Goal: Task Accomplishment & Management: Use online tool/utility

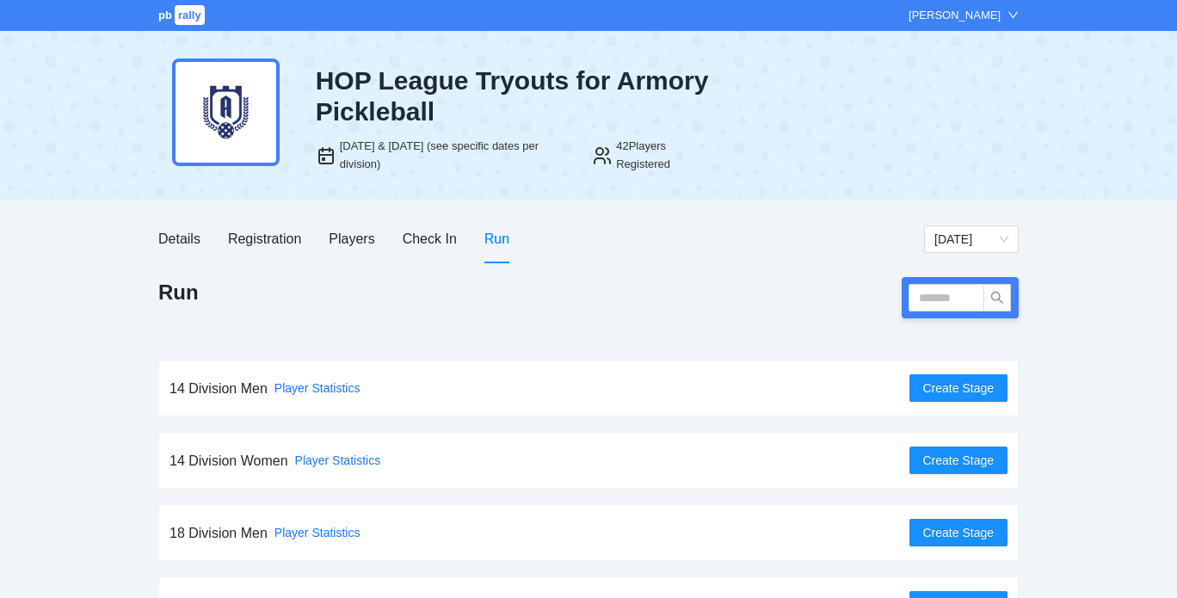
scroll to position [48, 0]
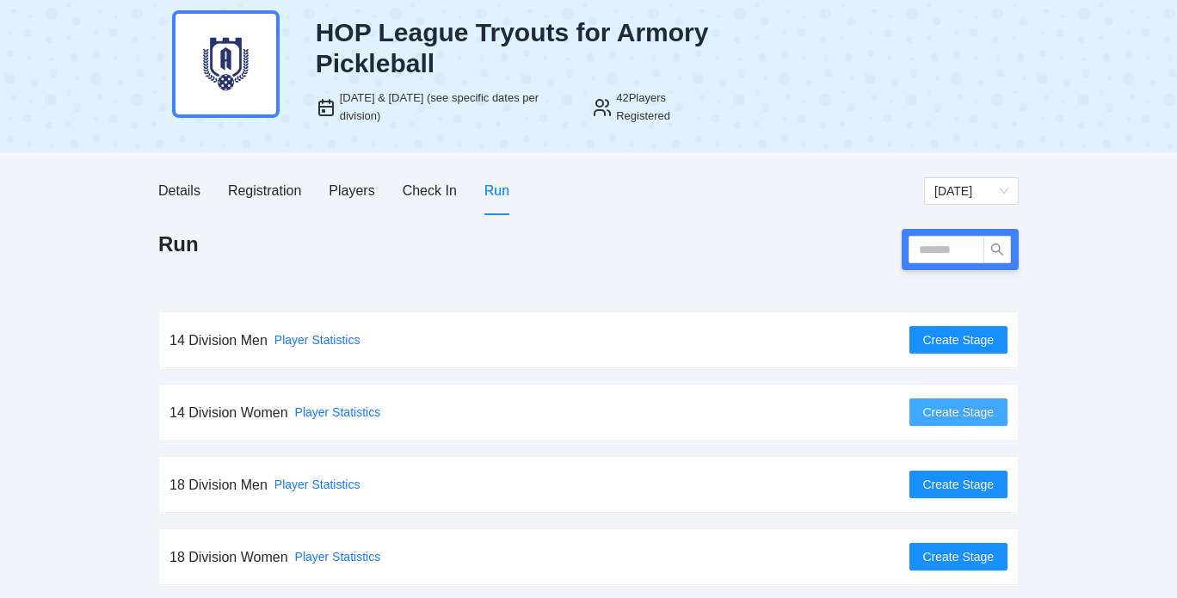
click at [948, 413] on span "Create Stage" at bounding box center [958, 412] width 71 height 19
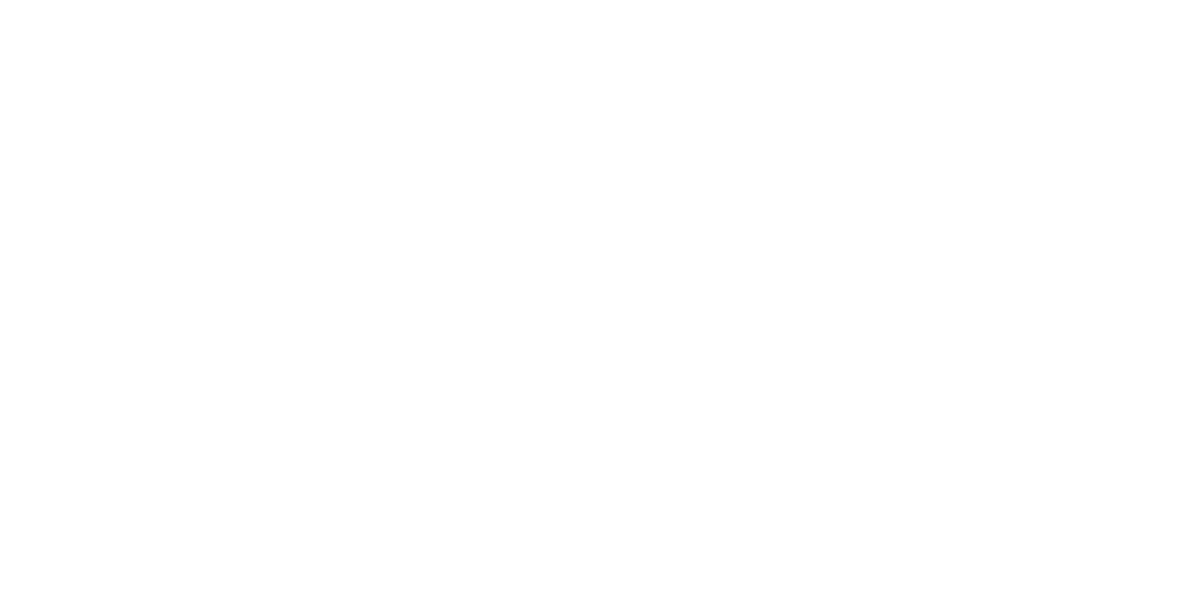
scroll to position [0, 0]
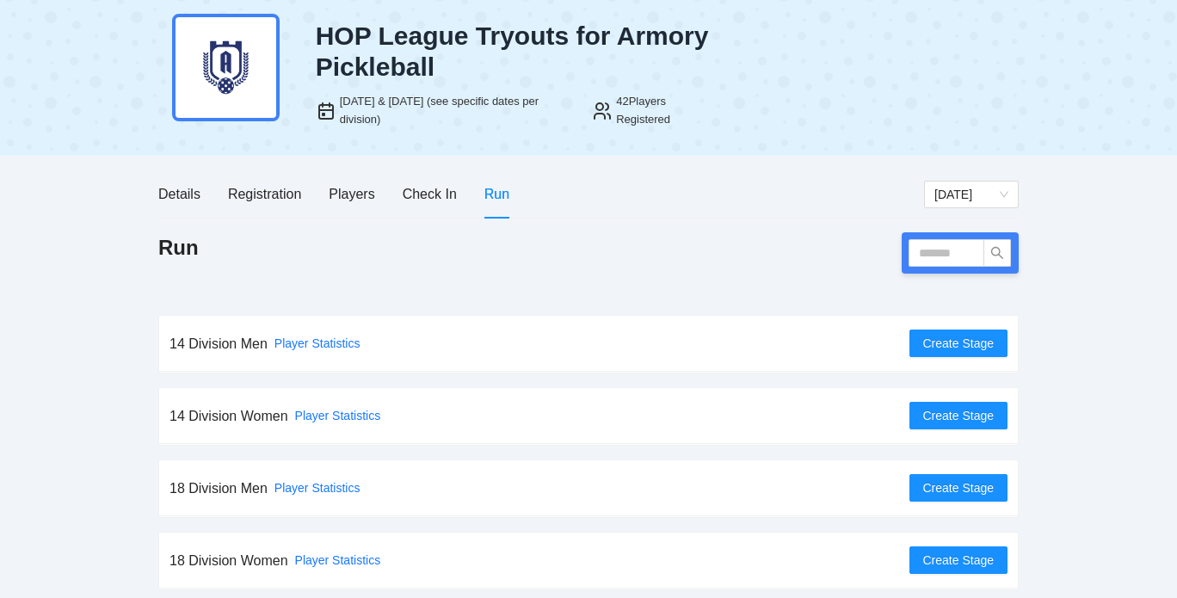
scroll to position [48, 0]
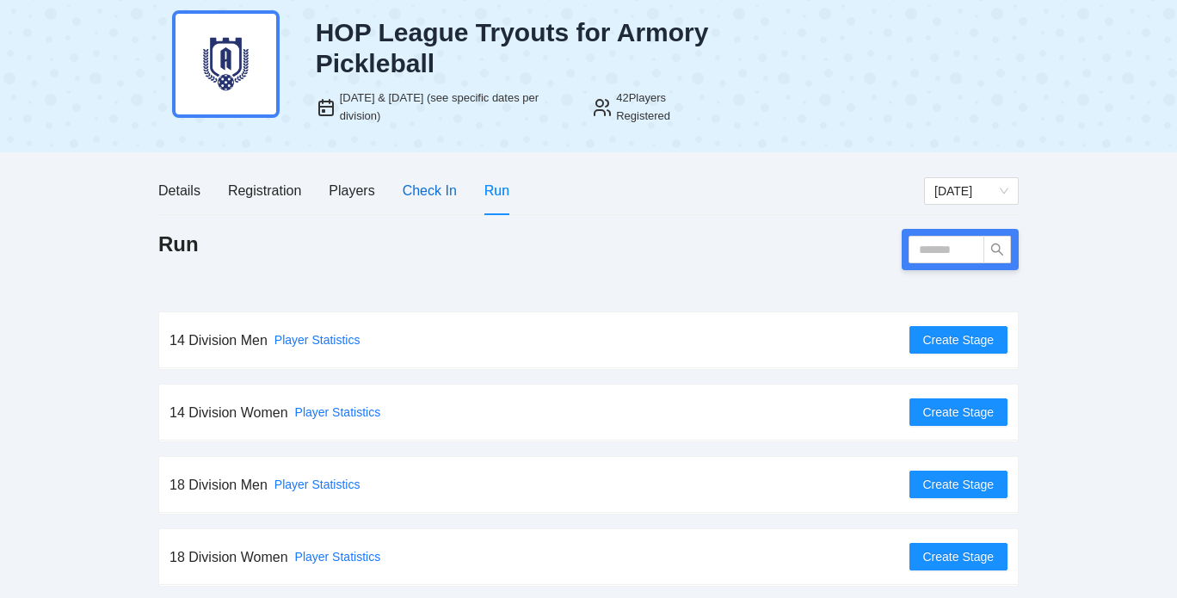
click at [438, 188] on div "Check In" at bounding box center [430, 191] width 54 height 22
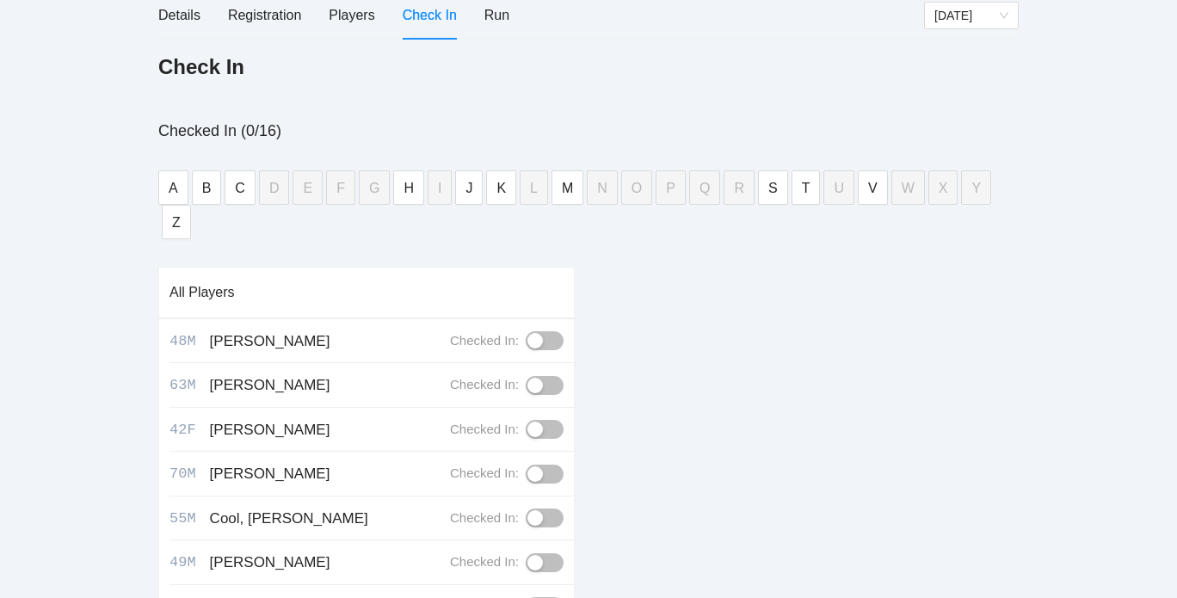
scroll to position [229, 0]
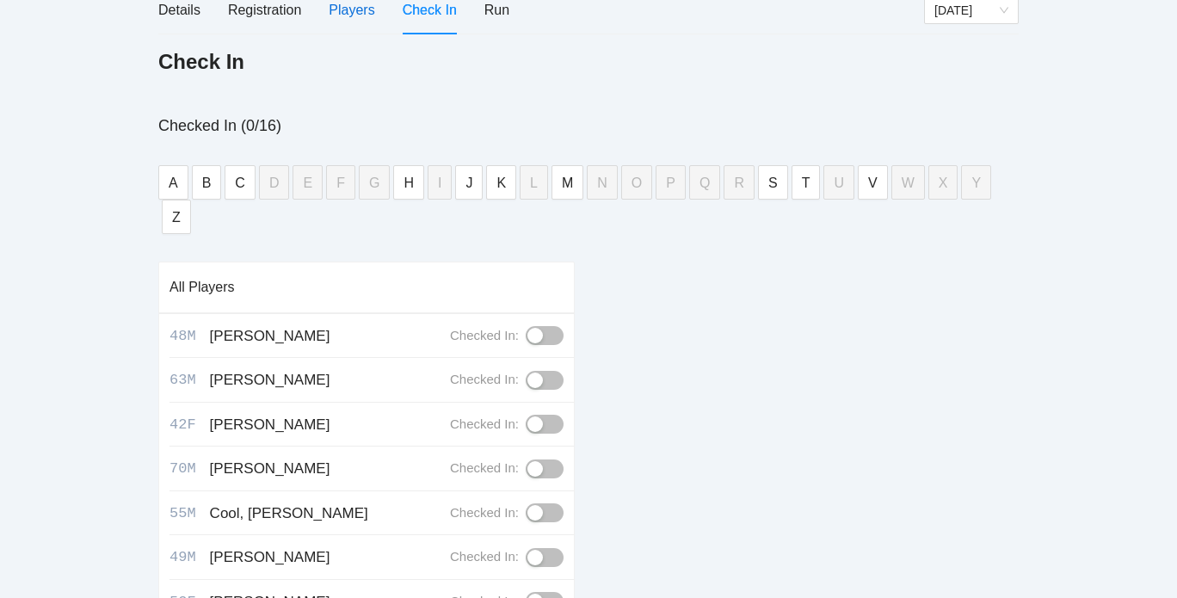
click at [350, 3] on div "Players" at bounding box center [352, 10] width 46 height 22
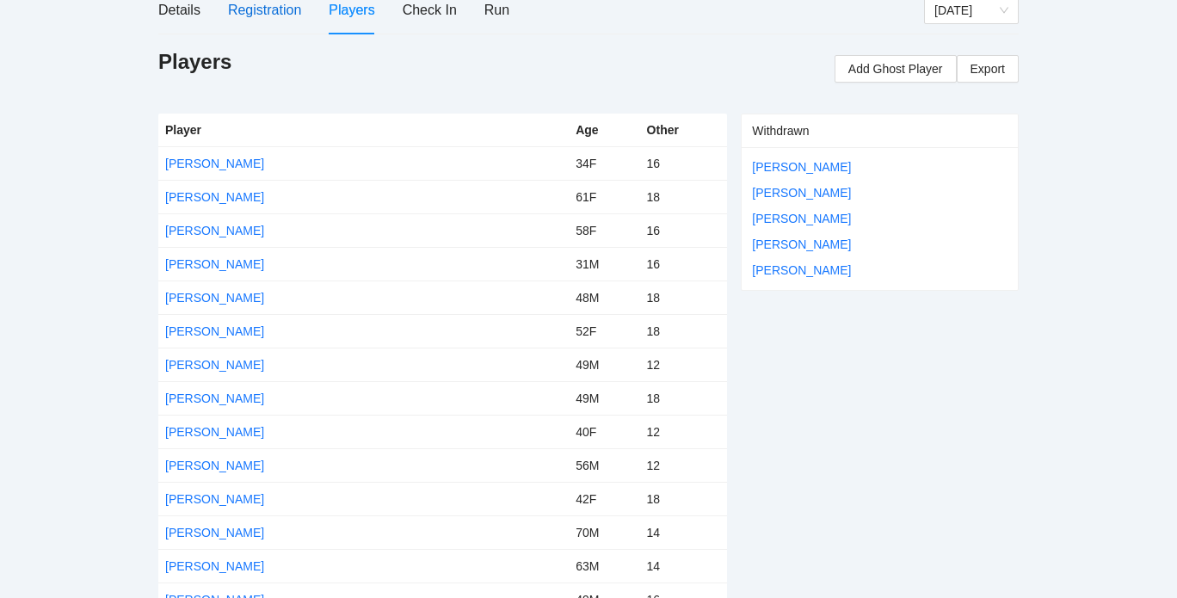
click at [287, 15] on div "Registration" at bounding box center [264, 10] width 73 height 22
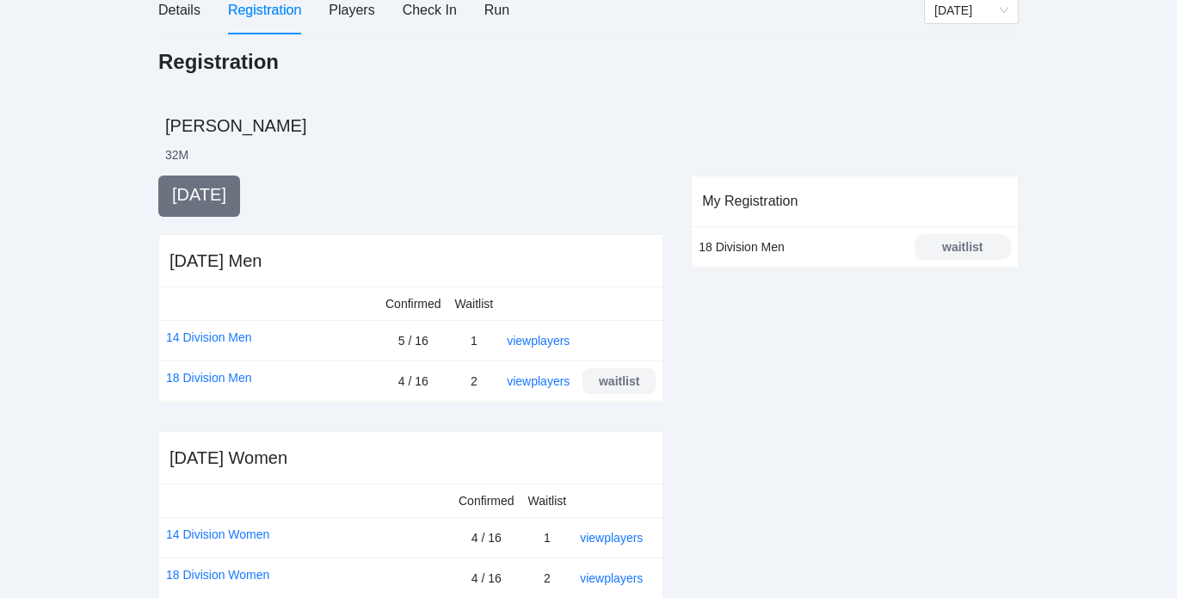
drag, startPoint x: 592, startPoint y: 535, endPoint x: 494, endPoint y: 445, distance: 133.3
click at [494, 446] on div "Sep 4 Women" at bounding box center [410, 458] width 483 height 24
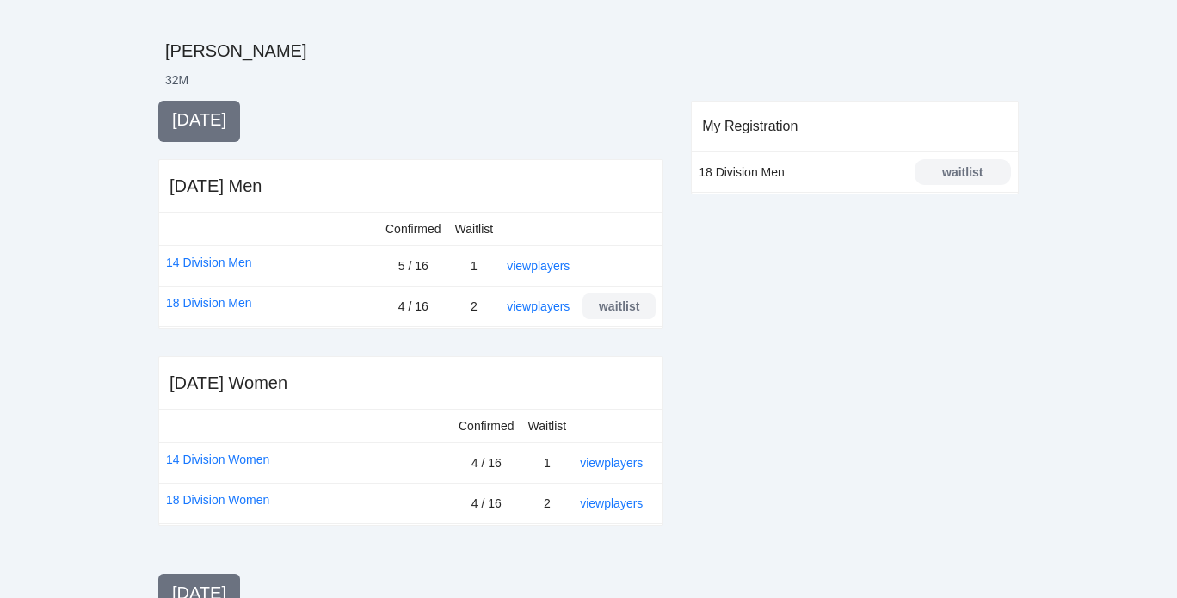
scroll to position [304, 0]
click at [594, 458] on link "view players" at bounding box center [611, 462] width 63 height 14
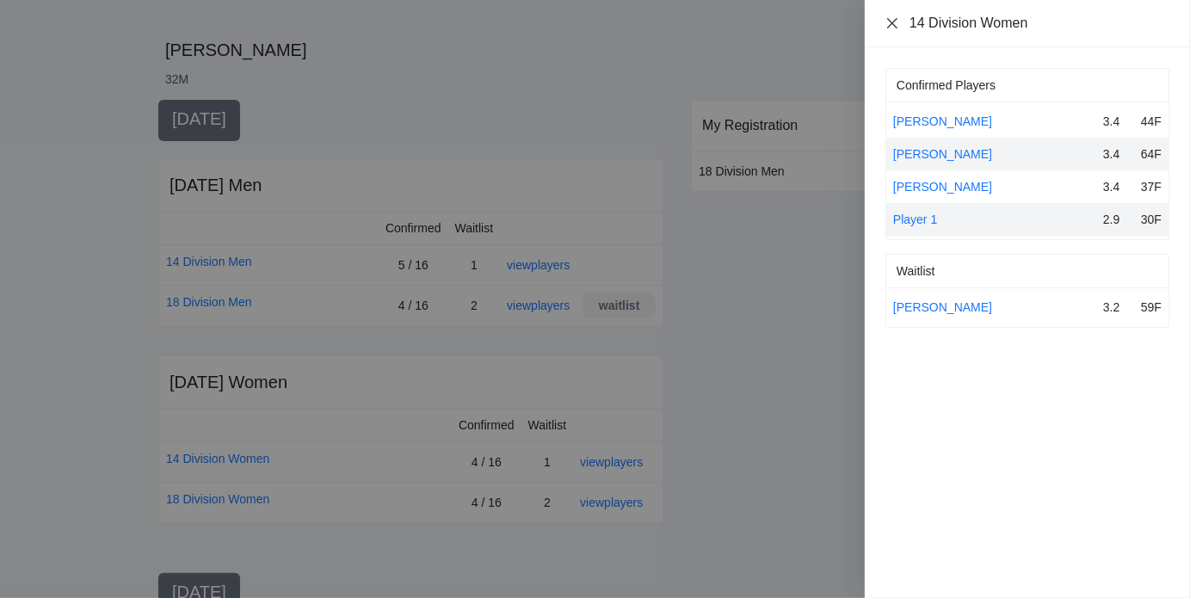
click at [891, 23] on icon "close" at bounding box center [892, 22] width 10 height 10
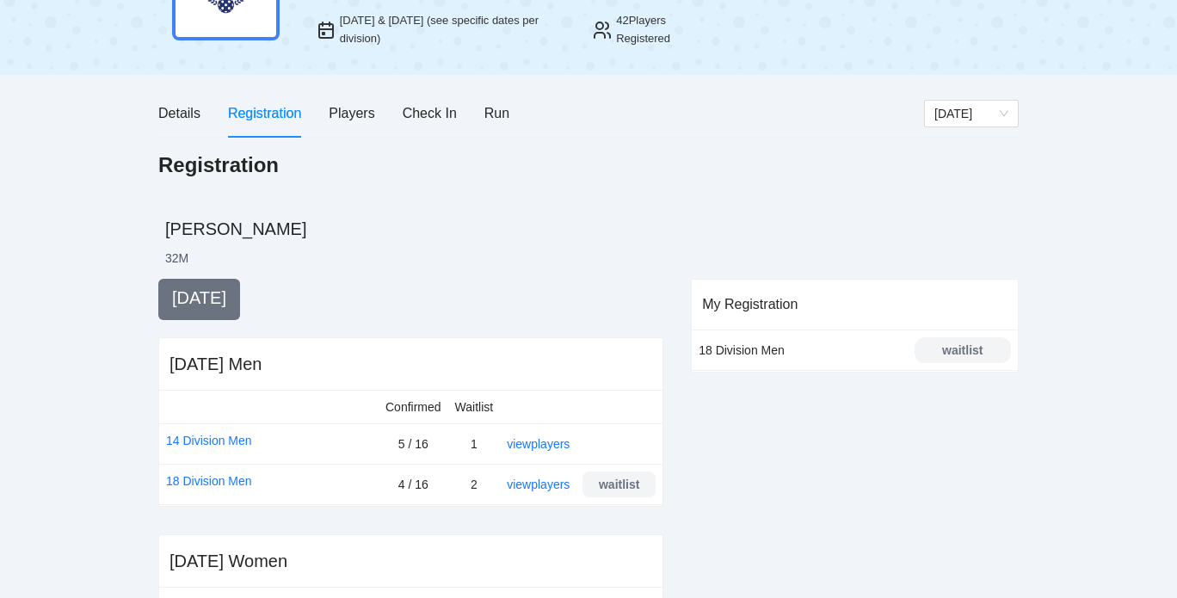
scroll to position [124, 0]
click at [344, 115] on div "Players" at bounding box center [352, 115] width 46 height 22
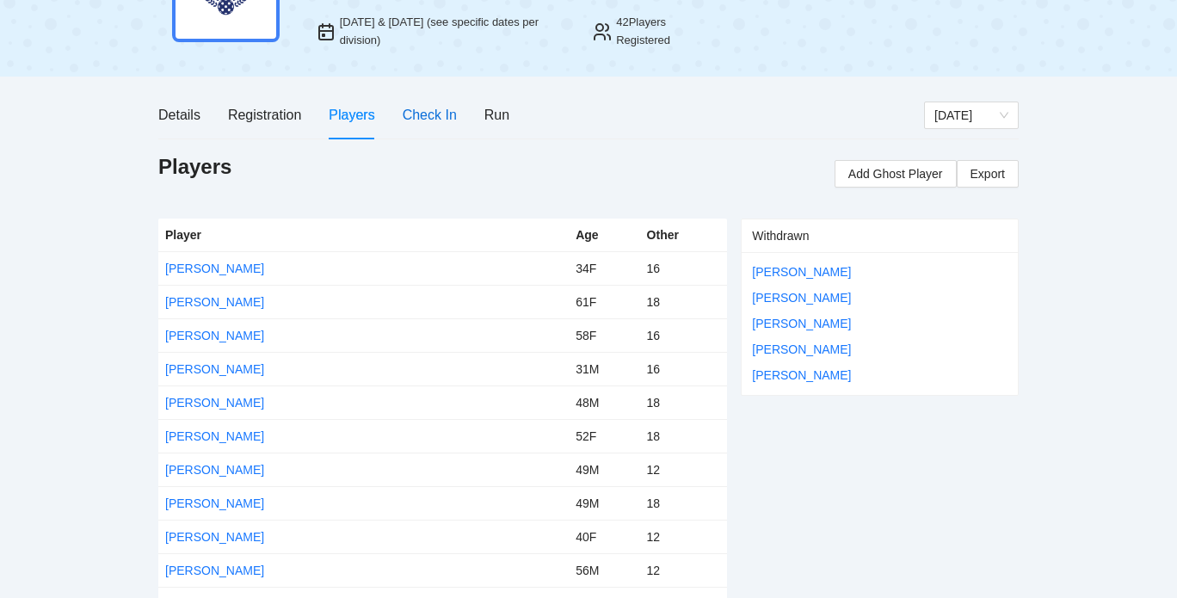
click at [424, 111] on div "Check In" at bounding box center [430, 115] width 54 height 22
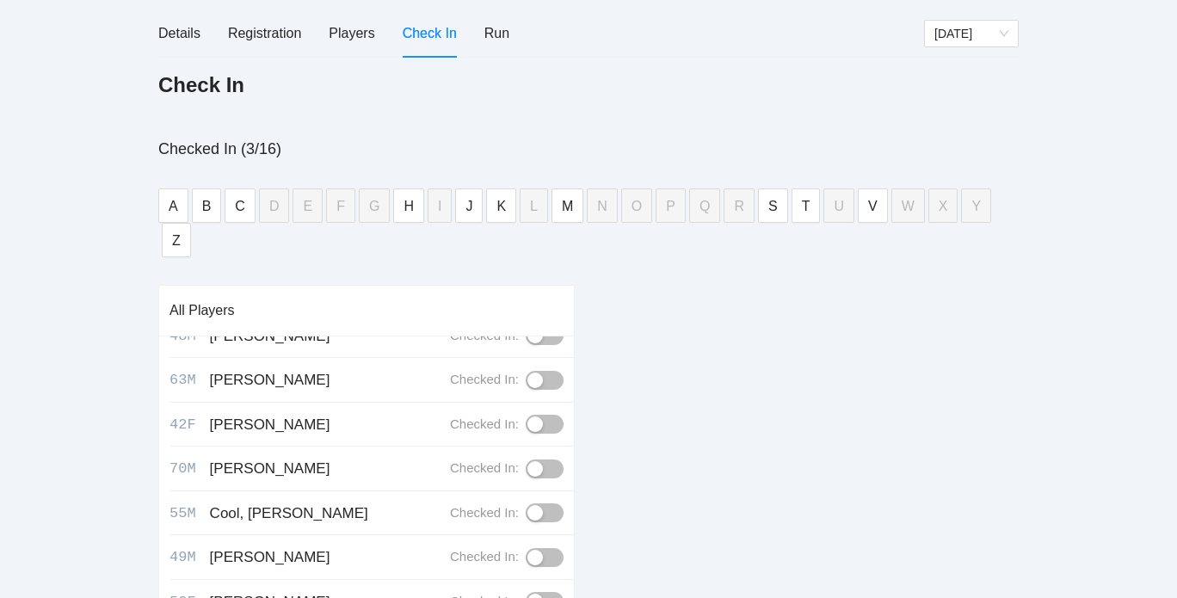
scroll to position [0, 0]
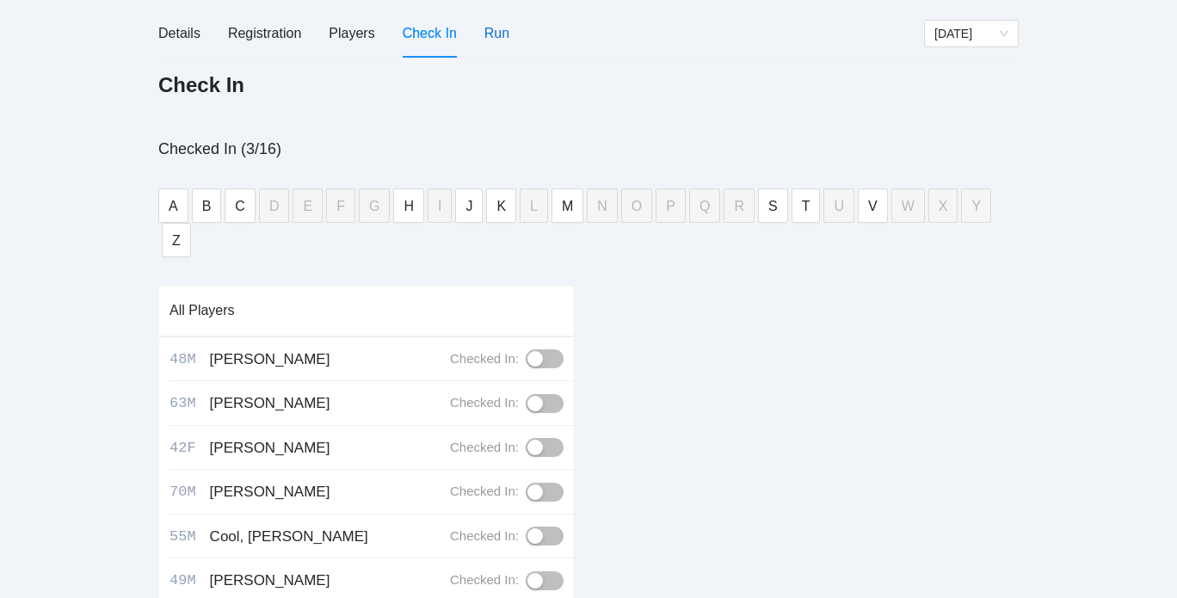
click at [502, 25] on div "Run" at bounding box center [496, 33] width 25 height 22
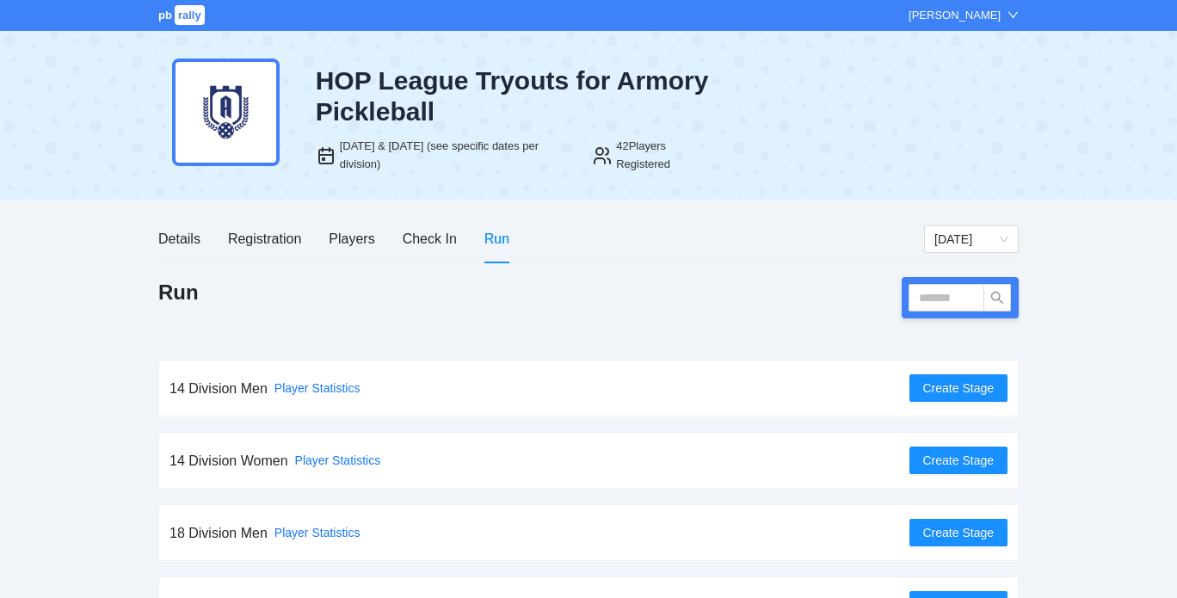
scroll to position [48, 0]
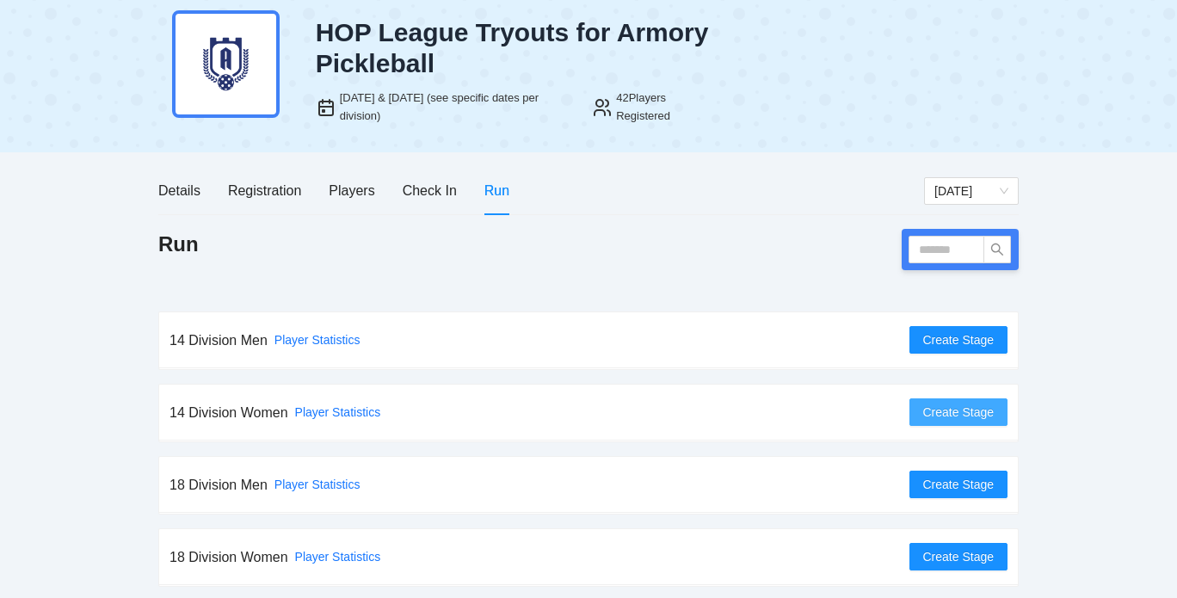
click at [953, 410] on span "Create Stage" at bounding box center [958, 412] width 71 height 19
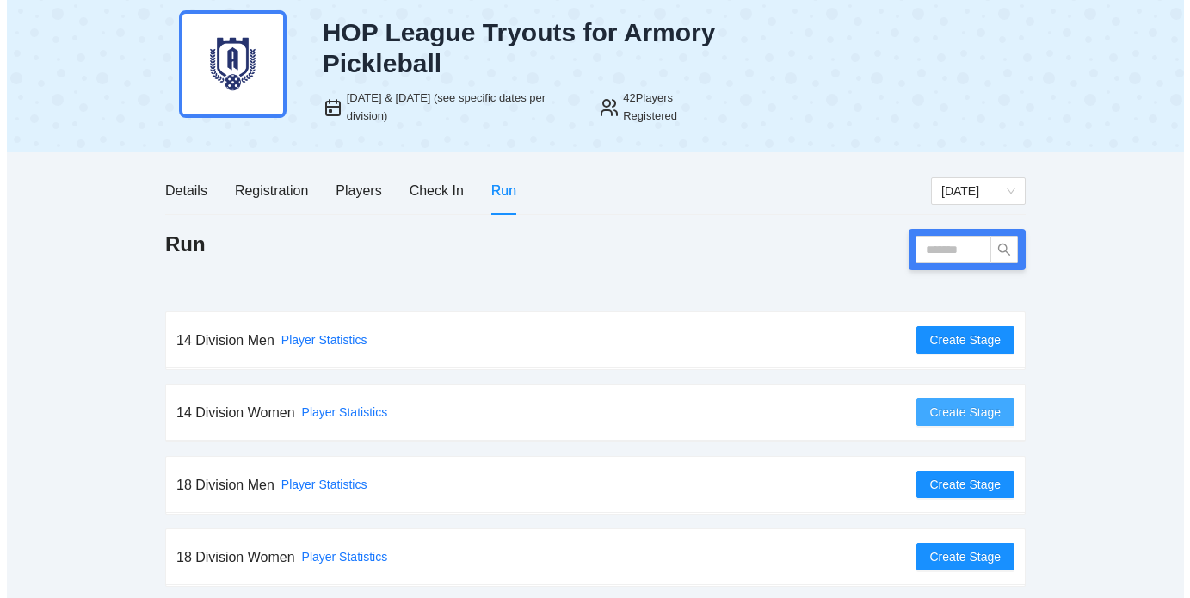
scroll to position [0, 0]
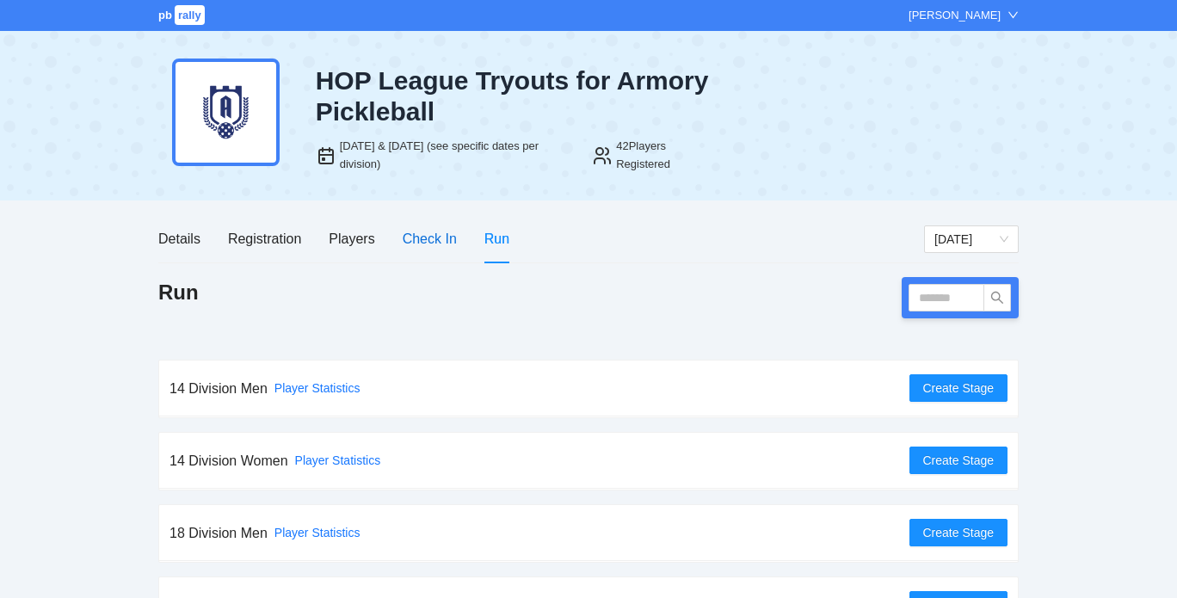
click at [427, 233] on div "Check In" at bounding box center [430, 239] width 54 height 22
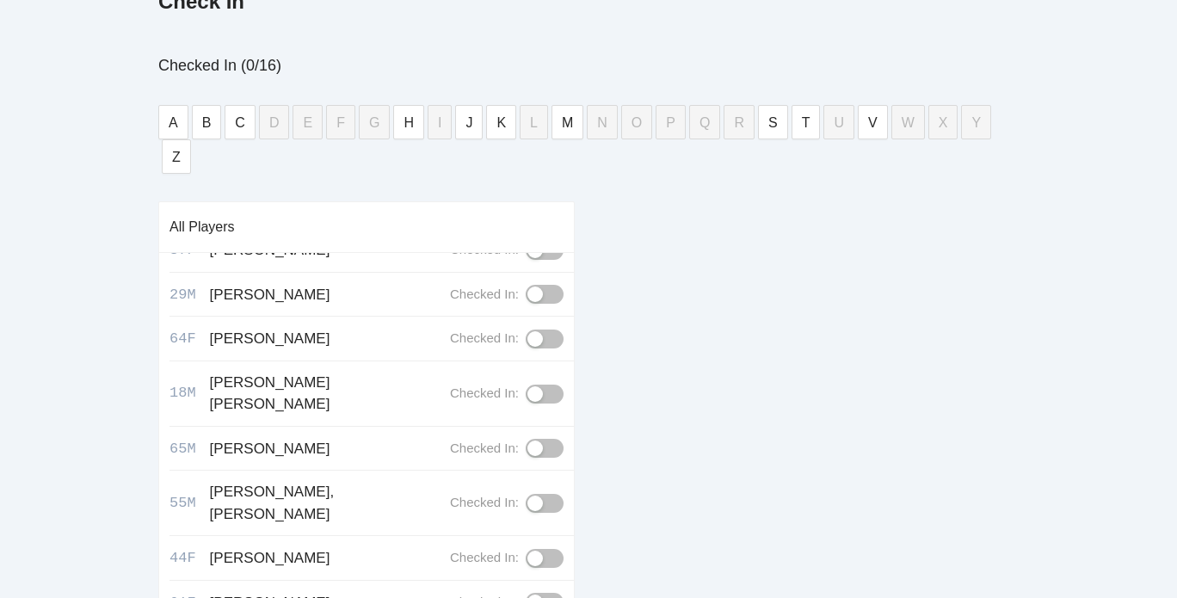
scroll to position [339, 0]
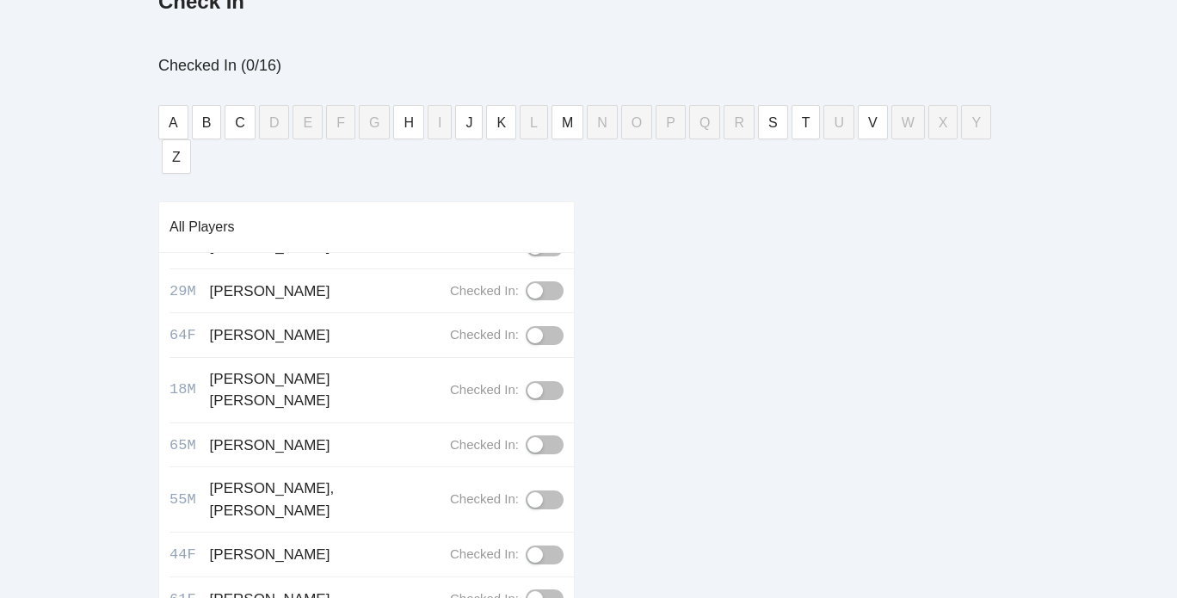
click at [533, 547] on div "button" at bounding box center [534, 554] width 15 height 15
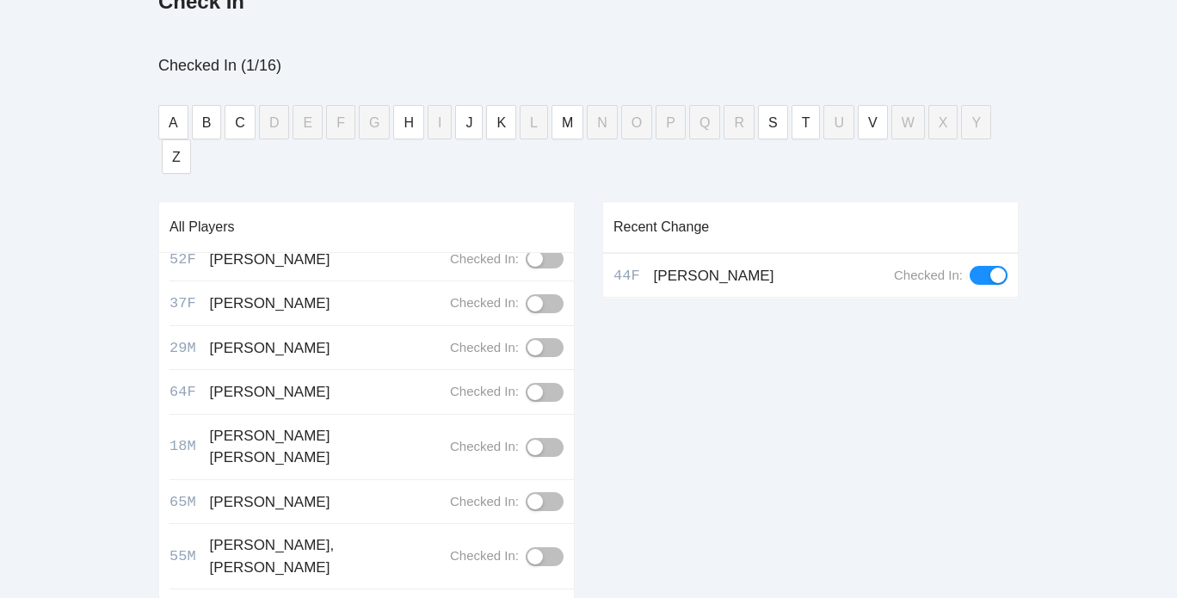
scroll to position [282, 0]
click at [528, 384] on div "button" at bounding box center [534, 391] width 15 height 15
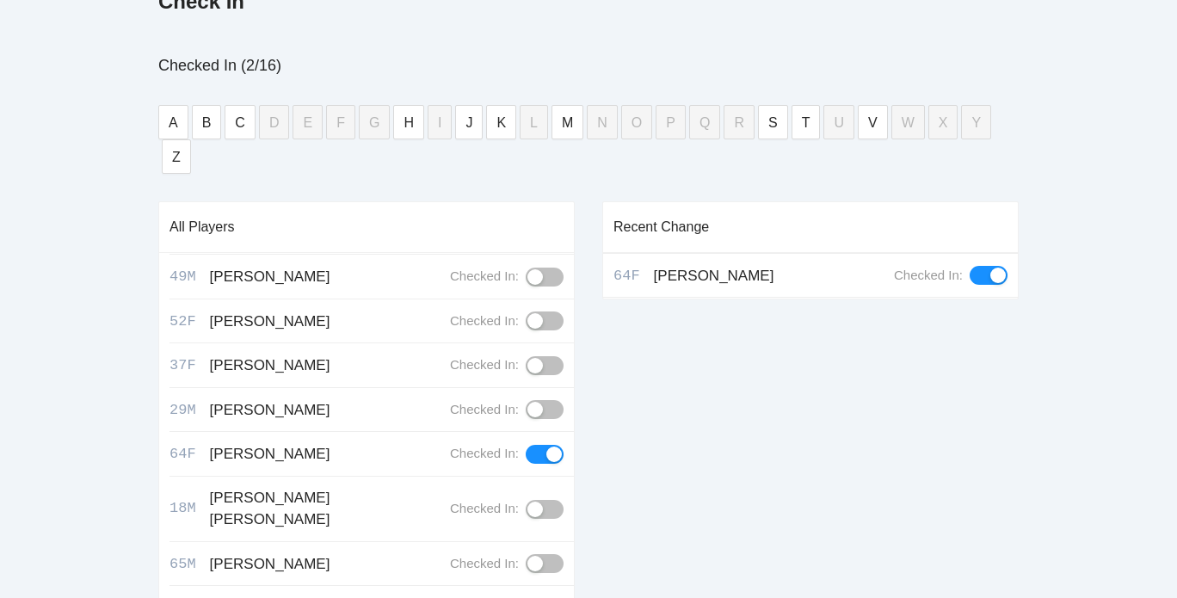
scroll to position [229, 0]
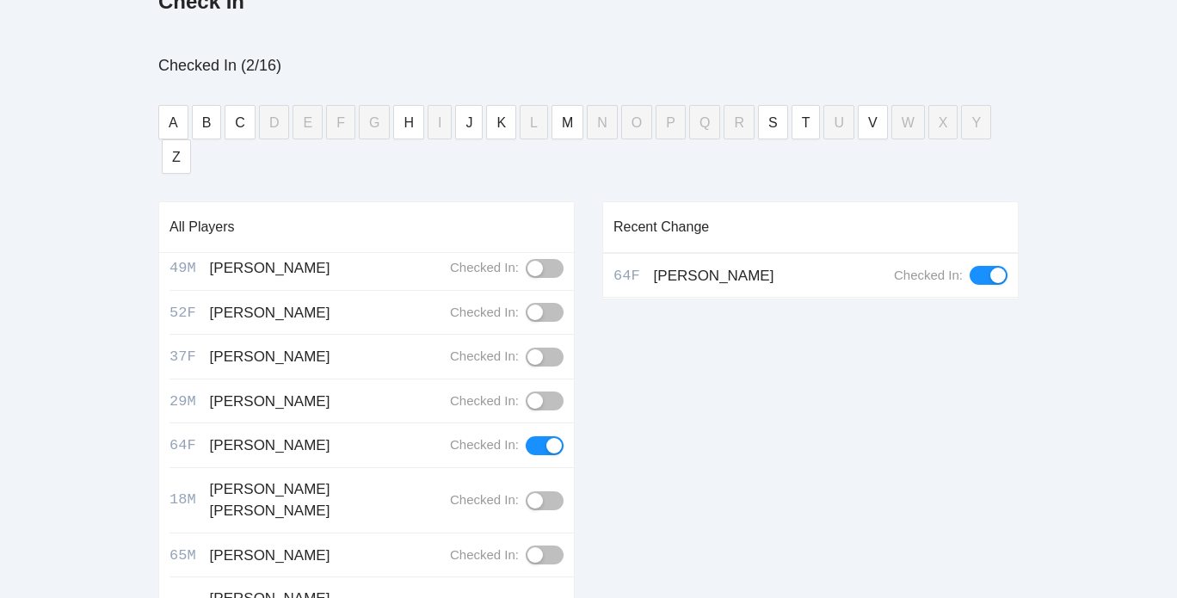
click at [538, 347] on button "button" at bounding box center [545, 356] width 38 height 19
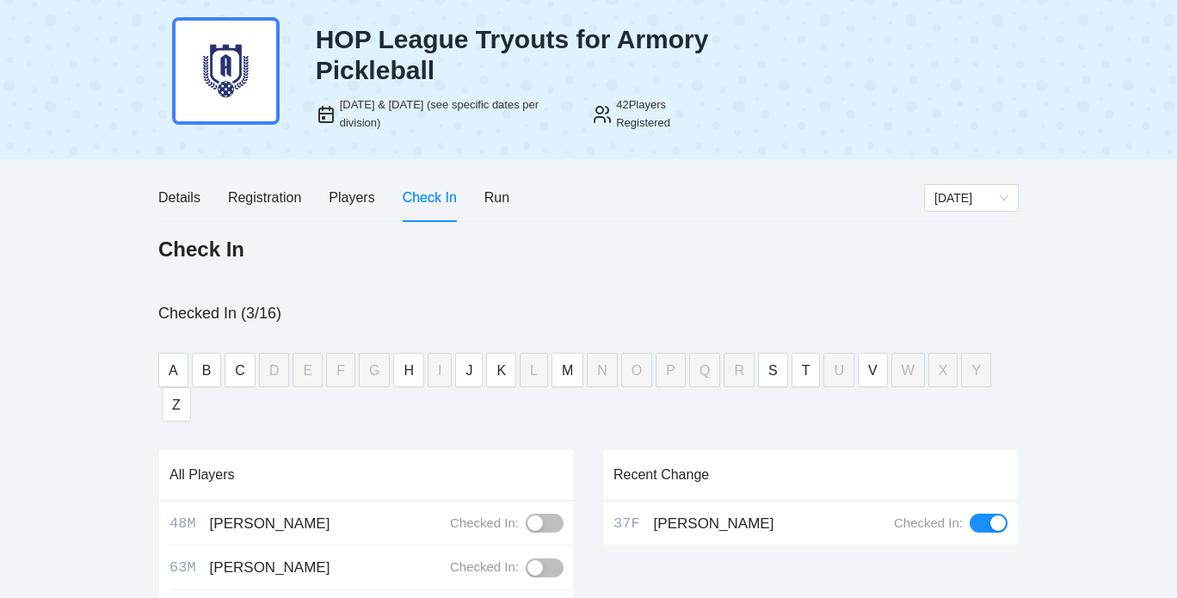
scroll to position [26, 0]
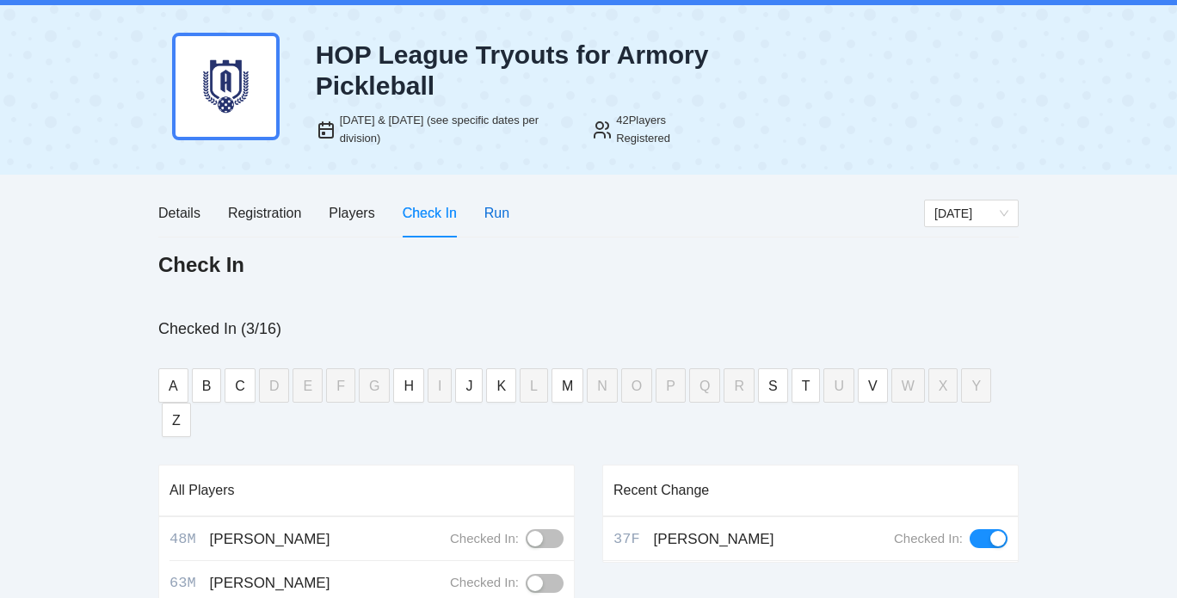
click at [495, 208] on div "Run" at bounding box center [496, 213] width 25 height 22
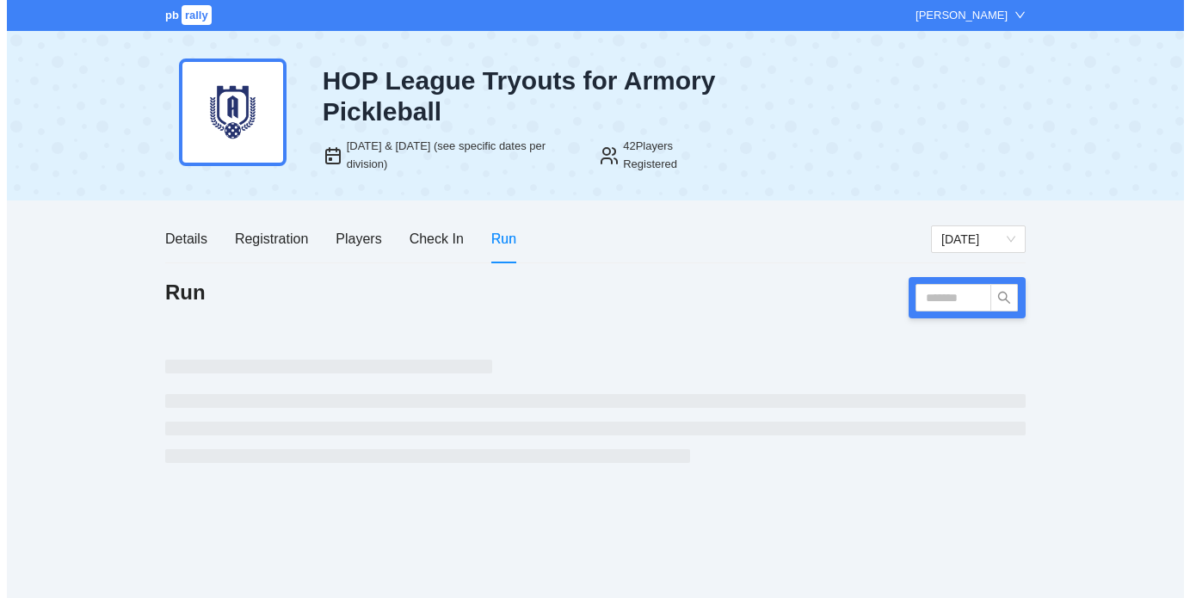
scroll to position [0, 0]
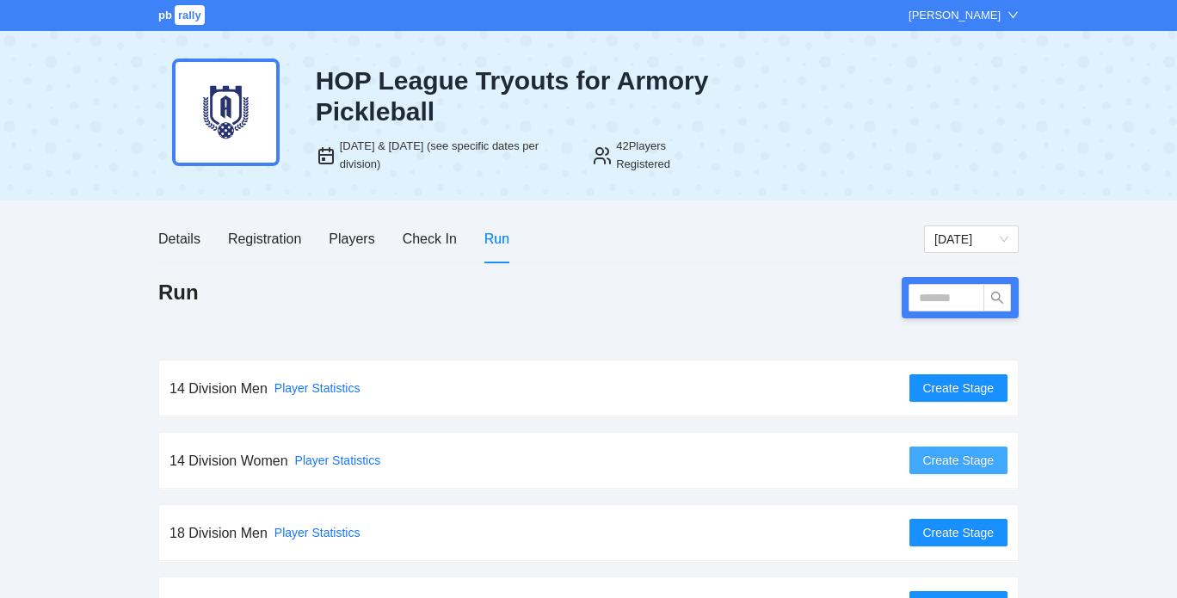
click at [948, 451] on span "Create Stage" at bounding box center [958, 460] width 71 height 19
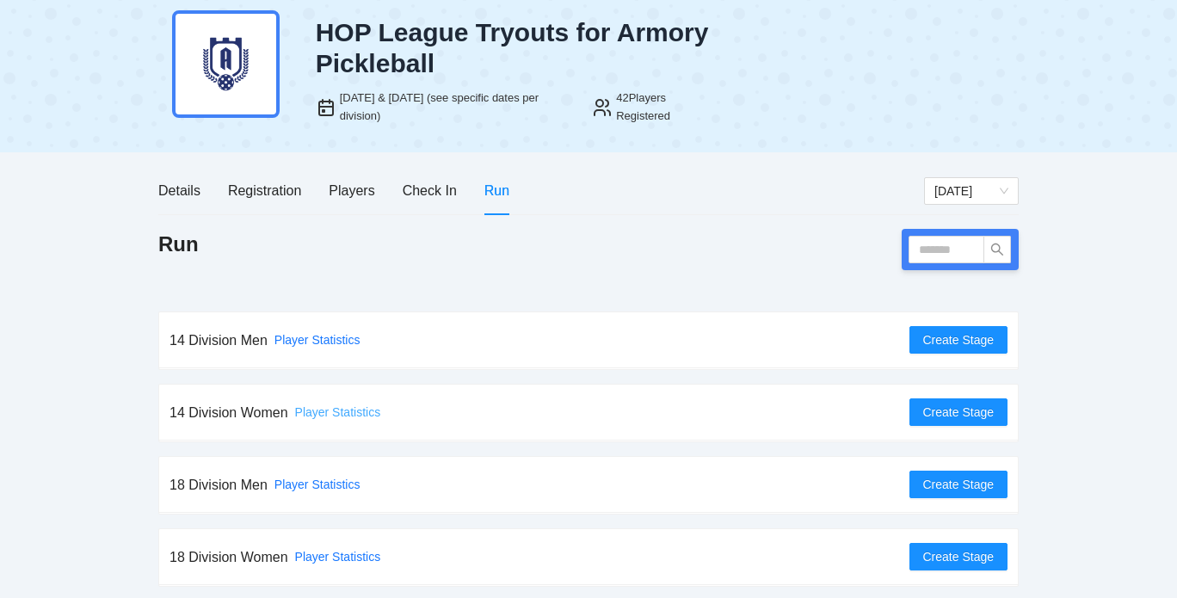
click at [335, 412] on link "Player Statistics" at bounding box center [338, 412] width 86 height 14
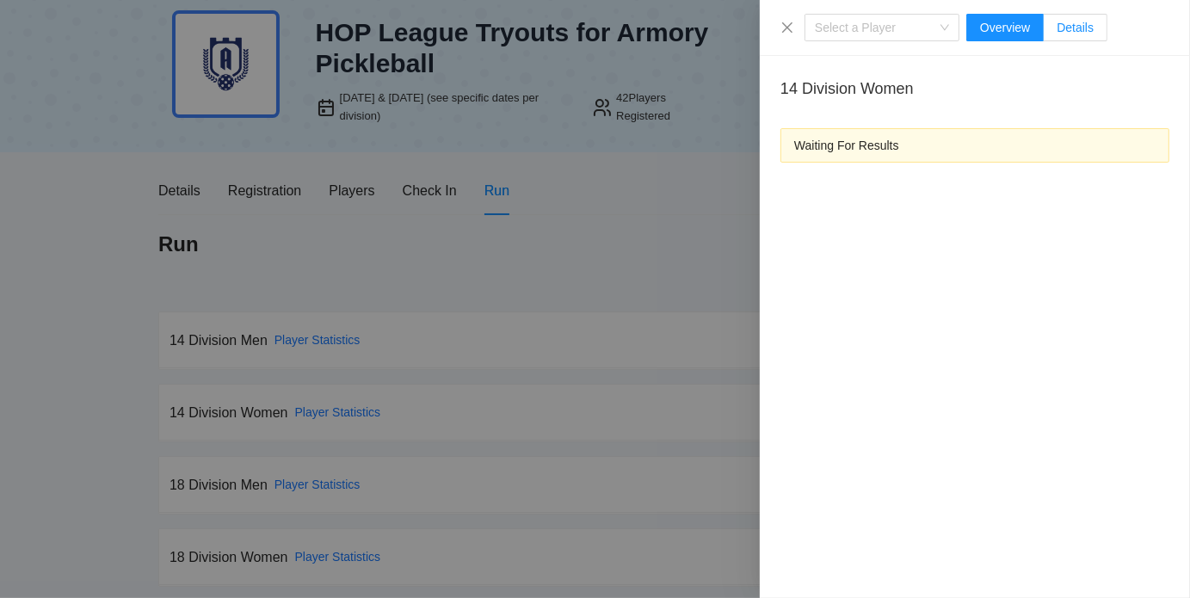
click at [1065, 20] on label "Details" at bounding box center [1075, 28] width 64 height 28
click at [789, 28] on icon "close" at bounding box center [787, 27] width 10 height 10
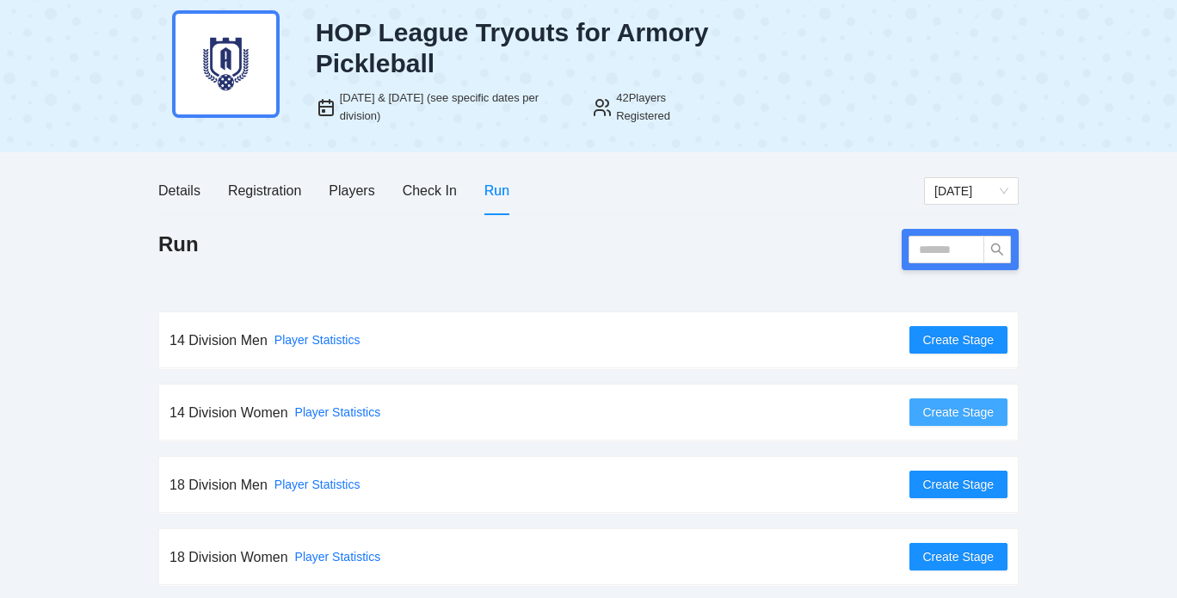
click at [965, 412] on span "Create Stage" at bounding box center [958, 412] width 71 height 19
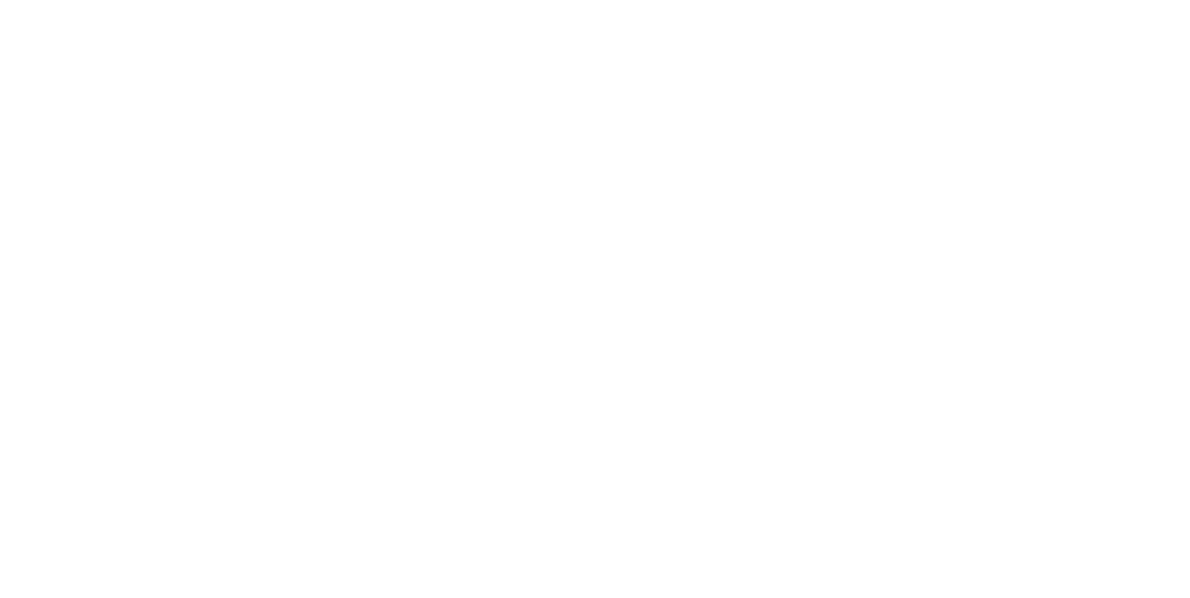
scroll to position [0, 0]
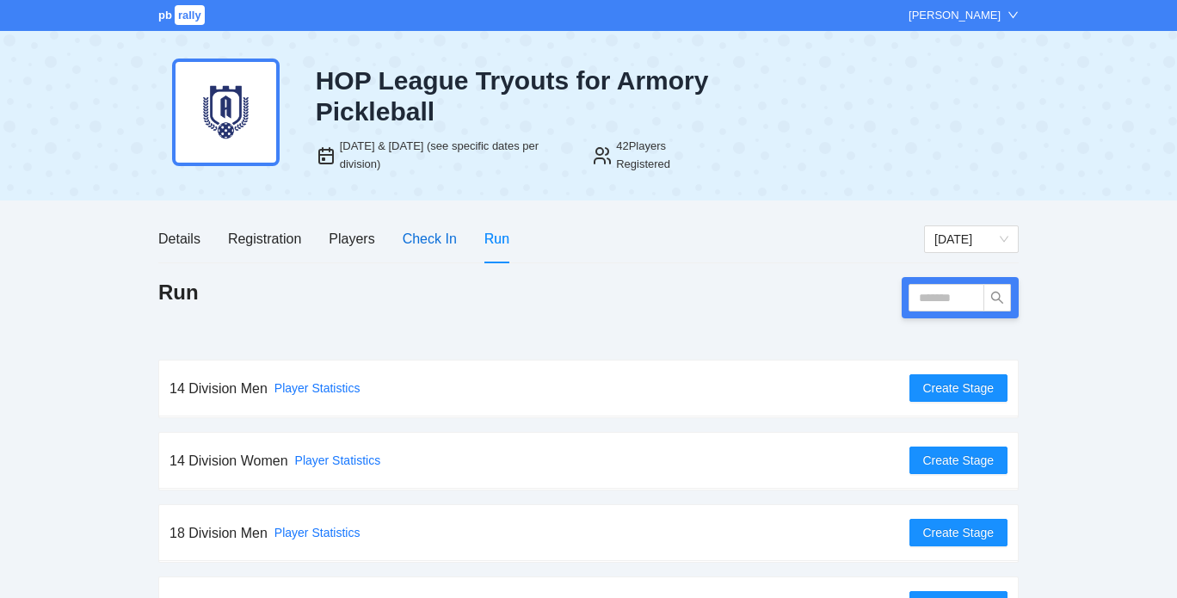
click at [439, 235] on div "Check In" at bounding box center [430, 239] width 54 height 22
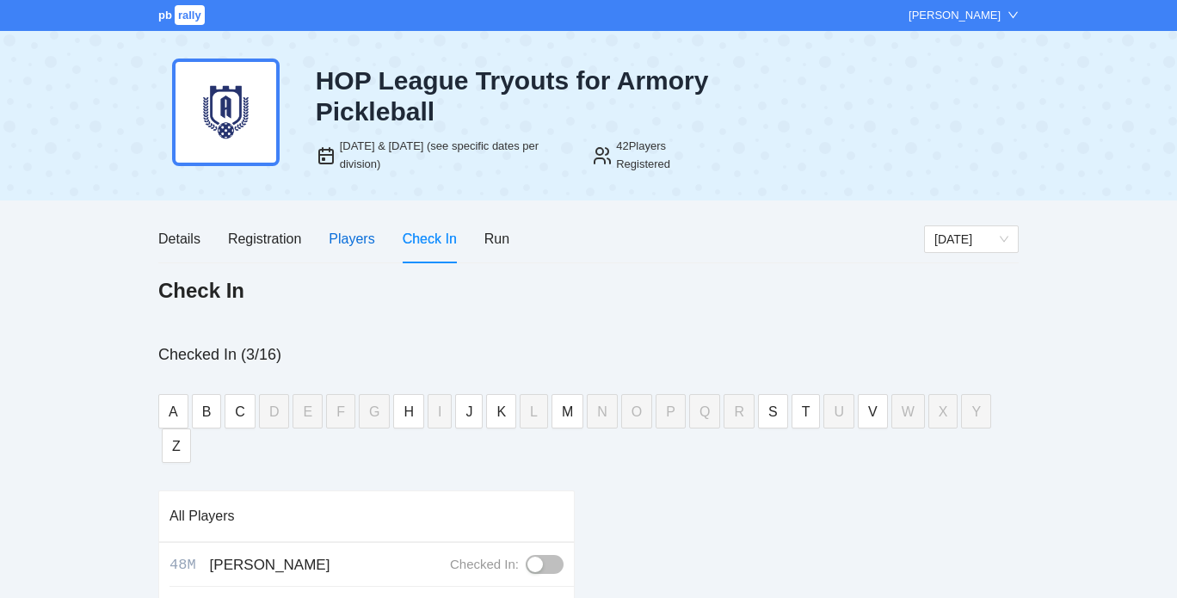
click at [347, 242] on div "Players" at bounding box center [352, 239] width 46 height 22
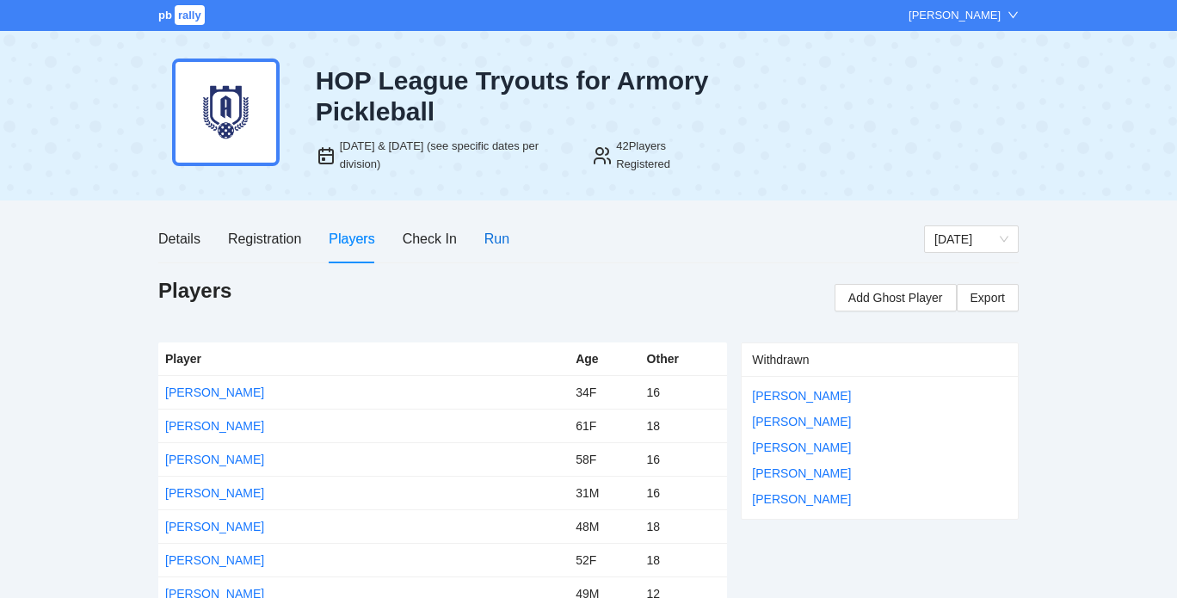
click at [505, 239] on div "Run" at bounding box center [496, 239] width 25 height 22
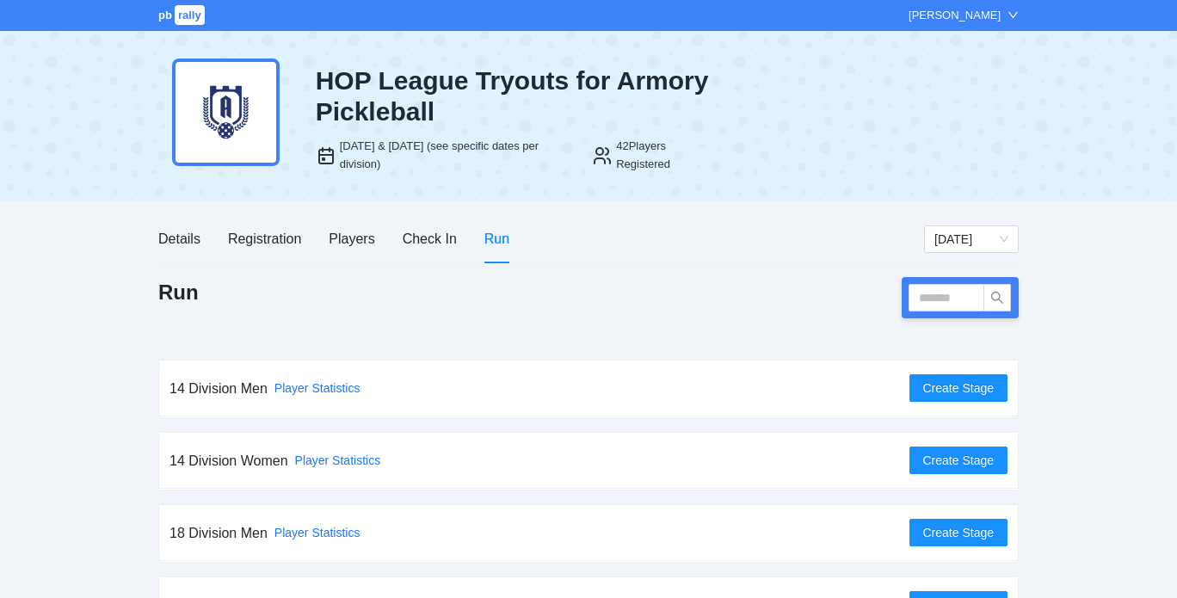
scroll to position [48, 0]
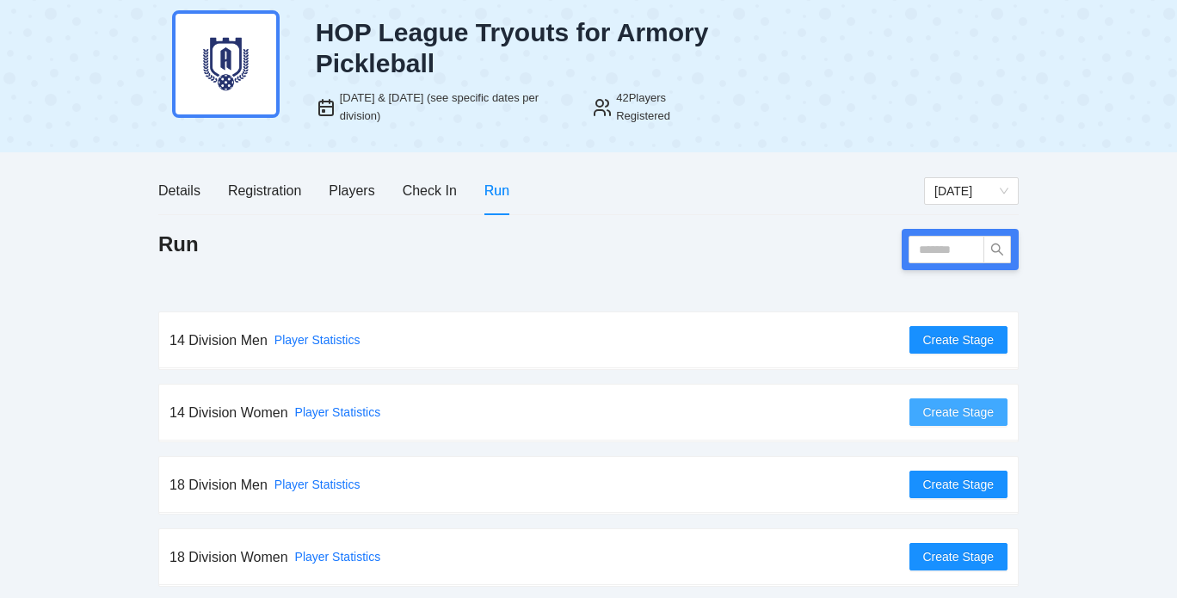
click at [928, 409] on span "Create Stage" at bounding box center [958, 412] width 71 height 19
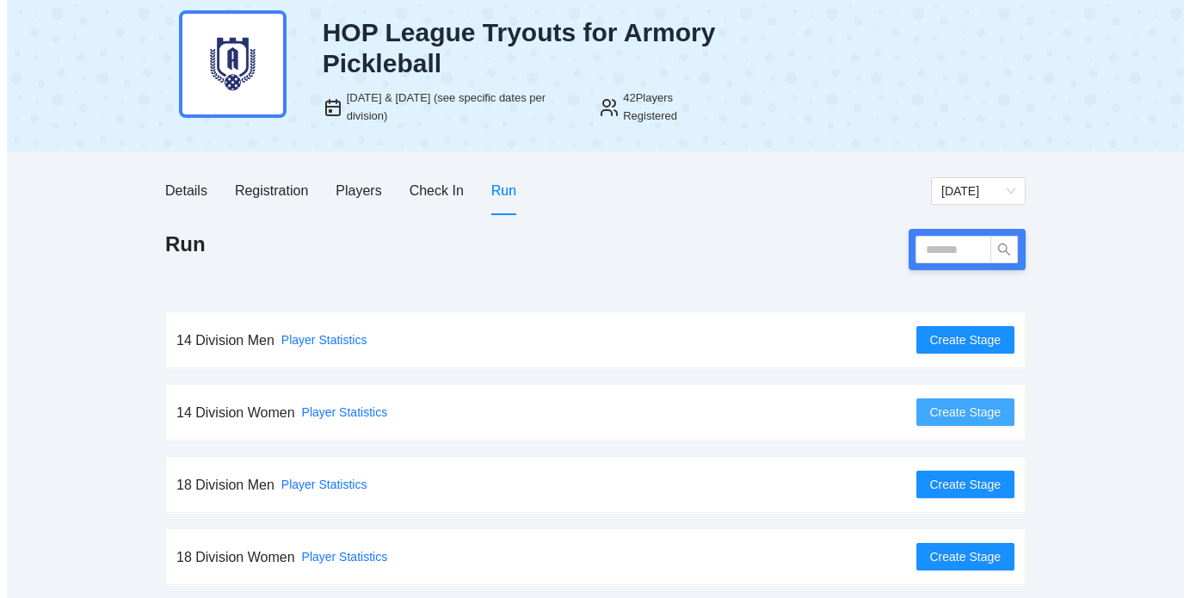
scroll to position [0, 0]
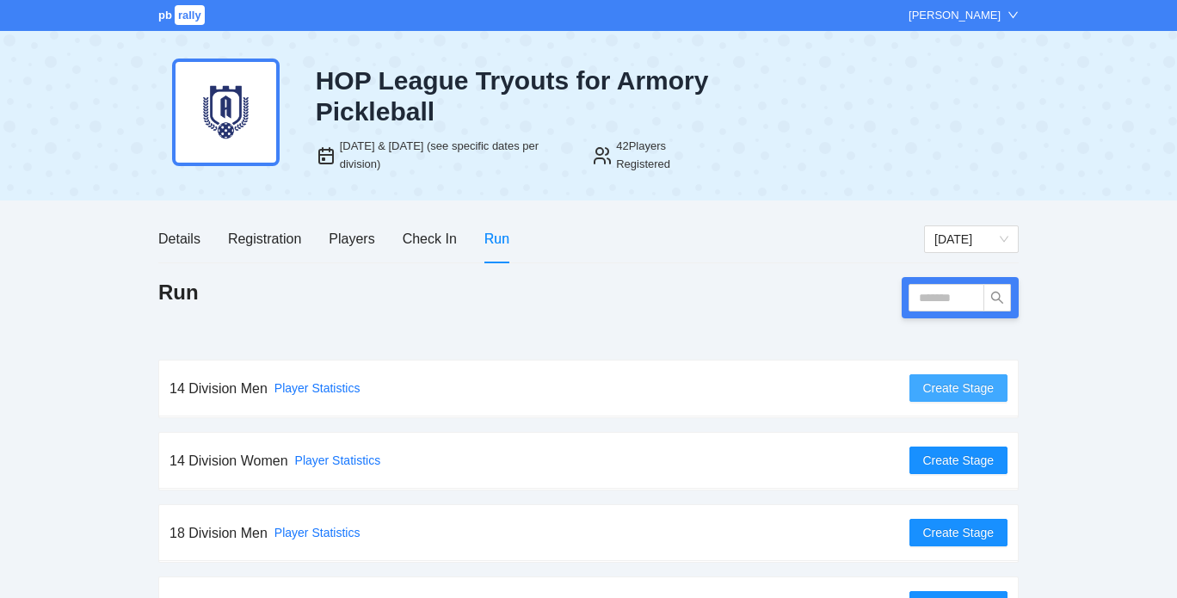
click at [959, 388] on span "Create Stage" at bounding box center [958, 387] width 71 height 19
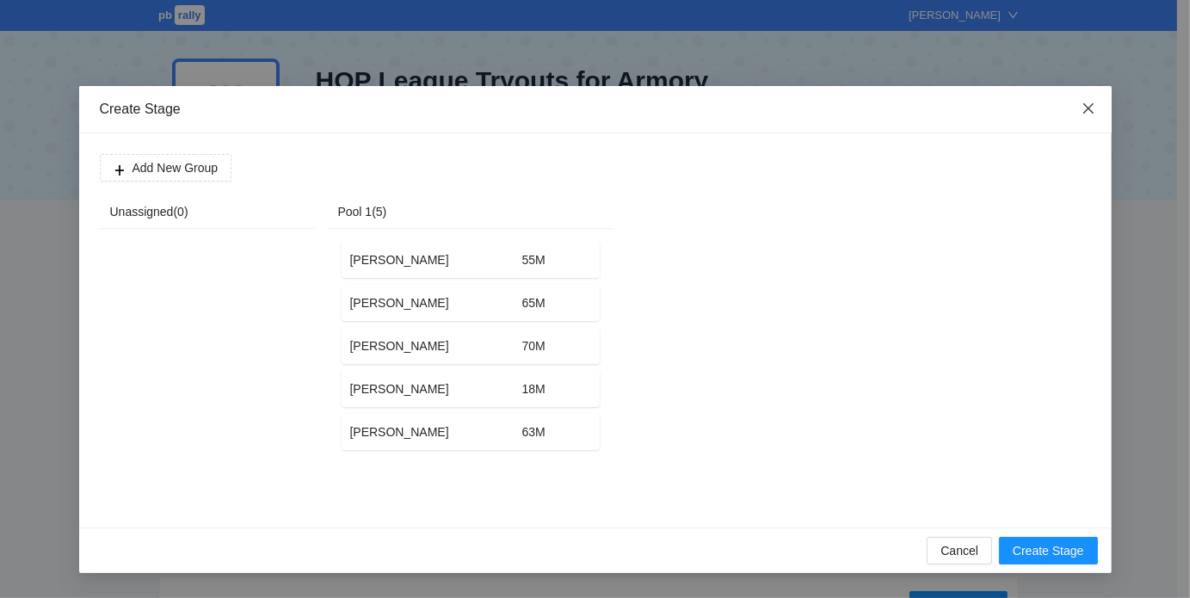
click at [1089, 108] on icon "close" at bounding box center [1087, 108] width 10 height 10
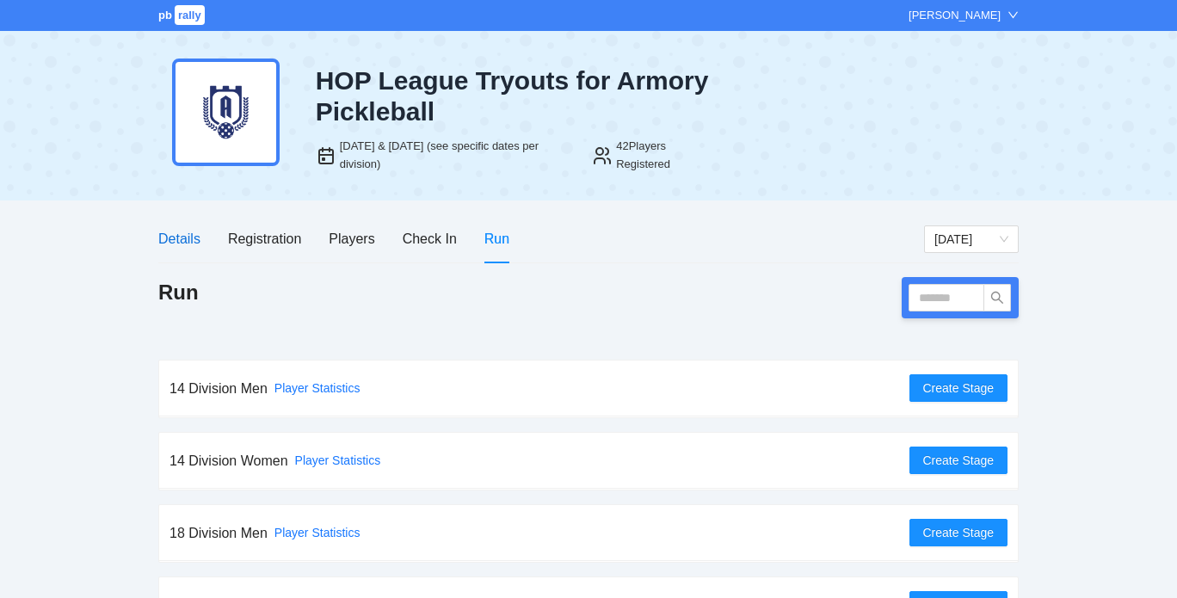
click at [187, 233] on div "Details" at bounding box center [179, 239] width 42 height 22
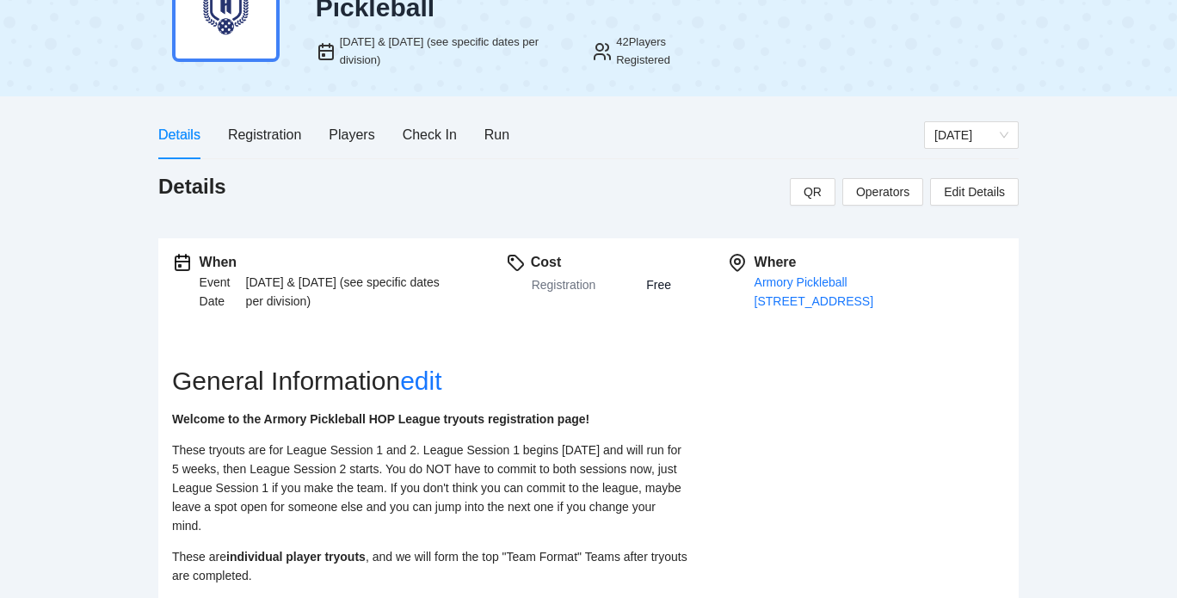
scroll to position [28, 0]
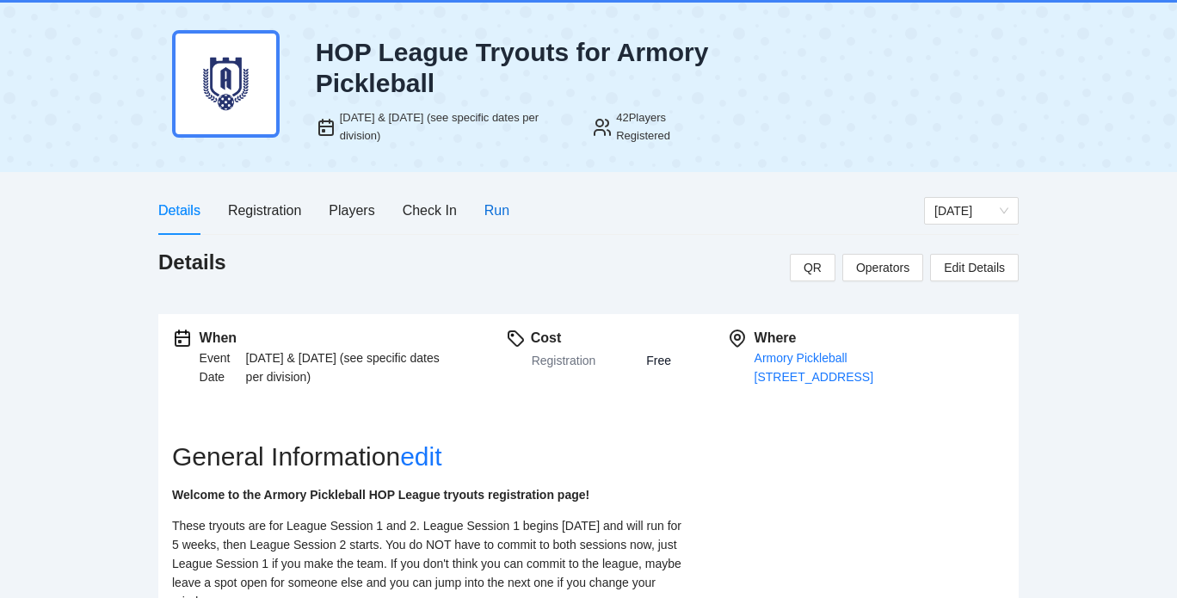
click at [496, 212] on div "Run" at bounding box center [496, 211] width 25 height 22
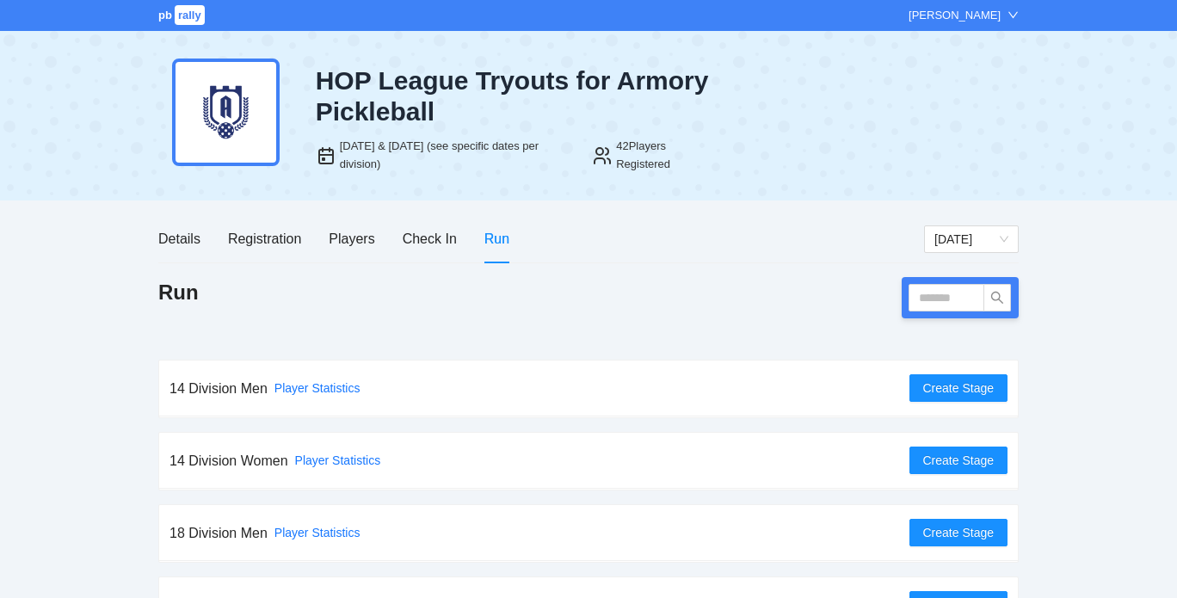
scroll to position [48, 0]
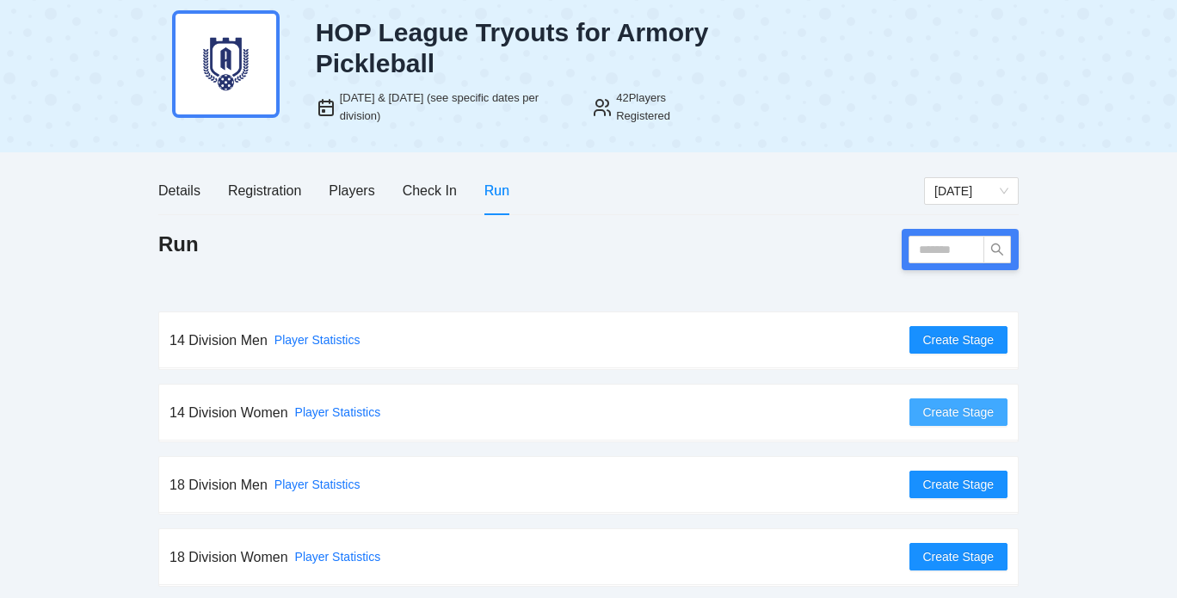
click at [938, 403] on span "Create Stage" at bounding box center [958, 412] width 71 height 19
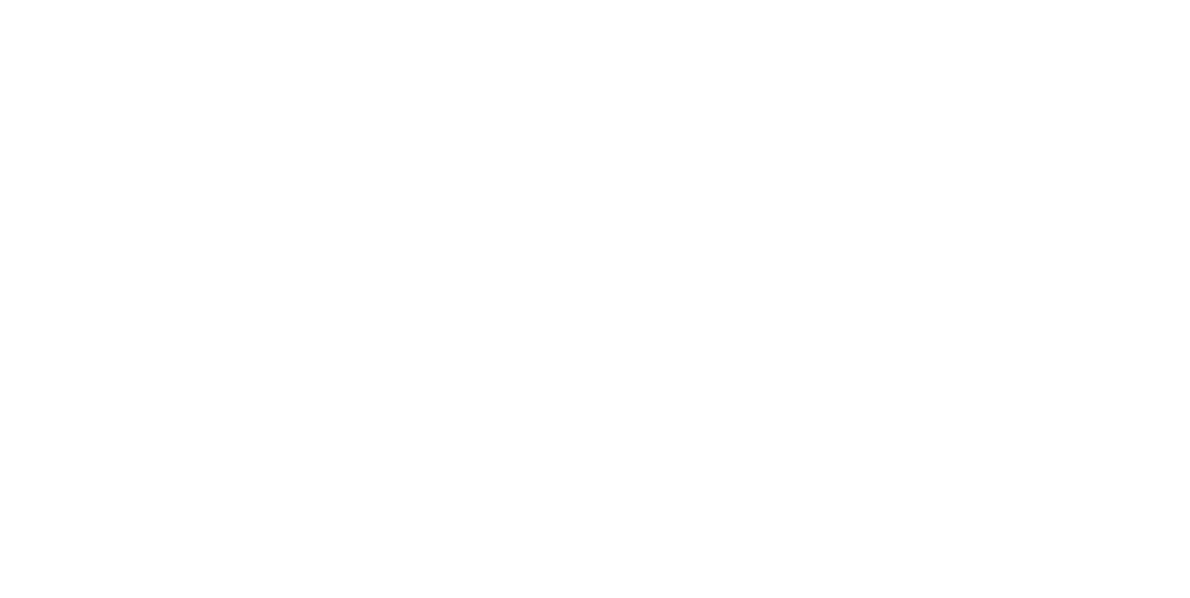
scroll to position [0, 0]
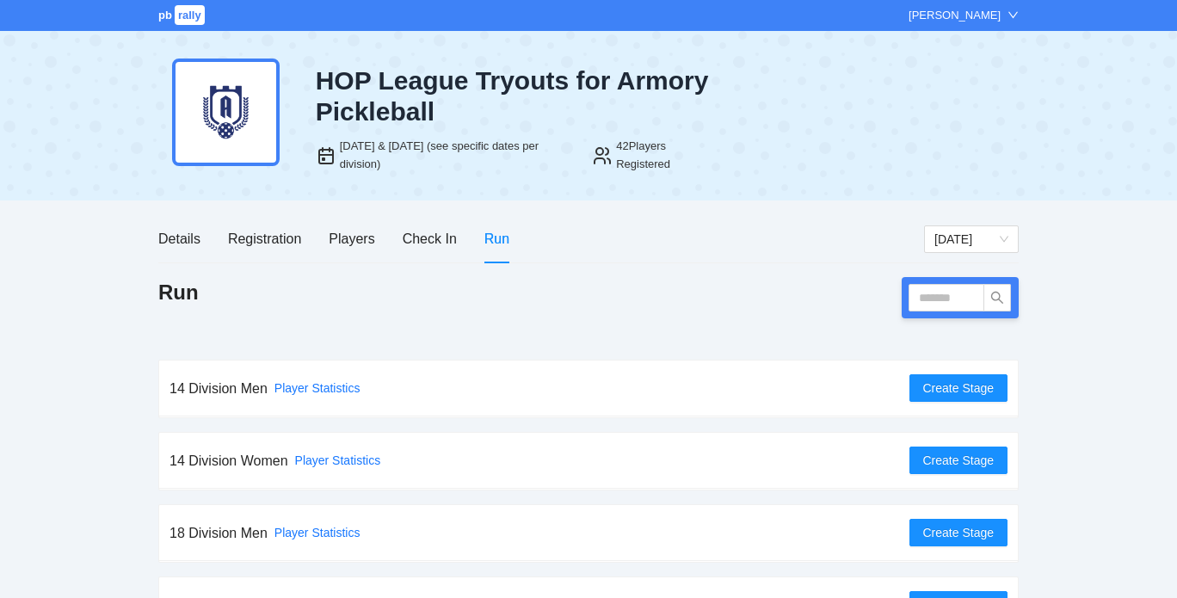
scroll to position [48, 0]
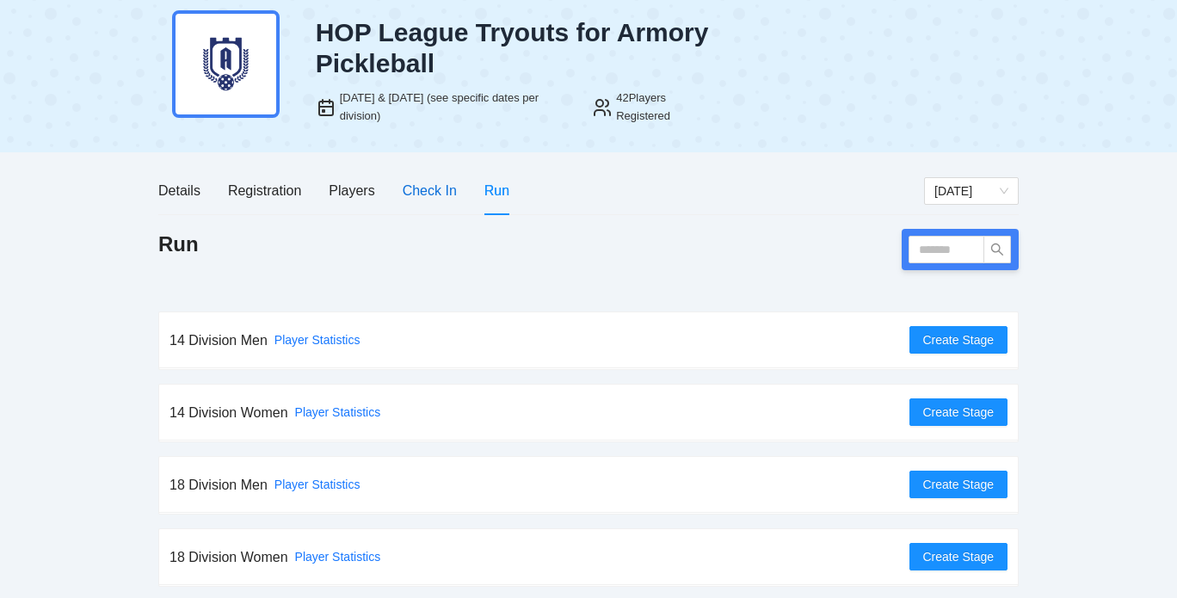
click at [452, 189] on div "Check In" at bounding box center [430, 191] width 54 height 22
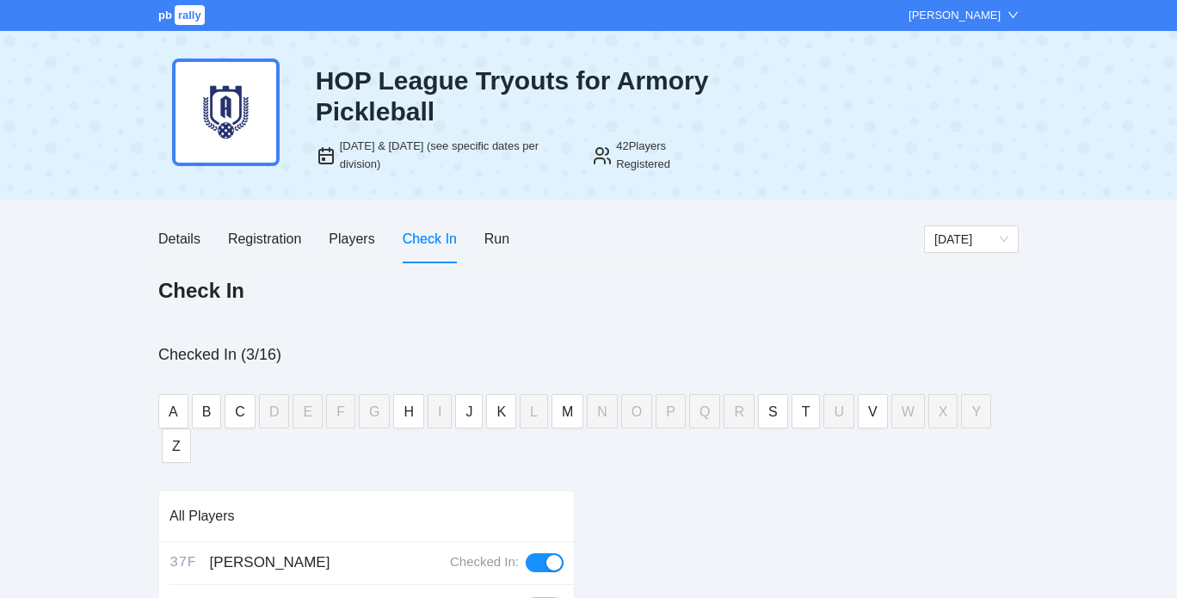
scroll to position [0, 0]
click at [393, 294] on div "Check In" at bounding box center [588, 296] width 860 height 38
click at [487, 234] on div "Run" at bounding box center [496, 239] width 25 height 22
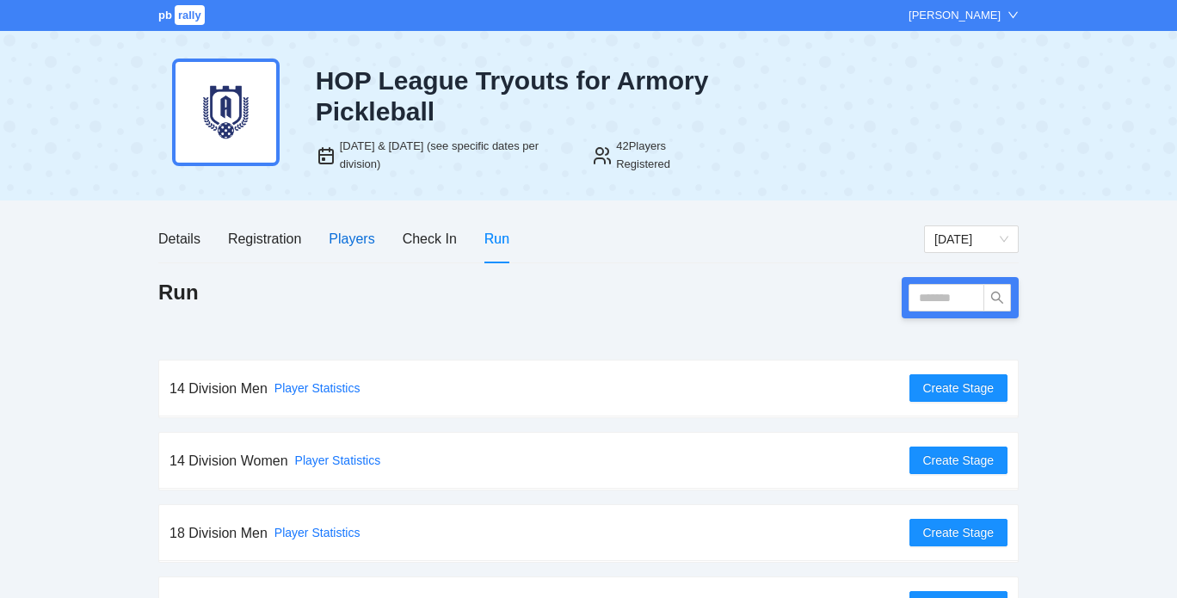
click at [330, 237] on div "Players" at bounding box center [352, 239] width 46 height 22
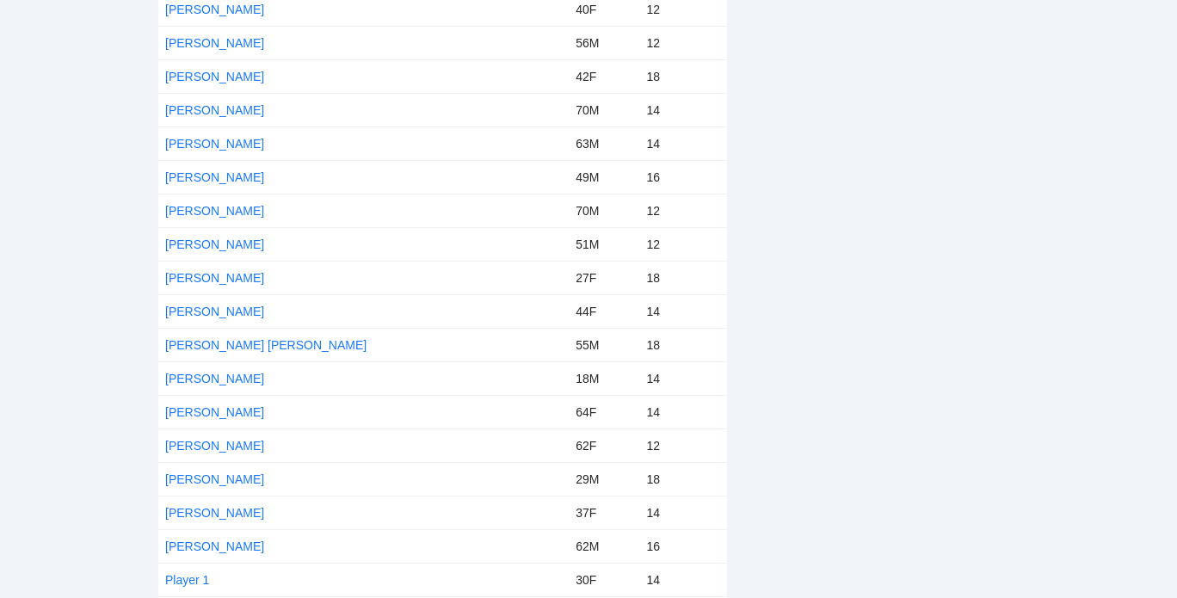
scroll to position [736, 0]
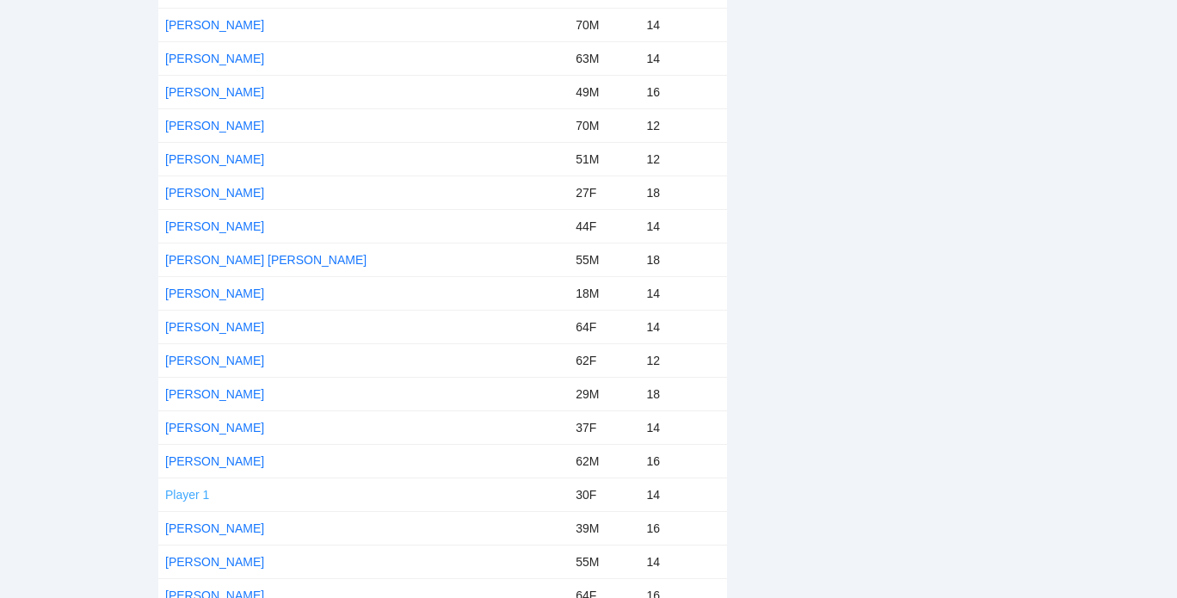
click at [190, 488] on link "Player 1" at bounding box center [187, 495] width 44 height 14
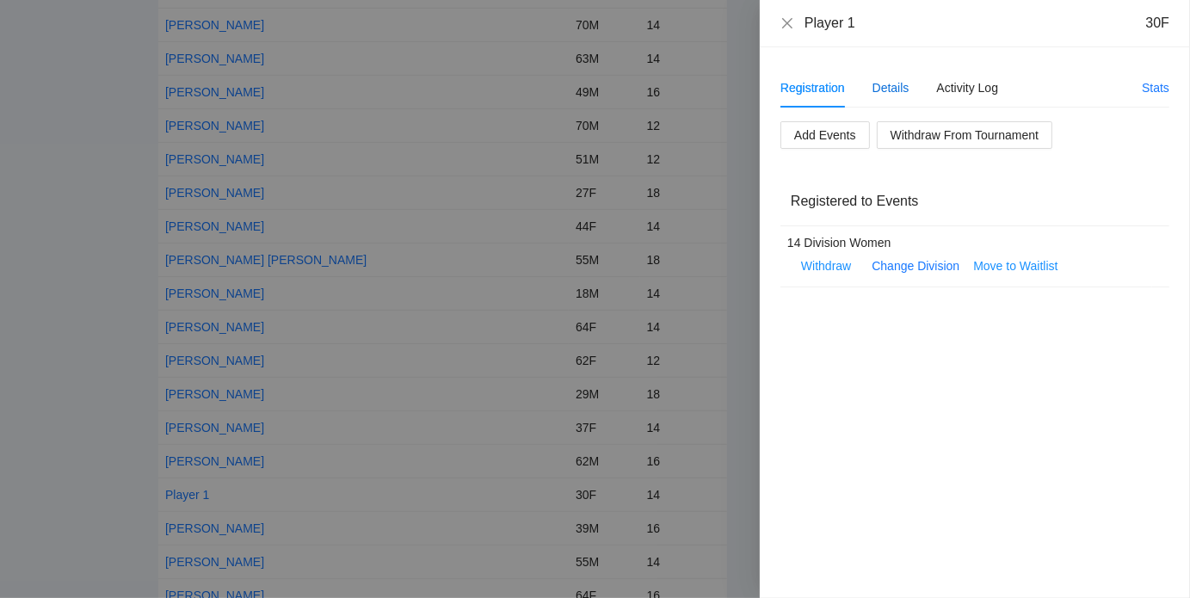
click at [888, 78] on div "Details" at bounding box center [890, 87] width 37 height 19
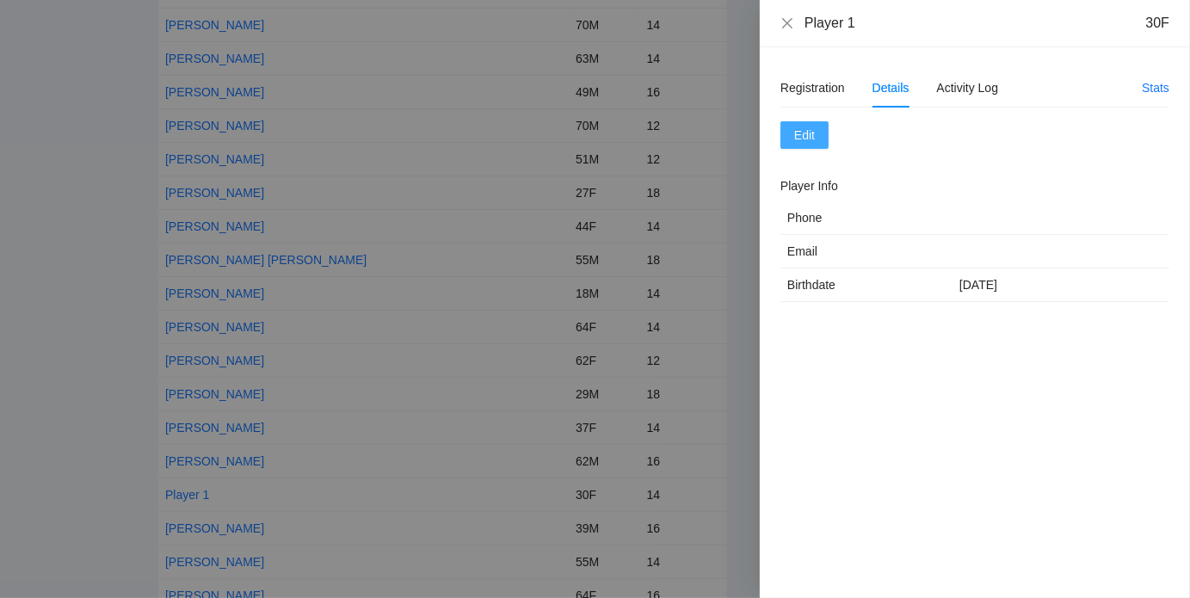
click at [803, 127] on span "Edit" at bounding box center [804, 135] width 21 height 19
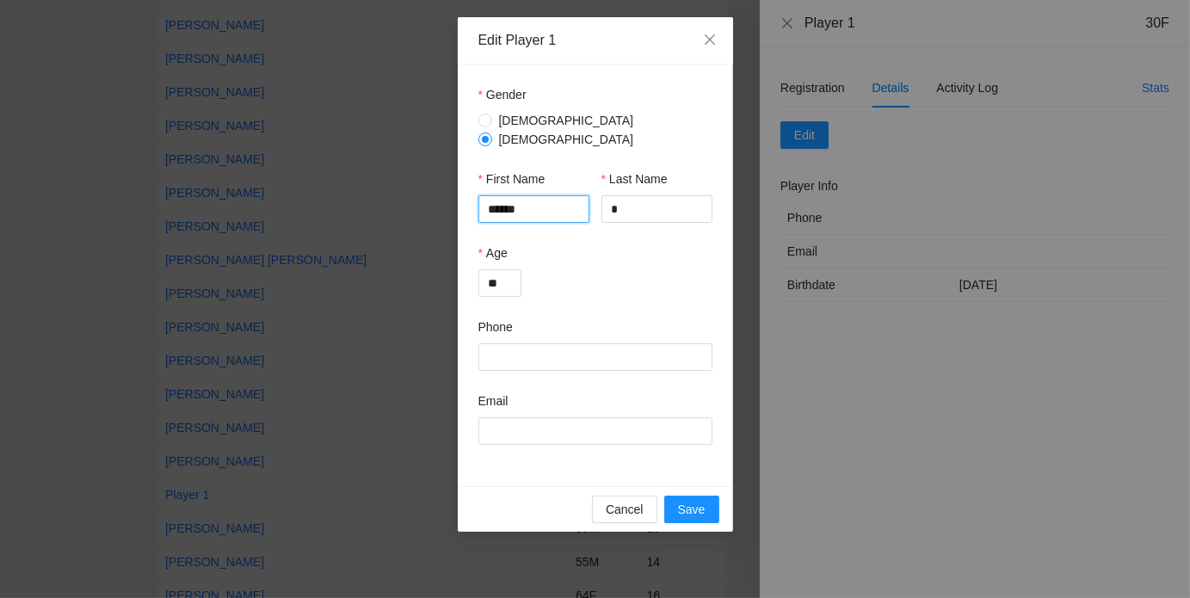
drag, startPoint x: 542, startPoint y: 197, endPoint x: 432, endPoint y: 163, distance: 115.3
click at [432, 163] on div "Edit Player 1 Gender [DEMOGRAPHIC_DATA] [DEMOGRAPHIC_DATA] First Name ****** La…" at bounding box center [595, 299] width 1190 height 598
type input "**********"
type input "********"
click at [686, 500] on span "Save" at bounding box center [692, 509] width 28 height 19
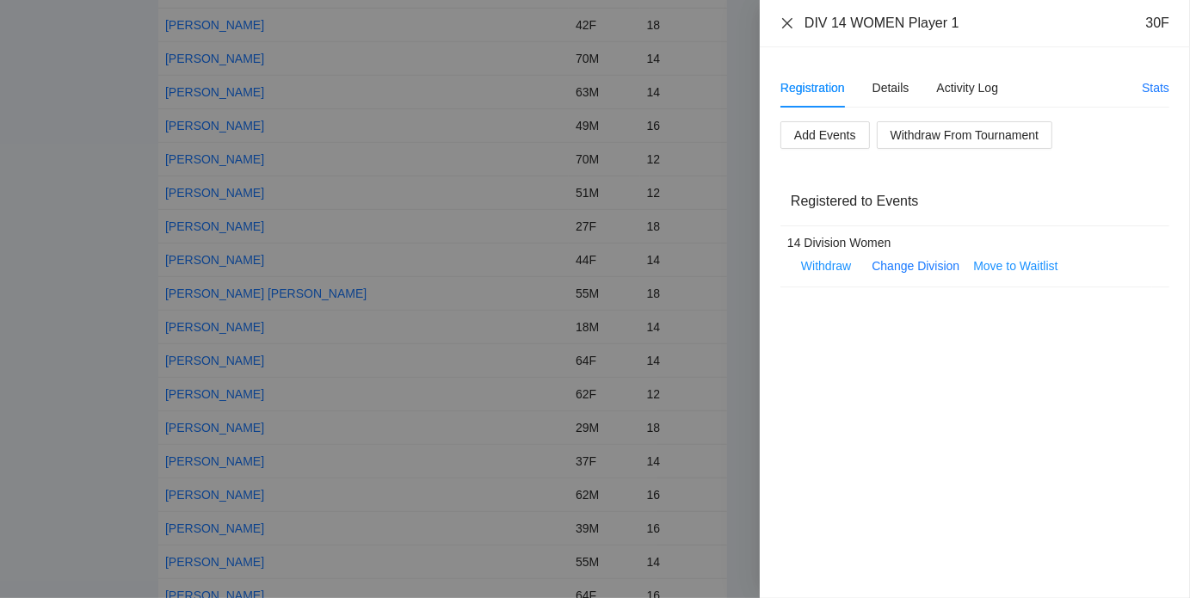
click at [784, 22] on icon "close" at bounding box center [787, 23] width 14 height 14
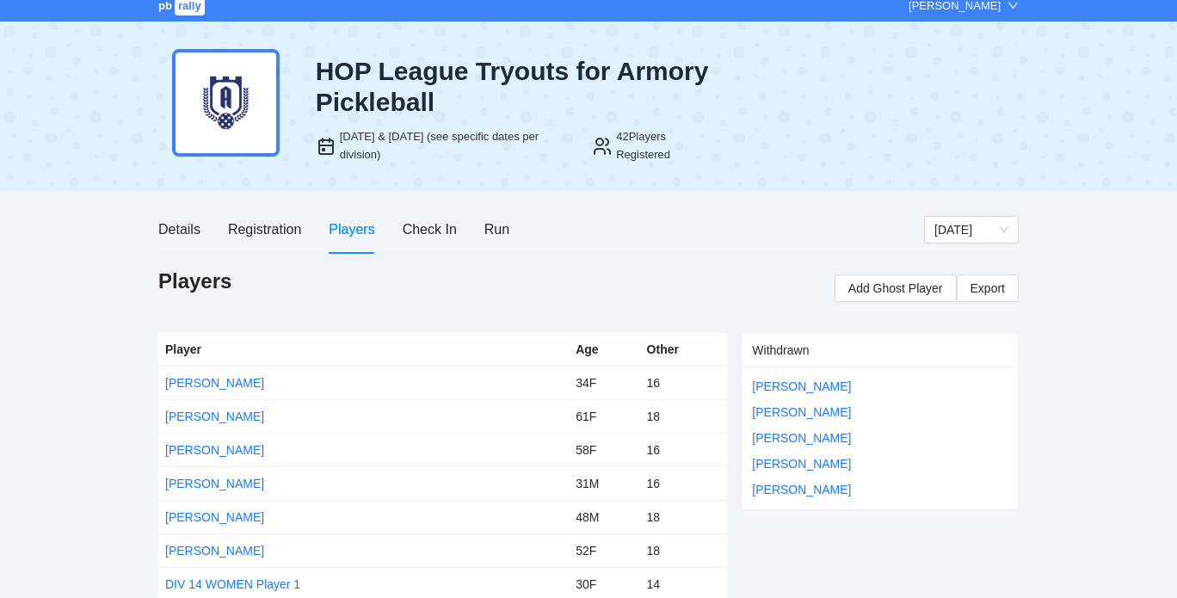
scroll to position [0, 0]
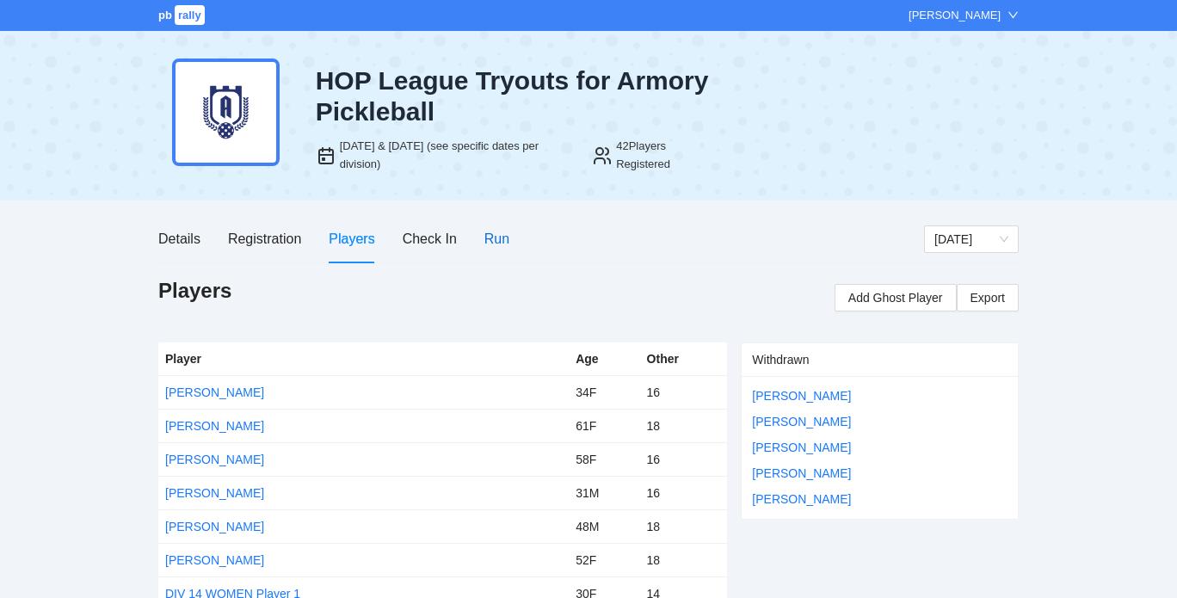
click at [499, 244] on div "Run" at bounding box center [496, 239] width 25 height 22
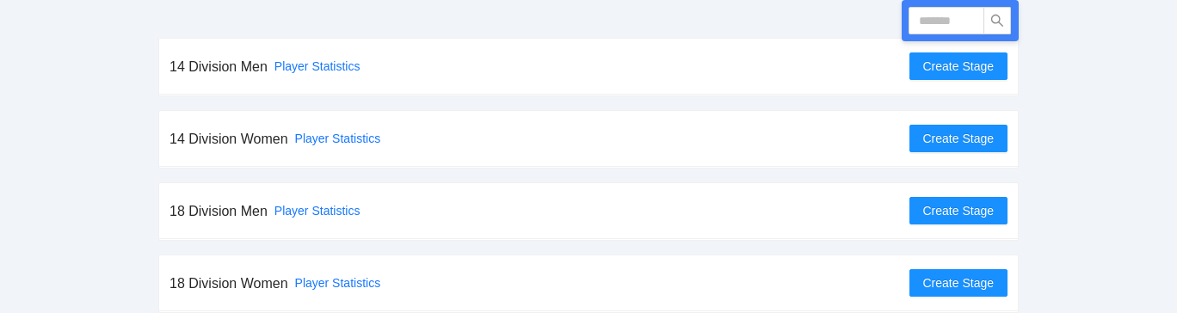
scroll to position [323, 0]
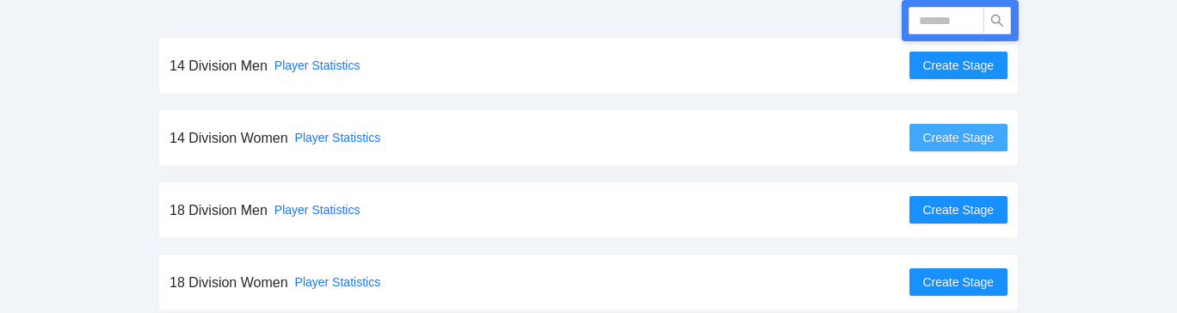
click at [943, 138] on span "Create Stage" at bounding box center [958, 137] width 71 height 19
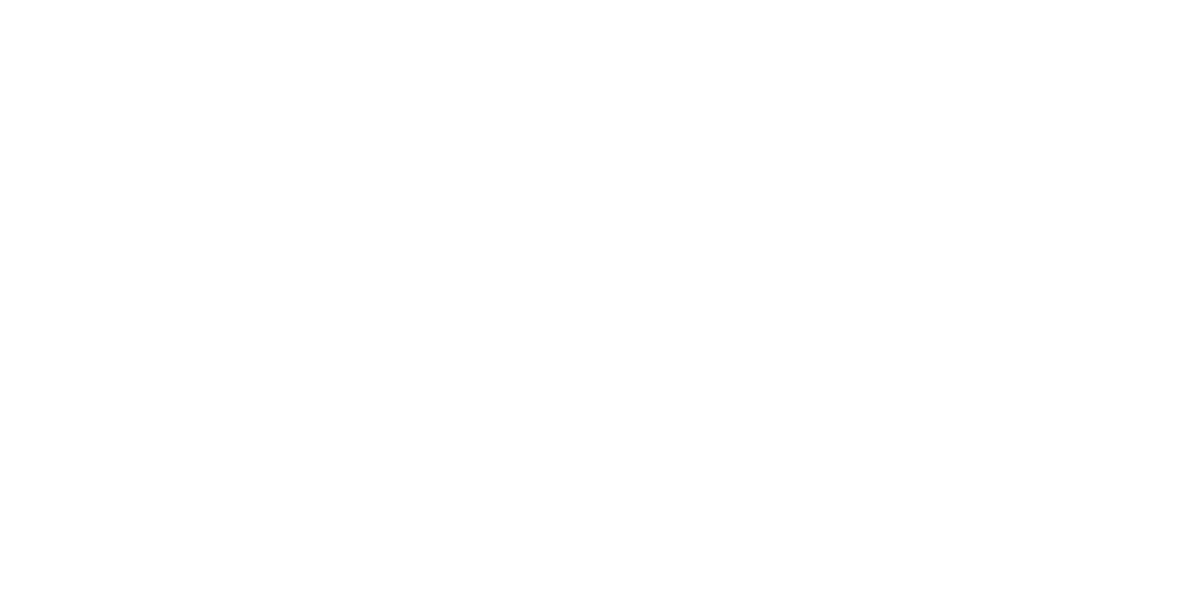
scroll to position [0, 0]
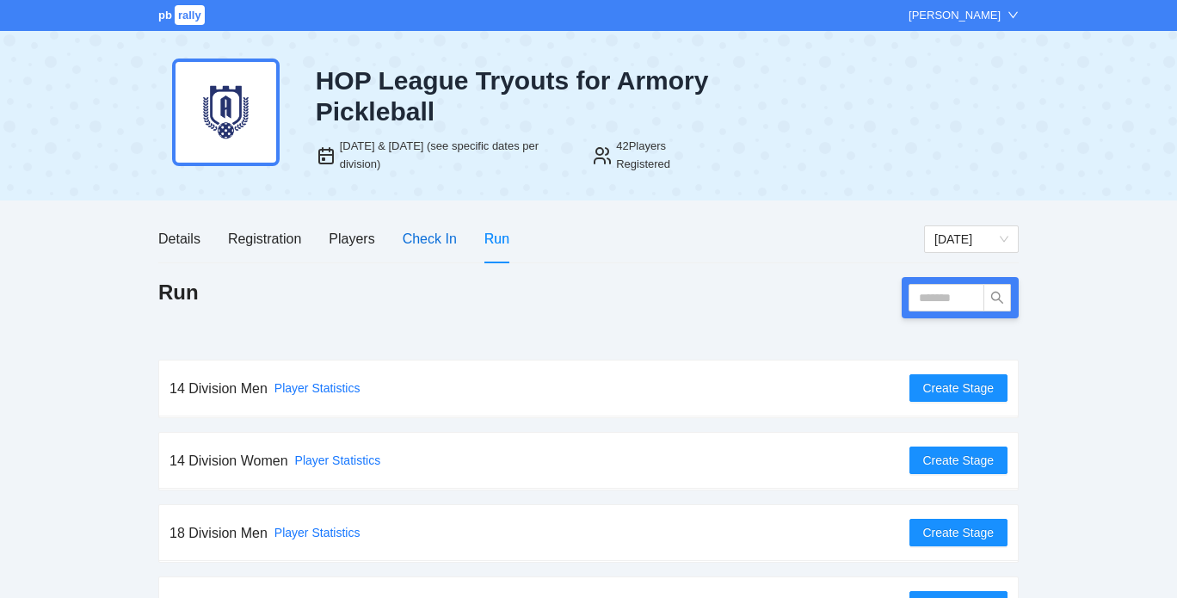
click at [439, 243] on div "Check In" at bounding box center [430, 239] width 54 height 22
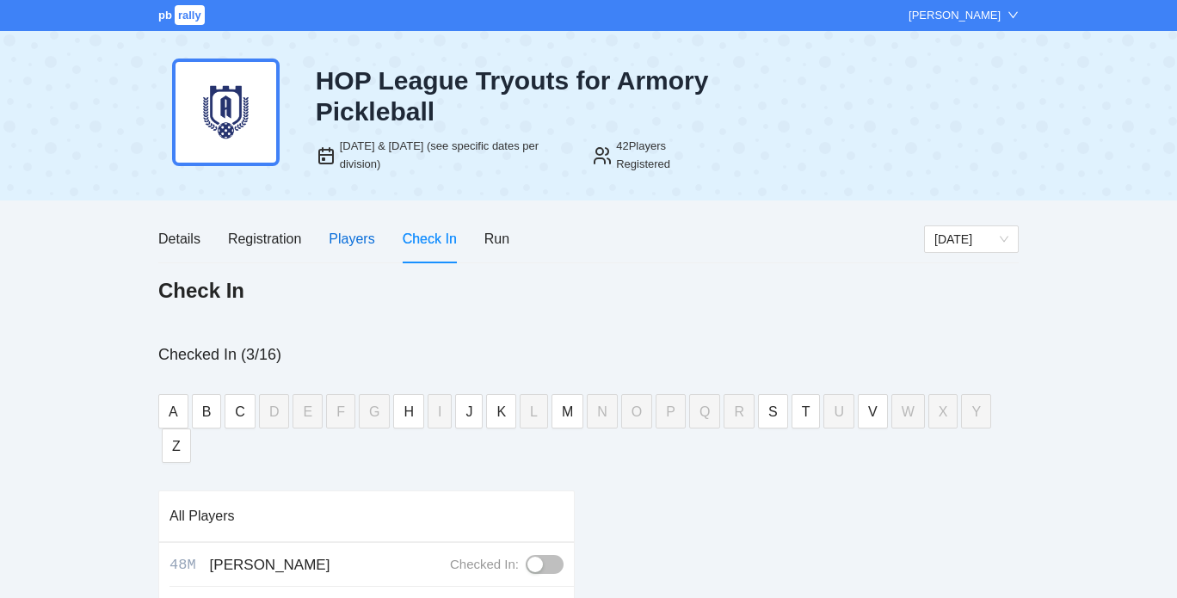
click at [338, 233] on div "Players" at bounding box center [352, 239] width 46 height 22
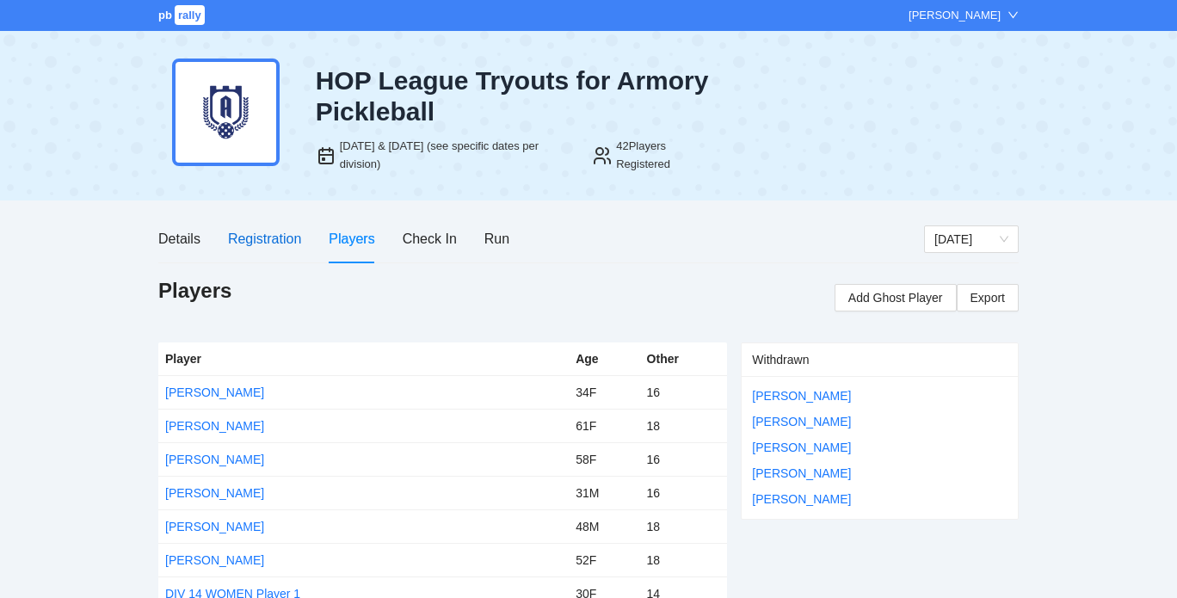
click at [271, 230] on div "Registration" at bounding box center [264, 239] width 73 height 22
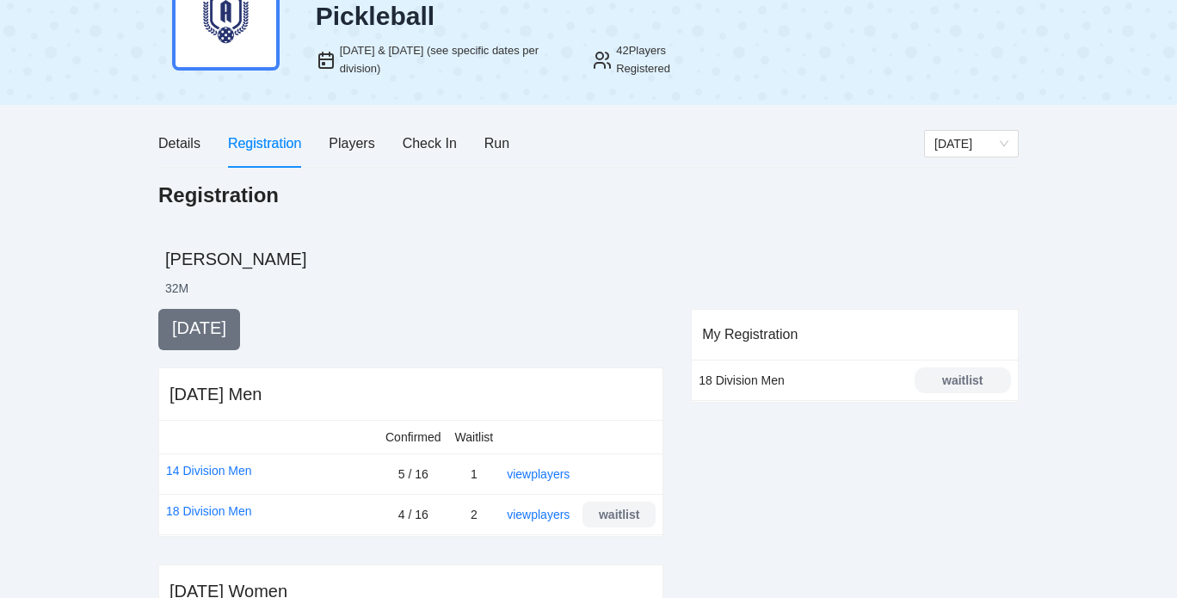
scroll to position [71, 0]
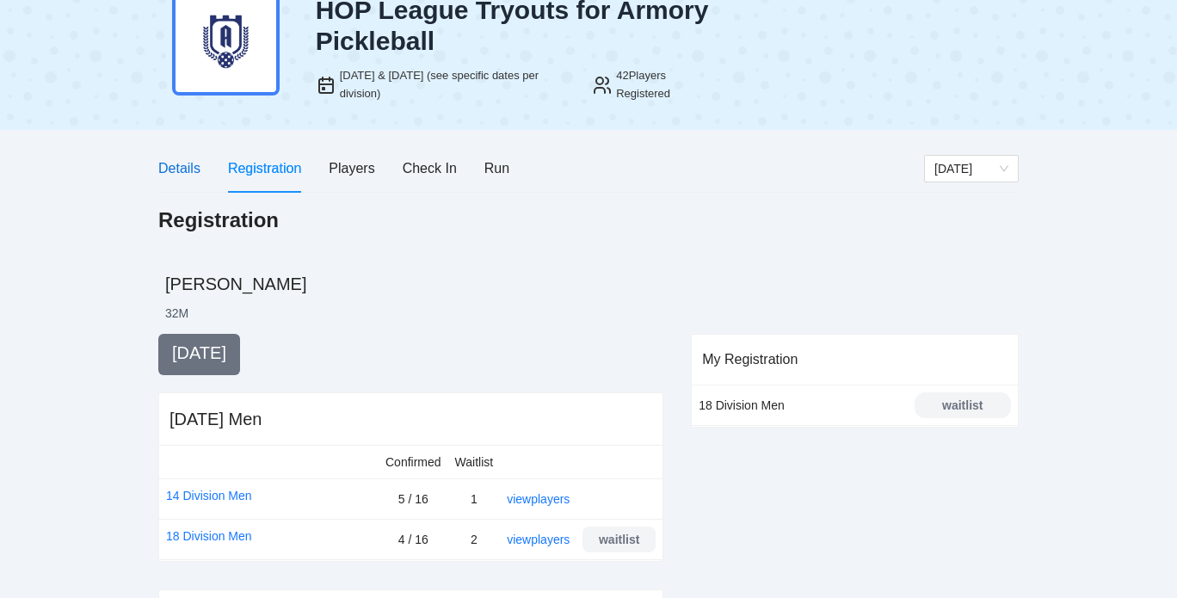
click at [178, 163] on div "Details" at bounding box center [179, 168] width 42 height 22
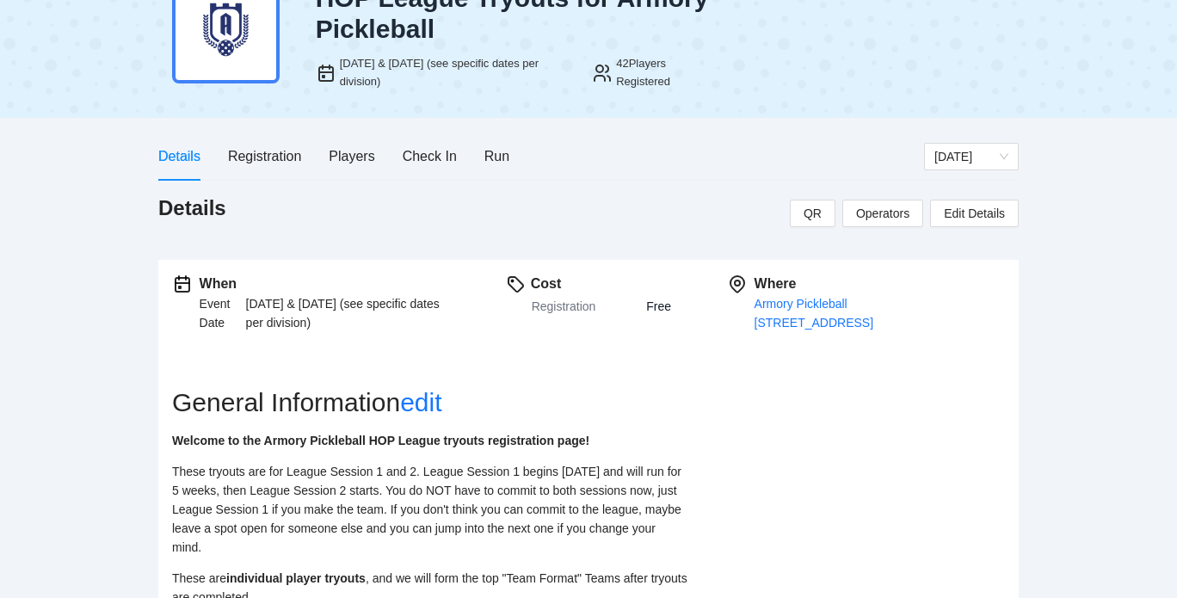
scroll to position [0, 0]
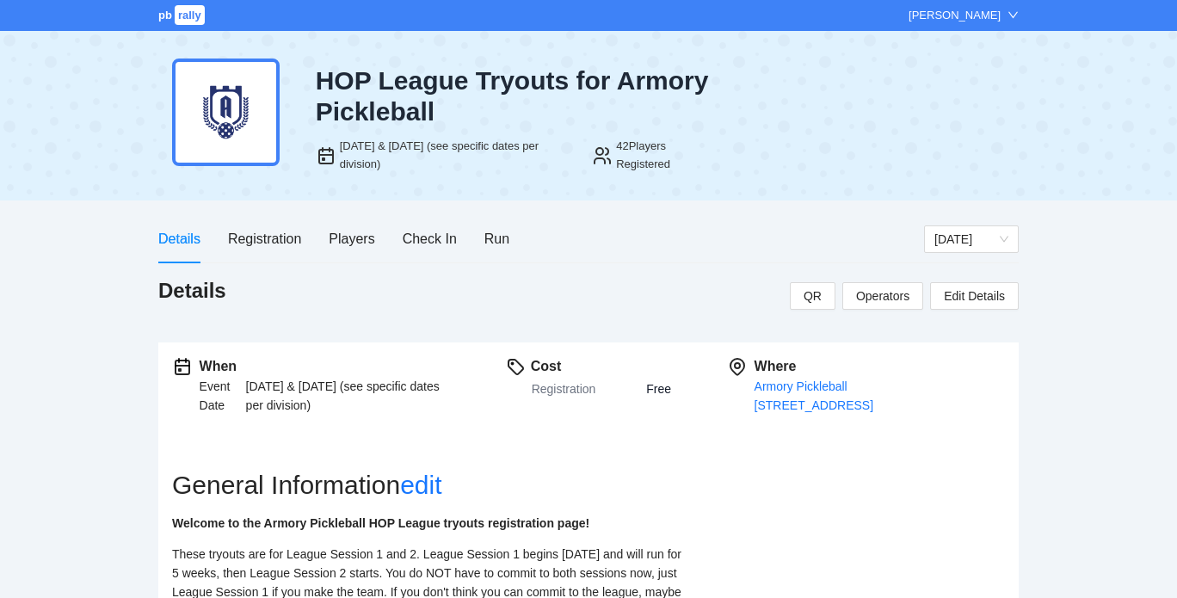
click at [510, 232] on div "Details Registration Players Check In Run" at bounding box center [540, 238] width 765 height 49
click at [504, 235] on div "Run" at bounding box center [496, 239] width 25 height 22
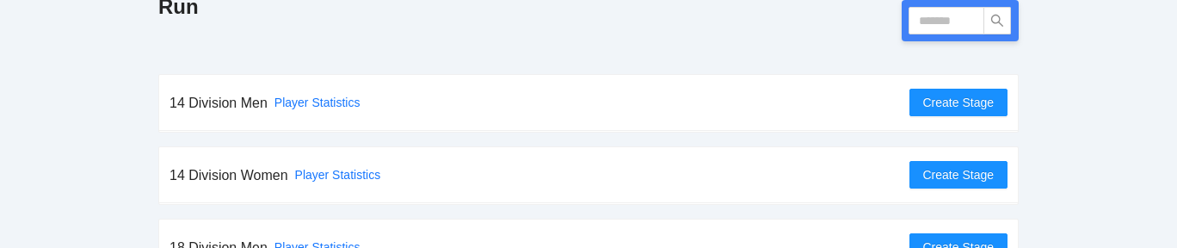
scroll to position [292, 0]
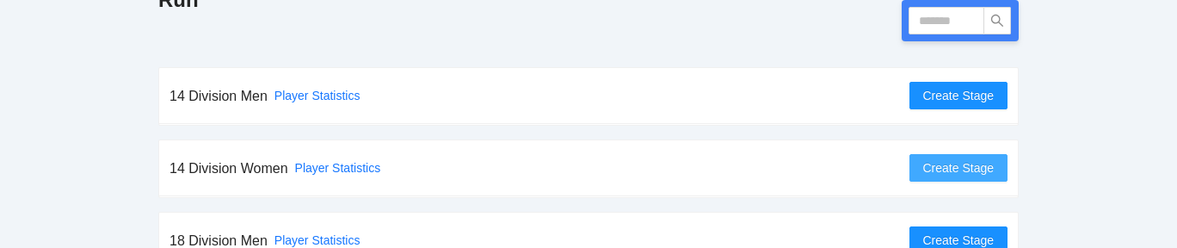
click at [936, 164] on span "Create Stage" at bounding box center [958, 167] width 71 height 19
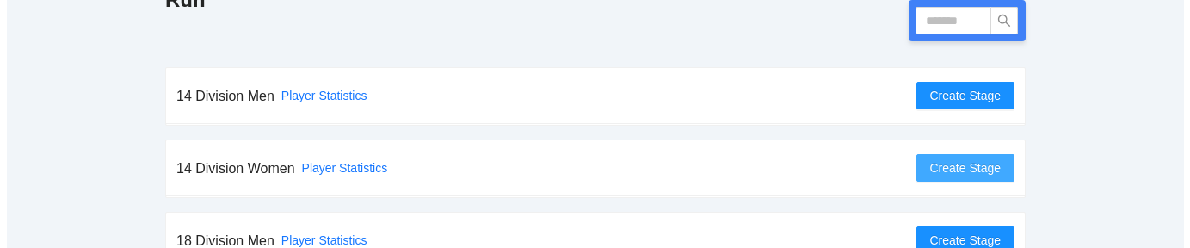
scroll to position [0, 0]
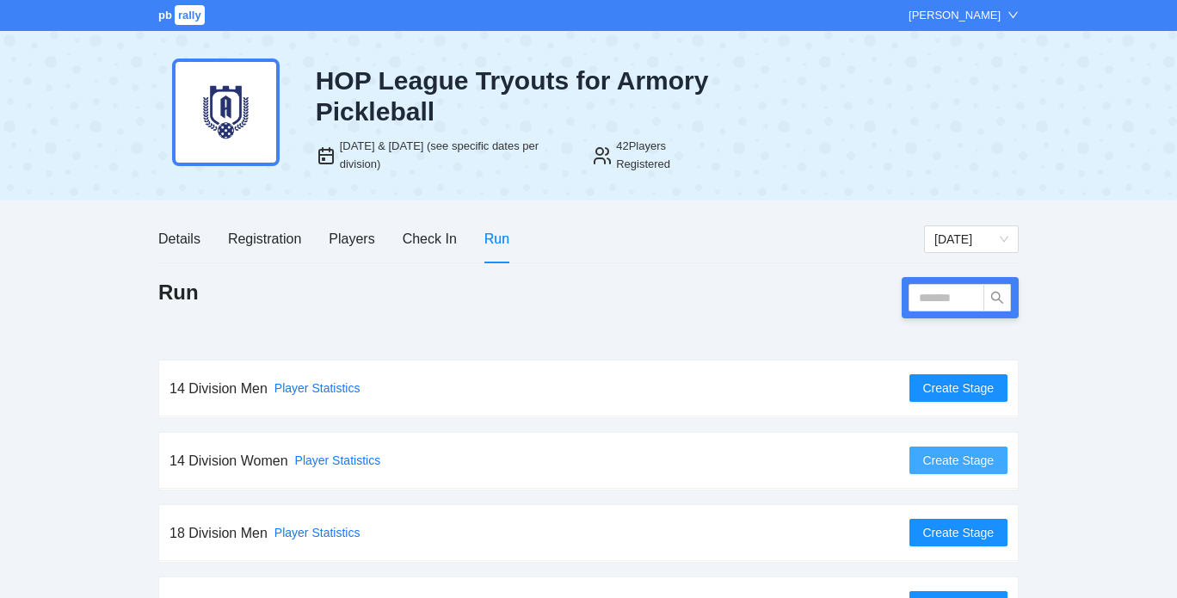
click at [982, 452] on span "Create Stage" at bounding box center [958, 460] width 71 height 19
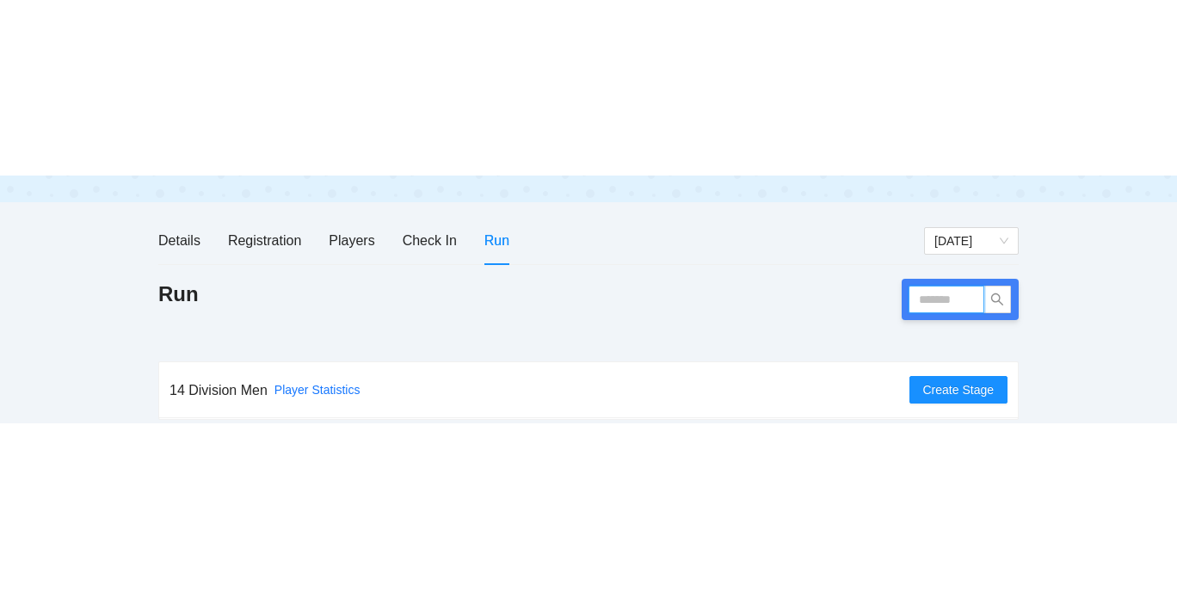
scroll to position [48, 0]
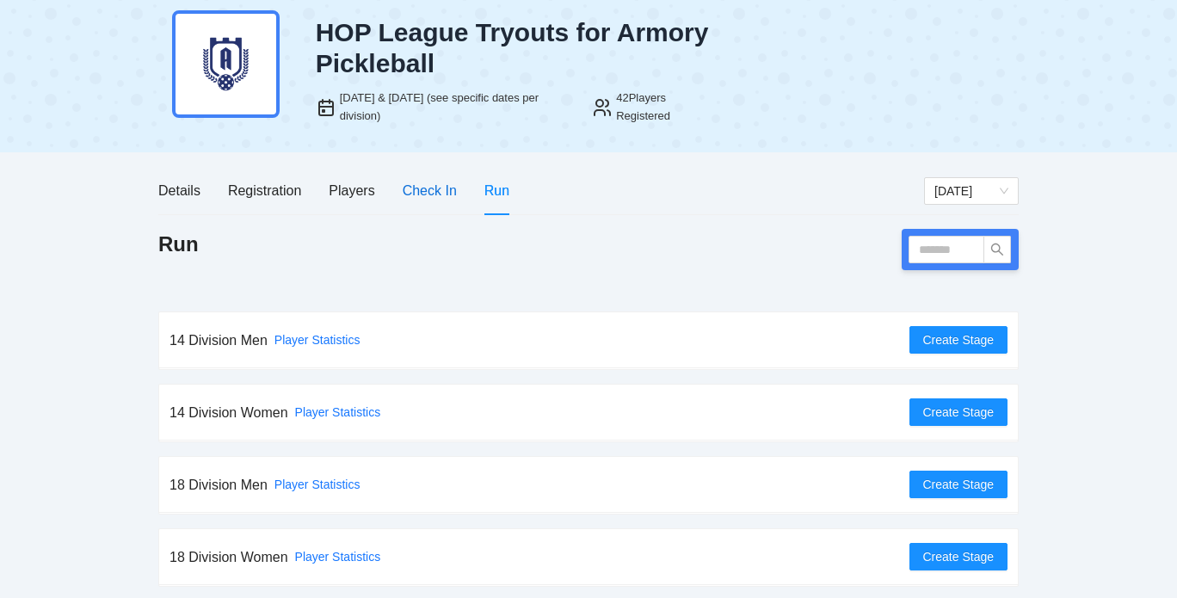
click at [435, 189] on div "Check In" at bounding box center [430, 191] width 54 height 22
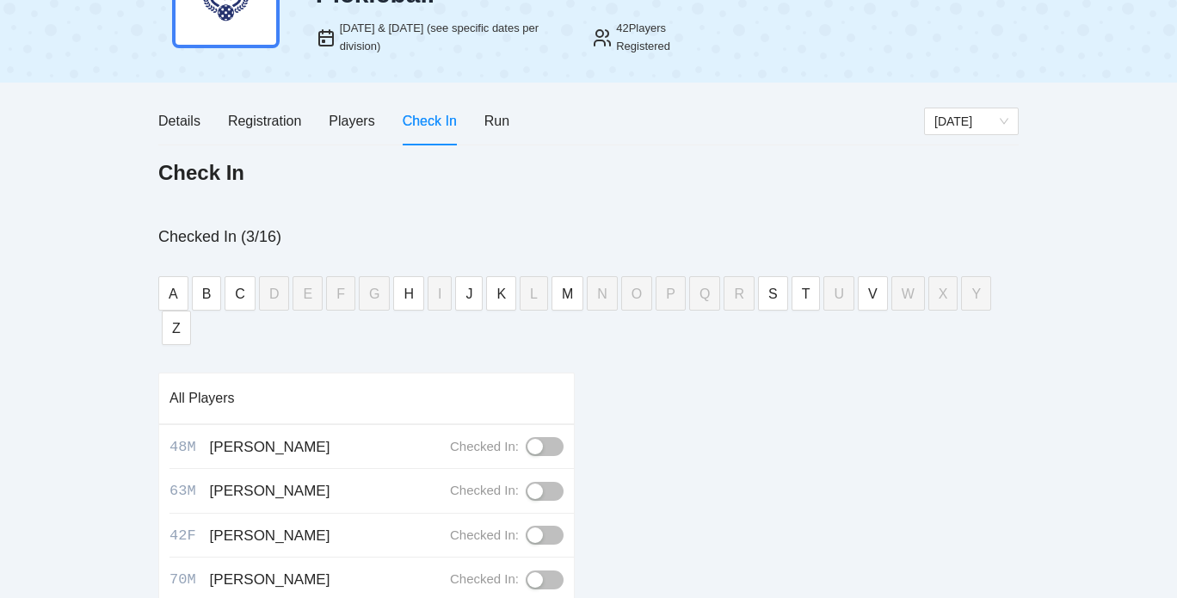
scroll to position [120, 0]
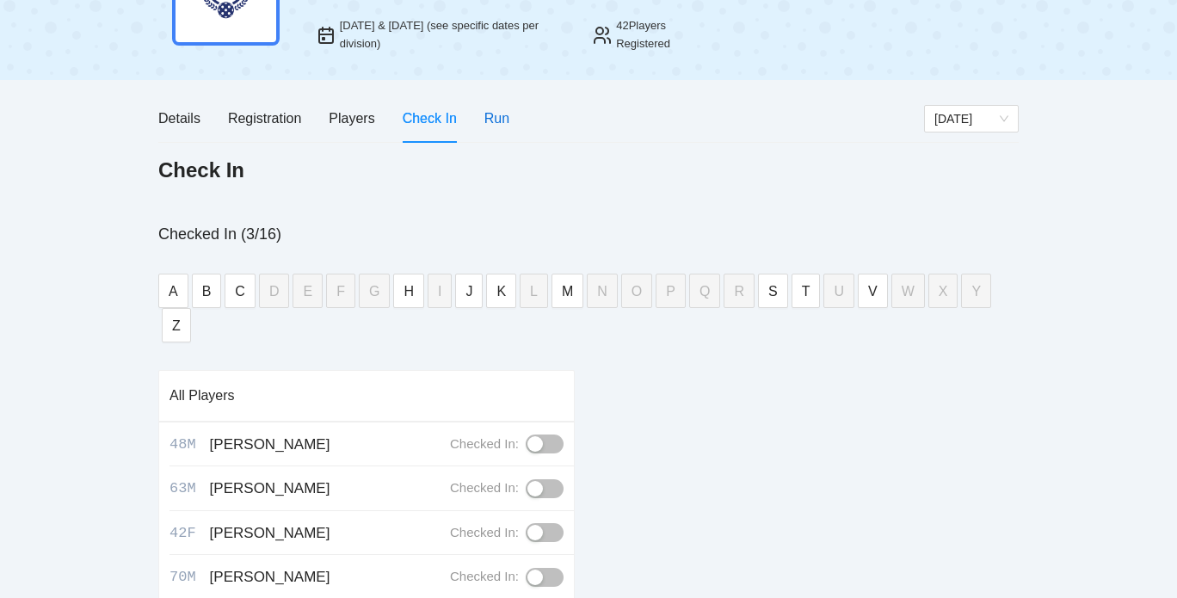
click at [494, 124] on div "Run" at bounding box center [496, 119] width 25 height 22
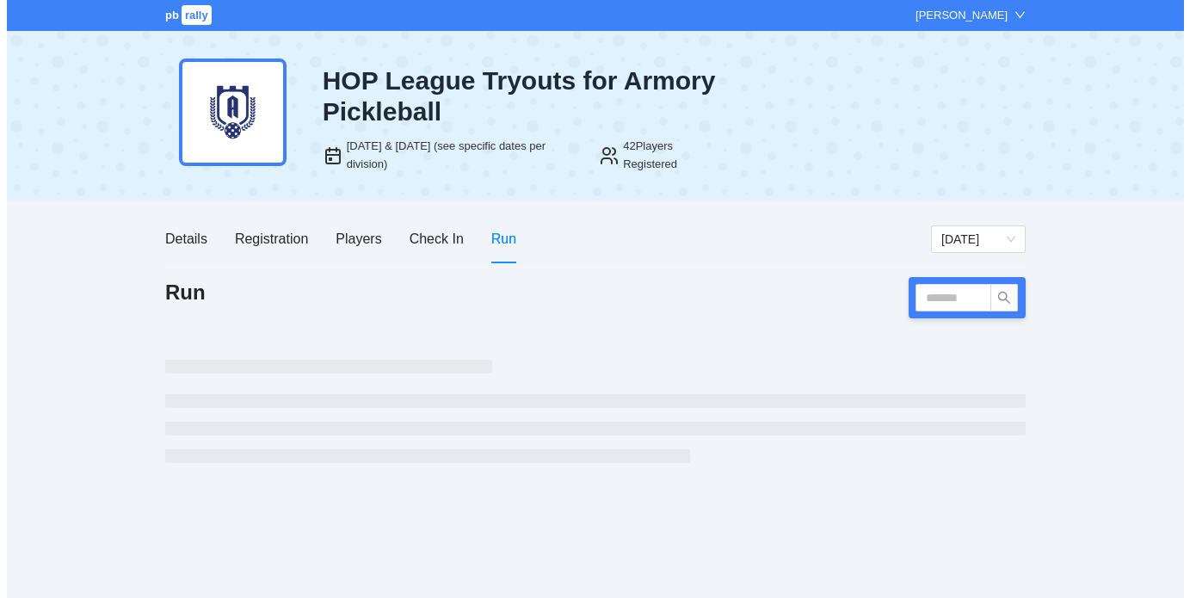
scroll to position [0, 0]
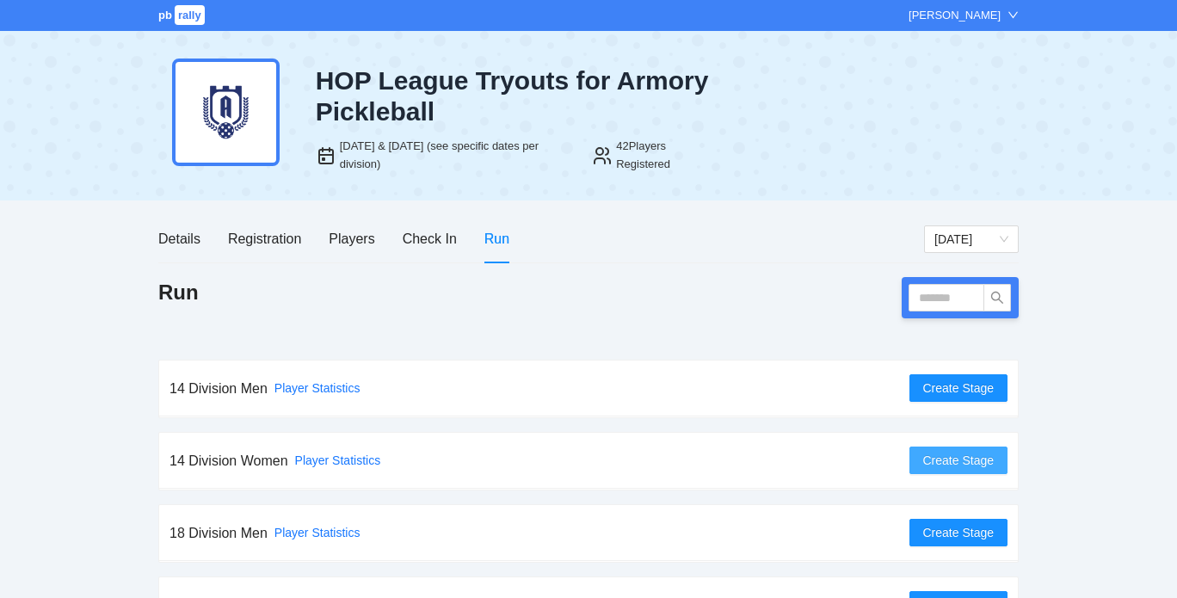
click at [962, 247] on span "Create Stage" at bounding box center [958, 460] width 71 height 19
click at [936, 382] on span "Create Stage" at bounding box center [958, 387] width 71 height 19
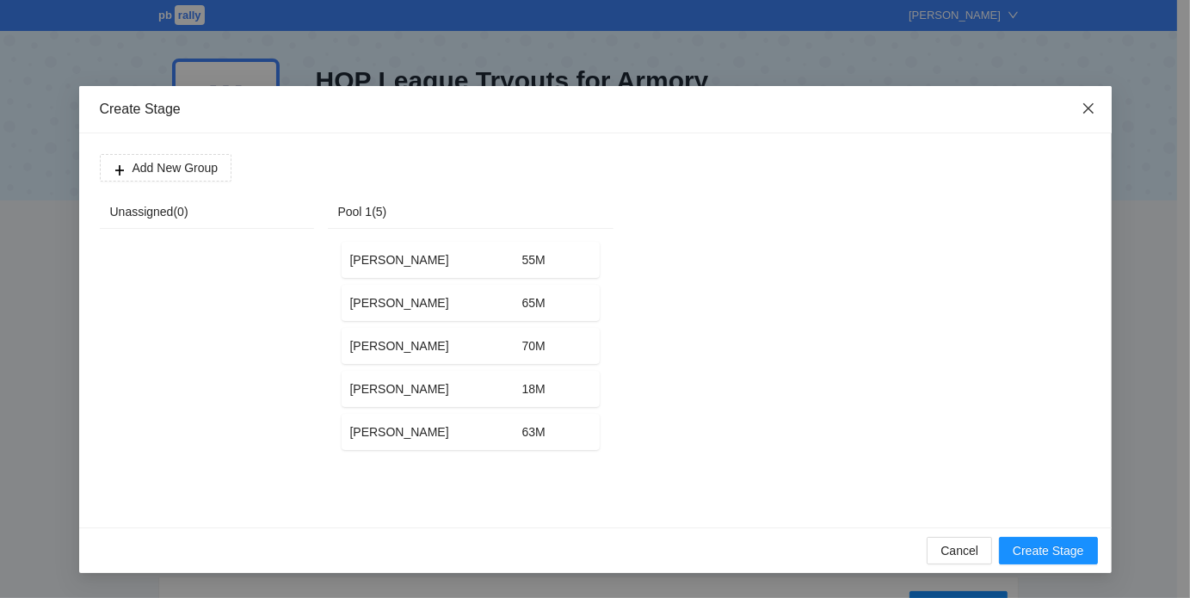
click at [1082, 109] on icon "close" at bounding box center [1088, 108] width 14 height 14
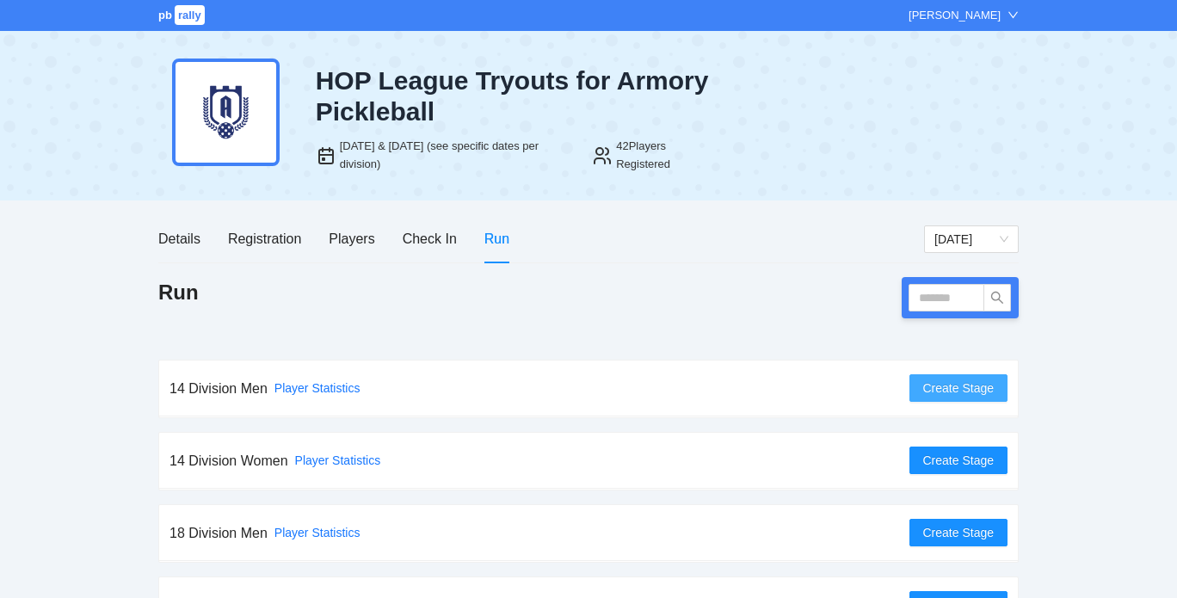
scroll to position [48, 0]
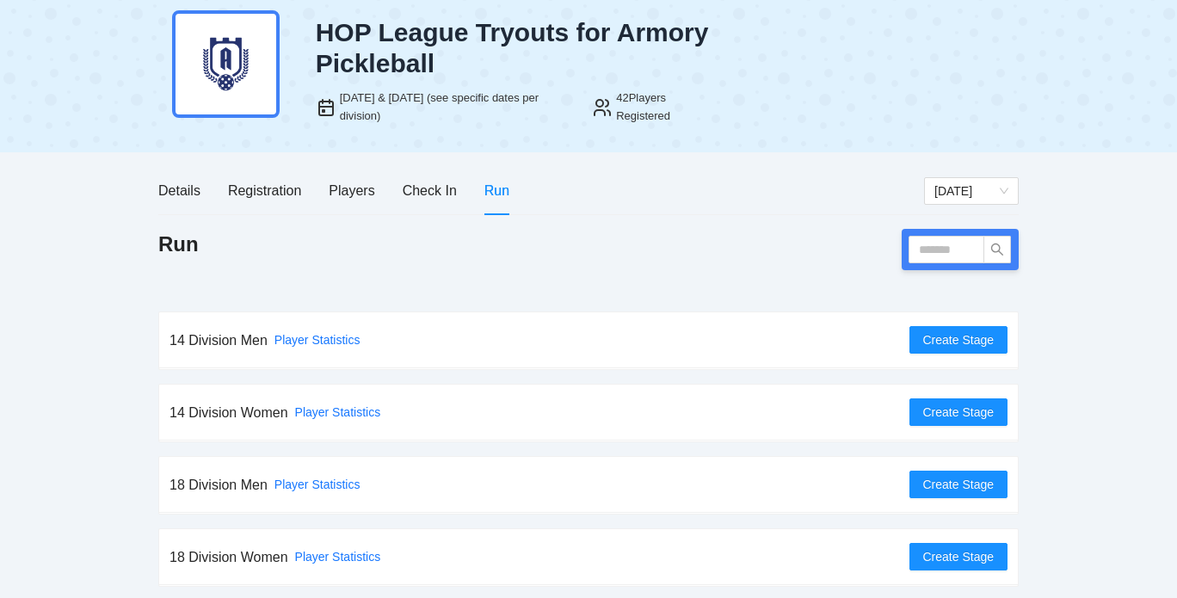
click at [624, 197] on div "Details Registration Players Check In Run" at bounding box center [540, 190] width 765 height 49
click at [506, 243] on div "Run" at bounding box center [588, 249] width 860 height 41
click at [713, 232] on div "Run" at bounding box center [588, 249] width 860 height 41
click at [291, 188] on div "Registration" at bounding box center [264, 191] width 73 height 22
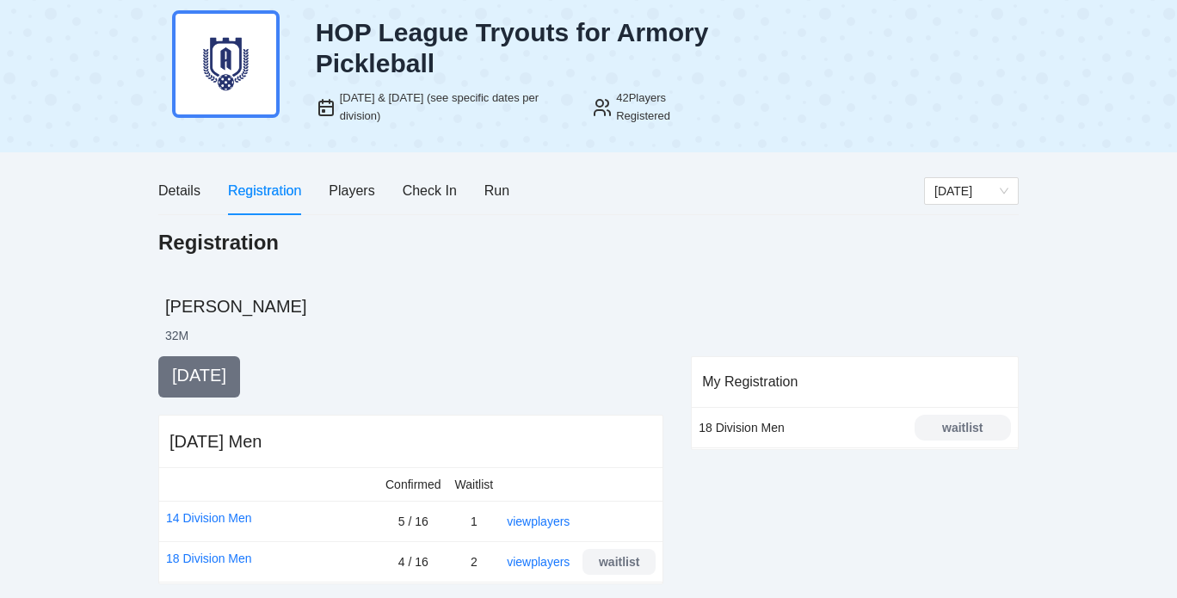
drag, startPoint x: 731, startPoint y: 287, endPoint x: 710, endPoint y: 283, distance: 21.9
click at [710, 283] on div "Registration" at bounding box center [588, 261] width 860 height 65
click at [652, 265] on div "Registration" at bounding box center [588, 248] width 860 height 38
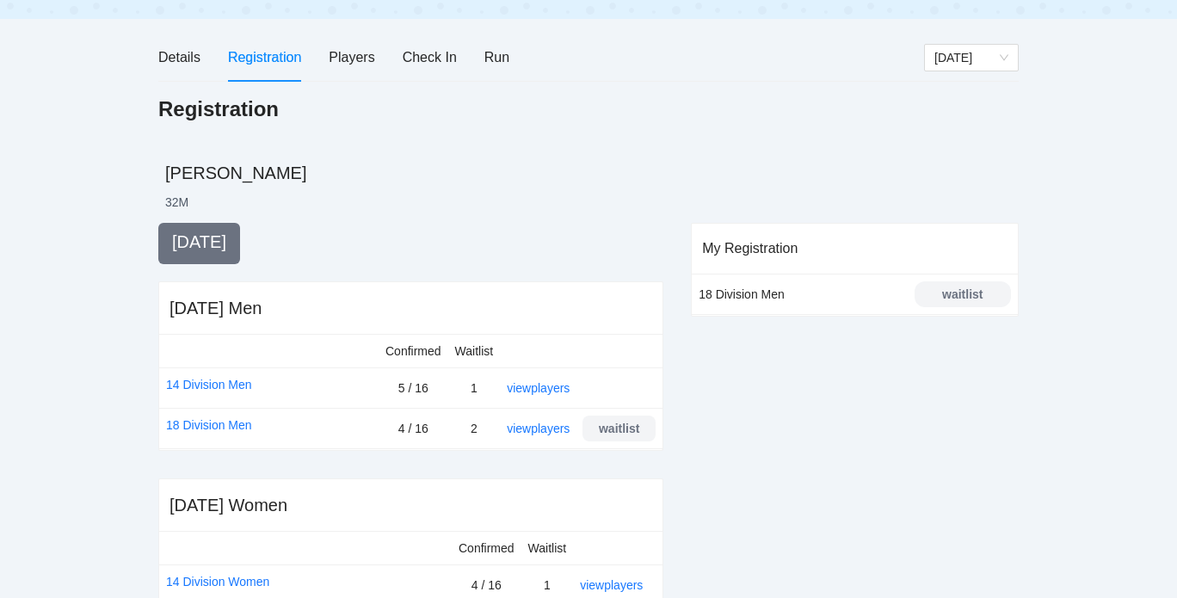
scroll to position [0, 0]
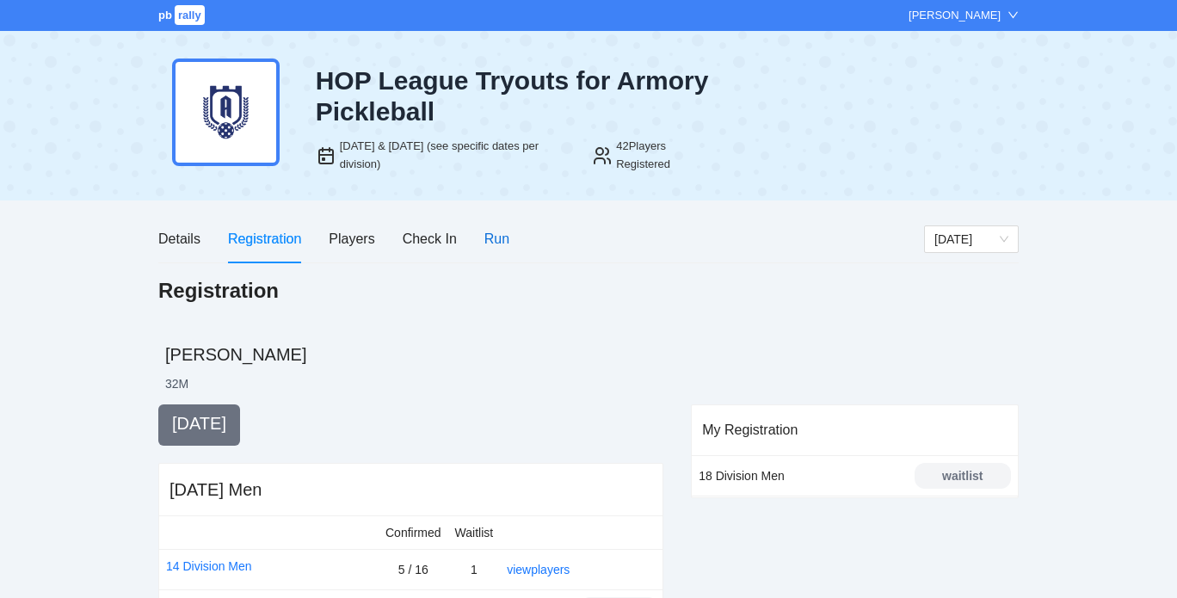
click at [500, 238] on div "Run" at bounding box center [496, 239] width 25 height 22
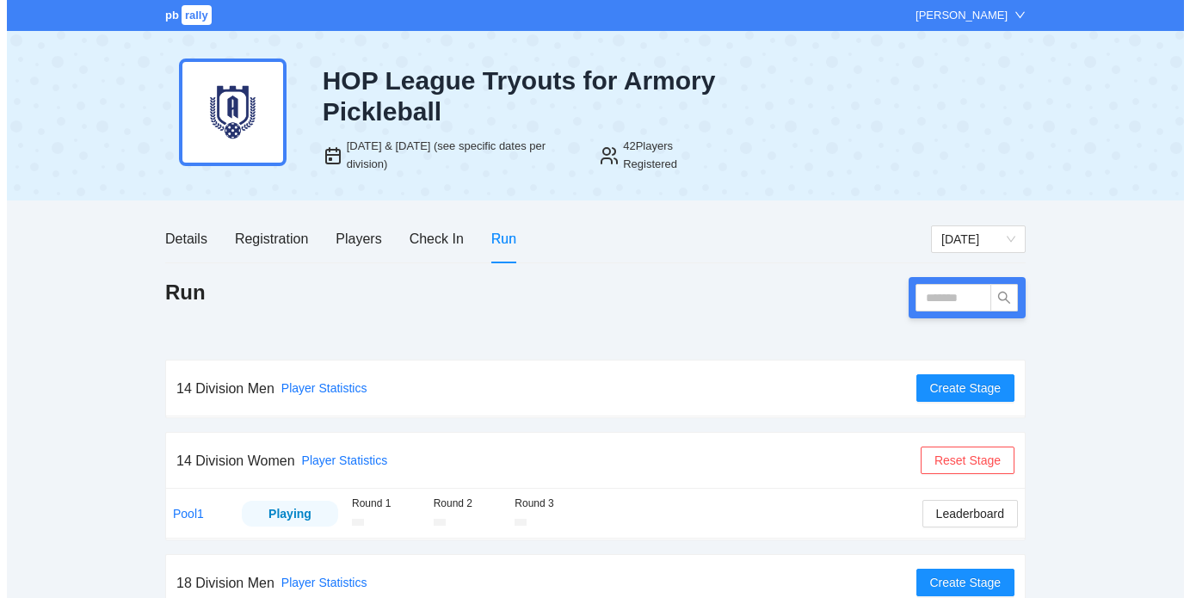
scroll to position [98, 0]
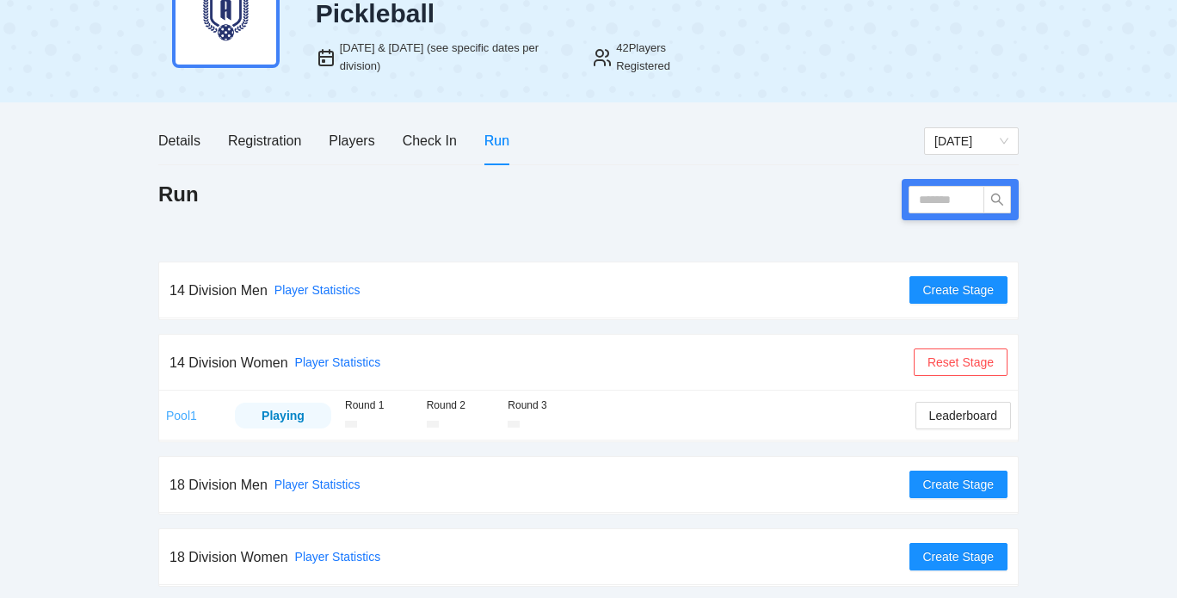
click at [184, 411] on link "Pool1" at bounding box center [181, 416] width 31 height 14
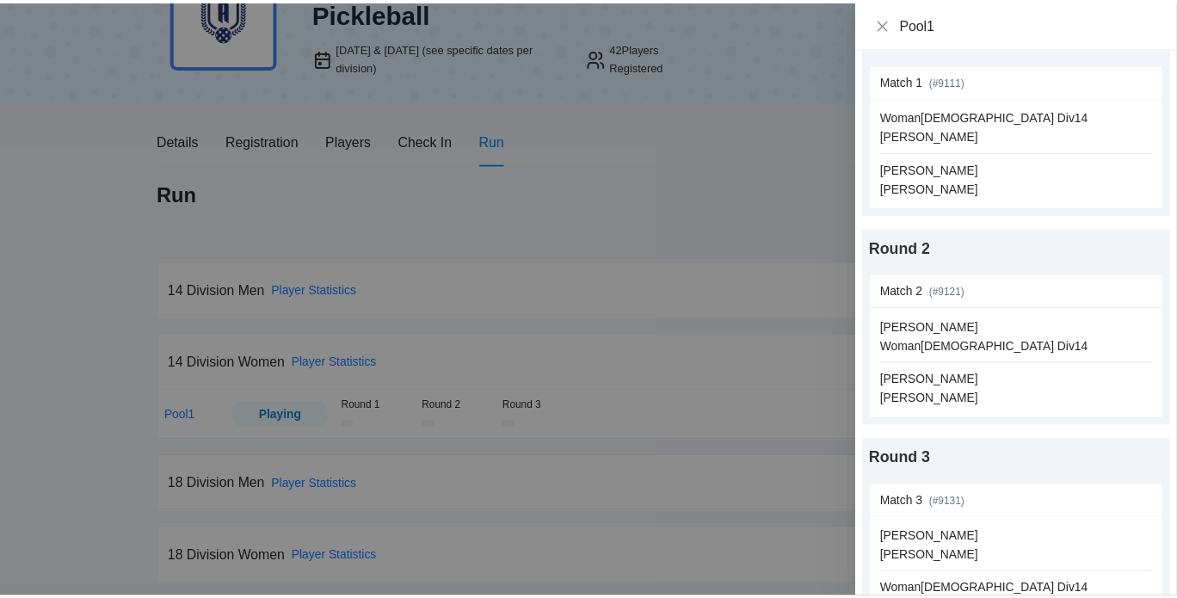
scroll to position [0, 0]
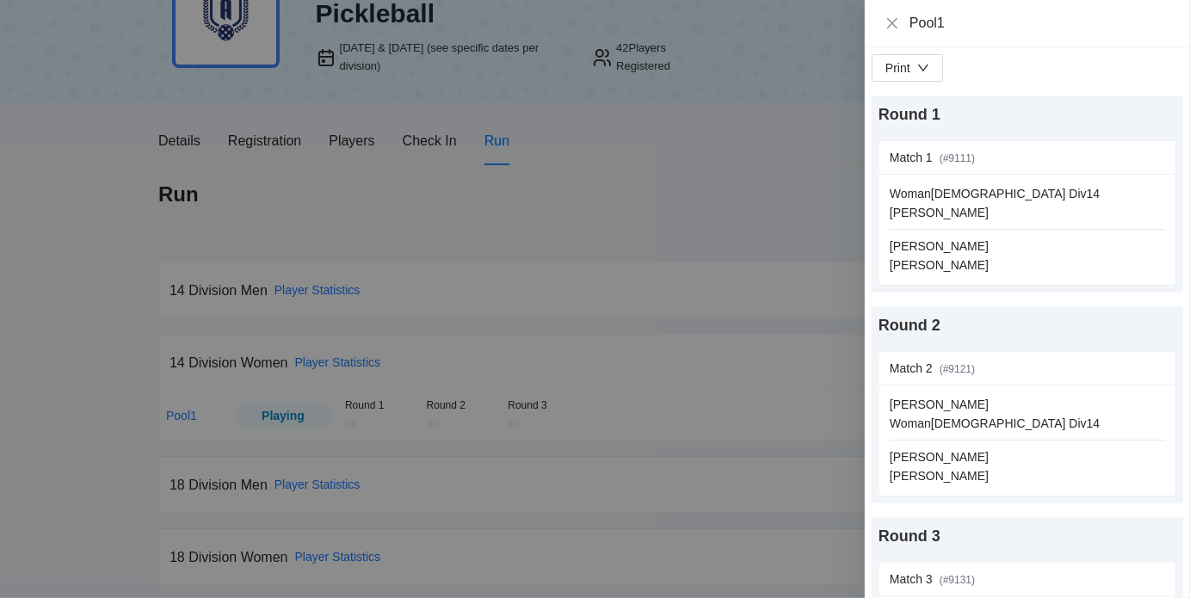
click at [640, 201] on div at bounding box center [595, 299] width 1190 height 598
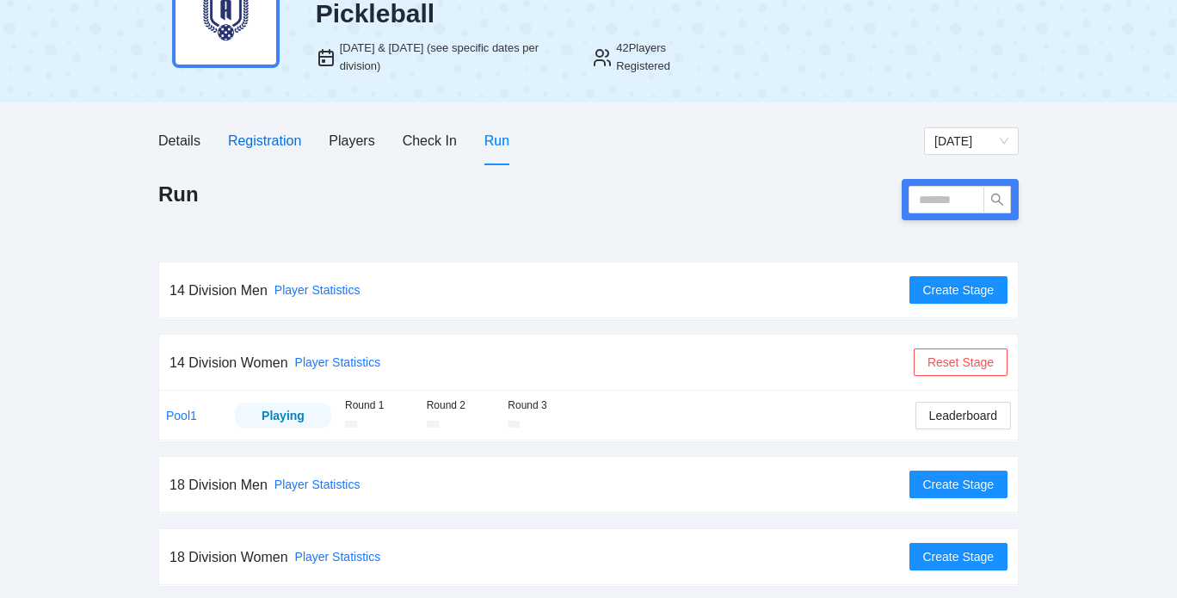
click at [273, 136] on div "Registration" at bounding box center [264, 141] width 73 height 22
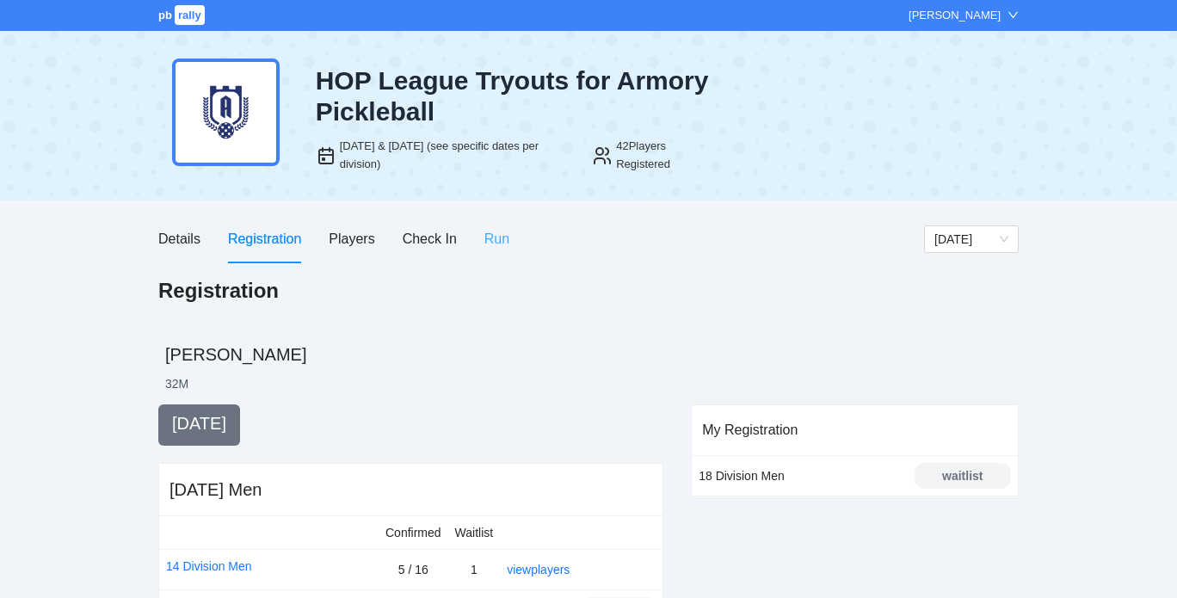
click at [489, 222] on div "Run" at bounding box center [496, 238] width 25 height 49
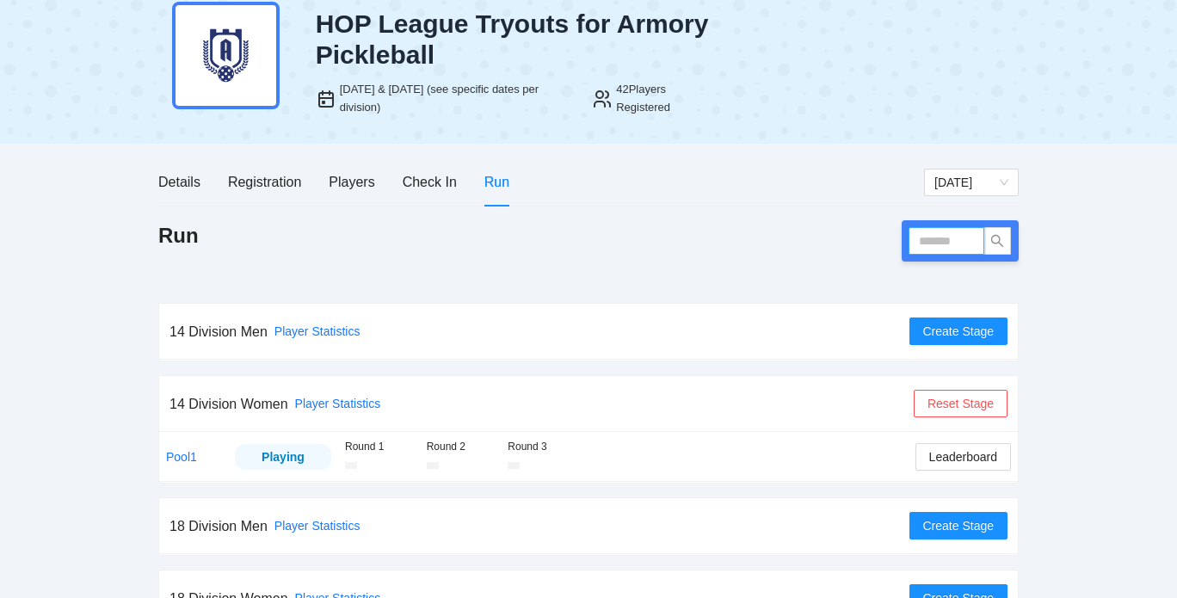
scroll to position [62, 0]
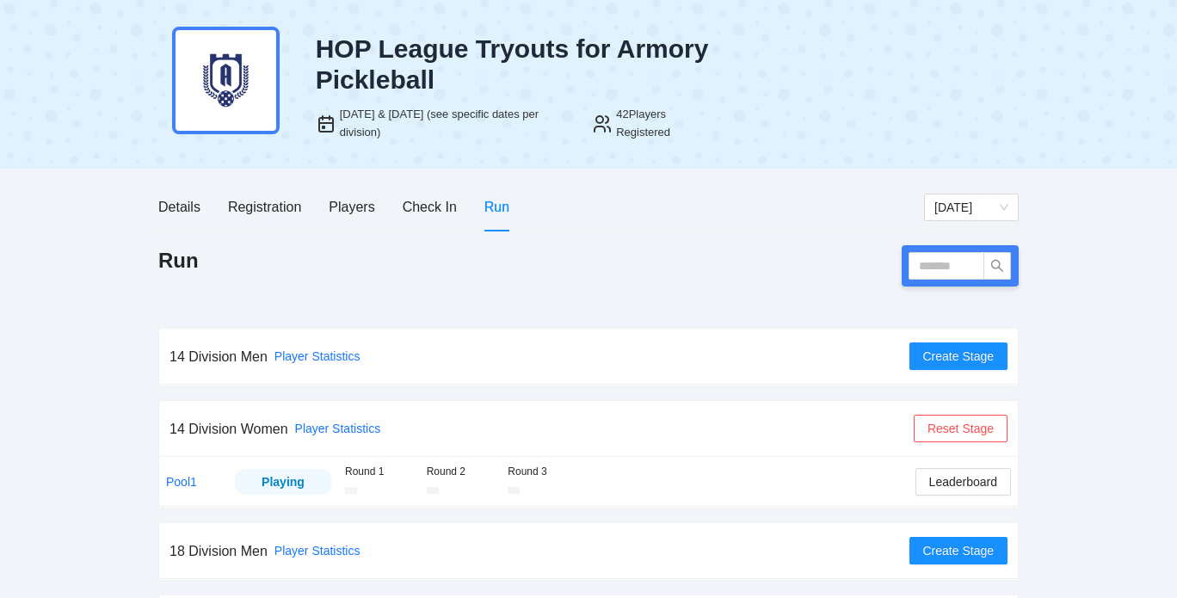
scroll to position [33, 0]
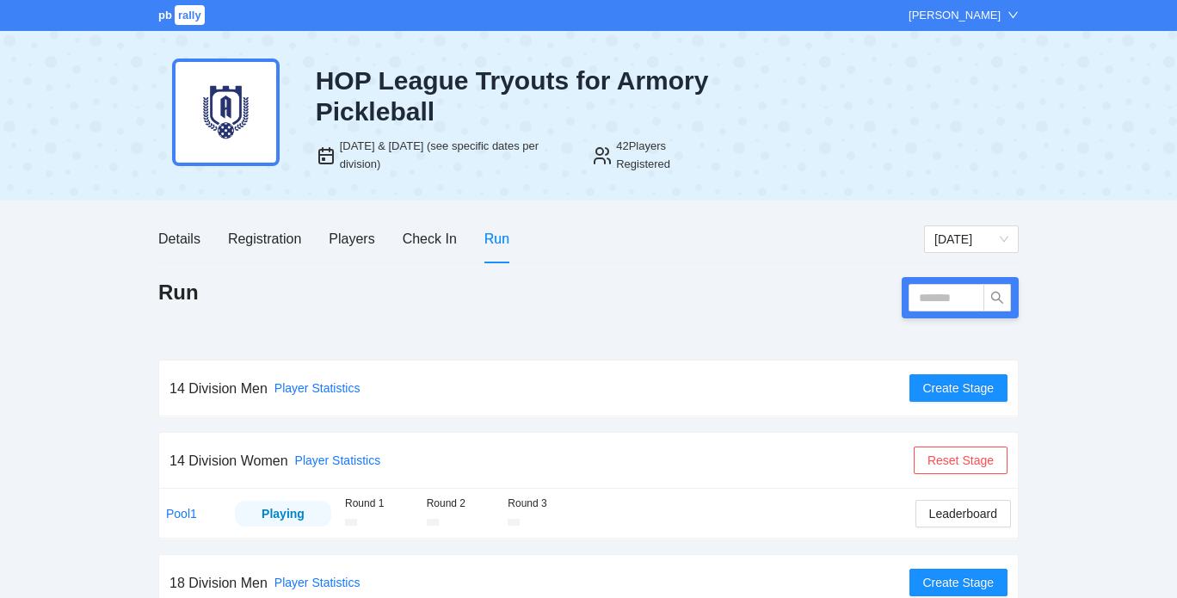
scroll to position [62, 0]
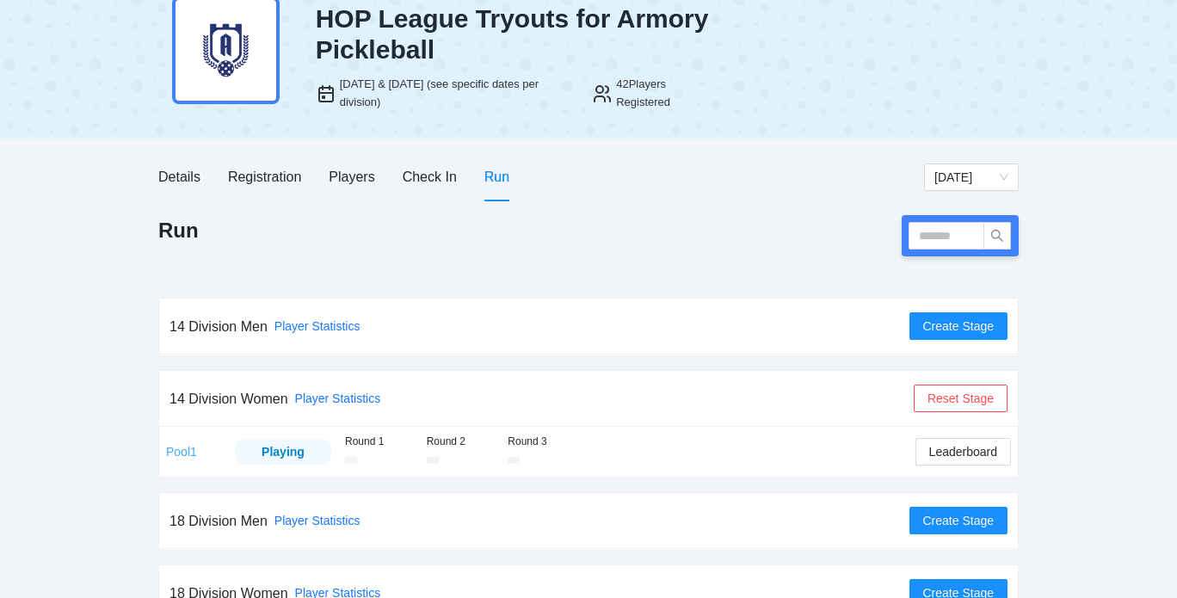
click at [182, 452] on link "Pool1" at bounding box center [181, 452] width 31 height 14
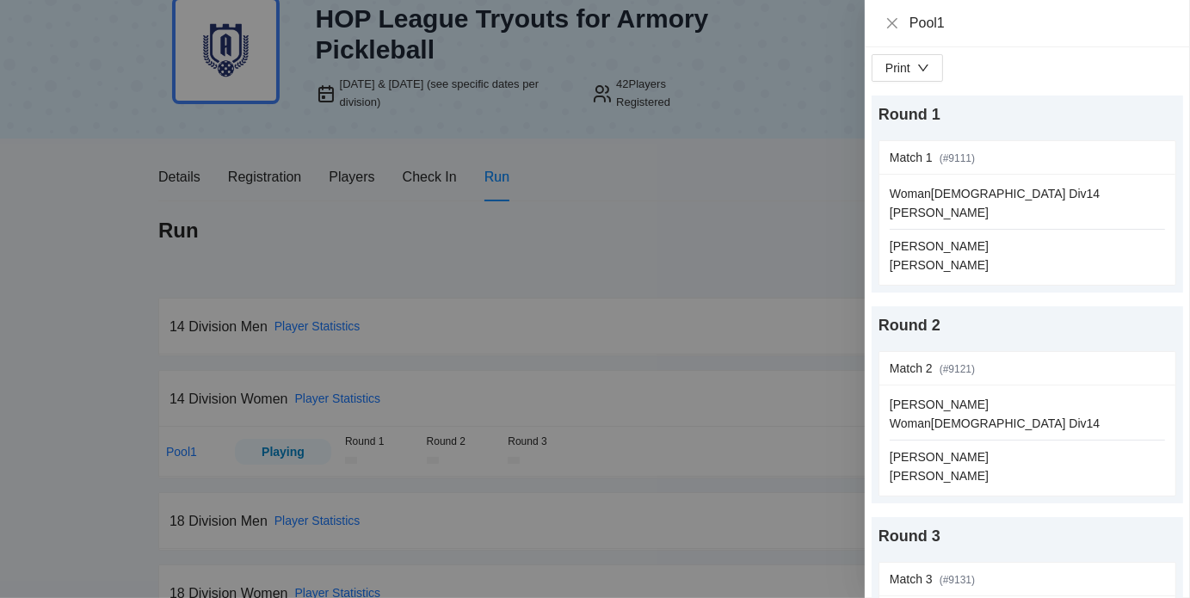
click at [769, 237] on div at bounding box center [595, 299] width 1190 height 598
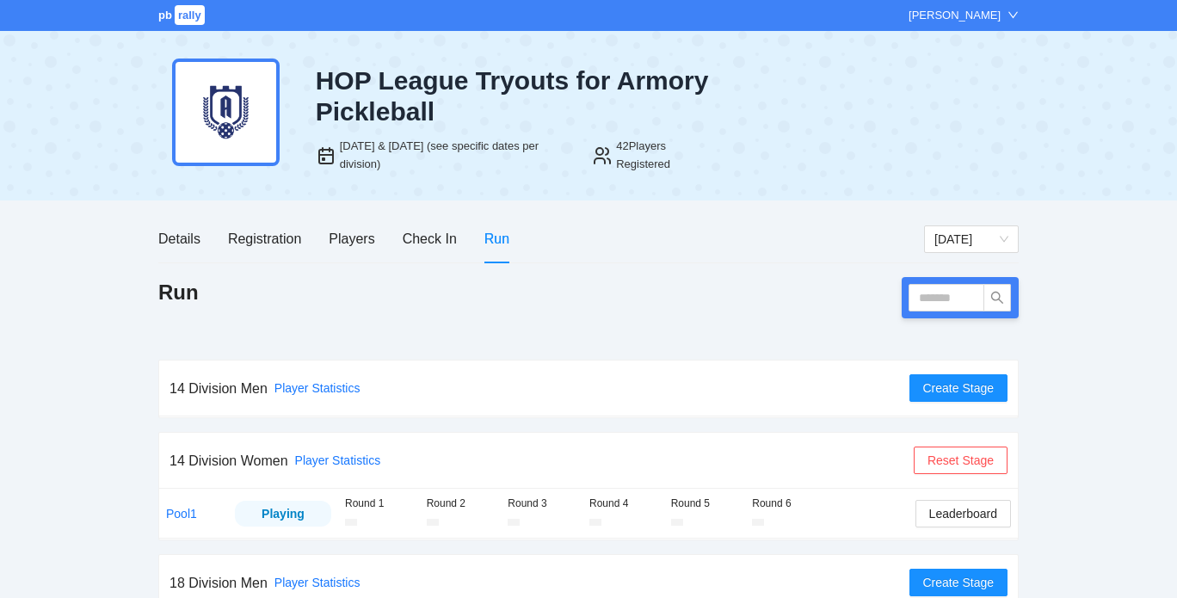
click at [186, 519] on td "Pool1" at bounding box center [193, 513] width 69 height 49
click at [187, 513] on link "Pool1" at bounding box center [181, 514] width 31 height 14
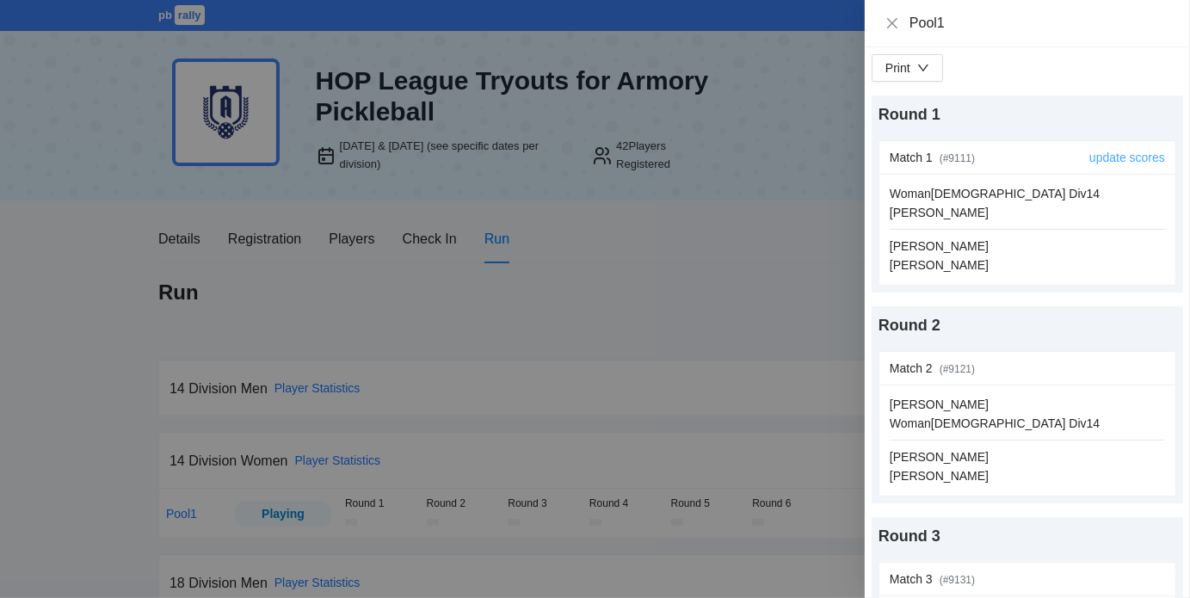
click at [1096, 163] on link "update scores" at bounding box center [1127, 158] width 76 height 14
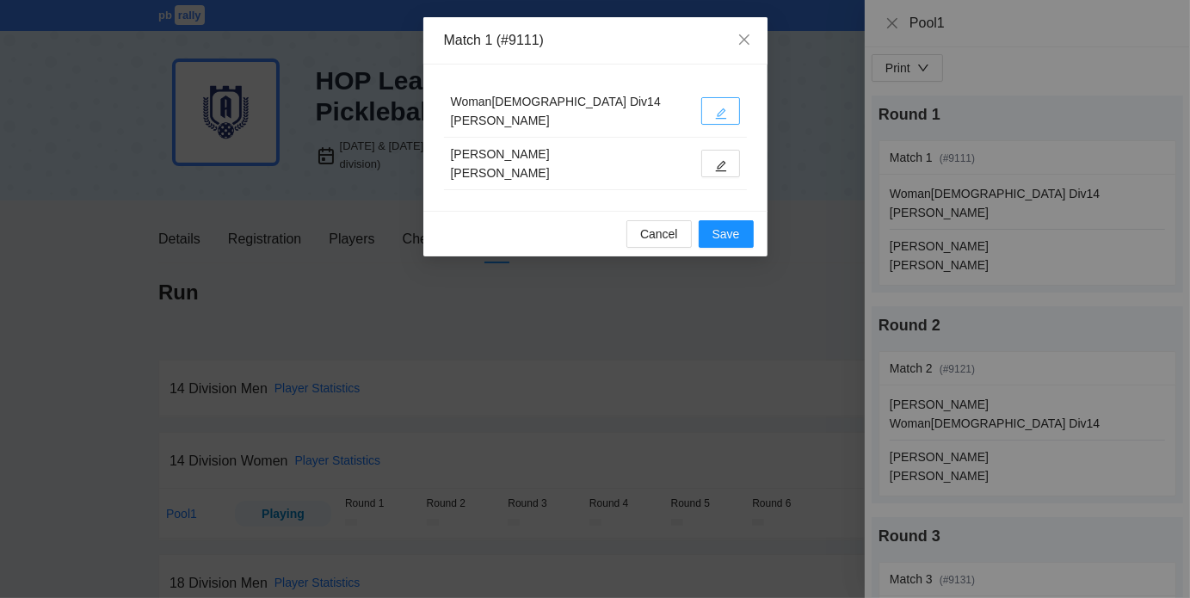
click at [717, 111] on icon "edit" at bounding box center [721, 114] width 12 height 12
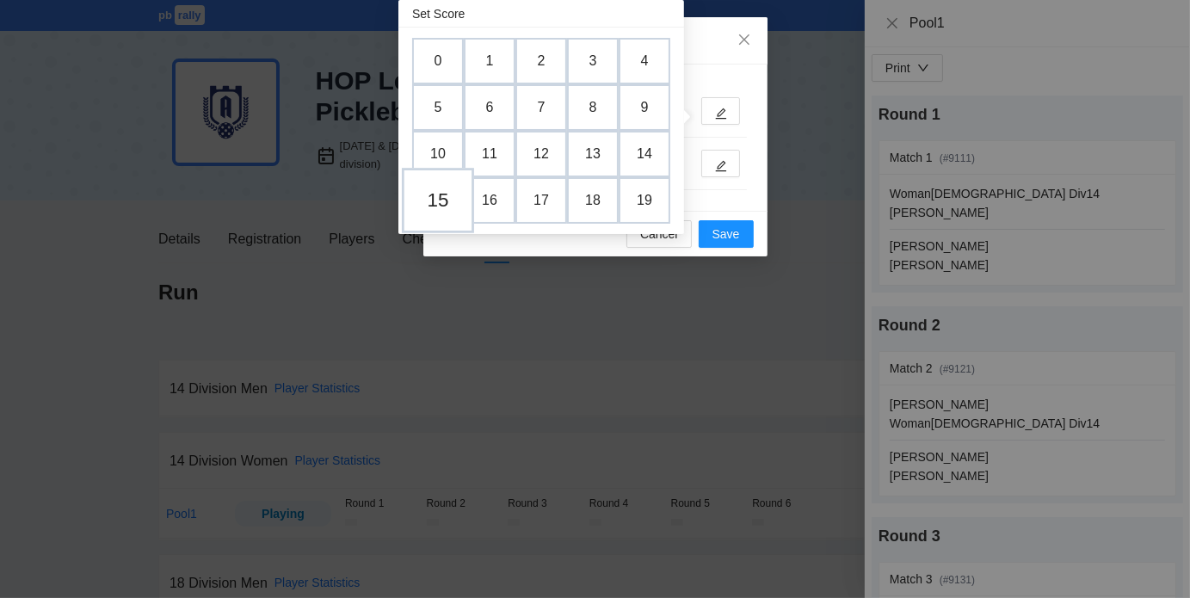
click at [441, 186] on td "15" at bounding box center [438, 200] width 72 height 65
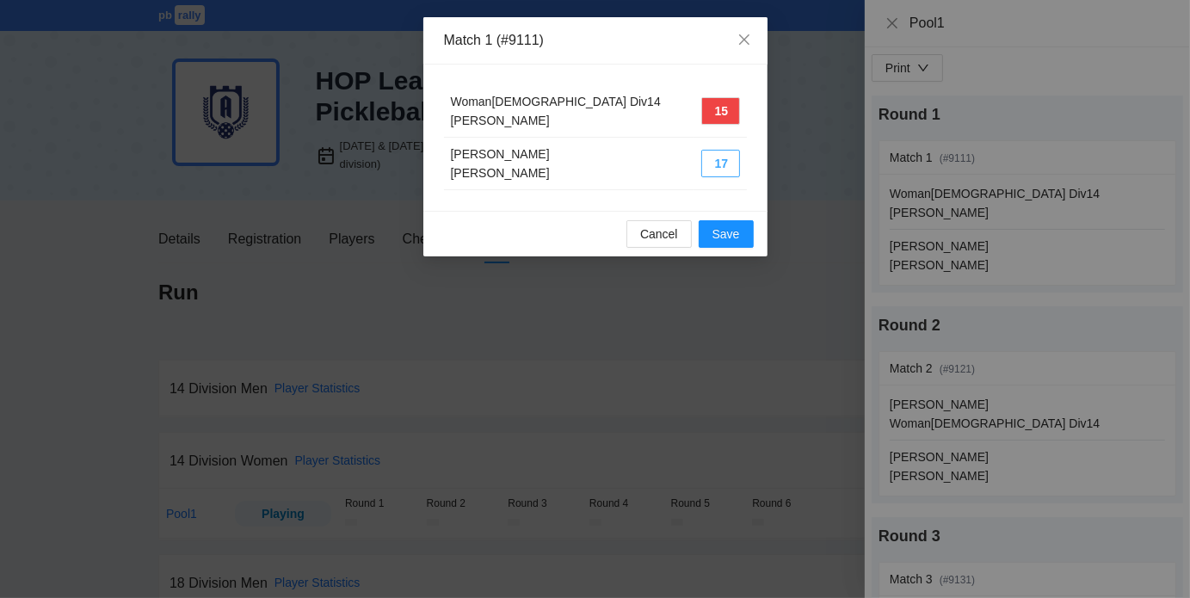
click at [726, 165] on button "17" at bounding box center [720, 164] width 39 height 28
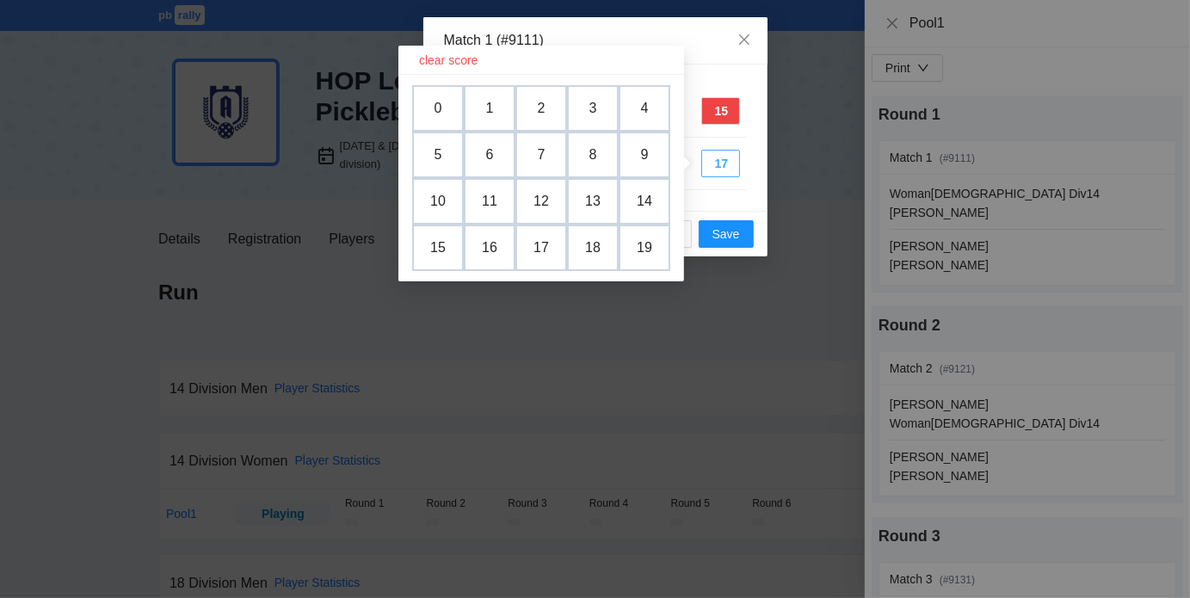
click at [726, 165] on button "17" at bounding box center [720, 164] width 39 height 28
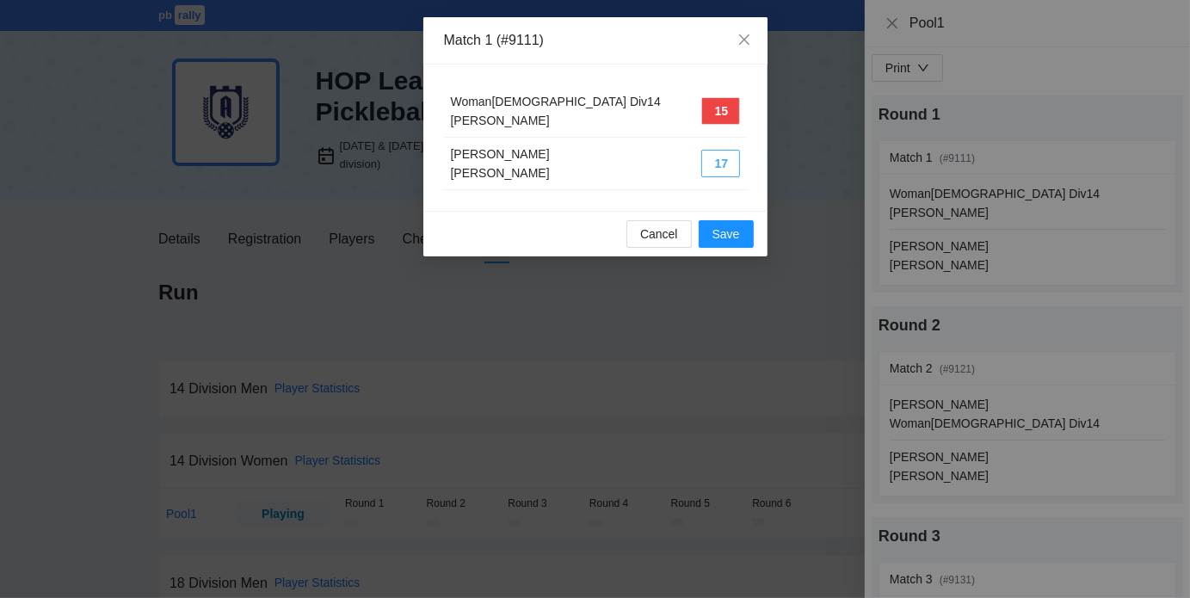
click at [721, 160] on button "17" at bounding box center [720, 164] width 39 height 28
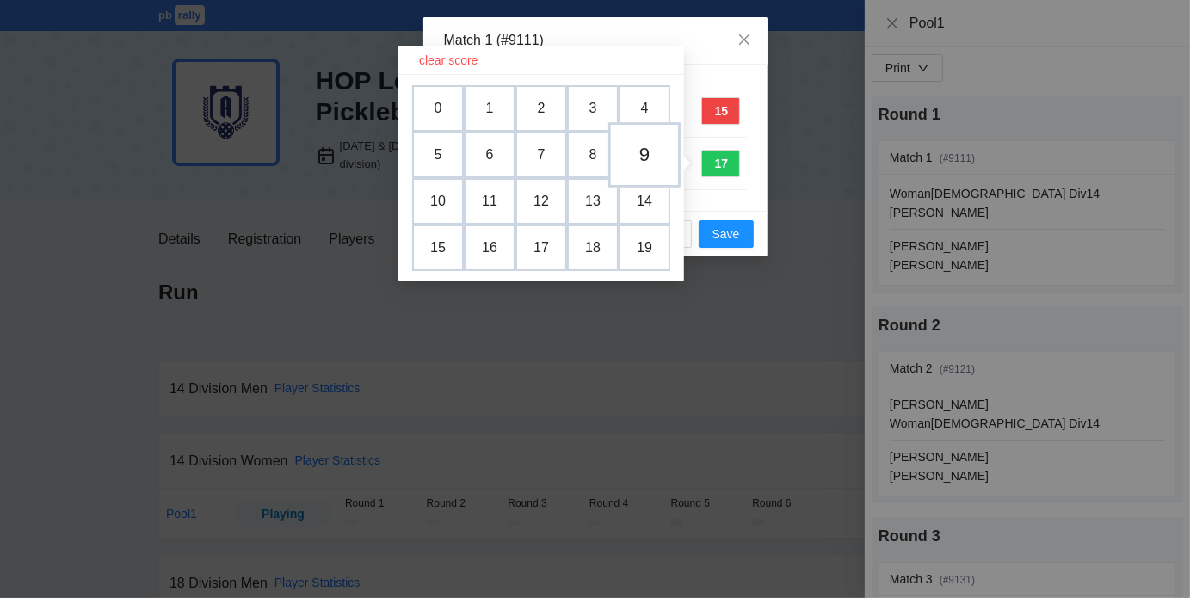
click at [642, 148] on td "9" at bounding box center [644, 154] width 72 height 65
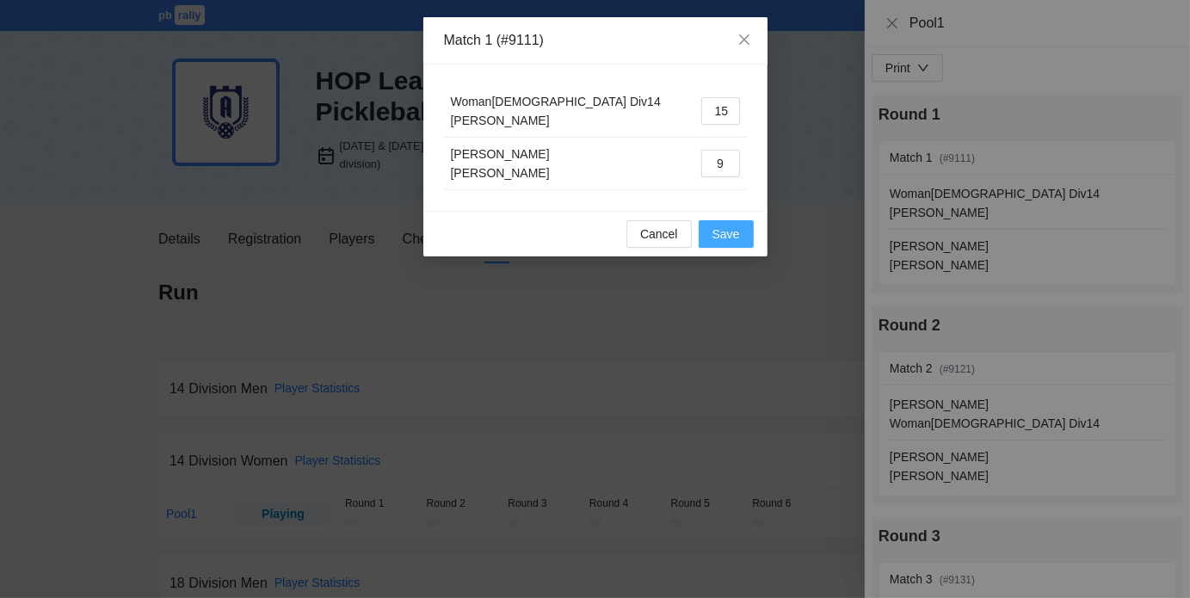
click at [731, 237] on span "Save" at bounding box center [726, 233] width 28 height 19
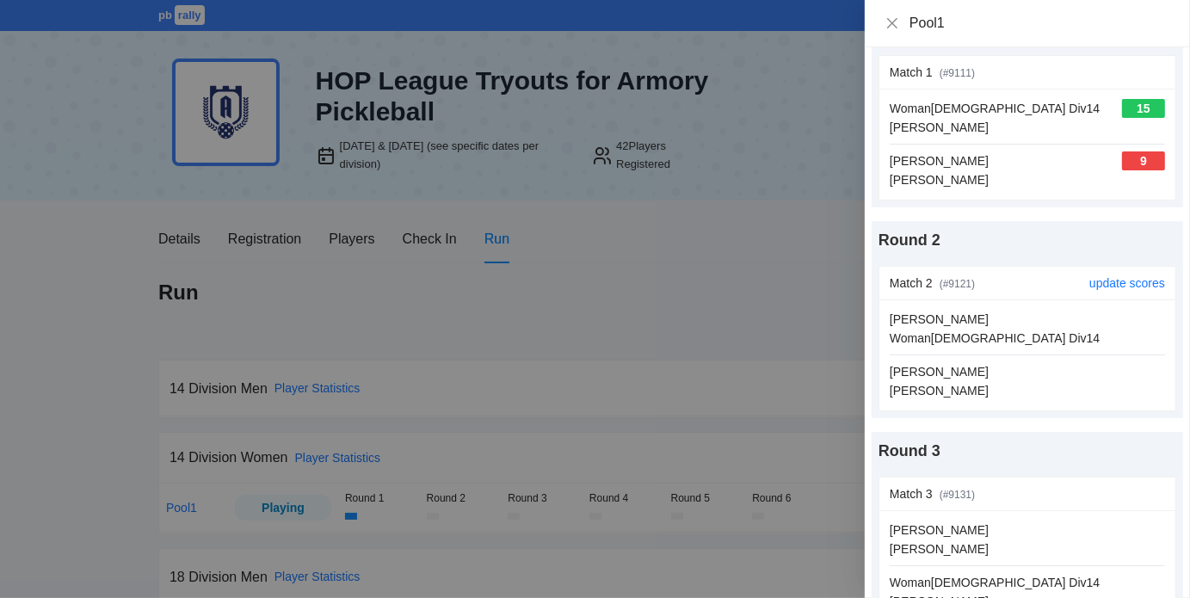
scroll to position [86, 0]
click at [1116, 278] on link "update scores" at bounding box center [1127, 282] width 76 height 14
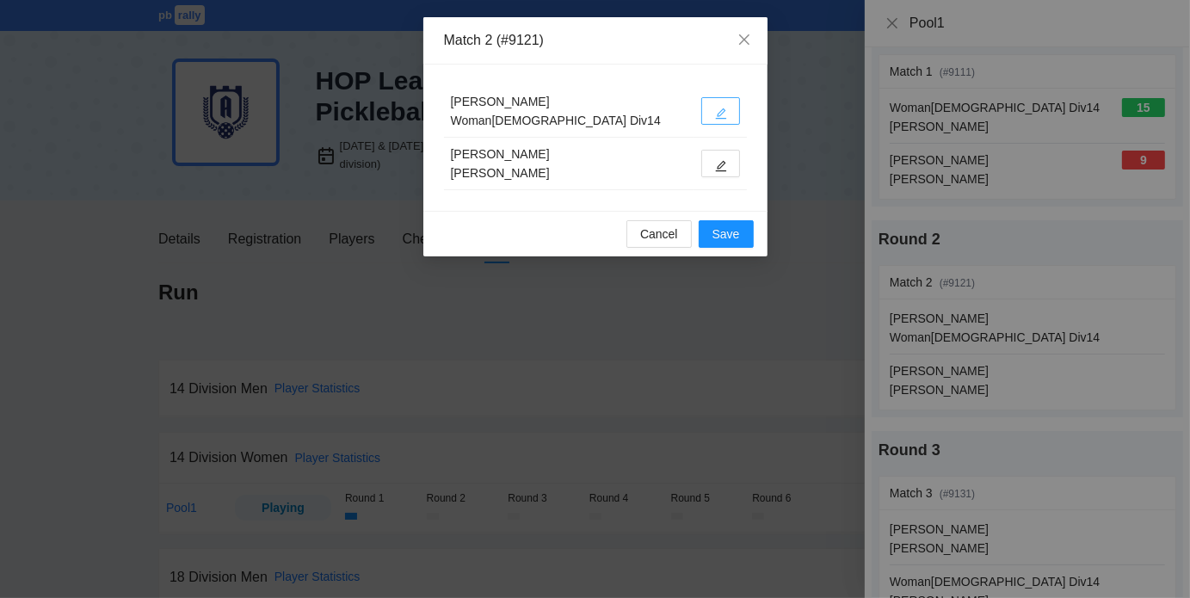
click at [715, 111] on icon "edit" at bounding box center [721, 114] width 12 height 12
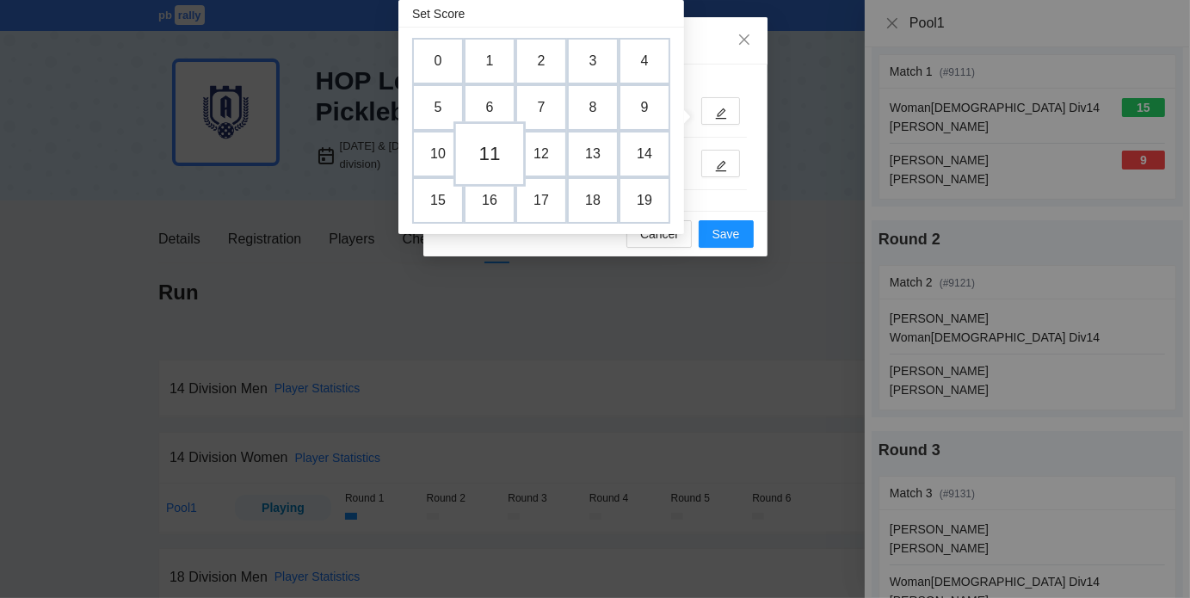
click at [489, 151] on td "11" at bounding box center [489, 153] width 72 height 65
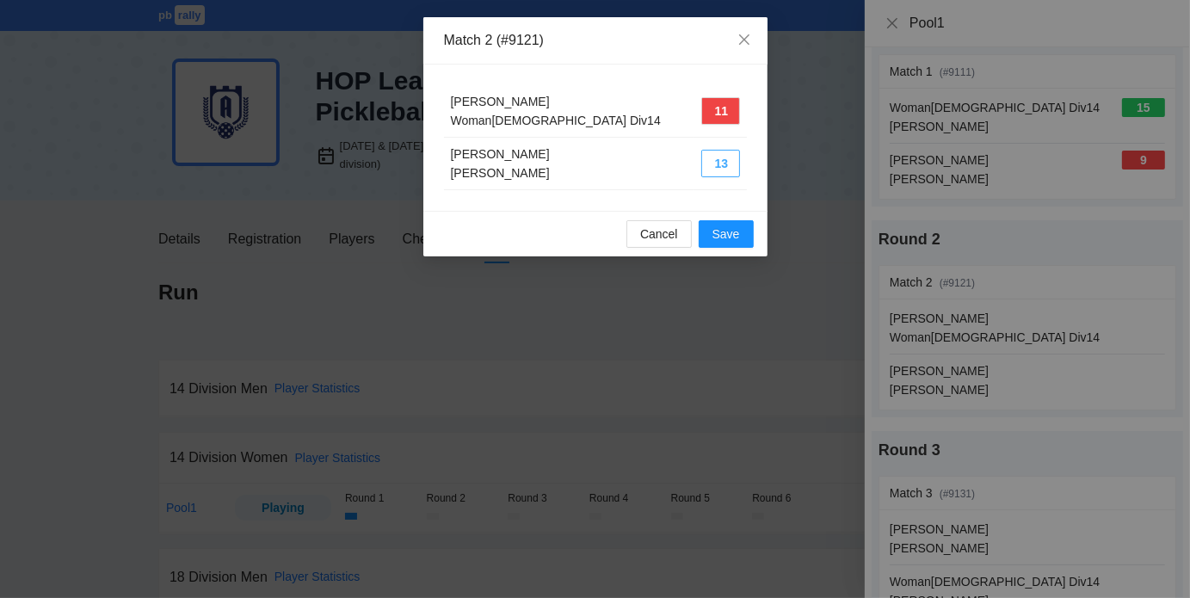
click at [720, 163] on button "13" at bounding box center [720, 164] width 39 height 28
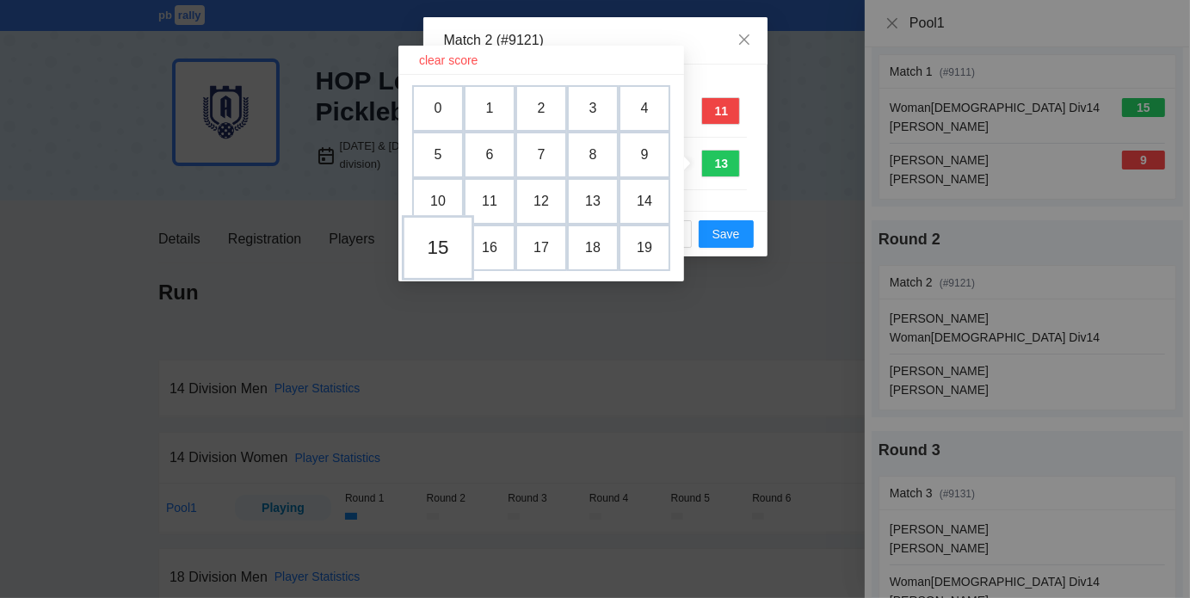
click at [446, 250] on td "15" at bounding box center [438, 247] width 72 height 65
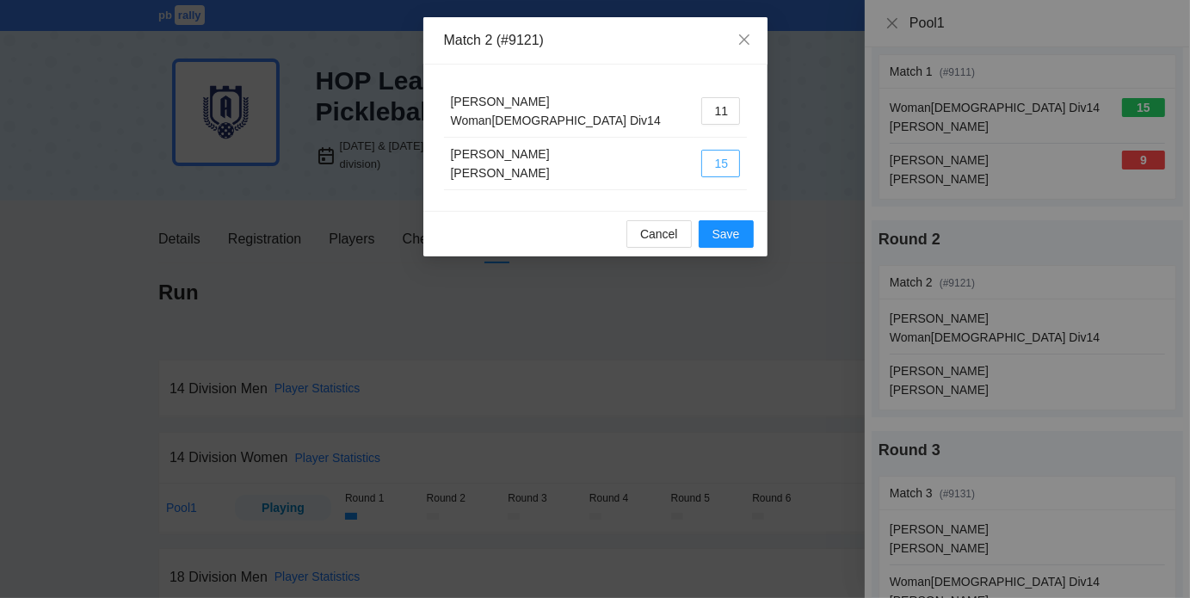
click at [725, 162] on button "15" at bounding box center [720, 164] width 39 height 28
click at [740, 183] on td "15" at bounding box center [720, 164] width 52 height 52
click at [731, 231] on span "Save" at bounding box center [726, 233] width 28 height 19
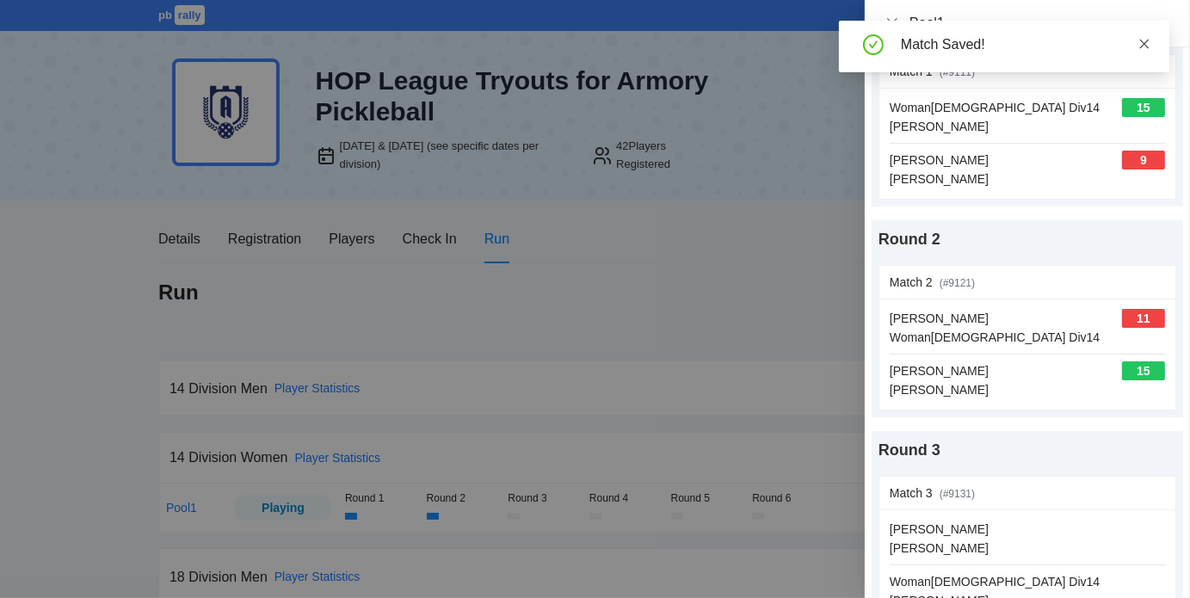
click at [1146, 38] on icon "close" at bounding box center [1144, 44] width 12 height 12
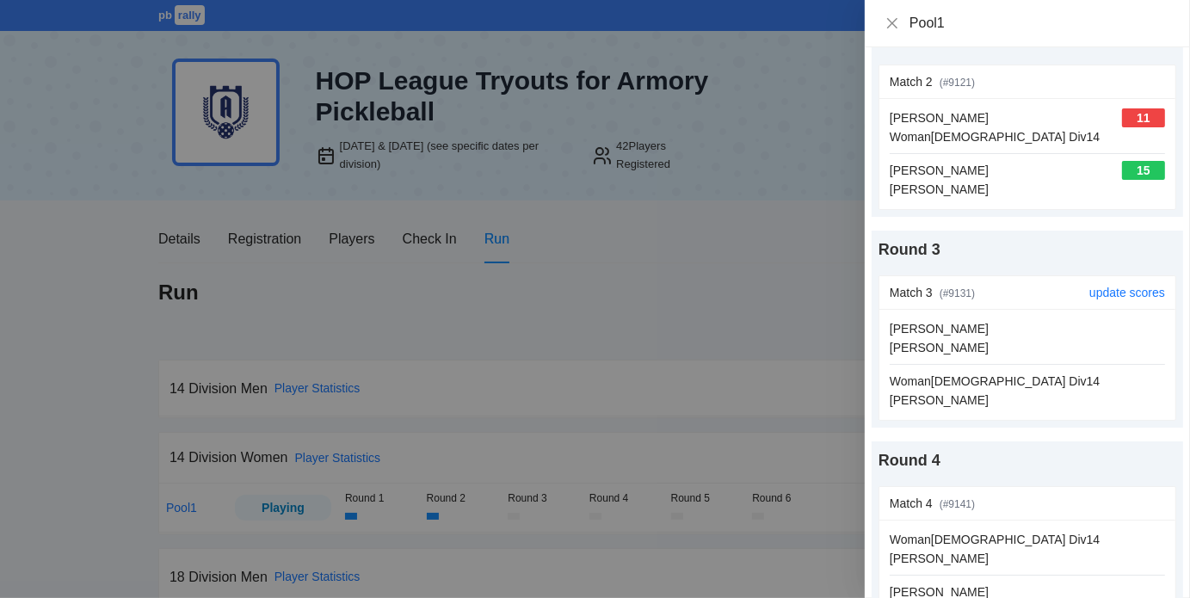
scroll to position [282, 0]
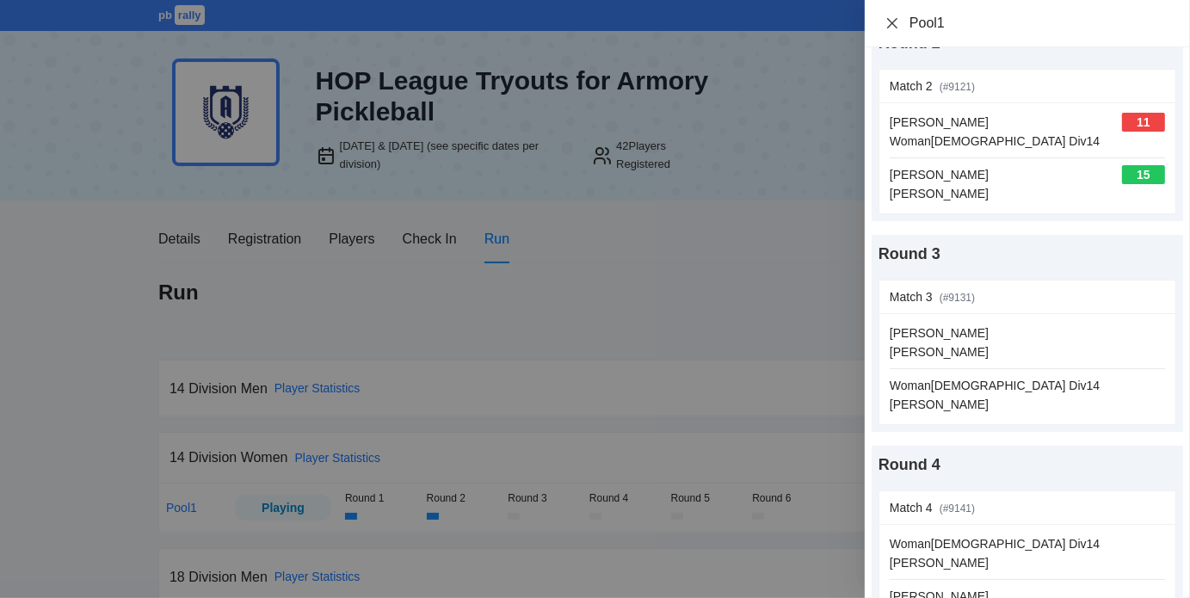
click at [888, 16] on icon "close" at bounding box center [892, 23] width 14 height 14
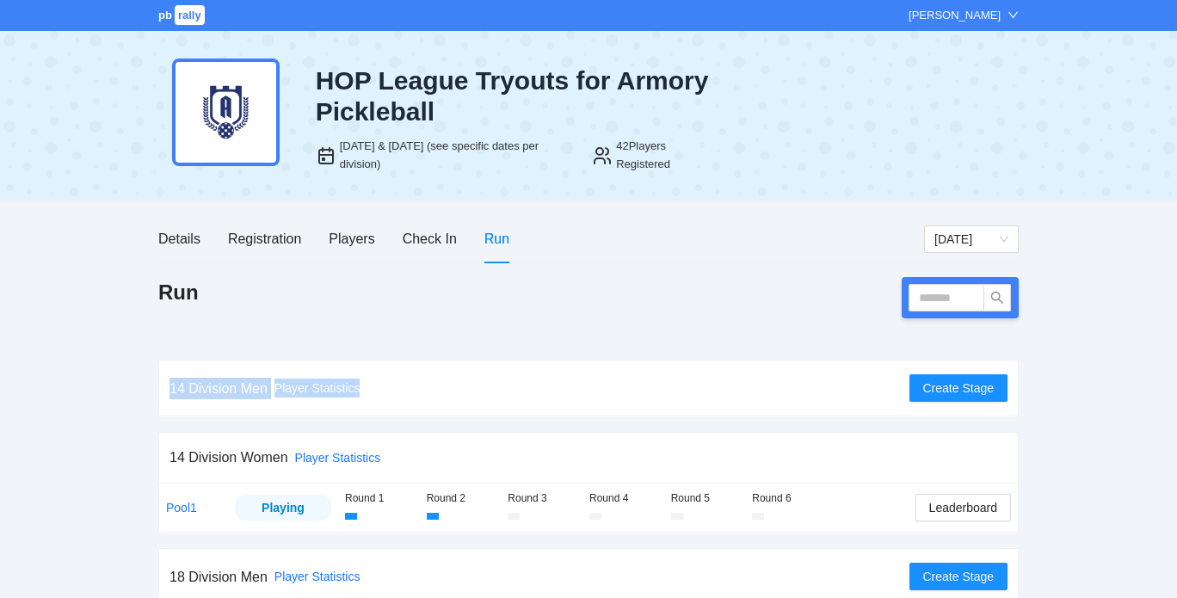
drag, startPoint x: 606, startPoint y: 347, endPoint x: 604, endPoint y: 323, distance: 23.3
click at [604, 323] on div "Run 14 Division Men Player Statistics Create Stage 14 Division Women Player Sta…" at bounding box center [588, 478] width 860 height 402
click at [615, 318] on div "Run" at bounding box center [588, 297] width 860 height 41
click at [182, 501] on link "Pool1" at bounding box center [181, 508] width 31 height 14
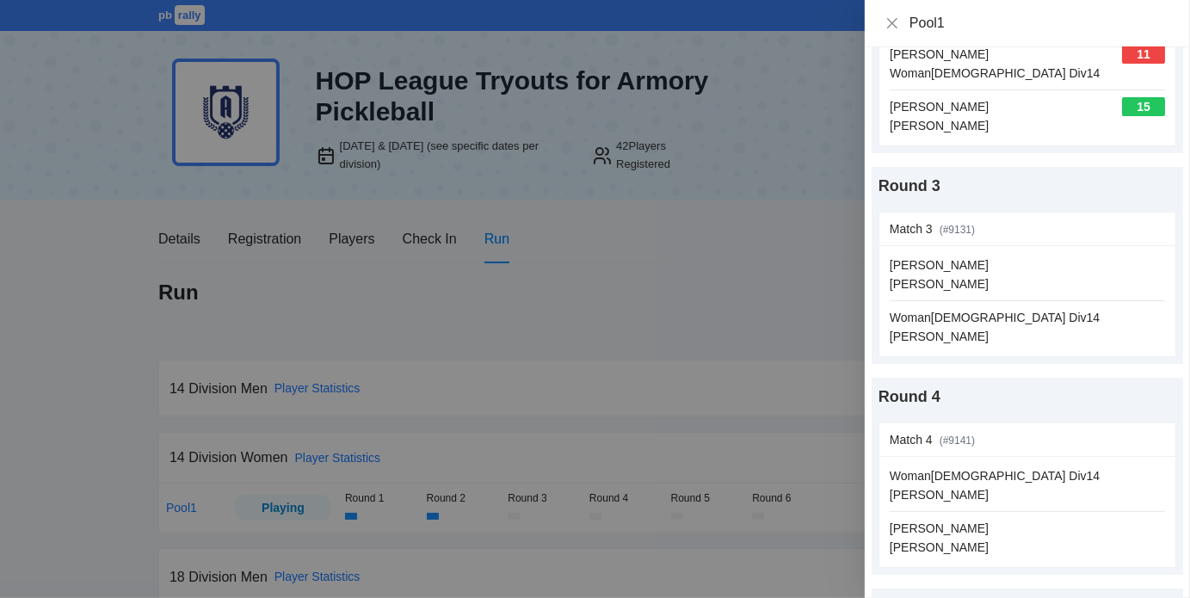
scroll to position [365, 0]
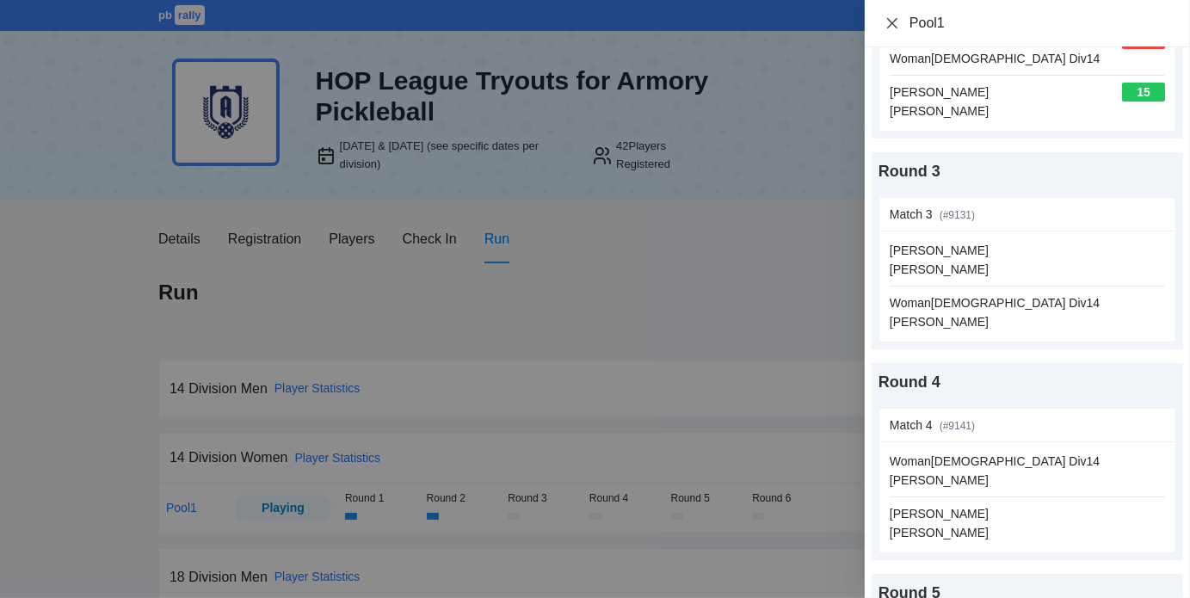
click at [894, 20] on icon "close" at bounding box center [892, 22] width 10 height 10
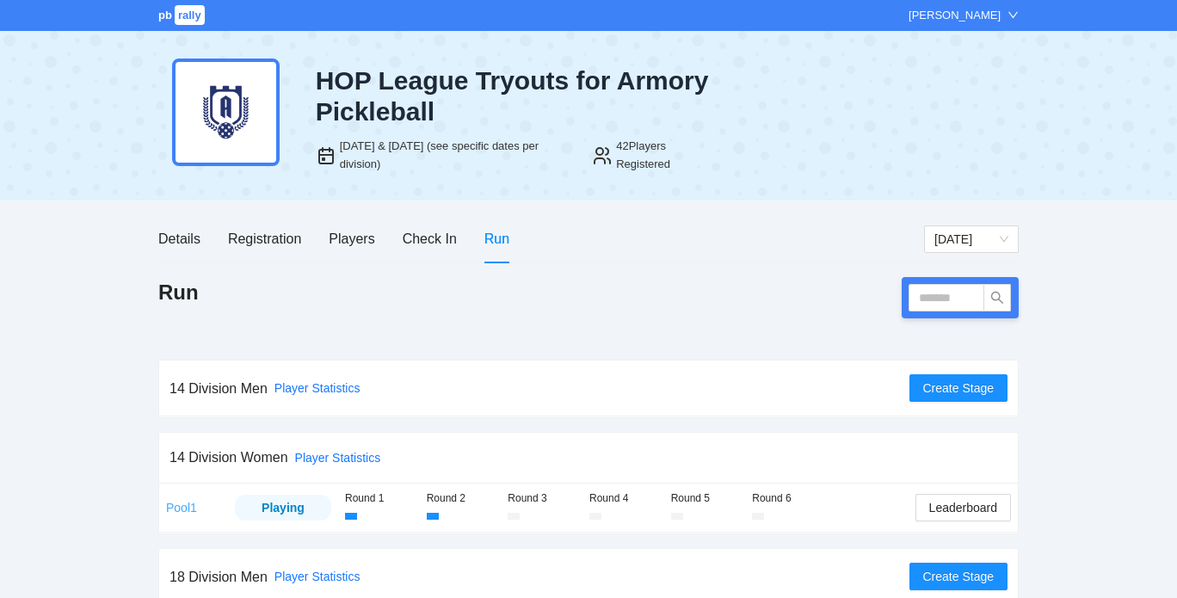
click at [185, 506] on link "Pool1" at bounding box center [181, 508] width 31 height 14
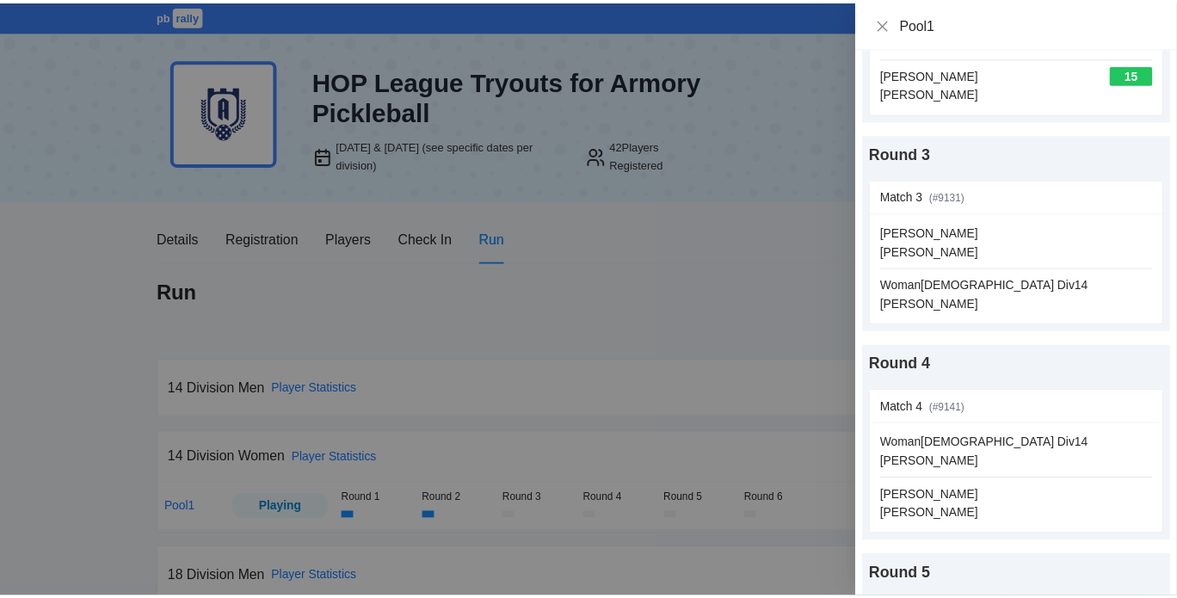
scroll to position [382, 0]
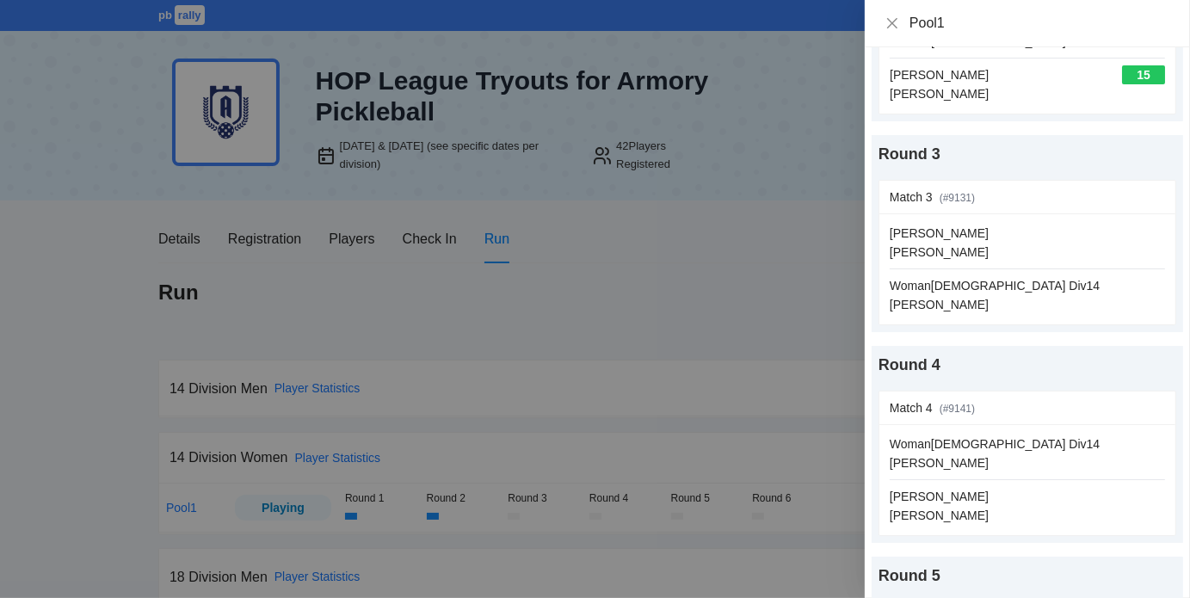
click at [600, 305] on div at bounding box center [595, 299] width 1190 height 598
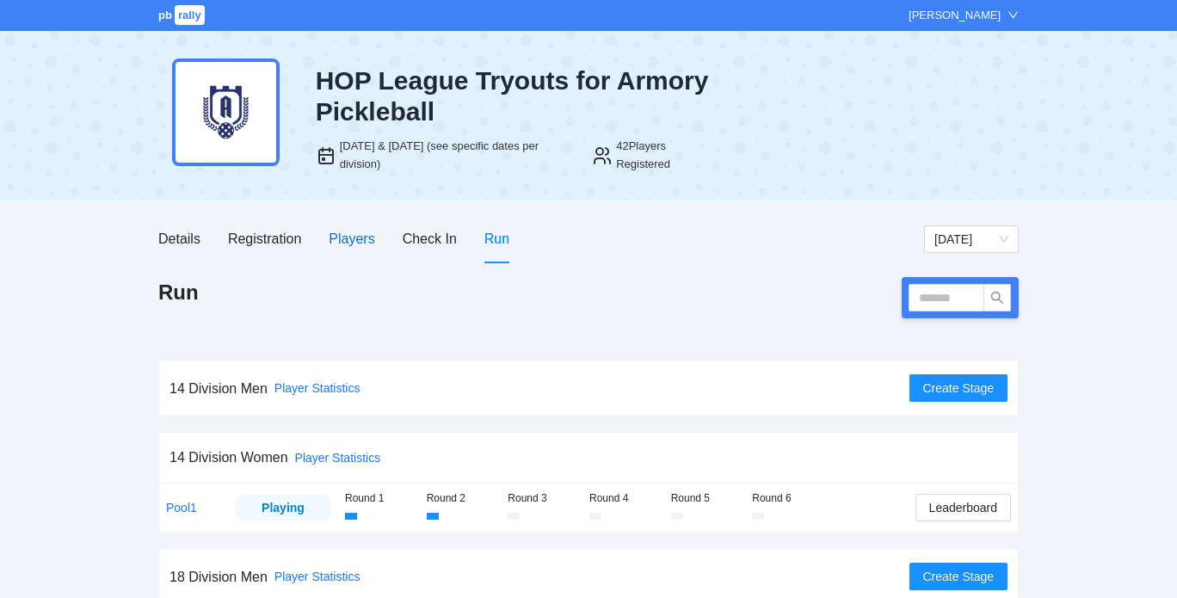
click at [346, 241] on div "Players" at bounding box center [352, 239] width 46 height 22
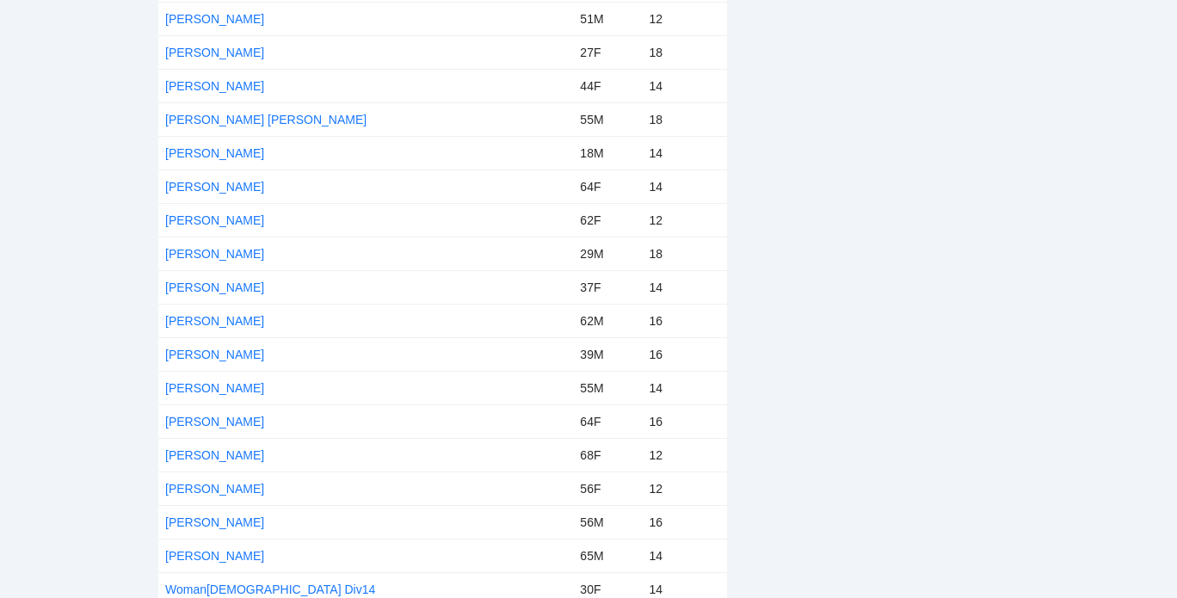
scroll to position [879, 0]
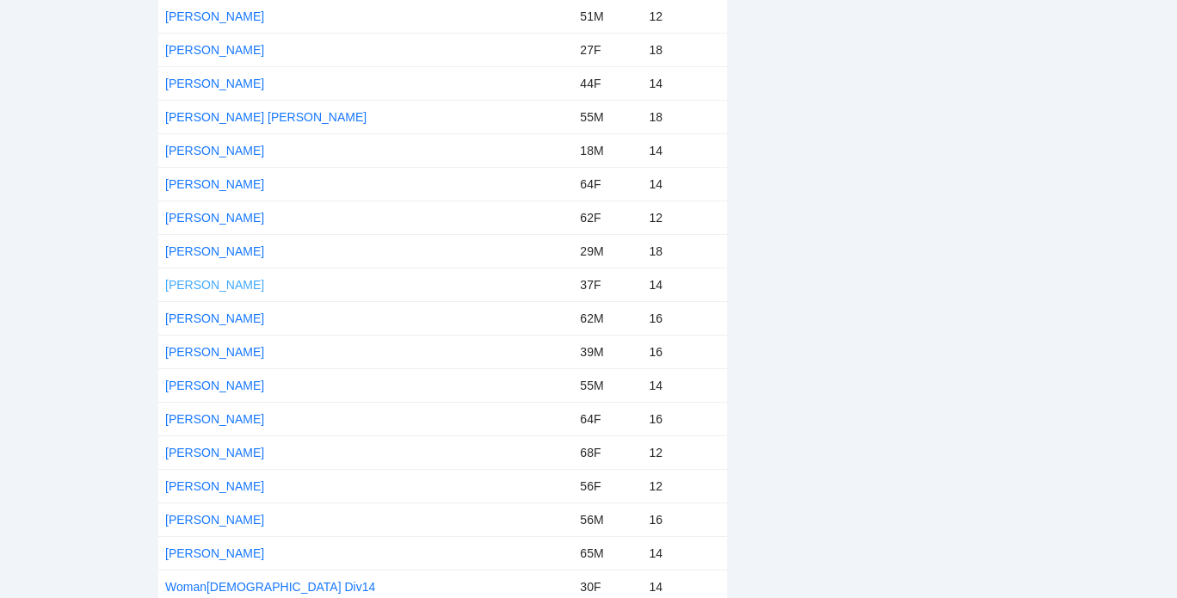
click at [214, 278] on link "[PERSON_NAME]" at bounding box center [214, 285] width 99 height 14
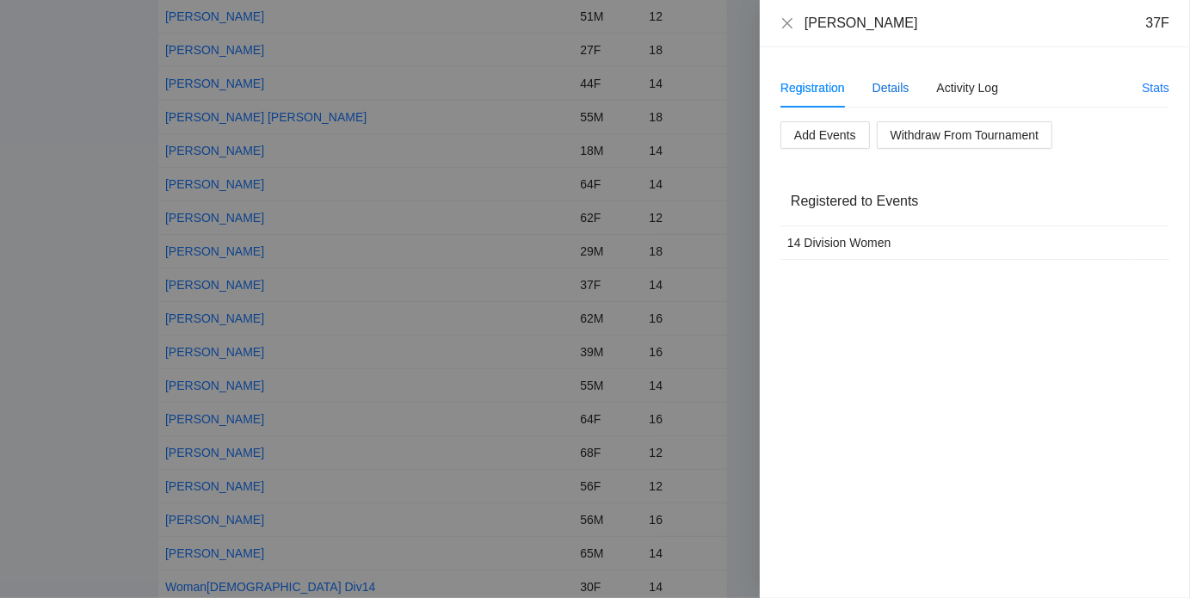
click at [888, 88] on div "Details" at bounding box center [890, 87] width 37 height 19
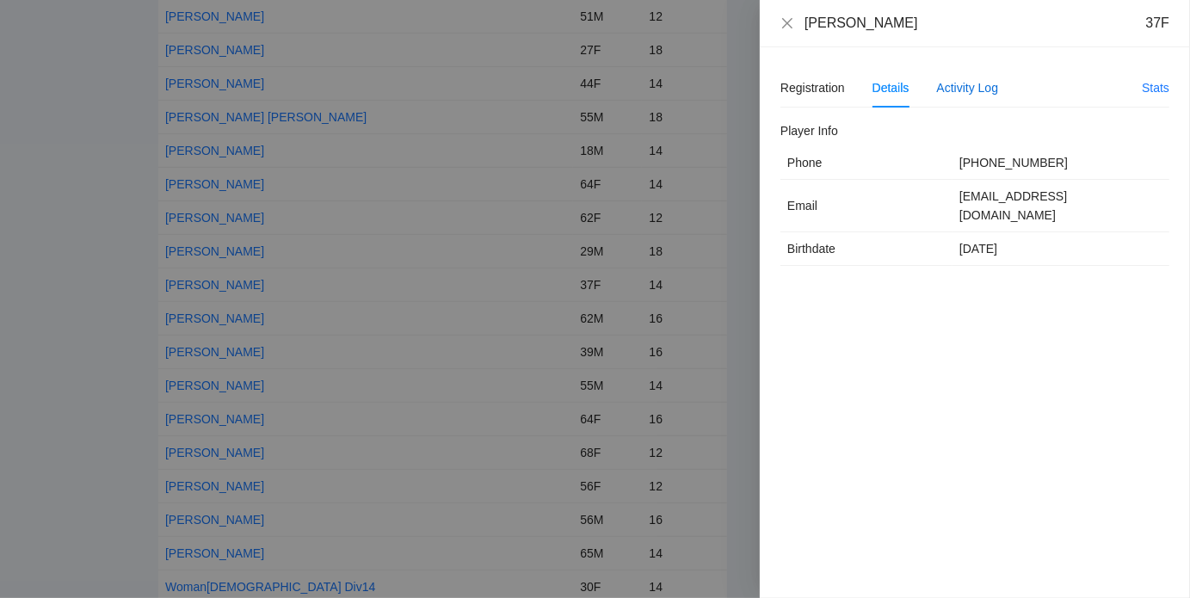
click at [953, 90] on div "Activity Log" at bounding box center [968, 87] width 62 height 19
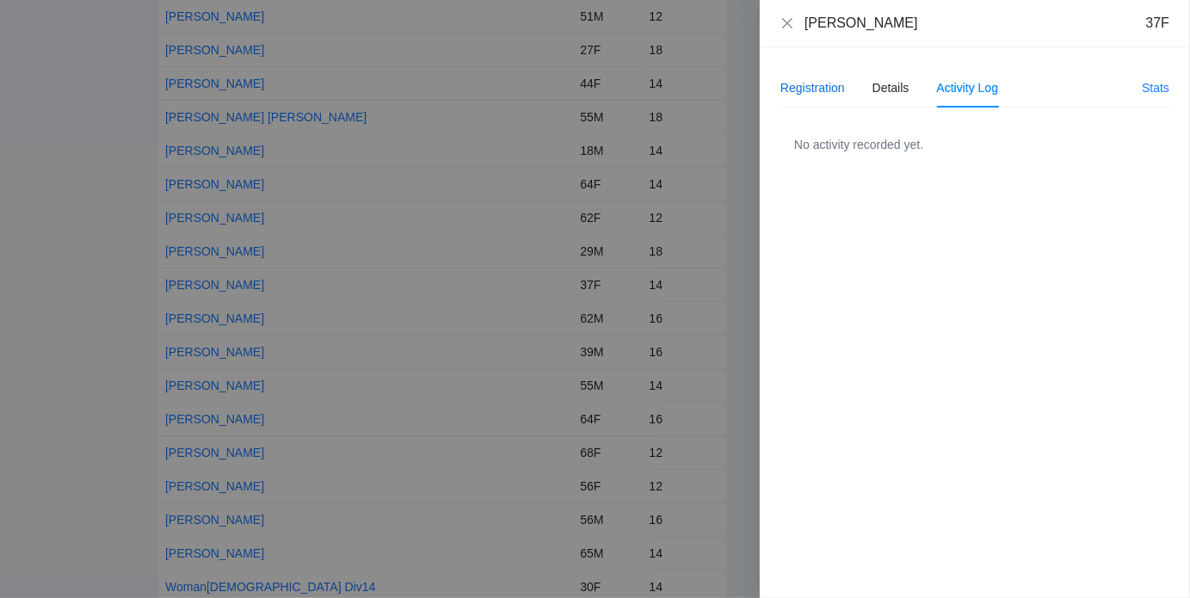
click at [824, 87] on div "Registration" at bounding box center [812, 87] width 65 height 19
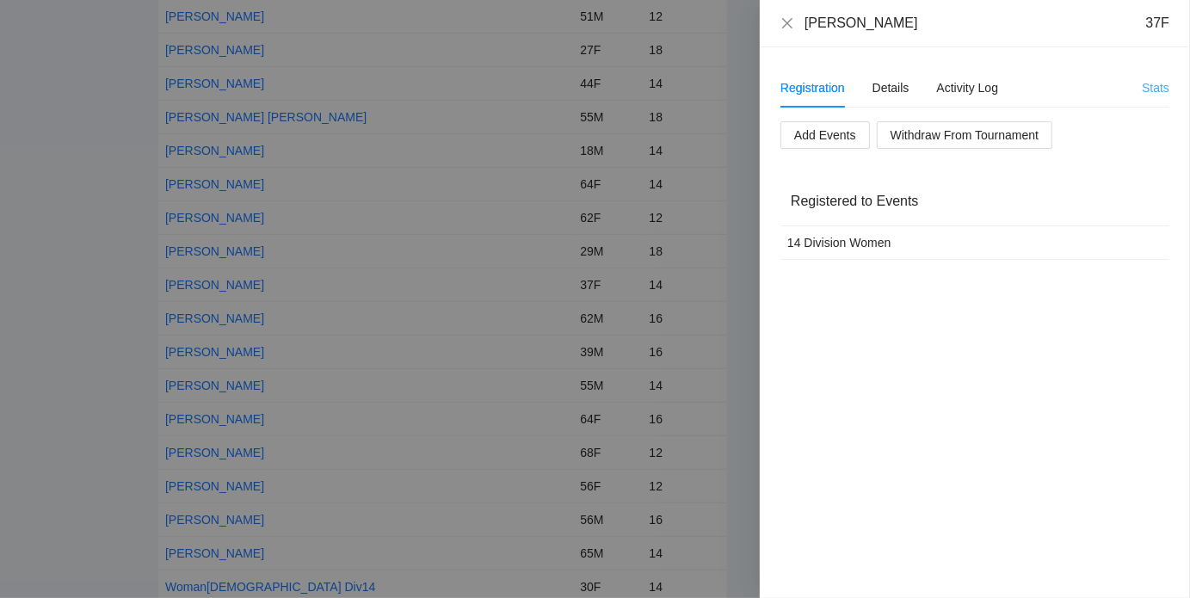
click at [1149, 86] on link "Stats" at bounding box center [1155, 88] width 28 height 14
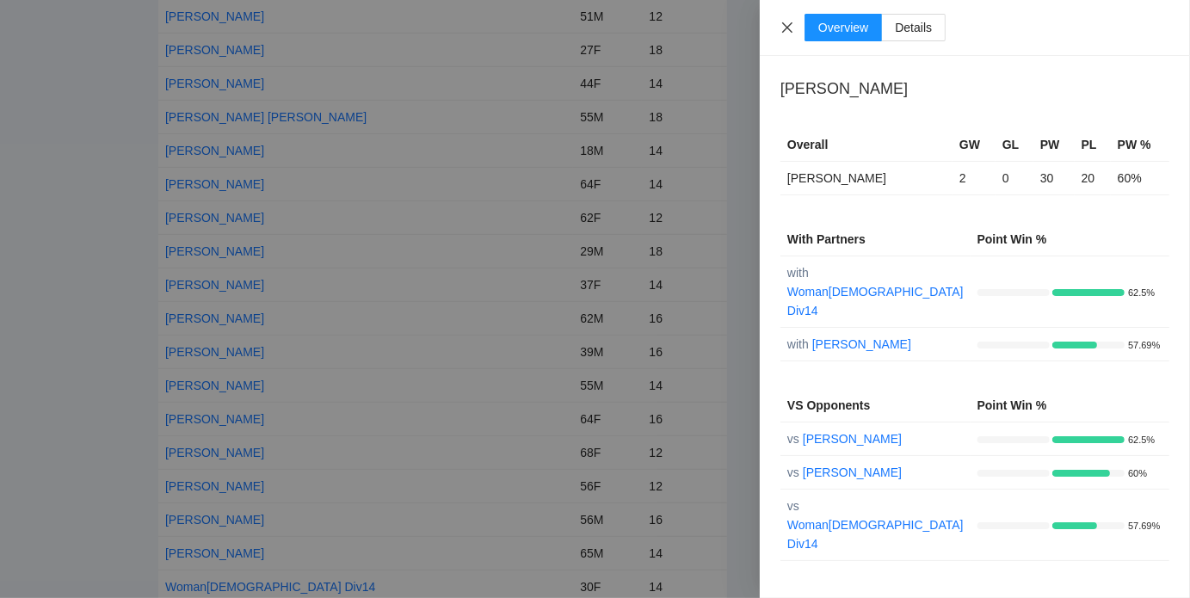
click at [788, 32] on icon "close" at bounding box center [787, 28] width 14 height 14
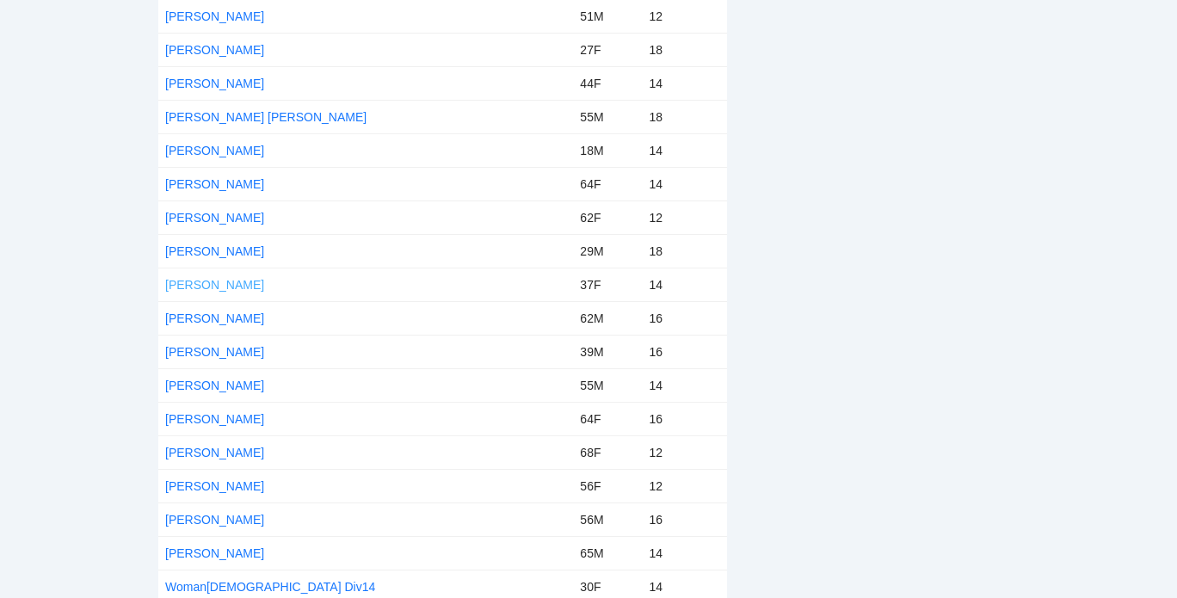
click at [218, 278] on link "[PERSON_NAME]" at bounding box center [214, 285] width 99 height 14
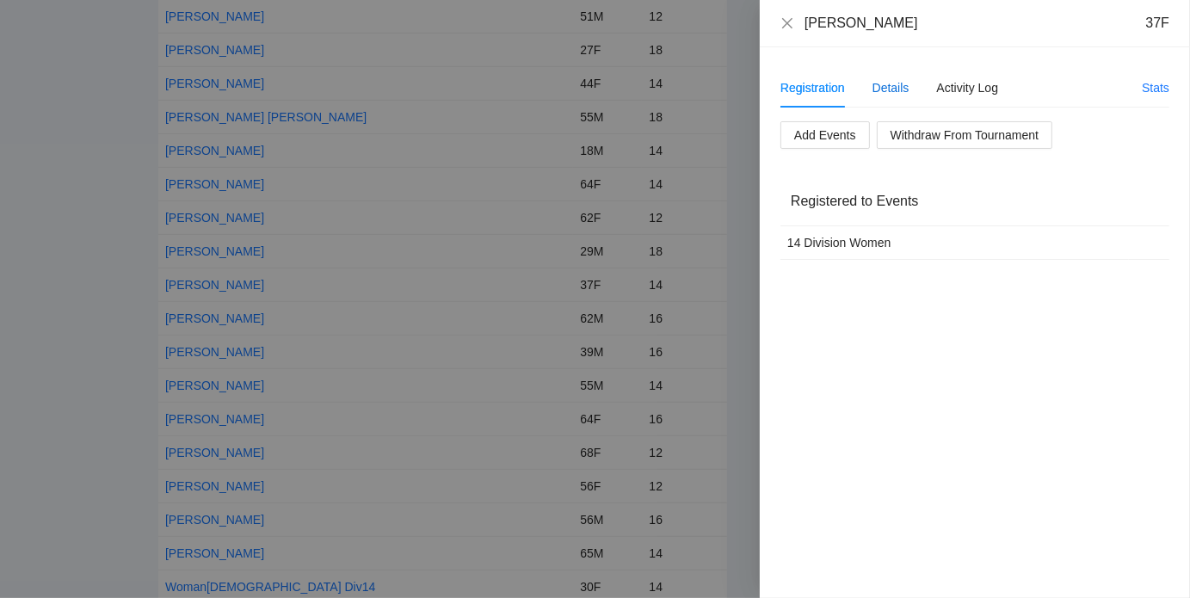
click at [895, 92] on div "Details" at bounding box center [890, 87] width 37 height 19
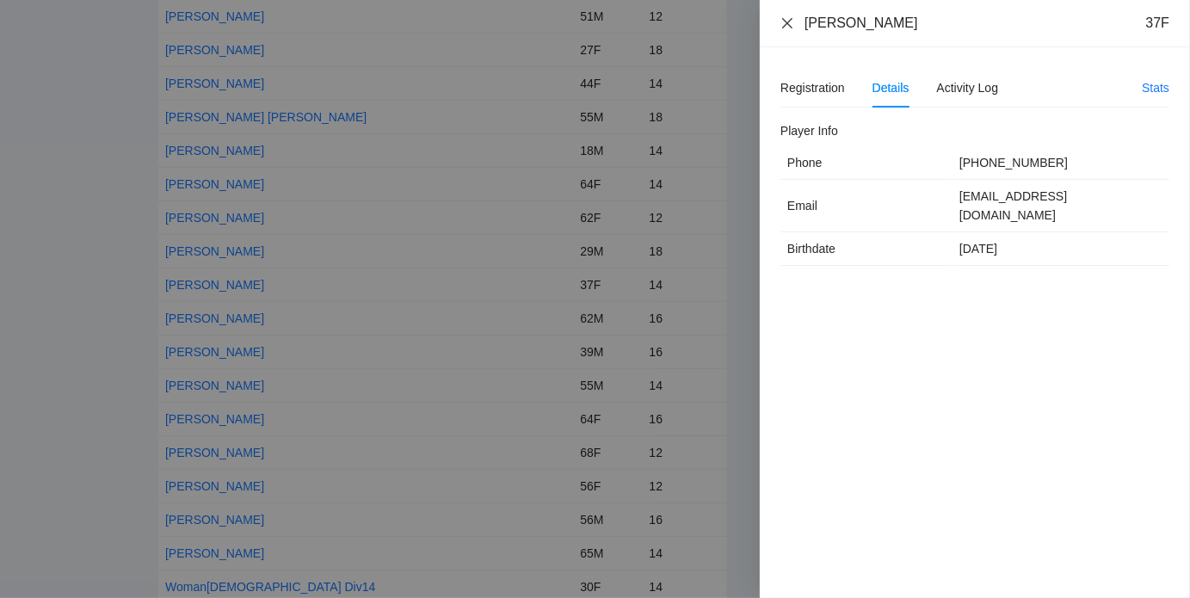
click at [784, 28] on icon "close" at bounding box center [787, 23] width 14 height 14
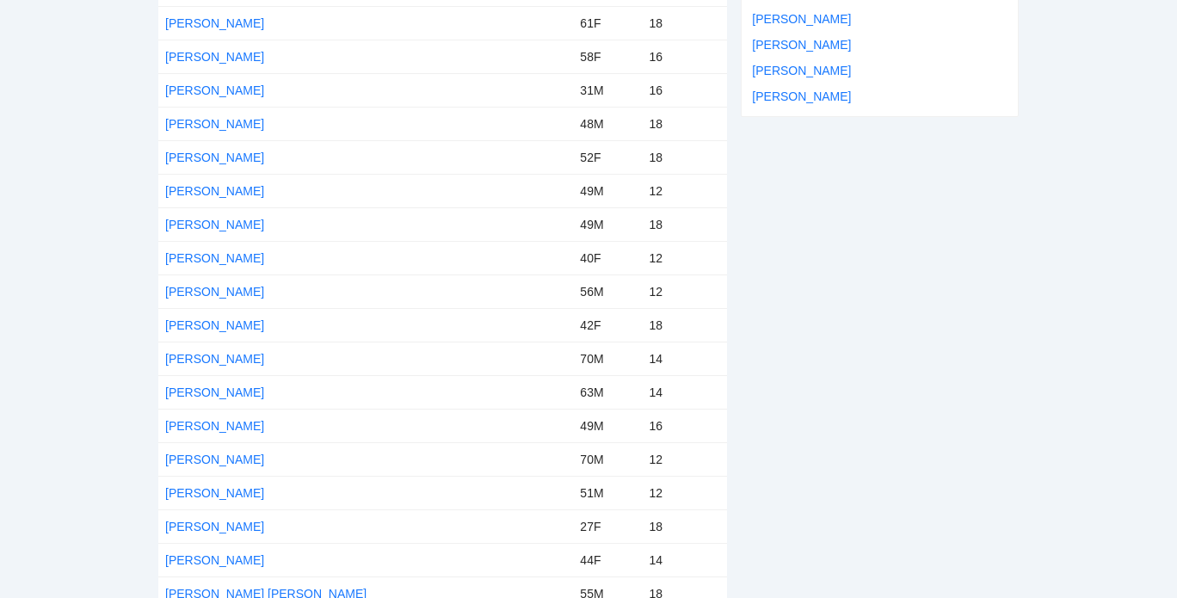
scroll to position [0, 0]
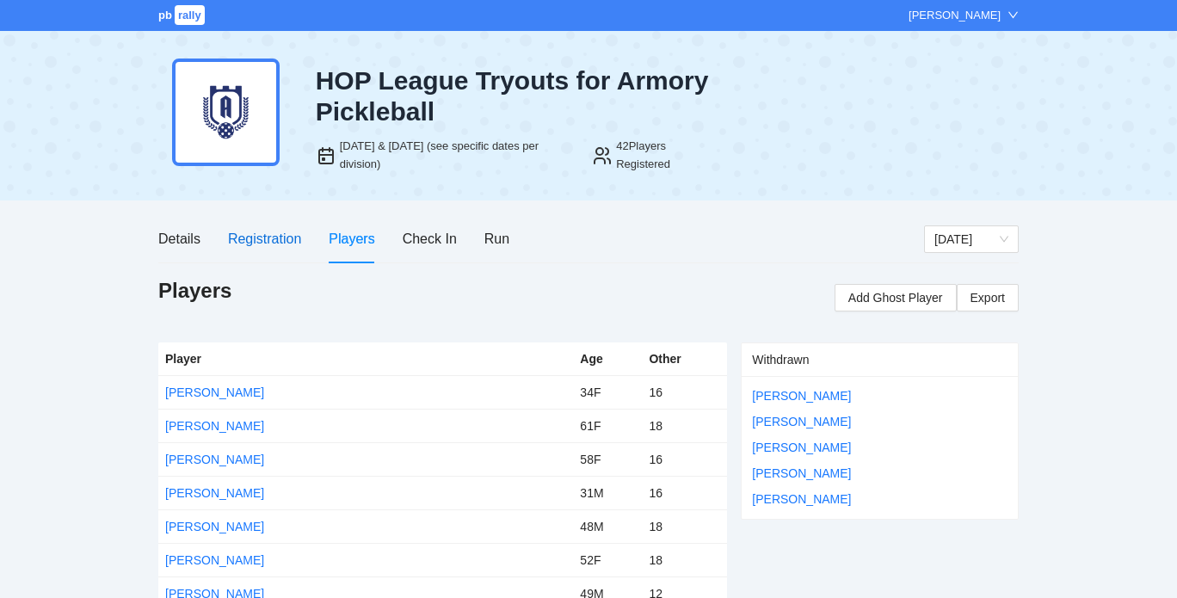
click at [255, 242] on div "Registration" at bounding box center [264, 239] width 73 height 22
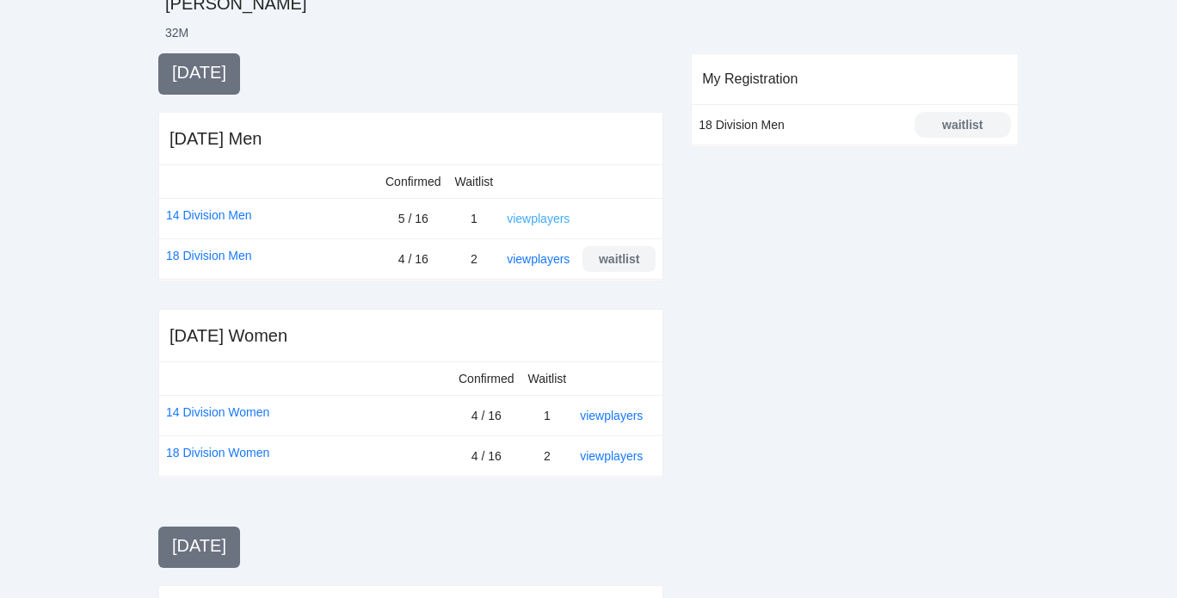
scroll to position [352, 0]
click at [610, 410] on link "view players" at bounding box center [611, 415] width 63 height 14
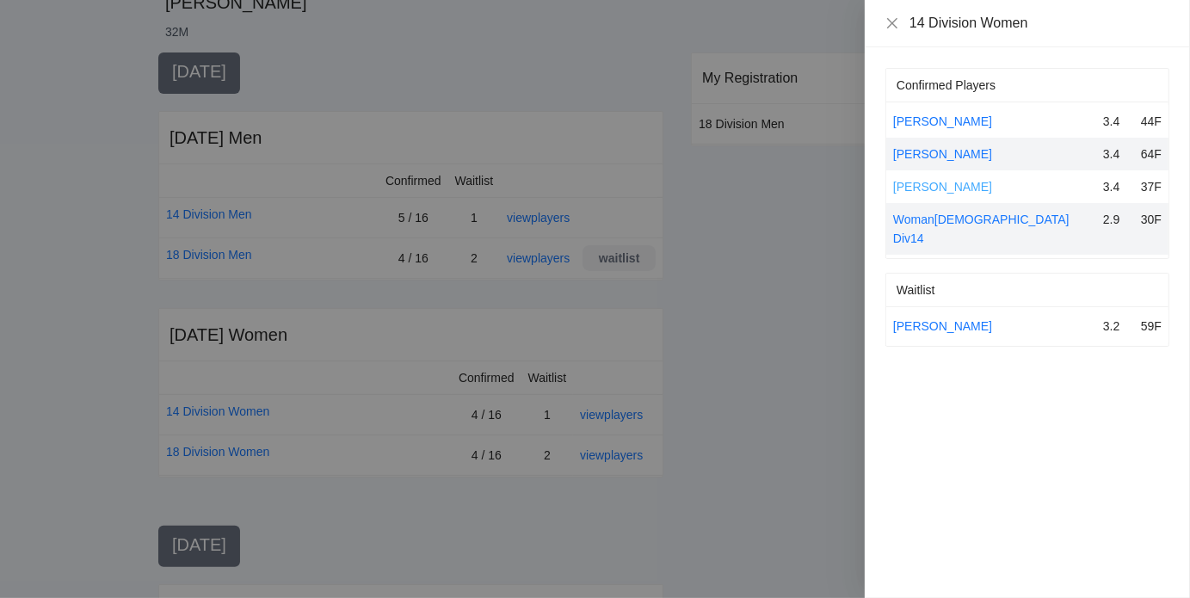
click at [924, 185] on link "[PERSON_NAME]" at bounding box center [942, 187] width 99 height 14
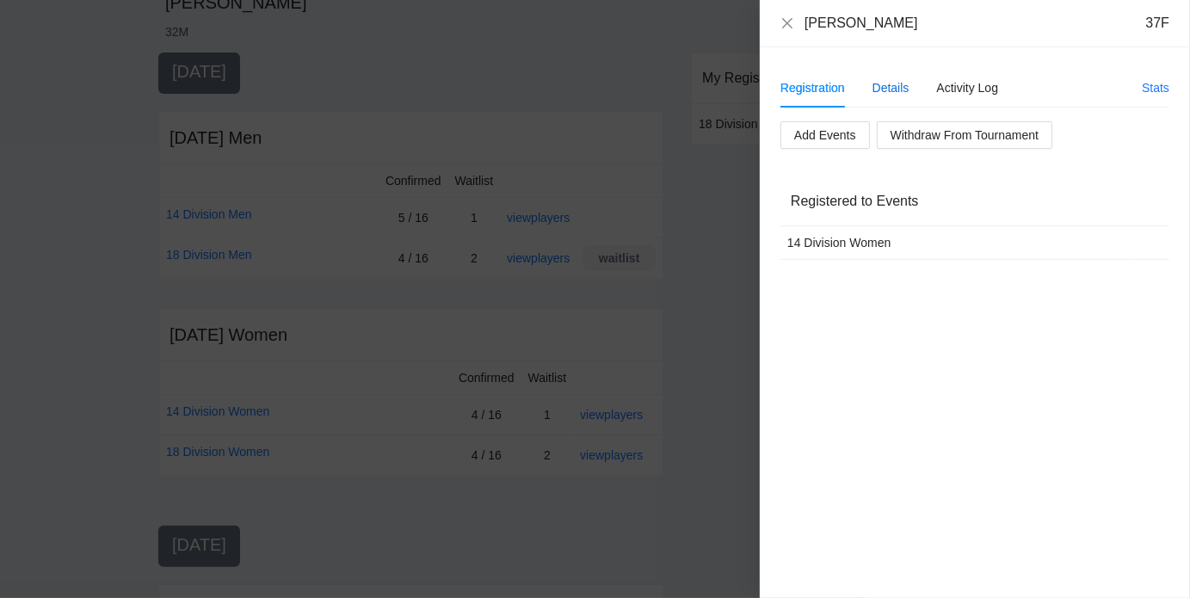
click at [892, 90] on div "Details" at bounding box center [890, 87] width 37 height 19
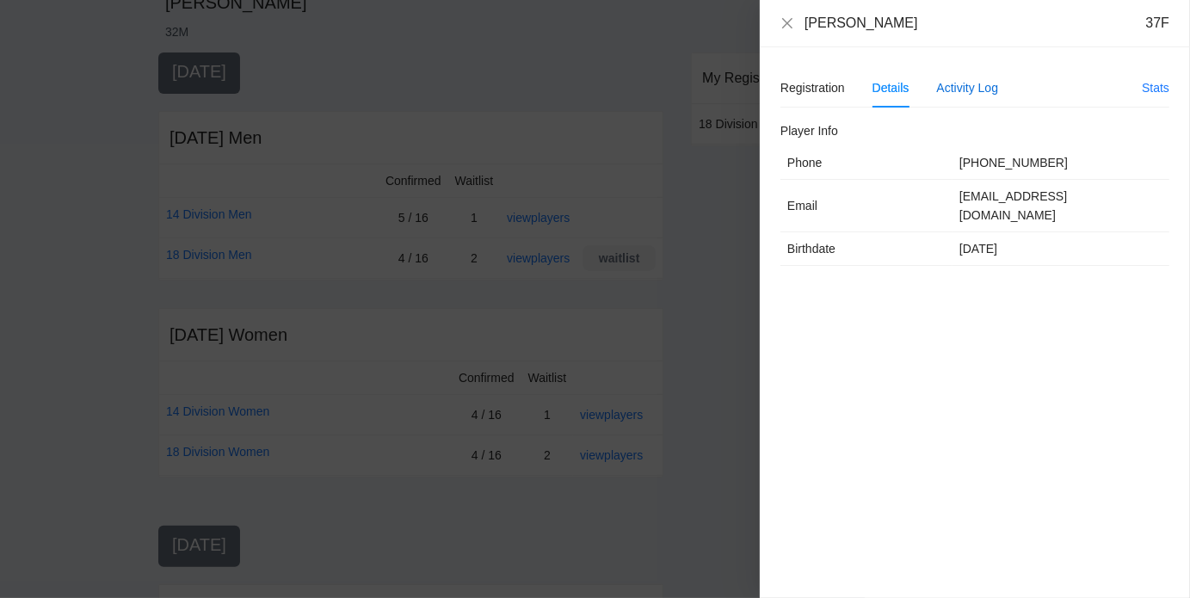
click at [974, 82] on div "Activity Log" at bounding box center [968, 87] width 62 height 19
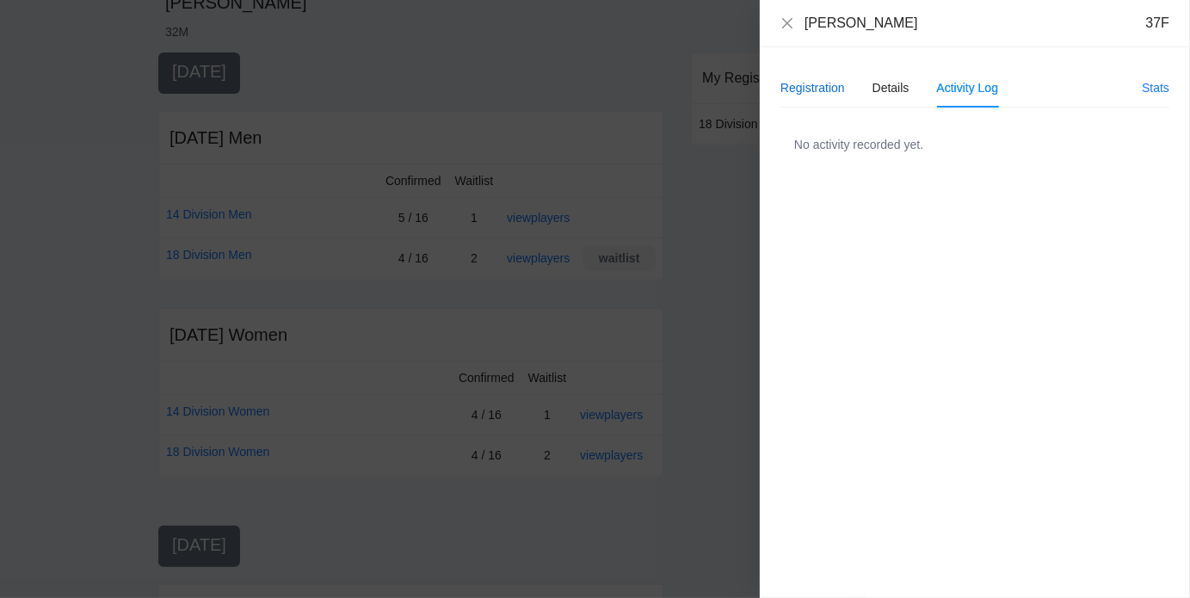
click at [832, 92] on div "Registration" at bounding box center [812, 87] width 65 height 19
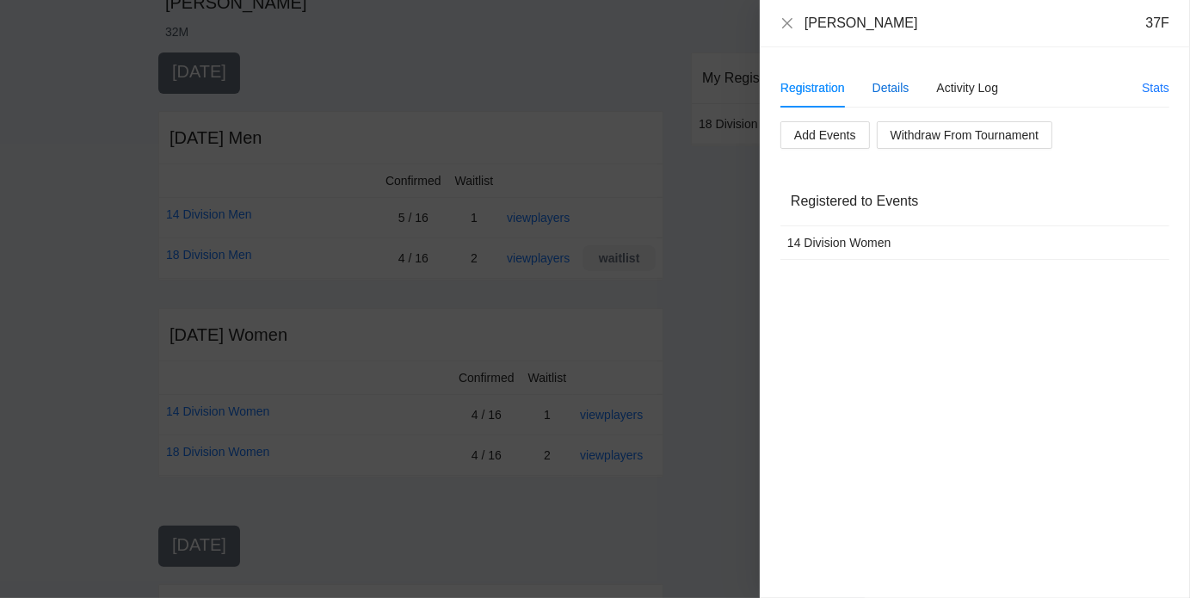
click at [888, 85] on div "Details" at bounding box center [890, 87] width 37 height 19
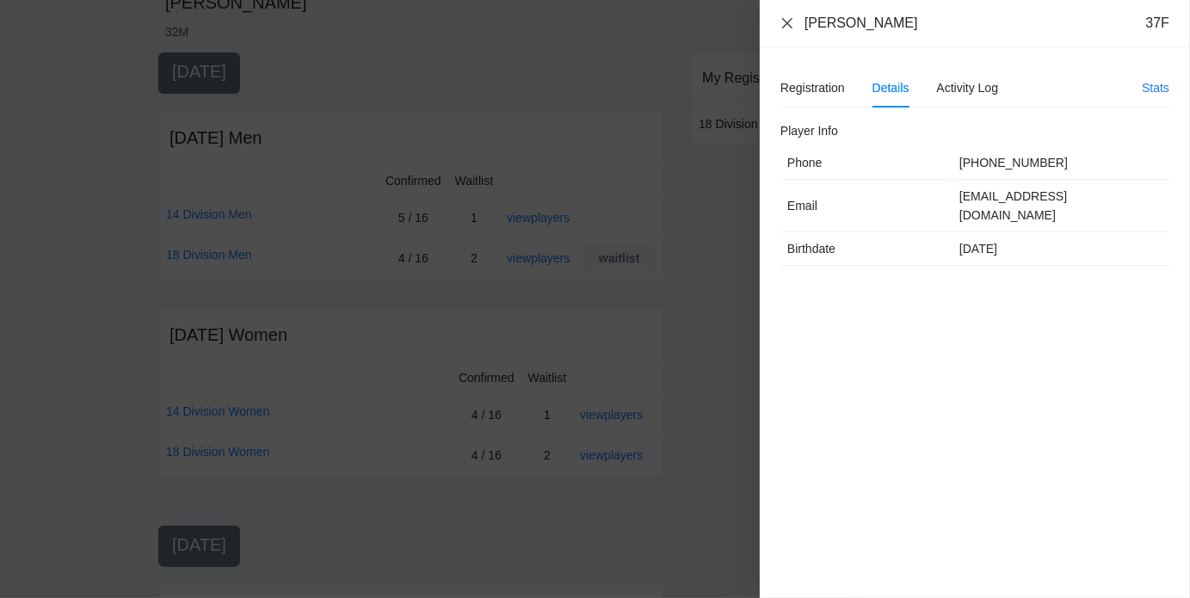
click at [790, 28] on icon "close" at bounding box center [787, 23] width 14 height 14
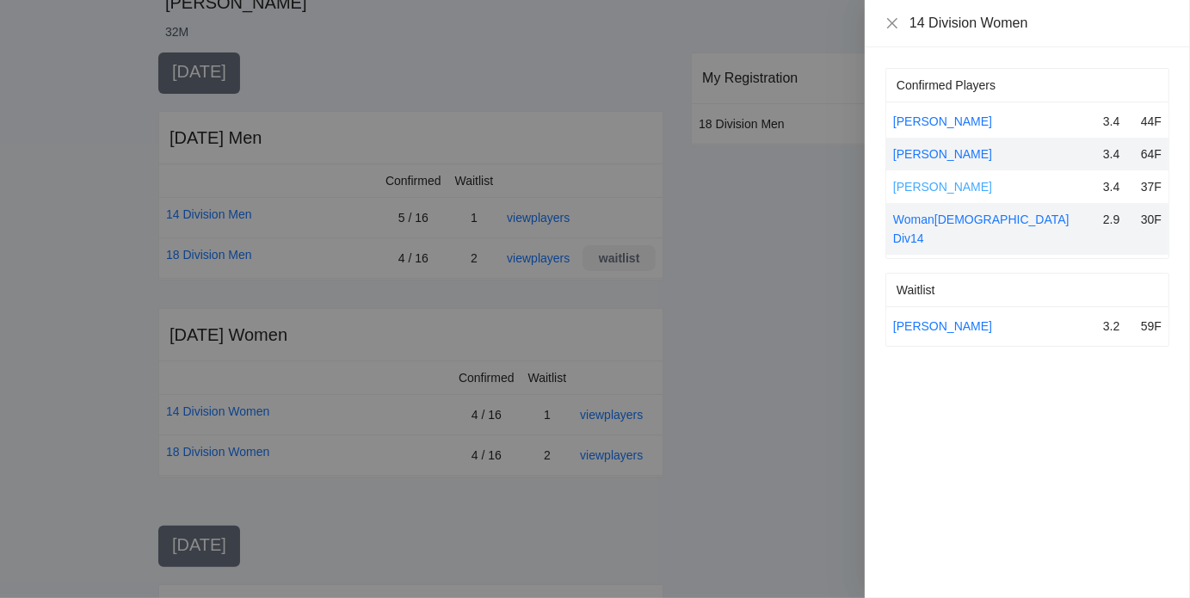
click at [936, 186] on link "[PERSON_NAME]" at bounding box center [942, 187] width 99 height 14
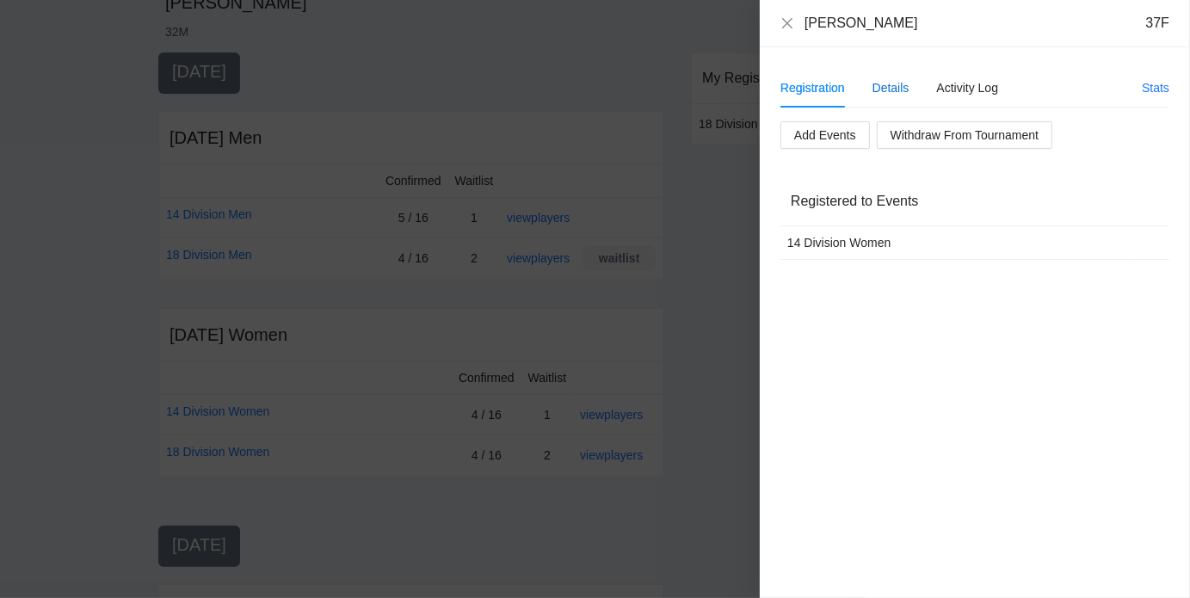
click at [888, 85] on div "Details" at bounding box center [890, 87] width 37 height 19
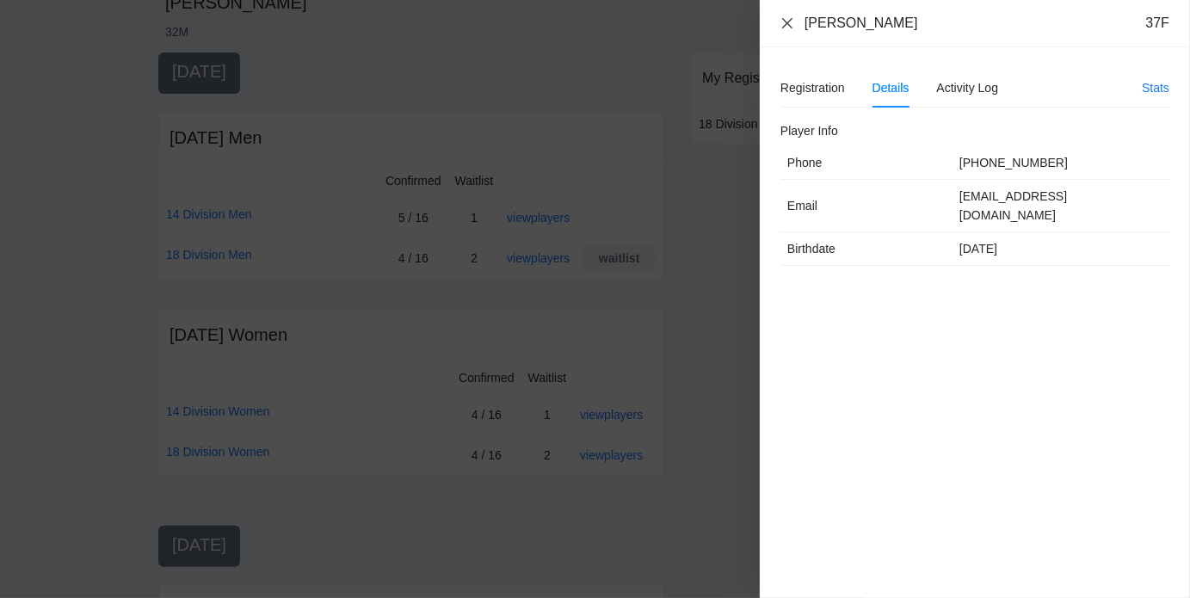
drag, startPoint x: 790, startPoint y: 15, endPoint x: 790, endPoint y: 24, distance: 9.5
click at [790, 24] on div "Neeraja Kukday 37F" at bounding box center [974, 23] width 389 height 19
click at [790, 24] on icon "close" at bounding box center [787, 23] width 14 height 14
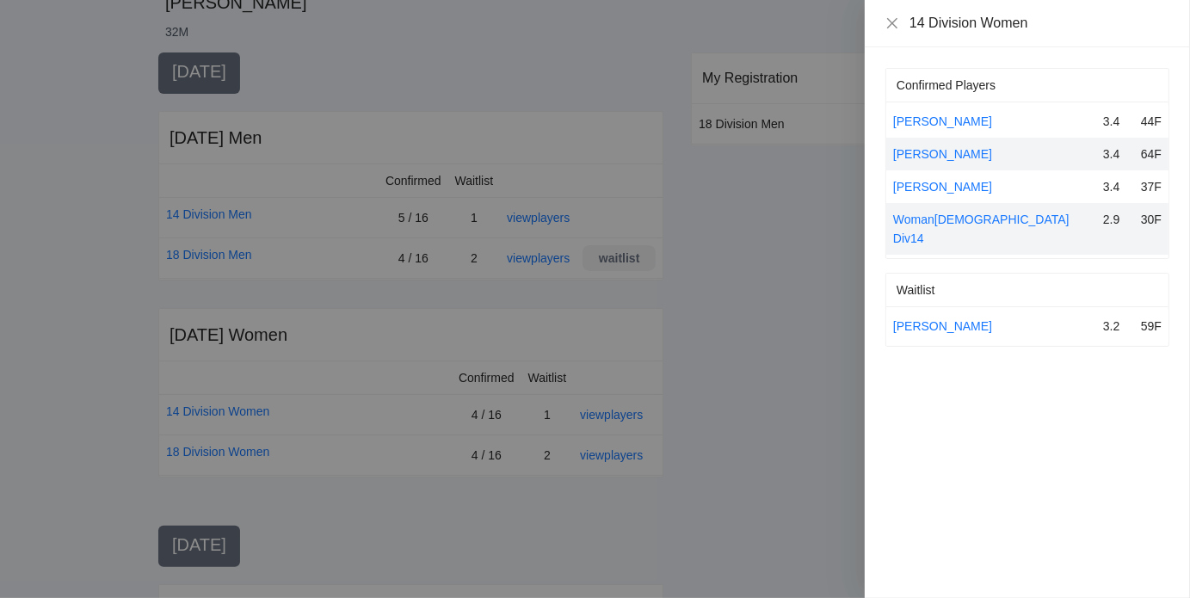
click at [645, 34] on div at bounding box center [595, 299] width 1190 height 598
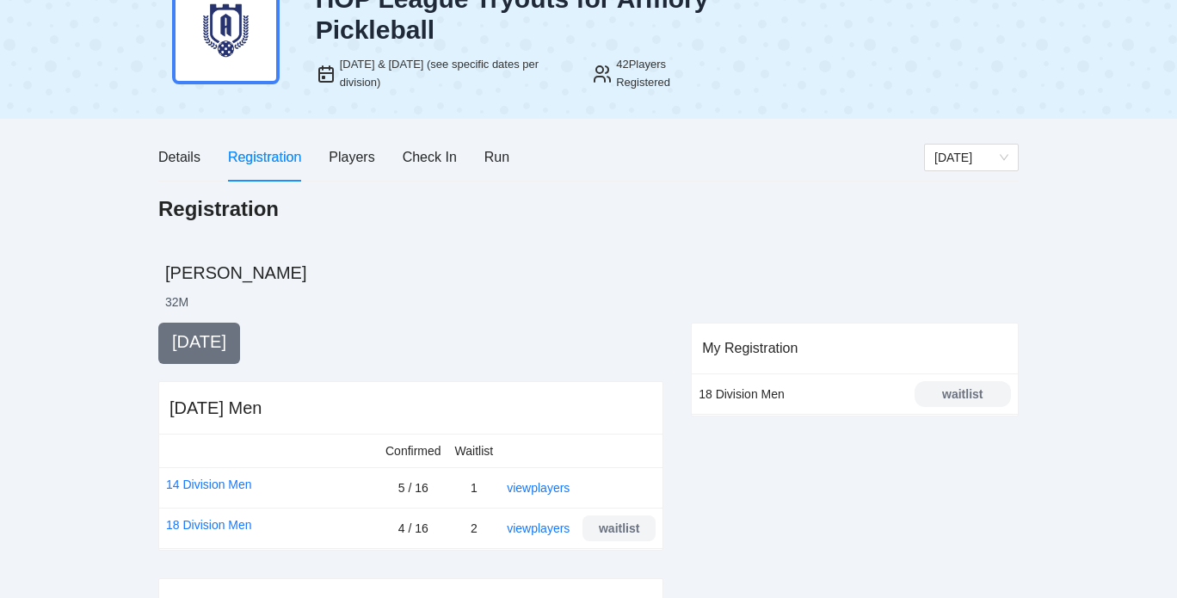
scroll to position [80, 0]
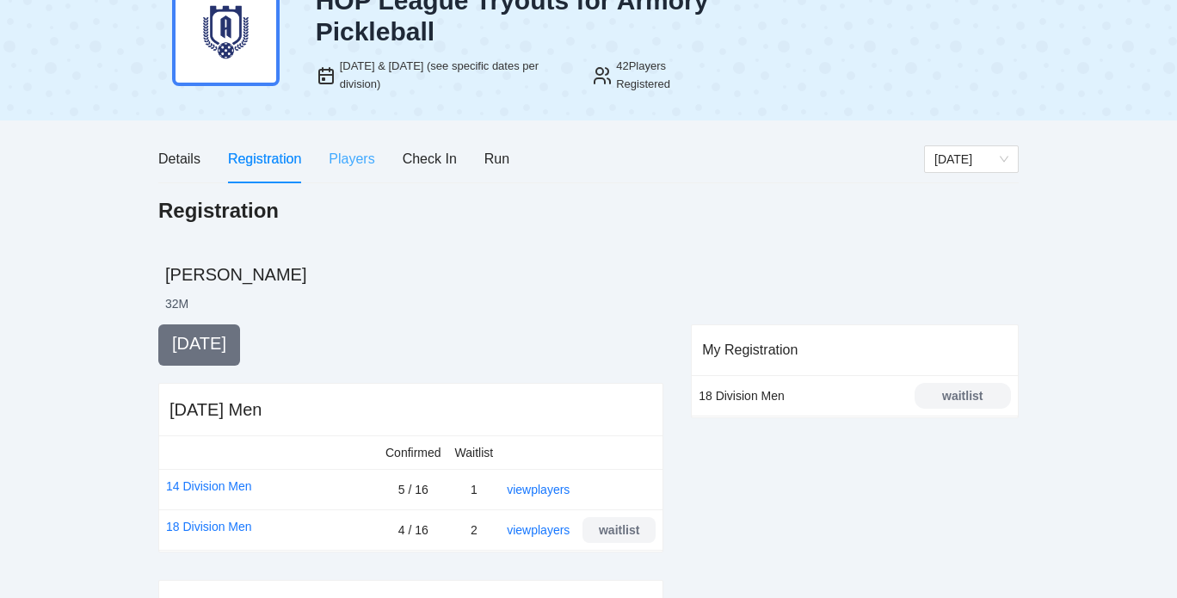
click at [347, 172] on div "Players" at bounding box center [352, 158] width 46 height 49
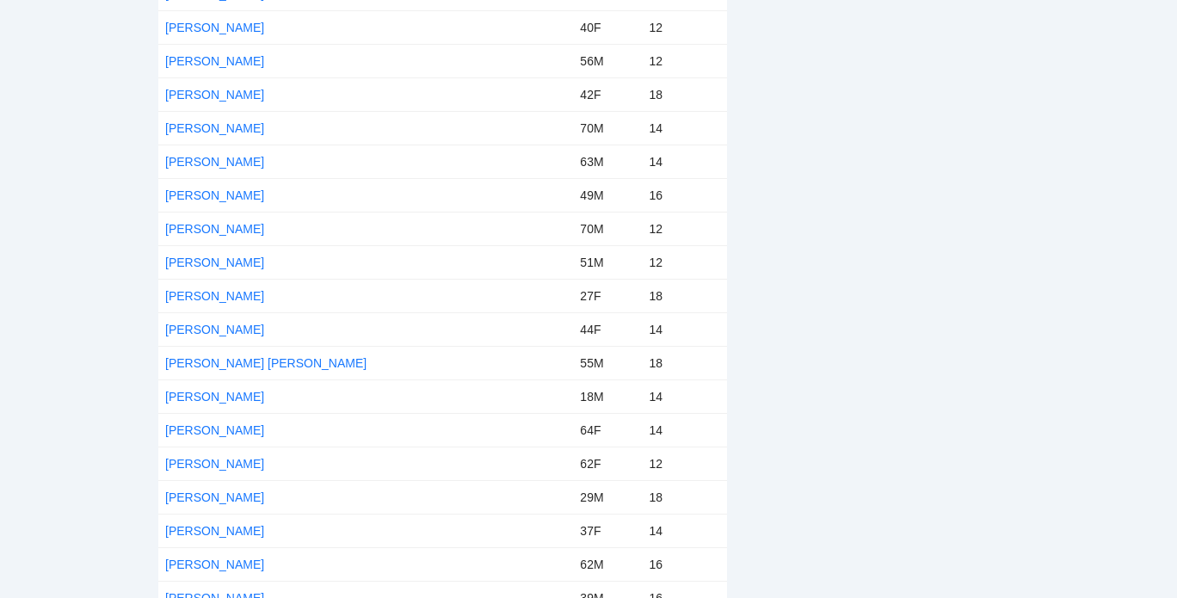
scroll to position [634, 0]
click at [193, 360] on link "[PERSON_NAME] [PERSON_NAME]" at bounding box center [265, 362] width 201 height 14
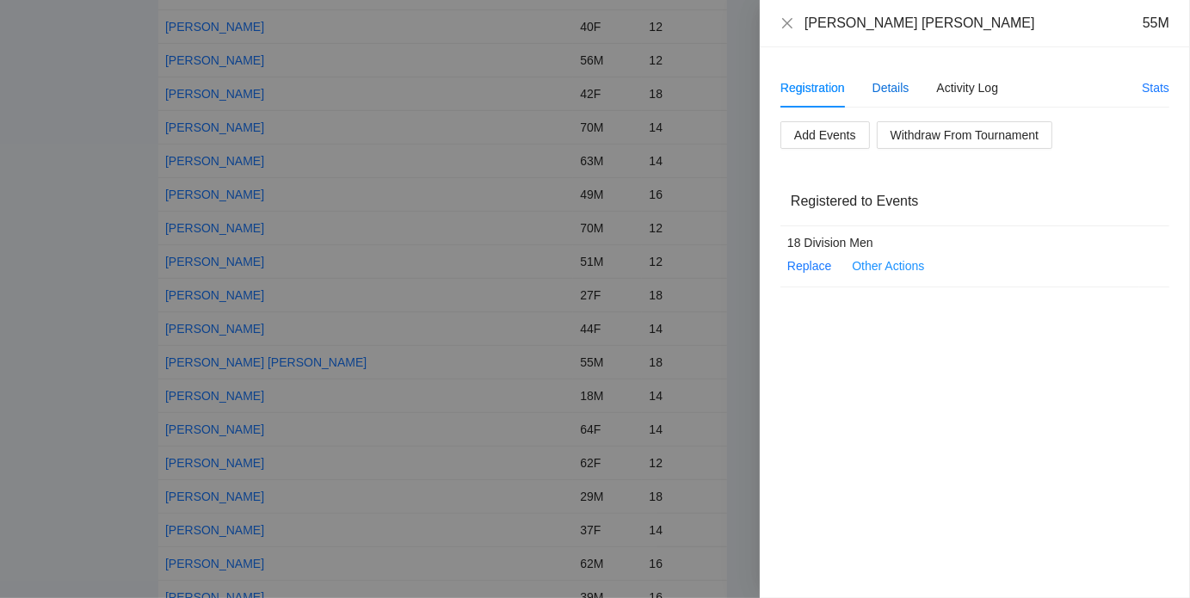
click at [886, 94] on div "Details" at bounding box center [890, 87] width 37 height 19
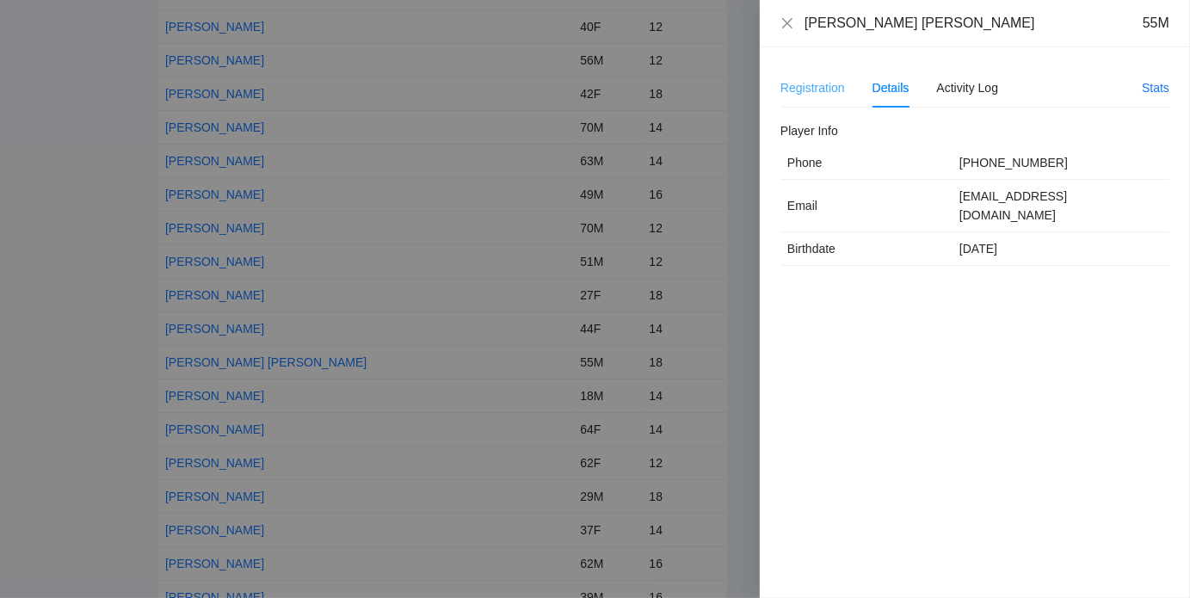
click at [822, 77] on div "Registration" at bounding box center [812, 88] width 65 height 40
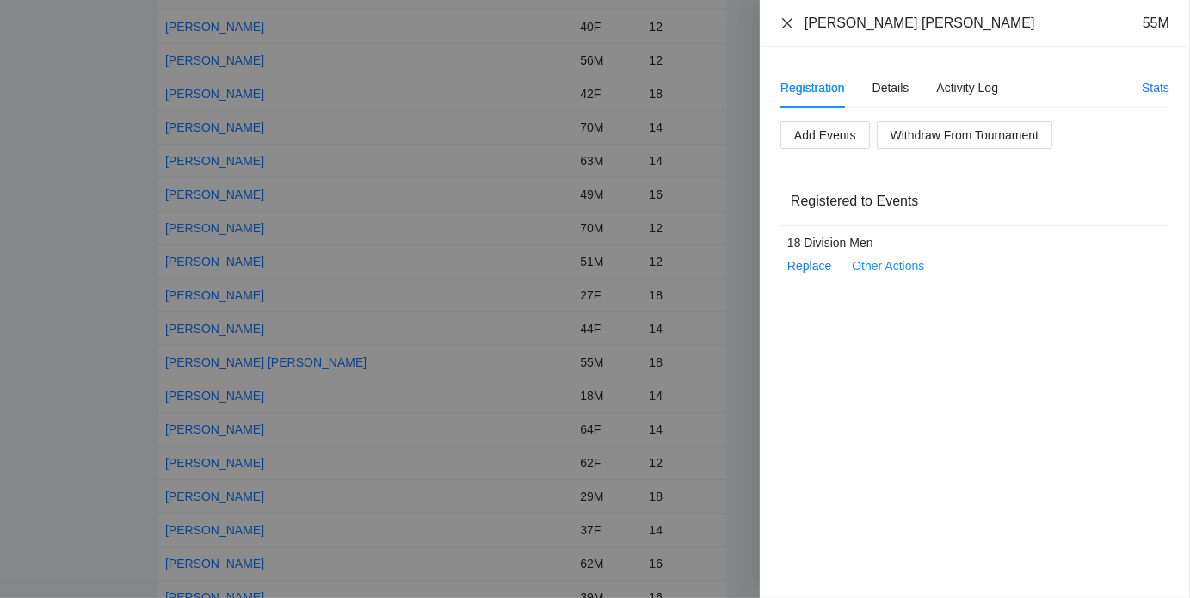
click at [786, 22] on icon "close" at bounding box center [787, 22] width 10 height 10
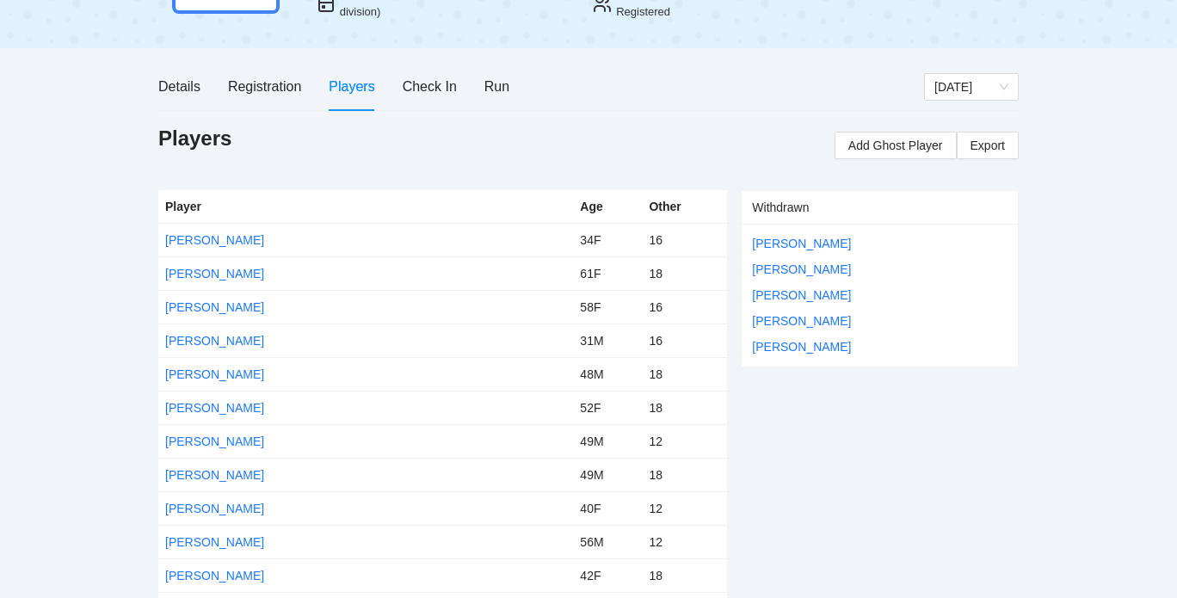
scroll to position [0, 0]
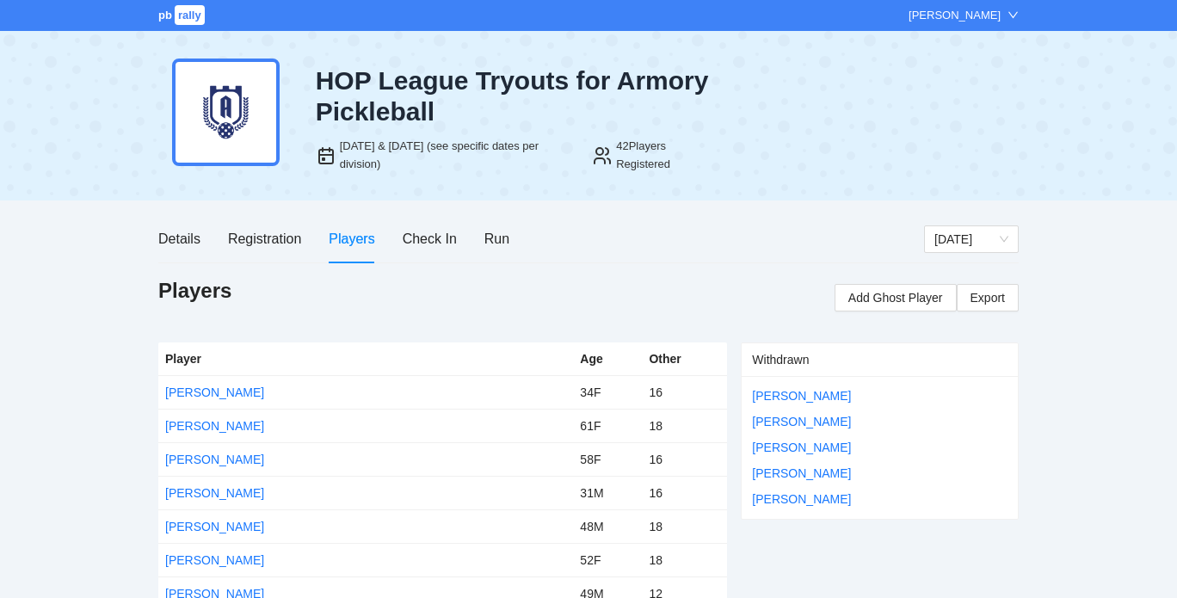
click at [1009, 13] on icon "down" at bounding box center [1012, 14] width 9 height 6
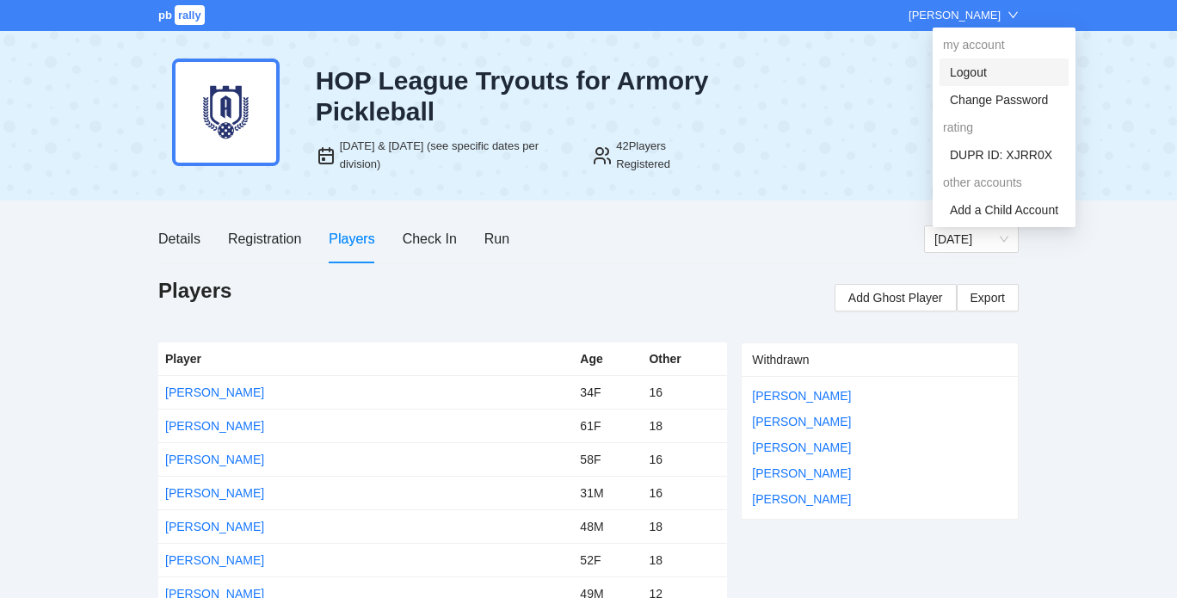
click at [987, 73] on link "Logout" at bounding box center [968, 72] width 37 height 14
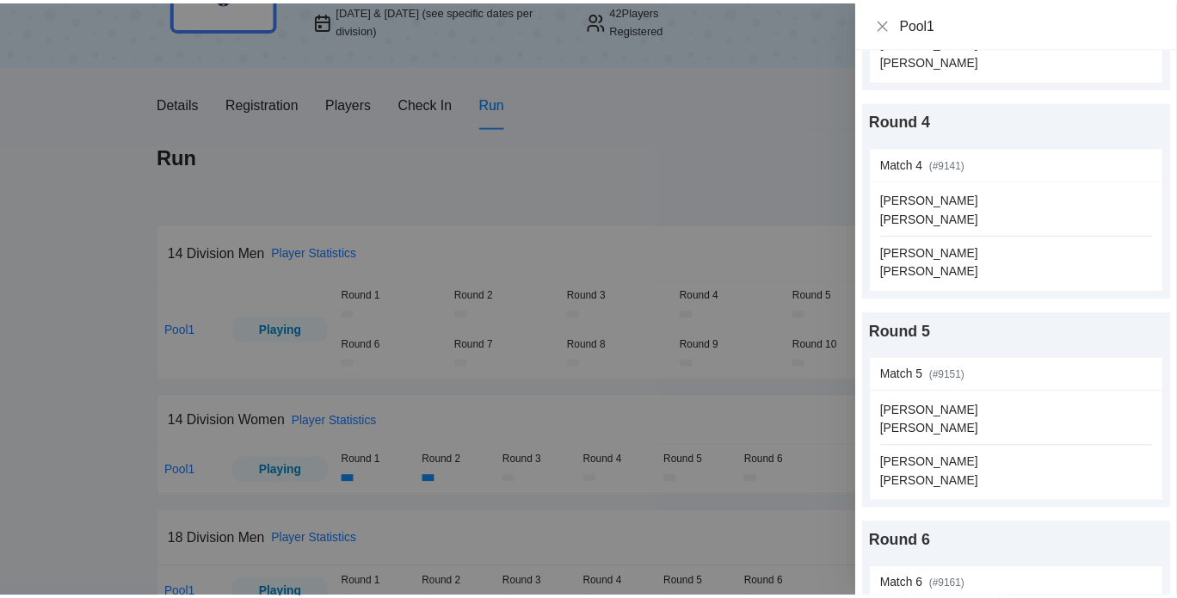
scroll to position [627, 0]
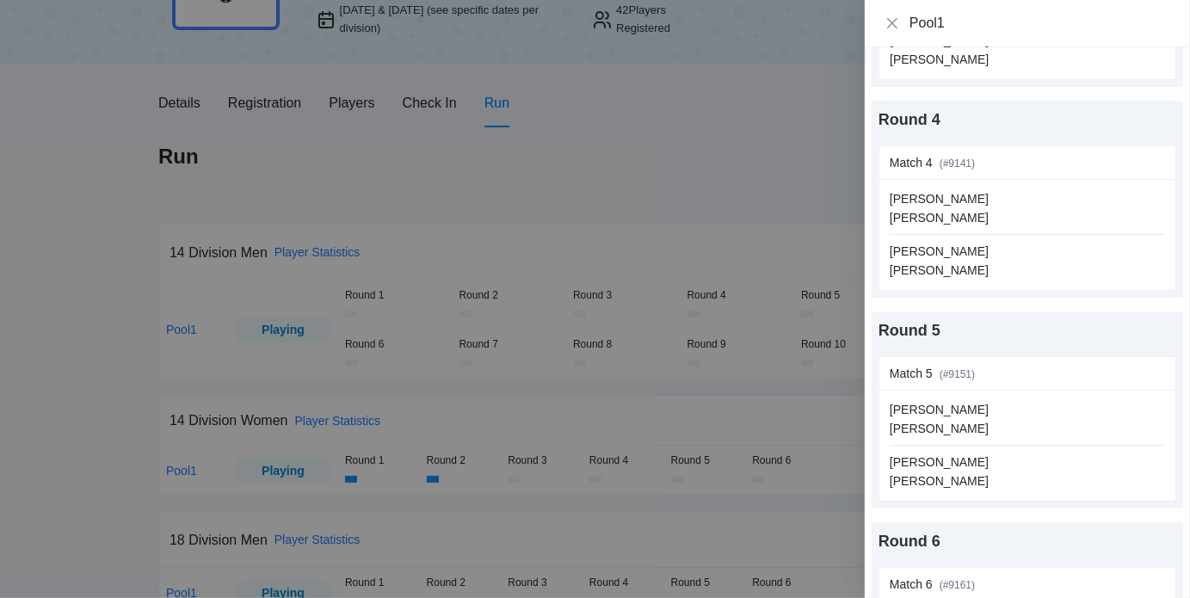
click at [782, 192] on div at bounding box center [595, 299] width 1190 height 598
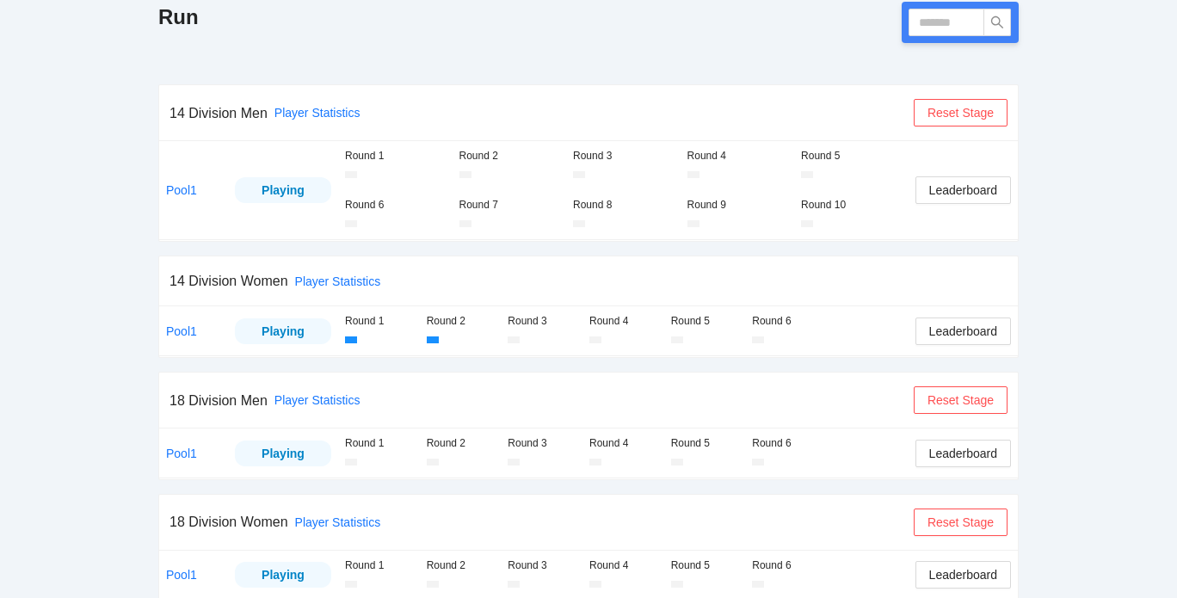
scroll to position [34, 0]
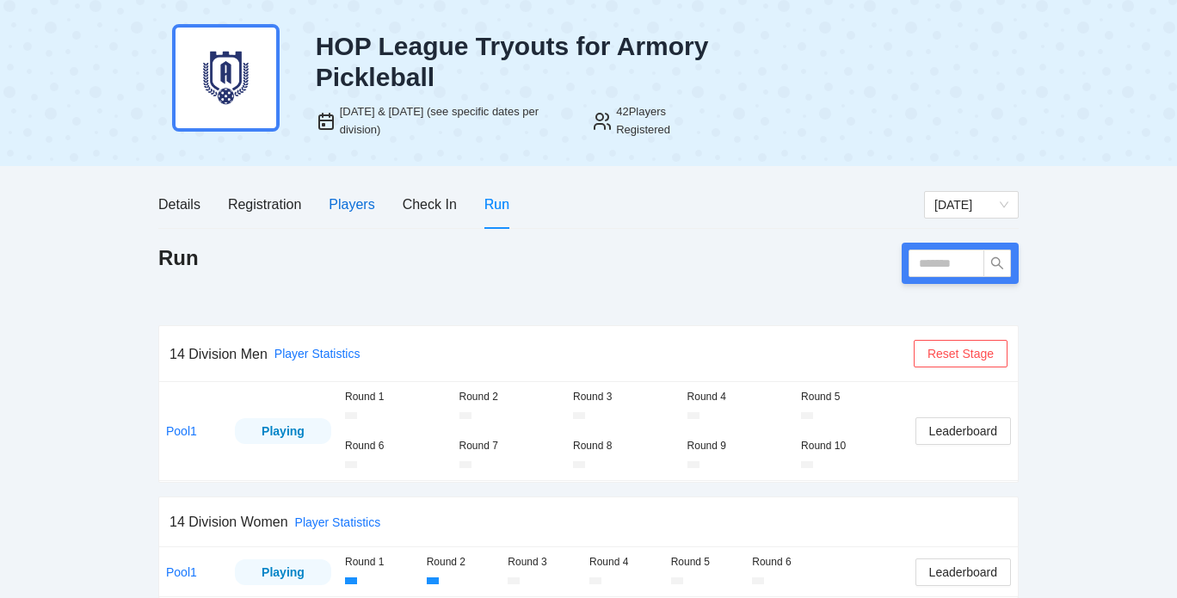
click at [349, 200] on div "Players" at bounding box center [352, 205] width 46 height 22
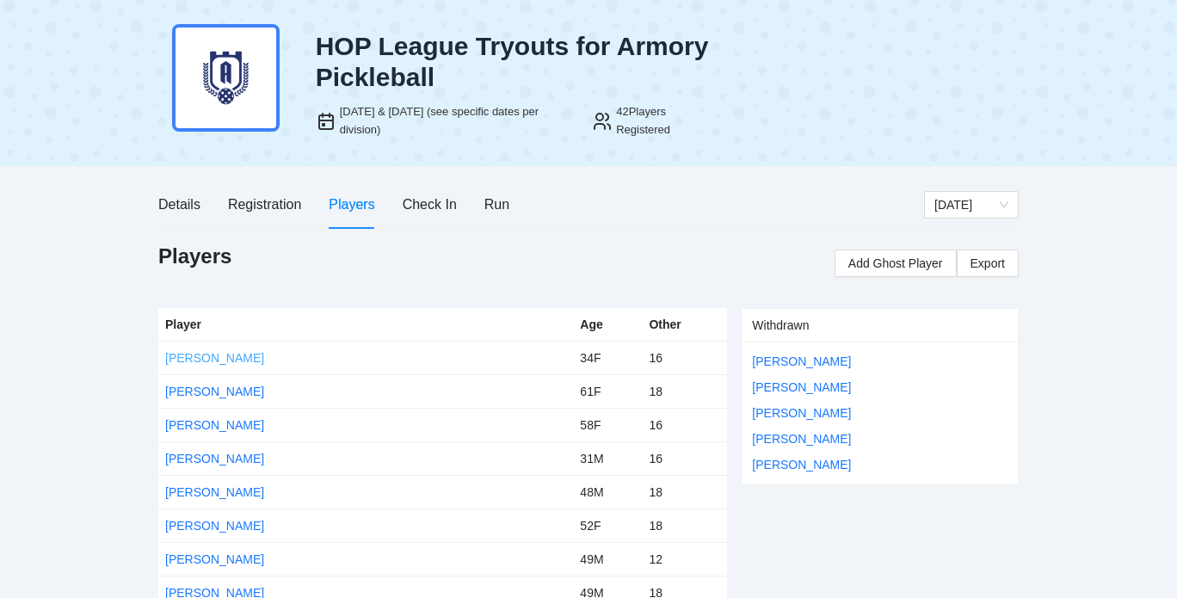
click at [218, 356] on link "Amy Brown" at bounding box center [214, 358] width 99 height 14
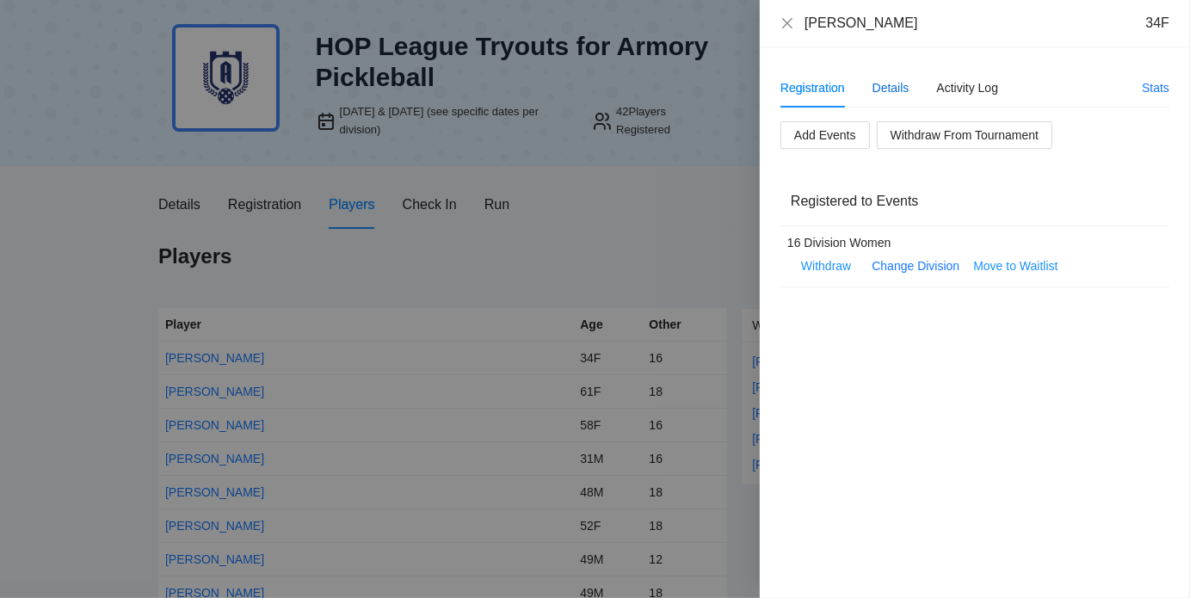
click at [884, 93] on div "Details" at bounding box center [890, 87] width 37 height 19
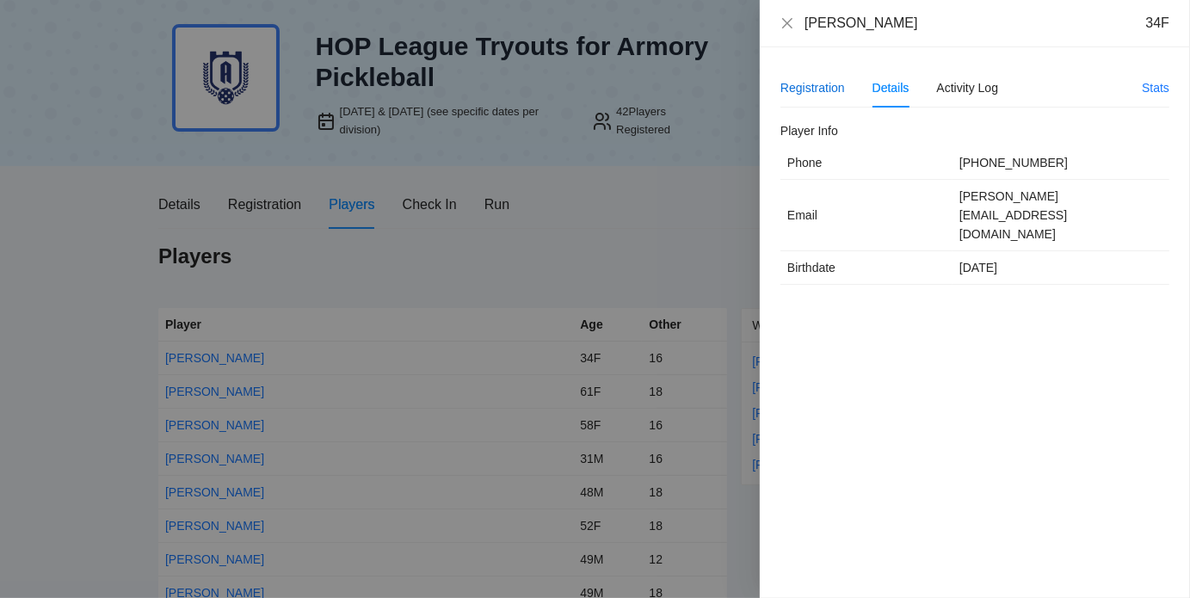
click at [812, 89] on div "Registration" at bounding box center [812, 87] width 65 height 19
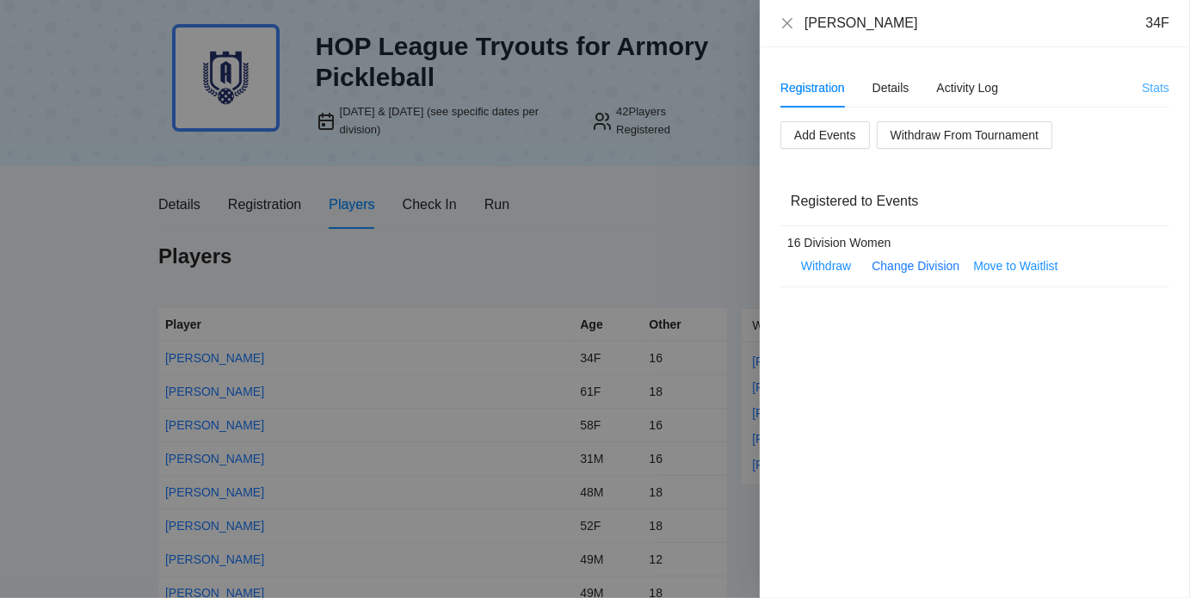
click at [1148, 84] on link "Stats" at bounding box center [1155, 88] width 28 height 14
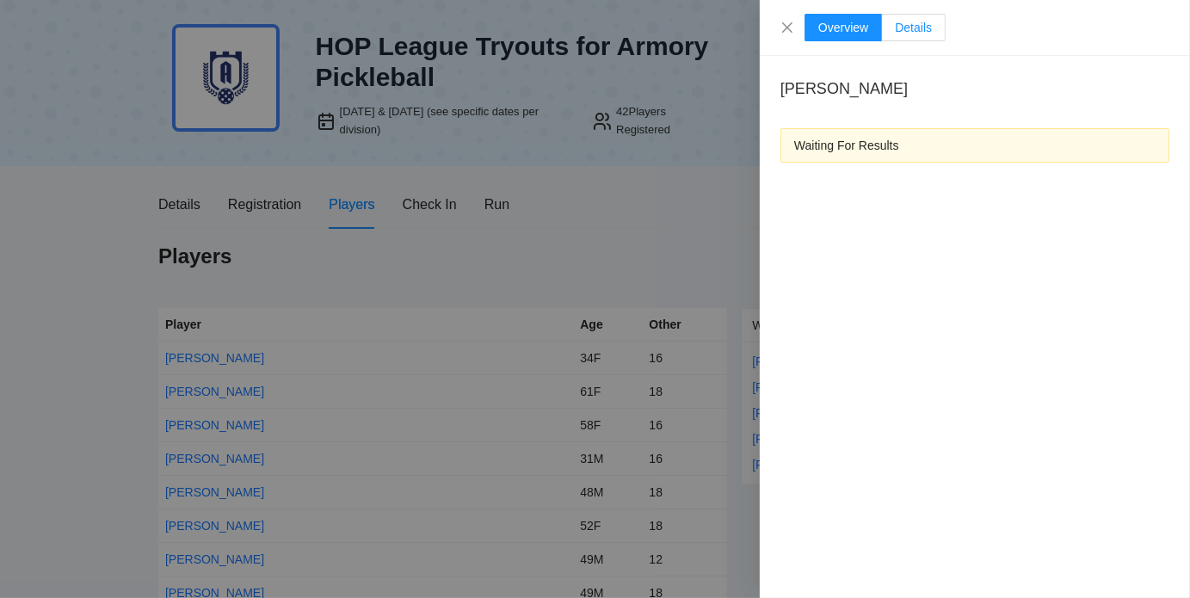
click at [908, 22] on span "Details" at bounding box center [912, 28] width 37 height 14
click at [792, 29] on icon "close" at bounding box center [787, 28] width 14 height 14
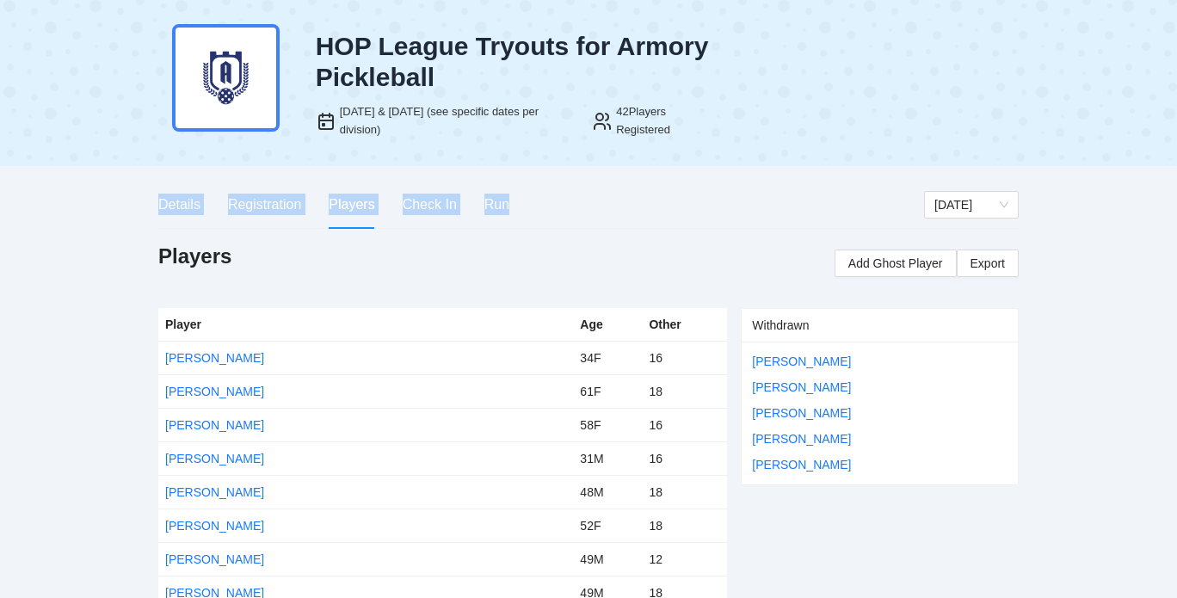
drag, startPoint x: 778, startPoint y: 213, endPoint x: 771, endPoint y: 156, distance: 58.1
click at [607, 267] on div "Players Add Ghost Player Export" at bounding box center [588, 262] width 860 height 38
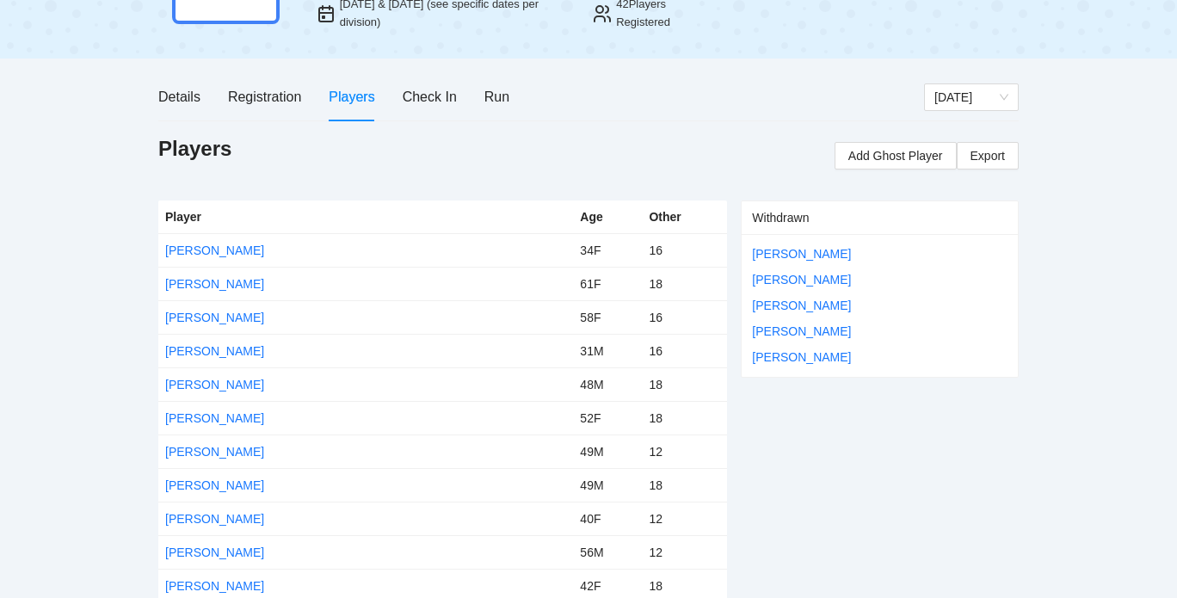
scroll to position [144, 0]
click at [201, 310] on link "April Fung" at bounding box center [214, 316] width 99 height 14
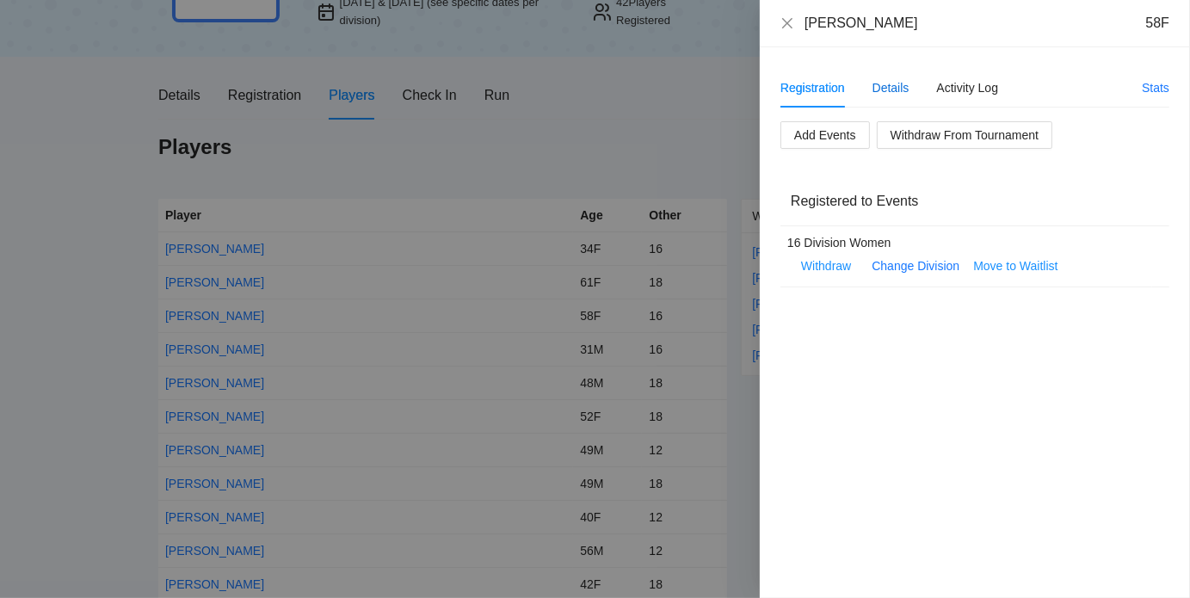
click at [898, 83] on div "Details" at bounding box center [890, 87] width 37 height 19
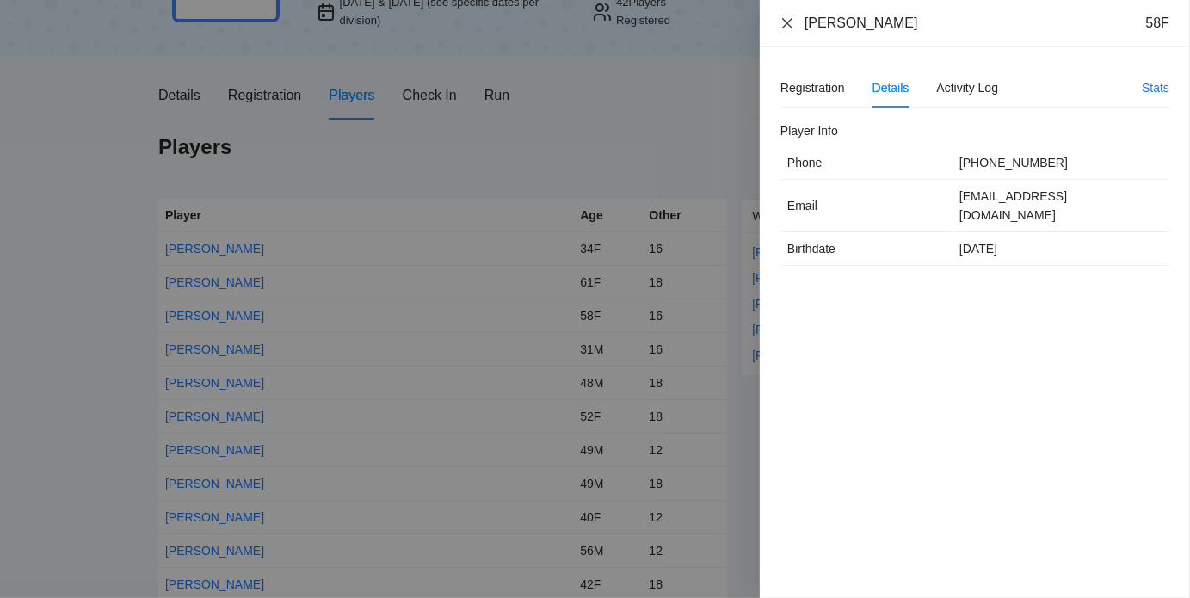
click at [786, 19] on icon "close" at bounding box center [787, 23] width 14 height 14
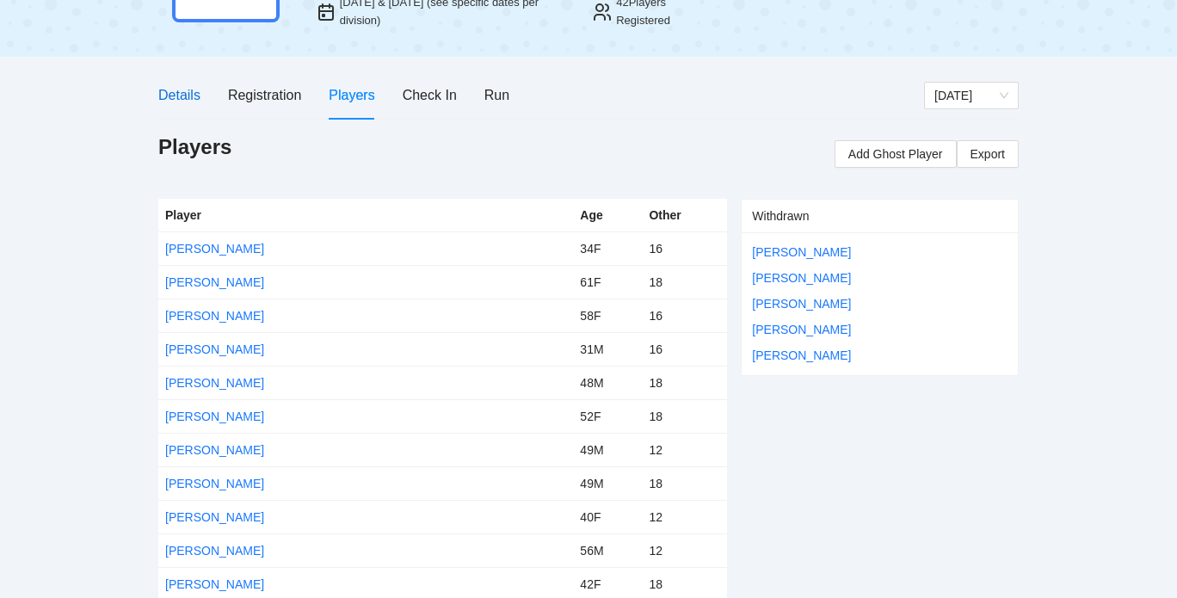
click at [193, 93] on div "Details" at bounding box center [179, 95] width 42 height 22
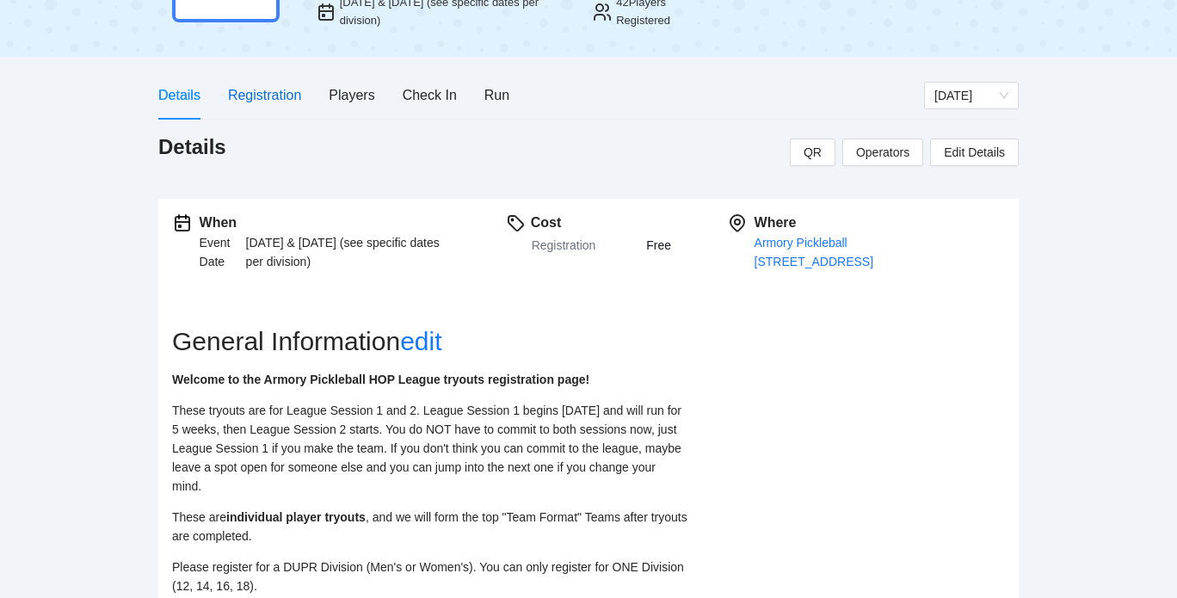
click at [278, 89] on div "Registration" at bounding box center [264, 95] width 73 height 22
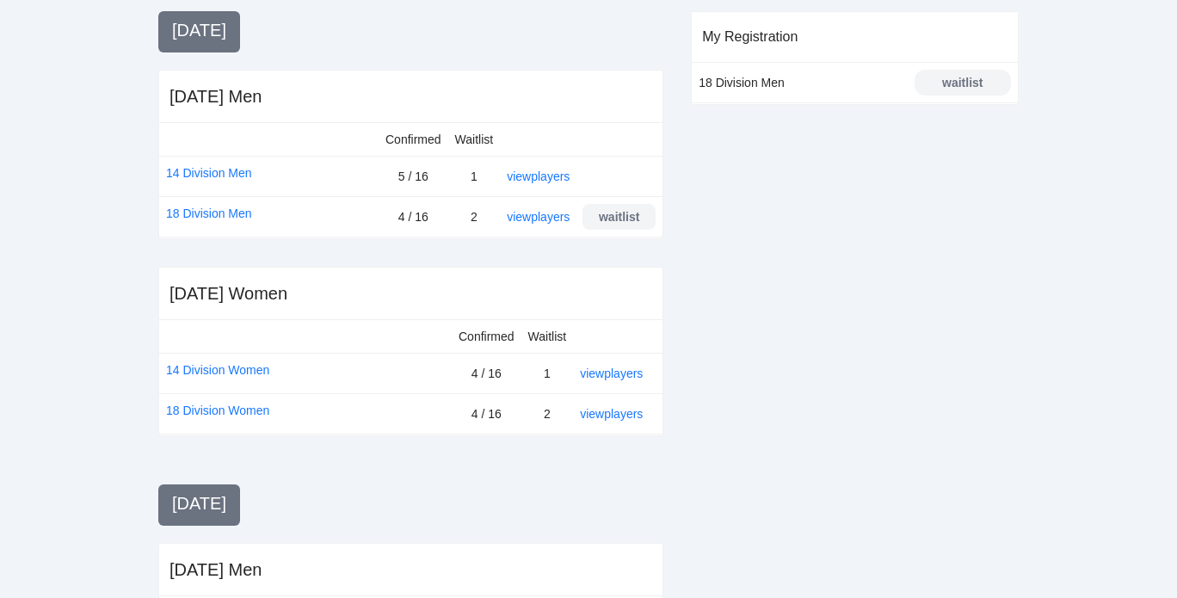
scroll to position [403, 0]
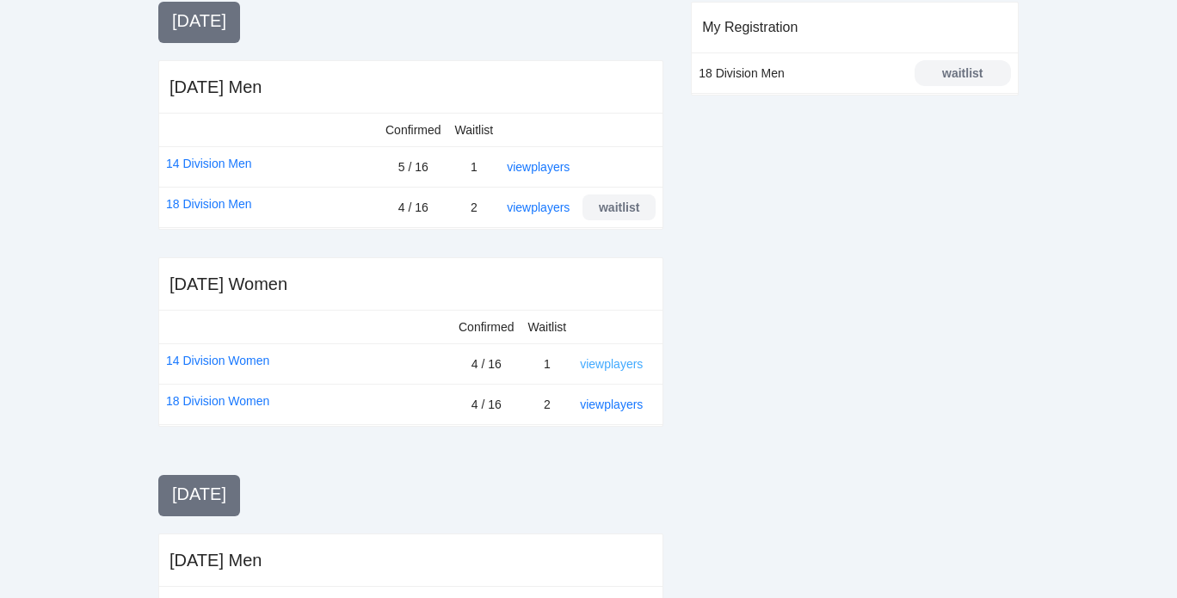
click at [612, 358] on link "view players" at bounding box center [611, 364] width 63 height 14
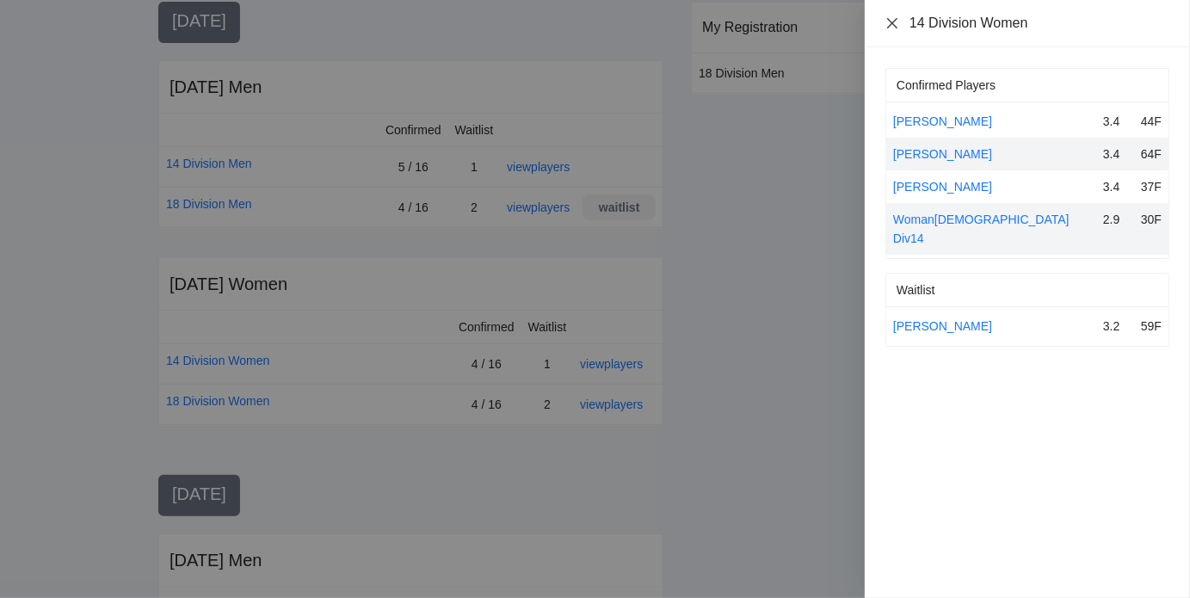
click at [890, 22] on icon "close" at bounding box center [892, 22] width 10 height 10
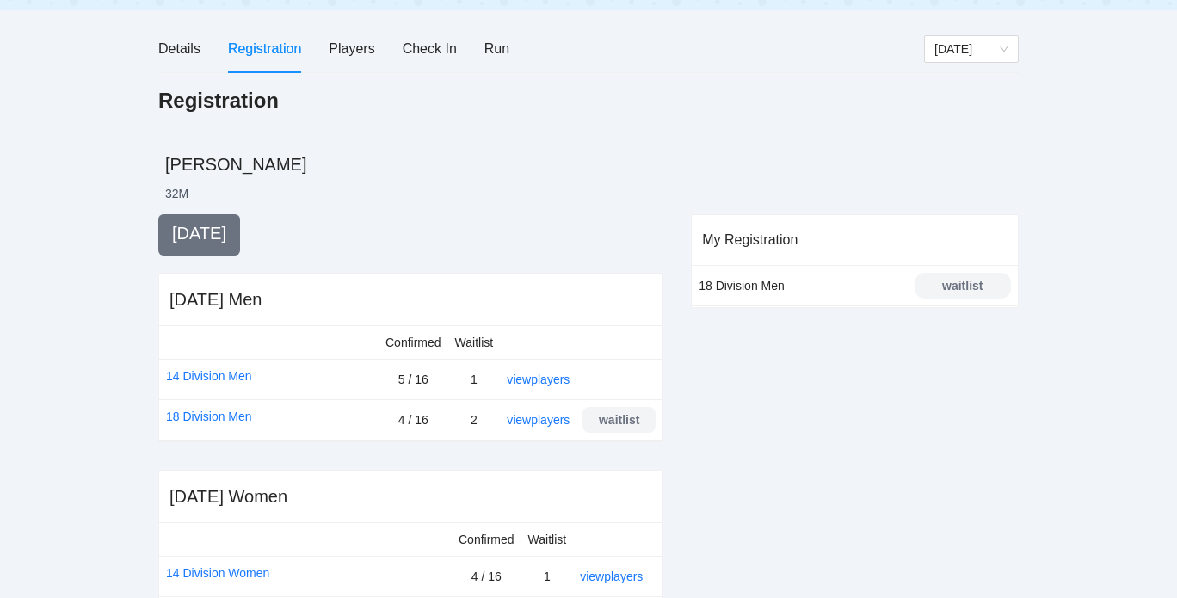
scroll to position [188, 0]
click at [505, 52] on div "Run" at bounding box center [496, 51] width 25 height 22
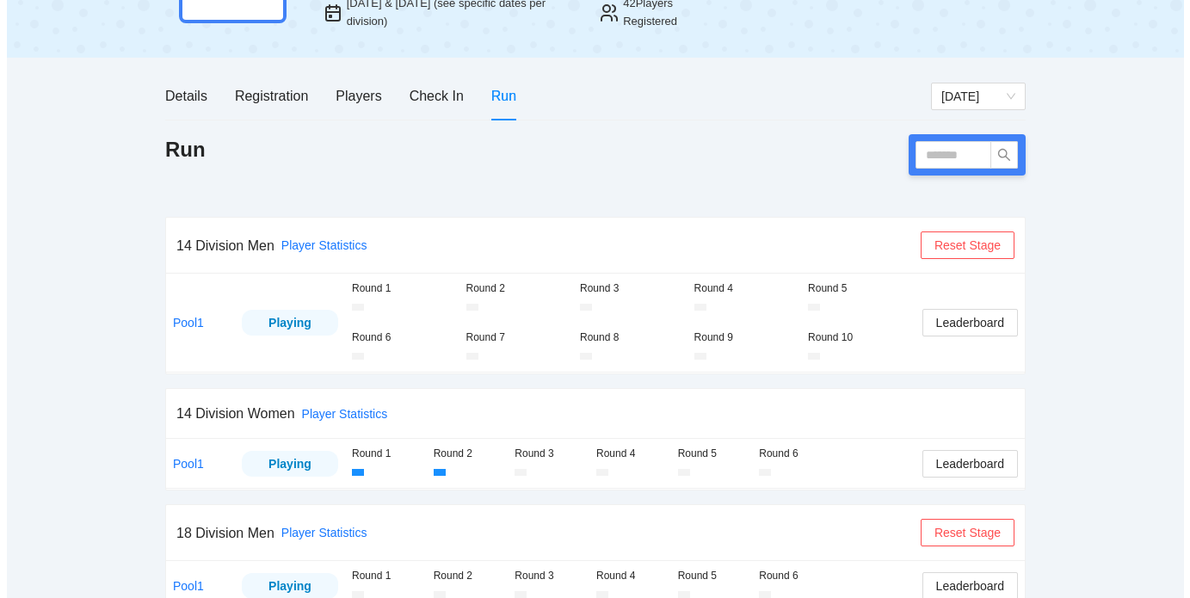
scroll to position [144, 0]
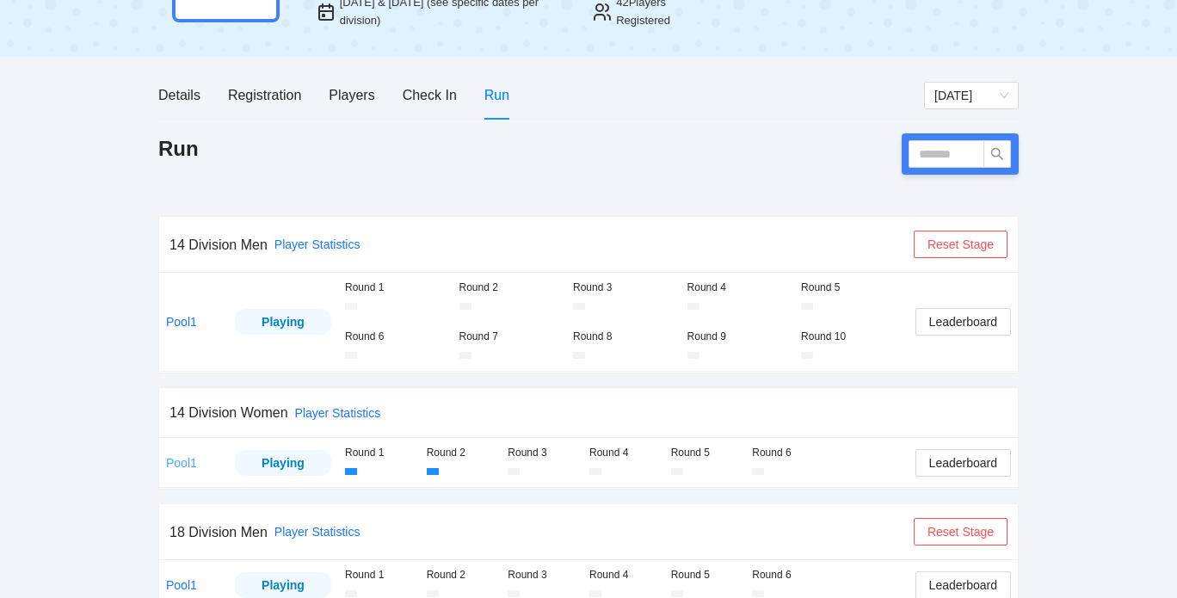
click at [183, 459] on link "Pool1" at bounding box center [181, 463] width 31 height 14
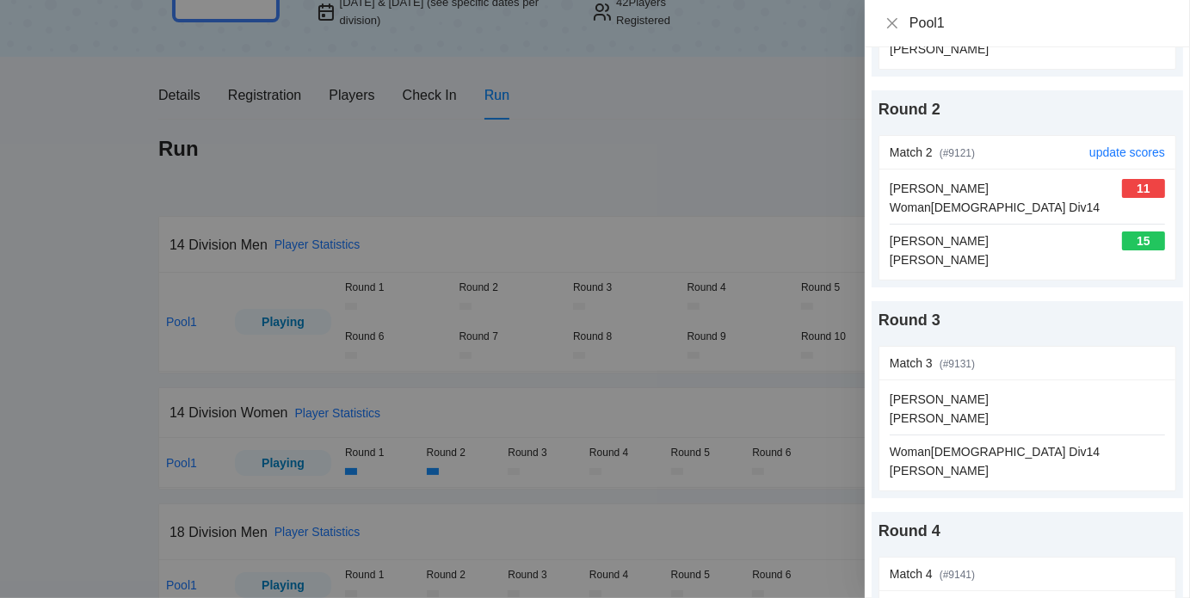
scroll to position [218, 0]
click at [1137, 364] on link "update scores" at bounding box center [1127, 361] width 76 height 14
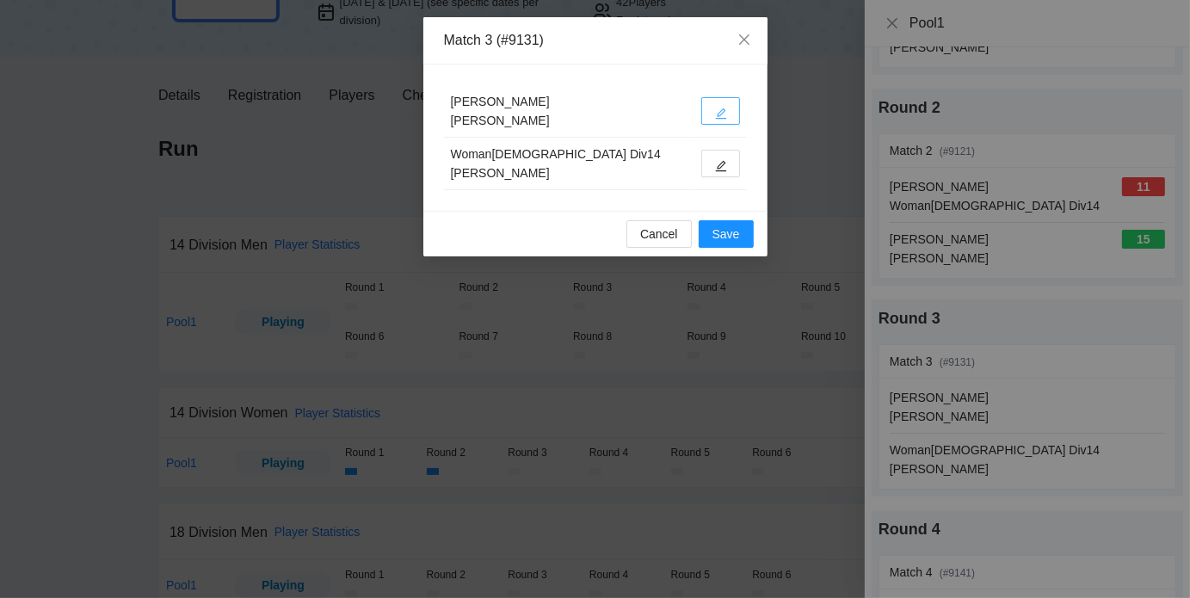
click at [726, 114] on icon "edit" at bounding box center [721, 114] width 12 height 12
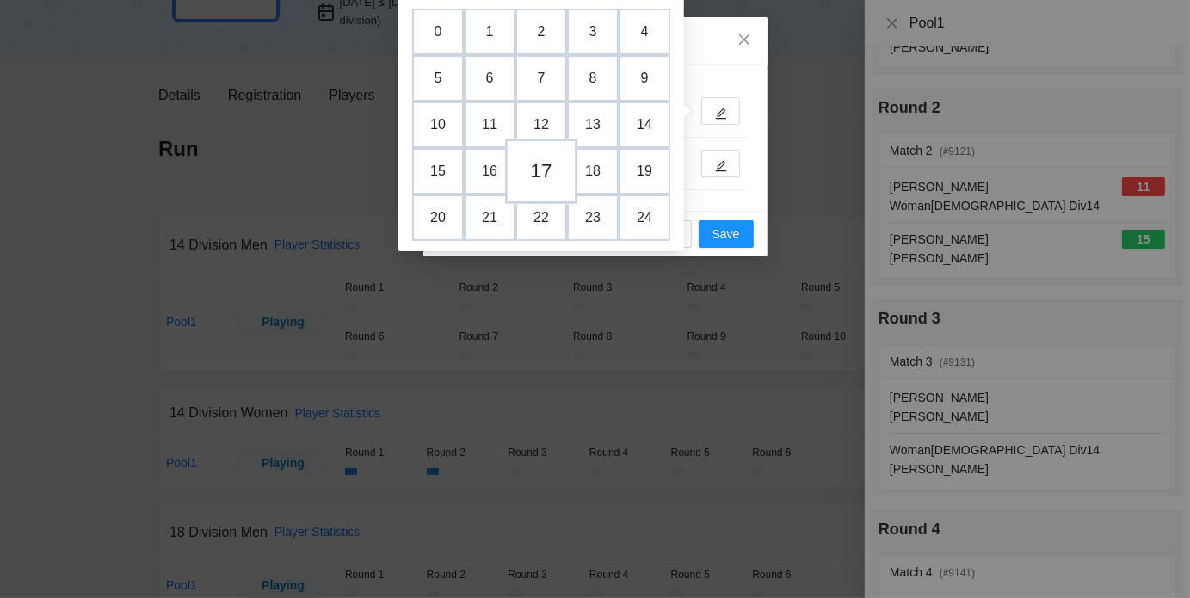
click at [549, 174] on td "17" at bounding box center [541, 170] width 72 height 65
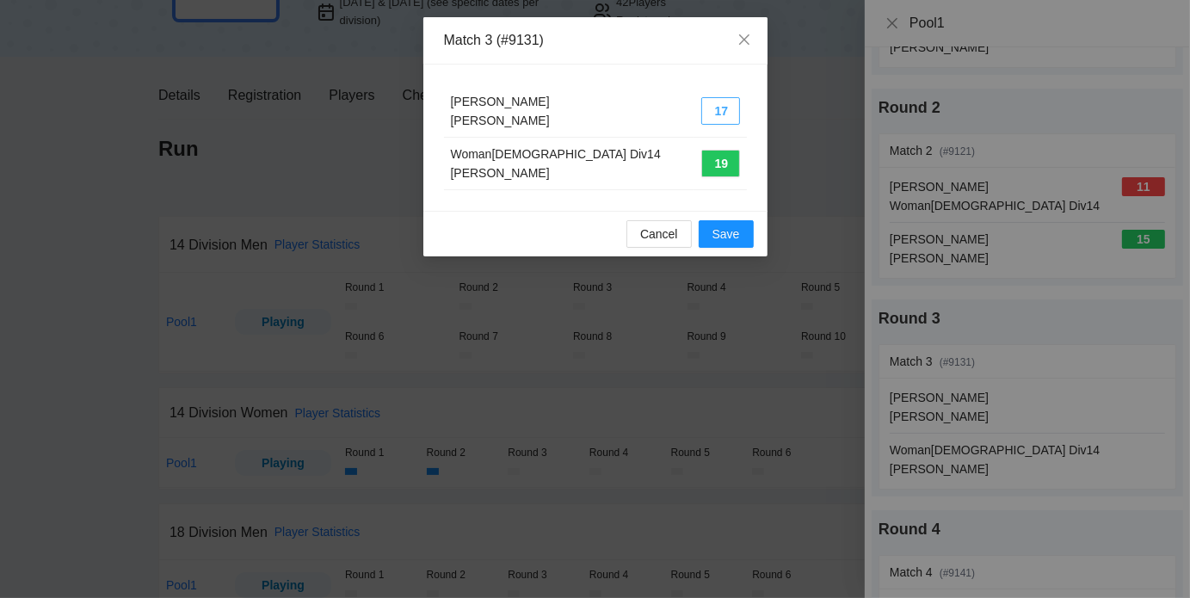
click at [718, 112] on button "17" at bounding box center [720, 111] width 39 height 28
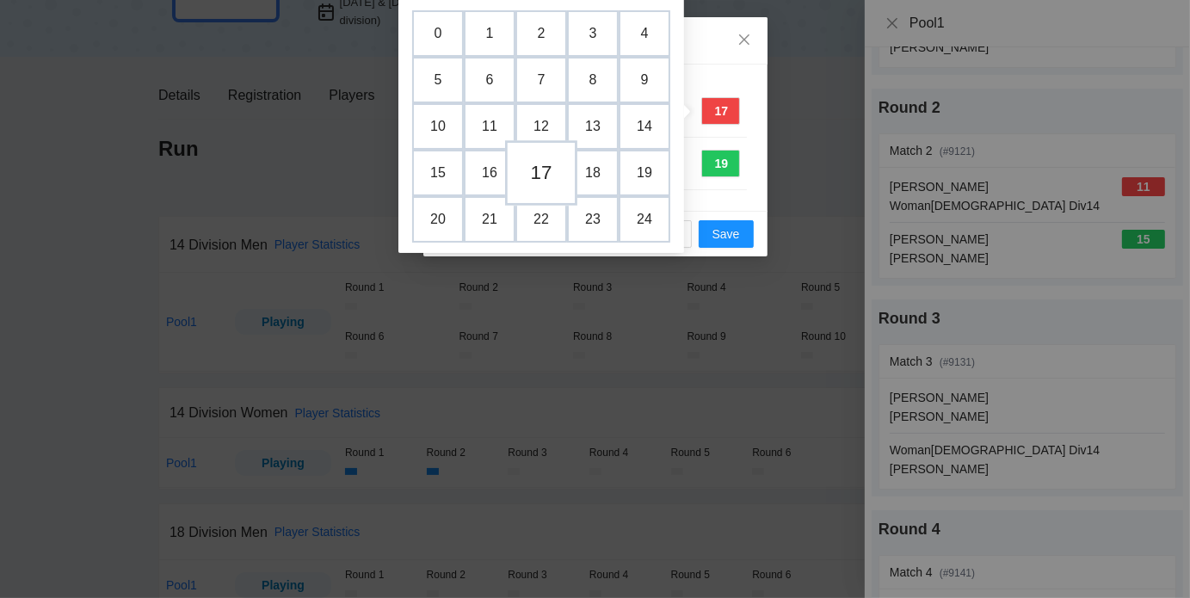
click at [542, 171] on td "17" at bounding box center [541, 172] width 72 height 65
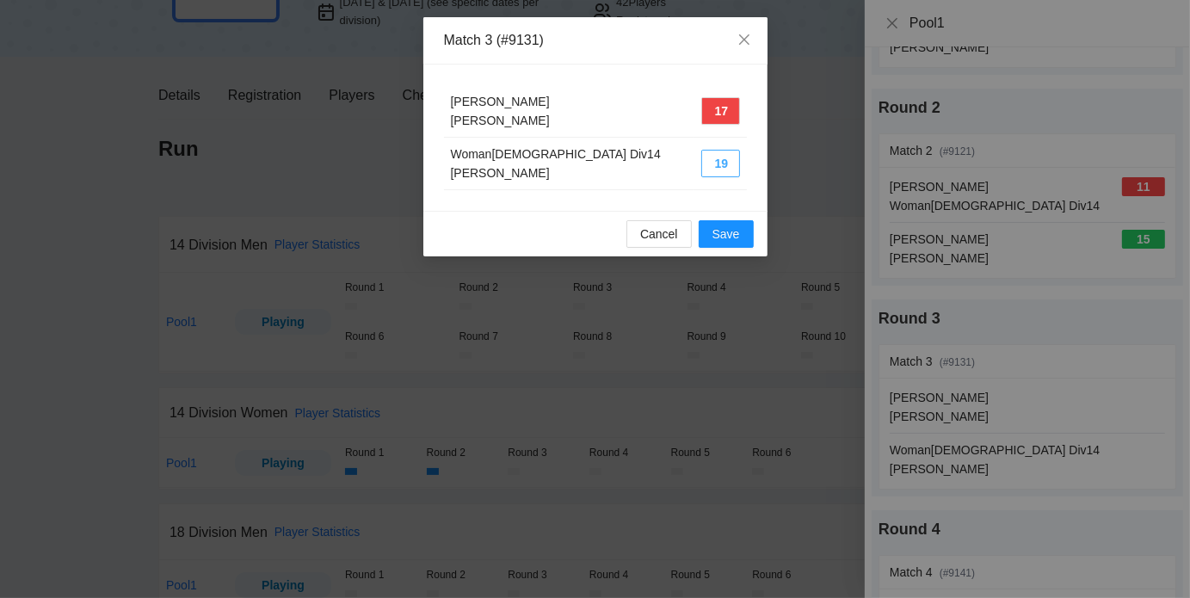
click at [720, 163] on button "19" at bounding box center [720, 164] width 39 height 28
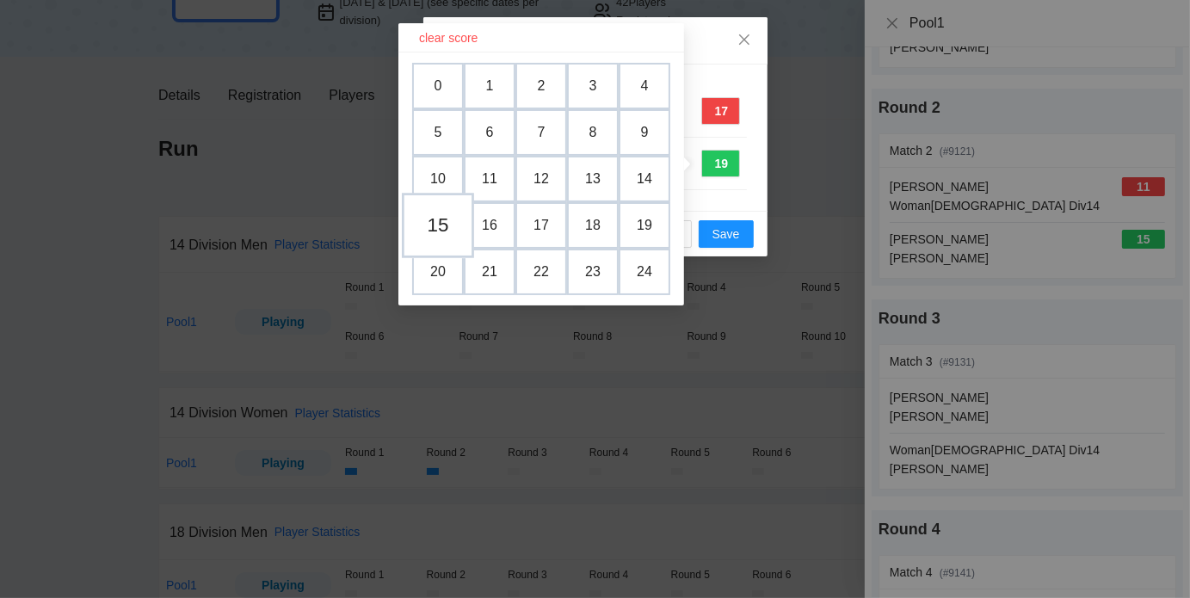
click at [446, 216] on td "15" at bounding box center [438, 225] width 72 height 65
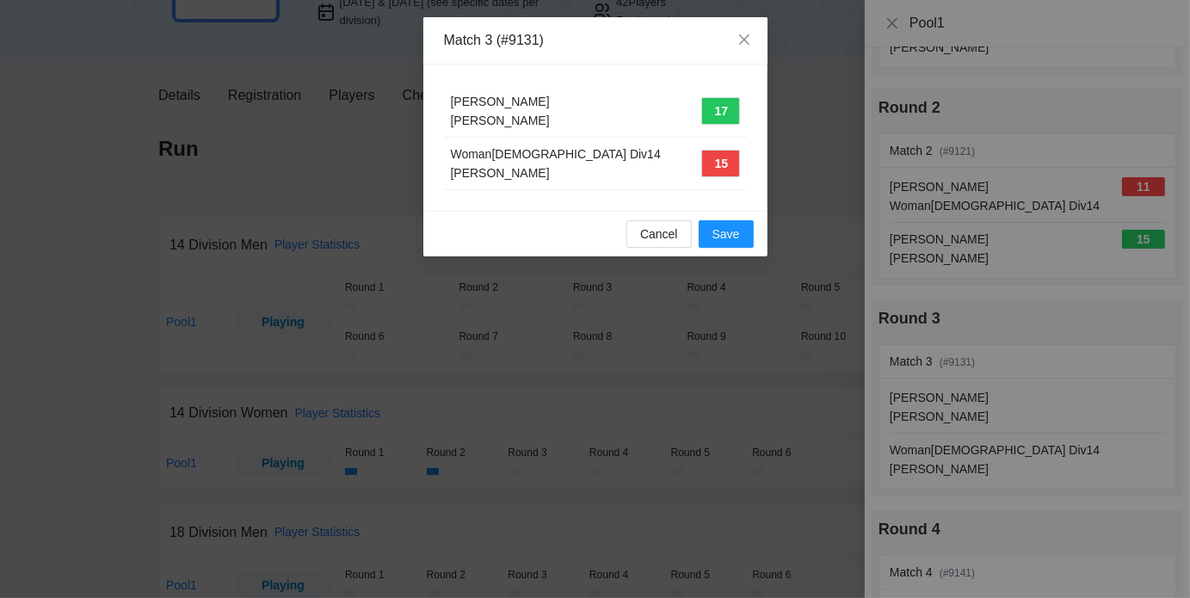
click at [644, 169] on div "[PERSON_NAME]" at bounding box center [569, 172] width 237 height 19
click at [731, 232] on span "Save" at bounding box center [726, 233] width 28 height 19
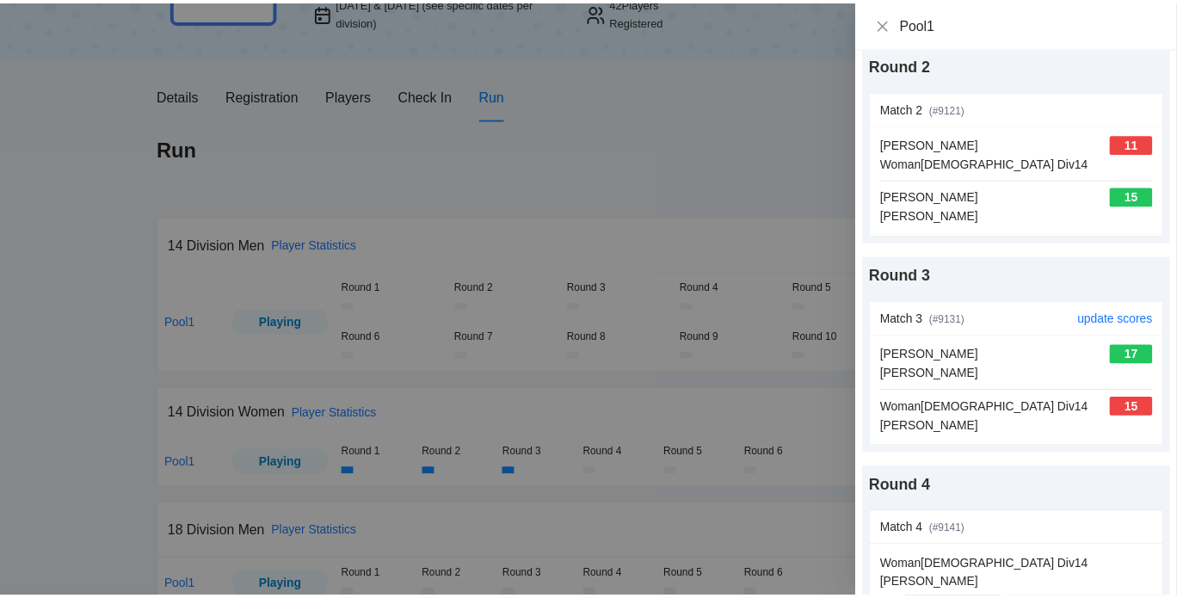
scroll to position [257, 0]
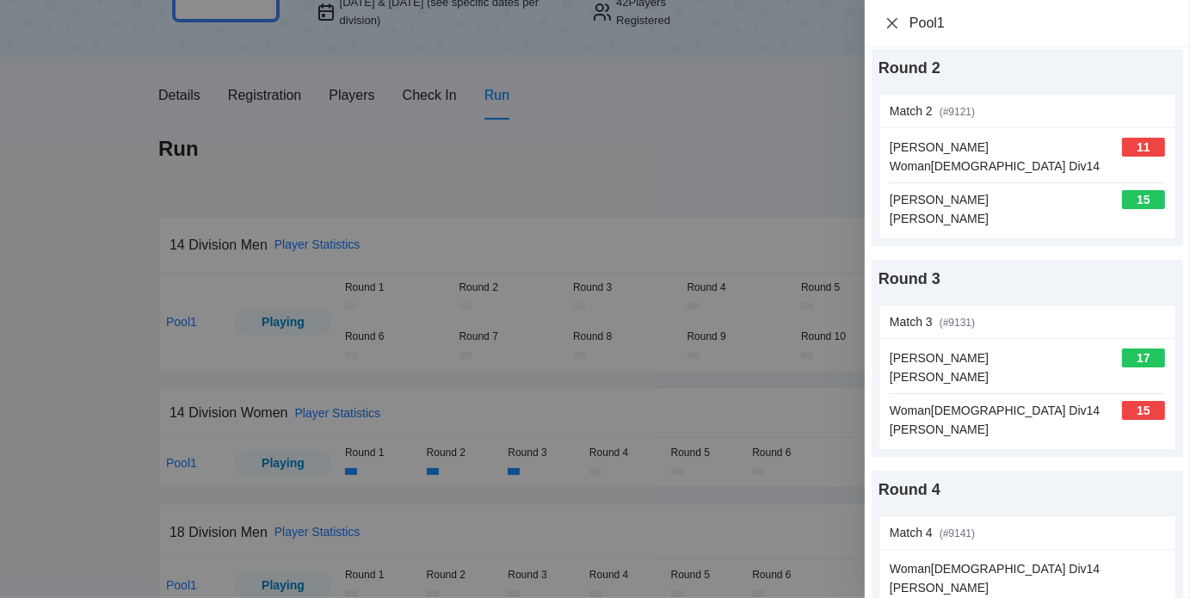
click at [890, 25] on icon "close" at bounding box center [892, 23] width 14 height 14
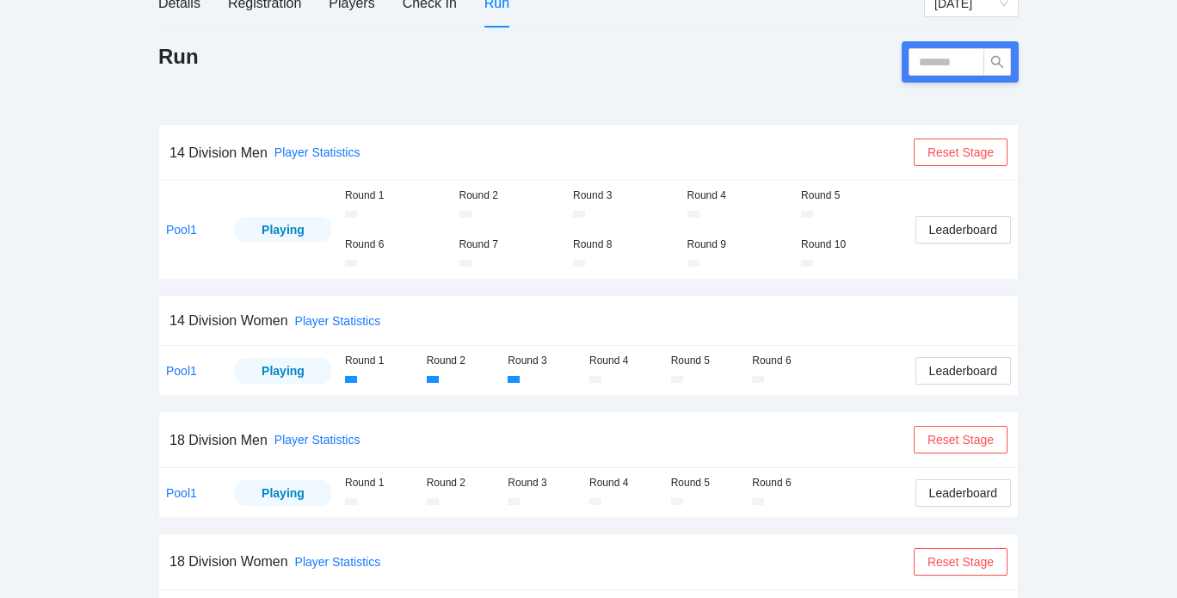
scroll to position [235, 0]
click at [461, 126] on div "14 Division Men Player Statistics Reset Stage" at bounding box center [588, 153] width 838 height 55
click at [420, 4] on div "Check In" at bounding box center [430, 4] width 54 height 22
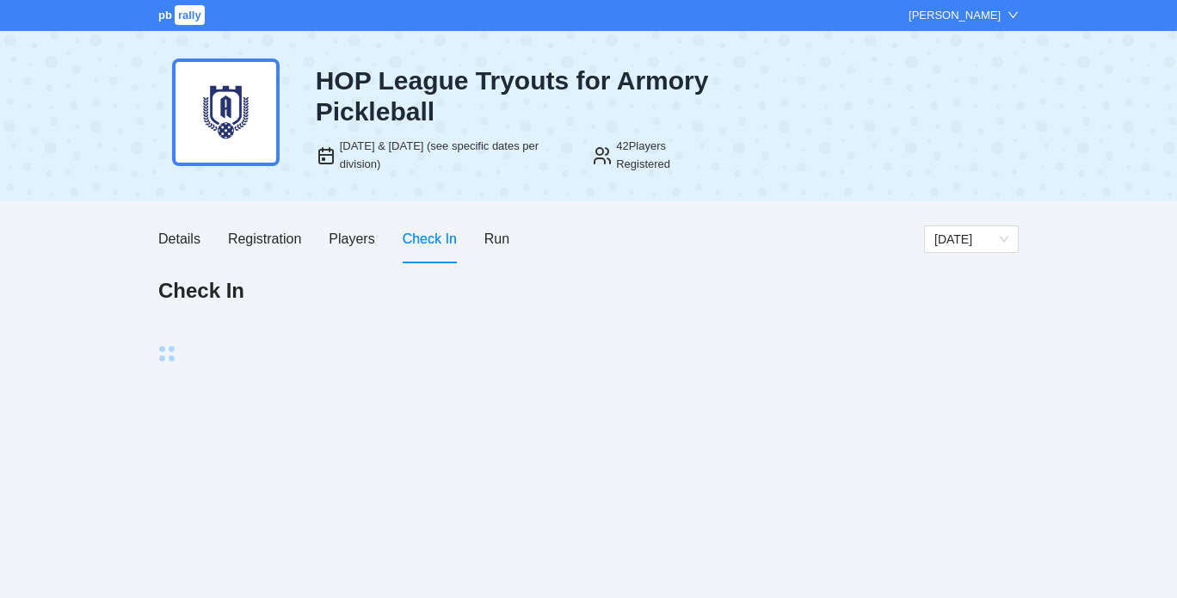
scroll to position [0, 0]
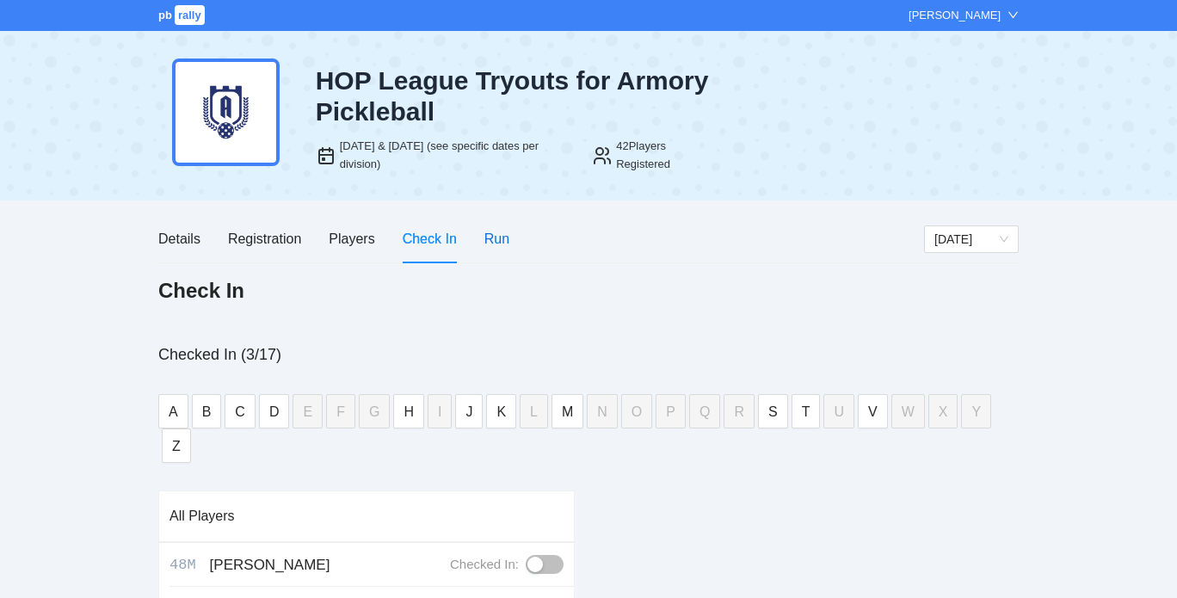
click at [502, 241] on div "Run" at bounding box center [496, 239] width 25 height 22
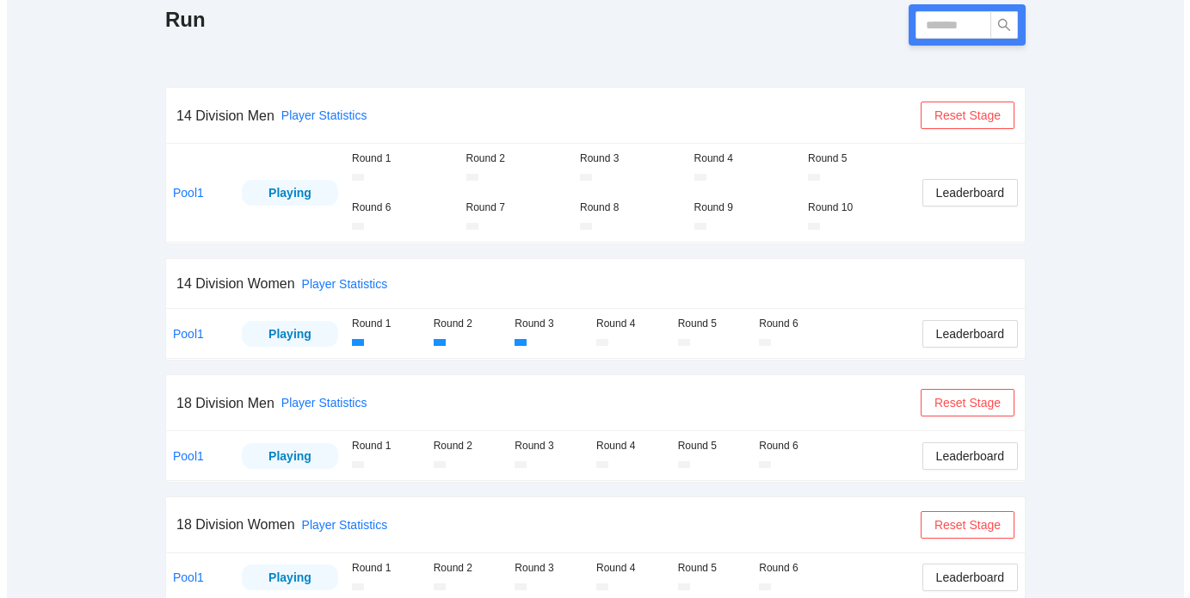
scroll to position [274, 0]
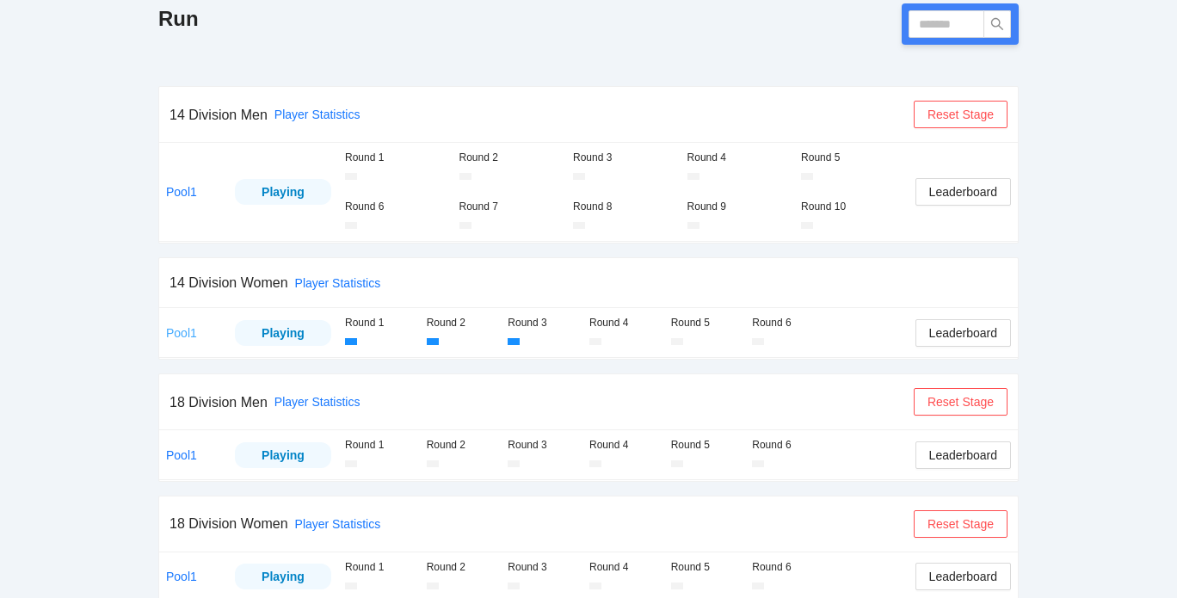
click at [181, 335] on link "Pool1" at bounding box center [181, 333] width 31 height 14
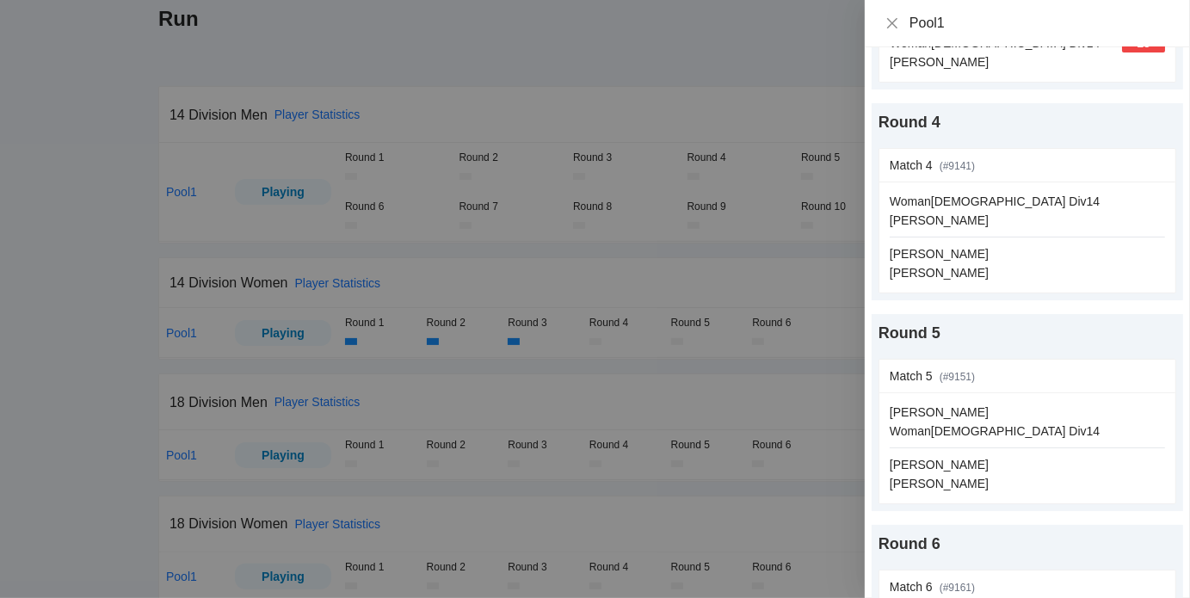
scroll to position [604, 0]
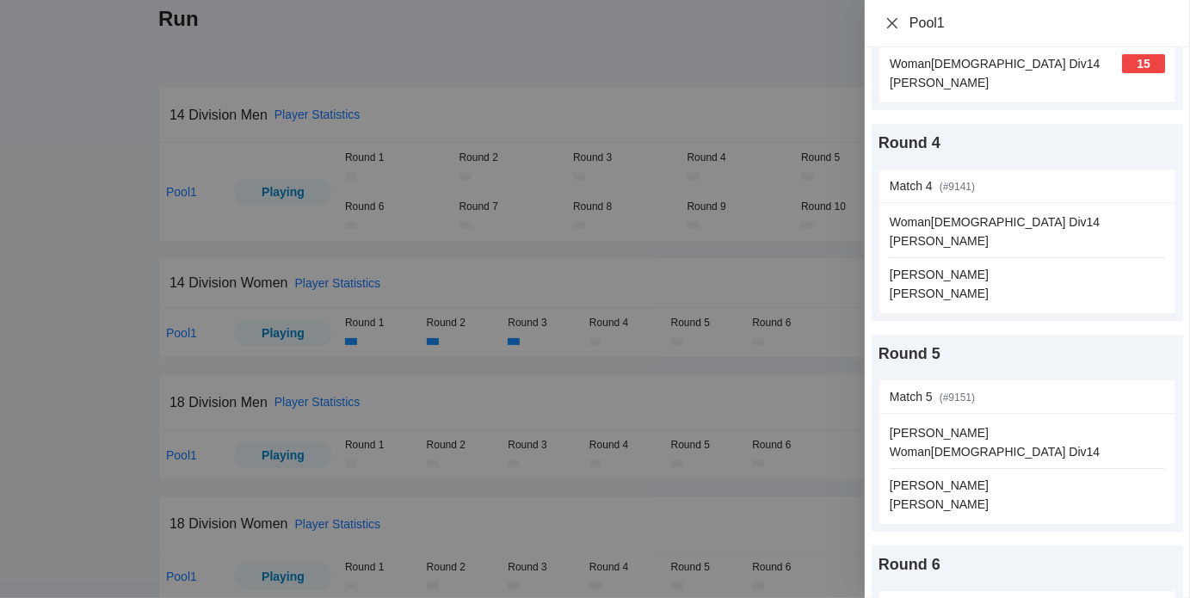
click at [897, 27] on icon "close" at bounding box center [892, 23] width 14 height 14
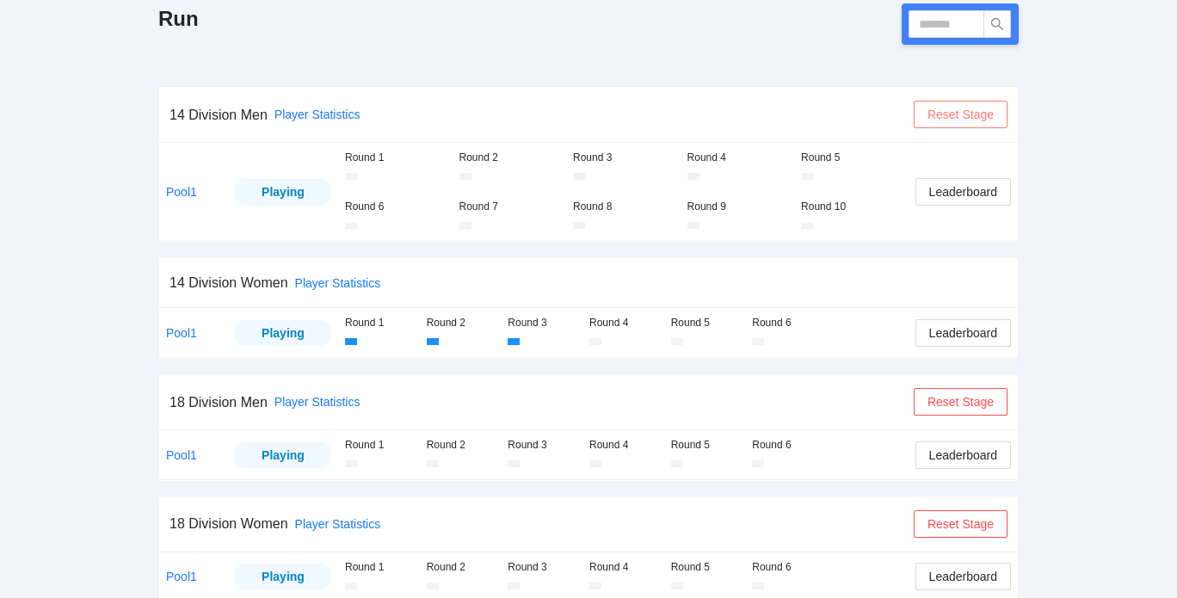
click at [937, 111] on span "Reset Stage" at bounding box center [960, 114] width 66 height 19
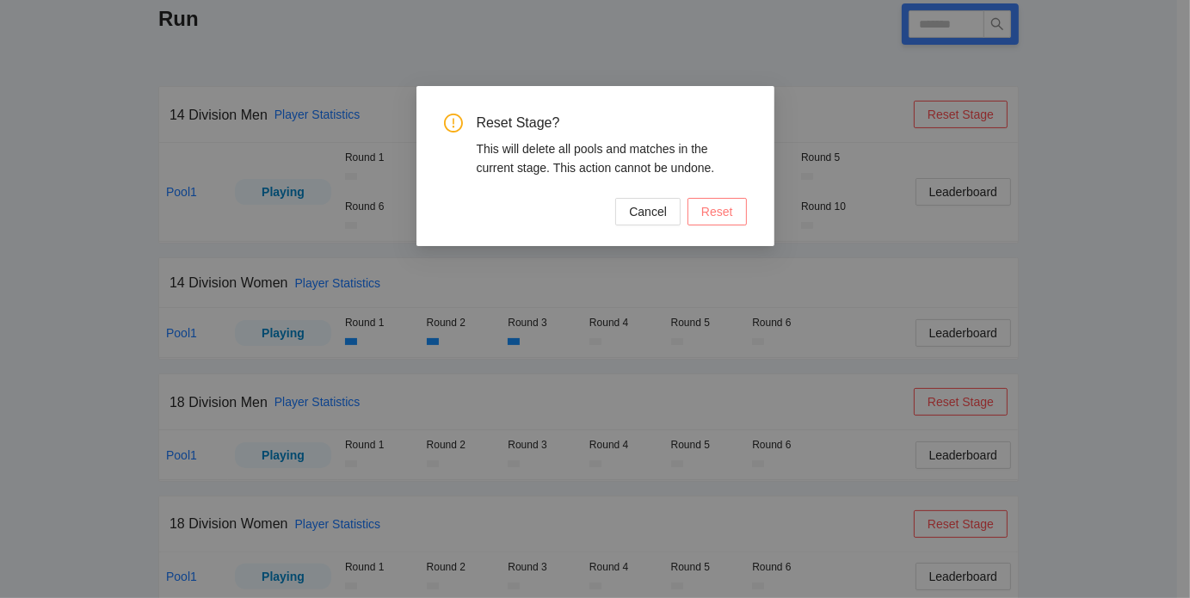
click at [722, 212] on span "Reset" at bounding box center [717, 211] width 32 height 19
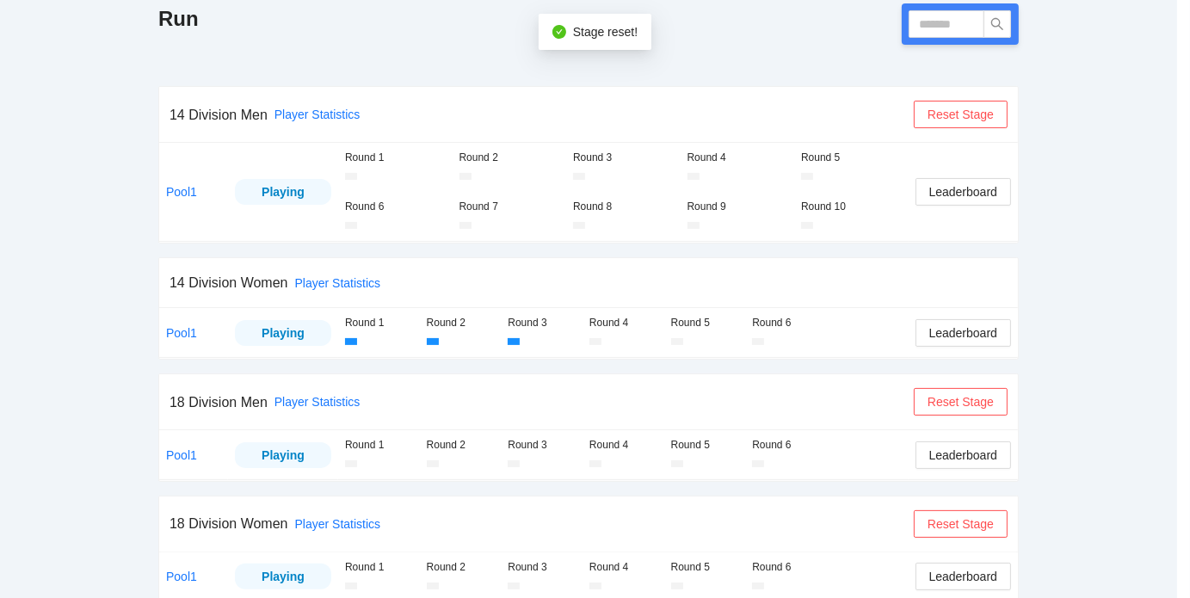
scroll to position [191, 0]
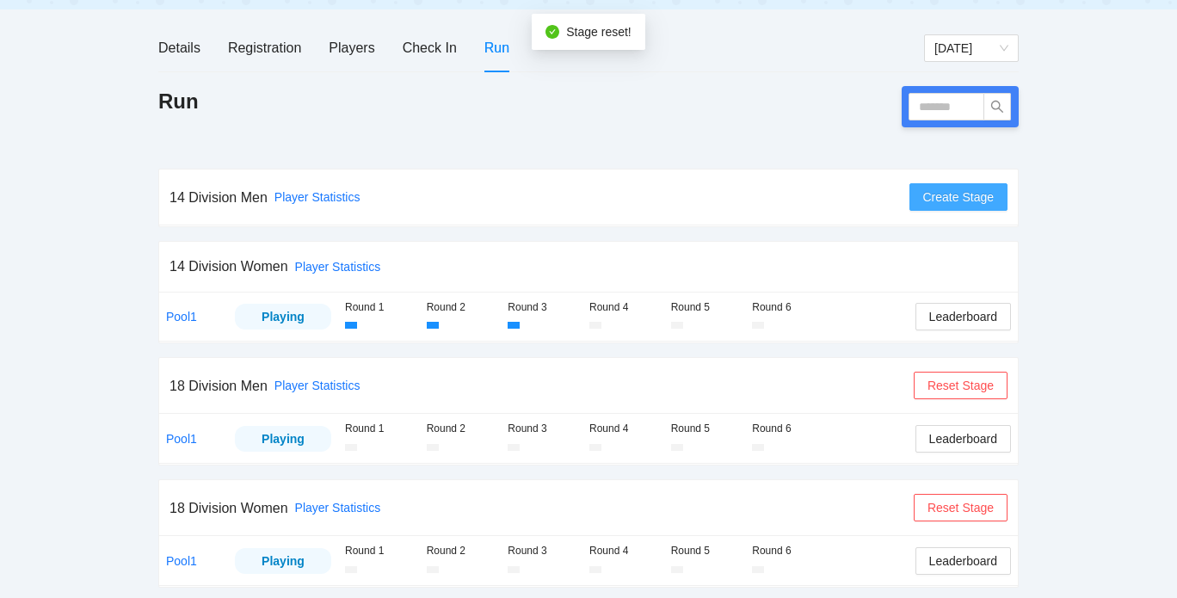
click at [939, 190] on span "Create Stage" at bounding box center [958, 196] width 71 height 19
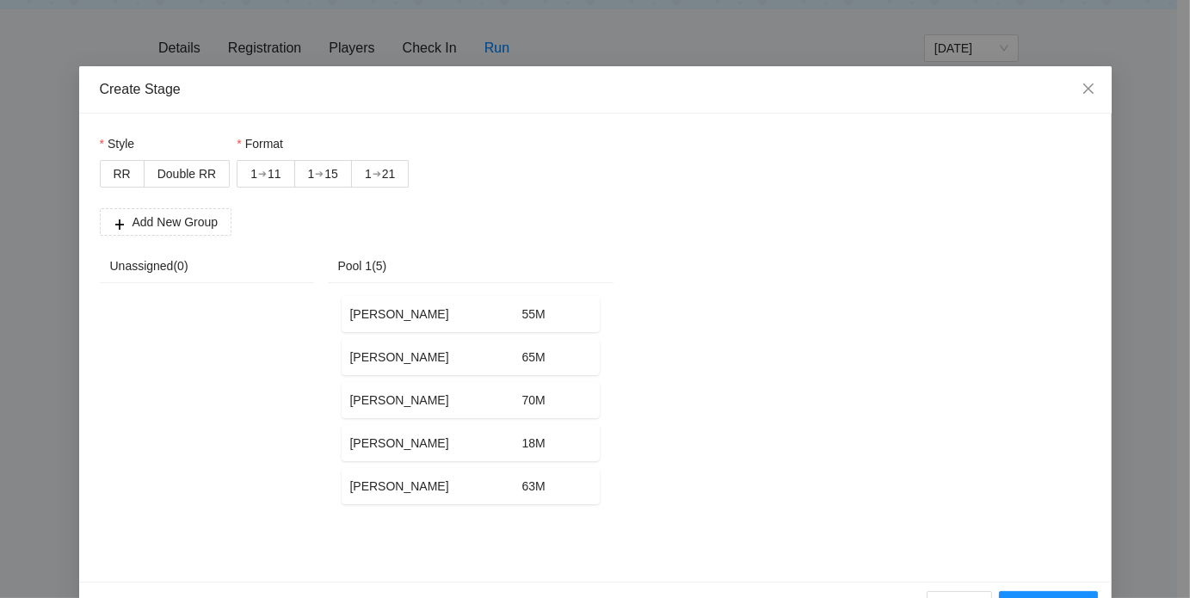
scroll to position [21, 0]
click at [196, 170] on span "Double RR" at bounding box center [186, 173] width 58 height 14
click at [258, 168] on div "➔" at bounding box center [262, 173] width 9 height 14
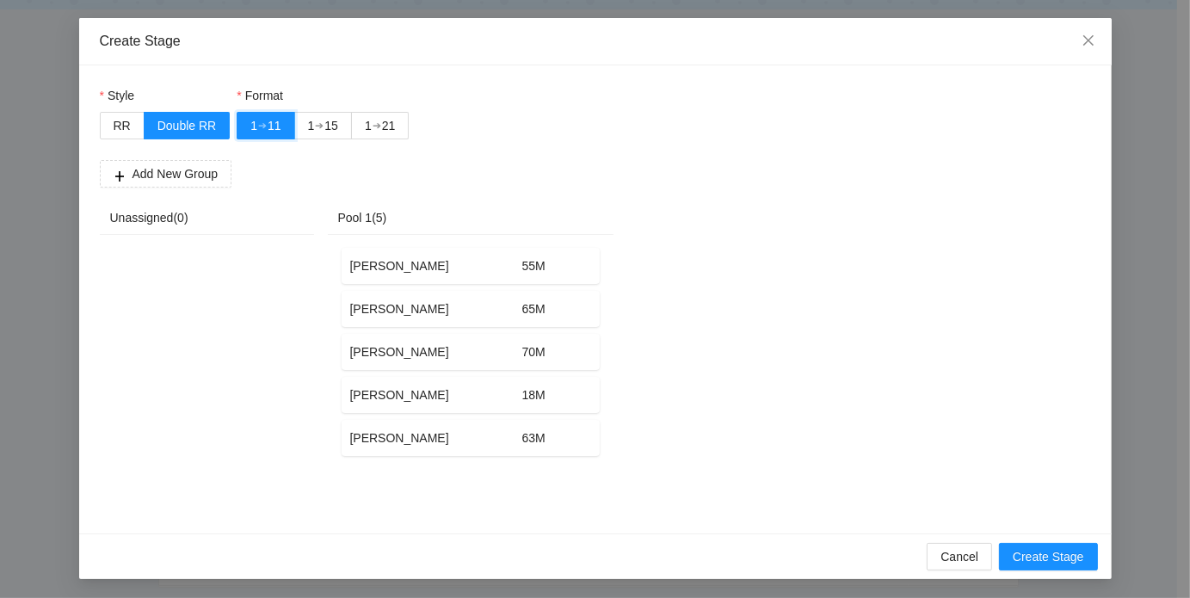
scroll to position [69, 0]
click at [1034, 560] on span "Create Stage" at bounding box center [1047, 555] width 71 height 19
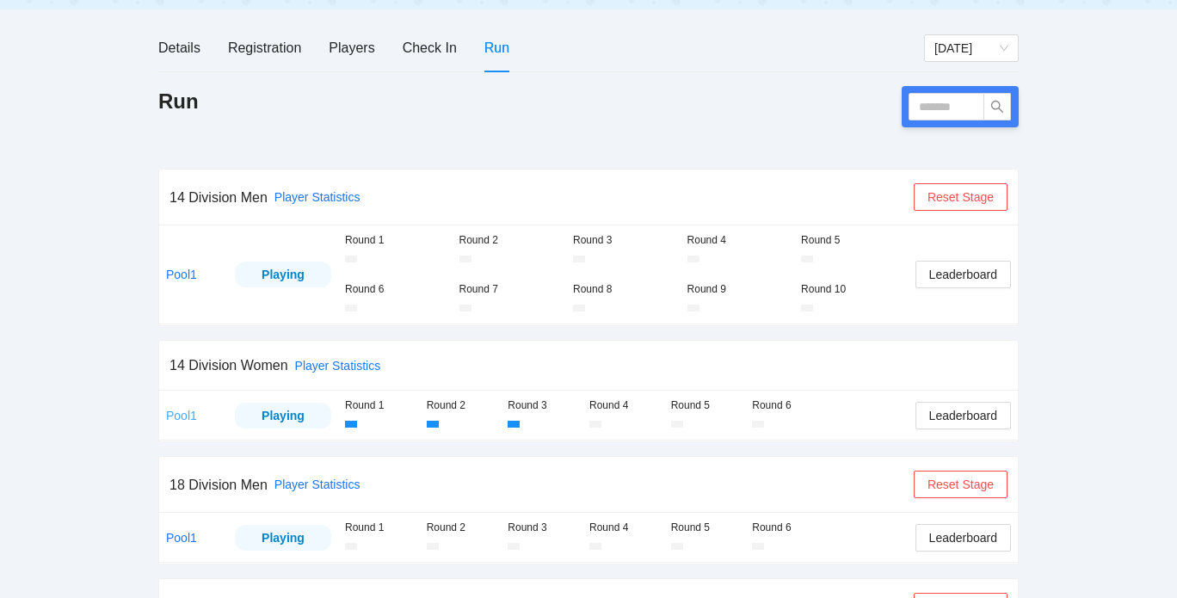
click at [183, 419] on link "Pool1" at bounding box center [181, 416] width 31 height 14
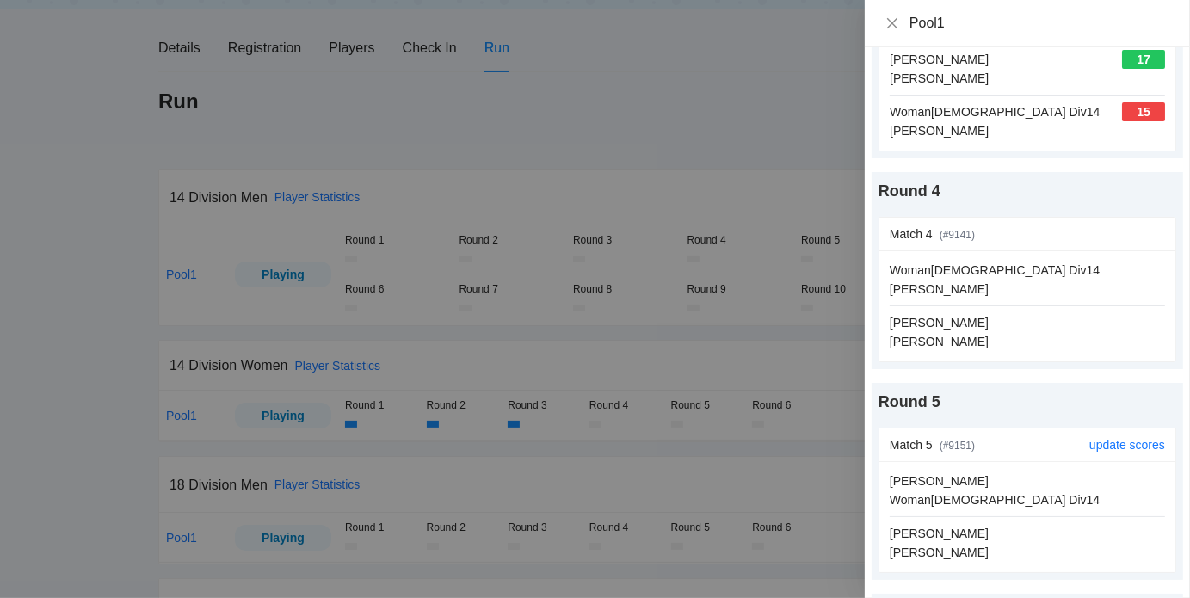
scroll to position [554, 0]
click at [1109, 231] on link "update scores" at bounding box center [1127, 236] width 76 height 14
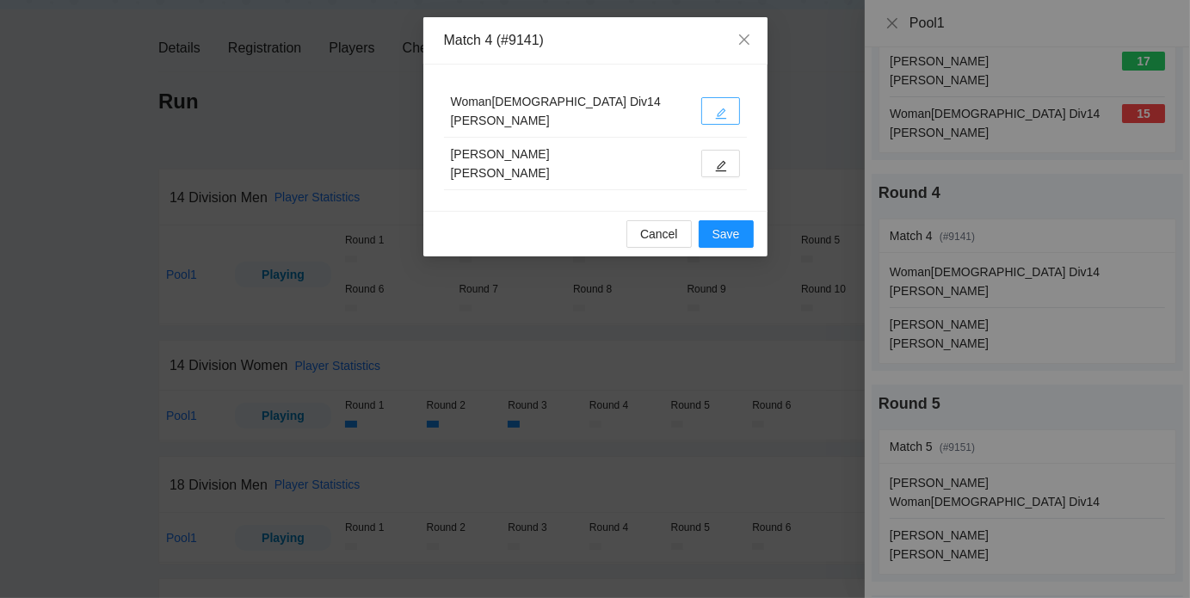
click at [718, 115] on icon "edit" at bounding box center [720, 113] width 11 height 11
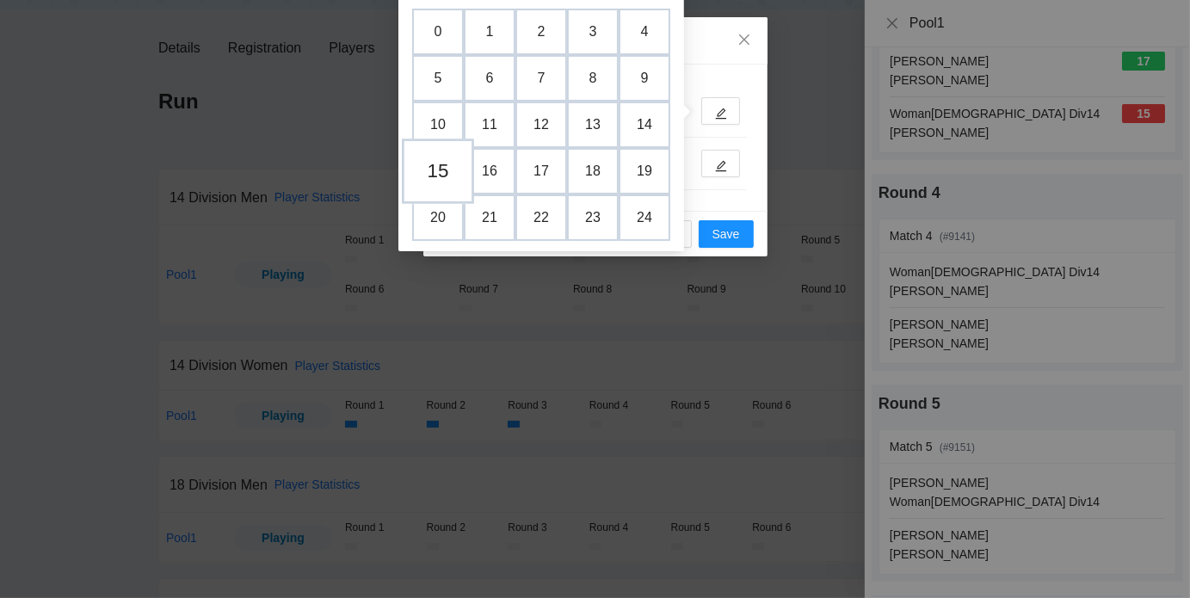
click at [436, 167] on td "15" at bounding box center [438, 170] width 72 height 65
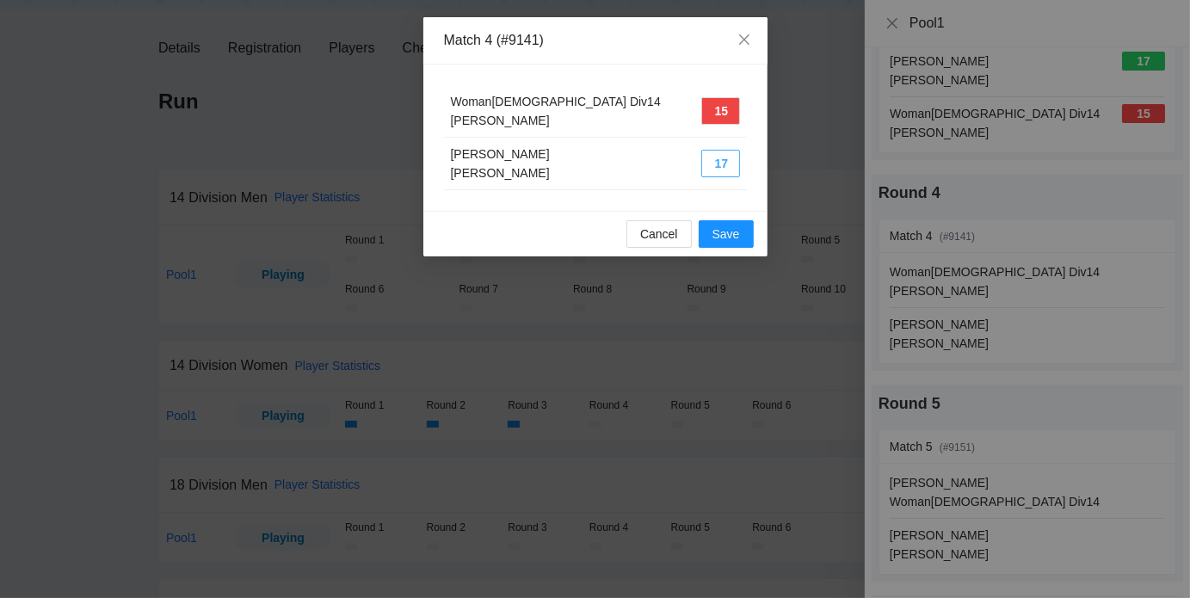
click at [711, 163] on button "17" at bounding box center [720, 164] width 39 height 28
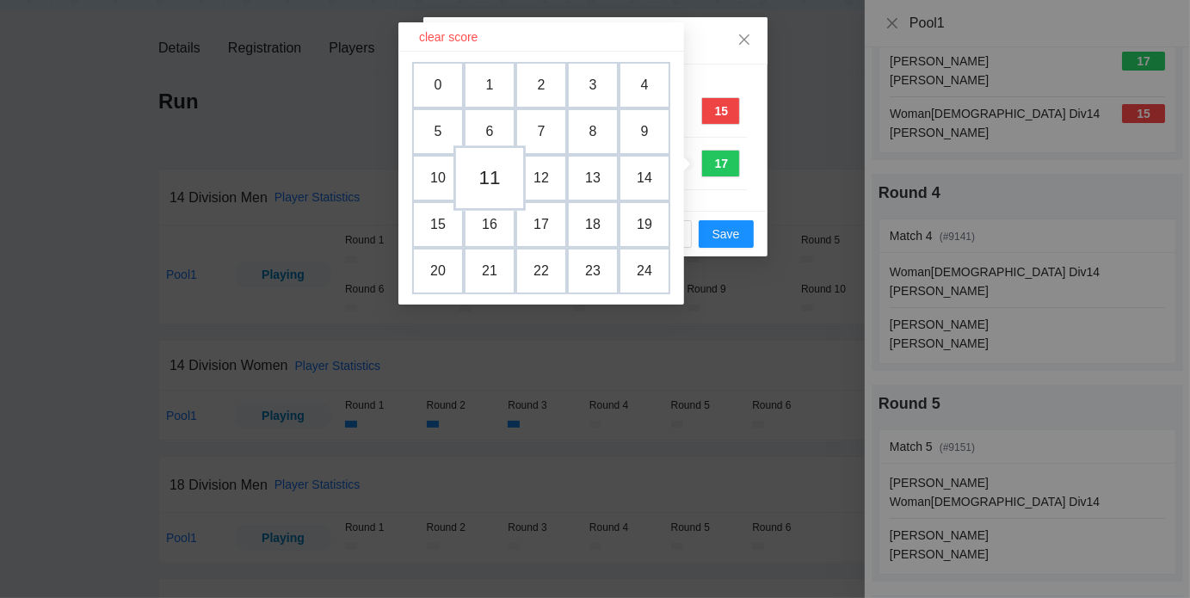
click at [489, 189] on td "11" at bounding box center [489, 177] width 72 height 65
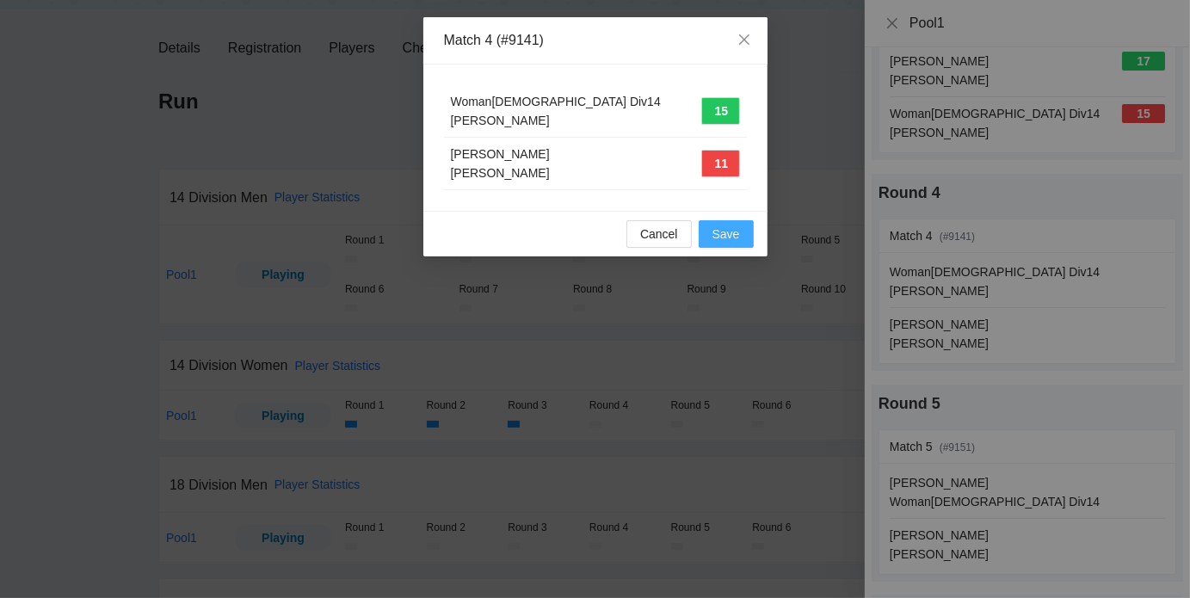
click at [721, 231] on span "Save" at bounding box center [726, 233] width 28 height 19
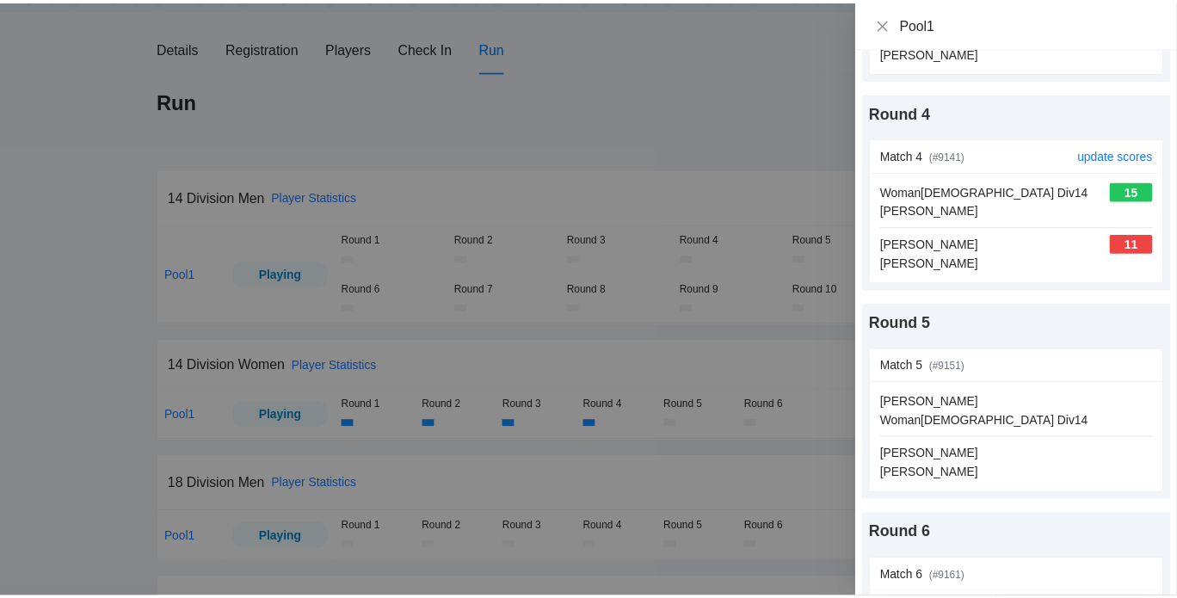
scroll to position [750, 0]
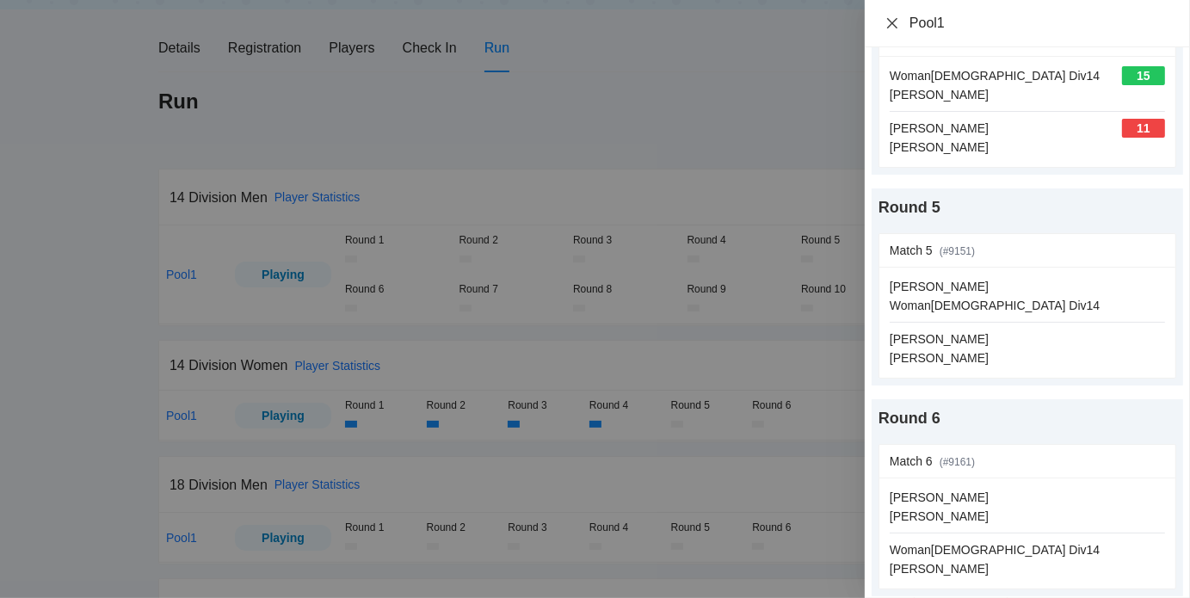
click at [894, 21] on icon "close" at bounding box center [892, 22] width 10 height 10
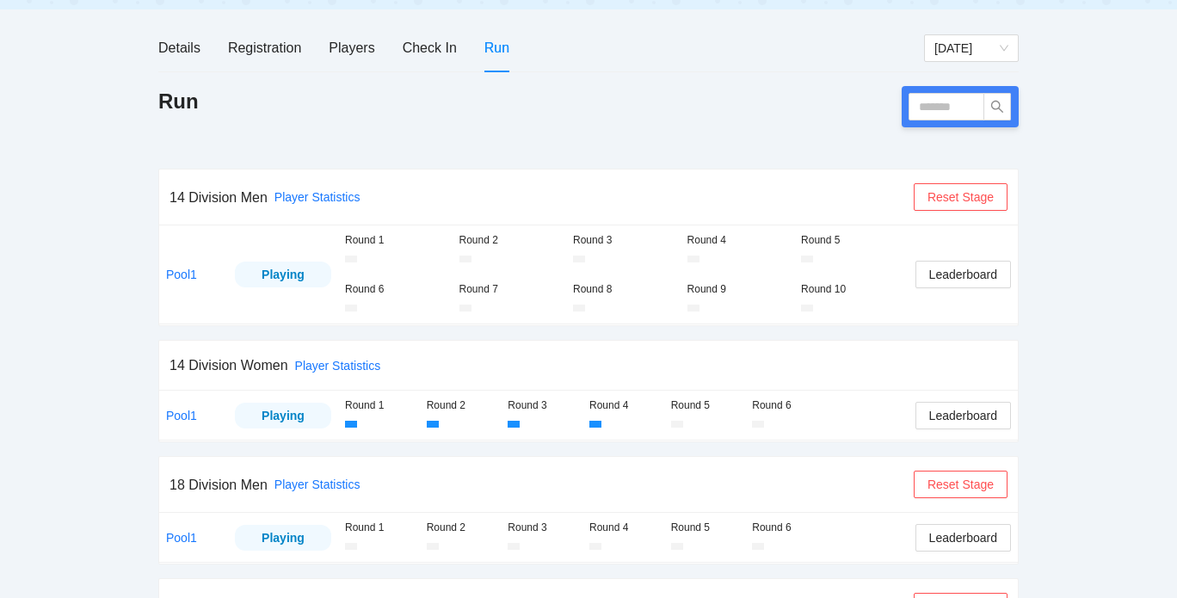
click at [823, 284] on div "Round 10" at bounding box center [851, 289] width 101 height 16
click at [585, 132] on div "Run" at bounding box center [588, 120] width 860 height 69
click at [265, 56] on div "Registration" at bounding box center [264, 48] width 73 height 22
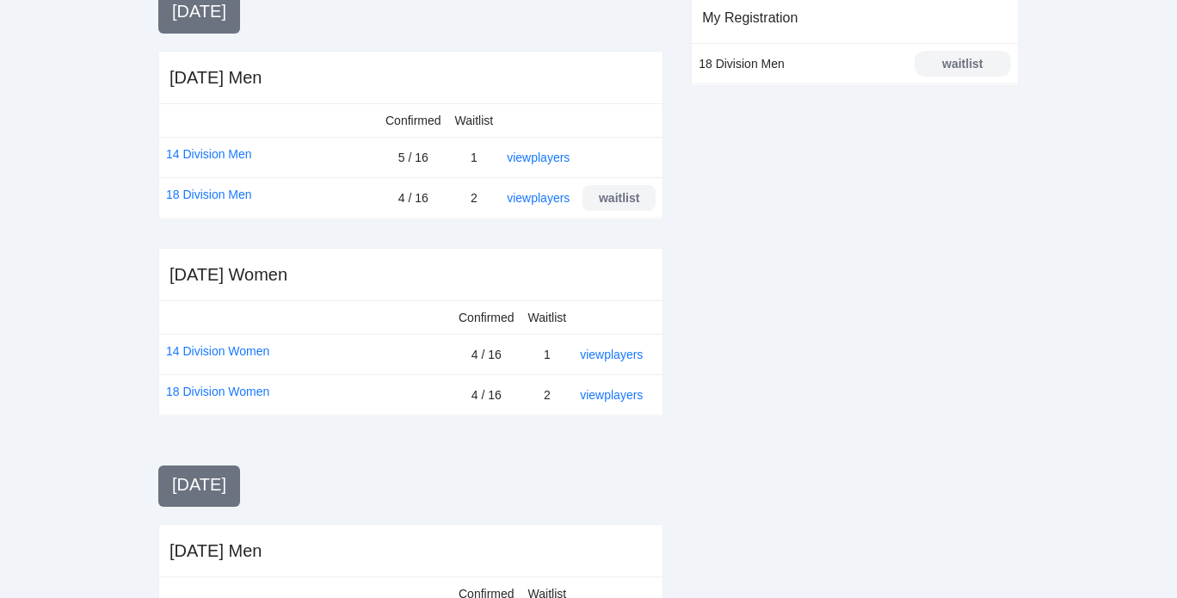
scroll to position [413, 0]
click at [534, 198] on link "view players" at bounding box center [538, 197] width 63 height 14
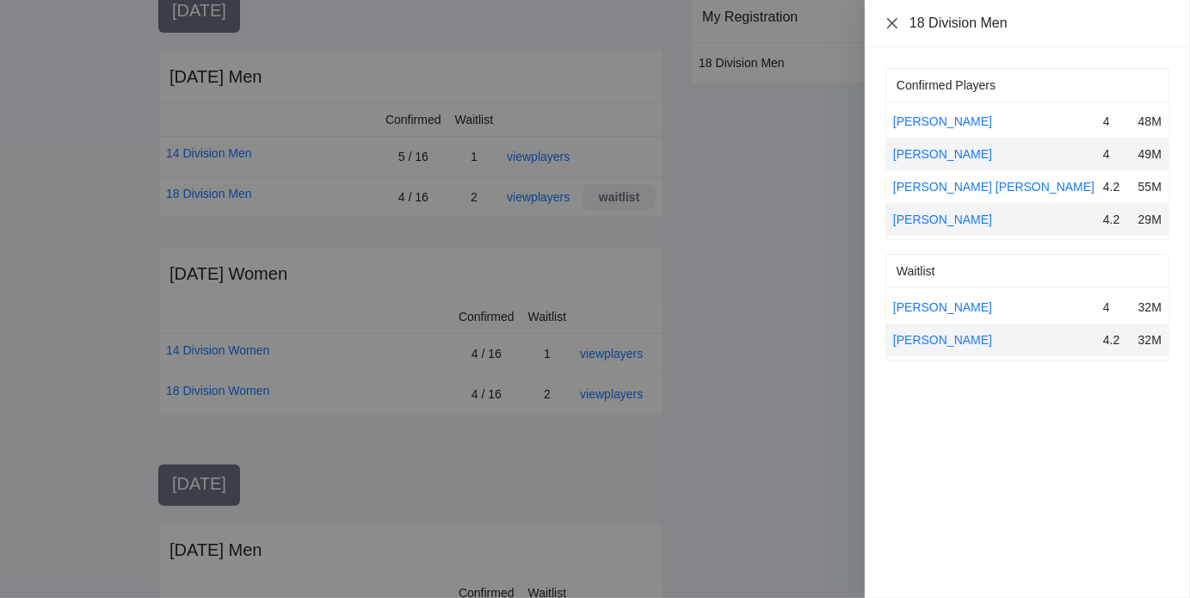
click at [894, 23] on icon "close" at bounding box center [892, 23] width 14 height 14
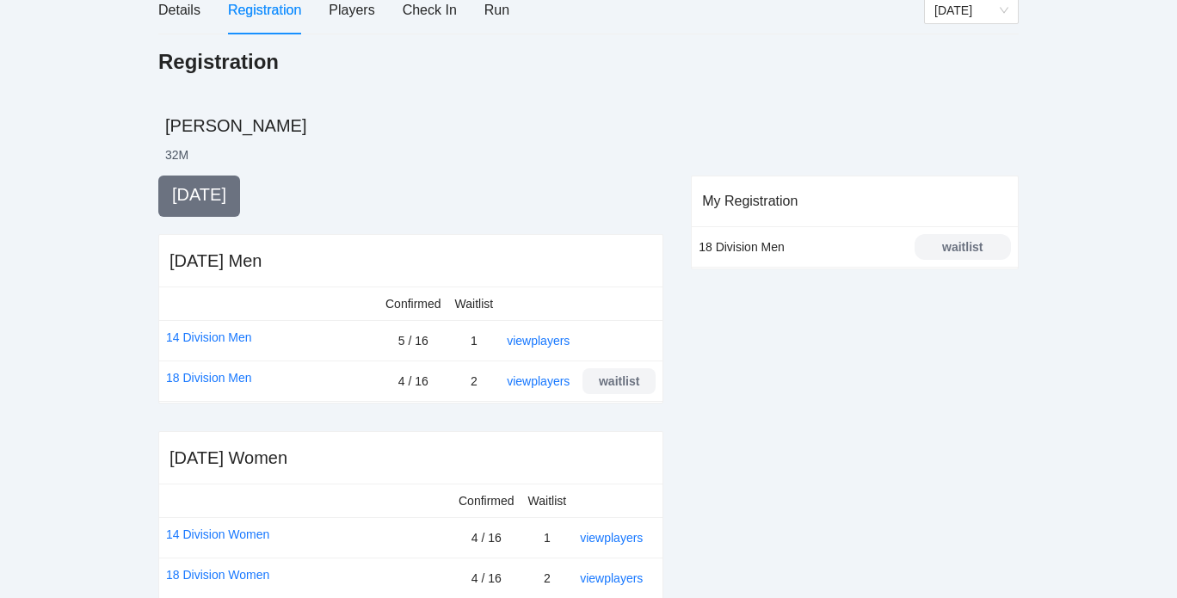
scroll to position [228, 0]
click at [484, 8] on div "Run" at bounding box center [496, 11] width 25 height 22
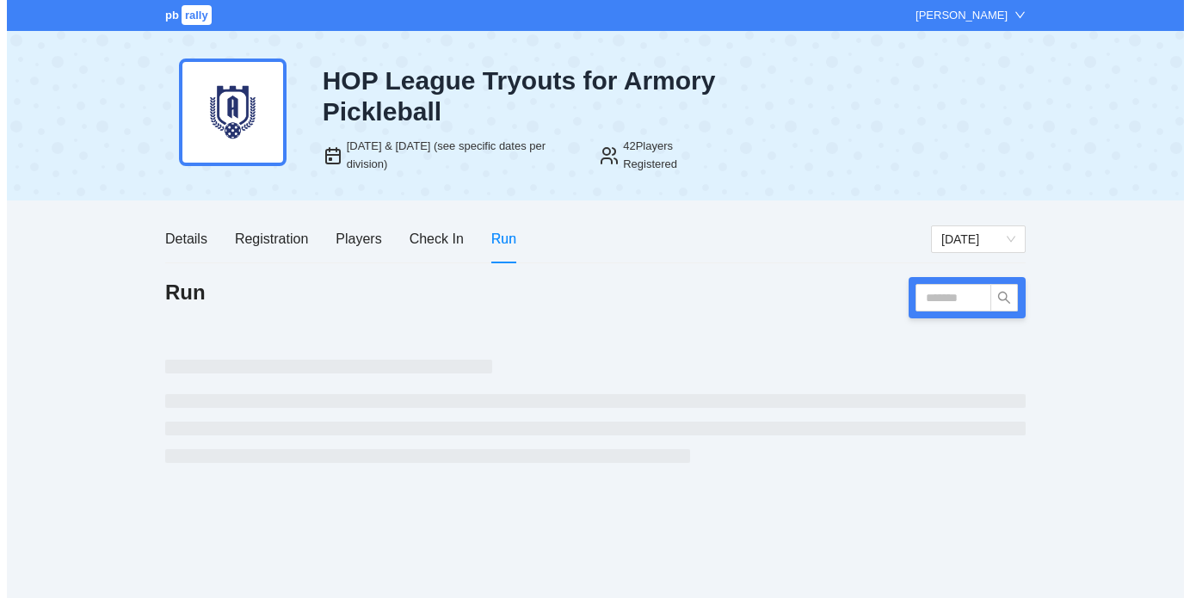
scroll to position [0, 0]
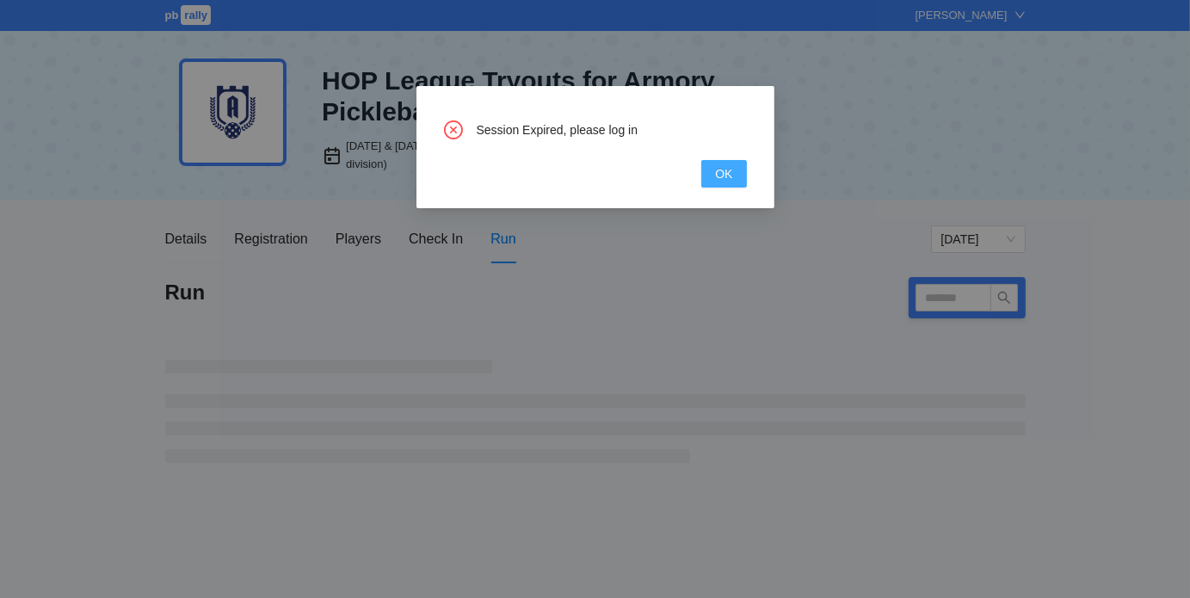
click at [724, 169] on span "OK" at bounding box center [723, 173] width 17 height 19
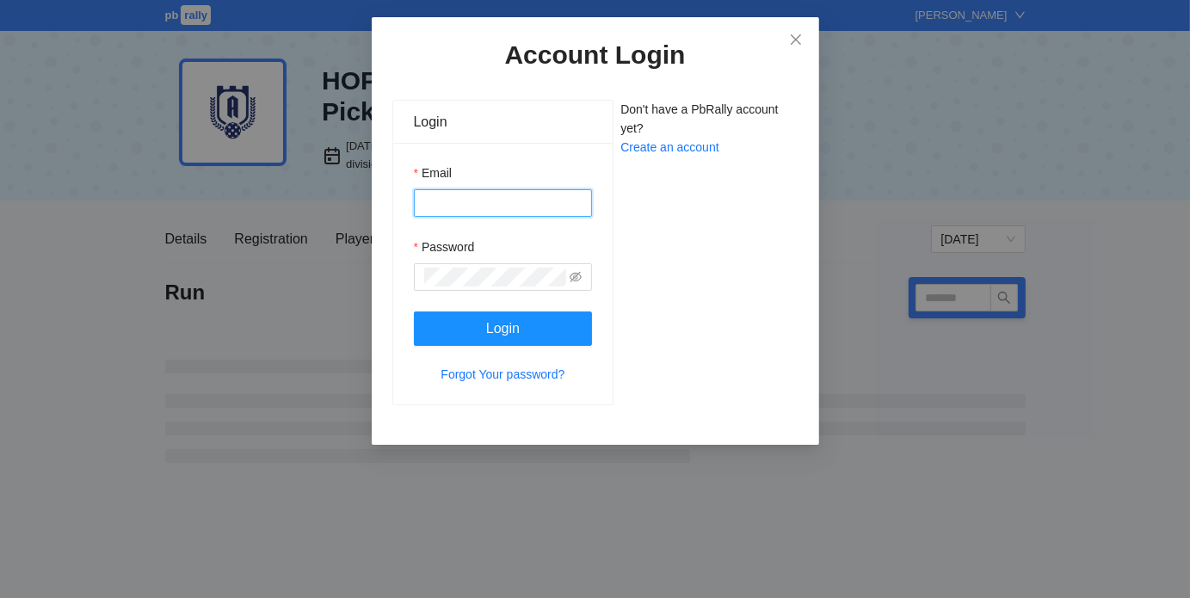
click at [495, 197] on input "Email" at bounding box center [503, 203] width 179 height 28
type input "**********"
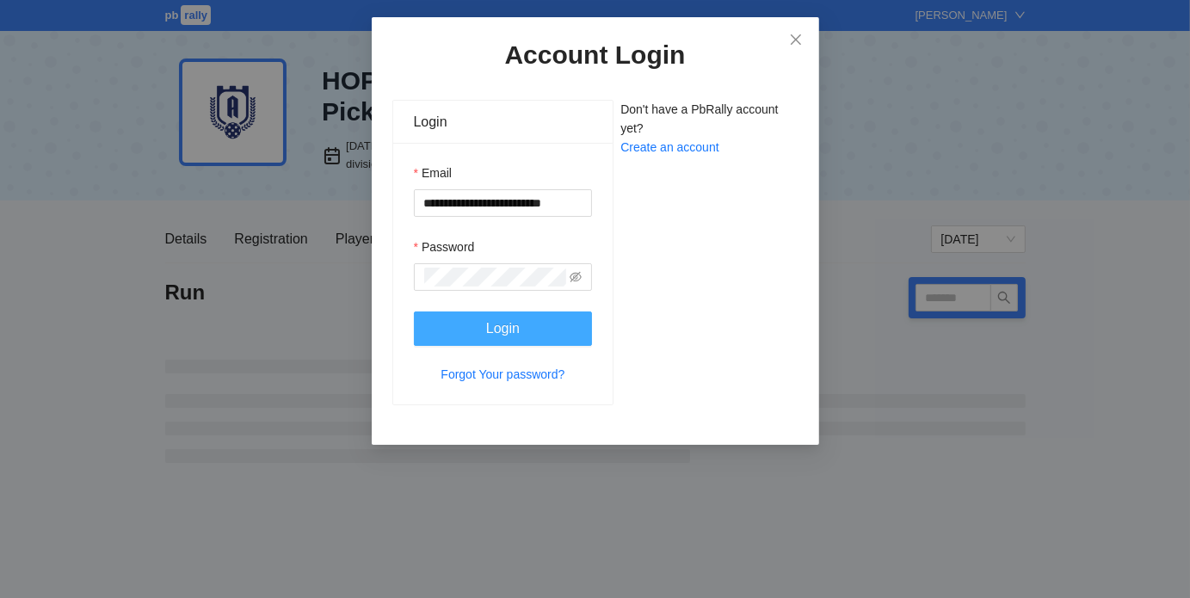
click at [534, 331] on button "Login" at bounding box center [503, 328] width 179 height 34
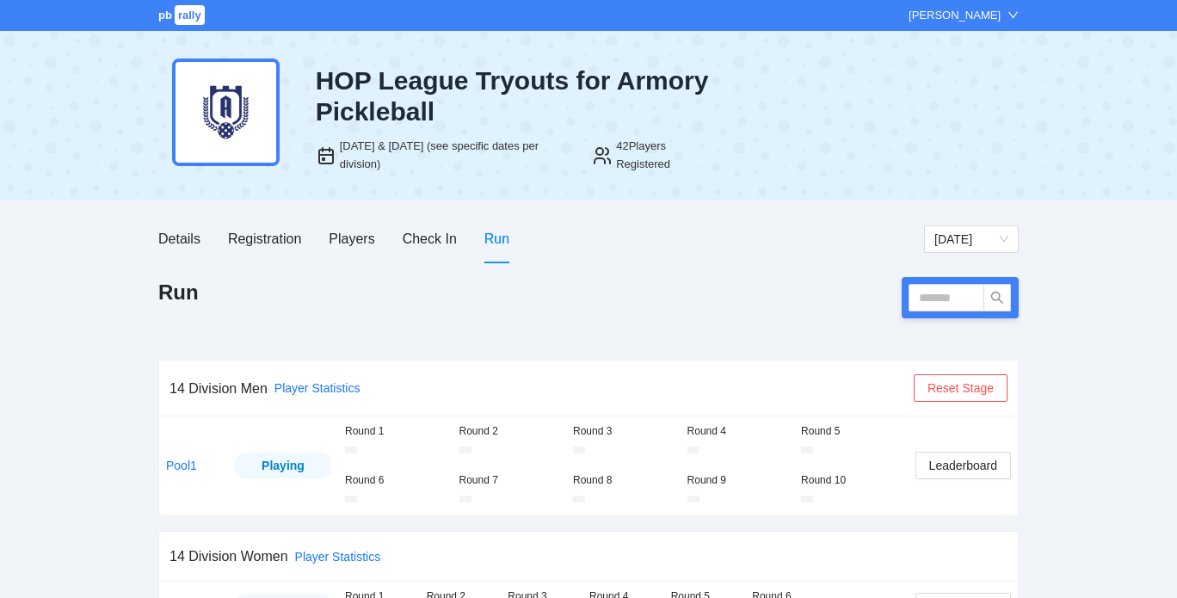
click at [509, 248] on div "Details Registration Players Check In Run" at bounding box center [540, 238] width 765 height 49
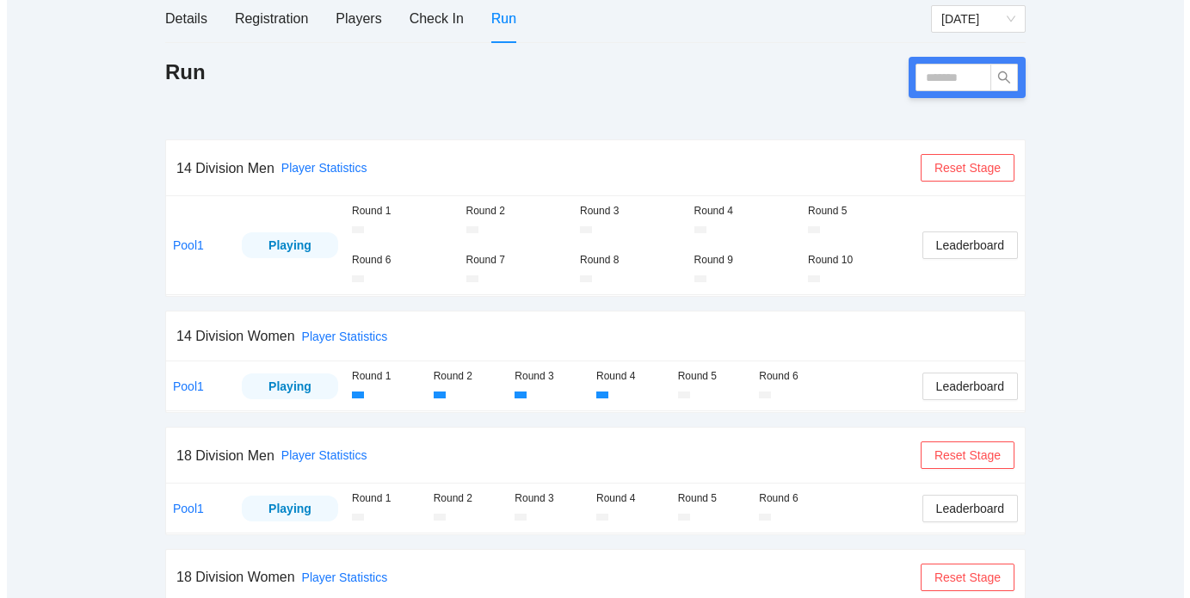
scroll to position [251, 0]
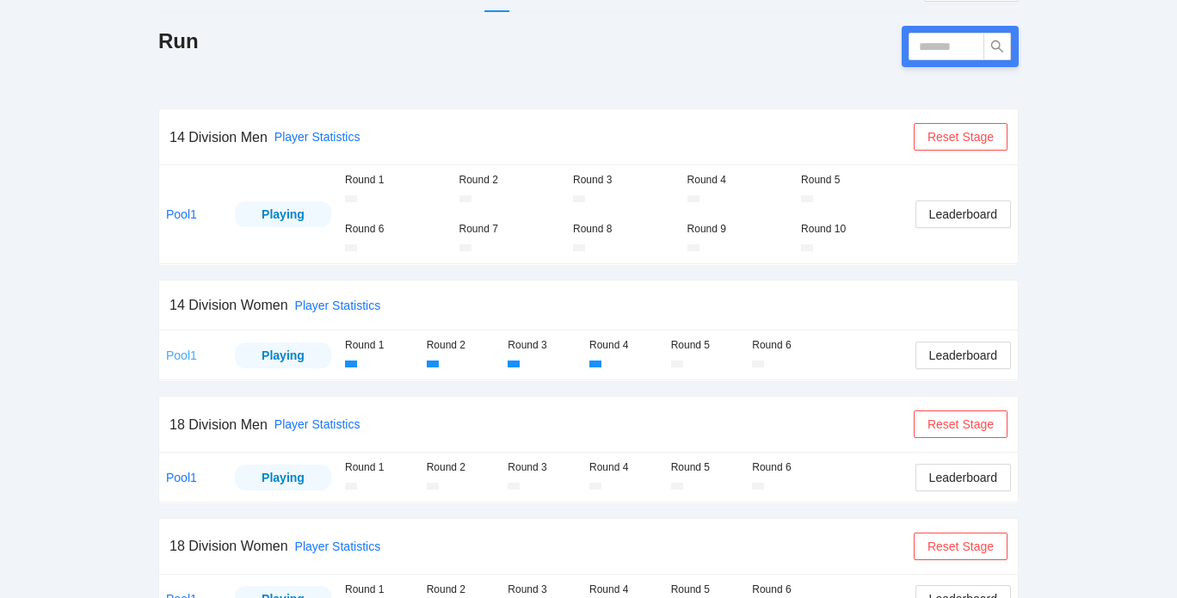
click at [191, 355] on link "Pool1" at bounding box center [181, 355] width 31 height 14
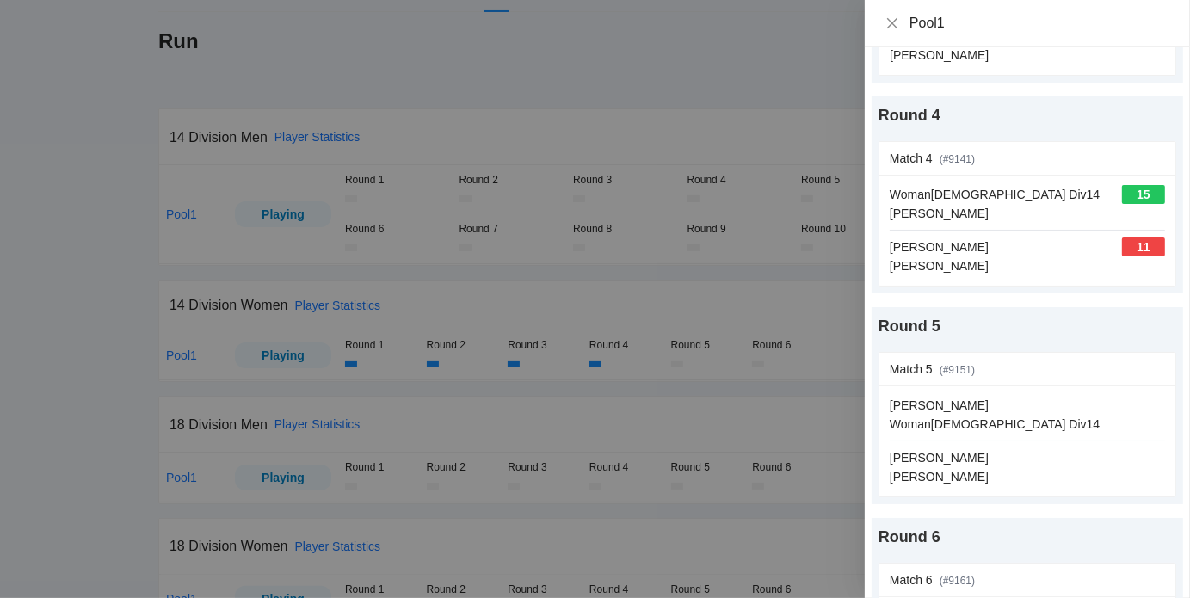
scroll to position [634, 0]
click at [1114, 363] on link "update scores" at bounding box center [1127, 367] width 76 height 14
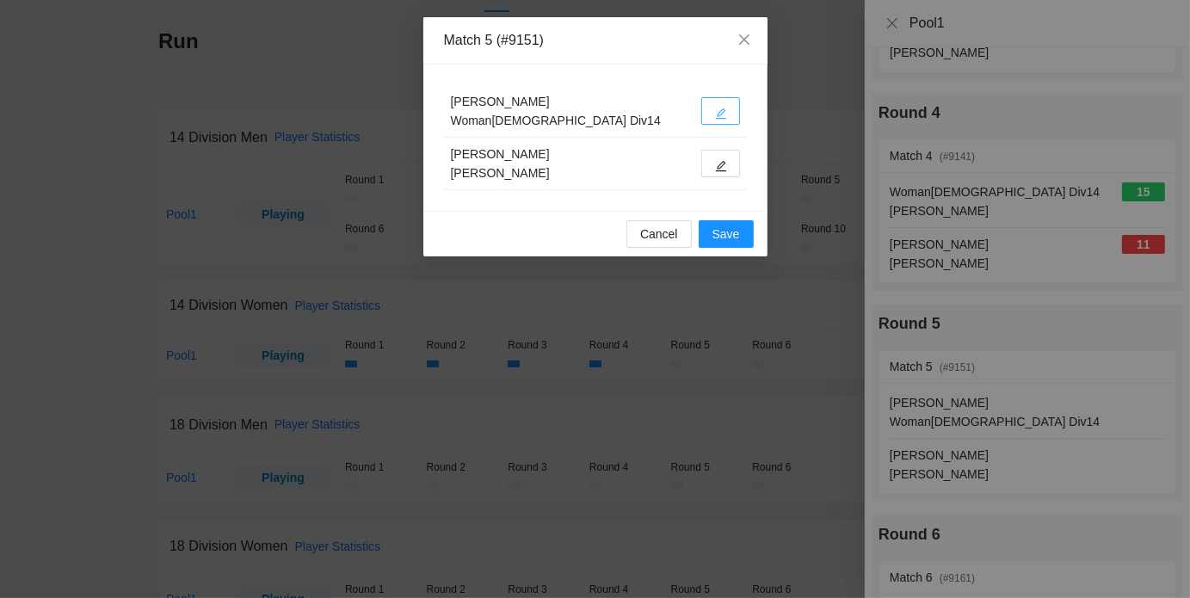
click at [718, 108] on icon "edit" at bounding box center [721, 114] width 12 height 12
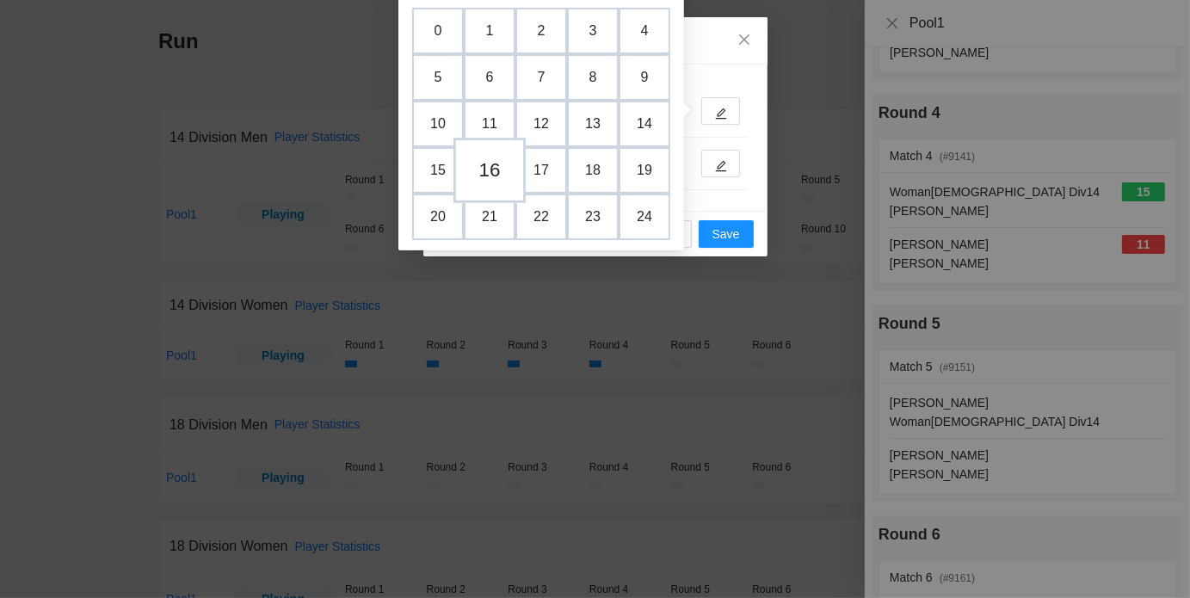
click at [482, 169] on td "16" at bounding box center [489, 170] width 72 height 65
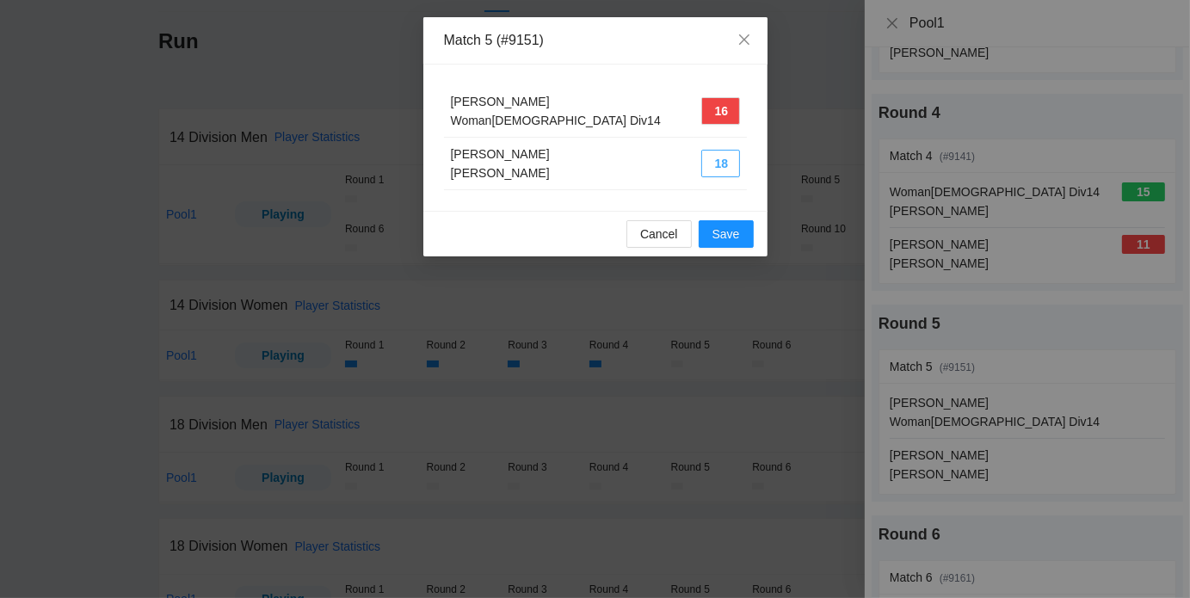
click at [712, 160] on button "18" at bounding box center [720, 164] width 39 height 28
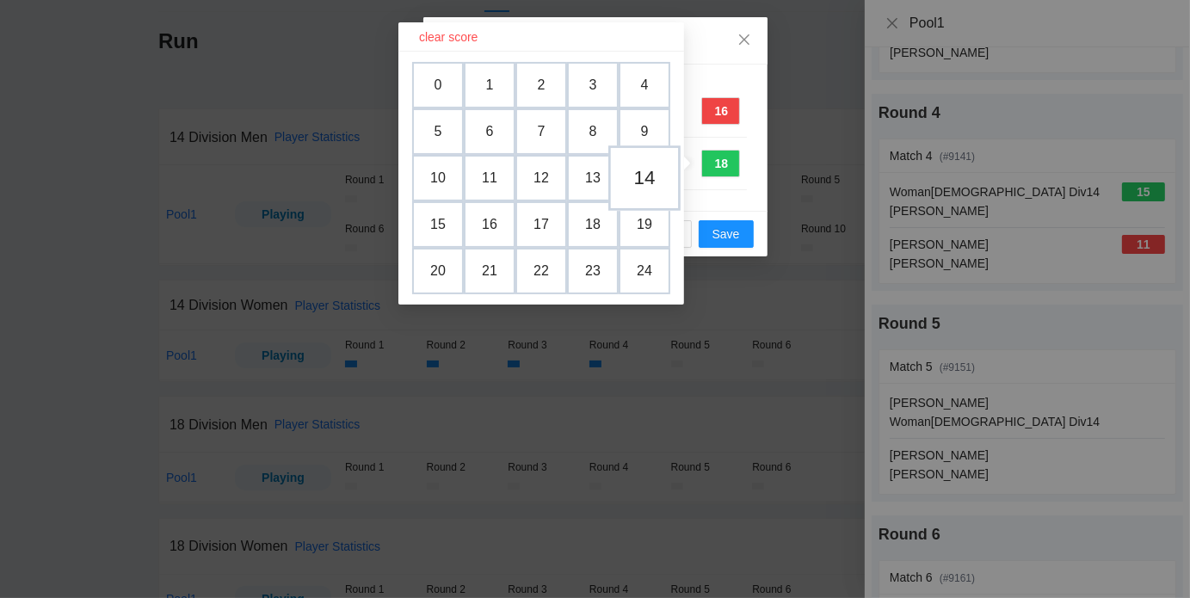
click at [643, 166] on td "14" at bounding box center [644, 177] width 72 height 65
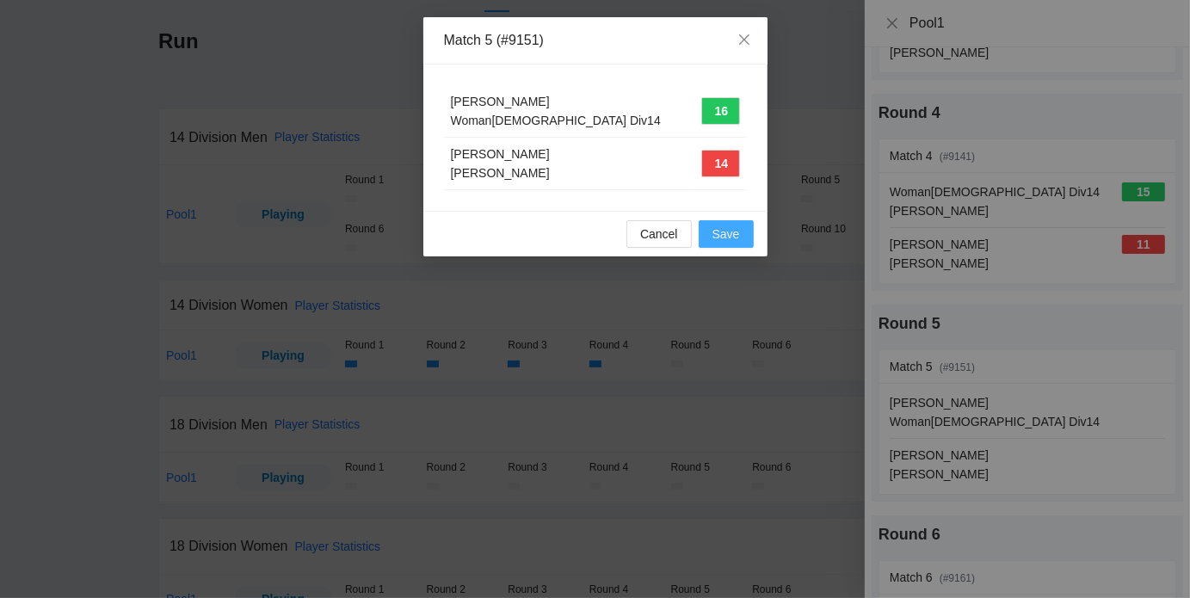
click at [743, 231] on button "Save" at bounding box center [725, 234] width 55 height 28
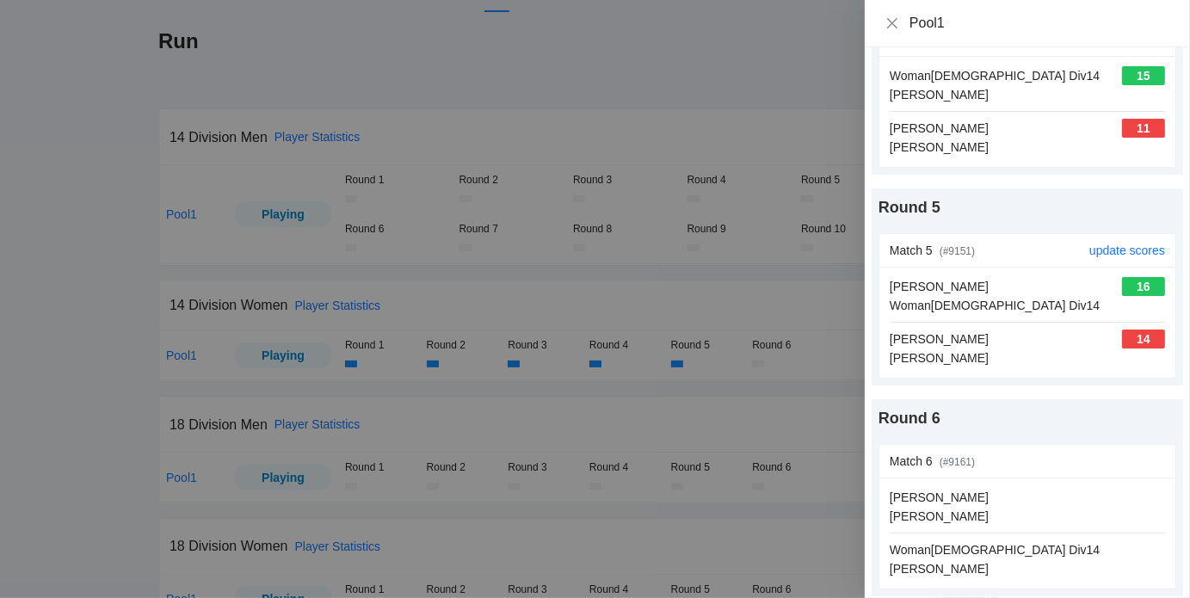
scroll to position [750, 0]
click at [891, 28] on icon "close" at bounding box center [892, 23] width 14 height 14
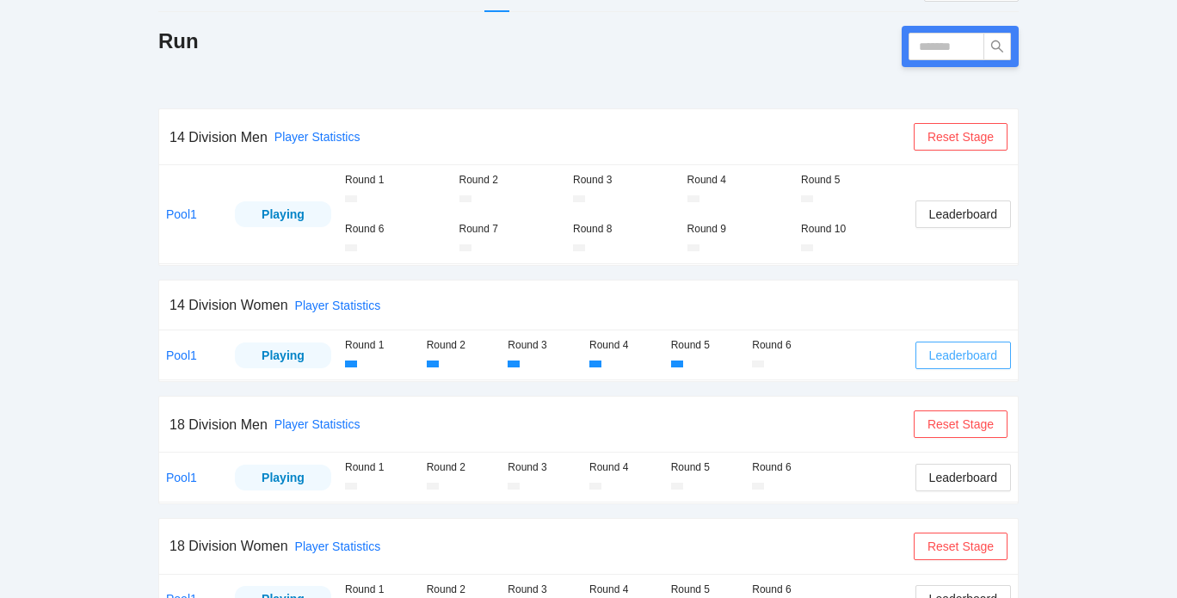
click at [945, 355] on span "Leaderboard" at bounding box center [963, 355] width 68 height 19
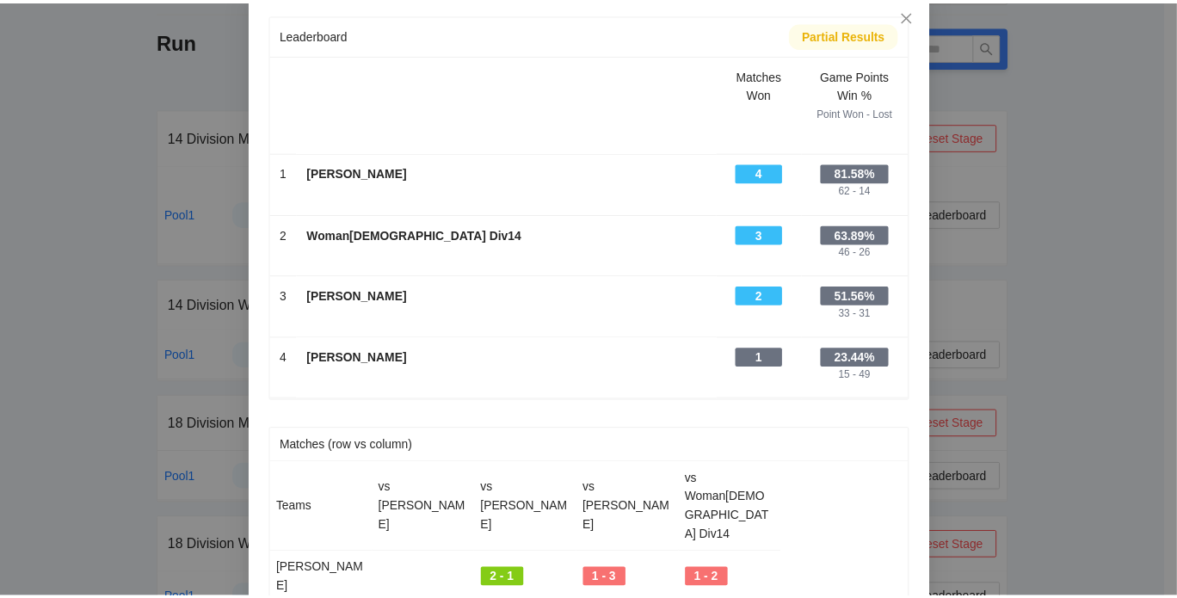
scroll to position [0, 0]
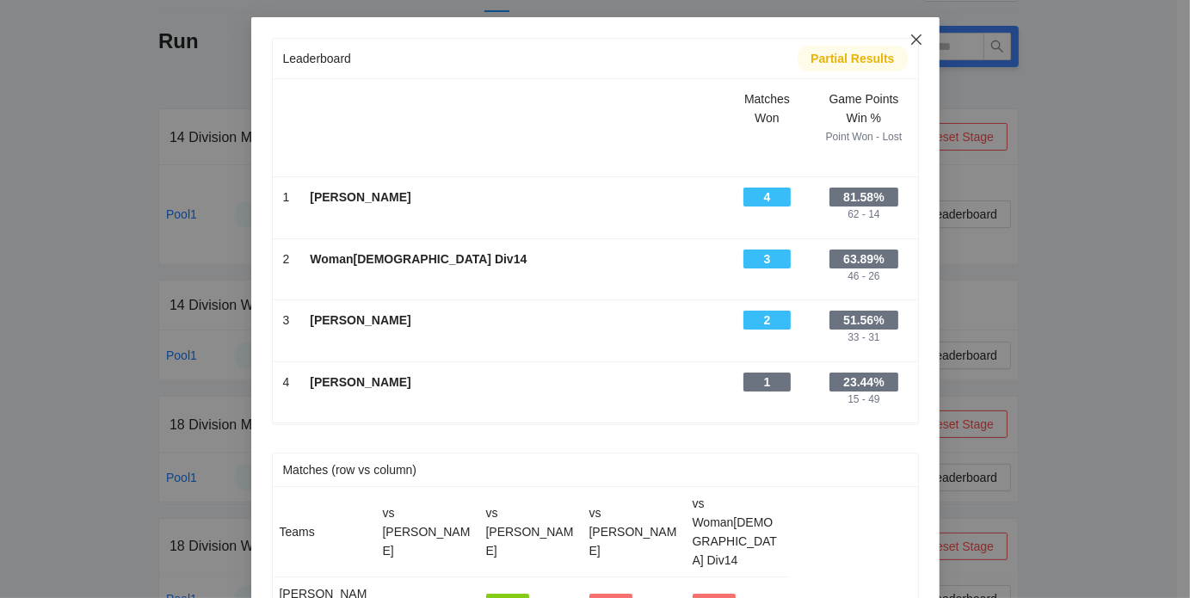
click at [915, 34] on icon "close" at bounding box center [916, 40] width 14 height 14
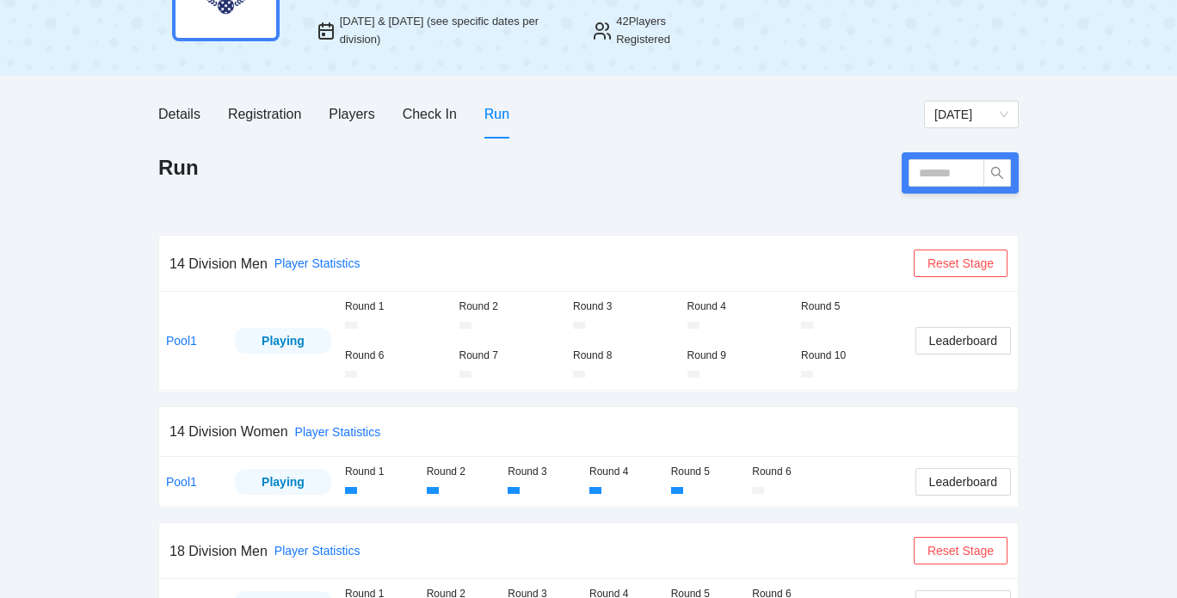
scroll to position [114, 0]
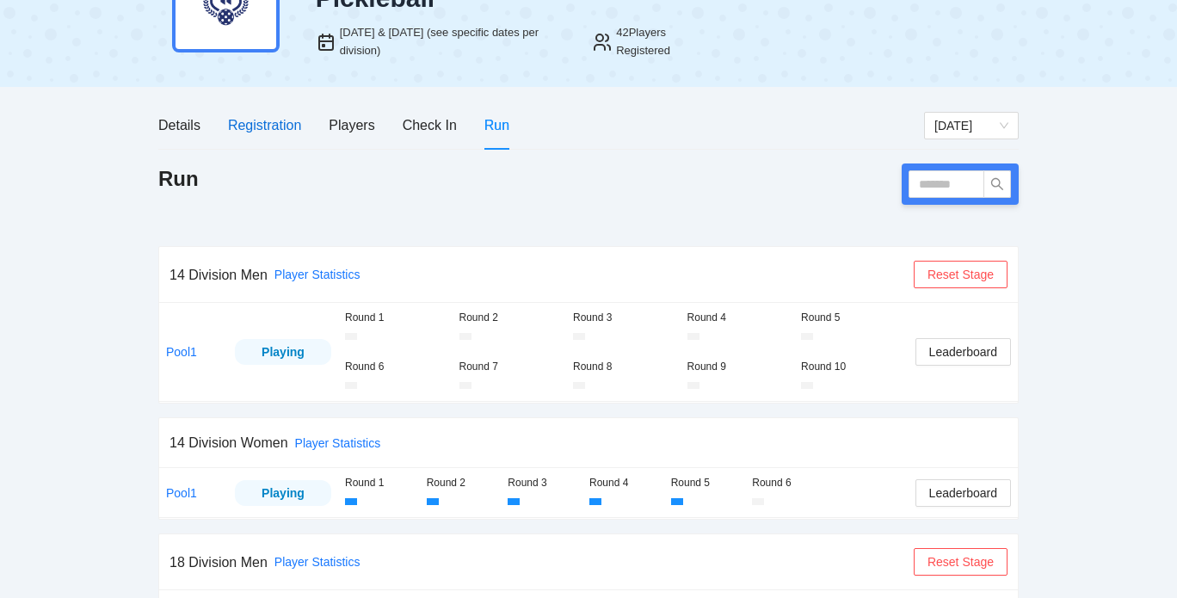
click at [276, 116] on div "Registration" at bounding box center [264, 125] width 73 height 22
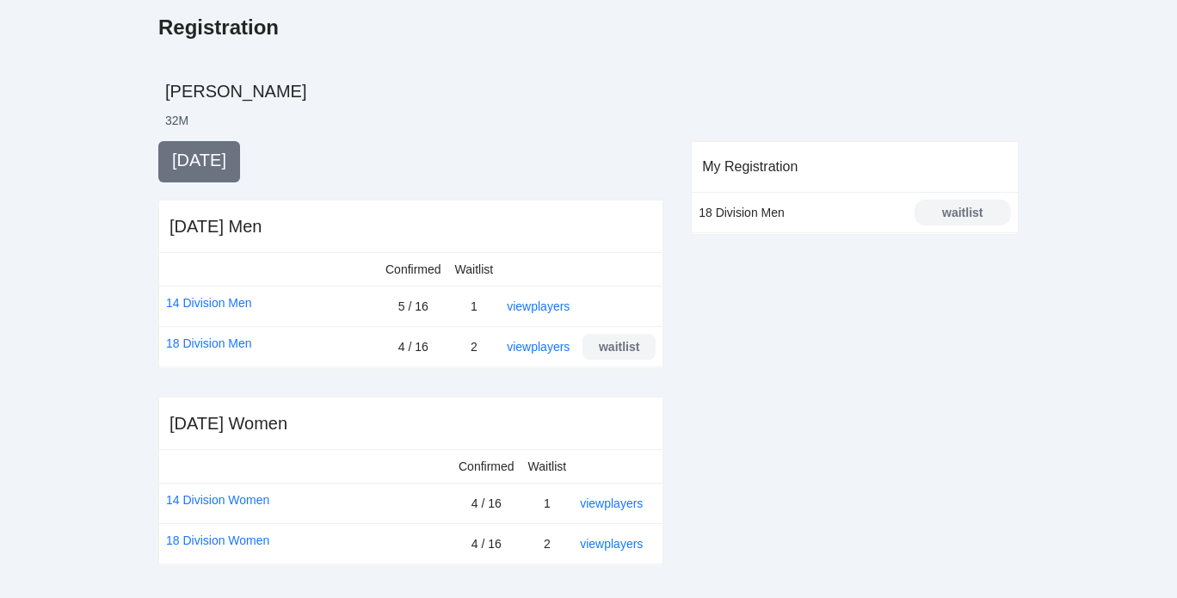
scroll to position [267, 0]
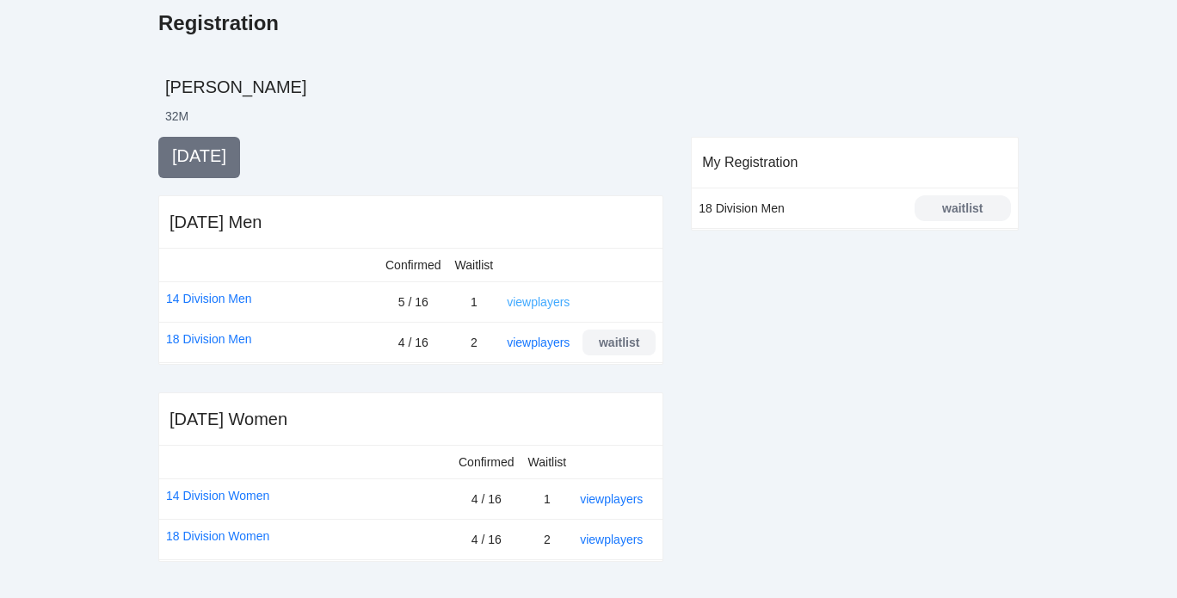
click at [556, 302] on link "view players" at bounding box center [538, 302] width 63 height 14
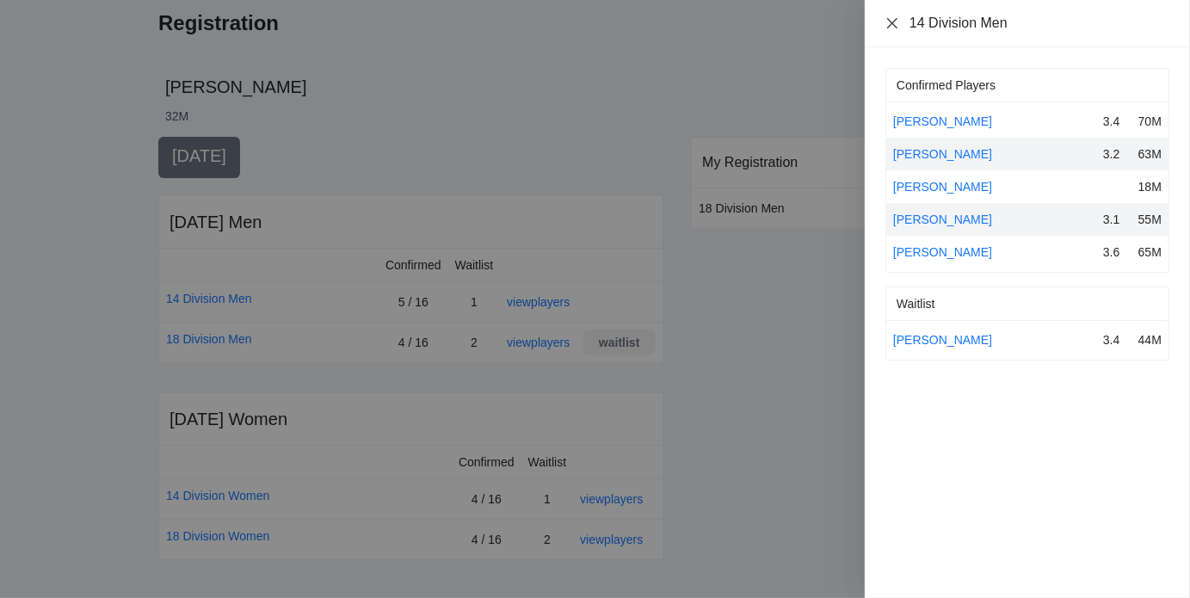
click at [894, 28] on icon "close" at bounding box center [892, 23] width 14 height 14
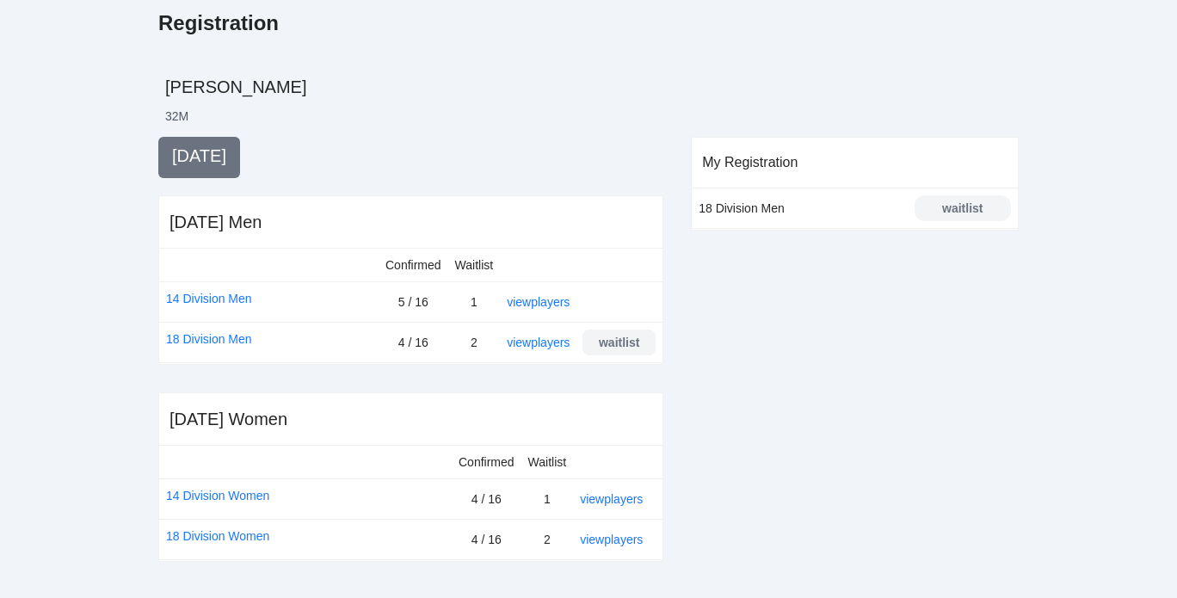
click at [649, 98] on h2 "[PERSON_NAME]" at bounding box center [591, 87] width 853 height 24
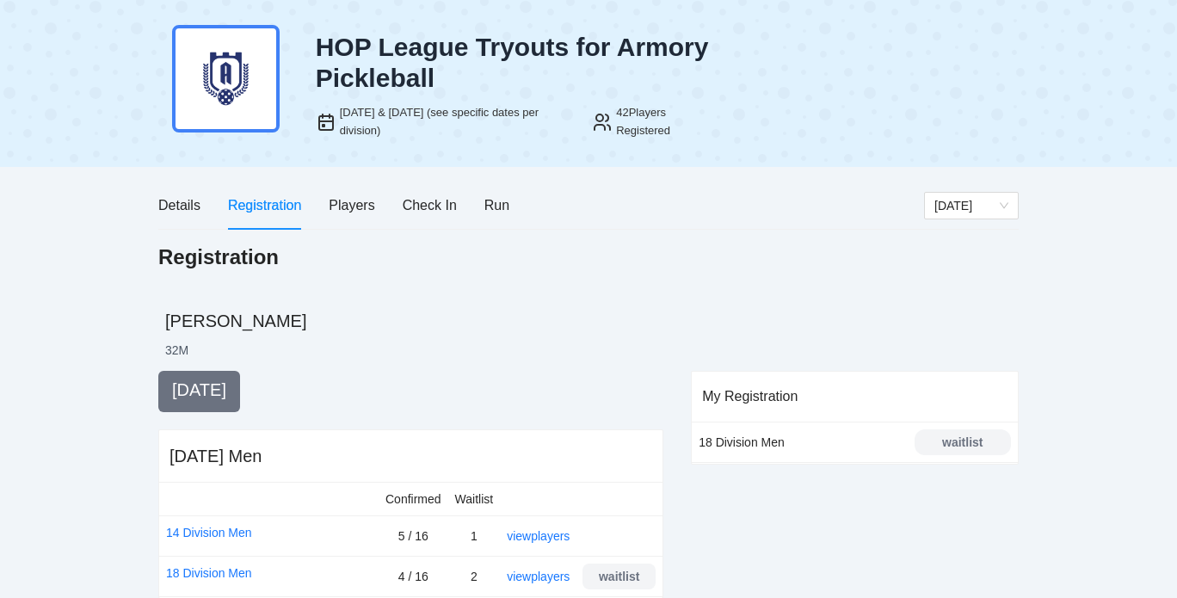
scroll to position [33, 0]
click at [348, 202] on div "Players" at bounding box center [352, 206] width 46 height 22
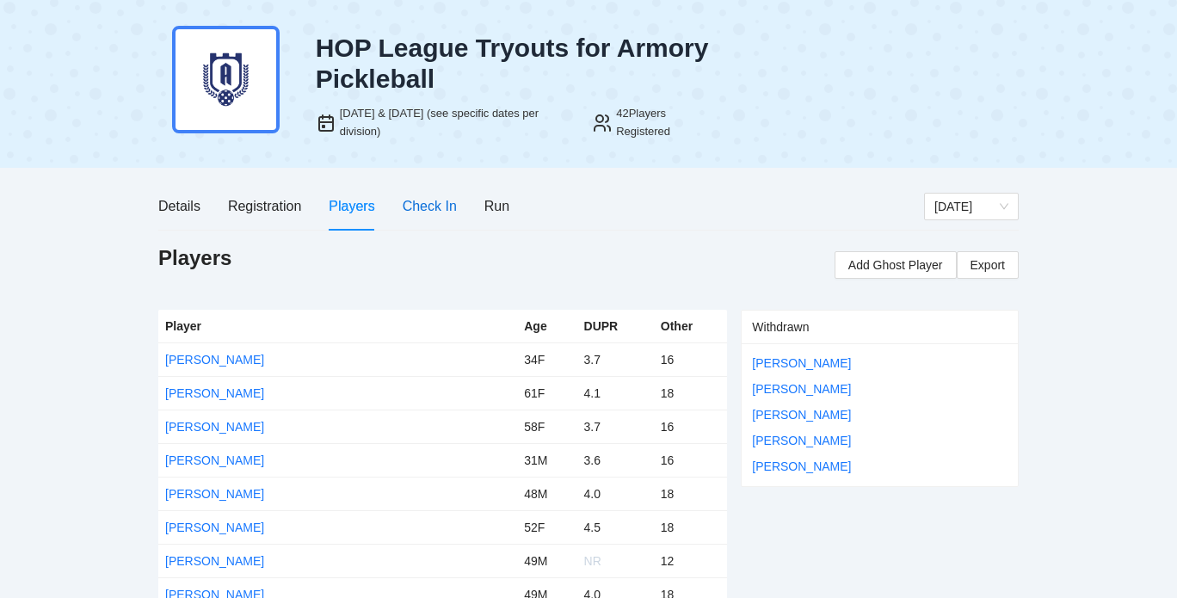
click at [425, 201] on div "Check In" at bounding box center [430, 206] width 54 height 22
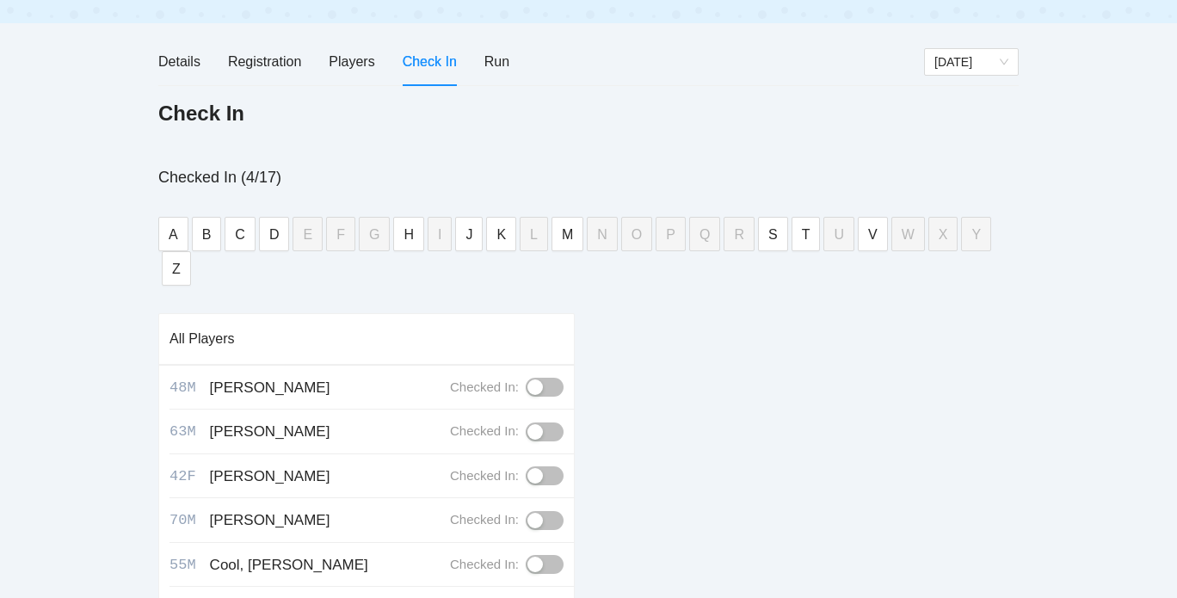
scroll to position [171, 0]
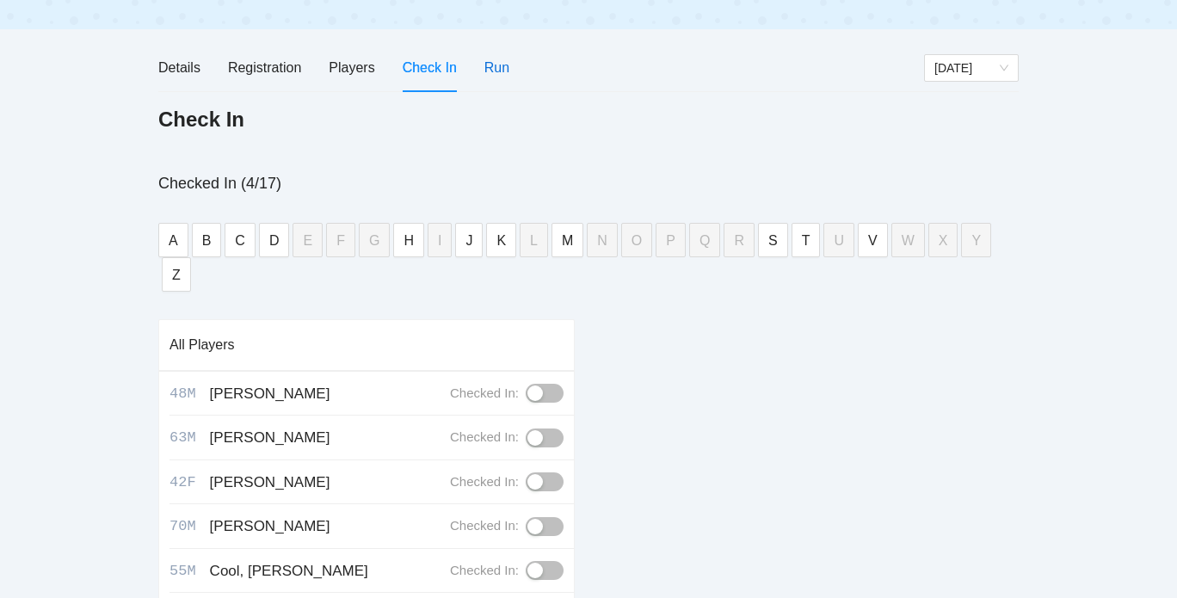
click at [487, 62] on div "Run" at bounding box center [496, 68] width 25 height 22
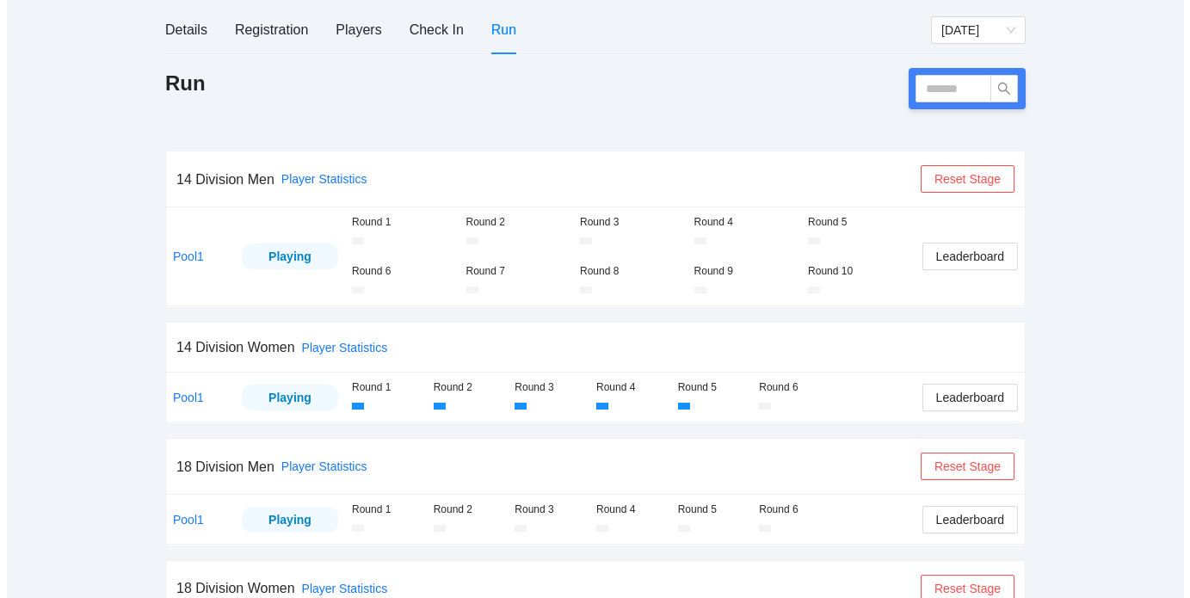
scroll to position [213, 0]
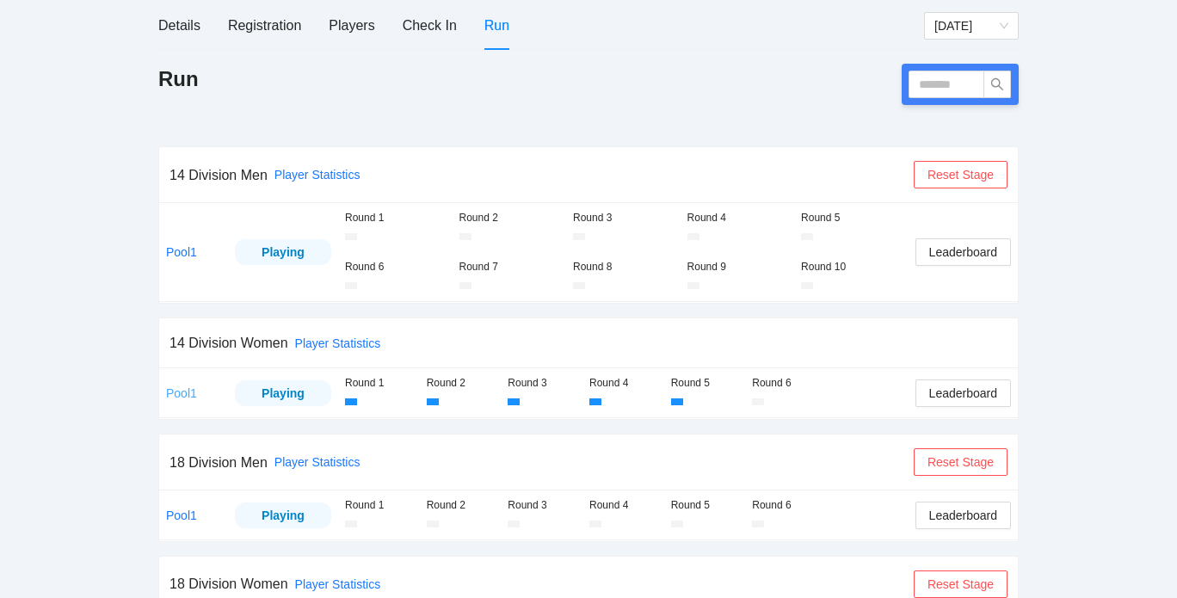
click at [180, 397] on link "Pool1" at bounding box center [181, 393] width 31 height 14
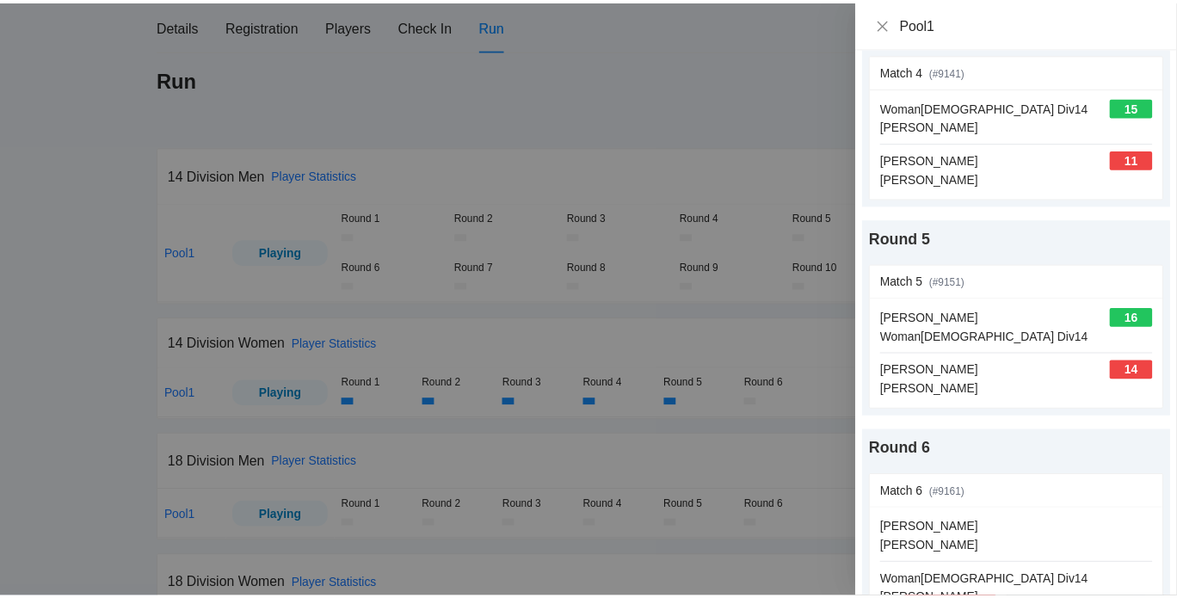
scroll to position [750, 0]
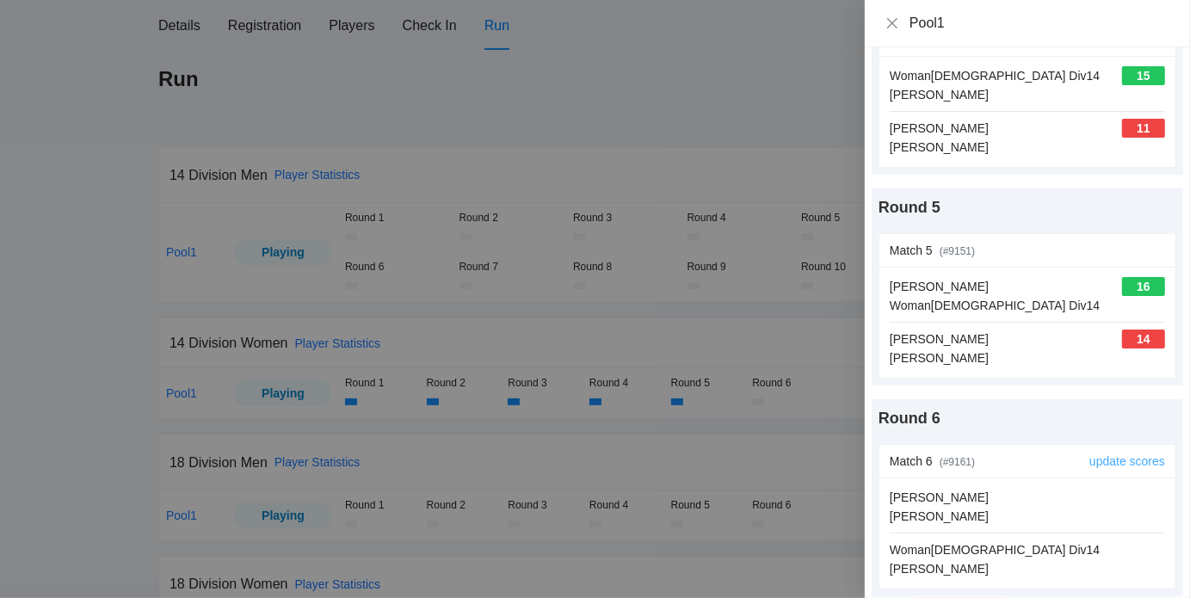
click at [1109, 455] on link "update scores" at bounding box center [1127, 461] width 76 height 14
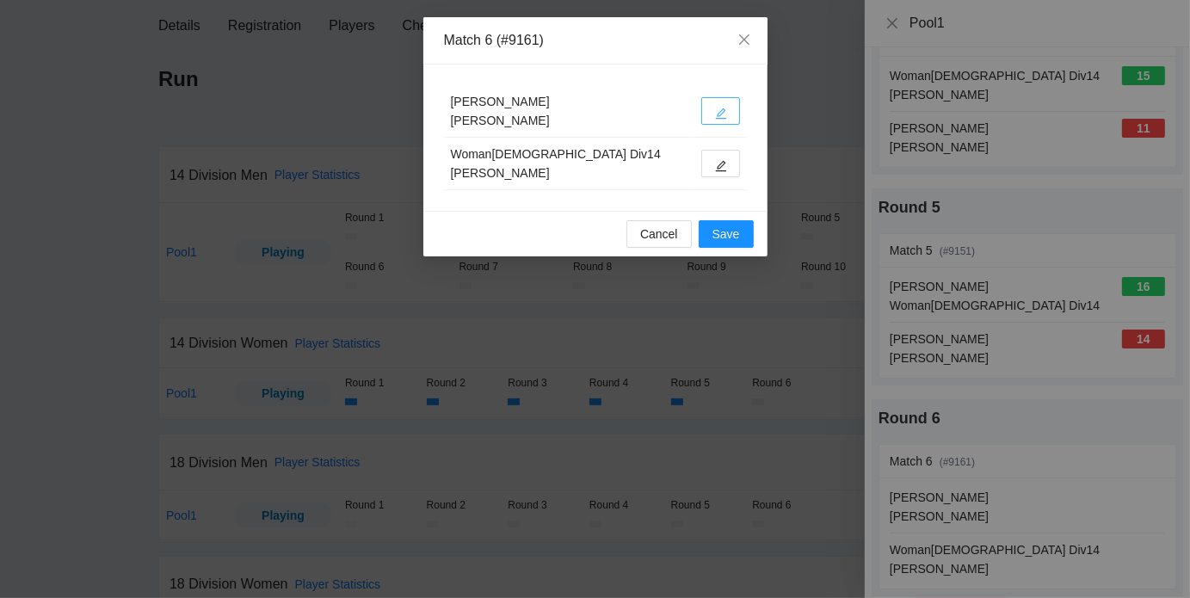
click at [727, 110] on button "button" at bounding box center [720, 111] width 39 height 28
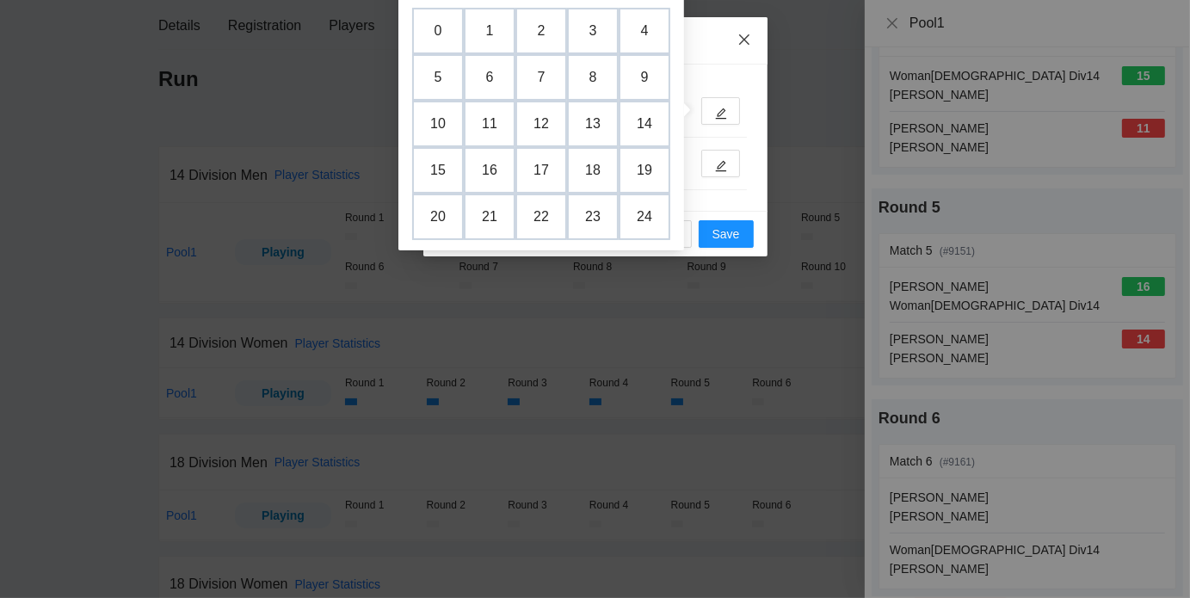
click at [723, 57] on span "Close" at bounding box center [744, 40] width 46 height 46
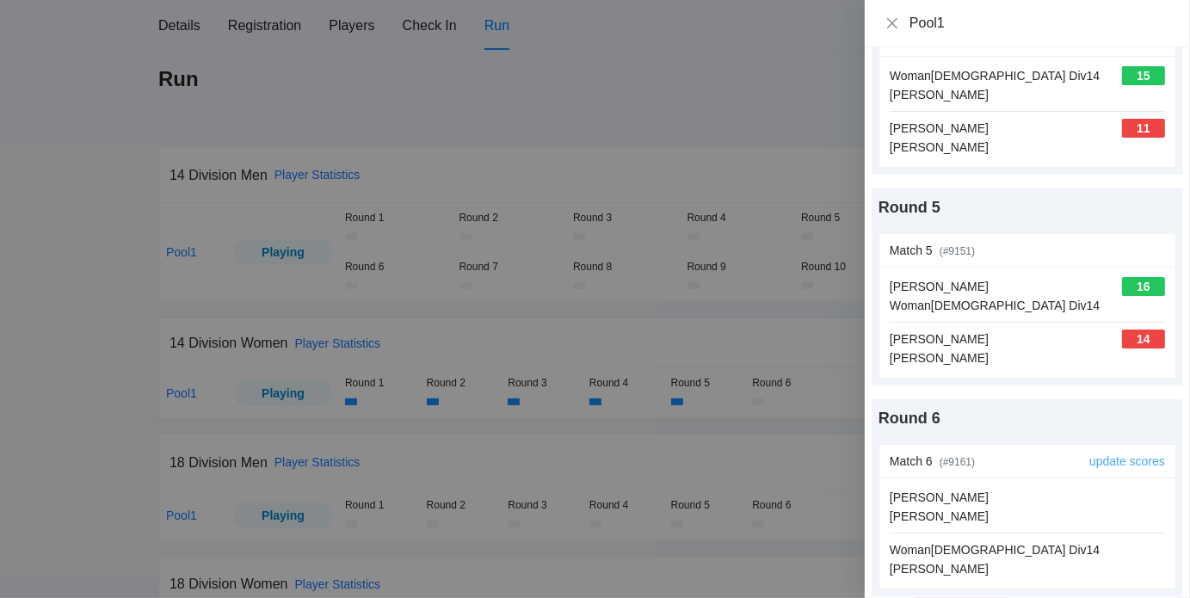
click at [1089, 458] on link "update scores" at bounding box center [1127, 461] width 76 height 14
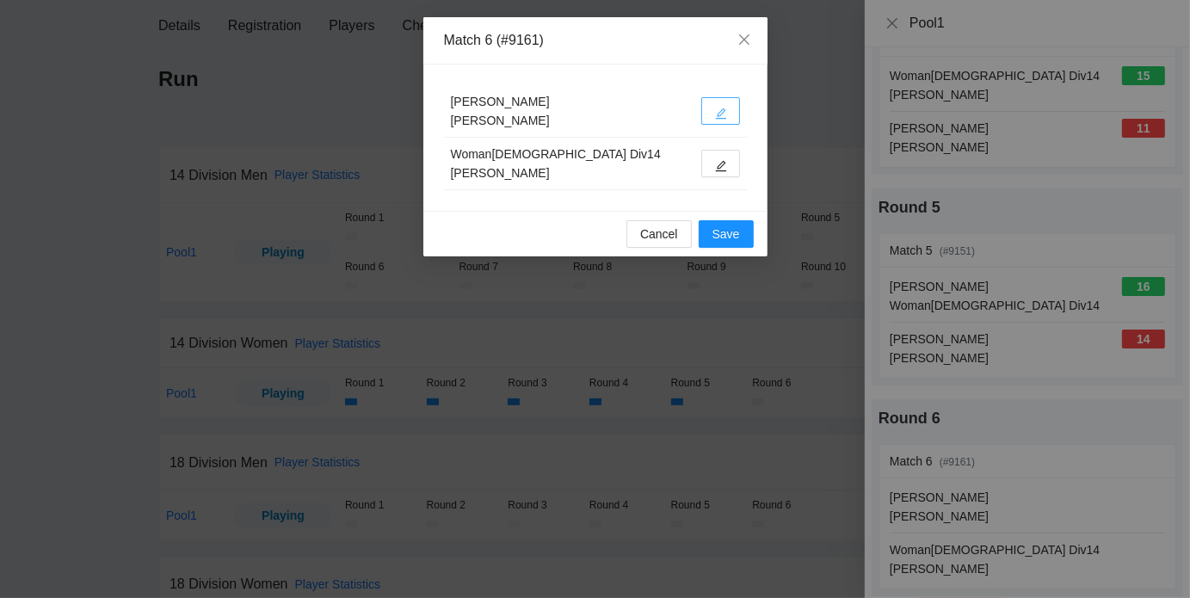
click at [716, 107] on span "edit" at bounding box center [721, 113] width 12 height 13
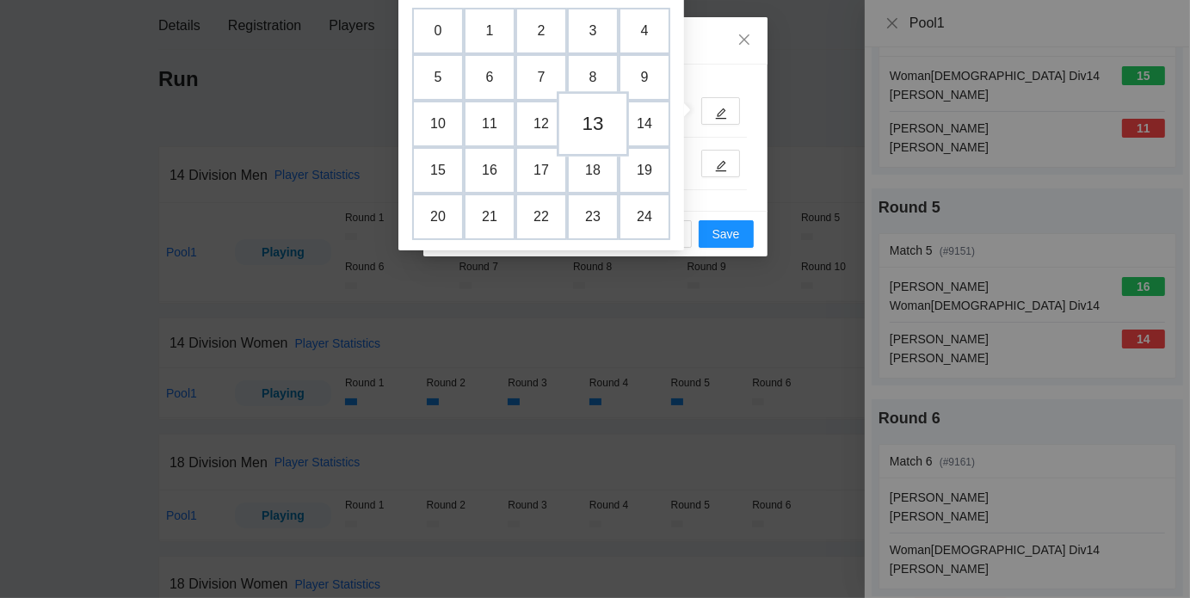
click at [582, 121] on td "13" at bounding box center [592, 123] width 72 height 65
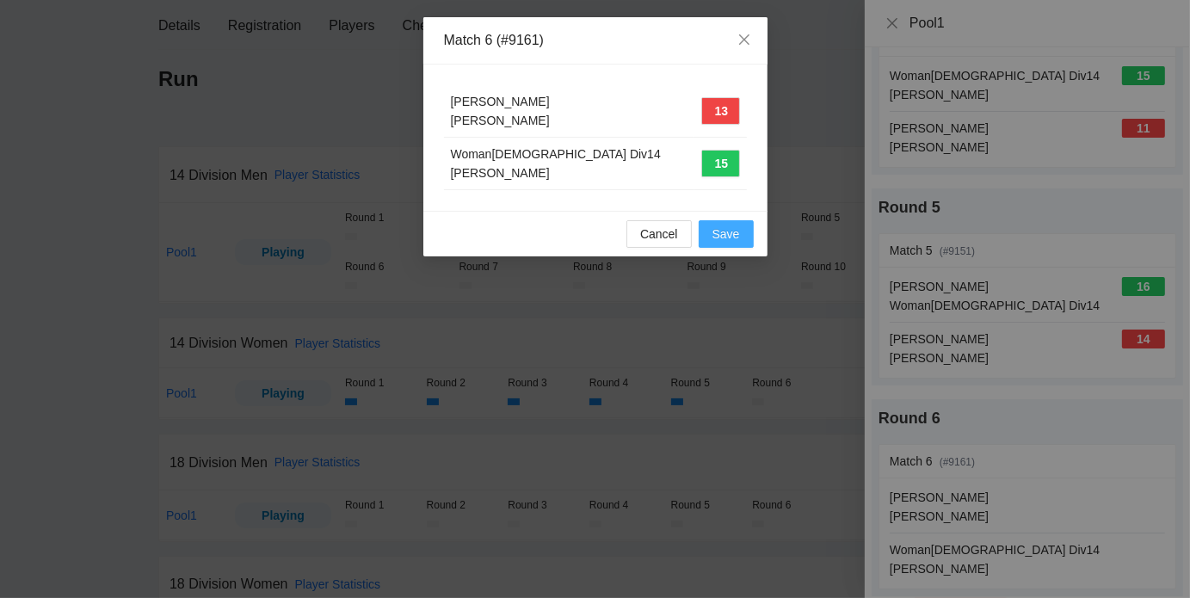
click at [730, 234] on span "Save" at bounding box center [726, 233] width 28 height 19
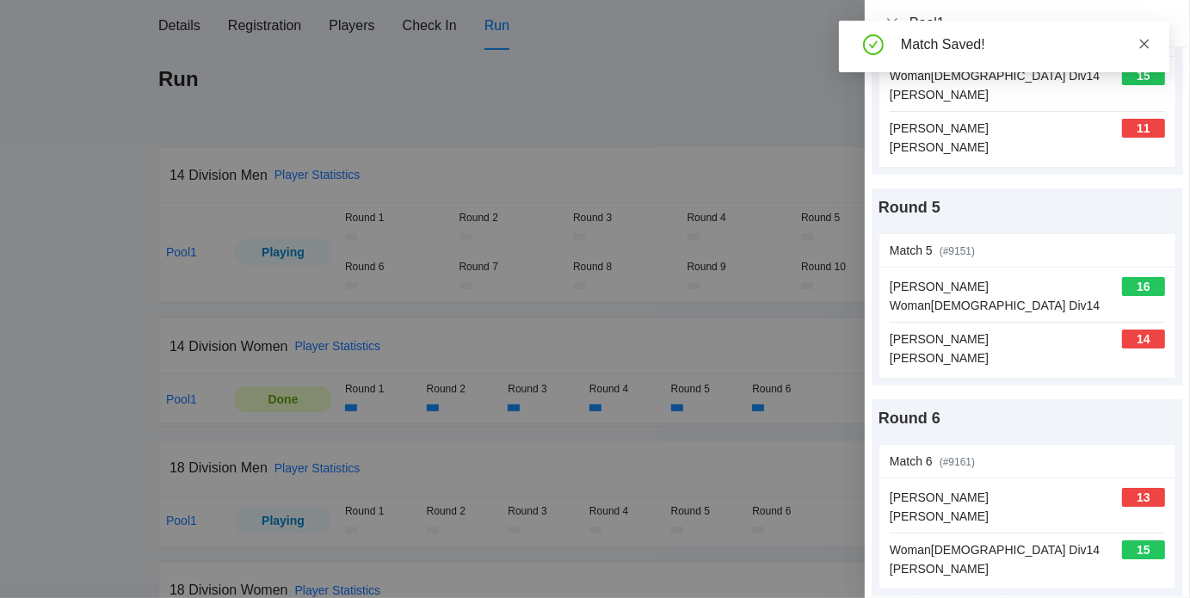
click at [1140, 39] on icon "close" at bounding box center [1144, 44] width 12 height 12
click at [889, 23] on icon "close" at bounding box center [892, 23] width 14 height 14
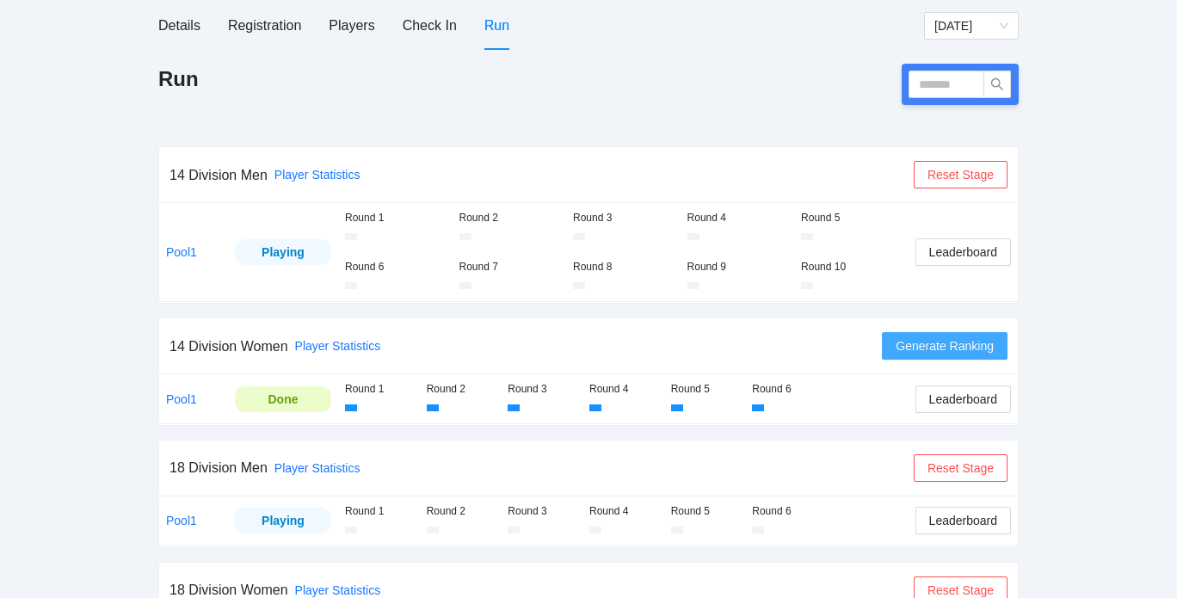
click at [931, 339] on span "Generate Ranking" at bounding box center [944, 345] width 98 height 19
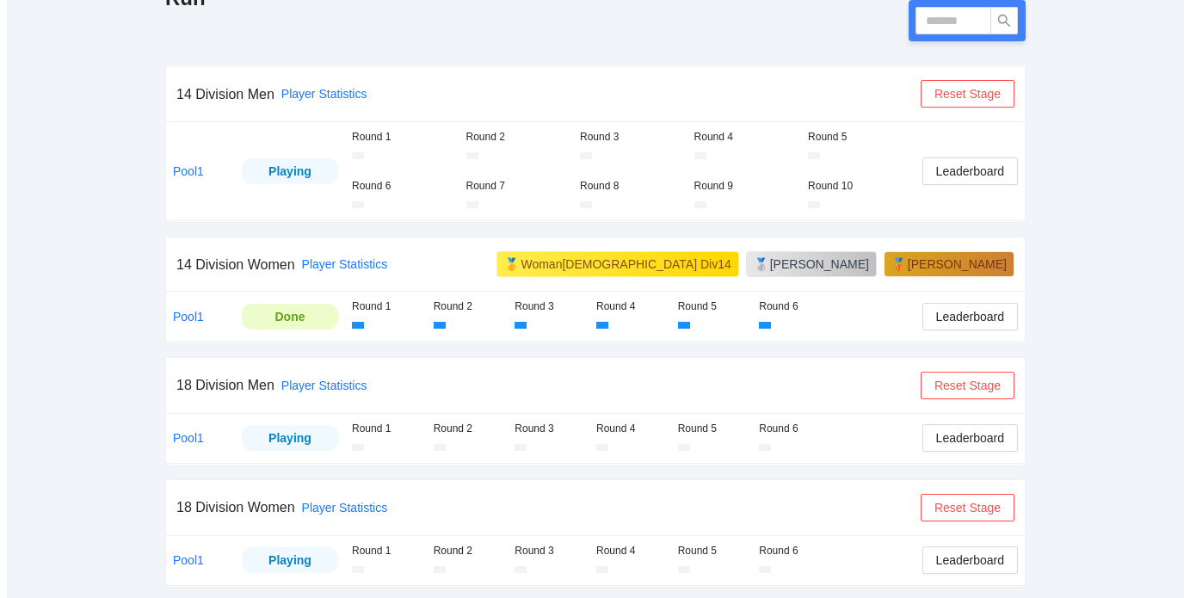
scroll to position [293, 0]
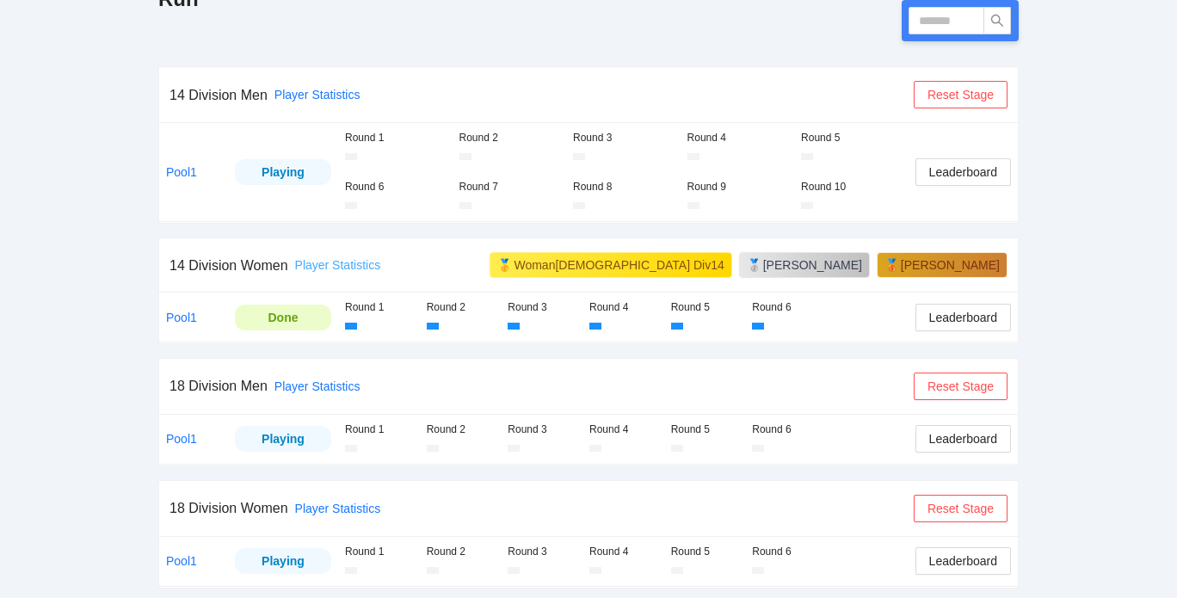
click at [351, 266] on link "Player Statistics" at bounding box center [338, 265] width 86 height 14
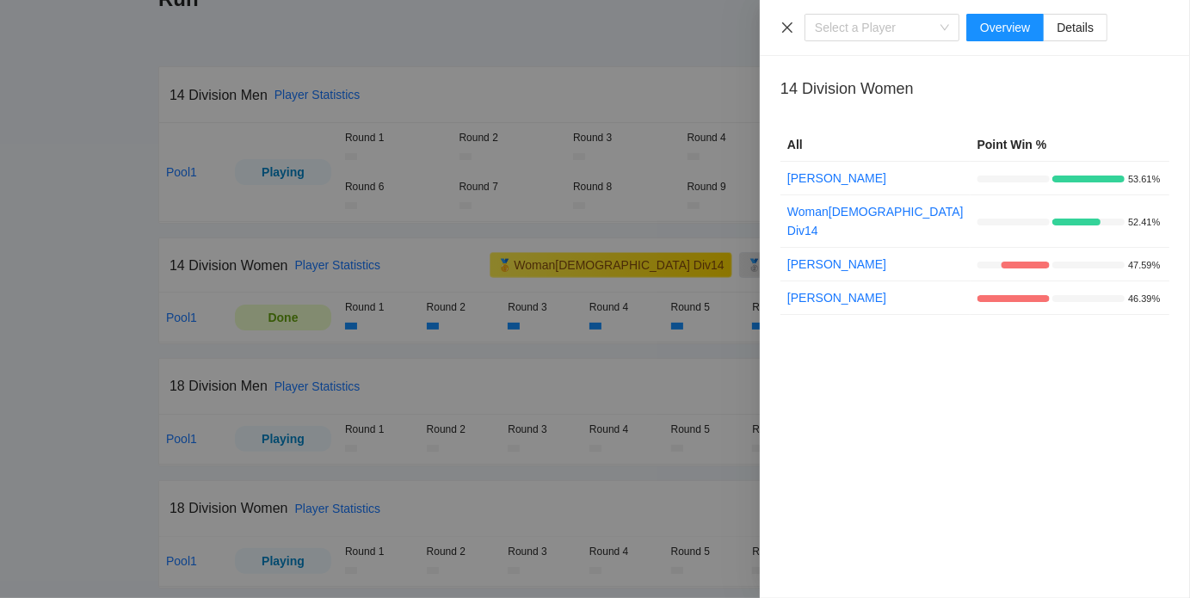
click at [789, 30] on icon "close" at bounding box center [787, 28] width 14 height 14
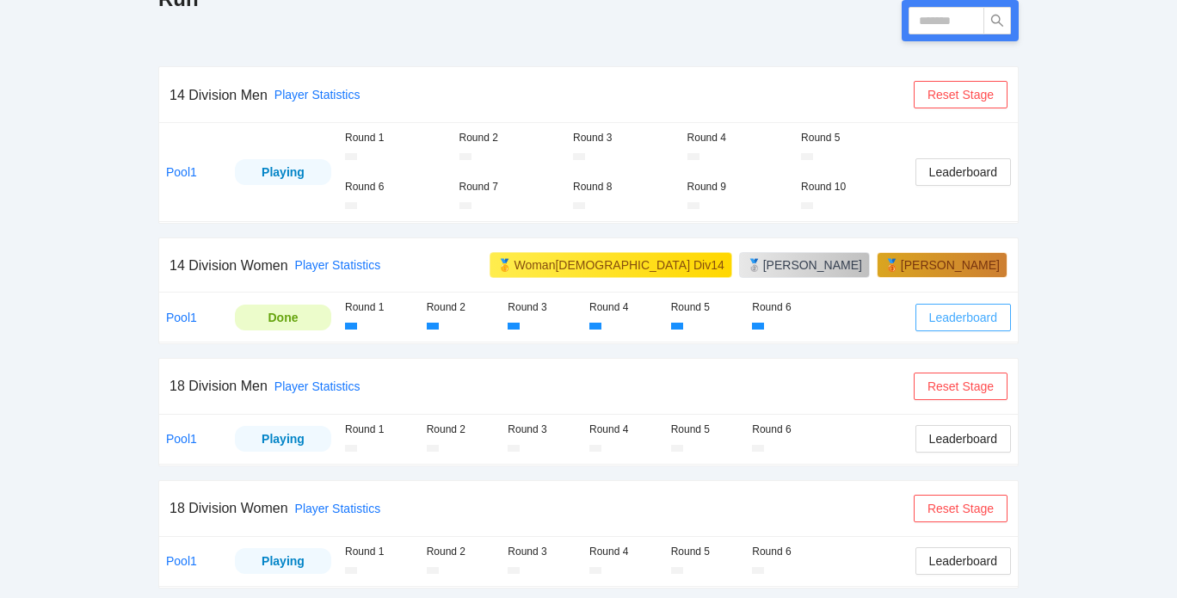
click at [968, 309] on span "Leaderboard" at bounding box center [963, 317] width 68 height 19
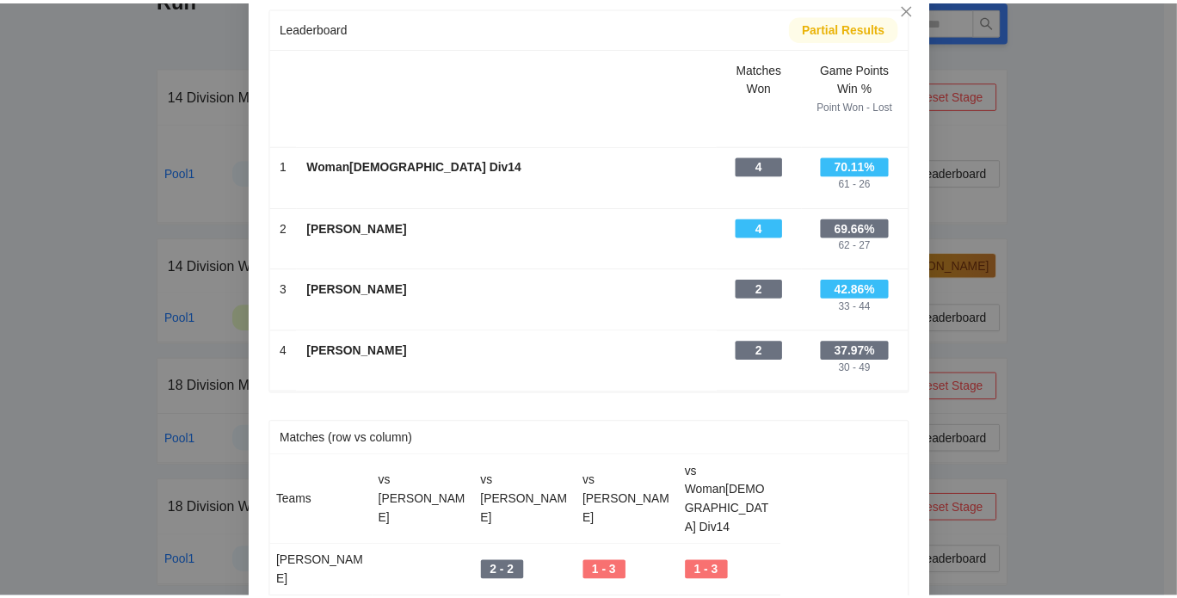
scroll to position [32, 0]
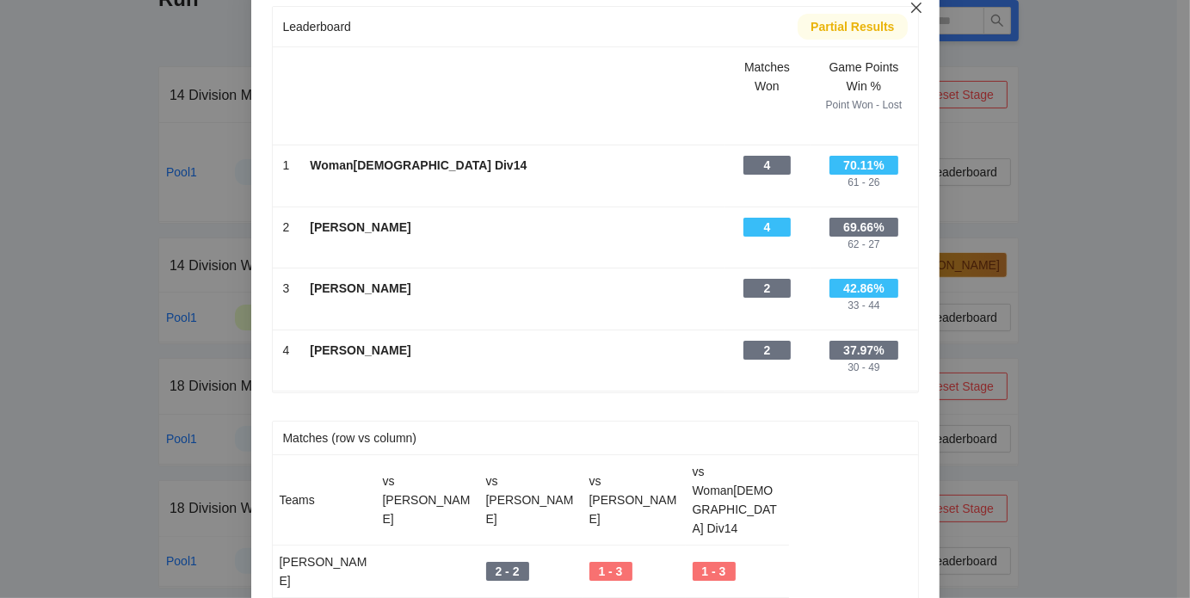
click at [911, 9] on icon "close" at bounding box center [915, 8] width 10 height 10
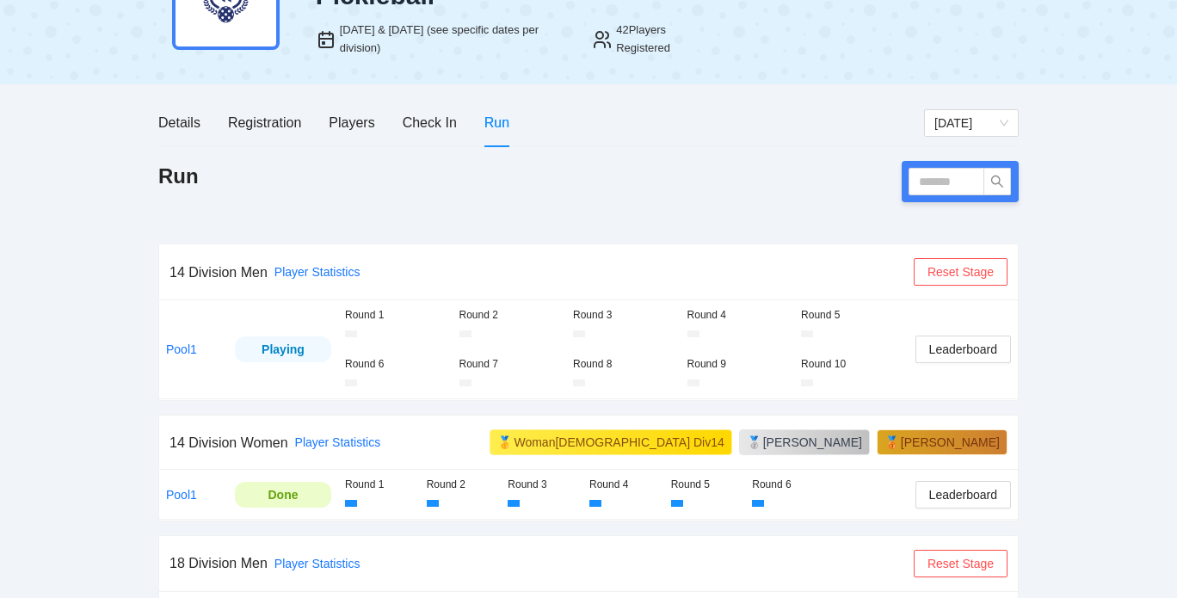
scroll to position [112, 0]
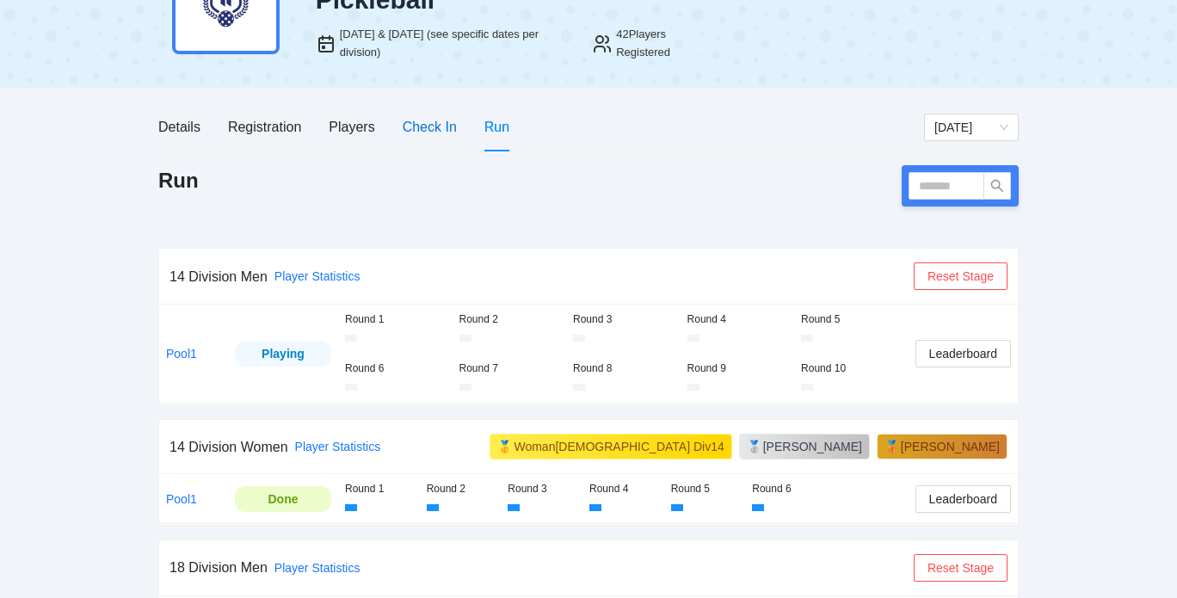
click at [437, 119] on div "Check In" at bounding box center [430, 127] width 54 height 22
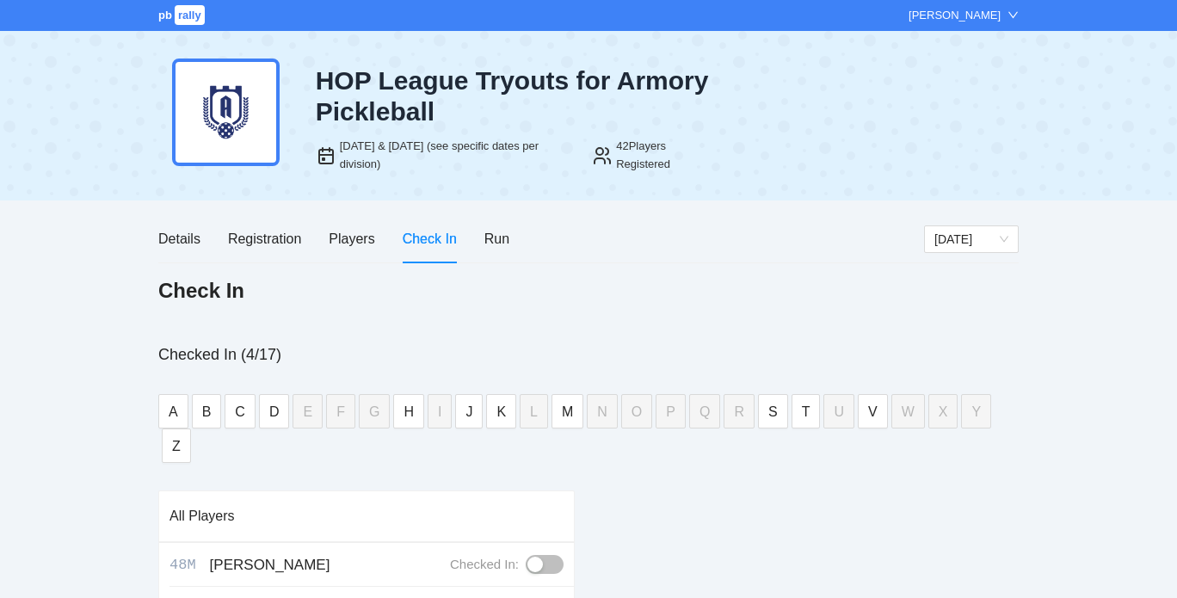
scroll to position [339, 0]
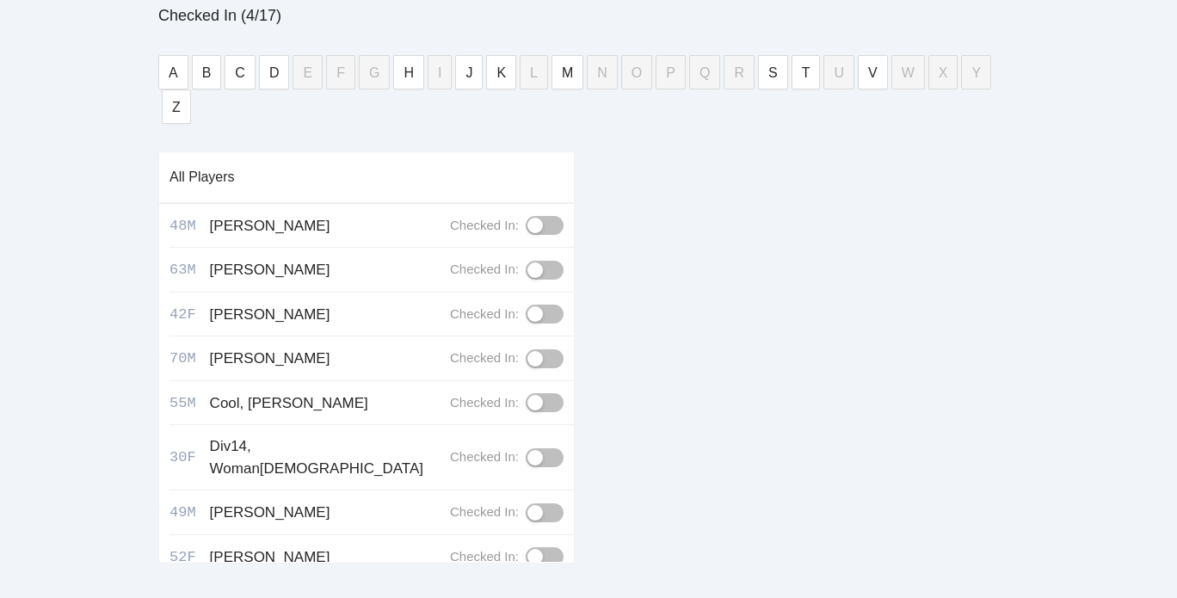
click at [527, 351] on div "button" at bounding box center [534, 358] width 15 height 15
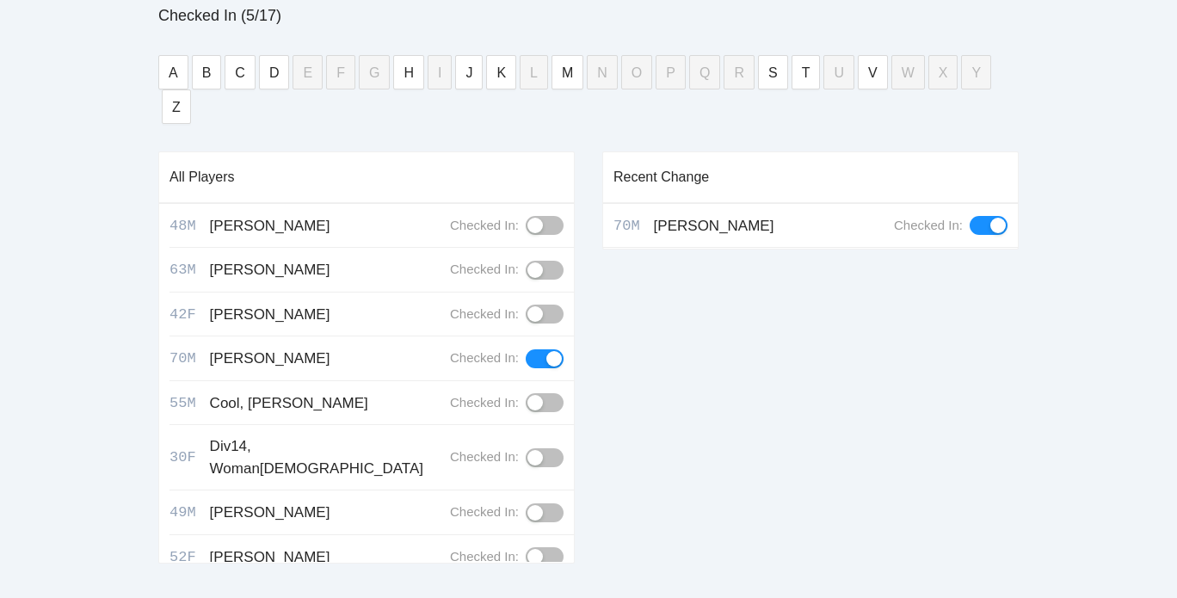
click at [722, 309] on div "Recent Change 70M Carney, Jim Checked In:" at bounding box center [810, 363] width 416 height 425
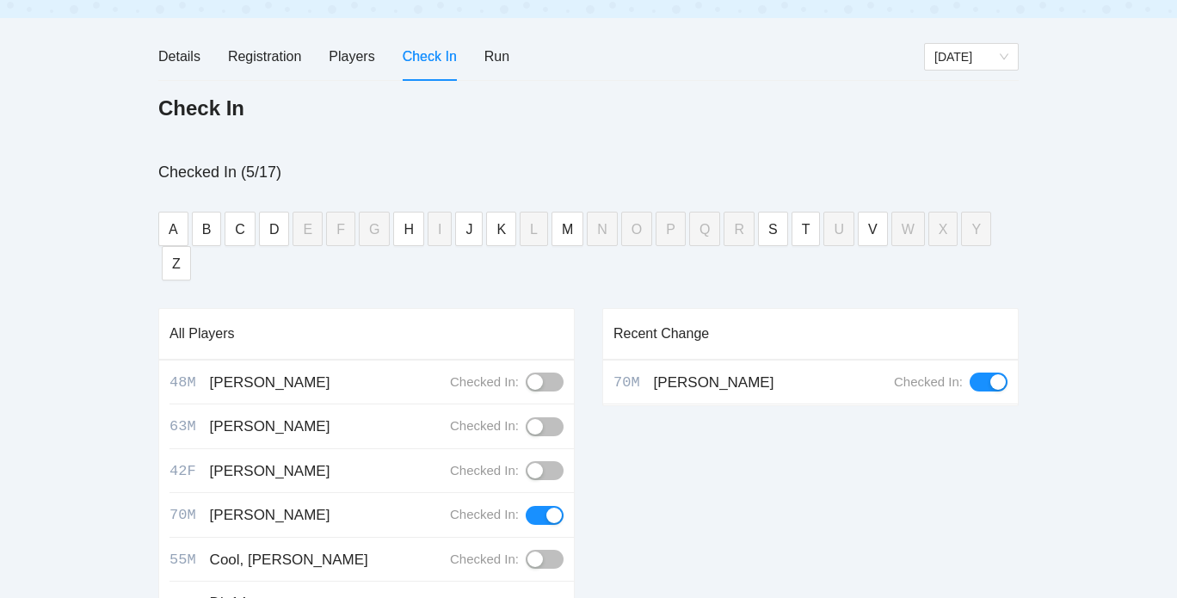
scroll to position [177, 0]
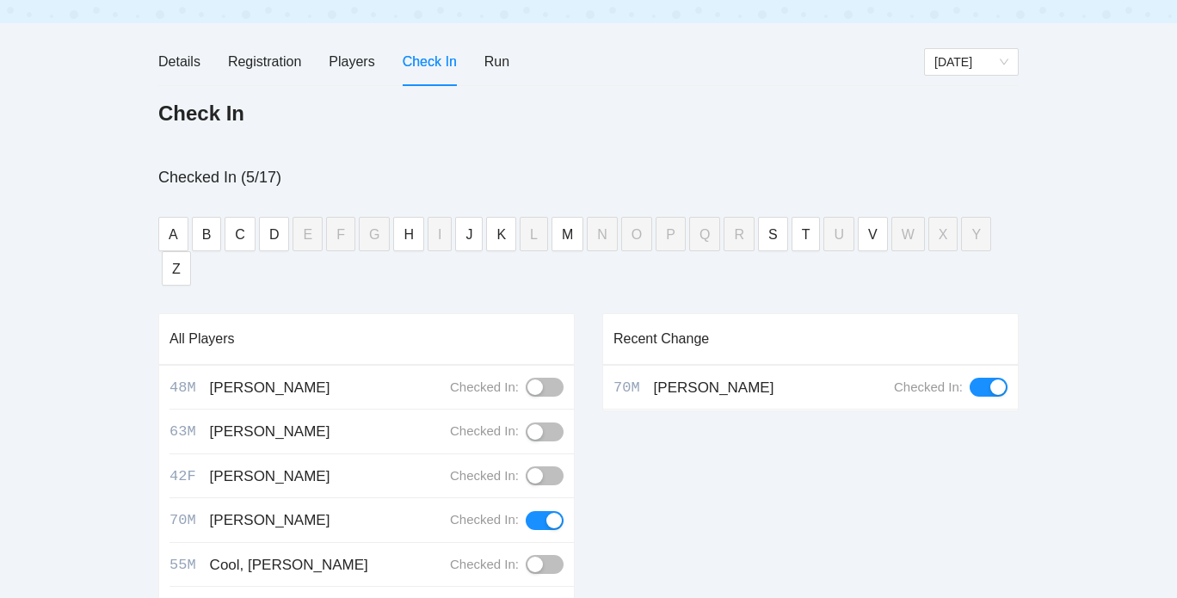
click at [446, 269] on div "Checked In (5/17) A B C D E F G H I J K L M N O P Q R S T U V W X Y Z All Playe…" at bounding box center [588, 480] width 860 height 630
click at [509, 53] on div "Details Registration Players Check In Run" at bounding box center [540, 61] width 765 height 49
click at [501, 58] on div "Run" at bounding box center [496, 62] width 25 height 22
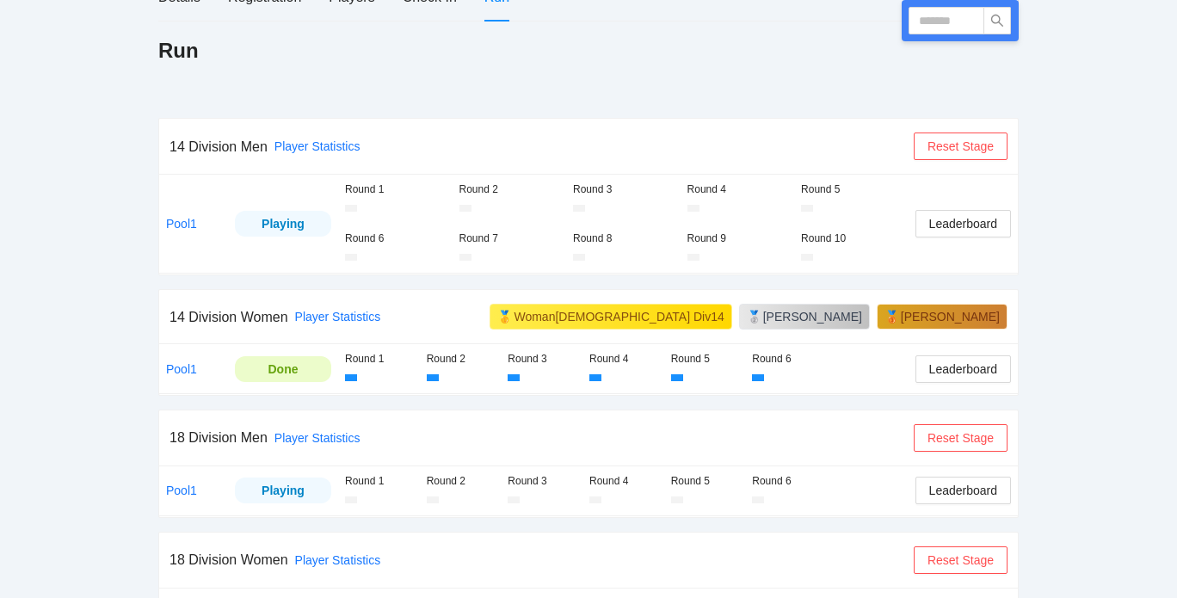
scroll to position [294, 0]
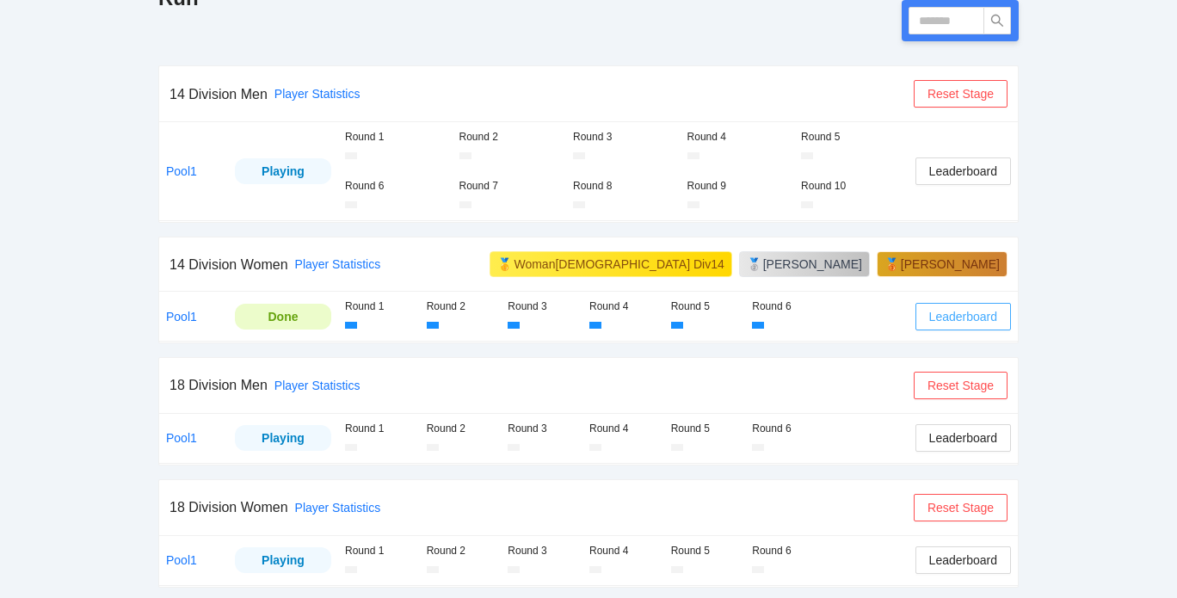
click at [934, 310] on span "Leaderboard" at bounding box center [963, 316] width 68 height 19
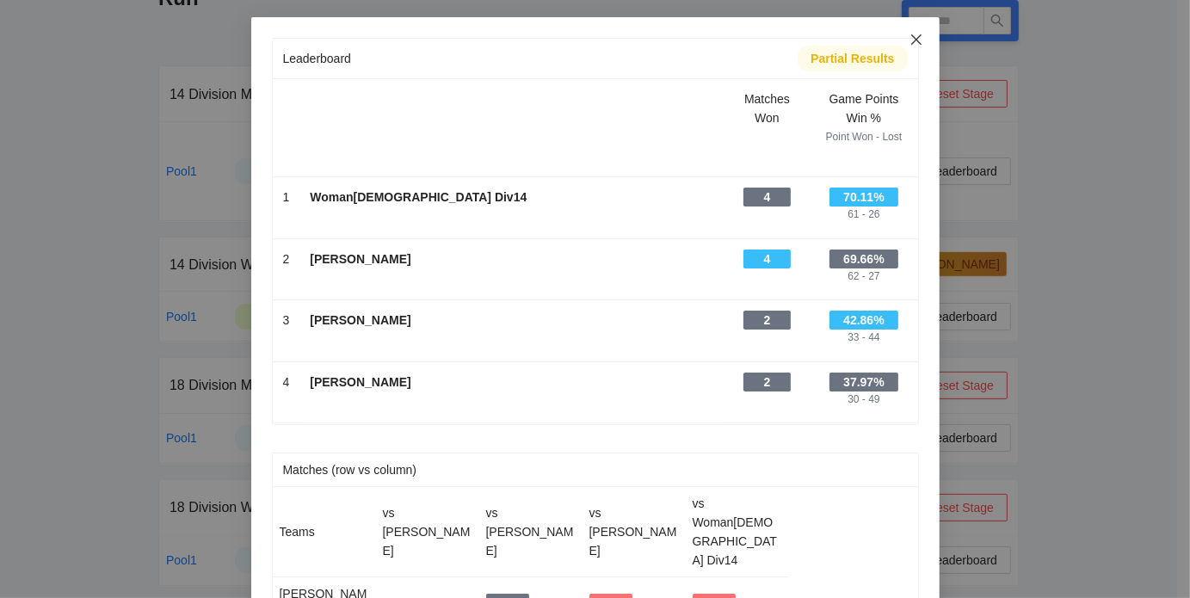
click at [903, 32] on span "Close" at bounding box center [916, 40] width 46 height 46
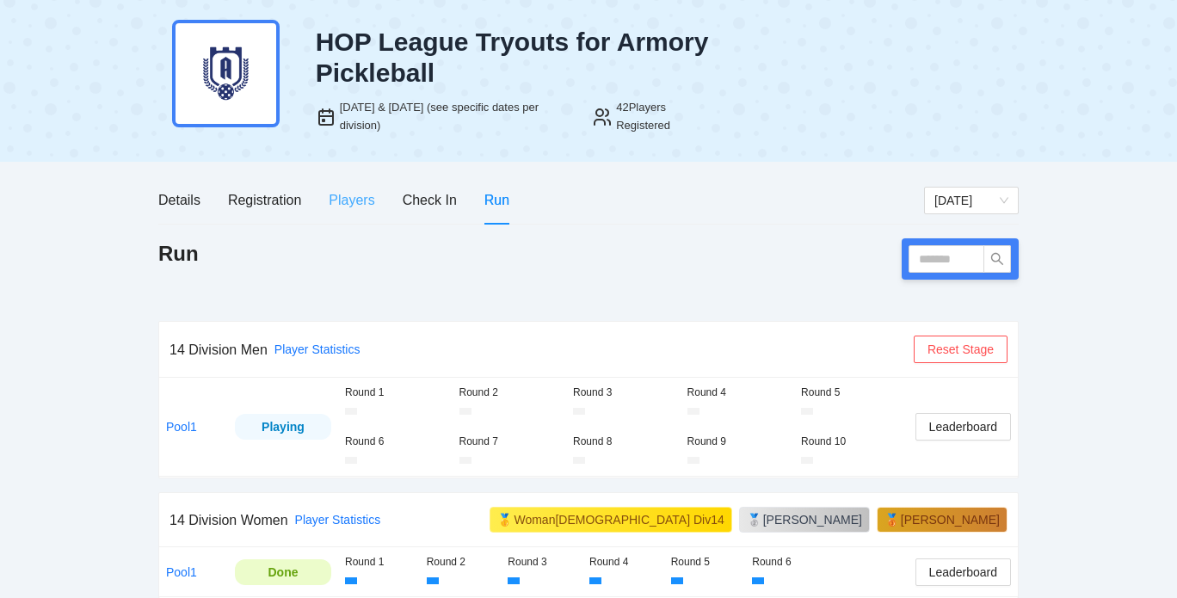
scroll to position [34, 0]
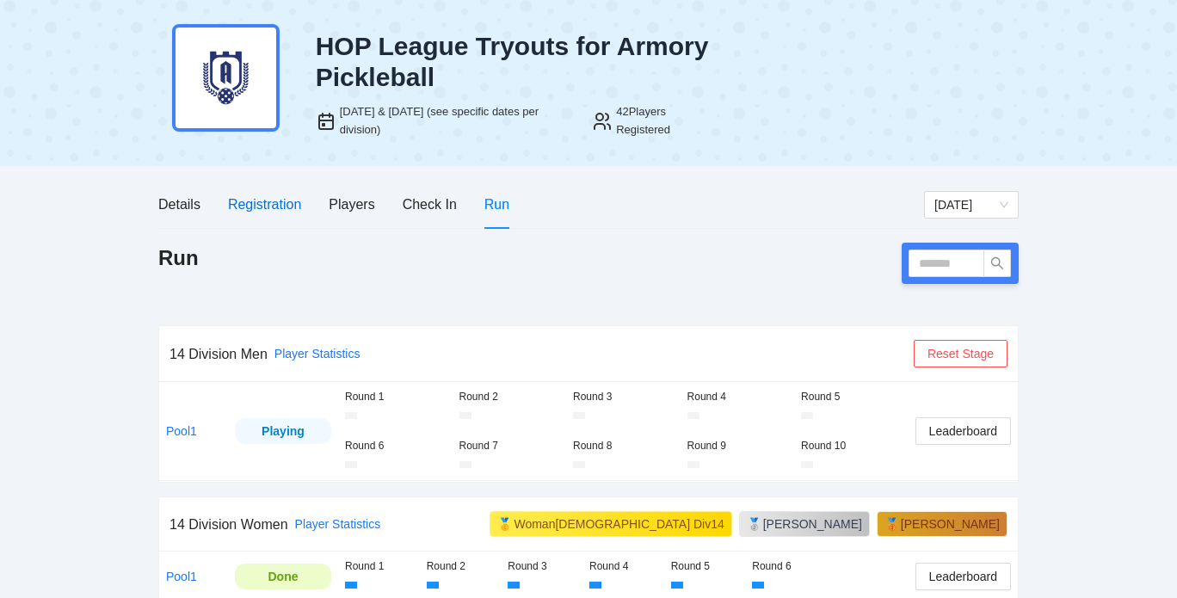
click at [260, 206] on div "Registration" at bounding box center [264, 205] width 73 height 22
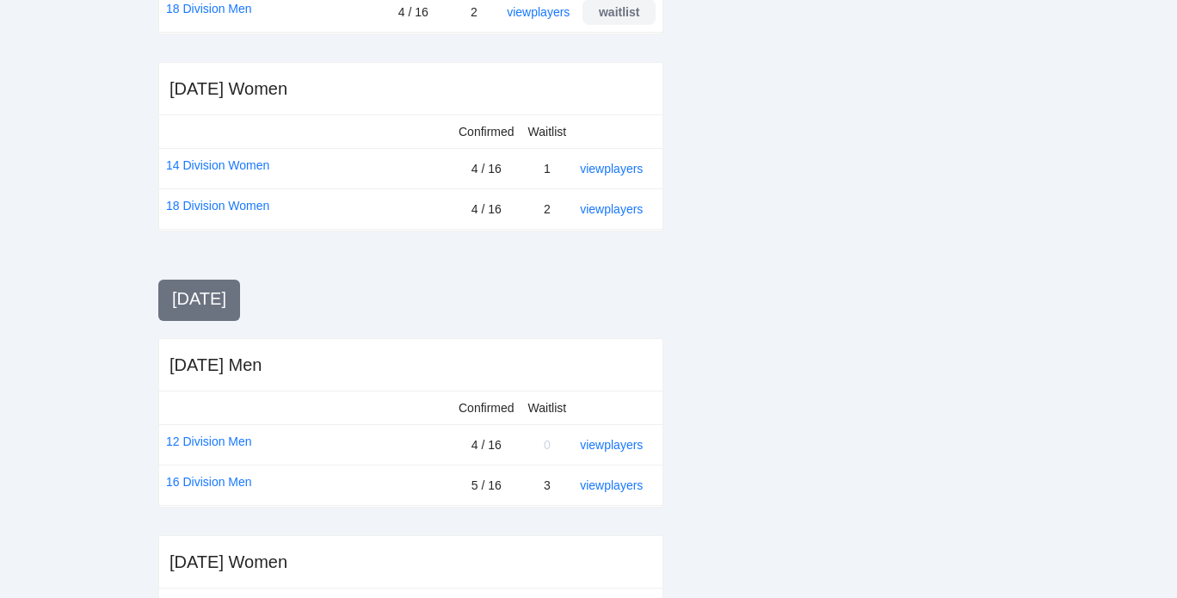
scroll to position [728, 0]
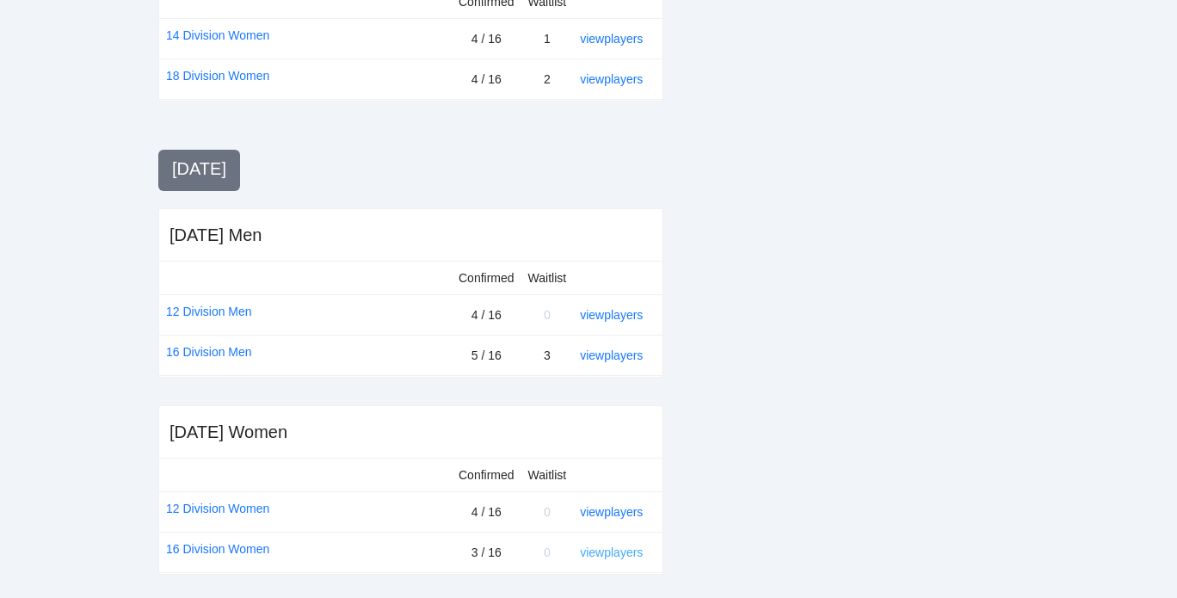
click at [604, 548] on link "view players" at bounding box center [611, 552] width 63 height 14
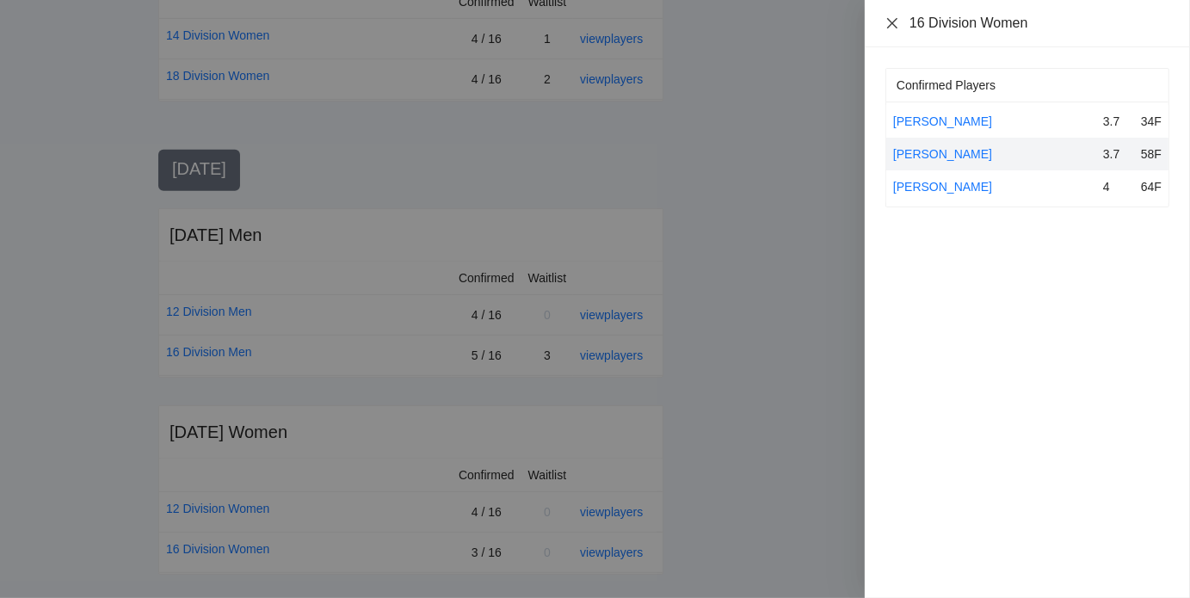
click at [893, 30] on button "Close" at bounding box center [892, 23] width 14 height 15
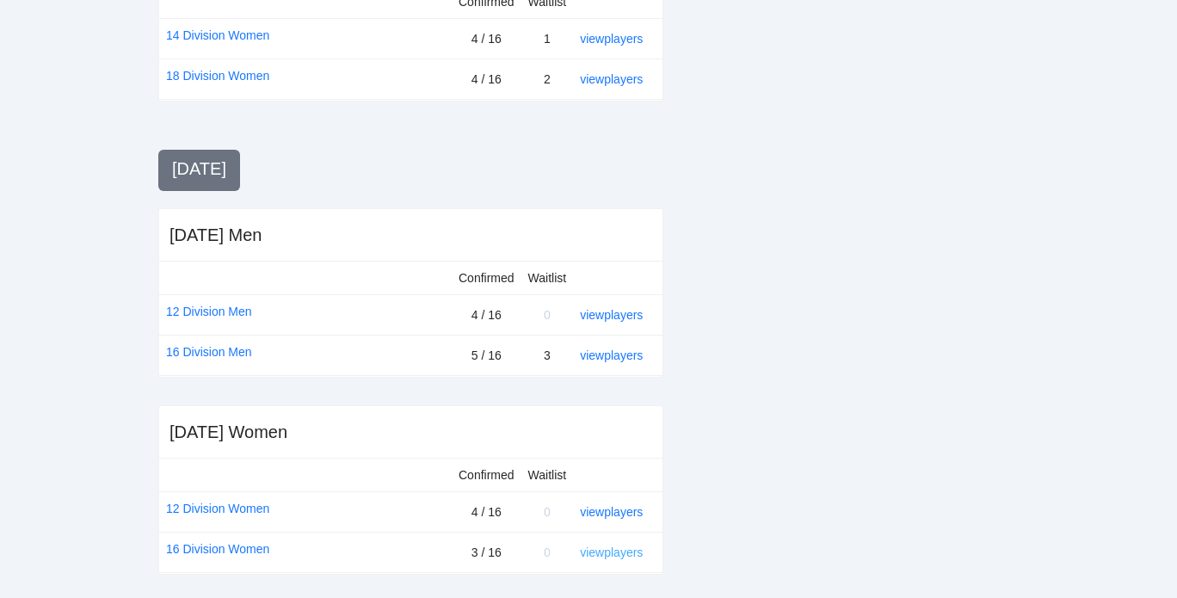
click at [590, 551] on link "view players" at bounding box center [611, 552] width 63 height 14
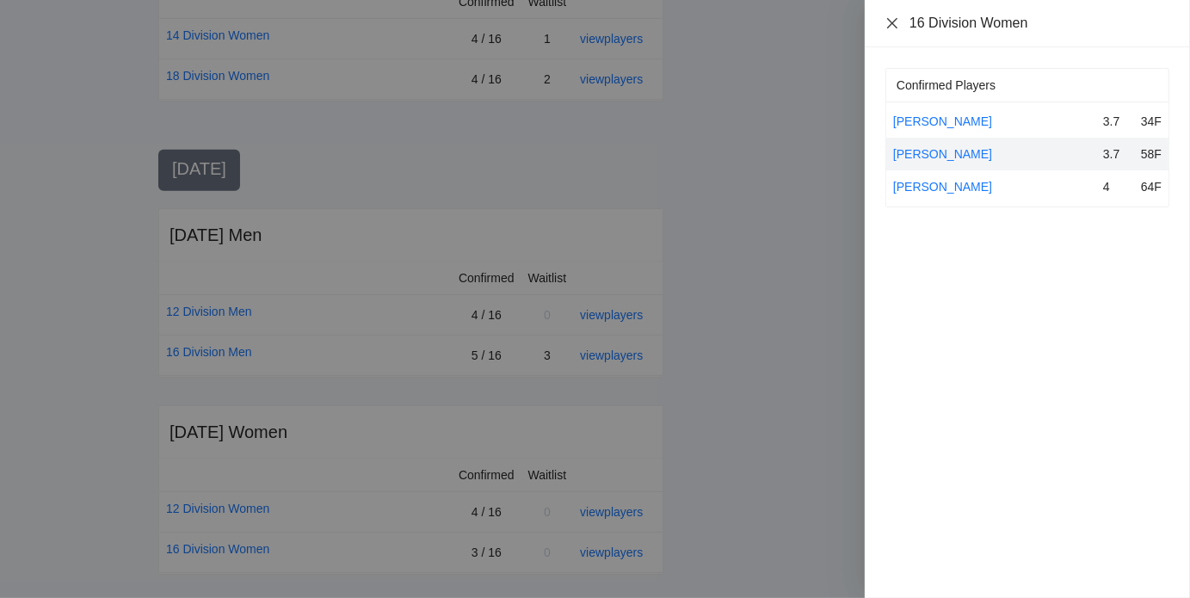
click at [886, 22] on icon "close" at bounding box center [892, 23] width 14 height 14
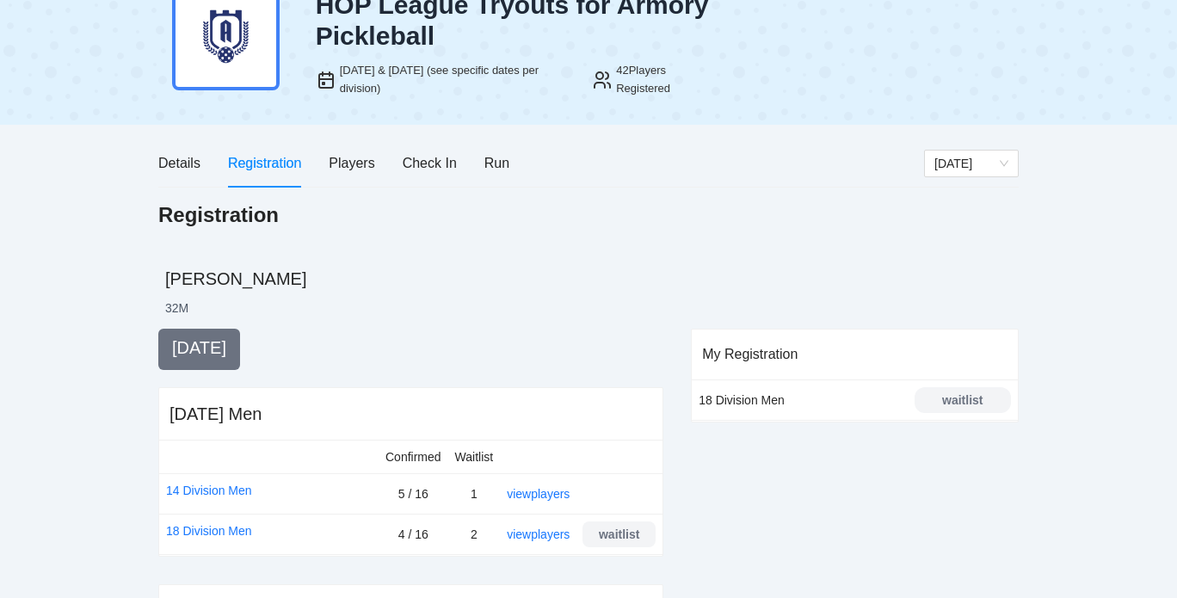
scroll to position [74, 0]
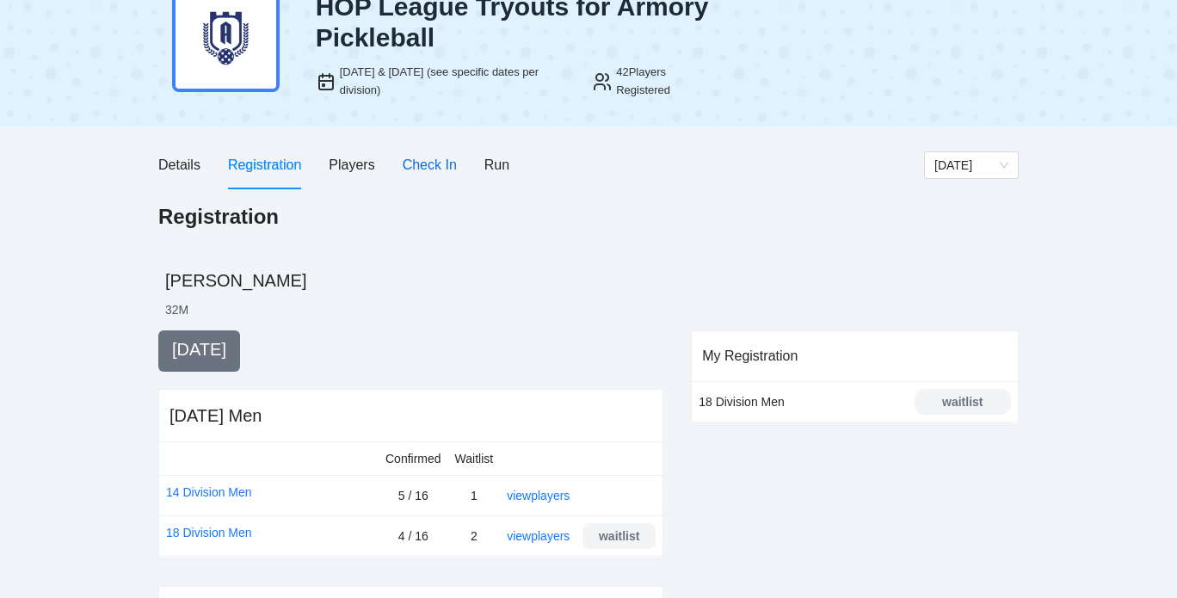
click at [424, 166] on div "Check In" at bounding box center [430, 165] width 54 height 22
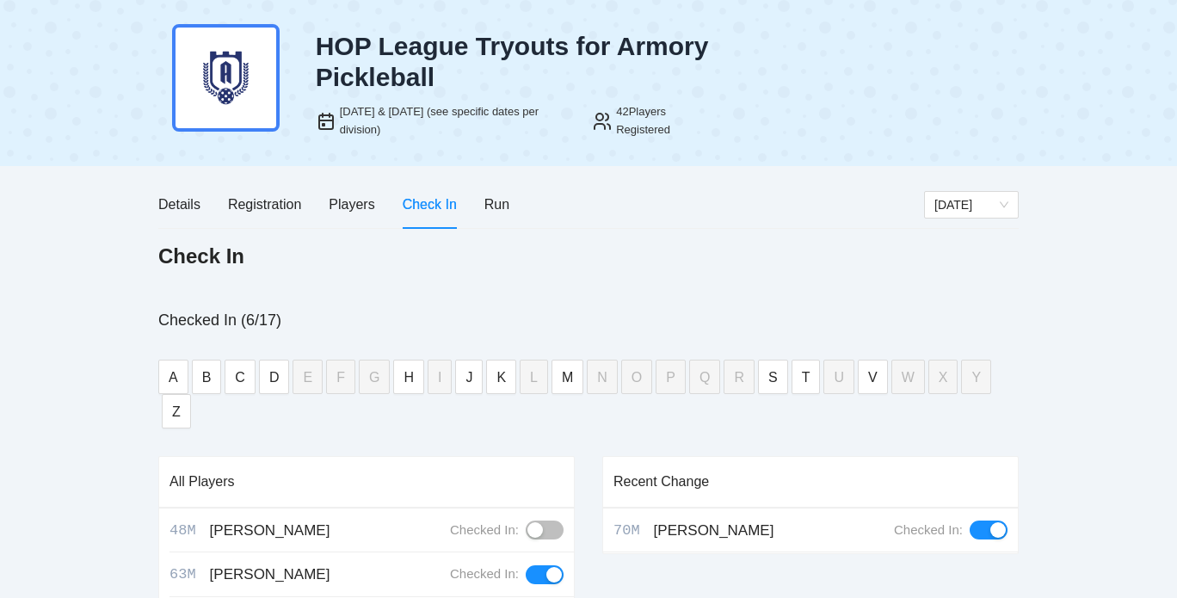
scroll to position [339, 0]
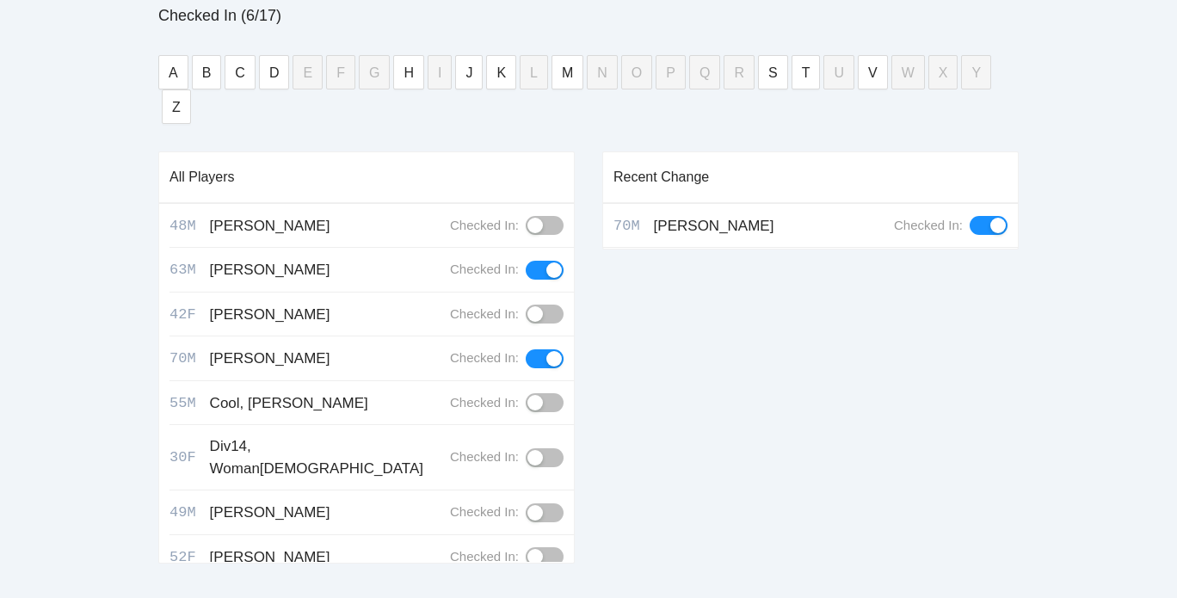
click at [530, 395] on div "button" at bounding box center [534, 402] width 15 height 15
click at [531, 261] on button "button" at bounding box center [545, 270] width 38 height 19
click at [531, 262] on div "button" at bounding box center [534, 269] width 15 height 15
click at [446, 27] on div "Checked In (7/17)" at bounding box center [588, 15] width 860 height 24
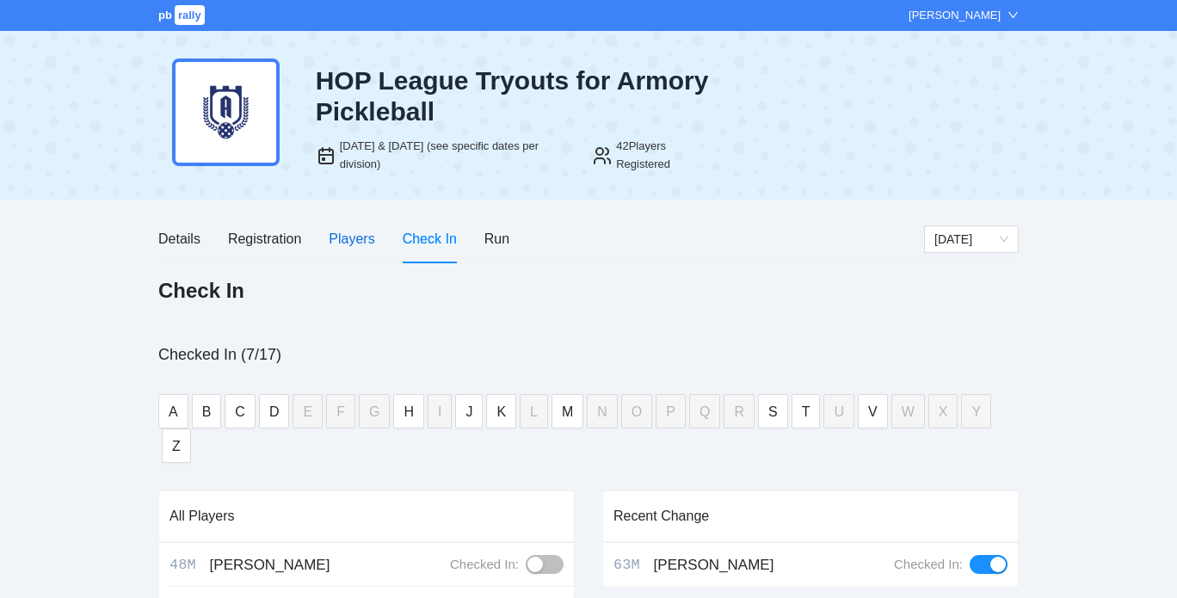
click at [361, 243] on div "Players" at bounding box center [352, 239] width 46 height 22
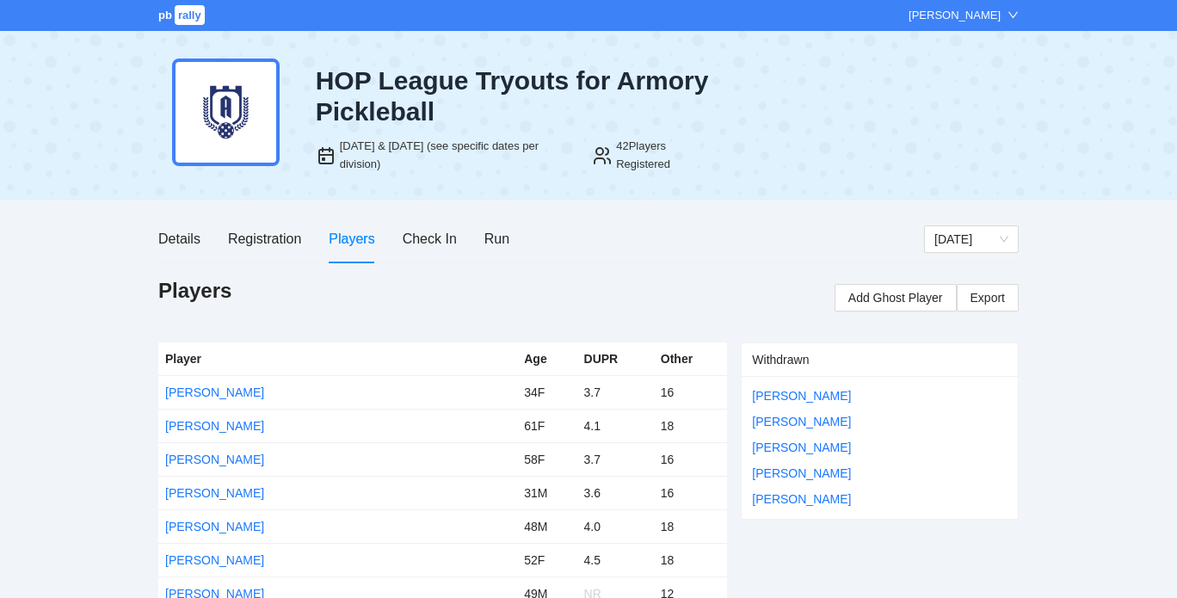
drag, startPoint x: 339, startPoint y: 338, endPoint x: 380, endPoint y: 212, distance: 132.2
click at [267, 242] on div "Registration" at bounding box center [264, 239] width 73 height 22
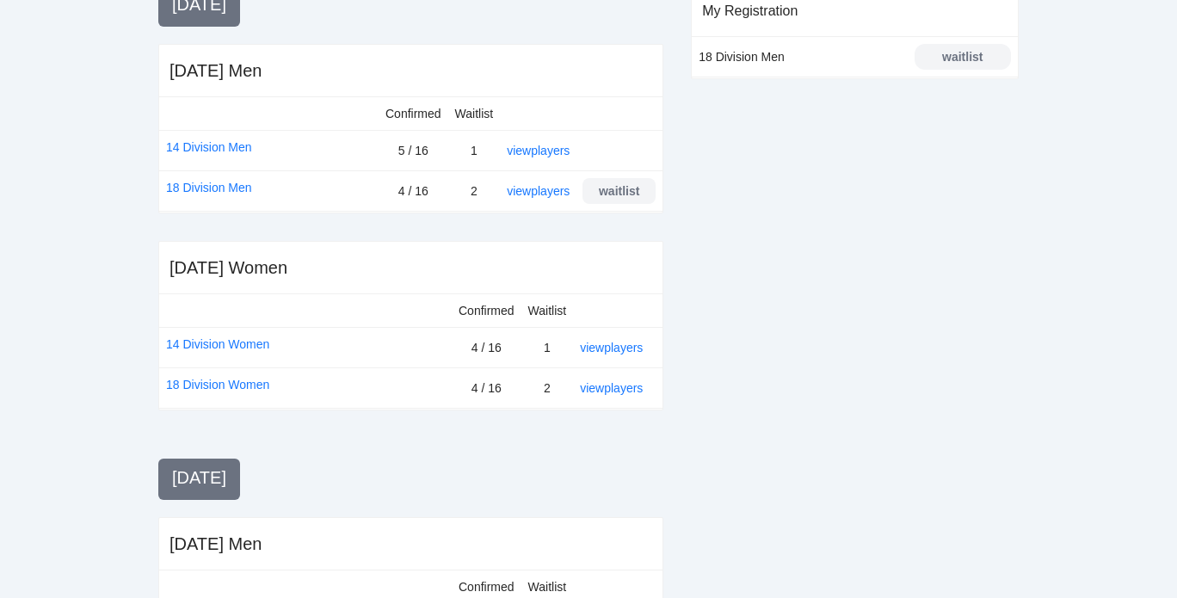
scroll to position [417, 0]
click at [555, 154] on link "view players" at bounding box center [538, 152] width 63 height 14
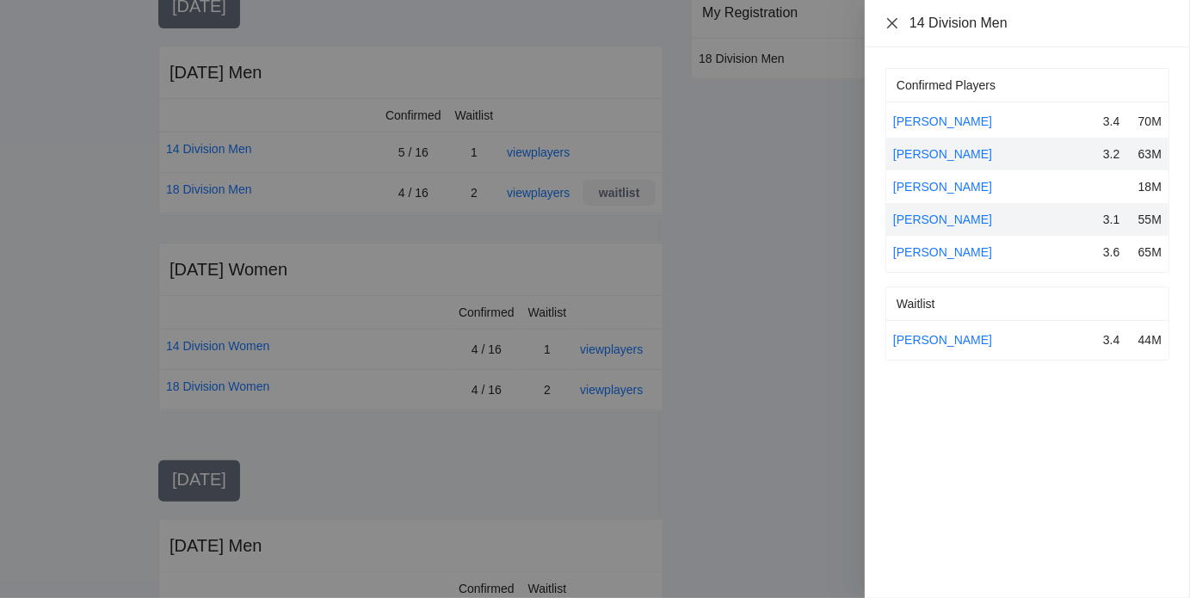
click at [894, 23] on icon "close" at bounding box center [892, 23] width 14 height 14
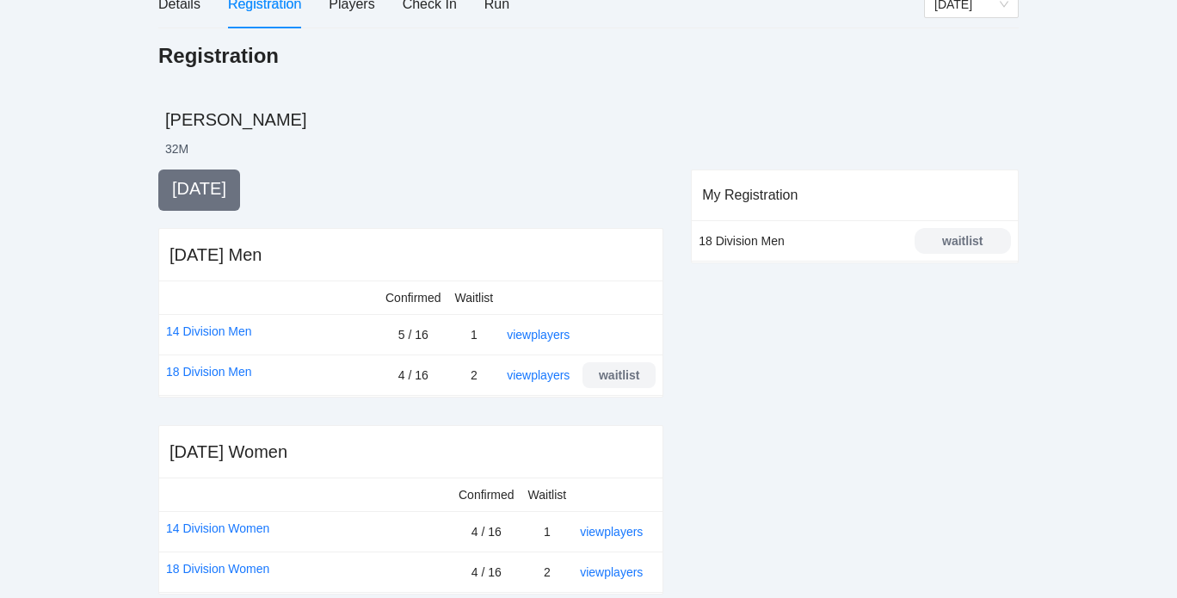
scroll to position [231, 0]
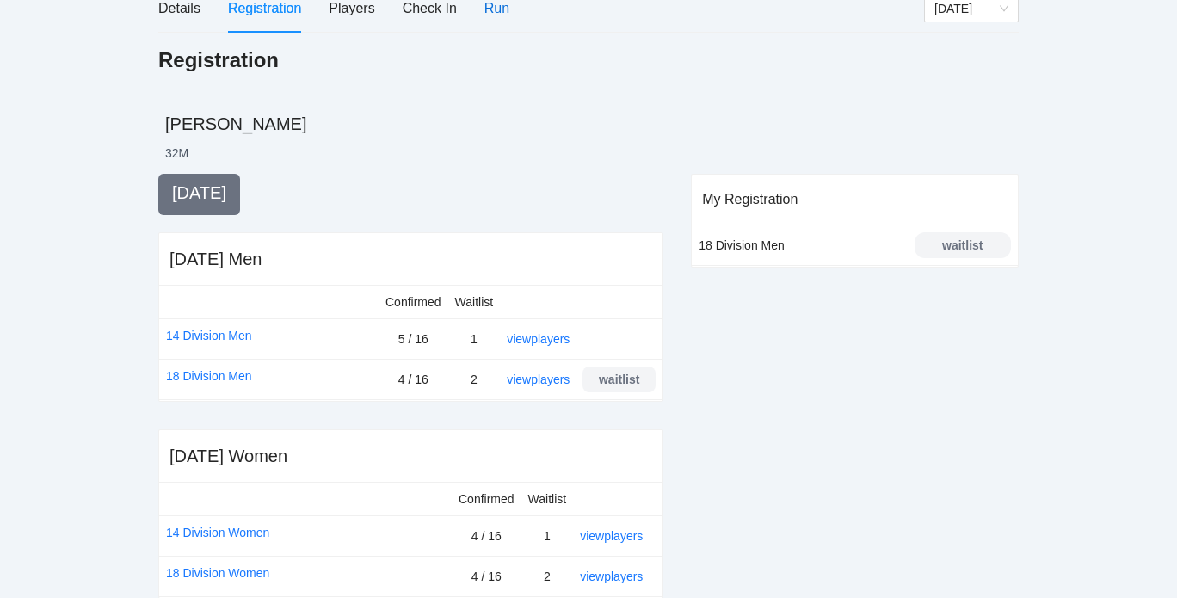
click at [501, 3] on div "Run" at bounding box center [496, 8] width 25 height 22
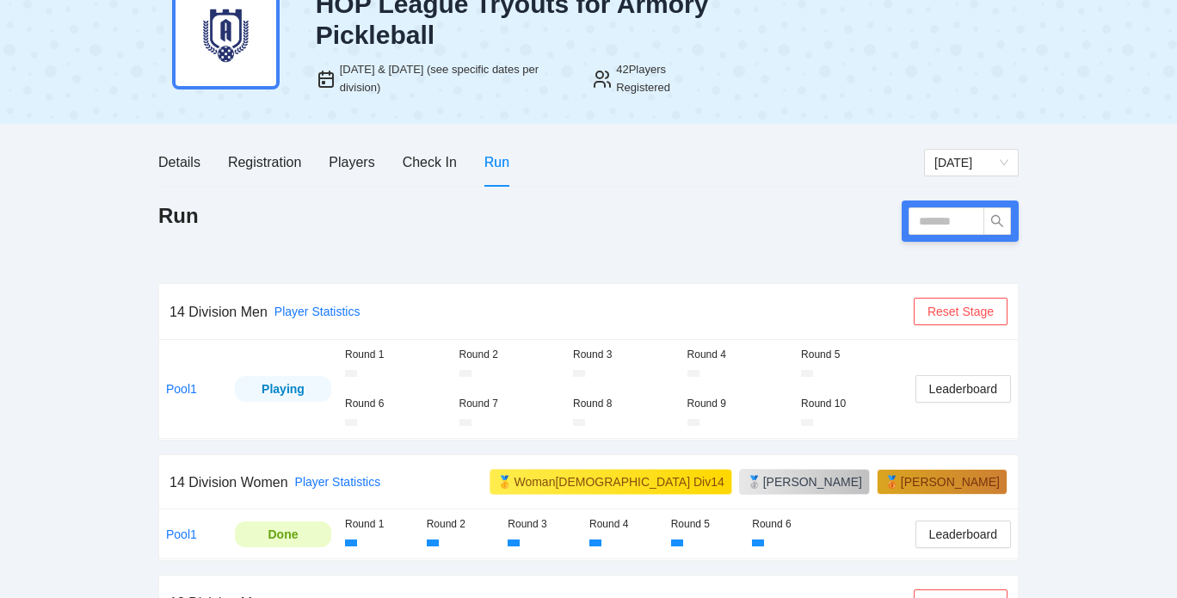
scroll to position [96, 0]
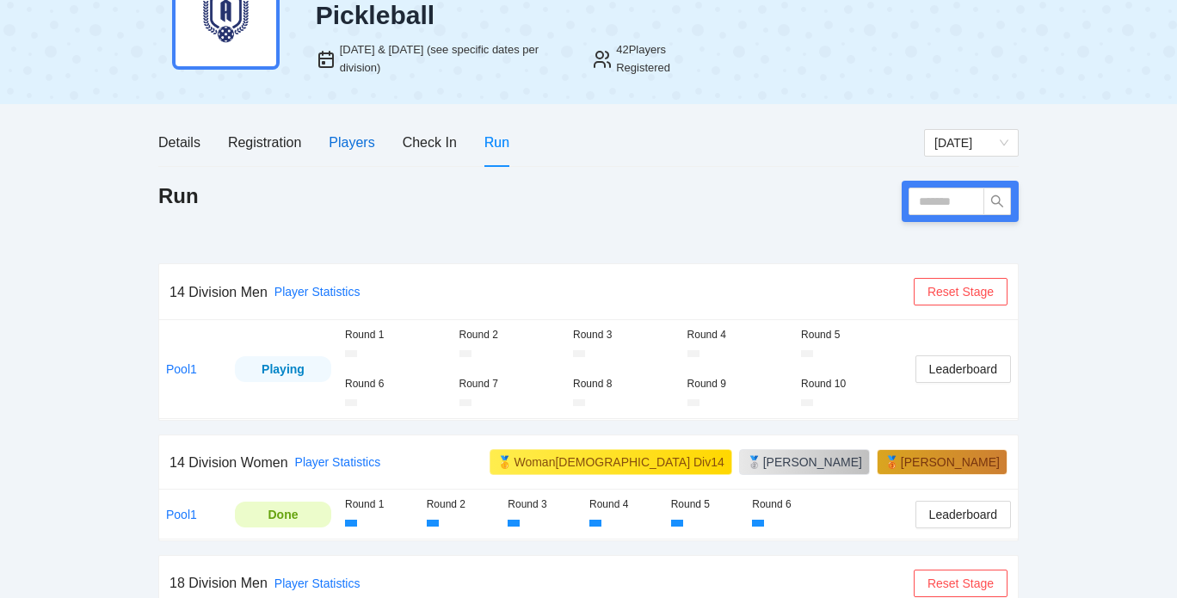
click at [355, 145] on div "Players" at bounding box center [352, 143] width 46 height 22
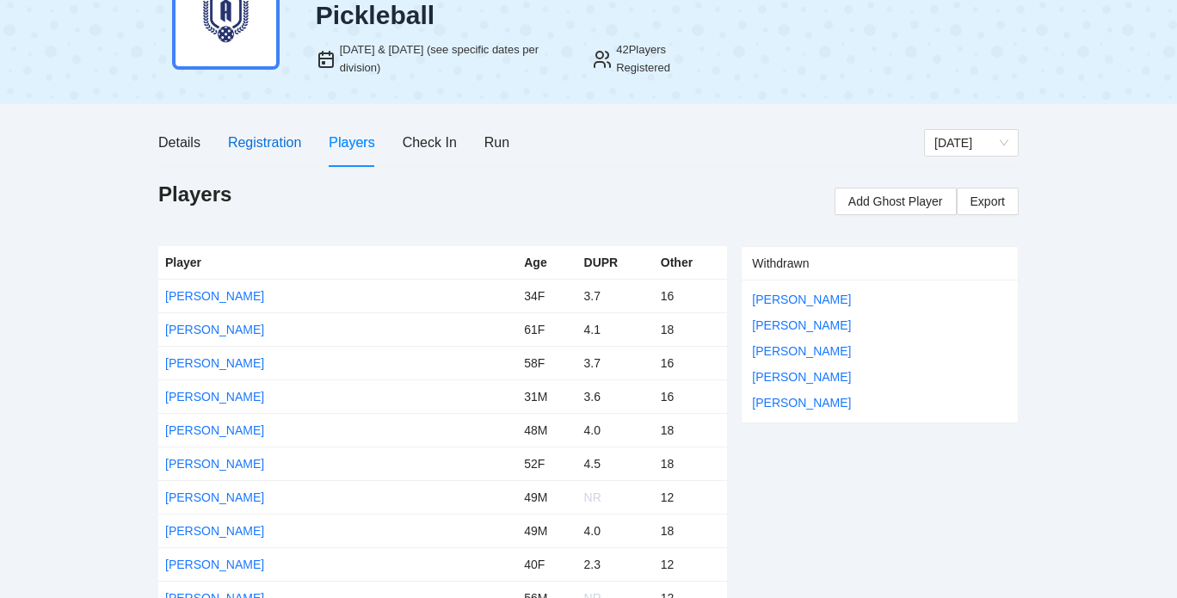
click at [275, 141] on div "Registration" at bounding box center [264, 143] width 73 height 22
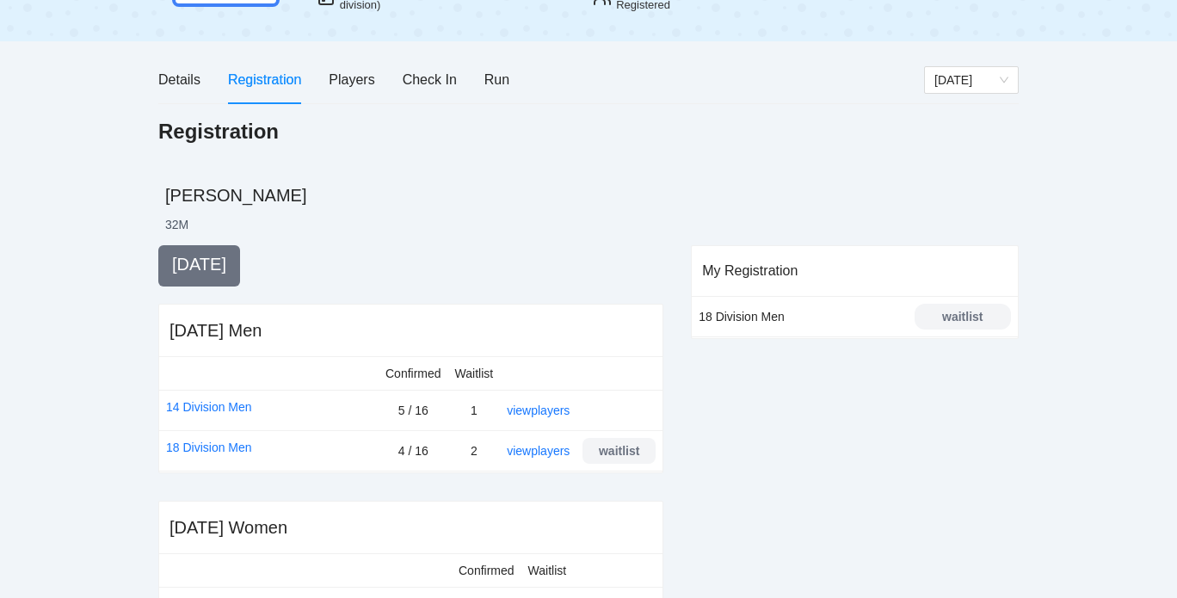
scroll to position [160, 0]
click at [550, 414] on link "view players" at bounding box center [538, 410] width 63 height 14
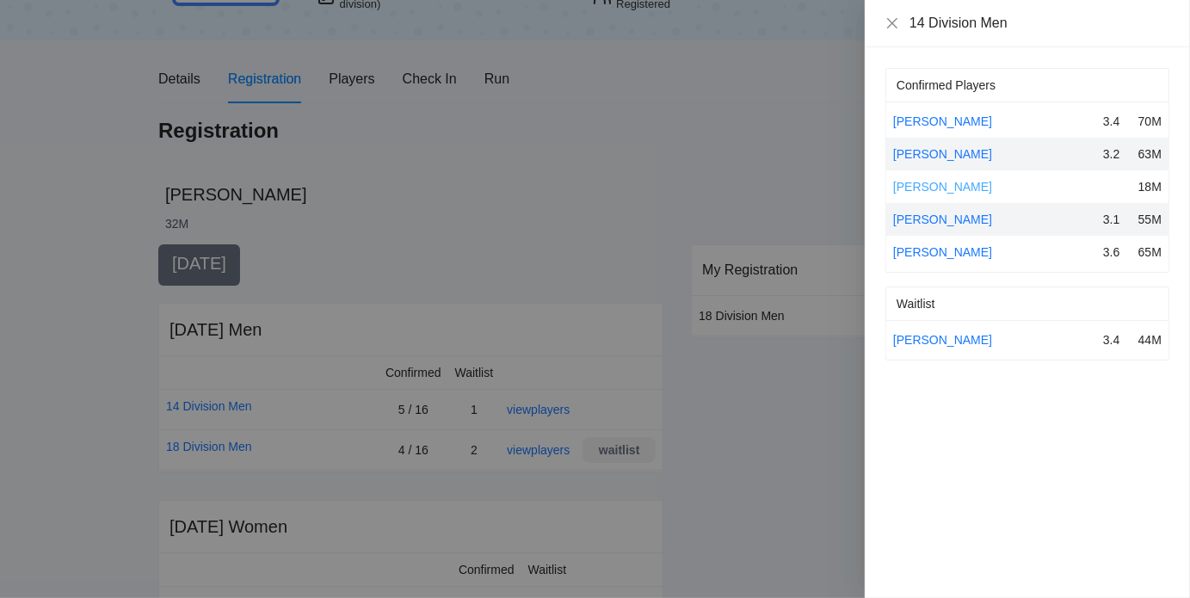
click at [939, 187] on link "Mathew Miranda Garcia" at bounding box center [942, 187] width 99 height 14
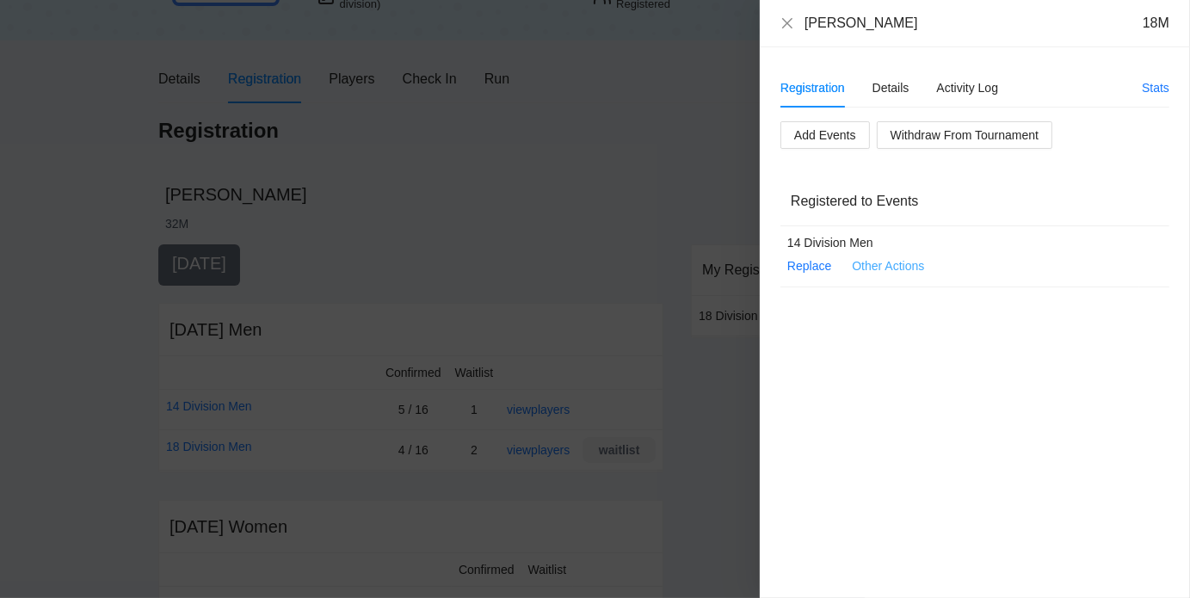
click at [907, 266] on span "Other Actions" at bounding box center [887, 265] width 72 height 19
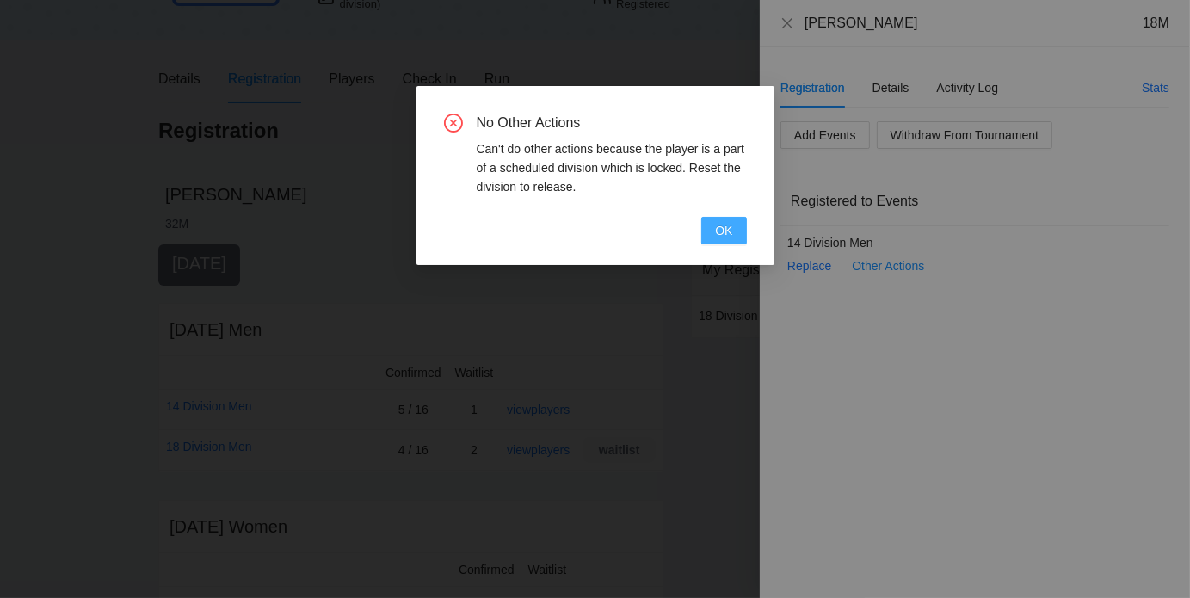
click at [720, 229] on span "OK" at bounding box center [723, 230] width 17 height 19
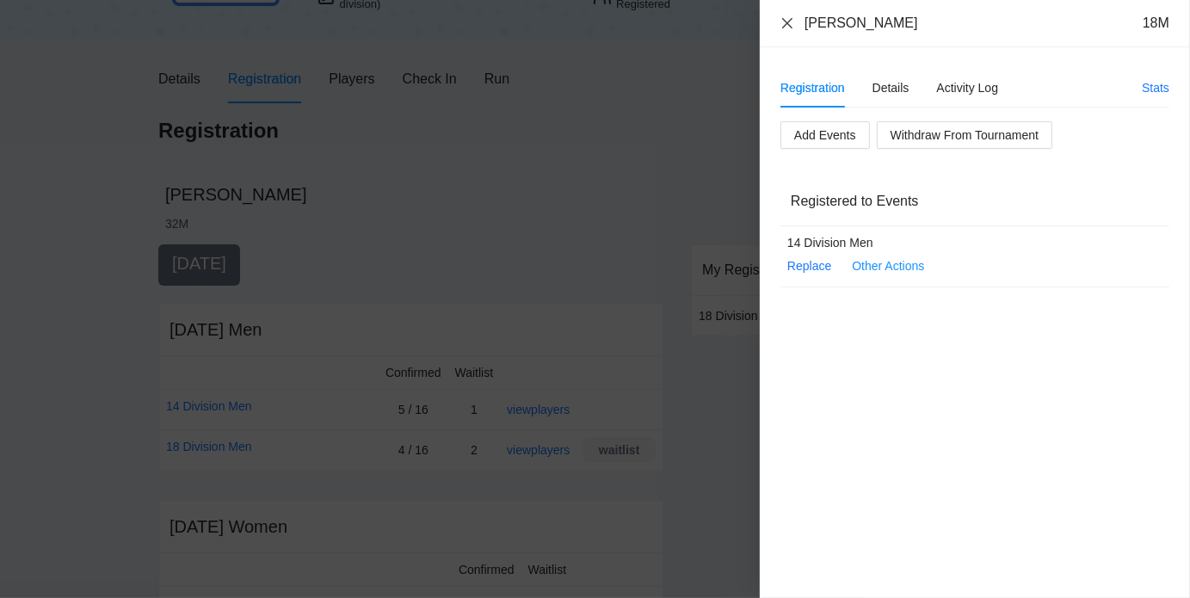
click at [790, 22] on icon "close" at bounding box center [787, 23] width 14 height 14
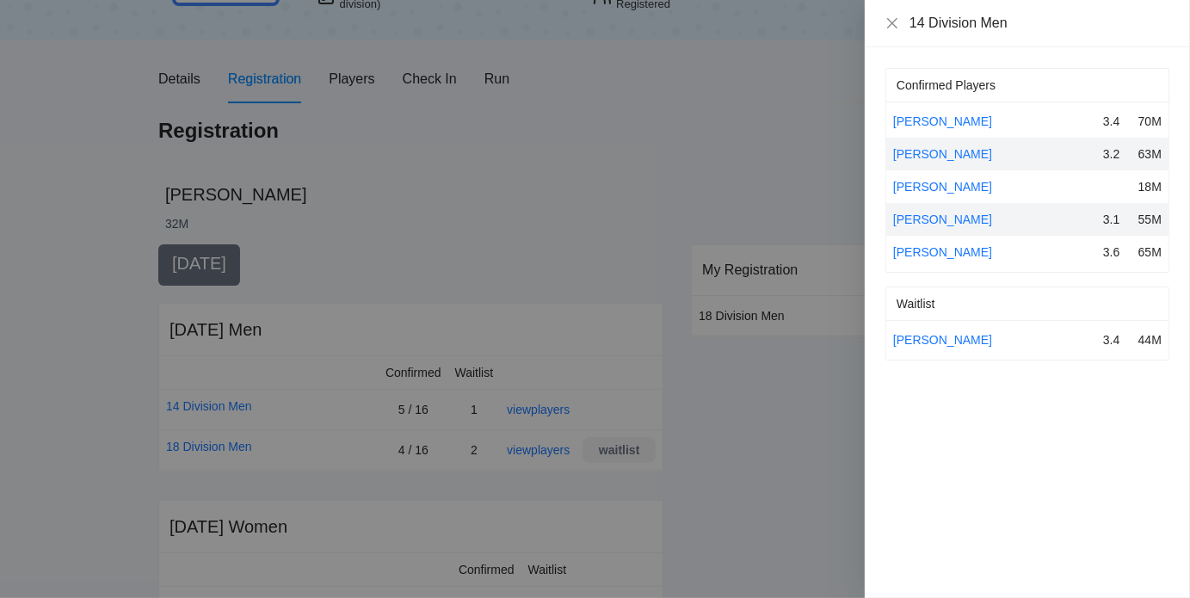
click at [502, 74] on div at bounding box center [595, 299] width 1190 height 598
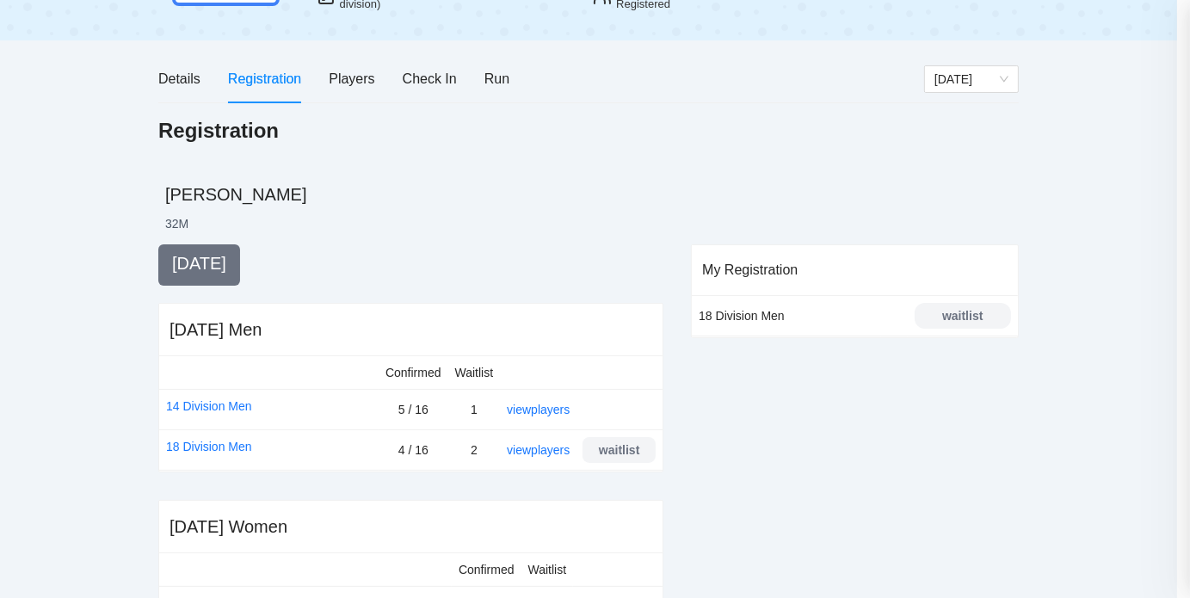
click at [502, 74] on div at bounding box center [595, 299] width 1190 height 598
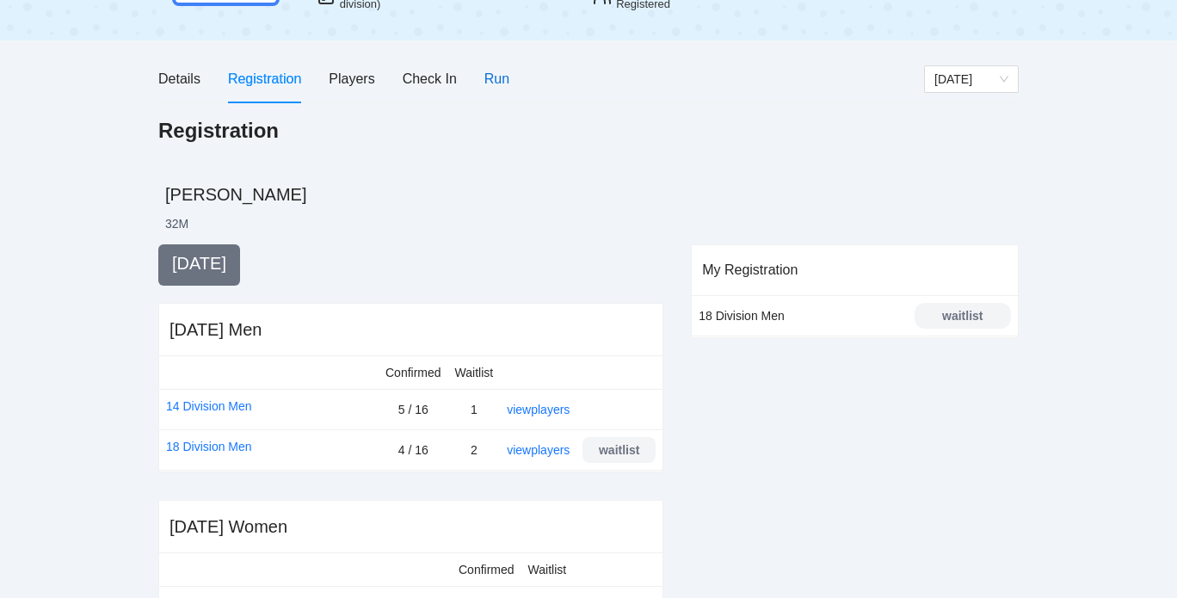
click at [502, 74] on div "Run" at bounding box center [496, 79] width 25 height 22
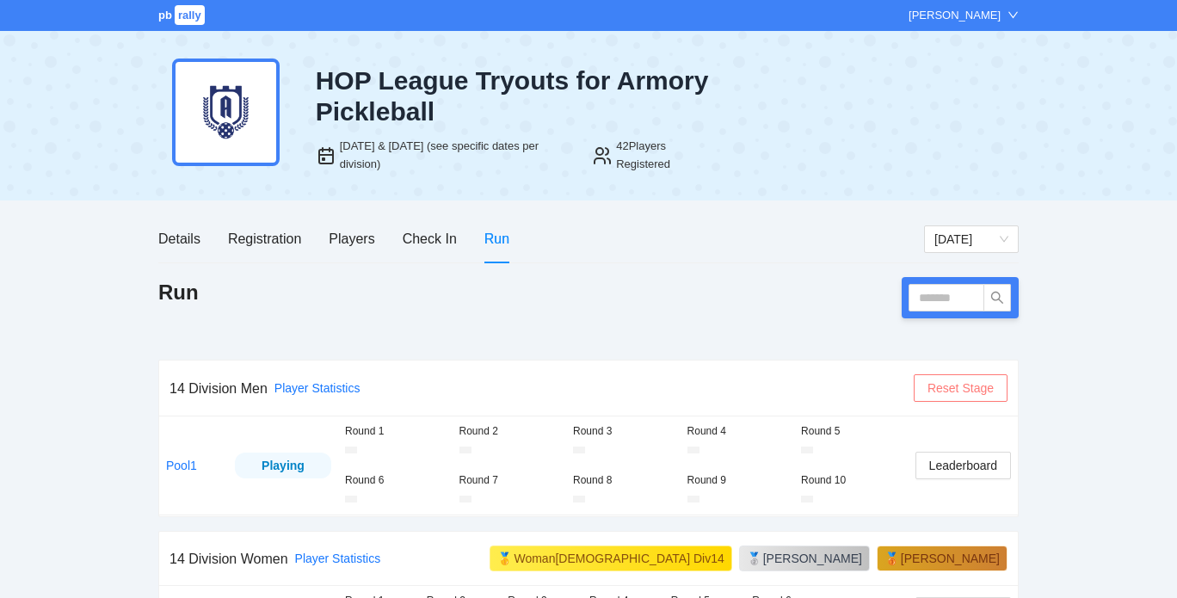
click at [939, 376] on button "Reset Stage" at bounding box center [960, 388] width 94 height 28
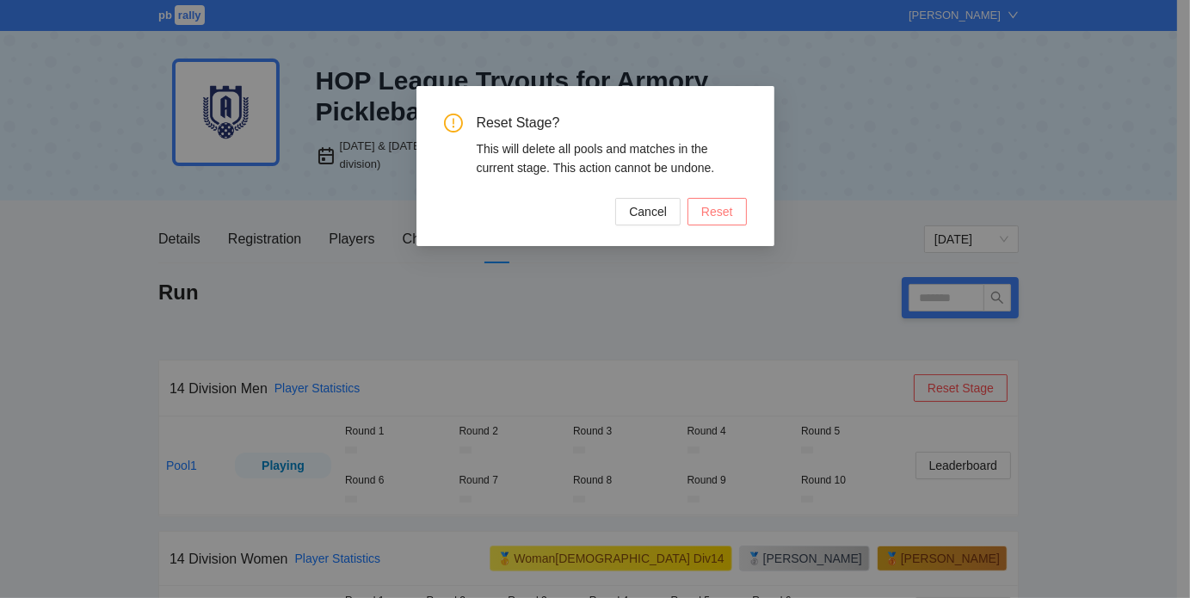
click at [726, 224] on button "Reset" at bounding box center [716, 212] width 59 height 28
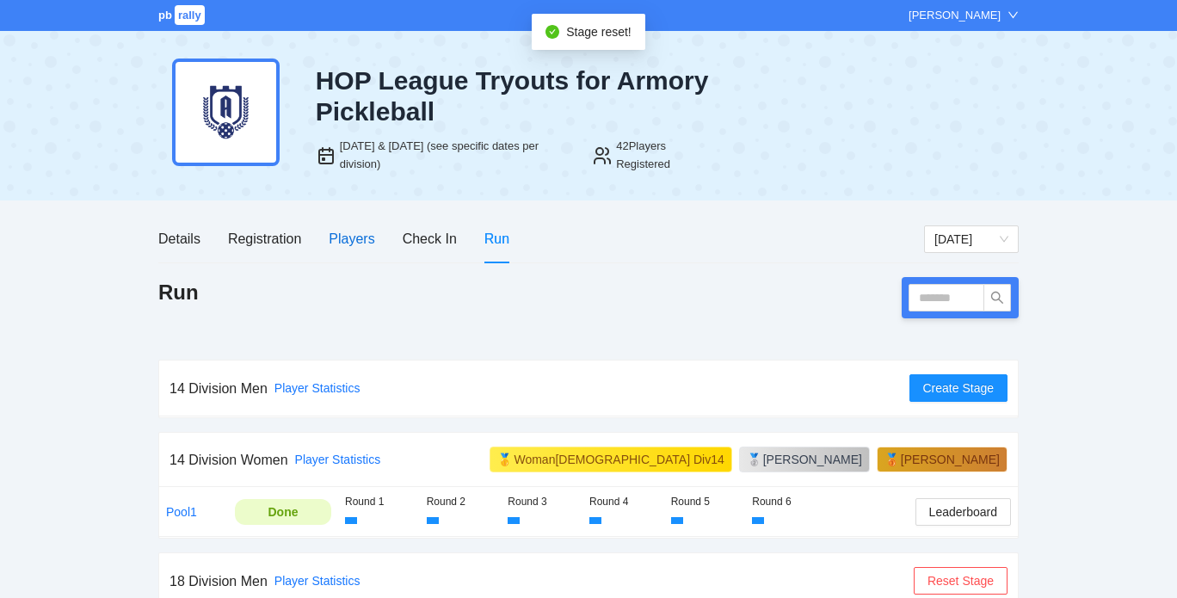
click at [347, 235] on div "Players" at bounding box center [352, 239] width 46 height 22
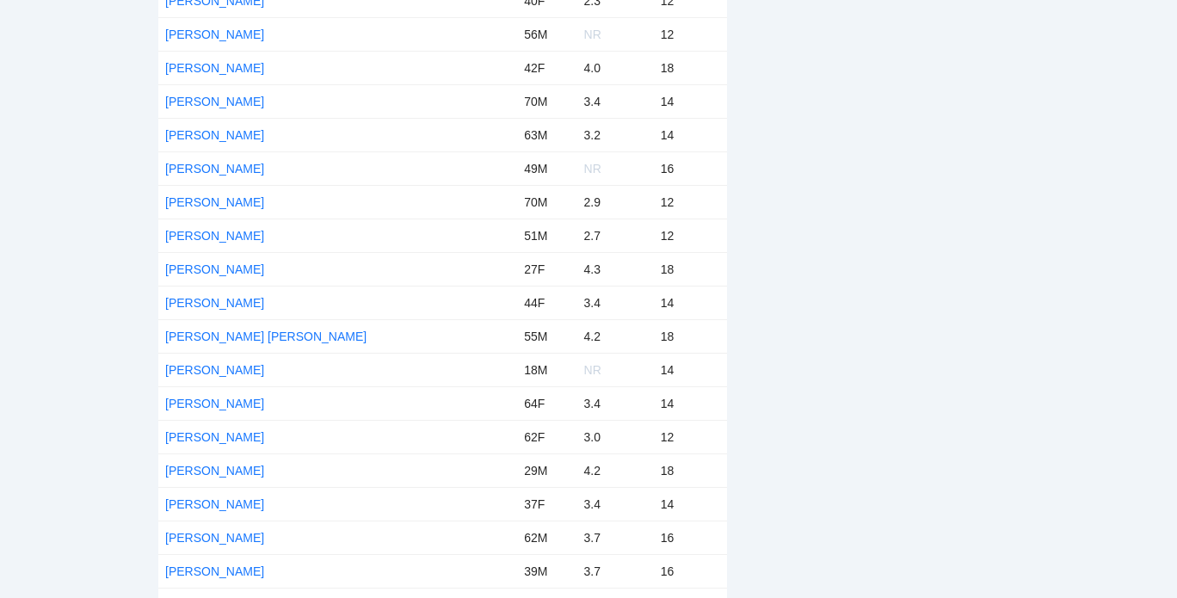
scroll to position [661, 0]
click at [264, 362] on link "Mathew Miranda Garcia" at bounding box center [214, 369] width 99 height 14
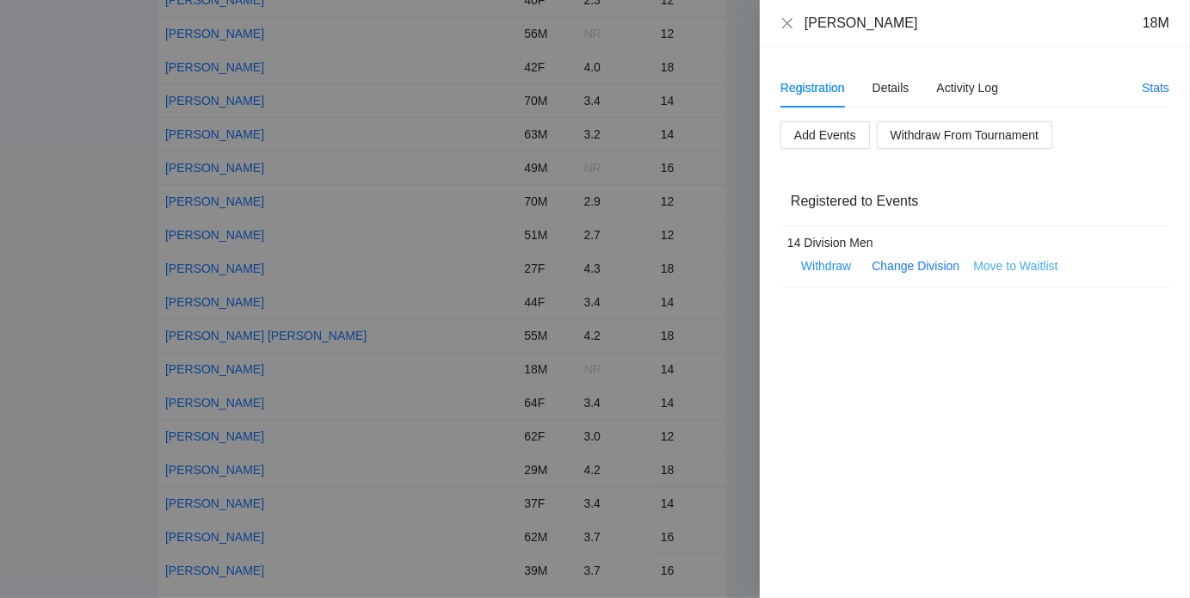
click at [1010, 266] on span "Move to Waitlist" at bounding box center [1015, 265] width 84 height 19
click at [1054, 209] on span "Yes" at bounding box center [1050, 214] width 20 height 19
click at [792, 29] on icon "close" at bounding box center [787, 23] width 14 height 14
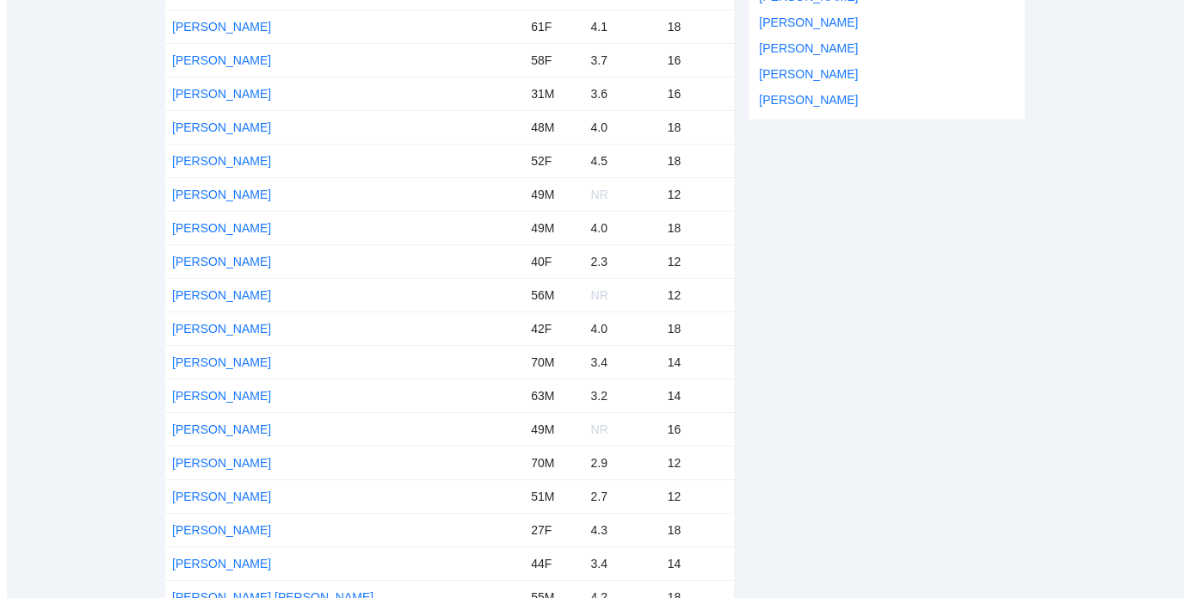
scroll to position [0, 0]
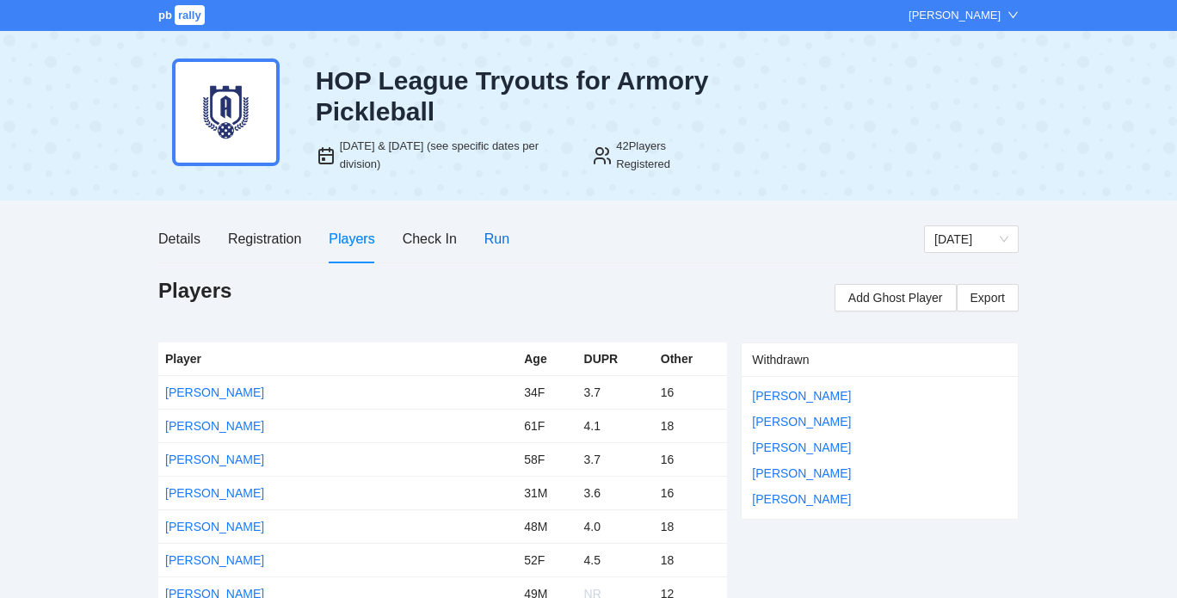
click at [495, 234] on div "Run" at bounding box center [496, 239] width 25 height 22
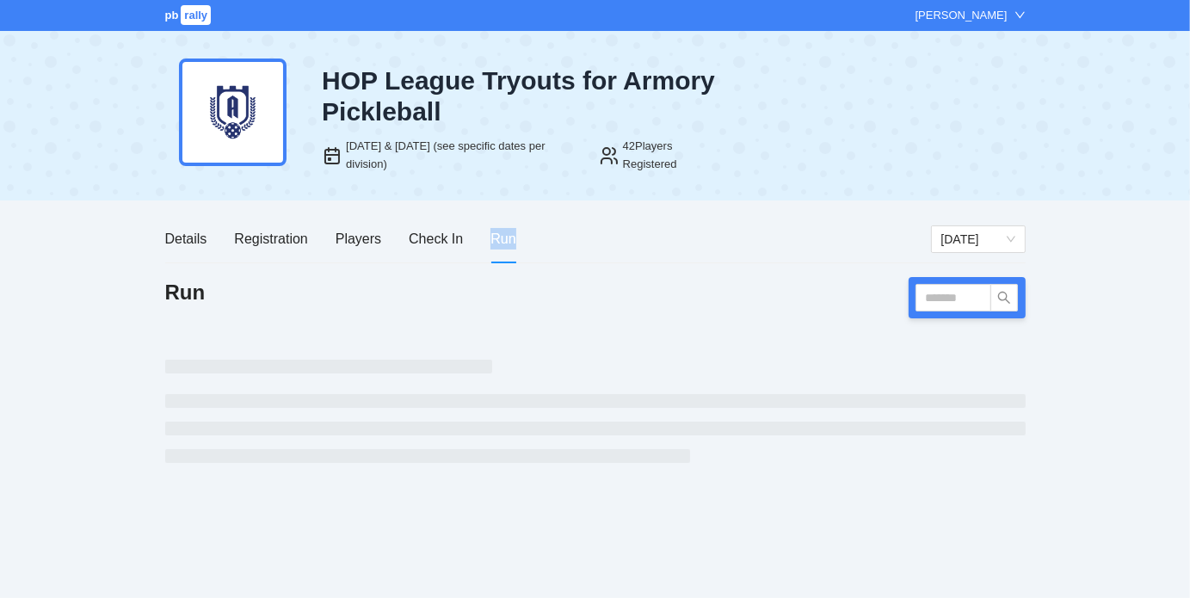
click at [495, 234] on div "Run" at bounding box center [502, 239] width 25 height 22
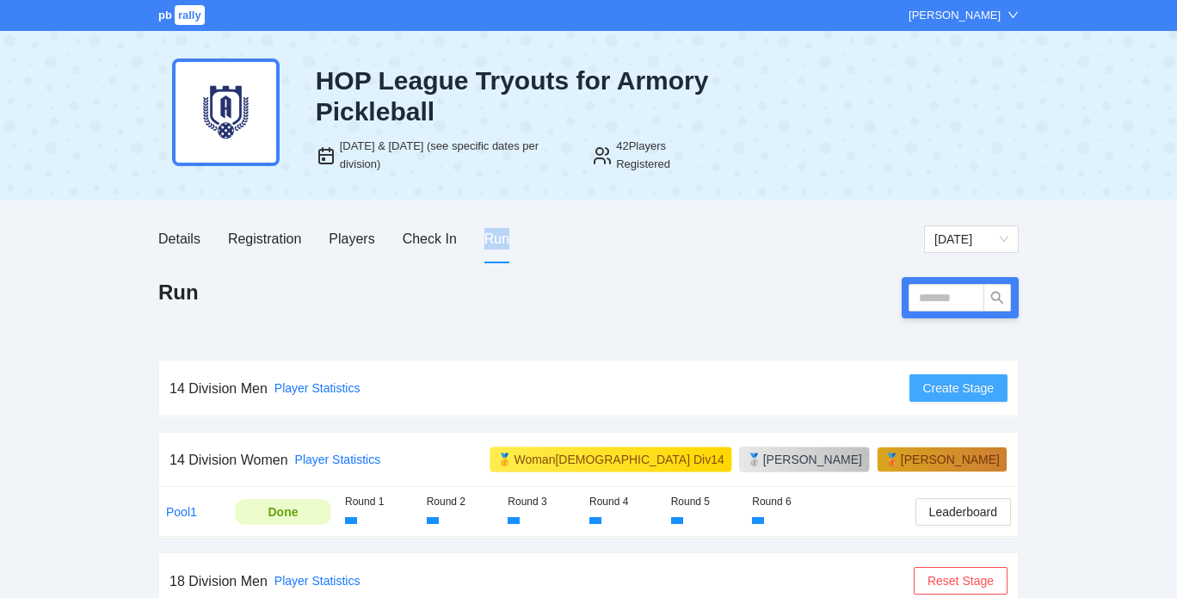
click at [940, 388] on span "Create Stage" at bounding box center [958, 387] width 71 height 19
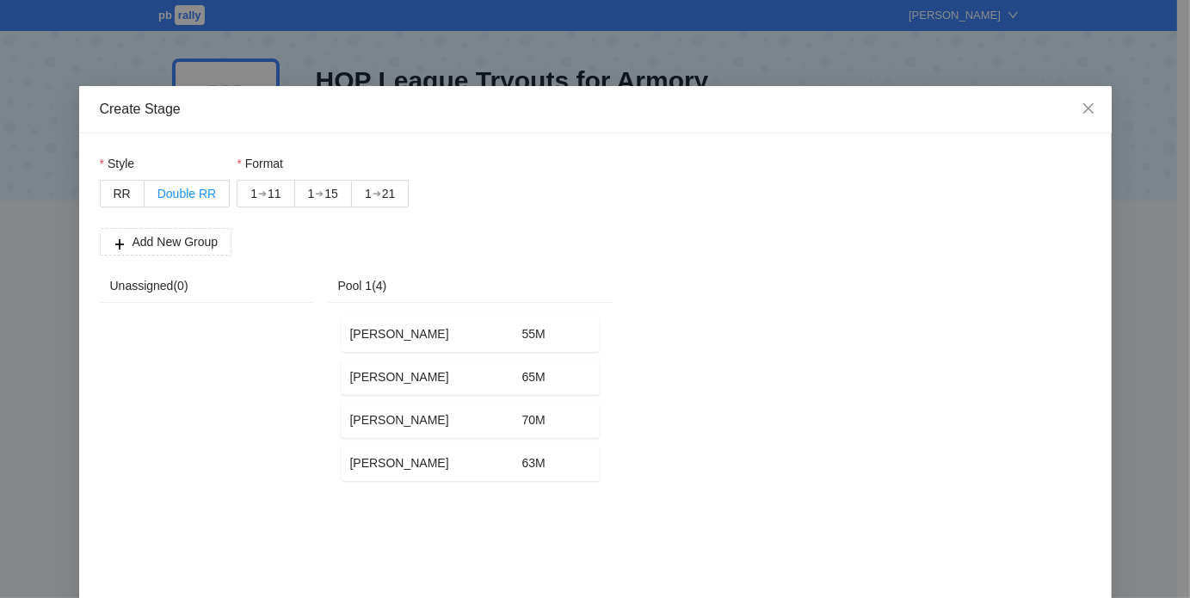
click at [186, 183] on label "Double RR" at bounding box center [186, 194] width 85 height 28
click at [317, 195] on div "➔" at bounding box center [319, 194] width 9 height 14
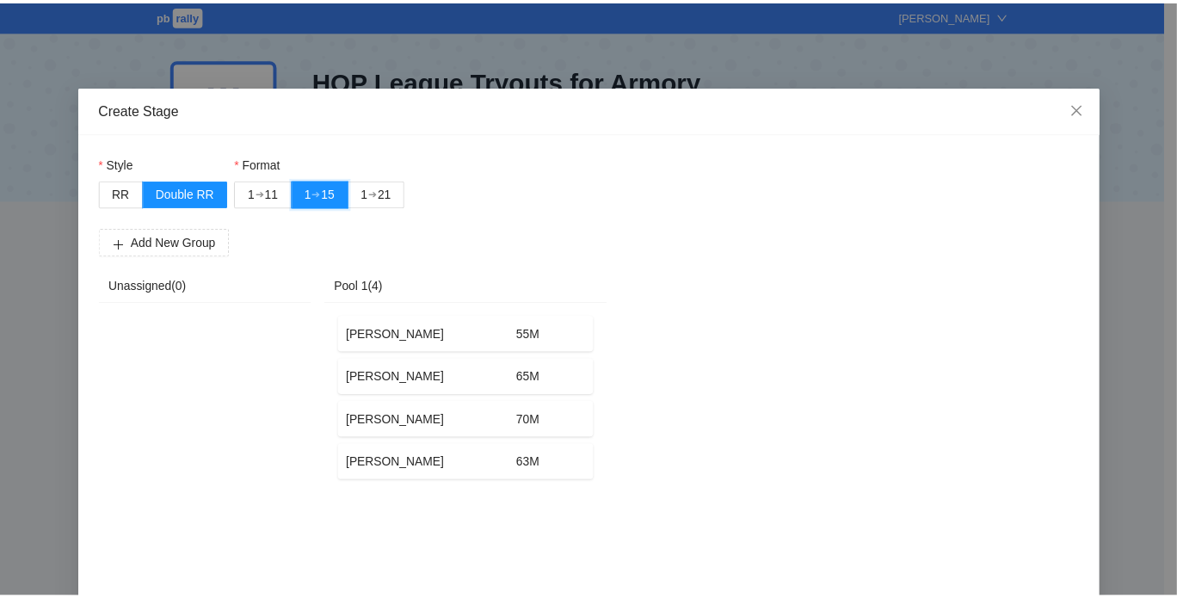
scroll to position [69, 0]
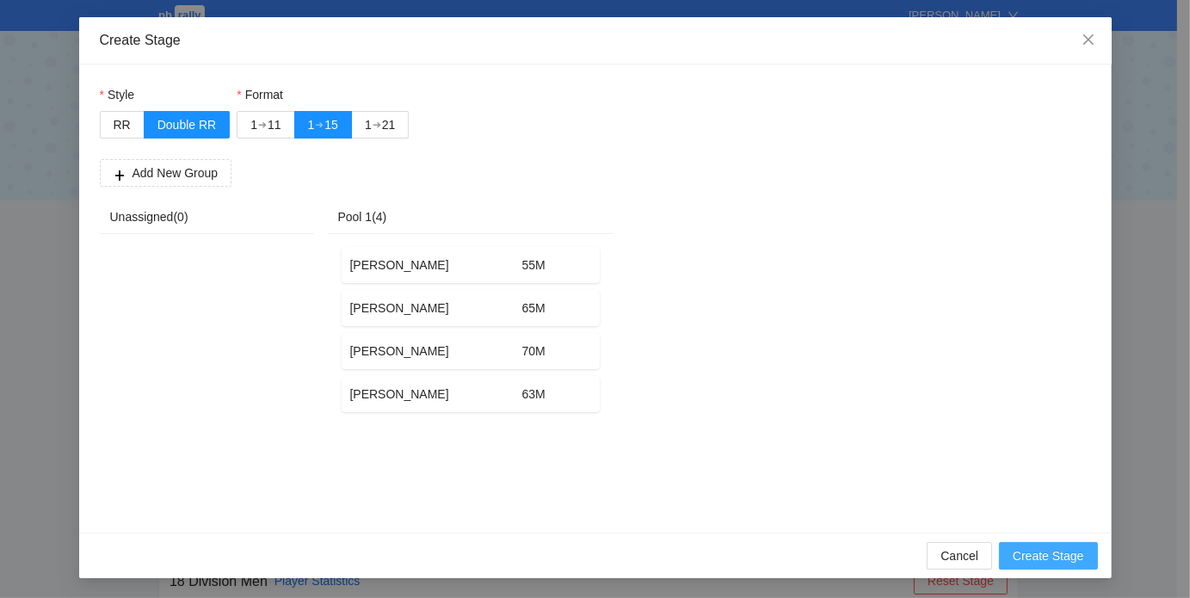
click at [1049, 558] on span "Create Stage" at bounding box center [1047, 555] width 71 height 19
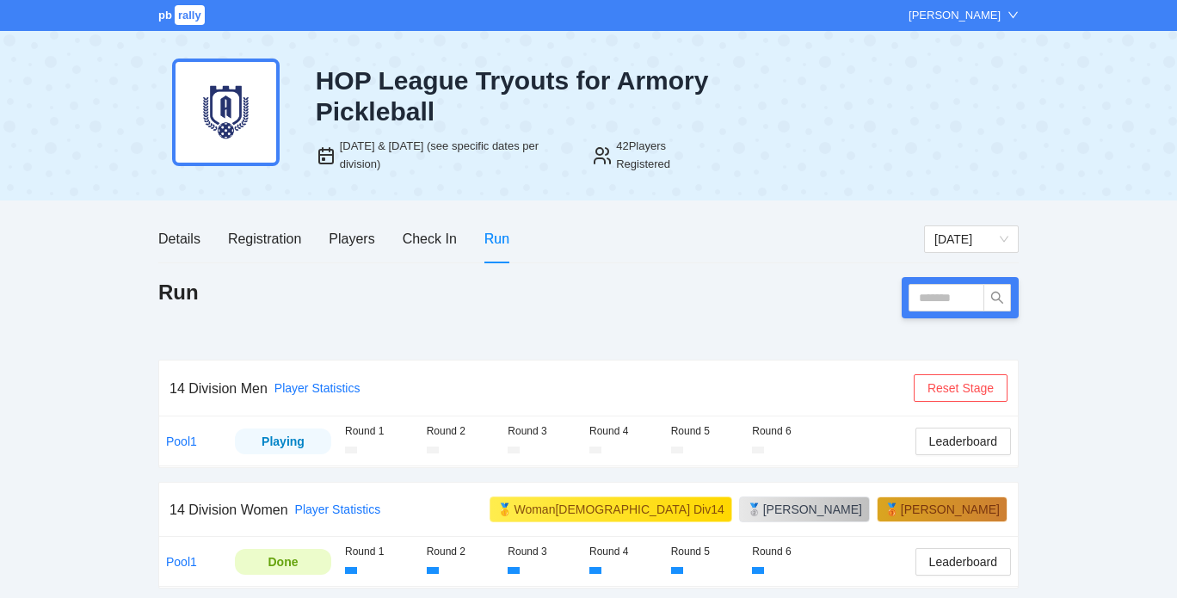
click at [195, 433] on td "Pool1" at bounding box center [193, 440] width 69 height 49
click at [186, 438] on link "Pool1" at bounding box center [181, 441] width 31 height 14
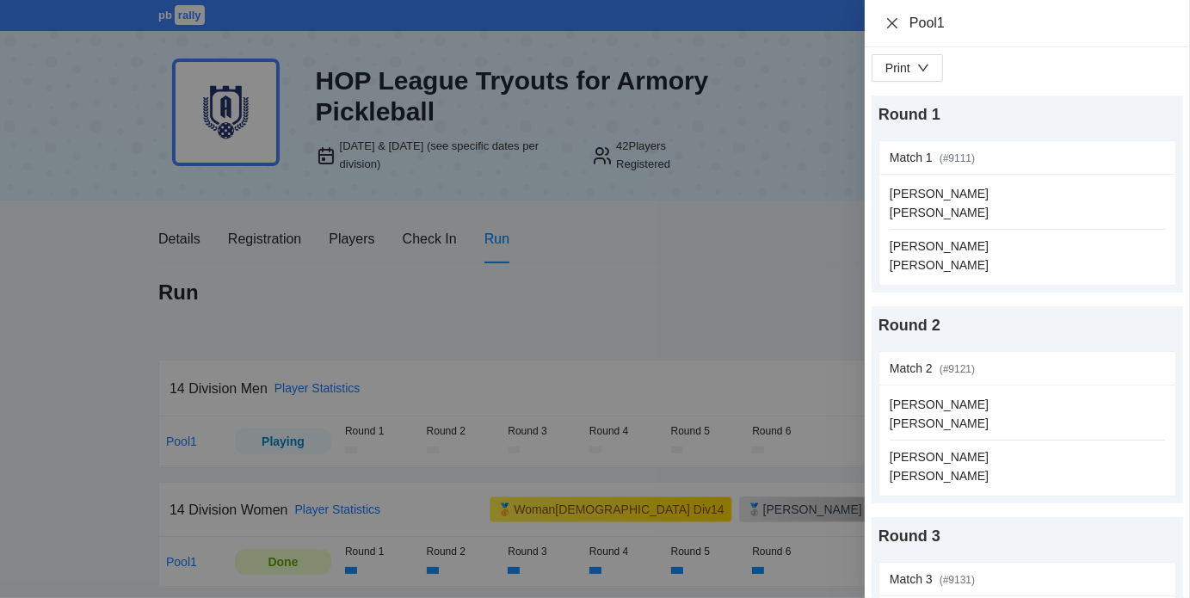
click at [888, 23] on icon "close" at bounding box center [892, 23] width 14 height 14
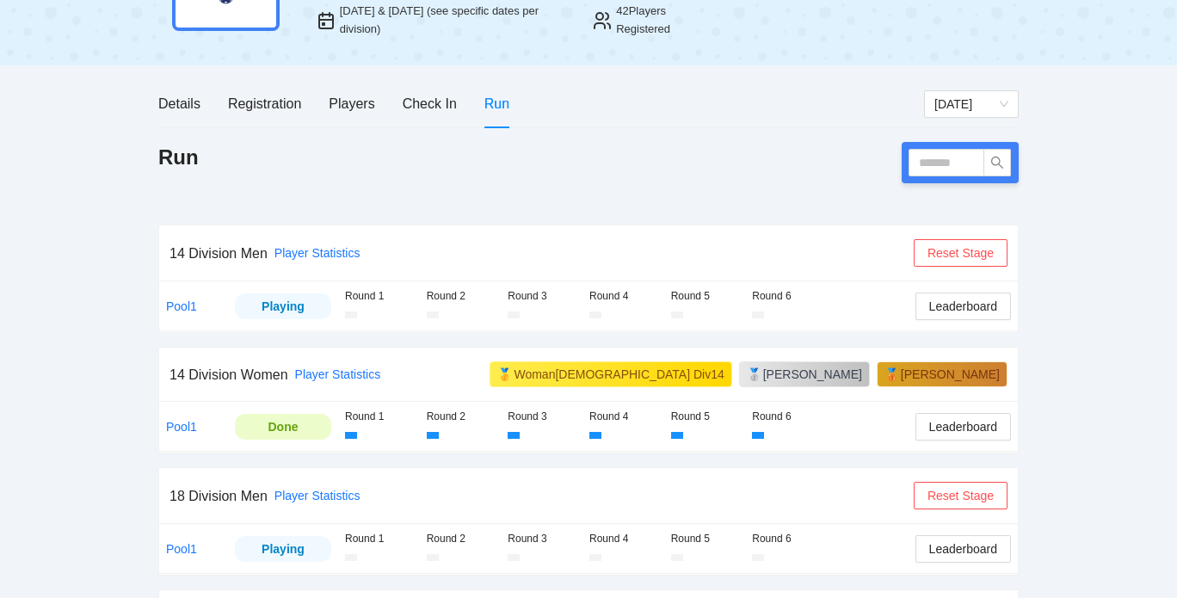
scroll to position [148, 0]
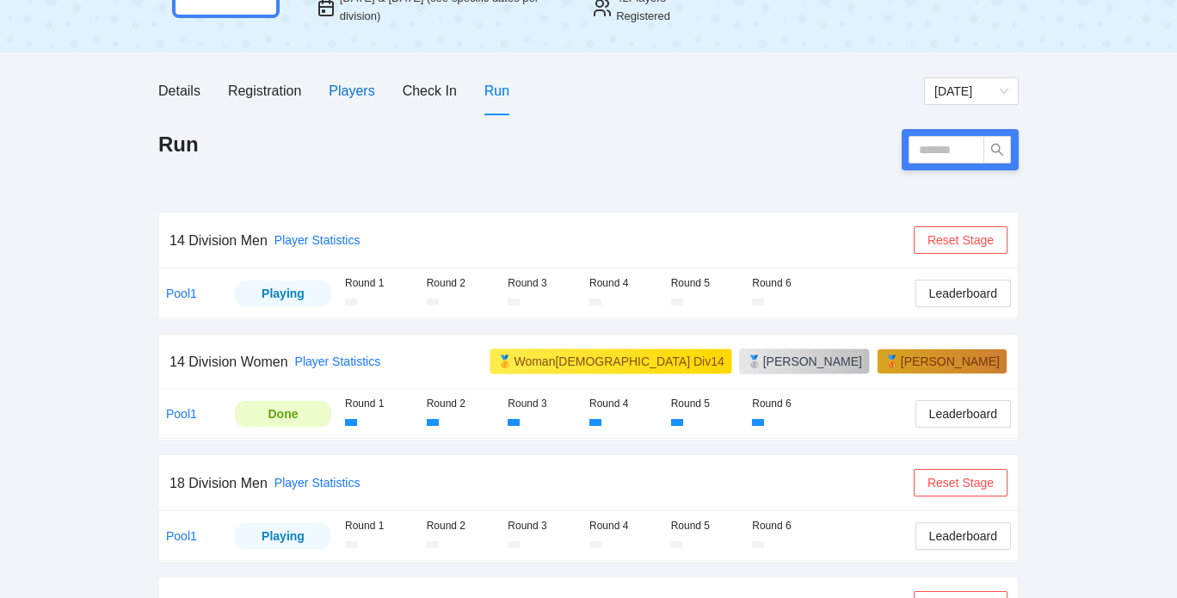
click at [353, 94] on div "Players" at bounding box center [352, 91] width 46 height 22
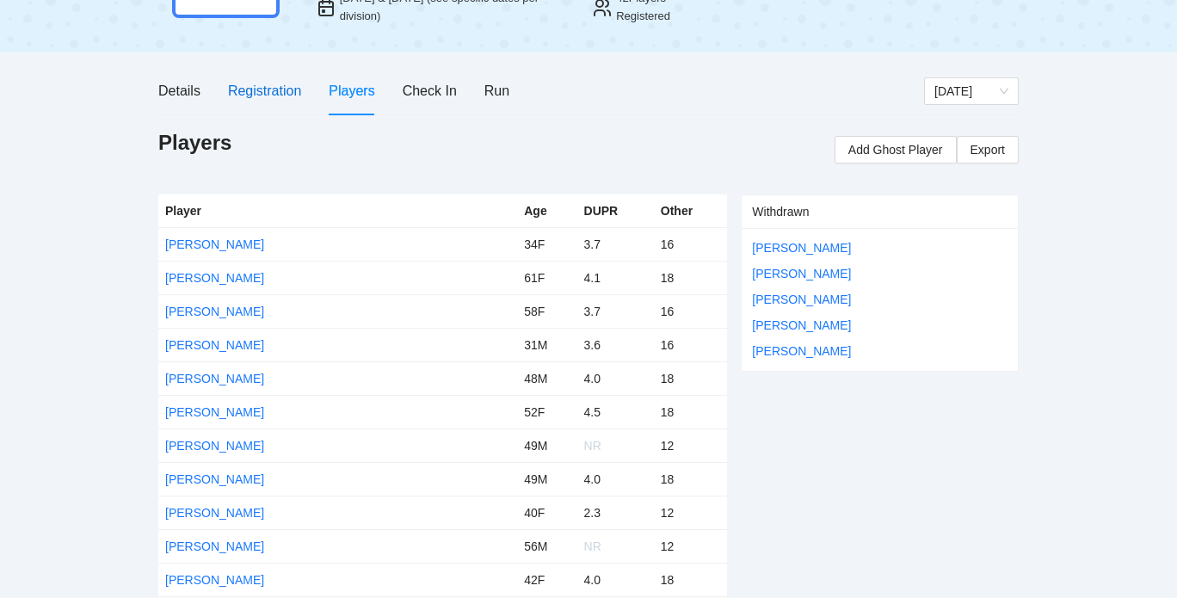
click at [275, 86] on div "Registration" at bounding box center [264, 91] width 73 height 22
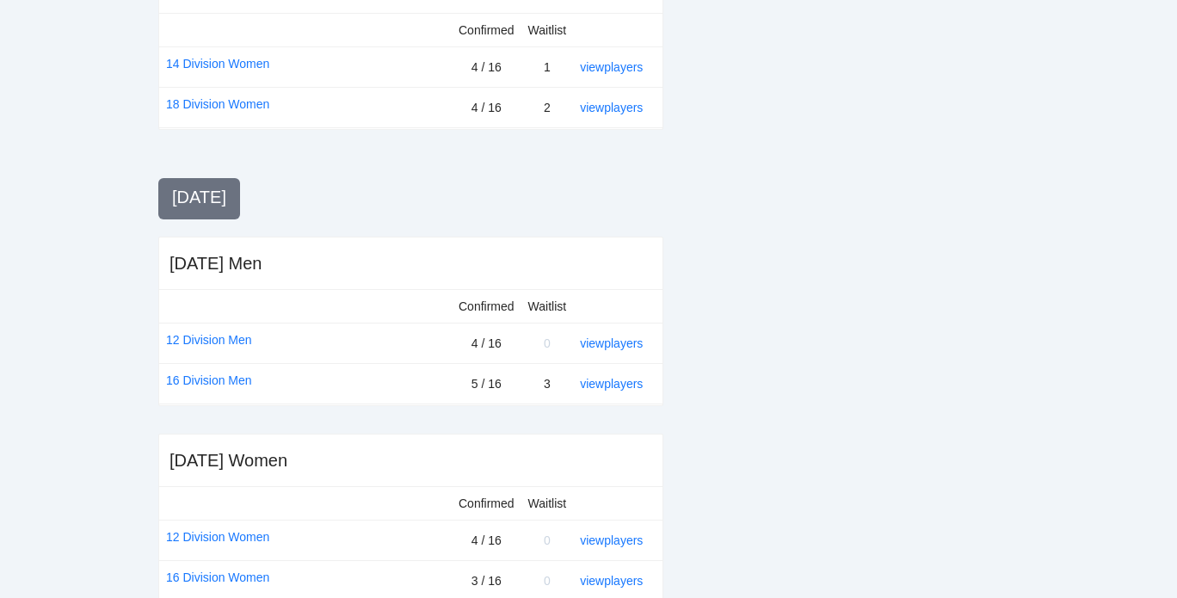
scroll to position [728, 0]
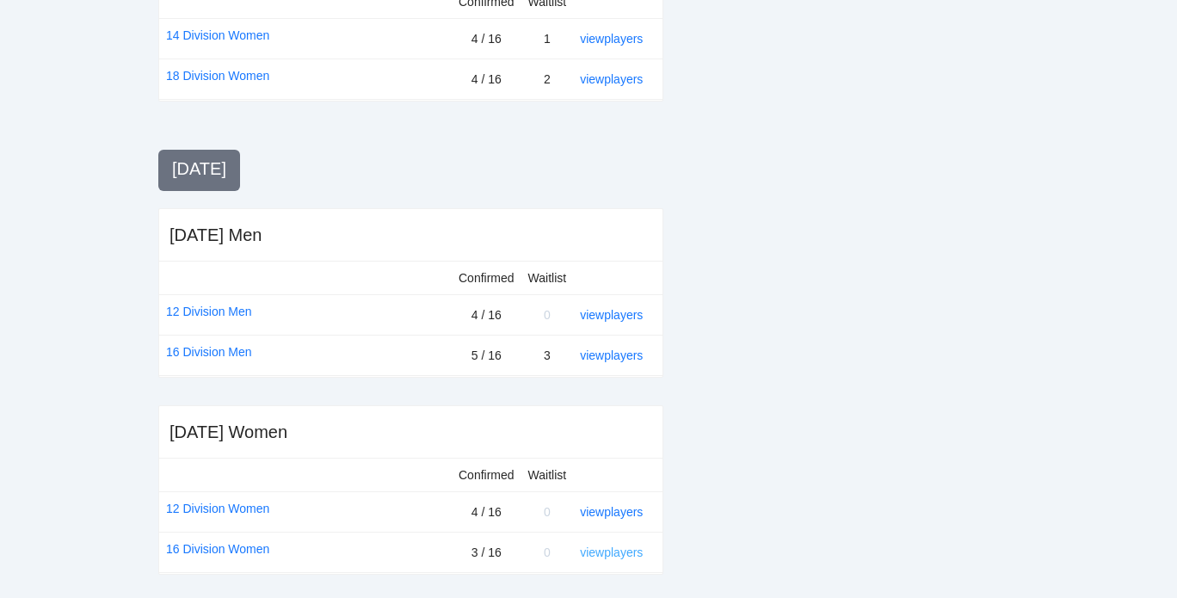
click at [614, 545] on link "view players" at bounding box center [611, 552] width 63 height 14
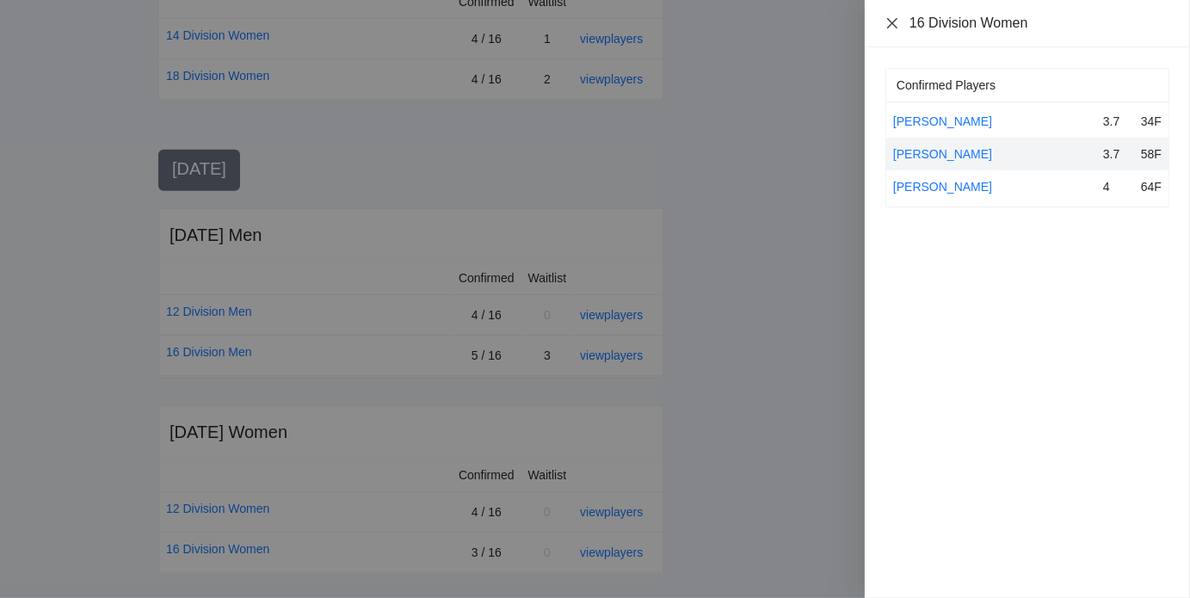
click at [887, 21] on icon "close" at bounding box center [892, 23] width 14 height 14
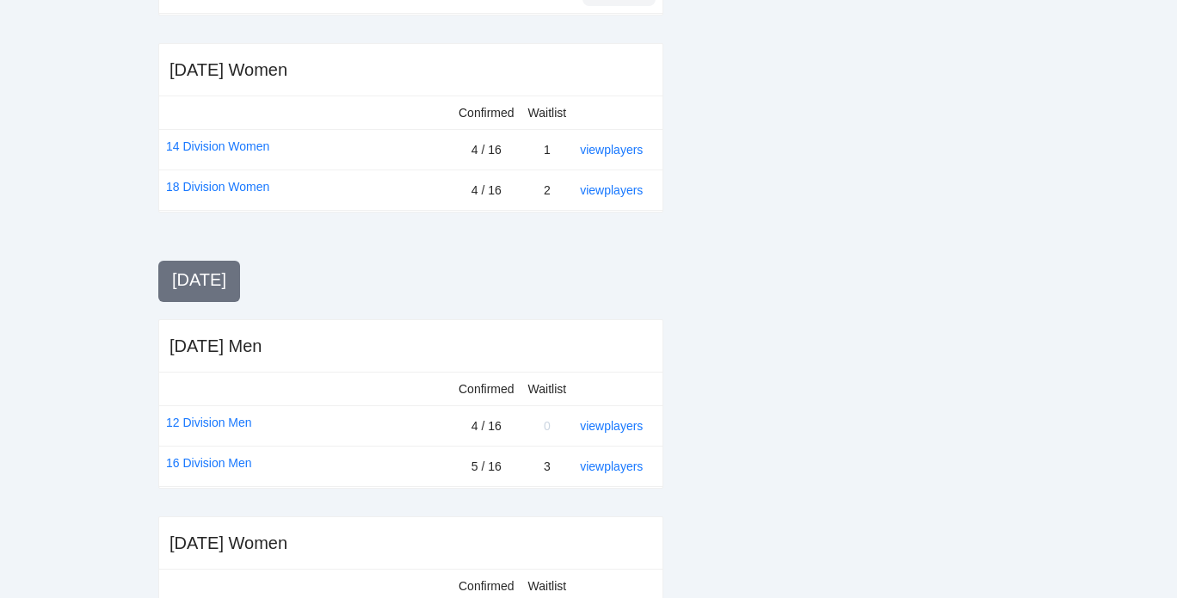
scroll to position [616, 0]
click at [625, 144] on link "view players" at bounding box center [611, 151] width 63 height 14
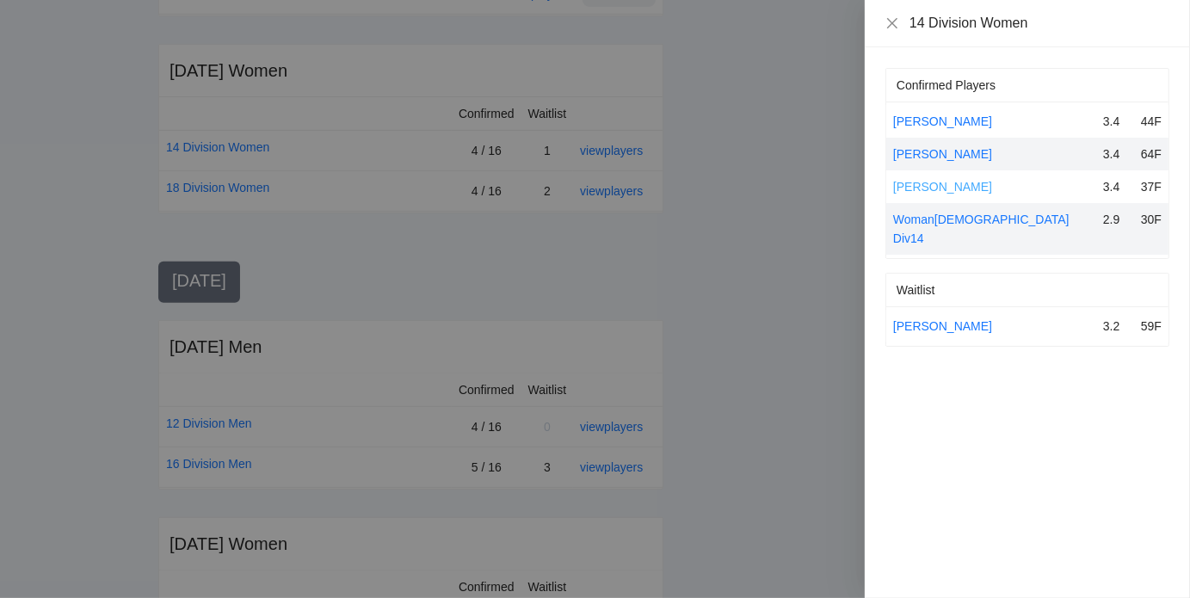
drag, startPoint x: 980, startPoint y: 183, endPoint x: 896, endPoint y: 192, distance: 84.7
click at [896, 192] on div "[PERSON_NAME]" at bounding box center [994, 186] width 203 height 19
copy link "[PERSON_NAME]"
click at [892, 22] on icon "close" at bounding box center [892, 22] width 10 height 10
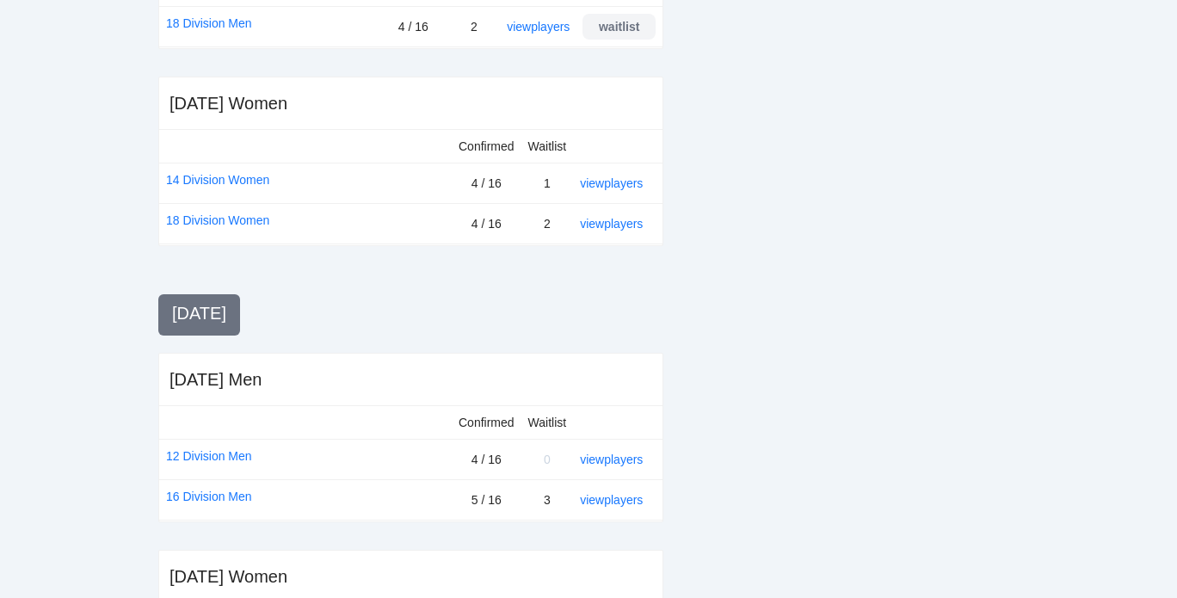
scroll to position [728, 0]
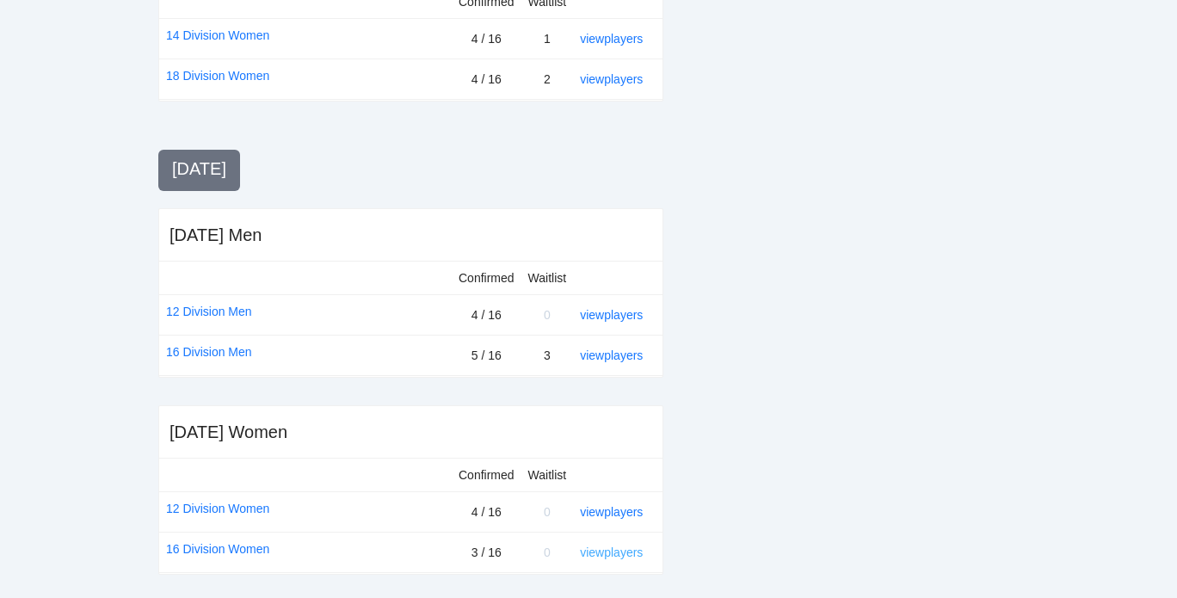
click at [600, 550] on link "view players" at bounding box center [611, 552] width 63 height 14
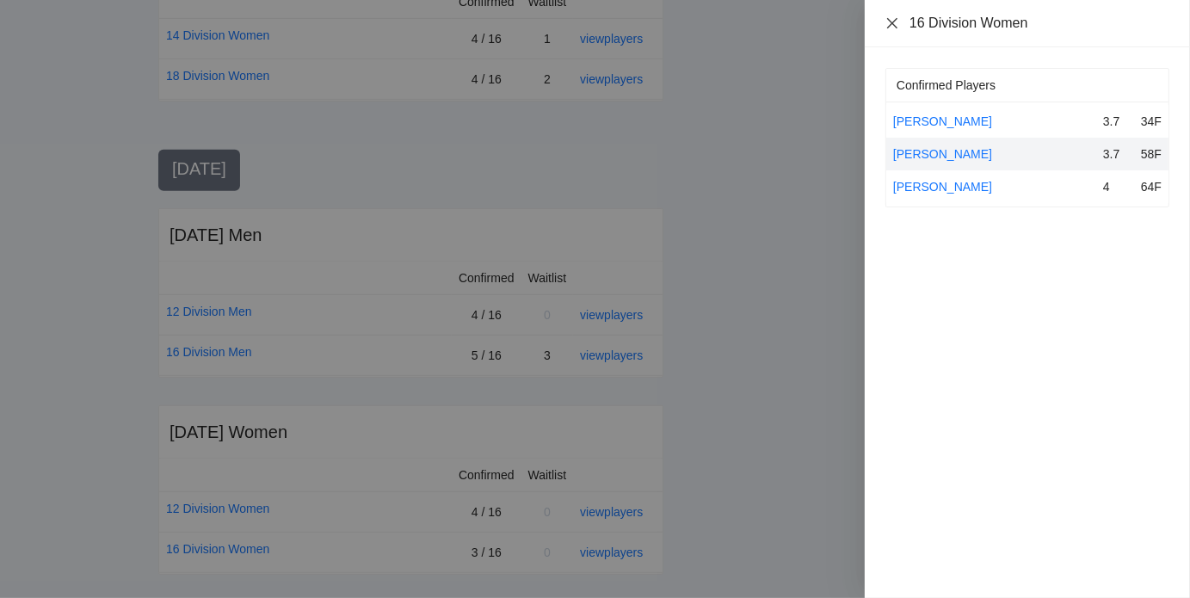
click at [892, 24] on icon "close" at bounding box center [892, 23] width 14 height 14
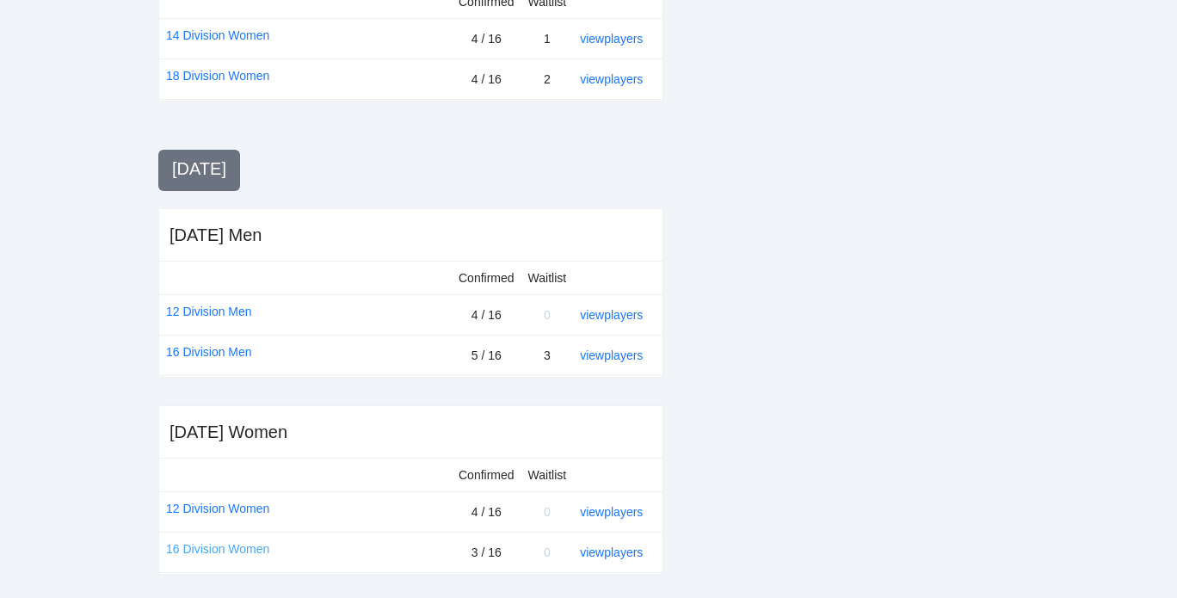
click at [241, 541] on link "16 Division Women" at bounding box center [217, 548] width 103 height 19
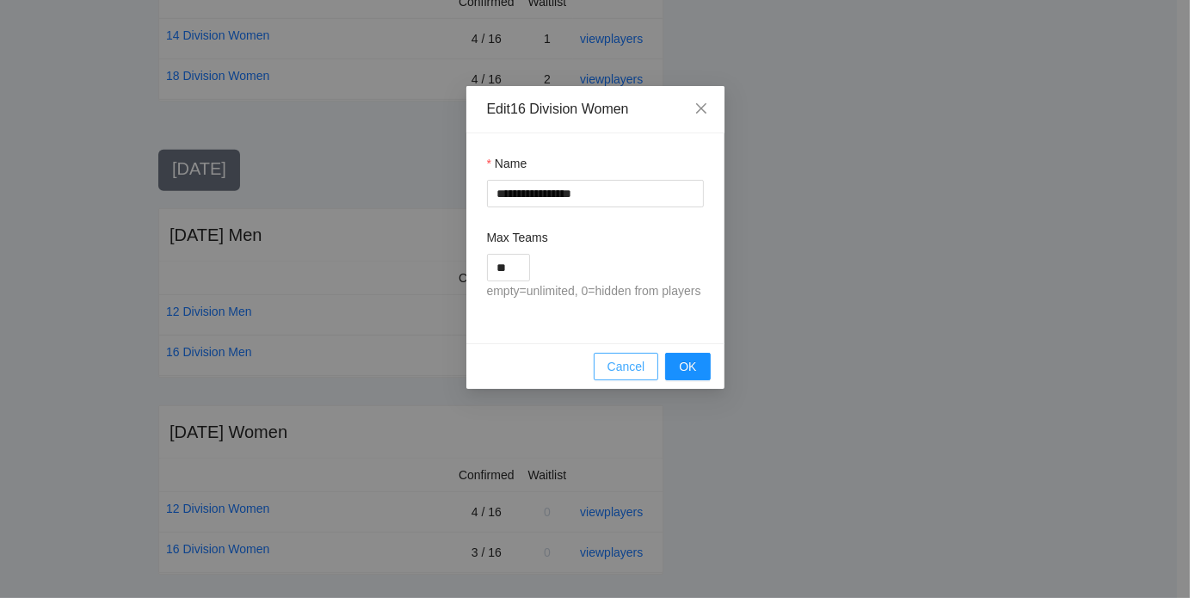
click at [629, 366] on span "Cancel" at bounding box center [626, 366] width 38 height 19
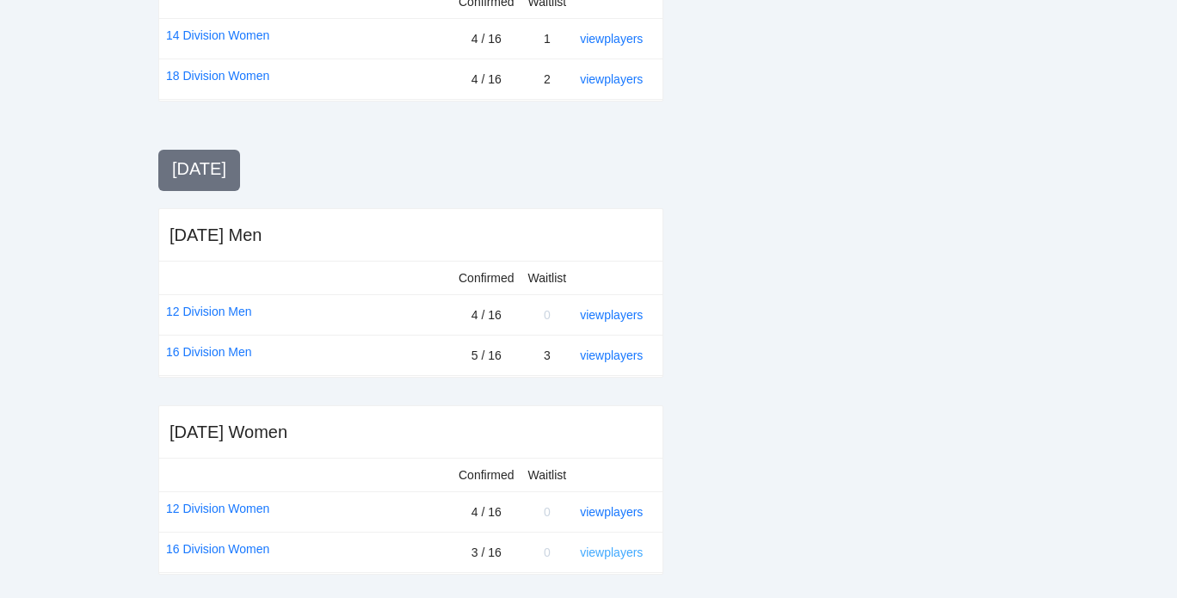
click at [624, 546] on link "view players" at bounding box center [611, 552] width 63 height 14
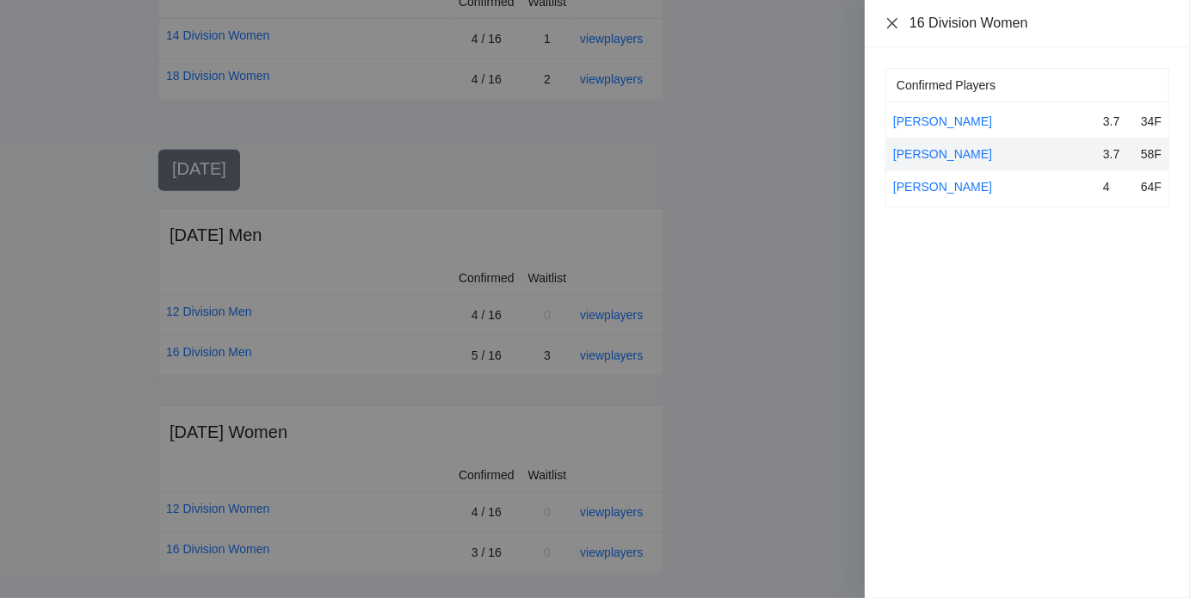
click at [890, 27] on icon "close" at bounding box center [892, 23] width 14 height 14
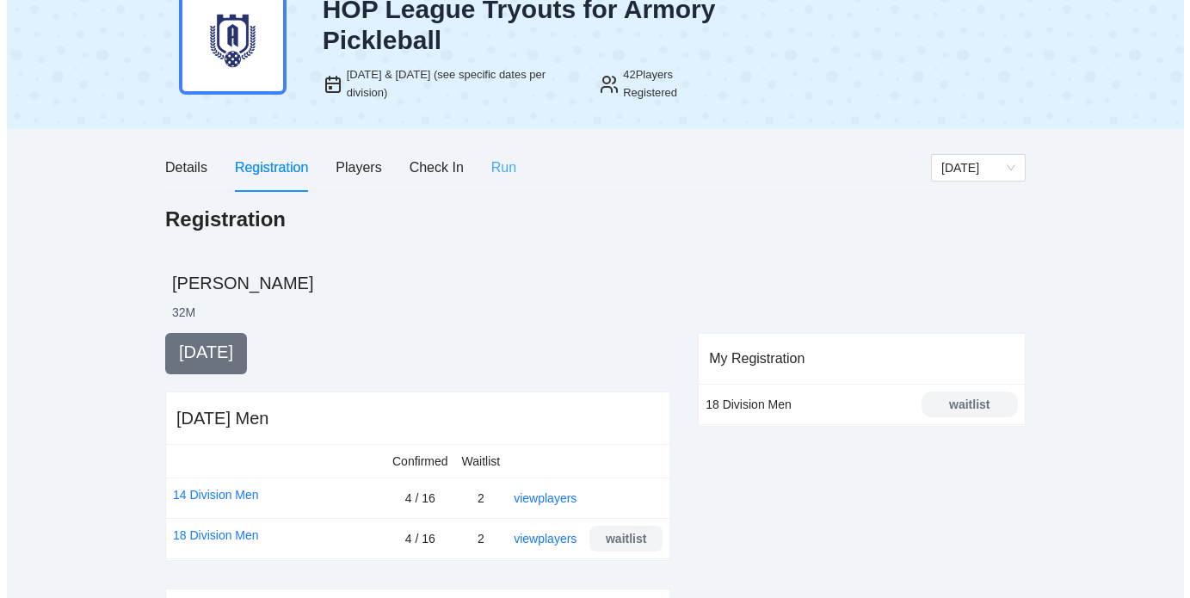
scroll to position [71, 0]
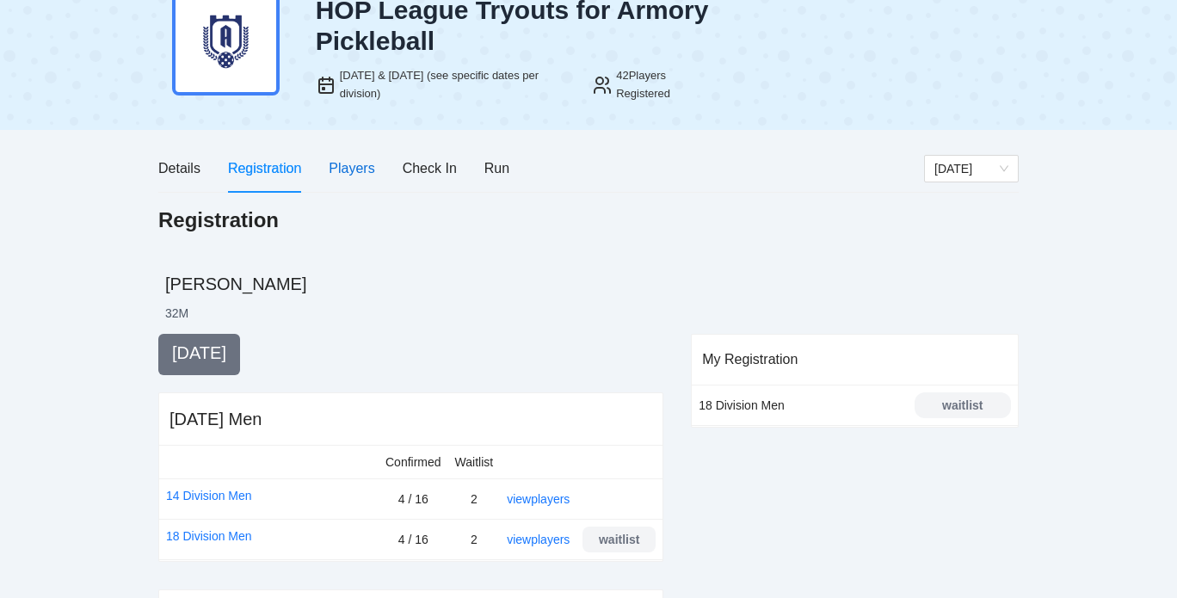
click at [357, 166] on div "Players" at bounding box center [352, 168] width 46 height 22
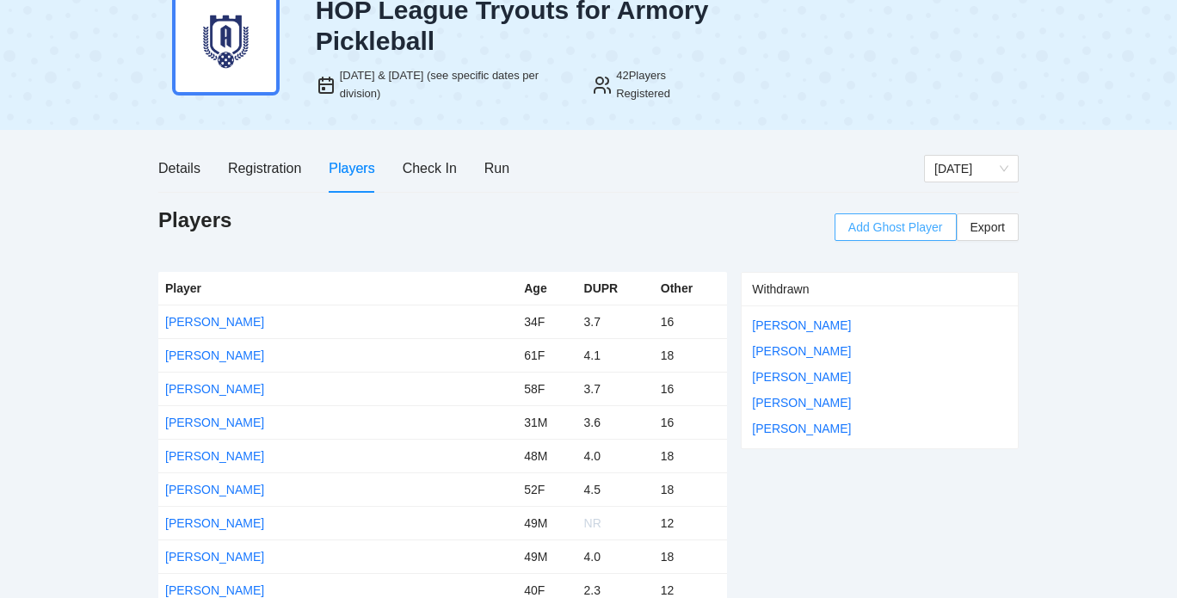
click at [861, 224] on span "Add Ghost Player" at bounding box center [895, 227] width 95 height 19
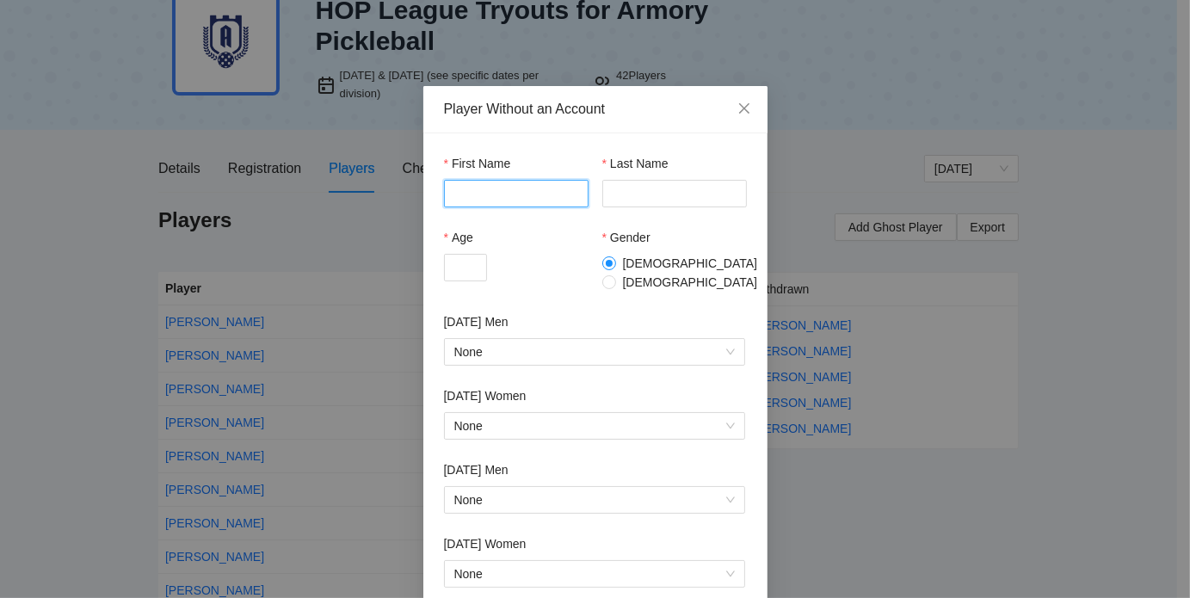
click at [481, 190] on input "First Name" at bounding box center [516, 194] width 144 height 28
paste input "**********"
click at [492, 190] on input "**********" at bounding box center [516, 194] width 144 height 28
type input "*******"
click at [638, 186] on input "Last Name" at bounding box center [674, 194] width 144 height 28
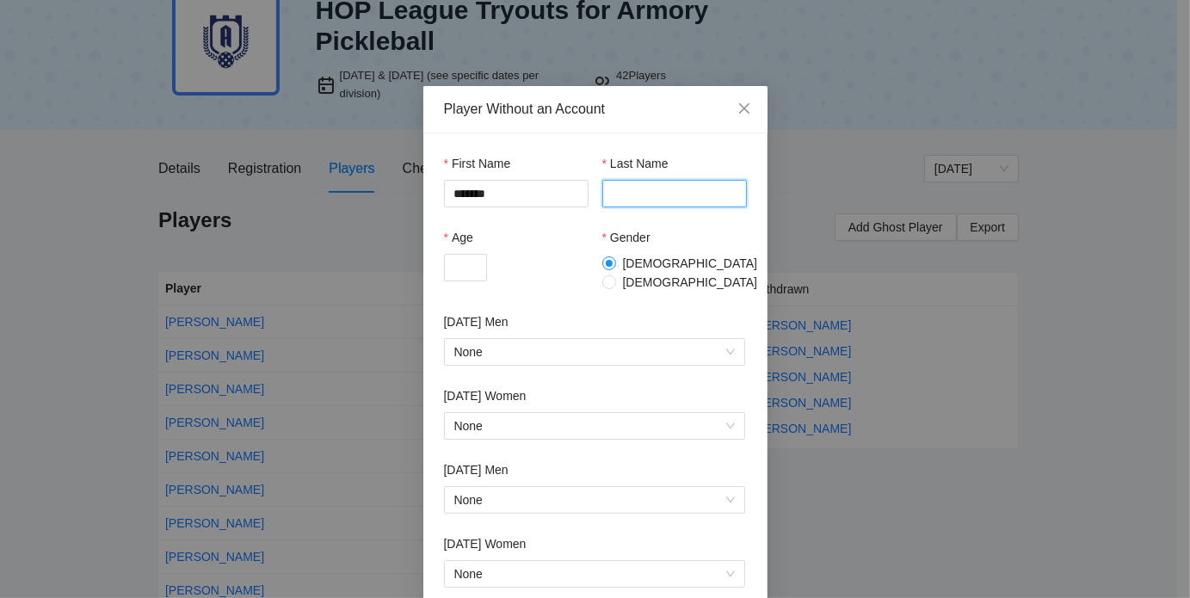
paste input "******"
type input "******"
click at [465, 267] on input "Age" at bounding box center [465, 268] width 43 height 28
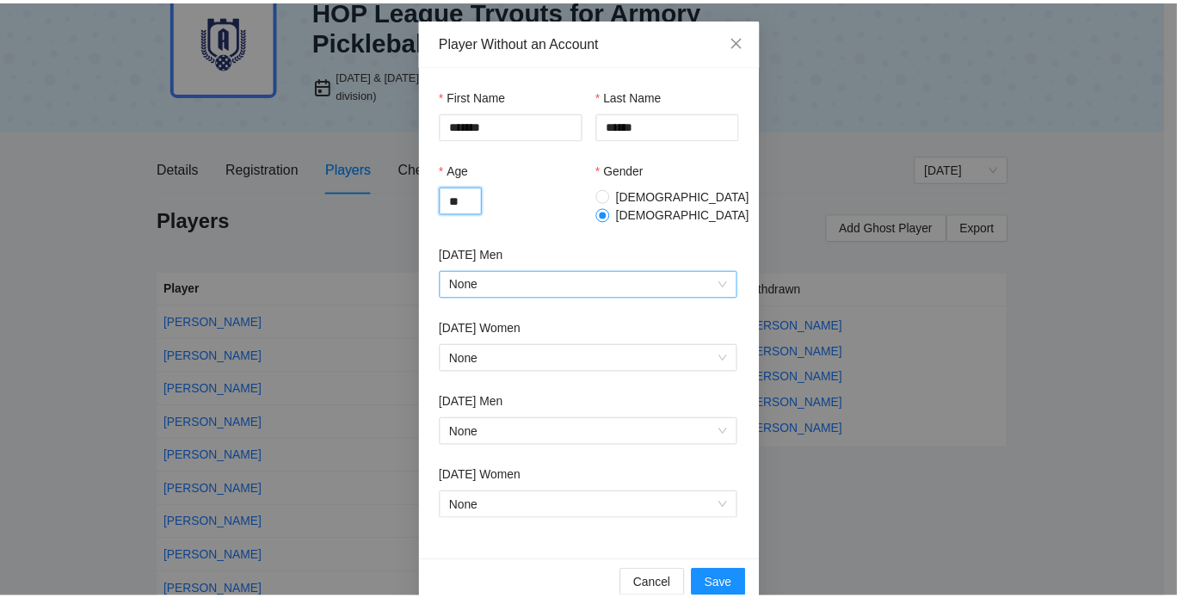
scroll to position [86, 0]
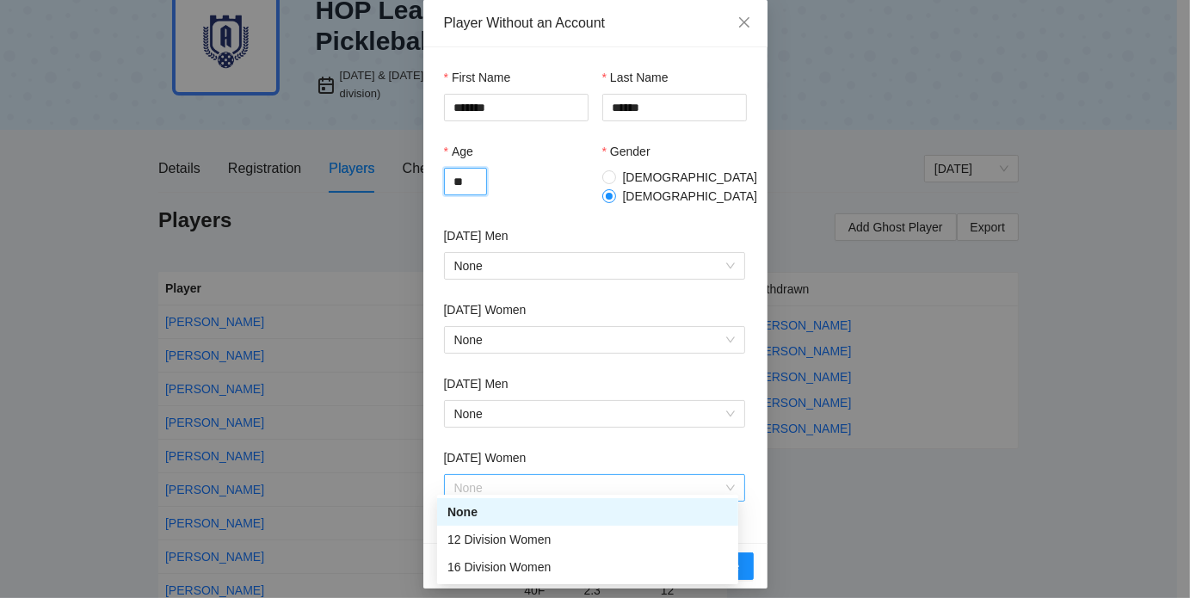
click at [544, 475] on span "None" at bounding box center [594, 488] width 280 height 26
type input "**"
click at [501, 563] on div "16 Division Women" at bounding box center [587, 566] width 280 height 19
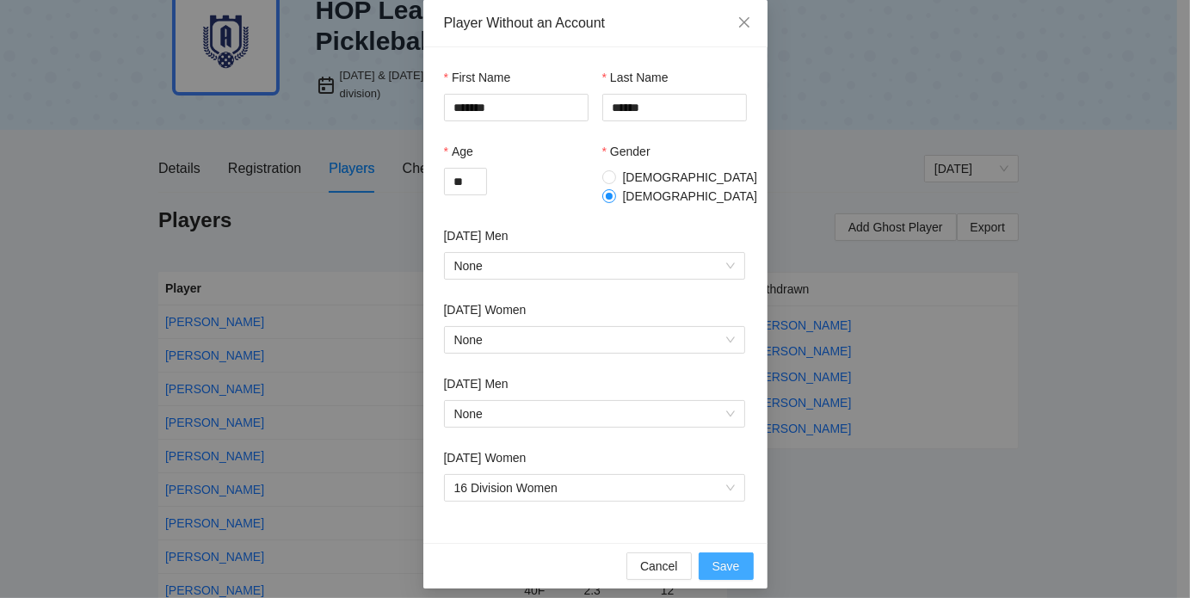
click at [712, 556] on span "Save" at bounding box center [726, 565] width 28 height 19
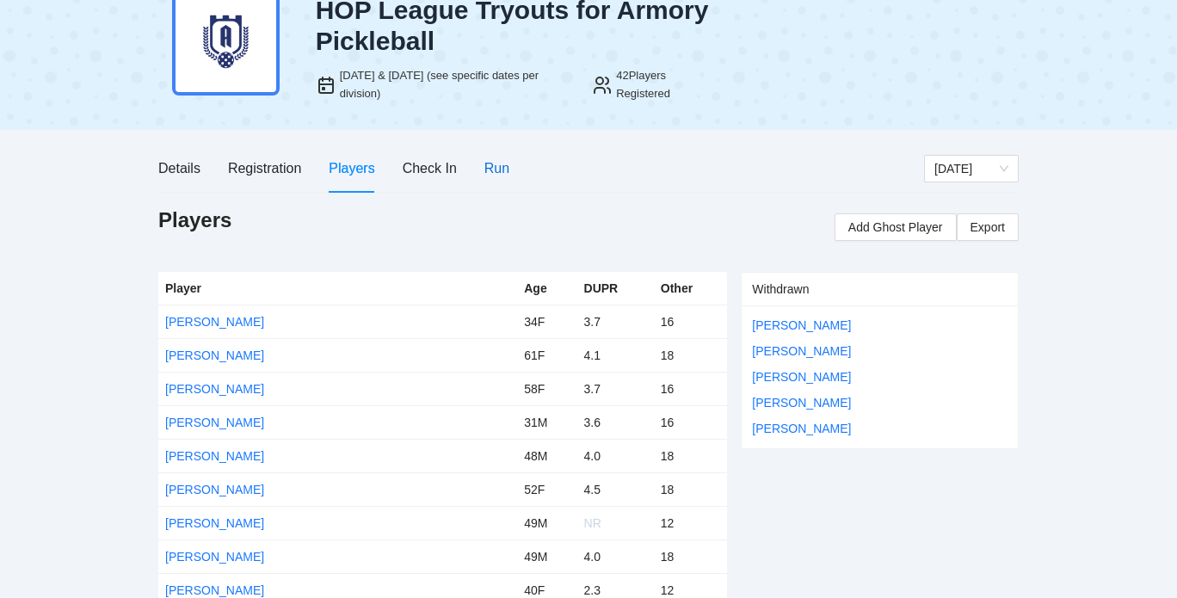
click at [494, 163] on div "Run" at bounding box center [496, 168] width 25 height 22
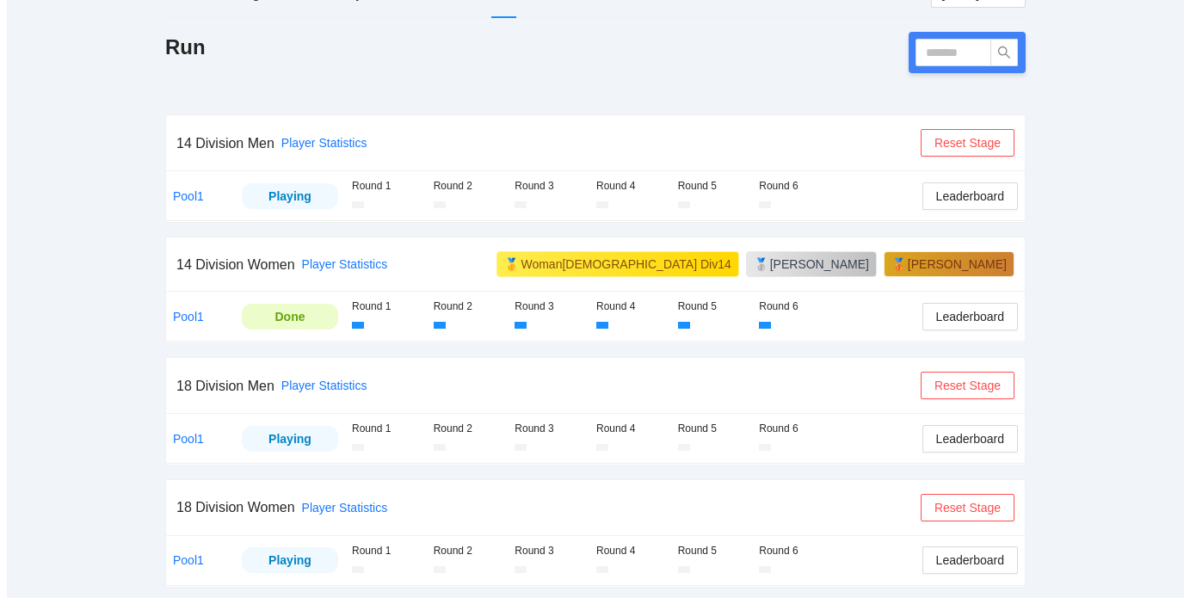
scroll to position [244, 0]
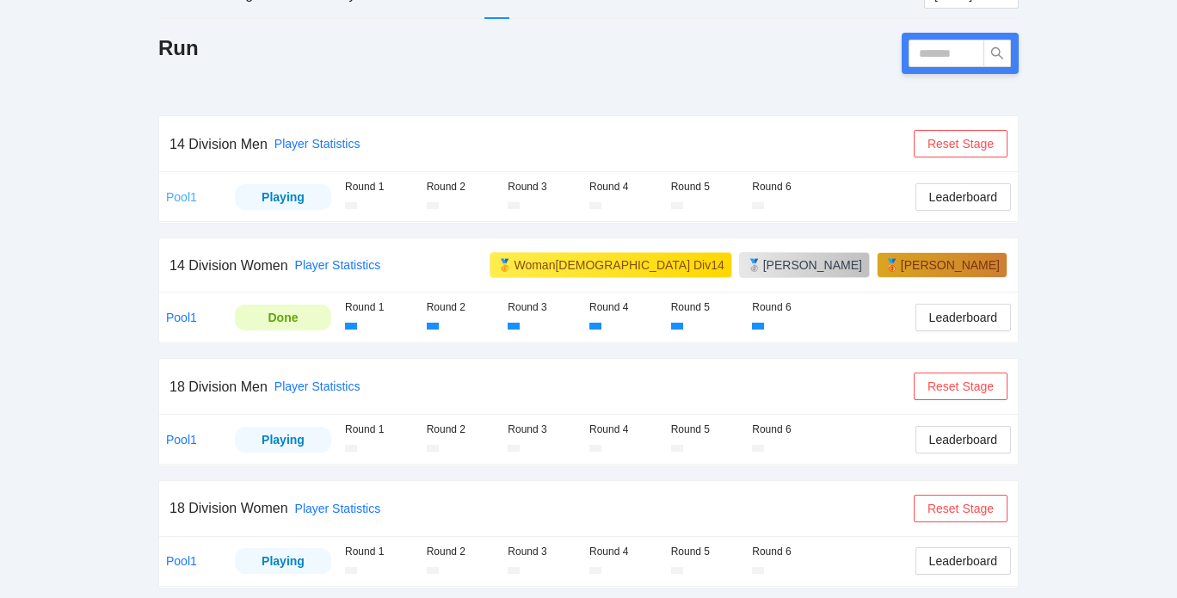
click at [181, 199] on link "Pool1" at bounding box center [181, 197] width 31 height 14
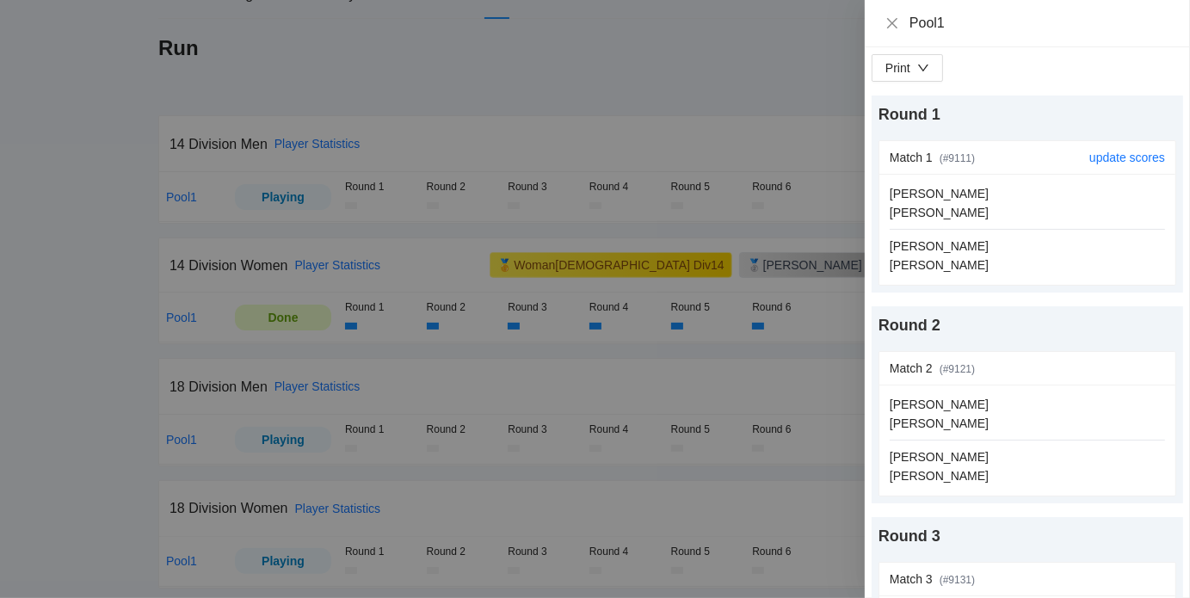
click at [1110, 165] on div "update scores" at bounding box center [1127, 157] width 76 height 33
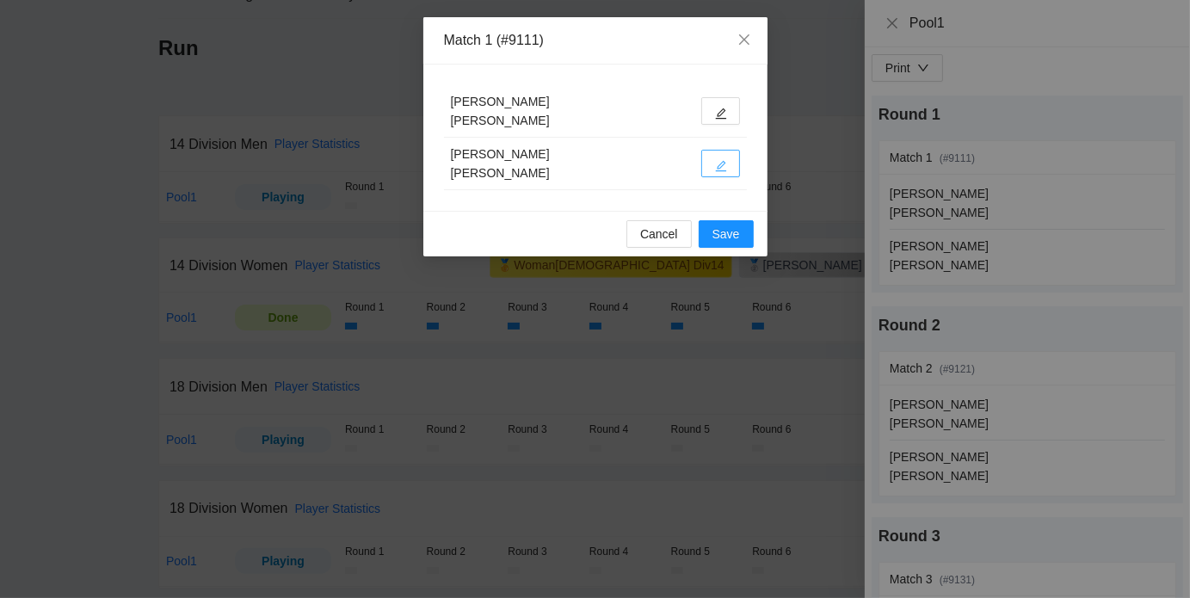
click at [710, 169] on button "button" at bounding box center [720, 164] width 39 height 28
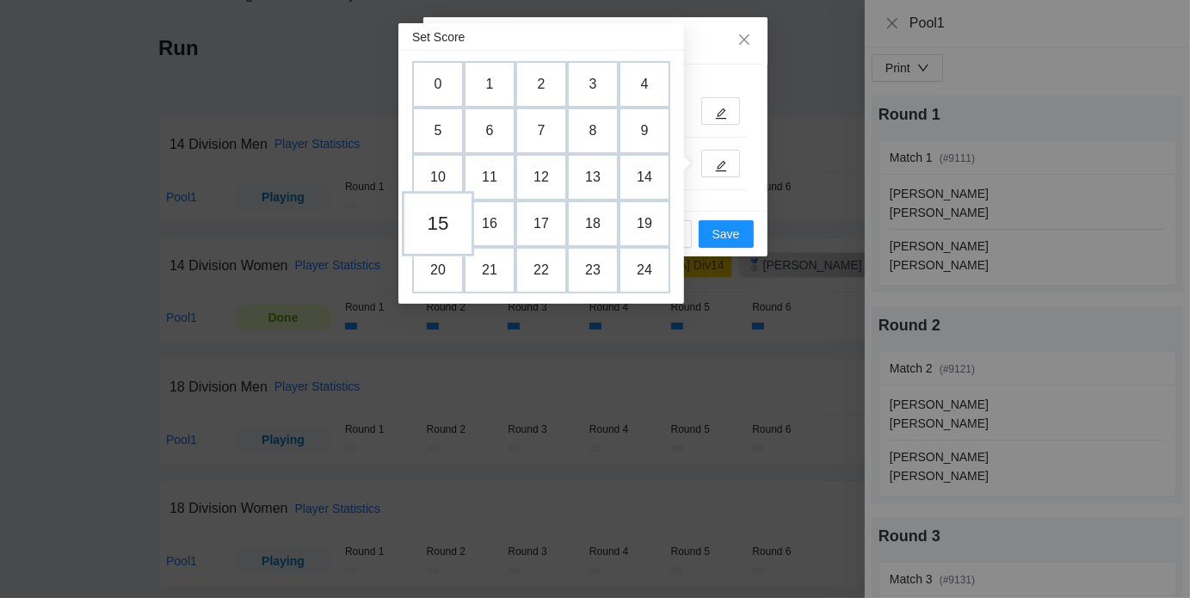
click at [433, 230] on td "15" at bounding box center [438, 223] width 72 height 65
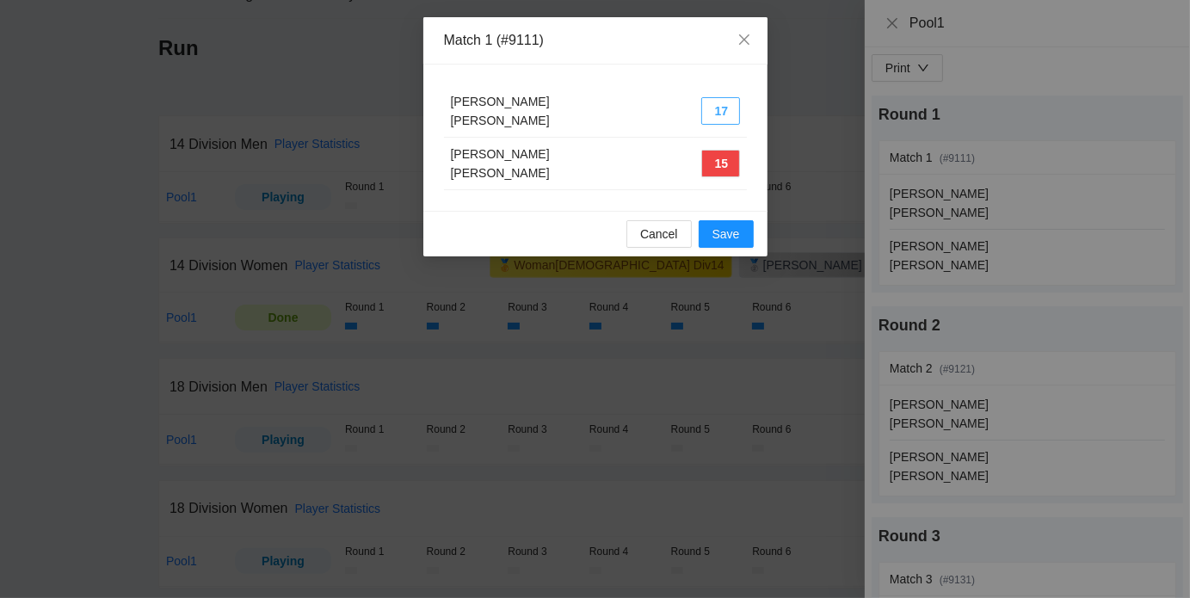
click at [728, 114] on button "17" at bounding box center [720, 111] width 39 height 28
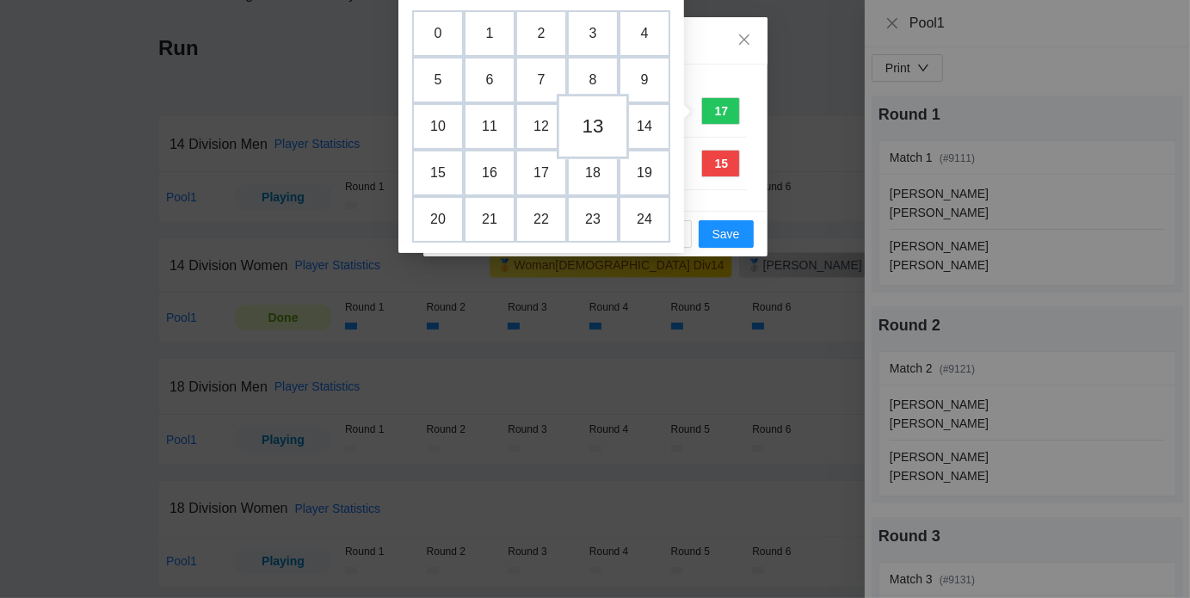
click at [605, 130] on td "13" at bounding box center [592, 126] width 72 height 65
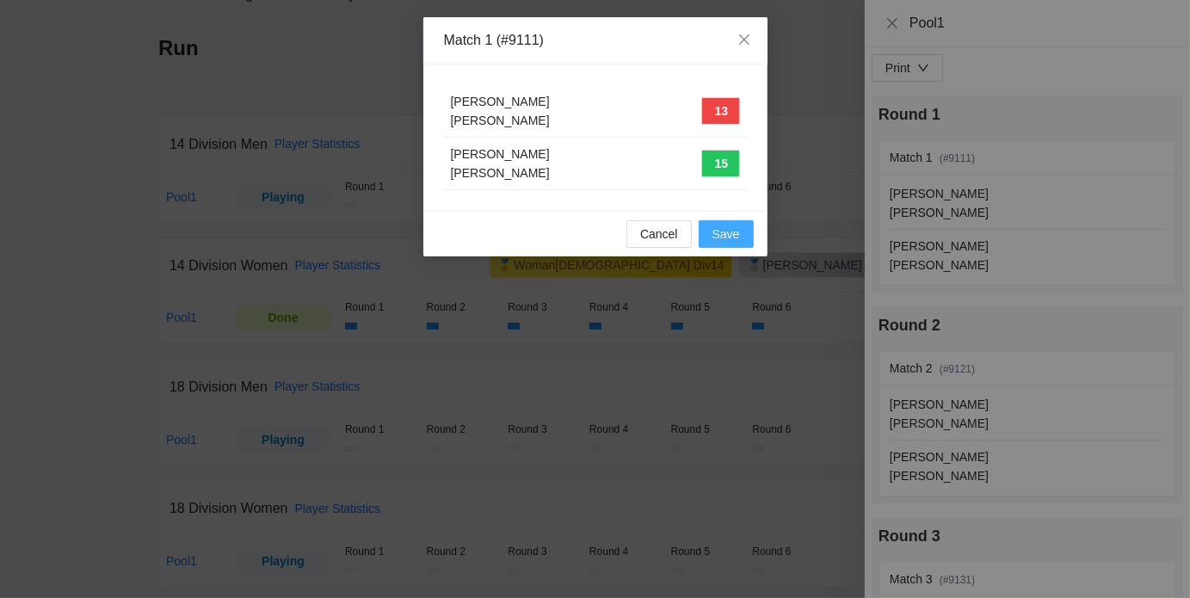
click at [739, 231] on span "Save" at bounding box center [726, 233] width 28 height 19
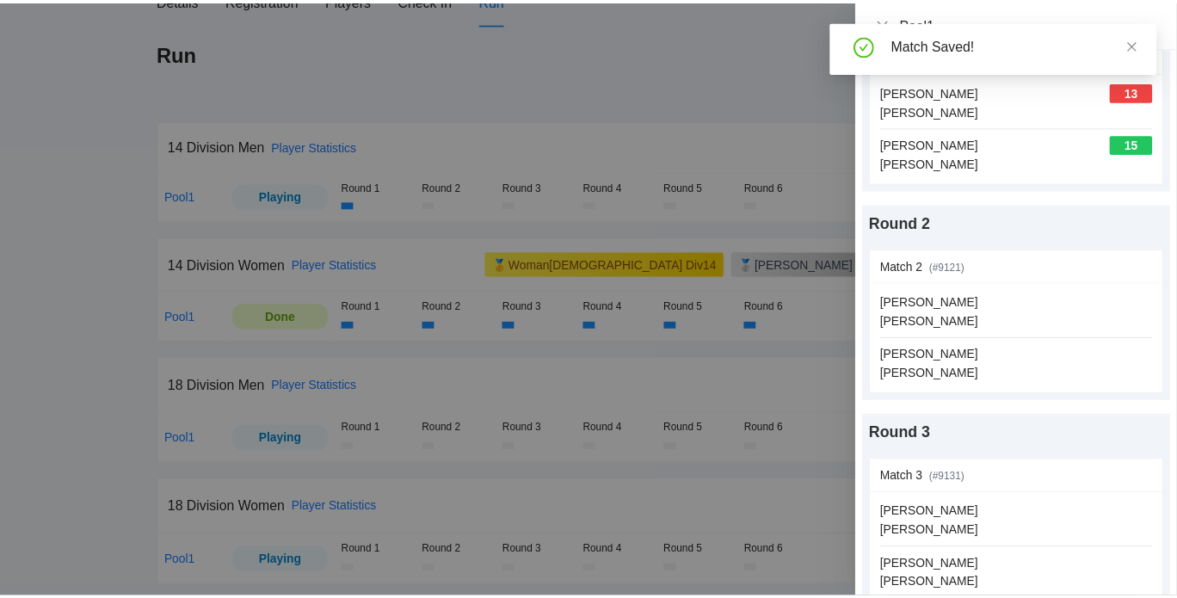
scroll to position [104, 0]
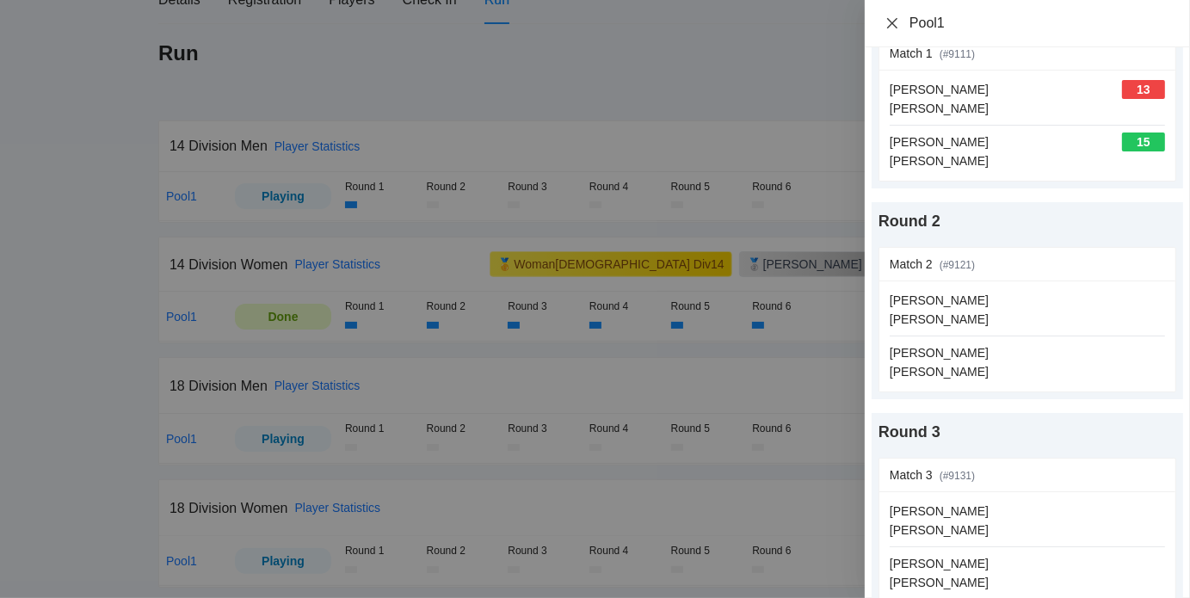
click at [895, 23] on icon "close" at bounding box center [892, 23] width 14 height 14
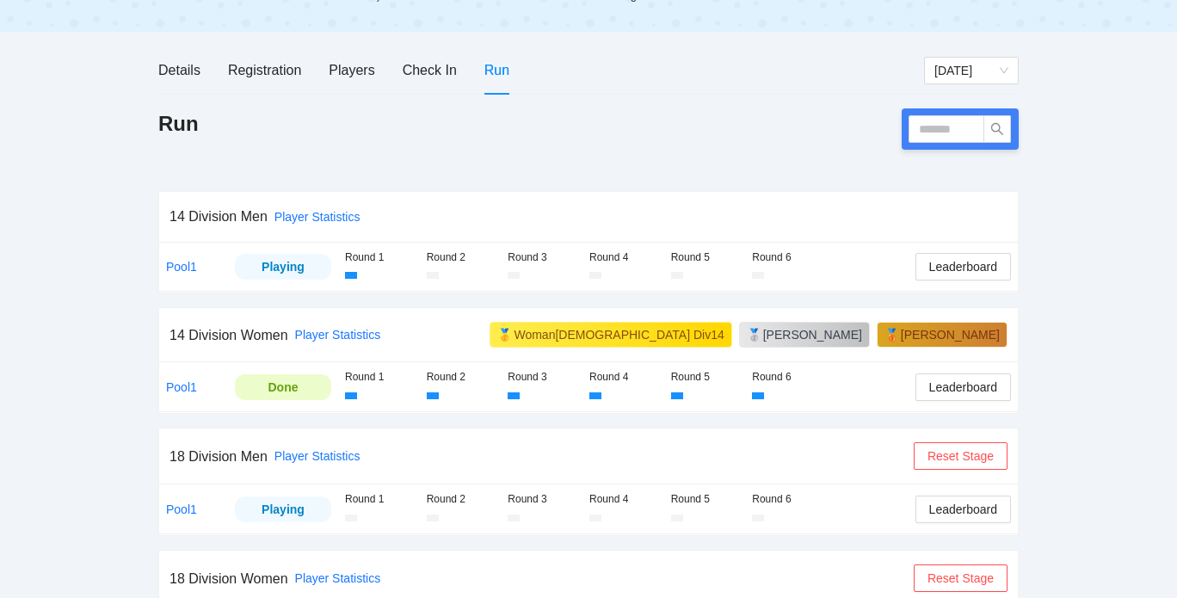
scroll to position [163, 0]
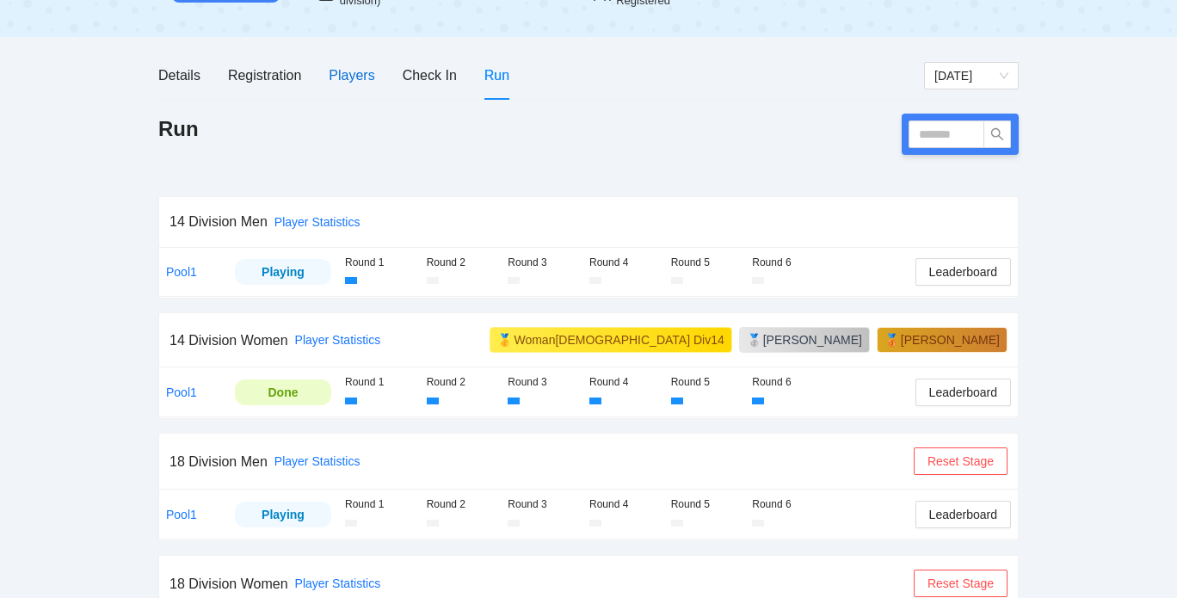
click at [362, 79] on div "Players" at bounding box center [352, 76] width 46 height 22
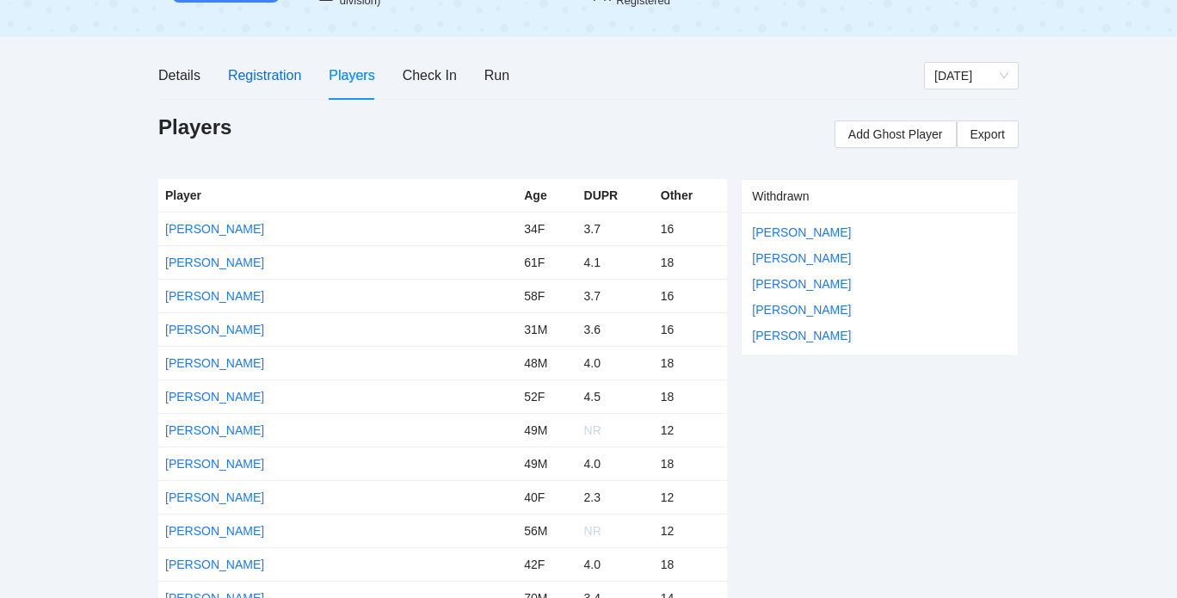
click at [267, 65] on div "Registration" at bounding box center [264, 76] width 73 height 22
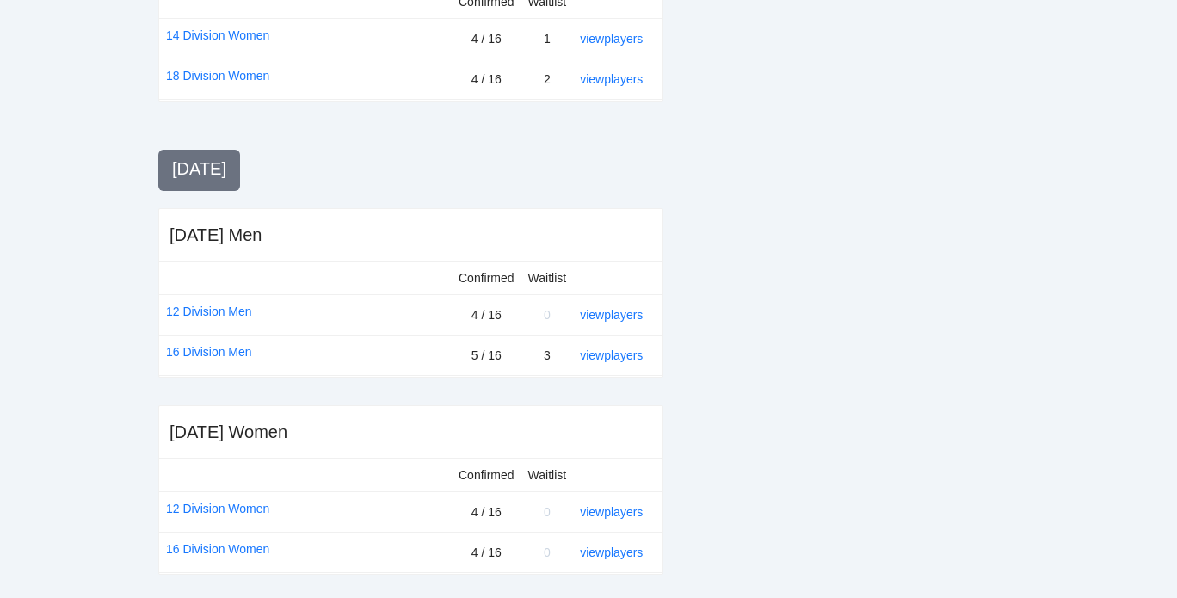
scroll to position [727, 0]
click at [241, 544] on link "16 Division Women" at bounding box center [217, 549] width 103 height 19
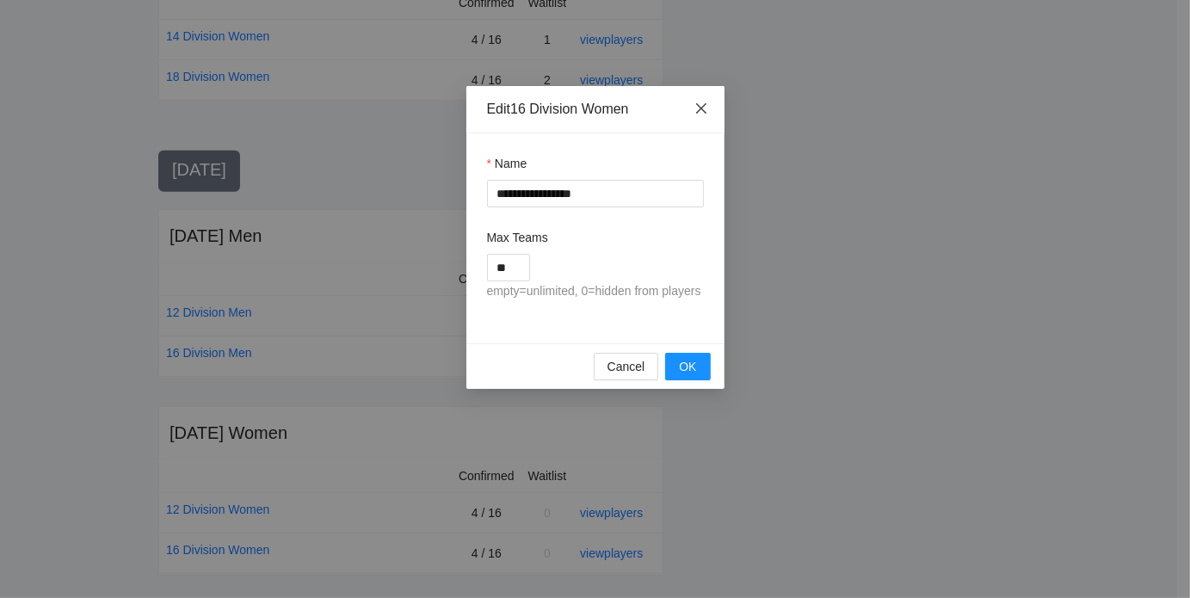
click at [700, 105] on icon "close" at bounding box center [701, 108] width 14 height 14
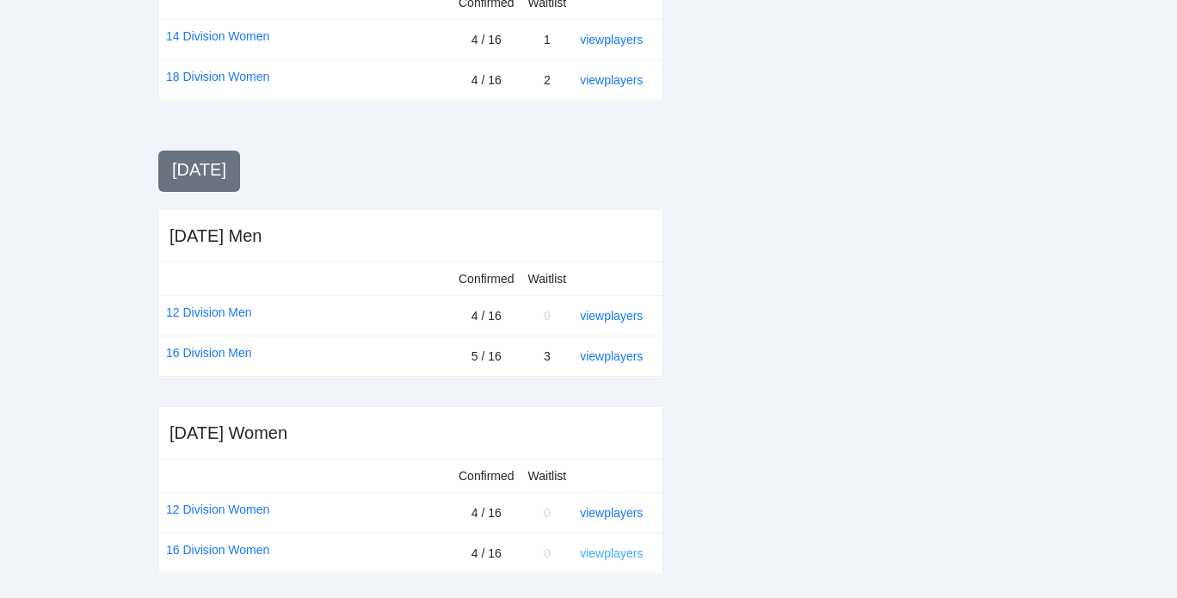
click at [599, 547] on link "view players" at bounding box center [611, 553] width 63 height 14
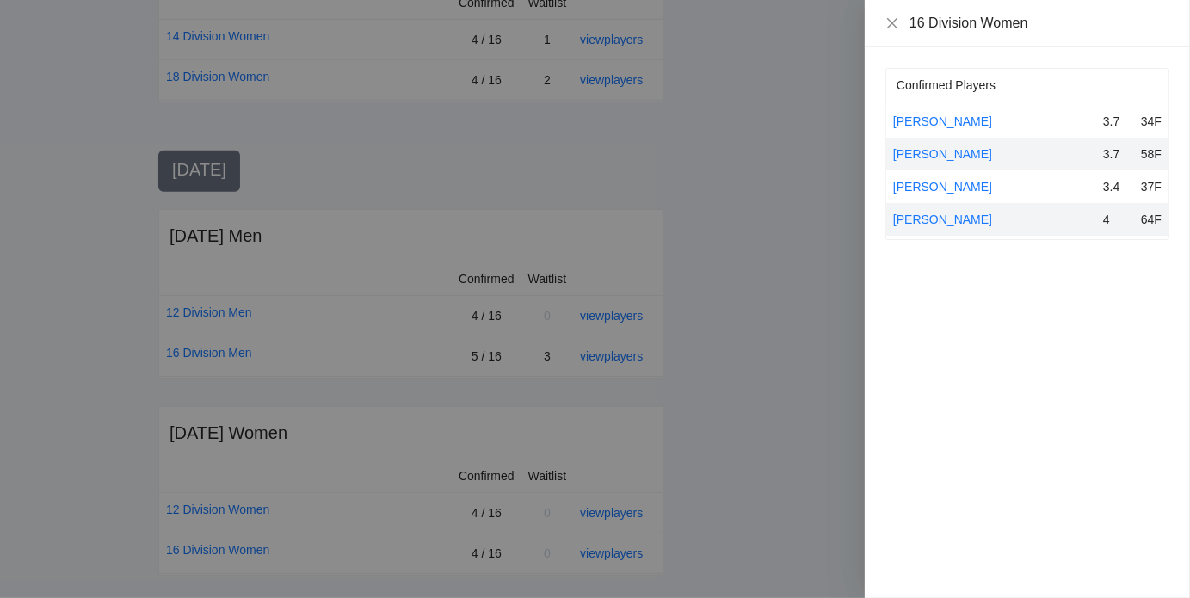
click at [718, 359] on div at bounding box center [595, 299] width 1190 height 598
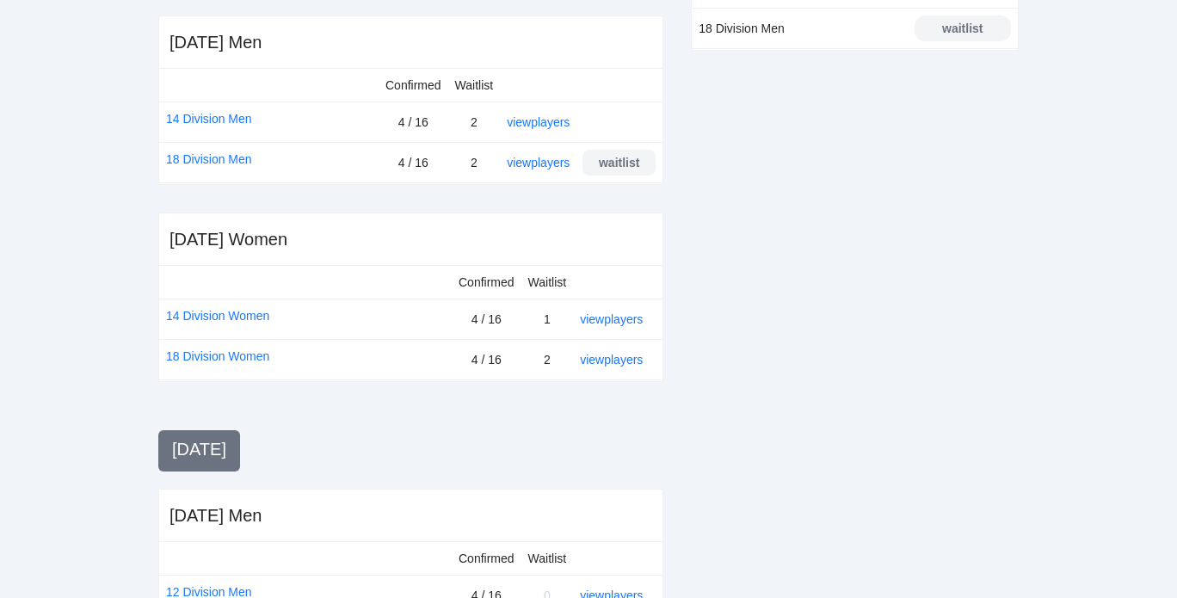
scroll to position [446, 0]
click at [594, 314] on link "view players" at bounding box center [611, 320] width 63 height 14
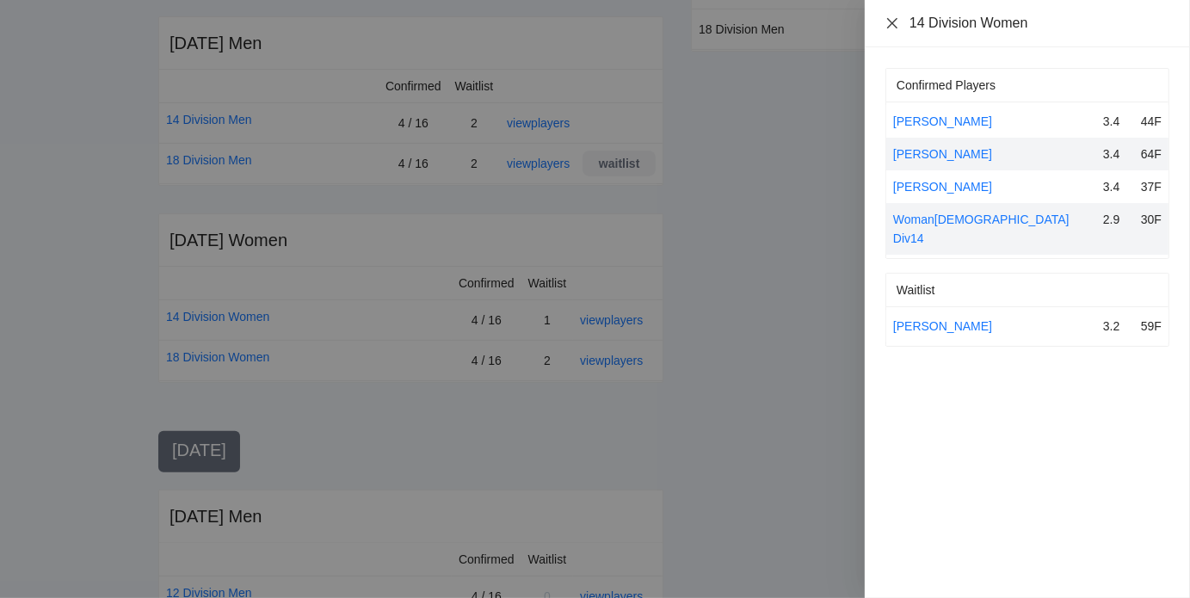
click at [887, 23] on icon "close" at bounding box center [892, 23] width 14 height 14
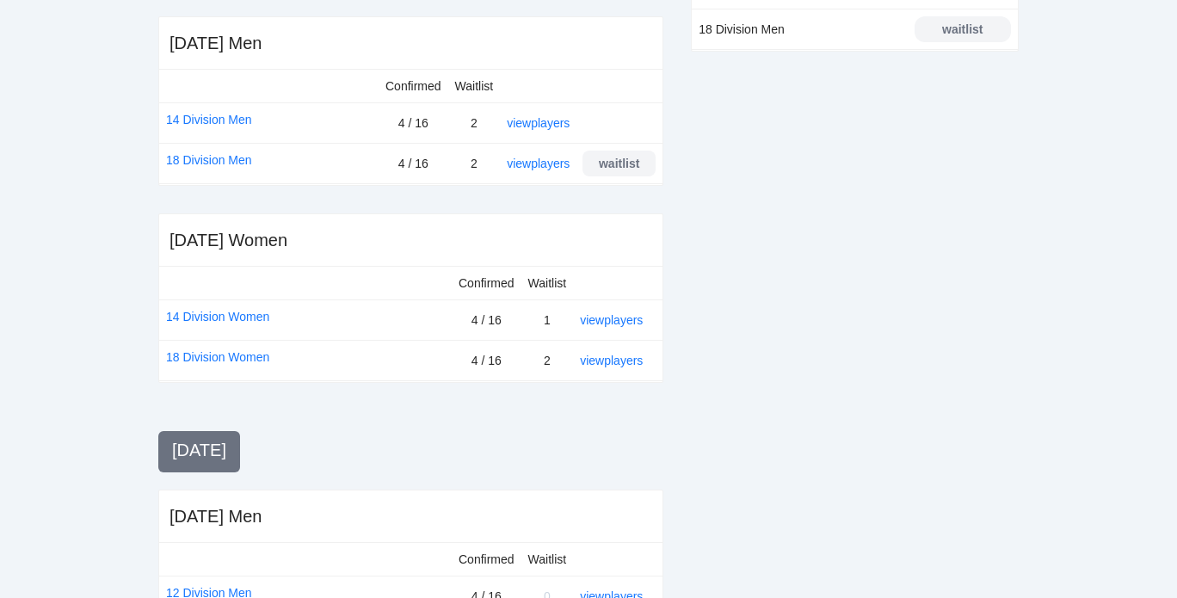
scroll to position [728, 0]
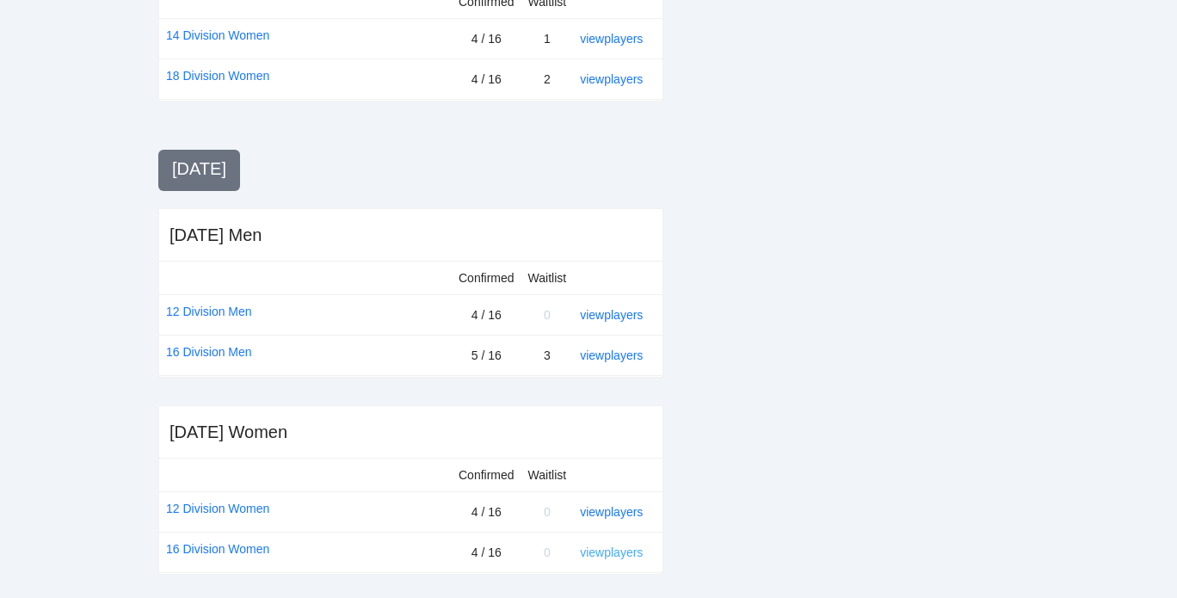
click at [590, 546] on link "view players" at bounding box center [611, 552] width 63 height 14
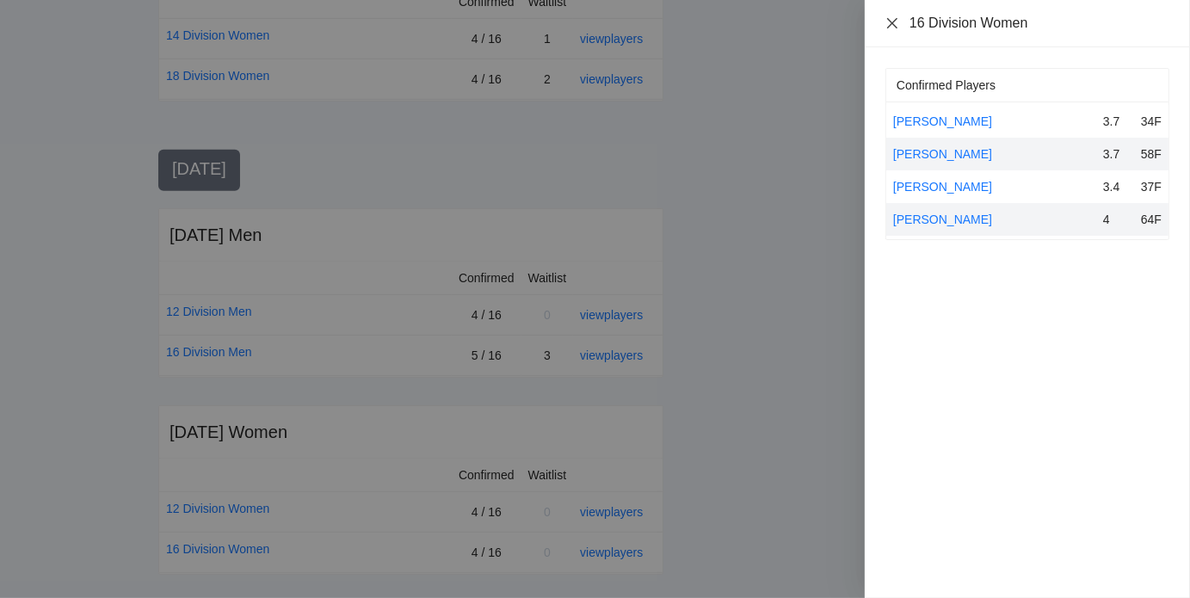
click at [893, 18] on icon "close" at bounding box center [892, 23] width 14 height 14
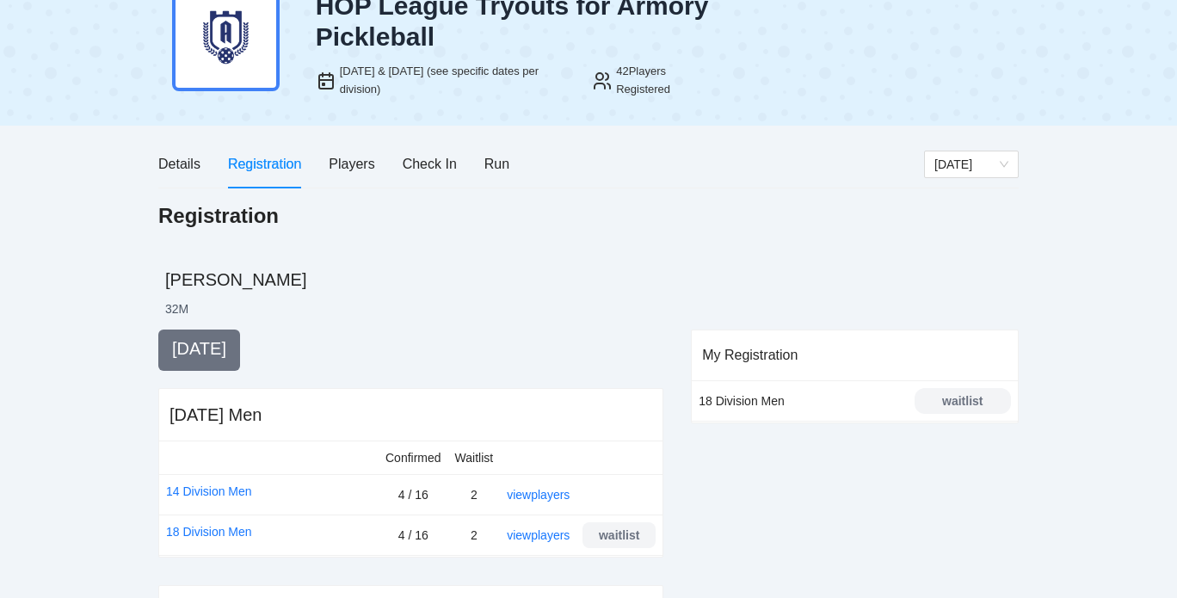
scroll to position [65, 0]
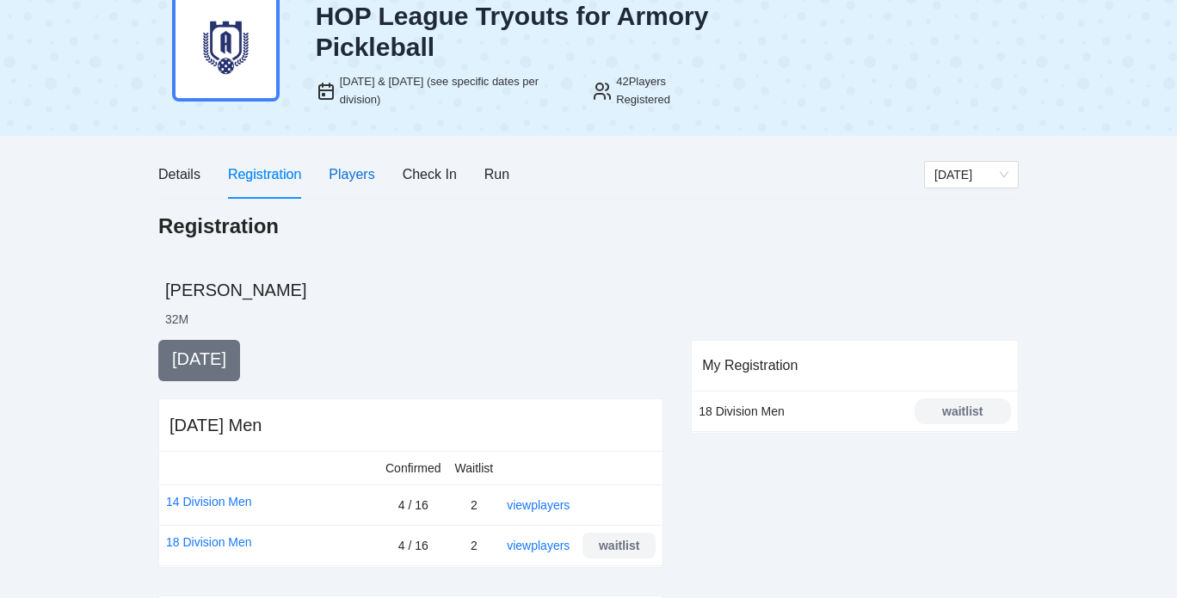
click at [363, 175] on div "Players" at bounding box center [352, 174] width 46 height 22
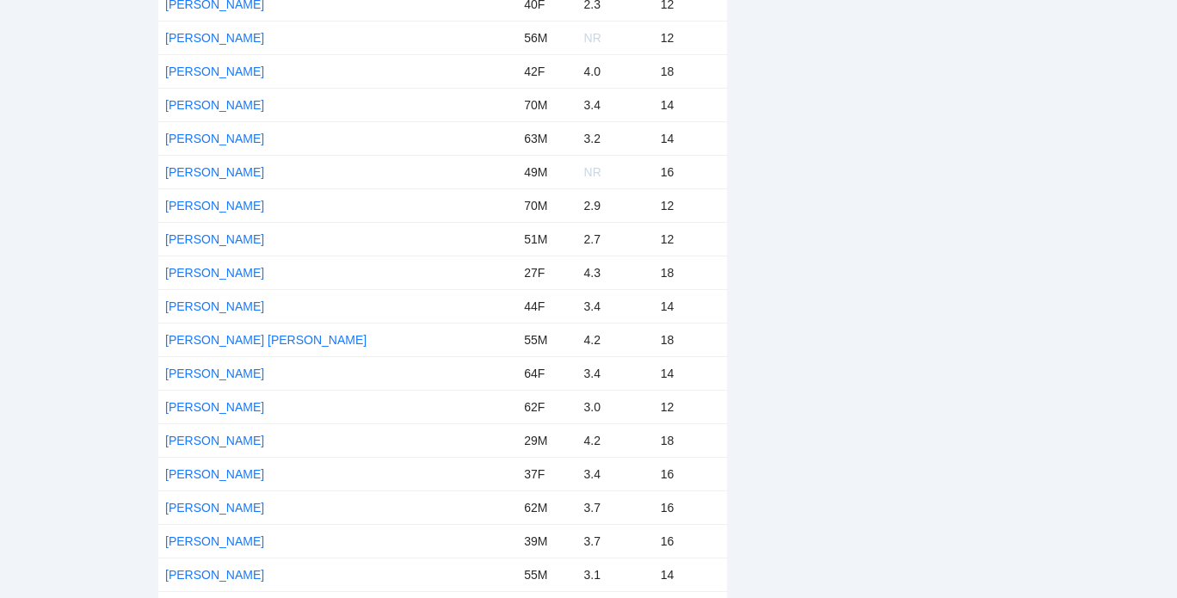
scroll to position [658, 0]
click at [783, 290] on div "Withdrawn Dylan Magnusen LaLani Pitts Ryan Bowman Ryan Skoubo Viviano Gutierrez" at bounding box center [880, 237] width 278 height 1107
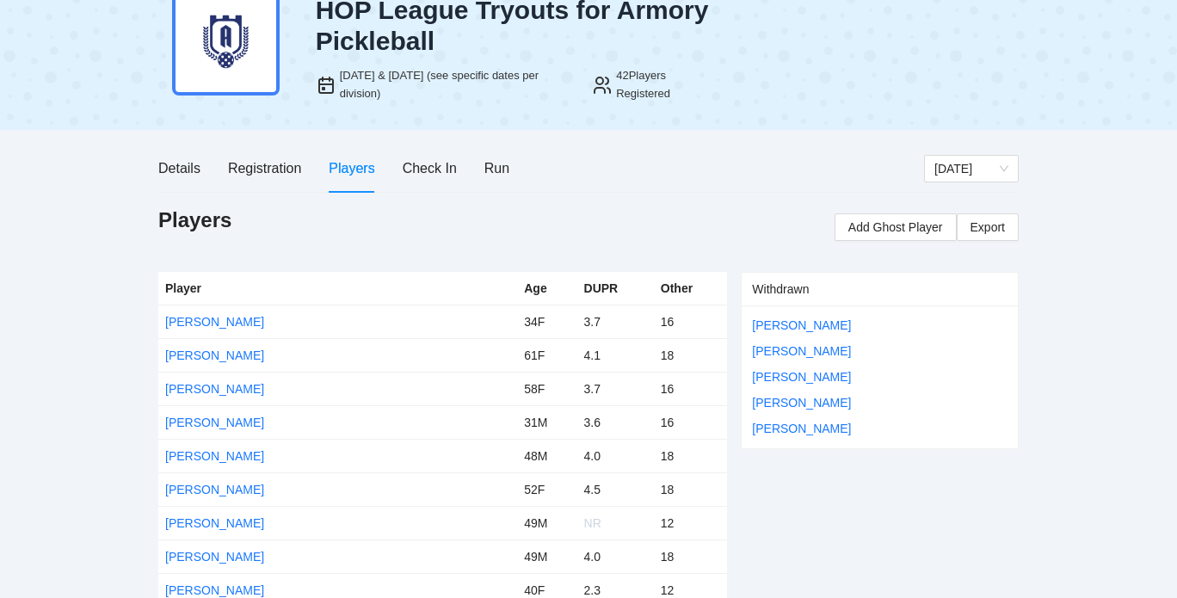
scroll to position [60, 0]
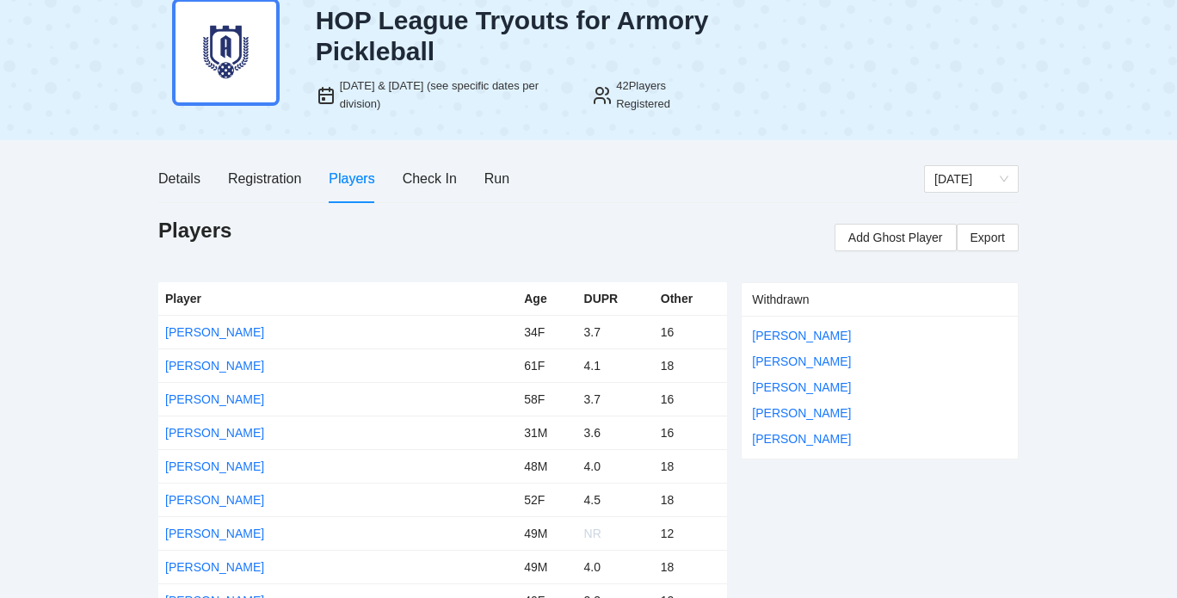
click at [713, 231] on div "Players Add Ghost Player Export" at bounding box center [588, 236] width 860 height 38
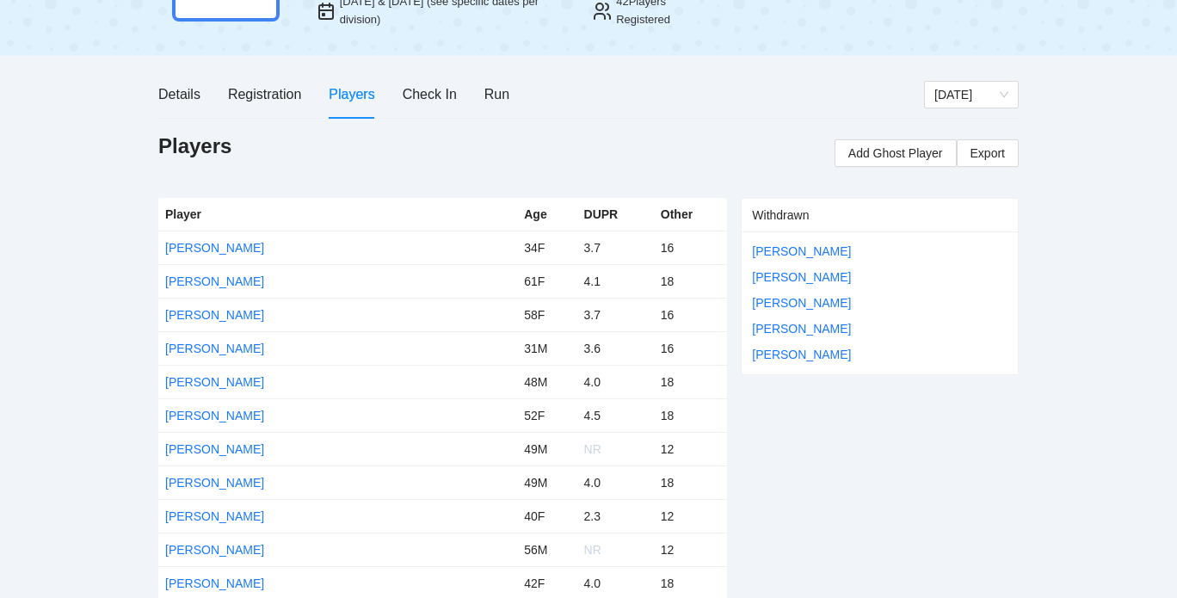
scroll to position [132, 0]
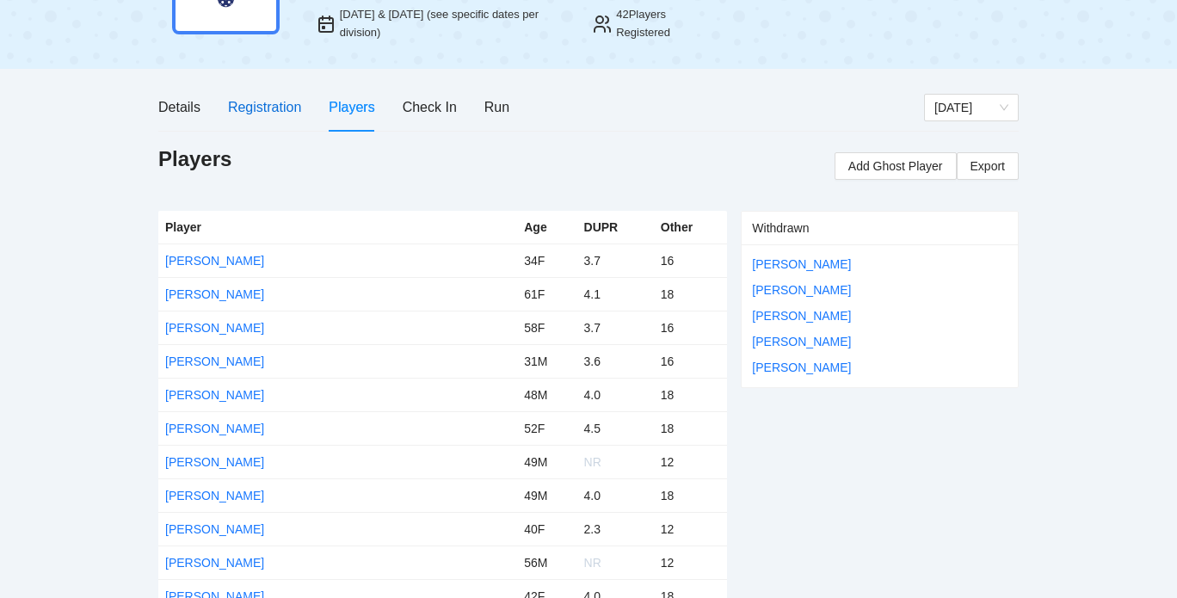
click at [265, 108] on div "Registration" at bounding box center [264, 107] width 73 height 22
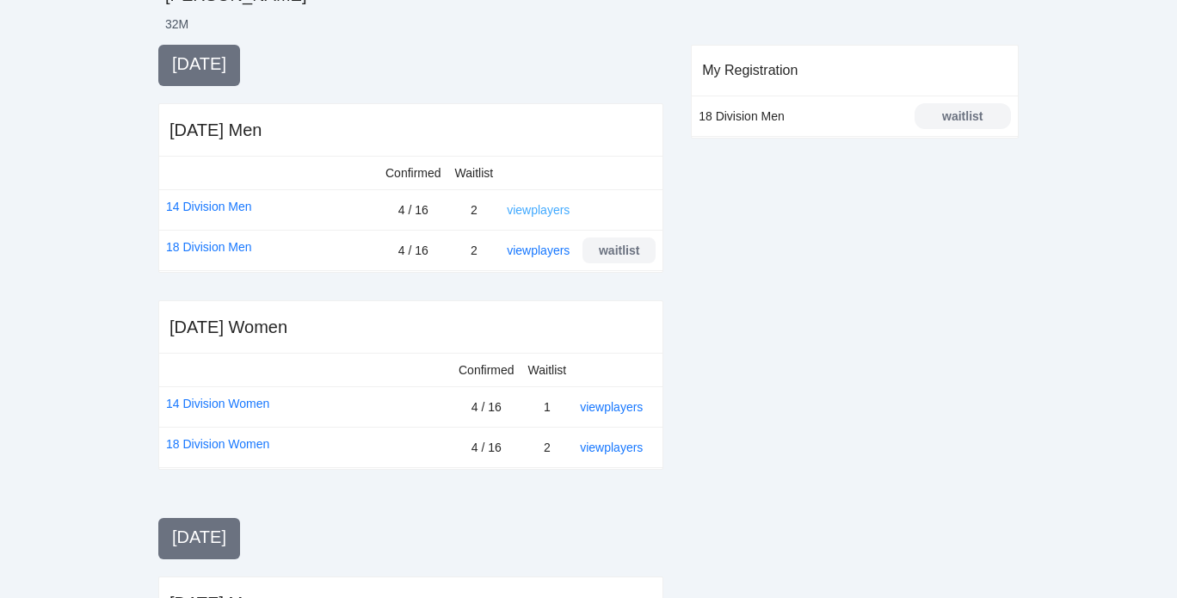
scroll to position [360, 0]
click at [601, 403] on link "view players" at bounding box center [611, 406] width 63 height 14
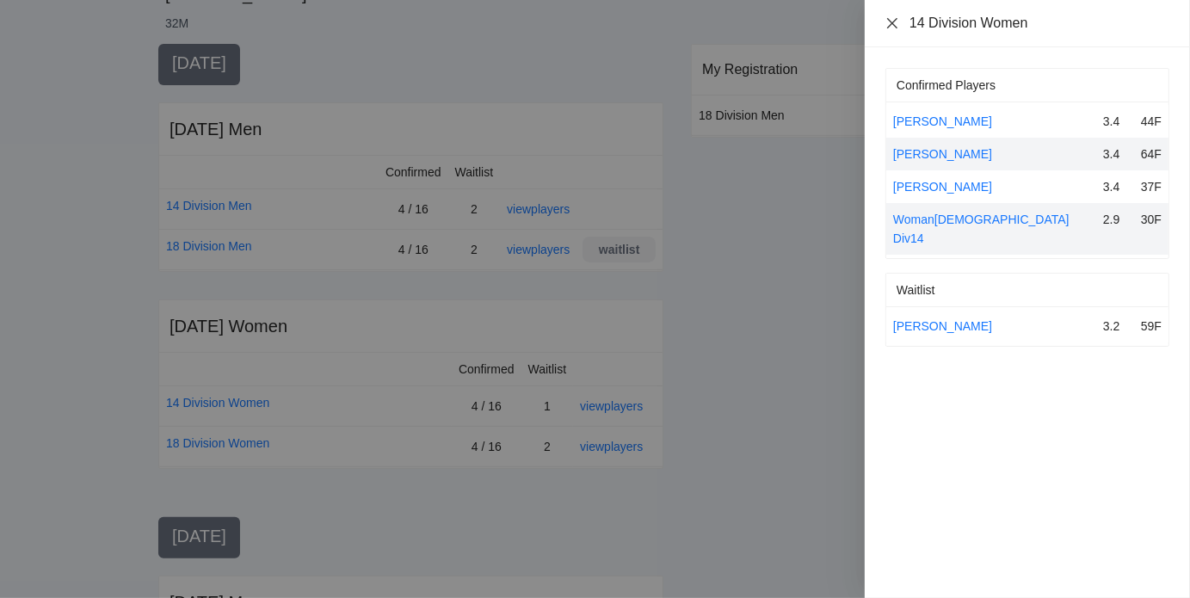
click at [894, 22] on icon "close" at bounding box center [892, 23] width 14 height 14
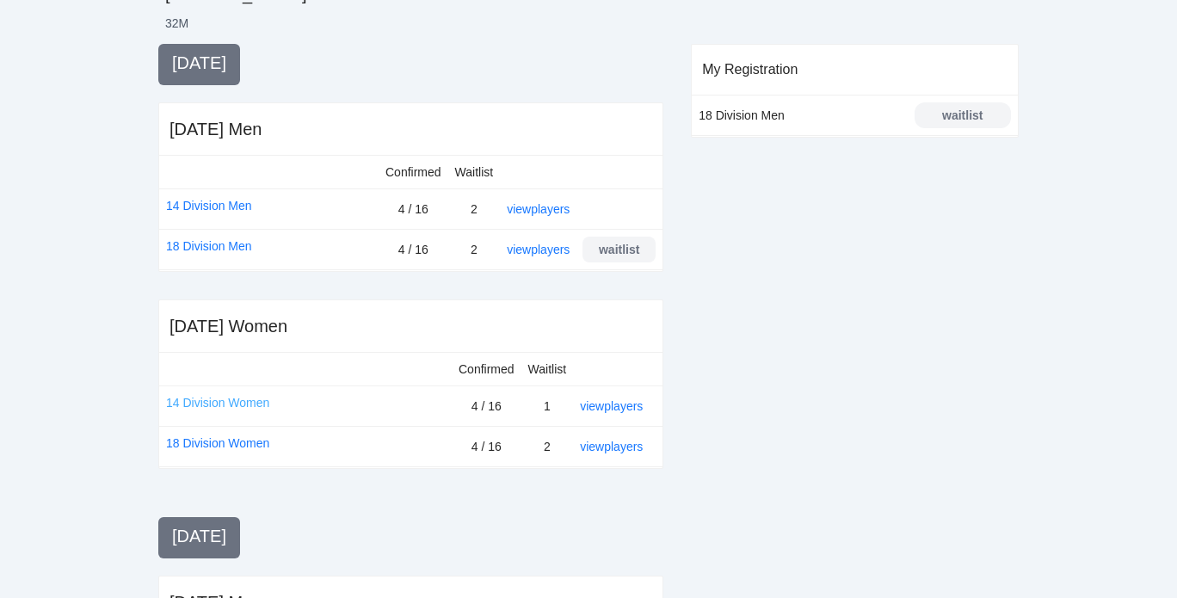
click at [251, 402] on link "14 Division Women" at bounding box center [217, 402] width 103 height 19
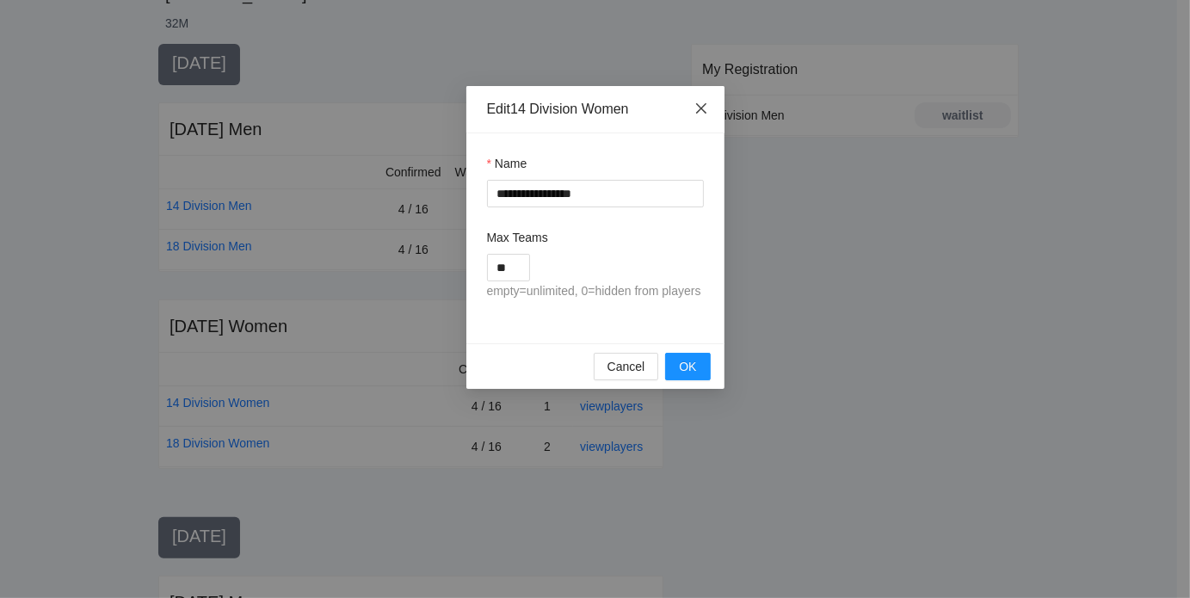
click at [710, 106] on span "Close" at bounding box center [701, 109] width 46 height 46
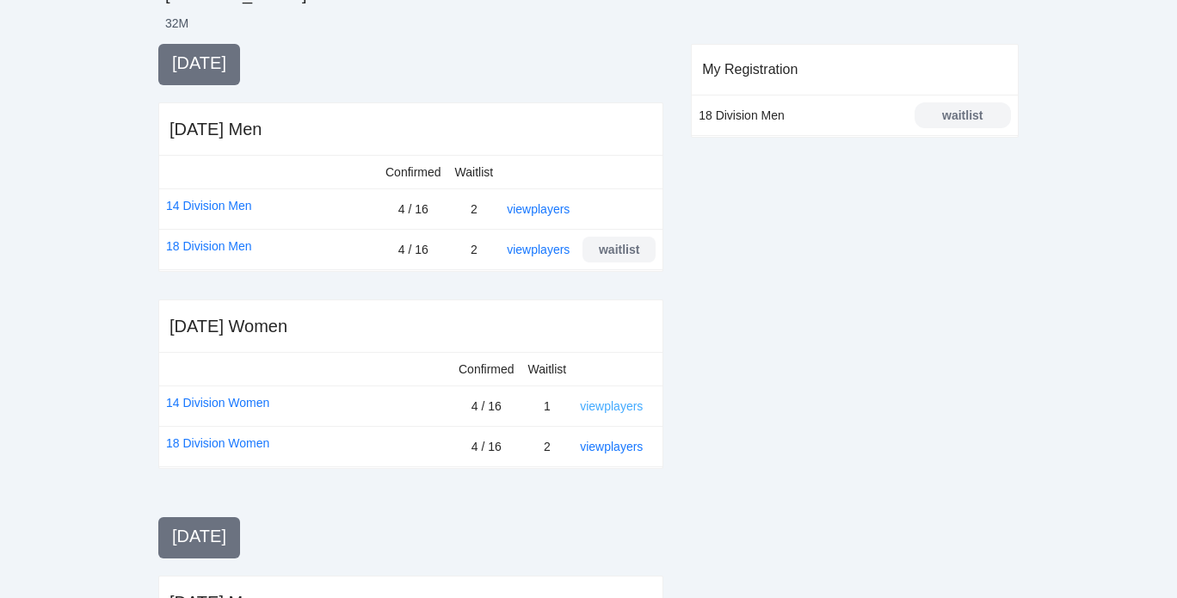
click at [612, 402] on link "view players" at bounding box center [611, 406] width 63 height 14
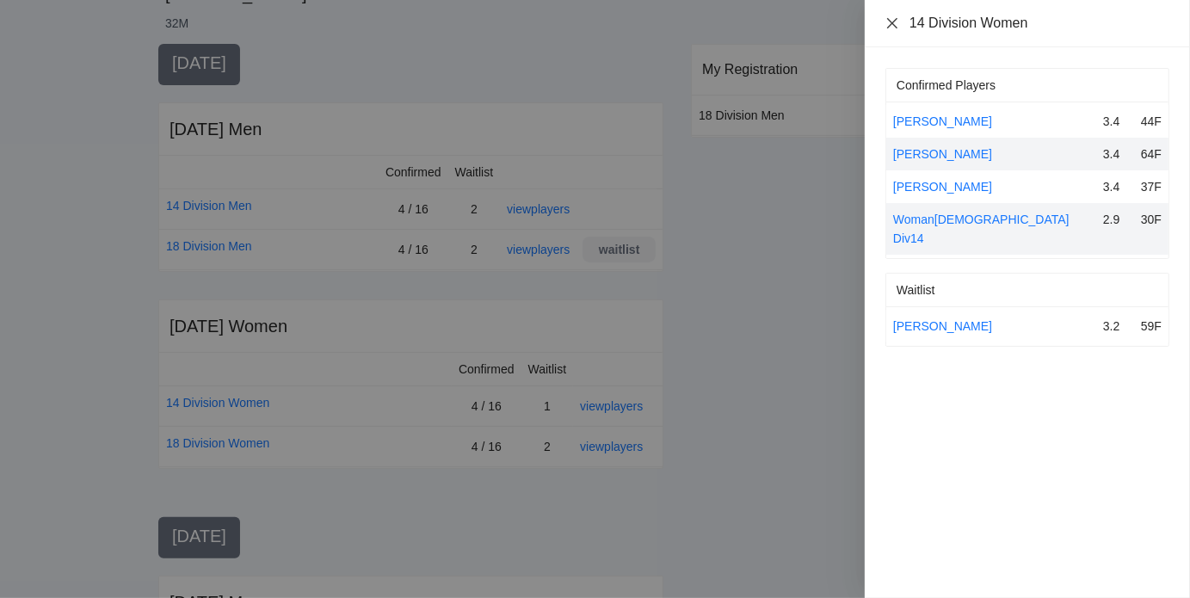
click at [892, 20] on icon "close" at bounding box center [892, 23] width 14 height 14
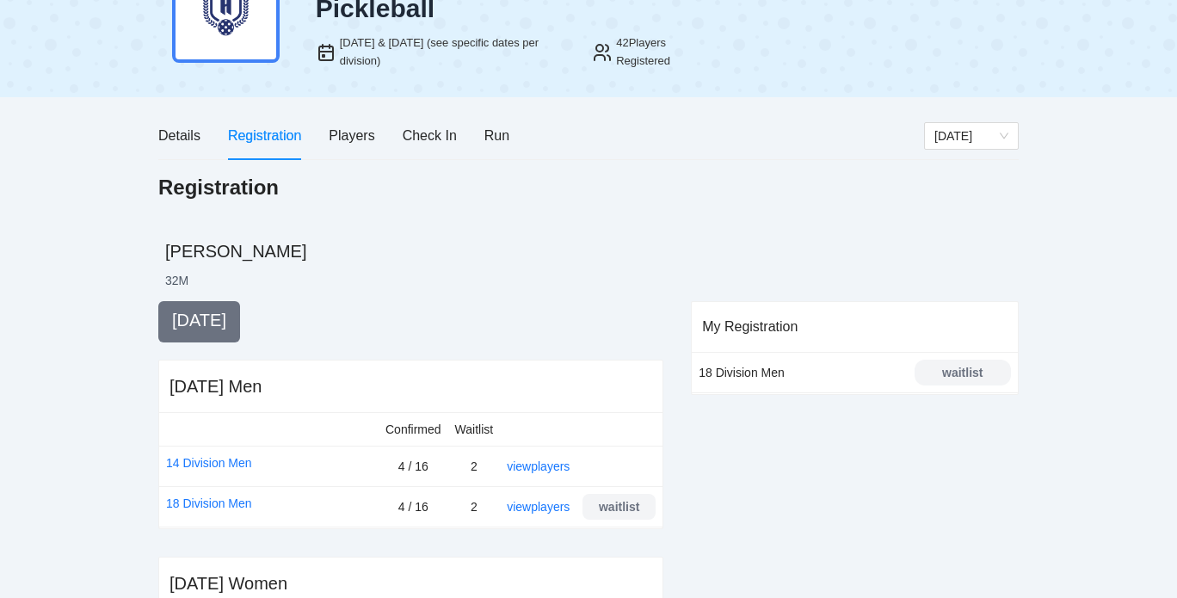
scroll to position [99, 0]
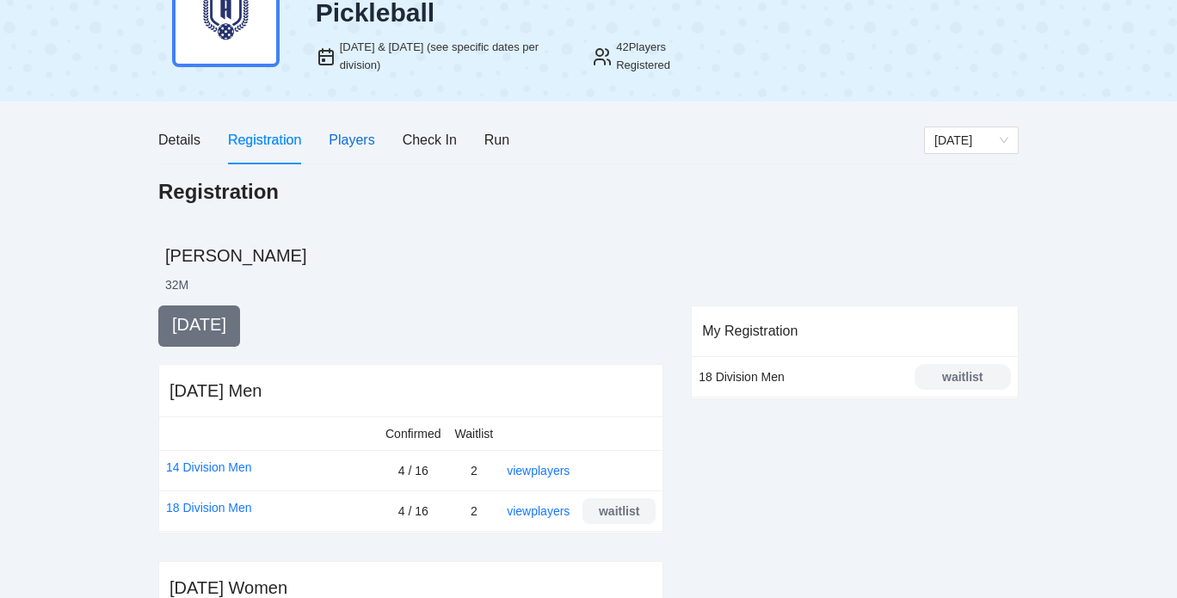
click at [357, 135] on div "Players" at bounding box center [352, 140] width 46 height 22
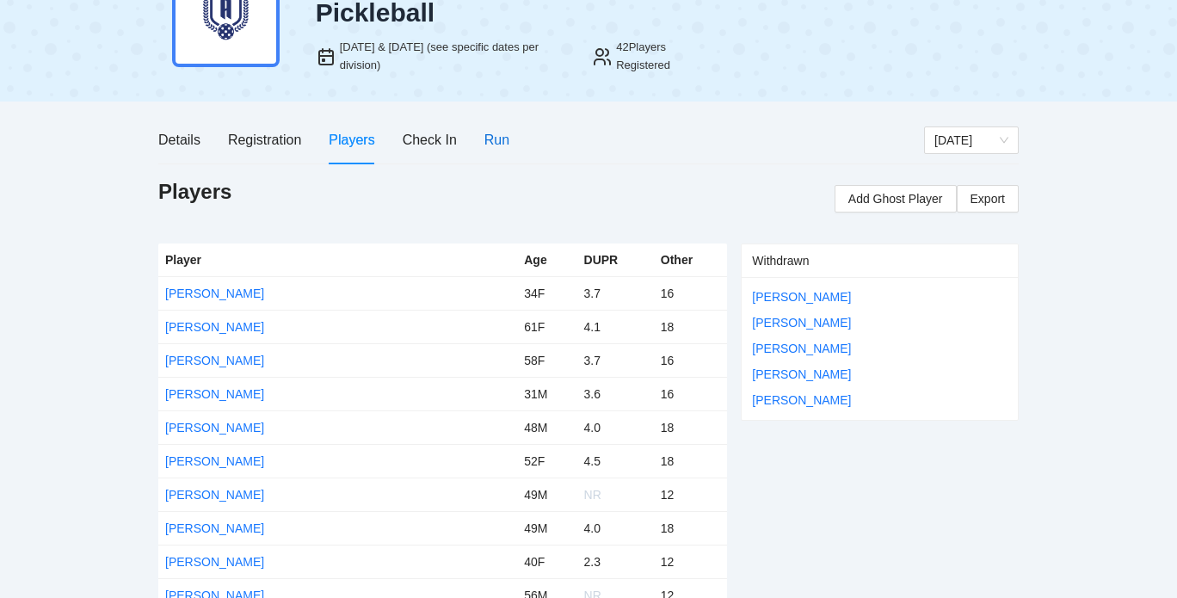
click at [502, 138] on div "Run" at bounding box center [496, 140] width 25 height 22
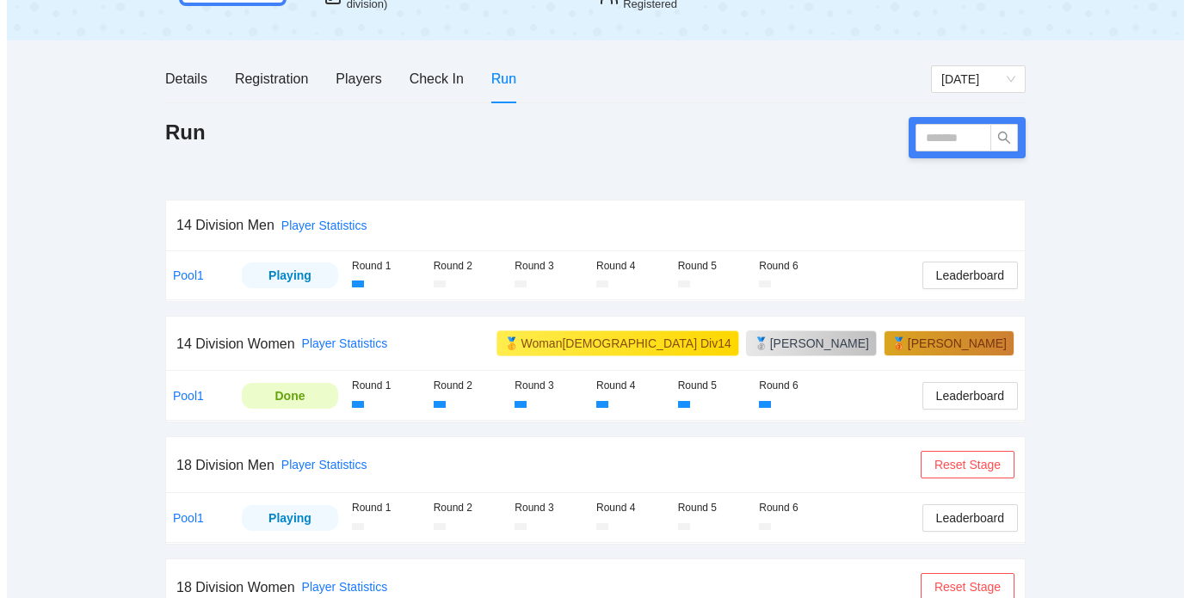
scroll to position [161, 0]
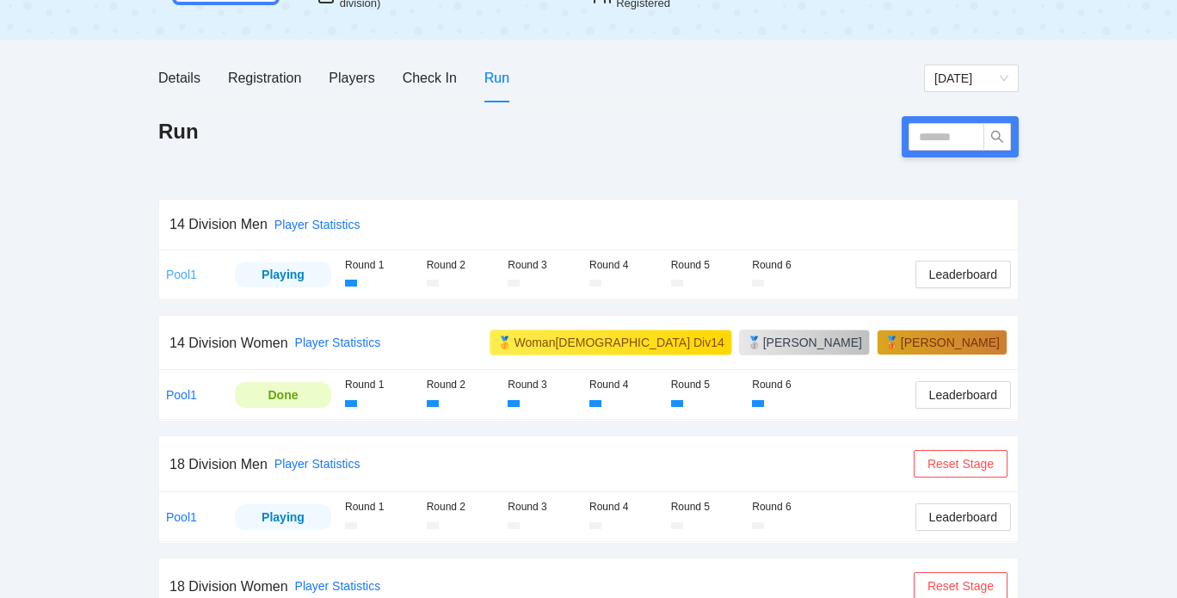
click at [181, 274] on link "Pool1" at bounding box center [181, 274] width 31 height 14
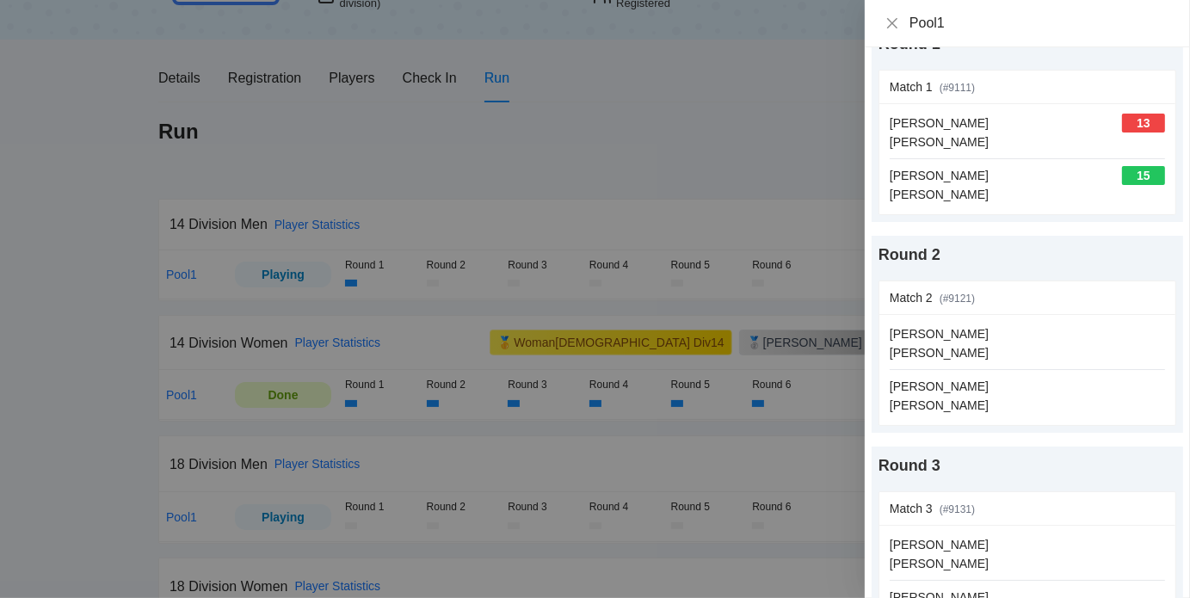
scroll to position [101, 0]
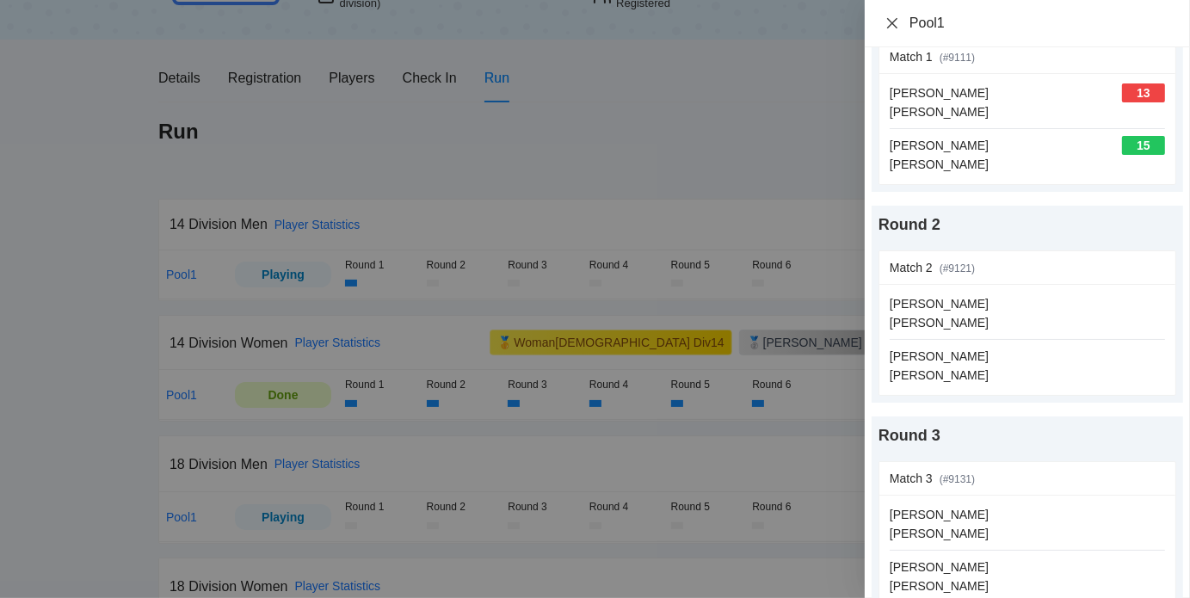
click at [891, 17] on icon "close" at bounding box center [892, 23] width 14 height 14
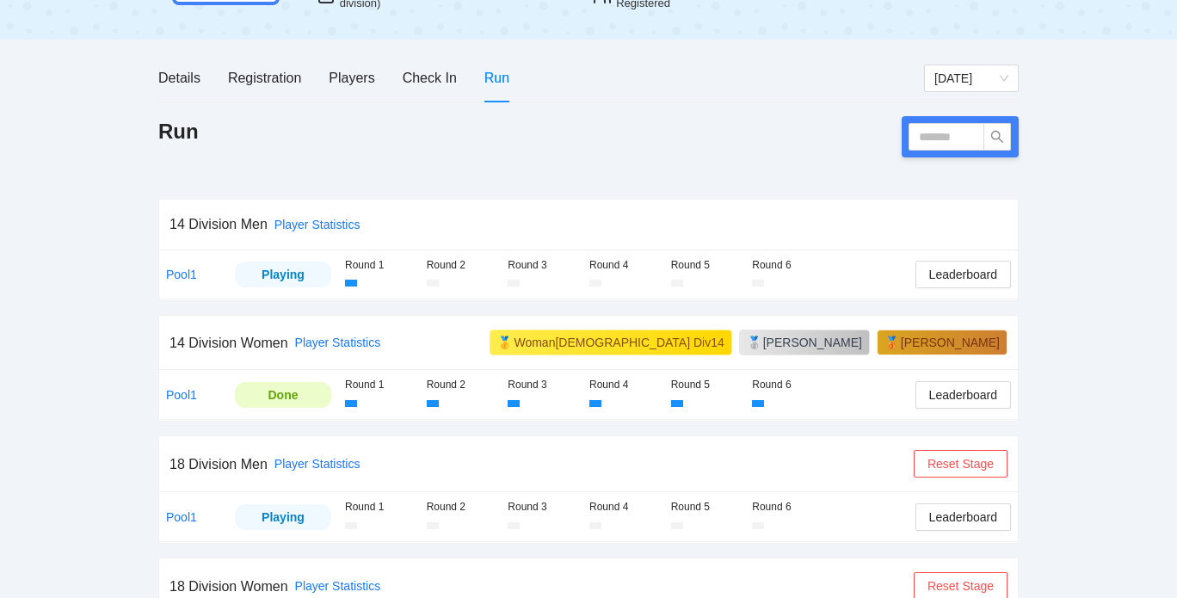
click at [669, 136] on div "Run" at bounding box center [588, 136] width 860 height 41
click at [188, 268] on link "Pool1" at bounding box center [181, 274] width 31 height 14
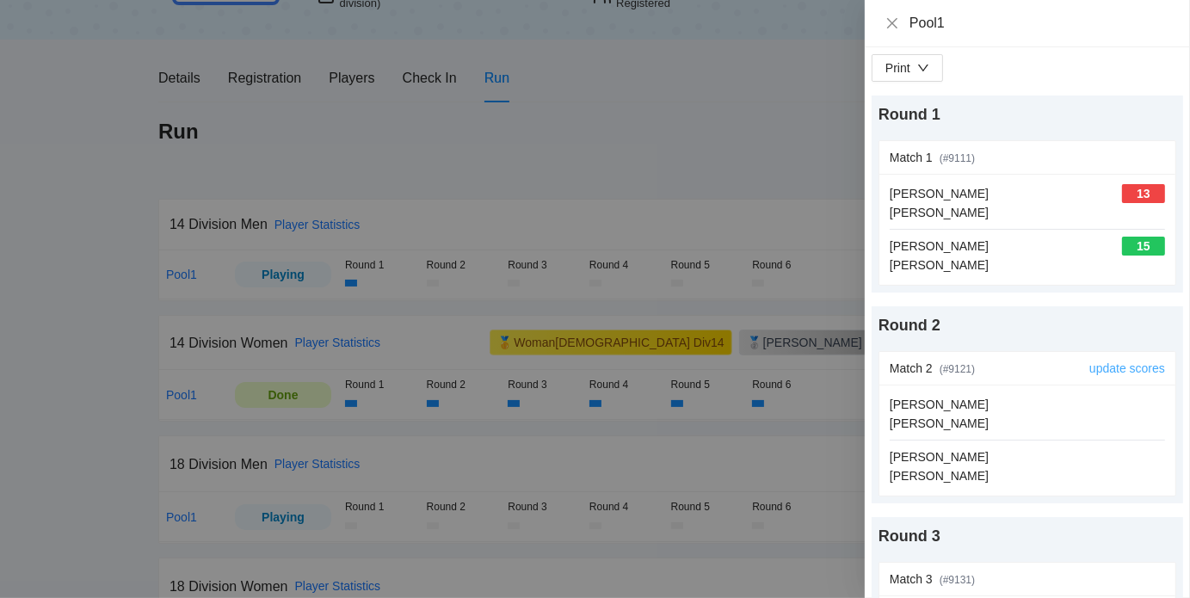
click at [1128, 367] on link "update scores" at bounding box center [1127, 368] width 76 height 14
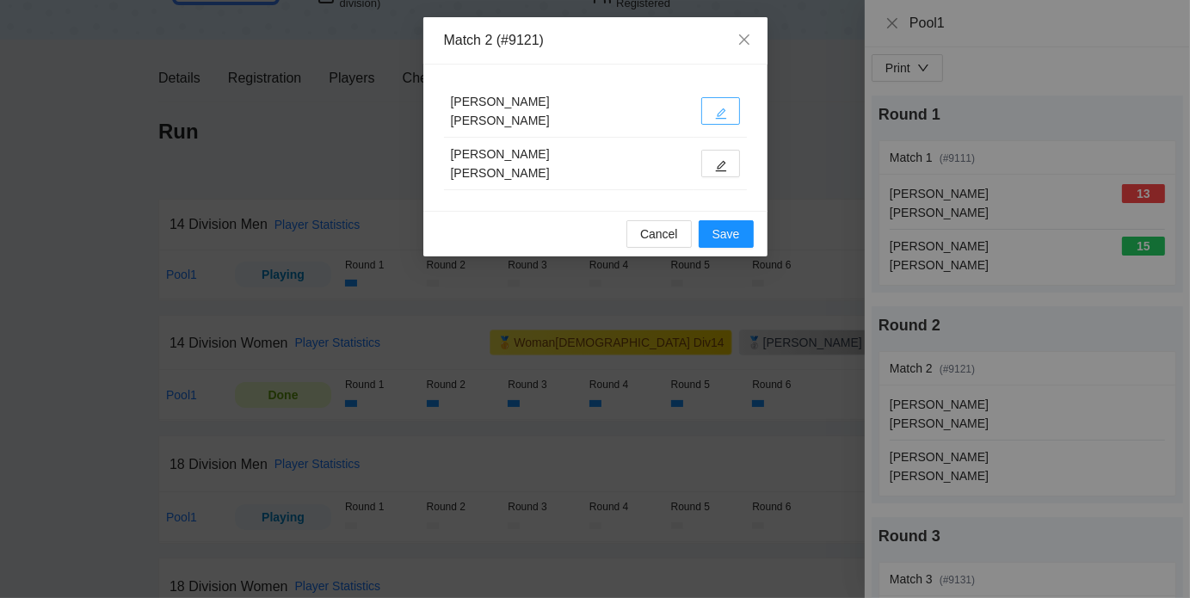
click at [716, 114] on icon "edit" at bounding box center [721, 114] width 12 height 12
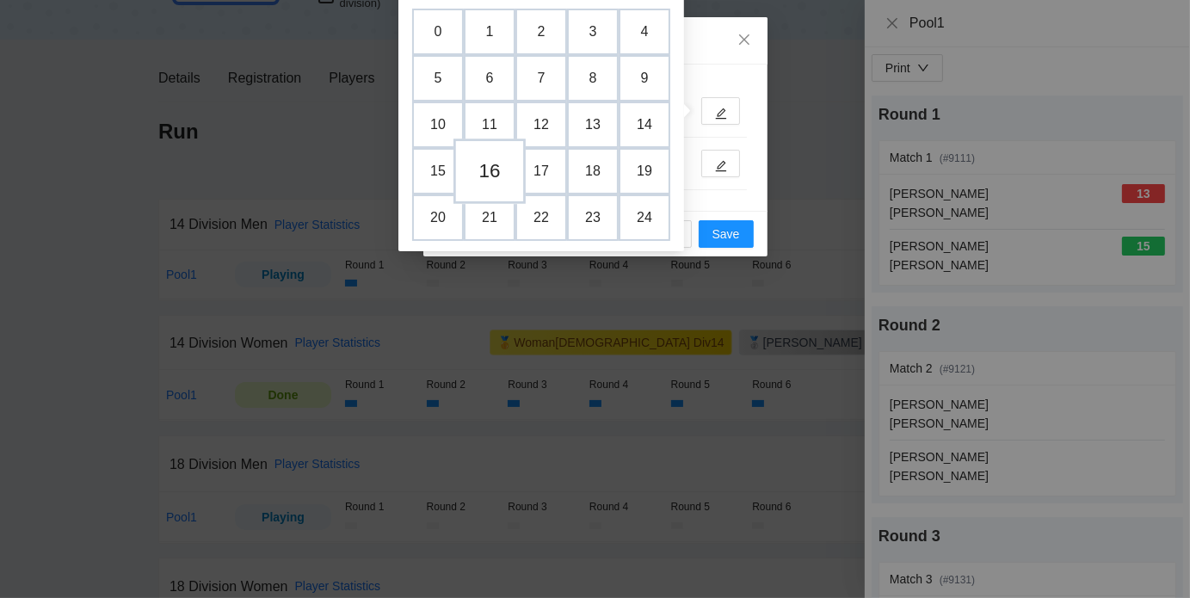
click at [501, 159] on td "16" at bounding box center [489, 170] width 72 height 65
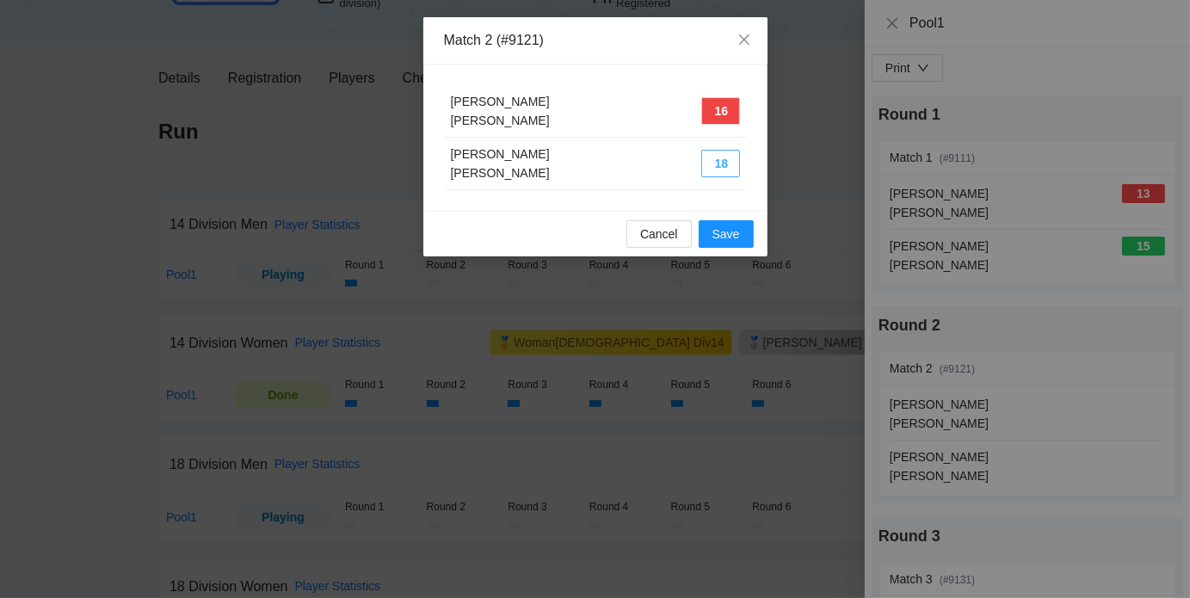
click at [719, 158] on button "18" at bounding box center [720, 164] width 39 height 28
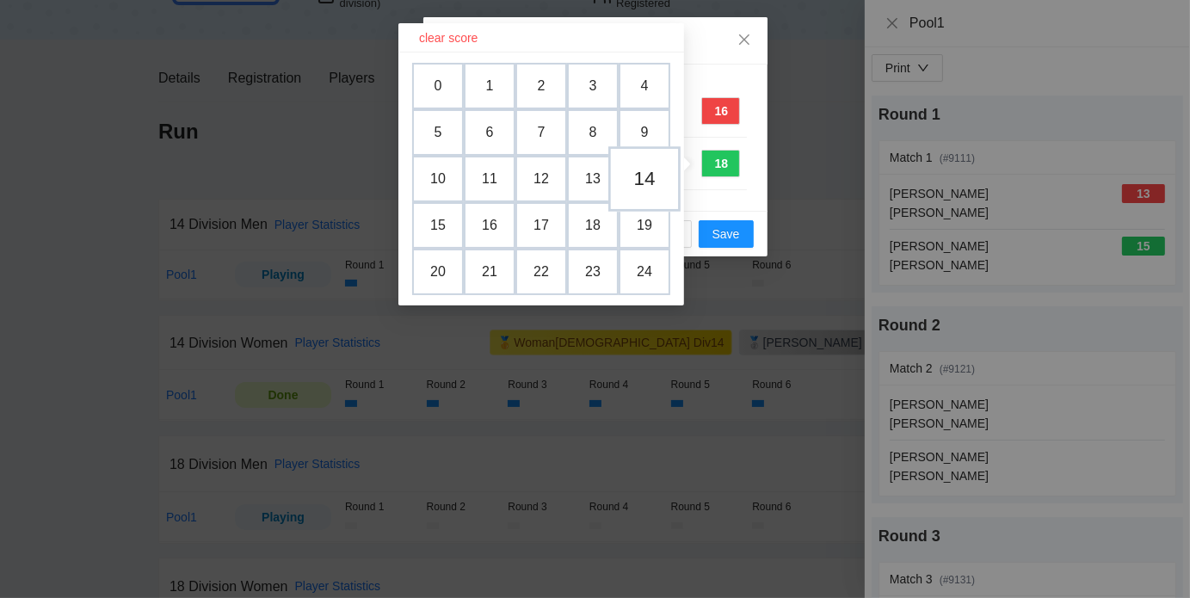
click at [641, 181] on td "14" at bounding box center [644, 178] width 72 height 65
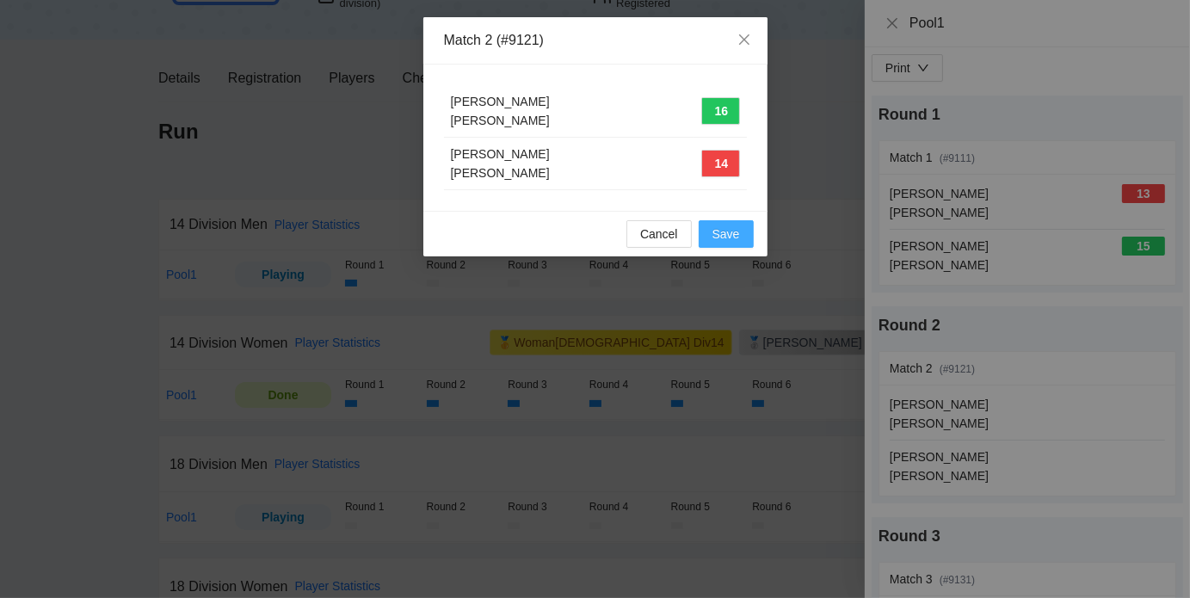
click at [741, 235] on button "Save" at bounding box center [725, 234] width 55 height 28
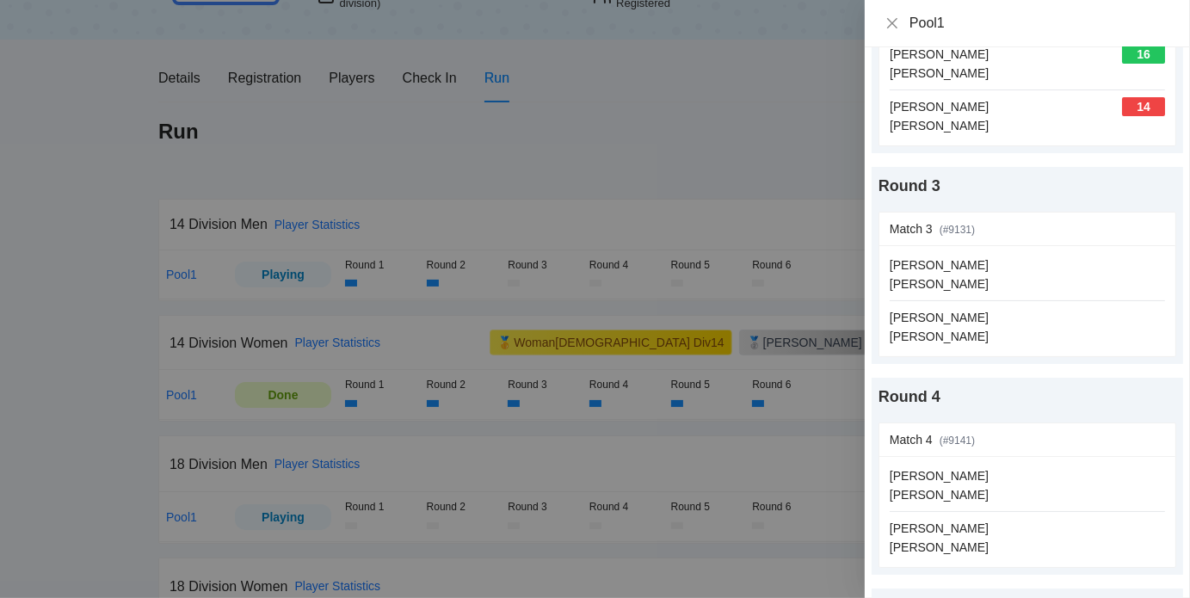
scroll to position [352, 0]
click at [1099, 222] on link "update scores" at bounding box center [1127, 227] width 76 height 14
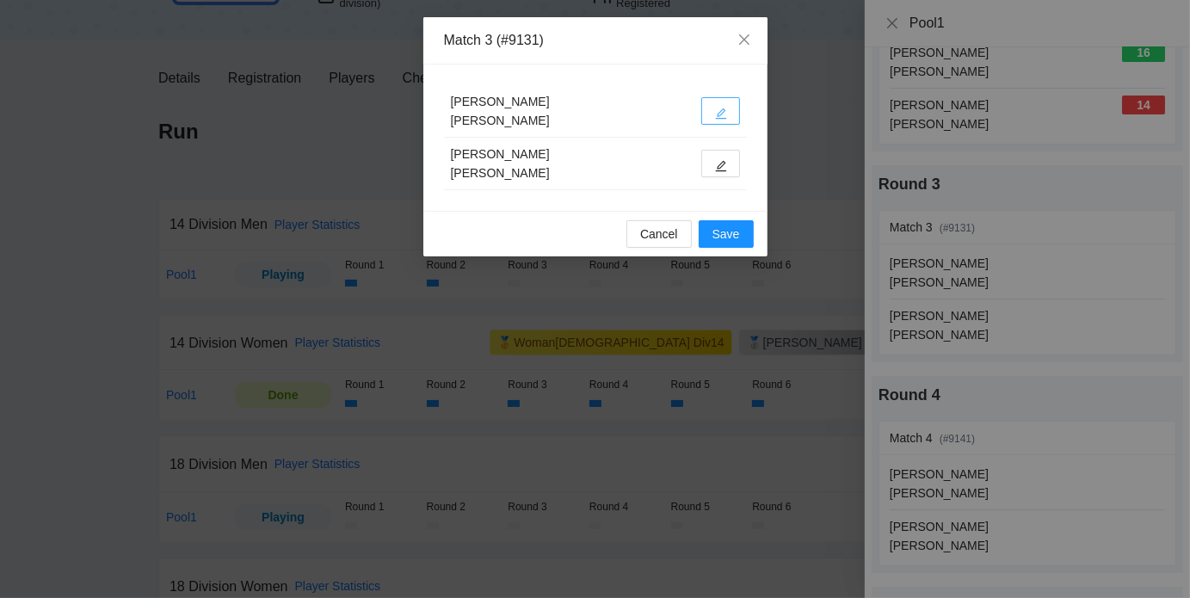
click at [721, 109] on icon "edit" at bounding box center [720, 113] width 11 height 11
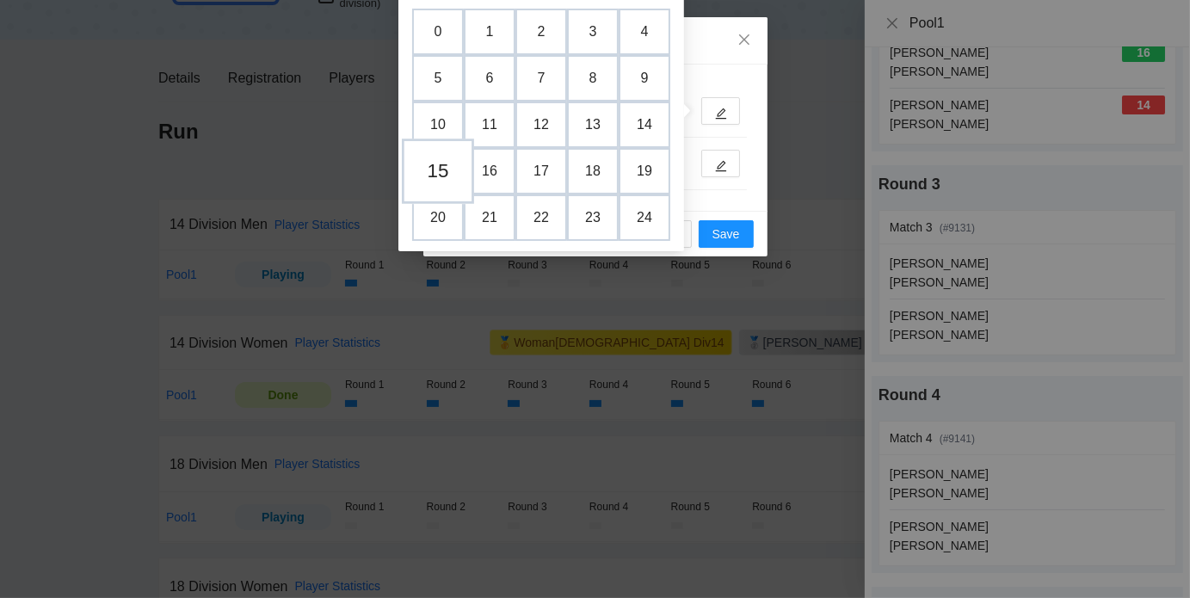
click at [427, 174] on td "15" at bounding box center [438, 170] width 72 height 65
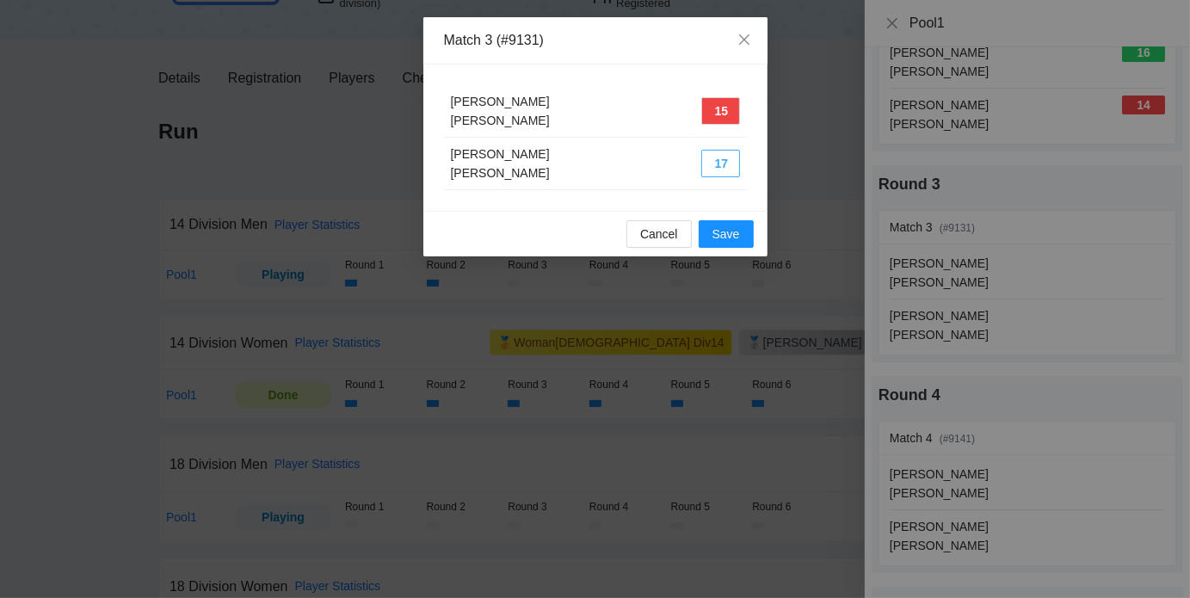
click at [702, 167] on button "17" at bounding box center [720, 164] width 39 height 28
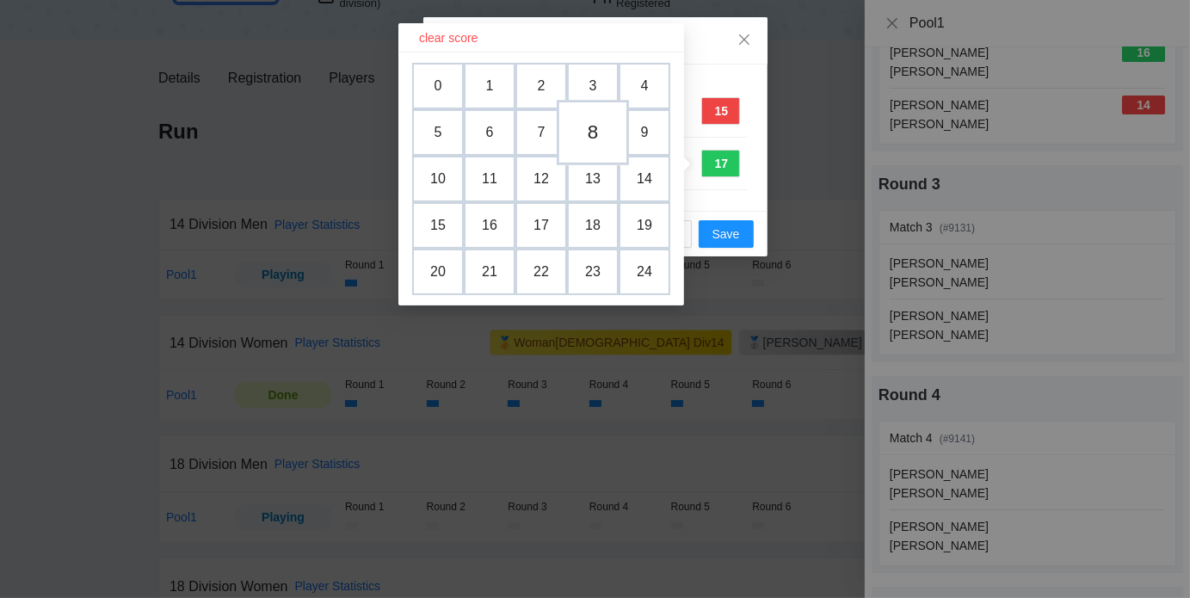
click at [591, 126] on td "8" at bounding box center [592, 132] width 72 height 65
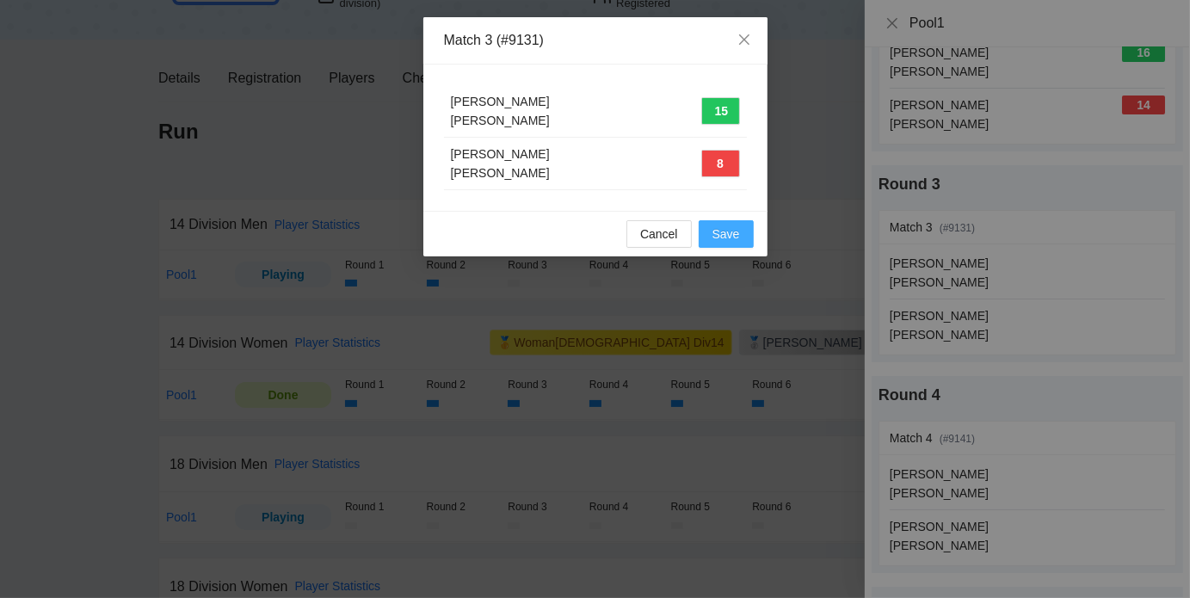
click at [722, 228] on span "Save" at bounding box center [726, 233] width 28 height 19
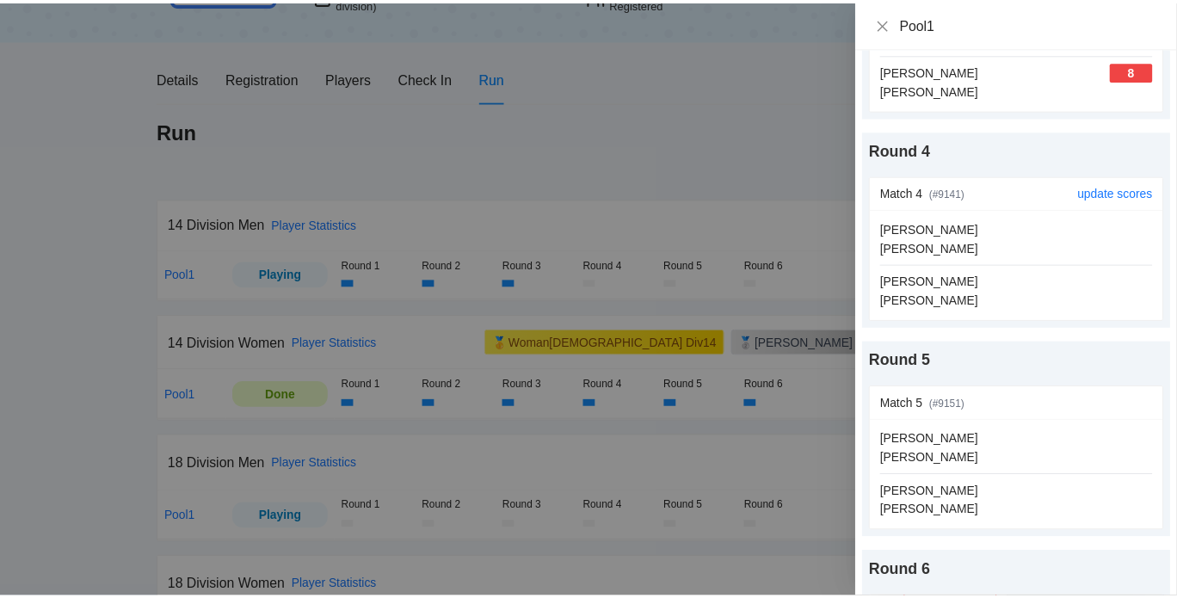
scroll to position [604, 0]
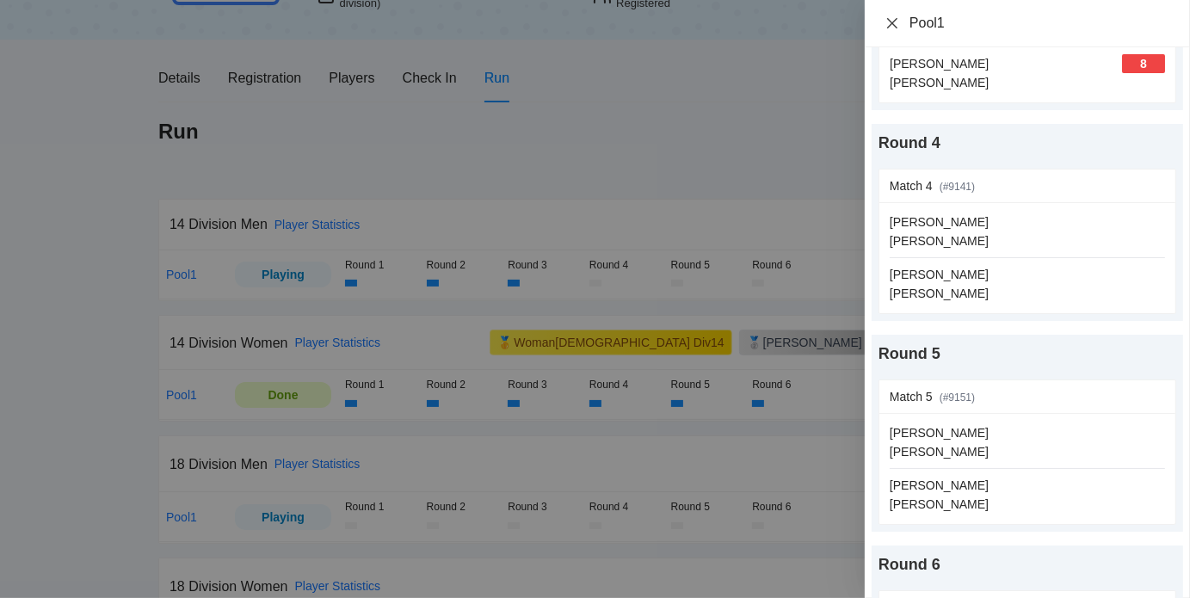
click at [896, 26] on icon "close" at bounding box center [892, 23] width 14 height 14
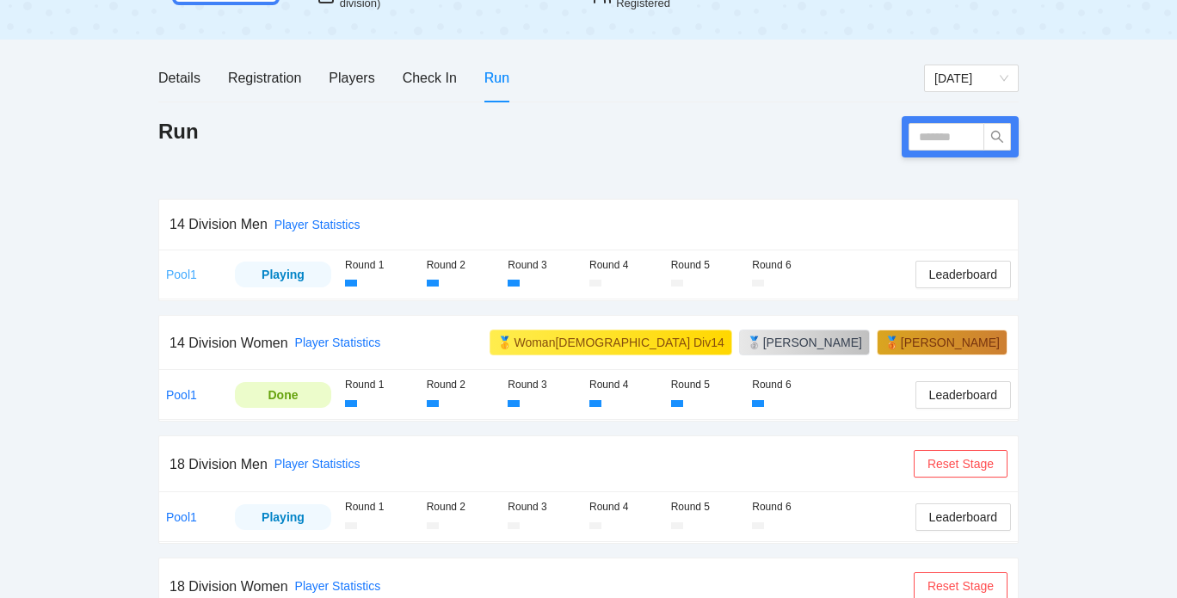
click at [188, 271] on link "Pool1" at bounding box center [181, 274] width 31 height 14
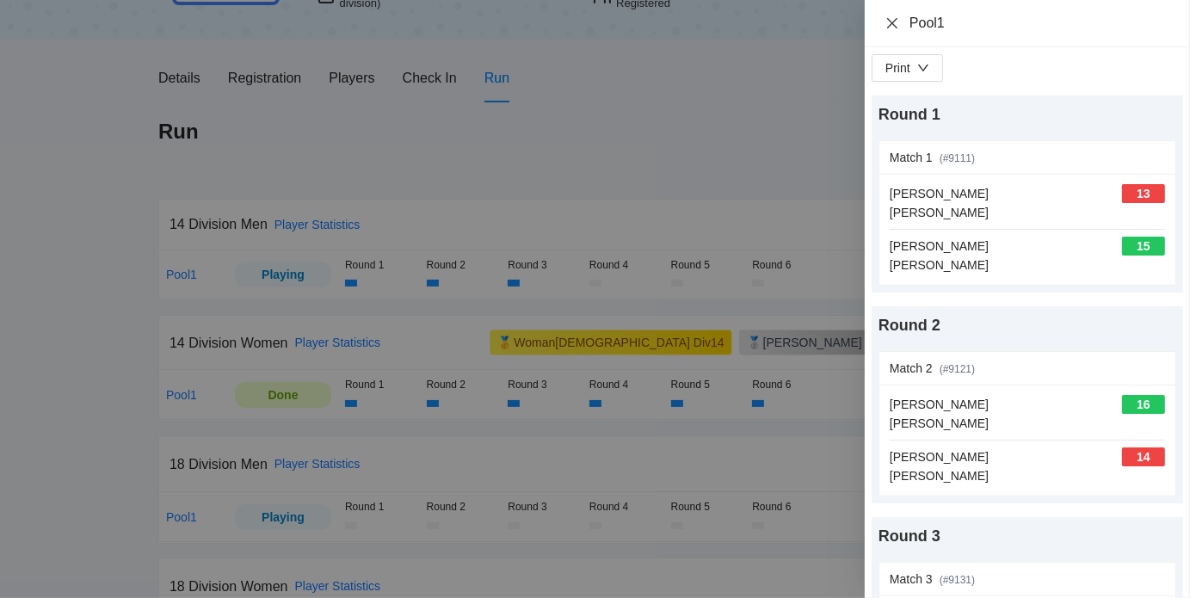
click at [893, 23] on icon "close" at bounding box center [892, 22] width 10 height 10
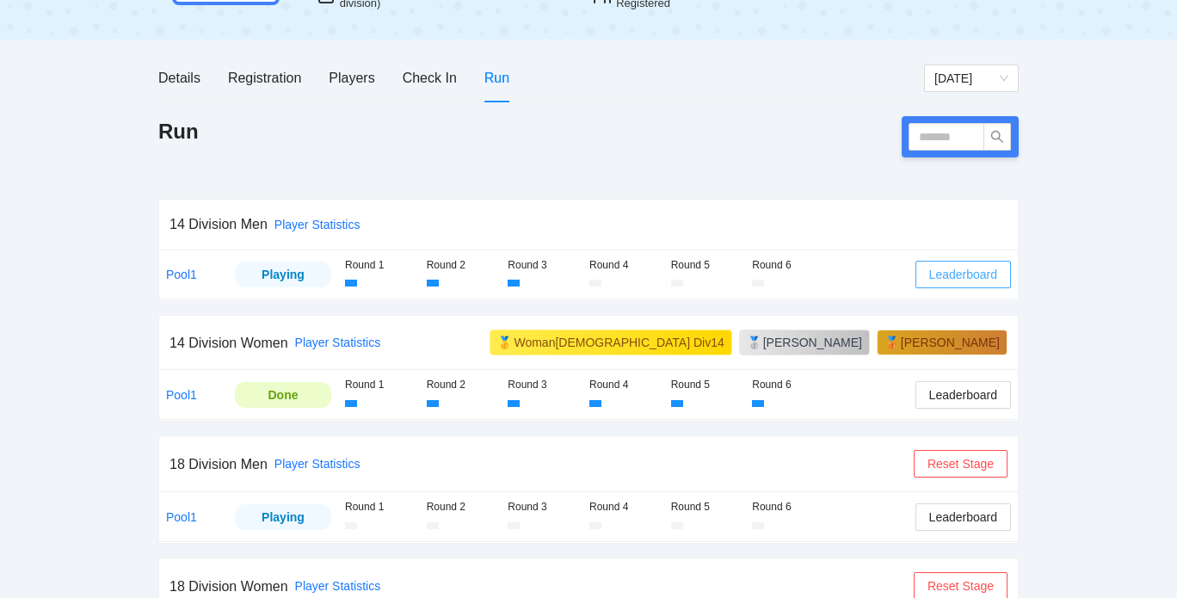
click at [931, 269] on span "Leaderboard" at bounding box center [963, 274] width 68 height 19
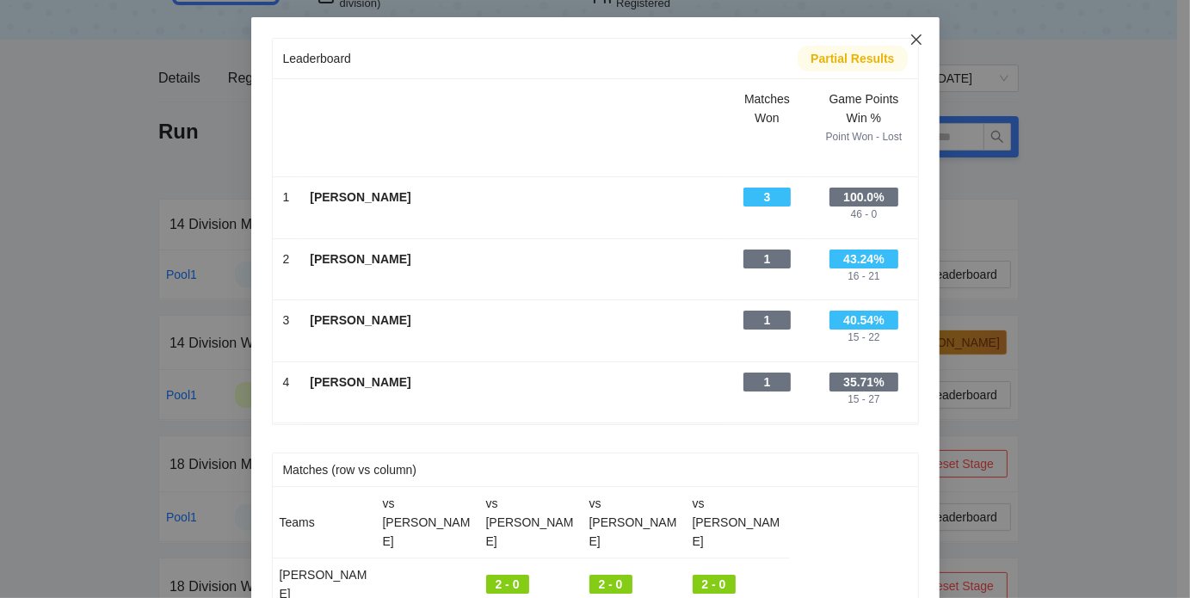
click at [907, 32] on span "Close" at bounding box center [916, 40] width 46 height 46
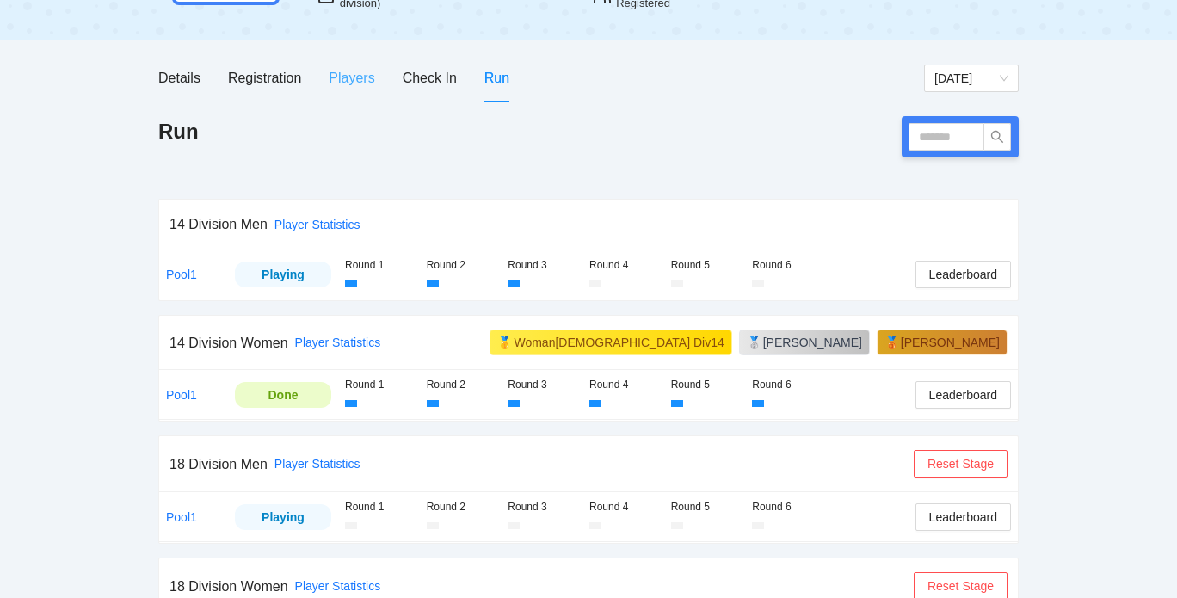
click at [352, 65] on div "Players" at bounding box center [352, 77] width 46 height 49
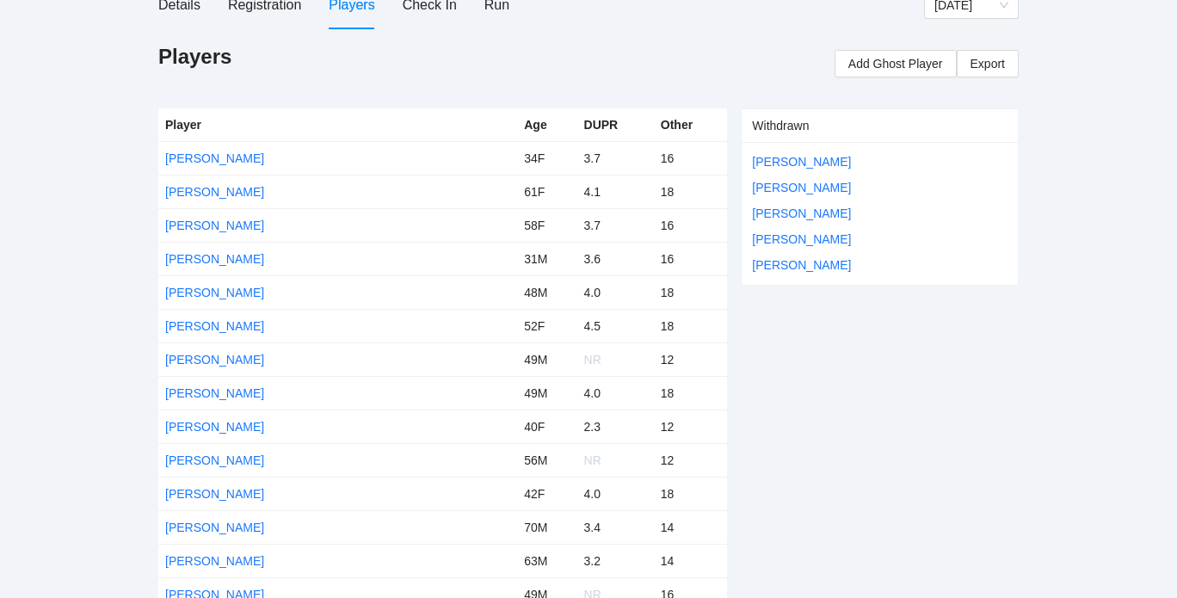
scroll to position [229, 0]
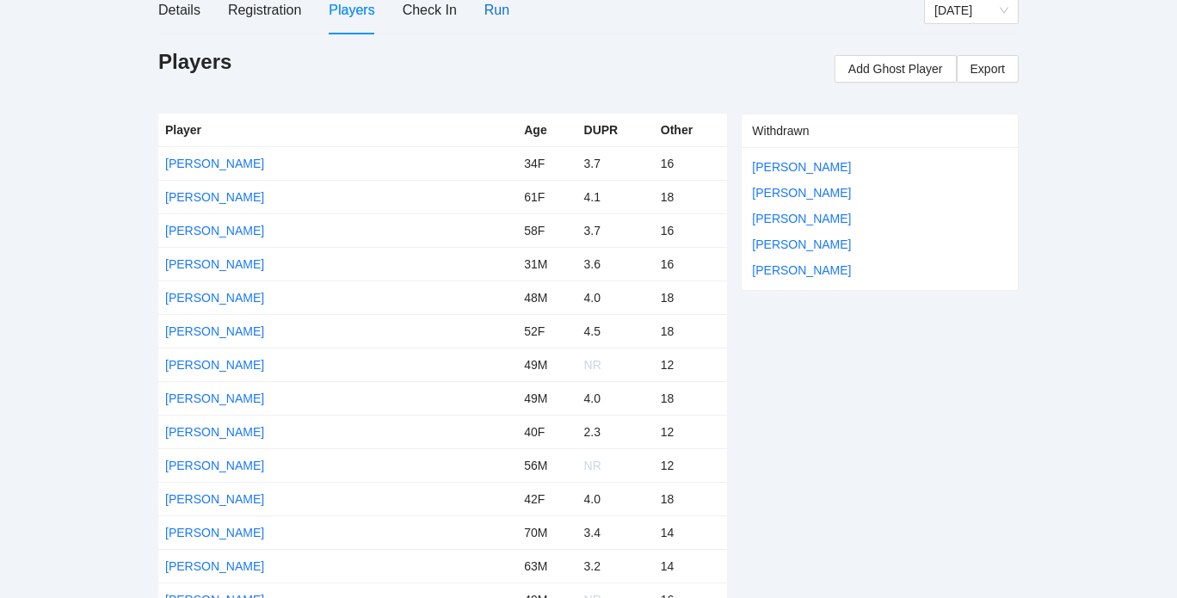
click at [495, 13] on div "Run" at bounding box center [496, 10] width 25 height 22
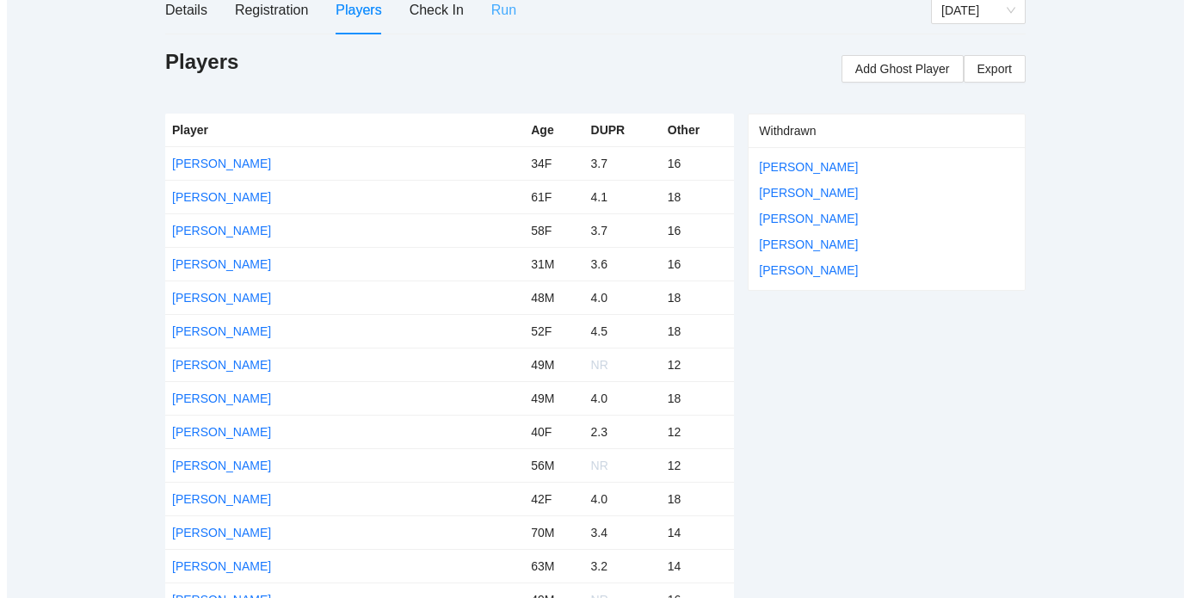
scroll to position [0, 0]
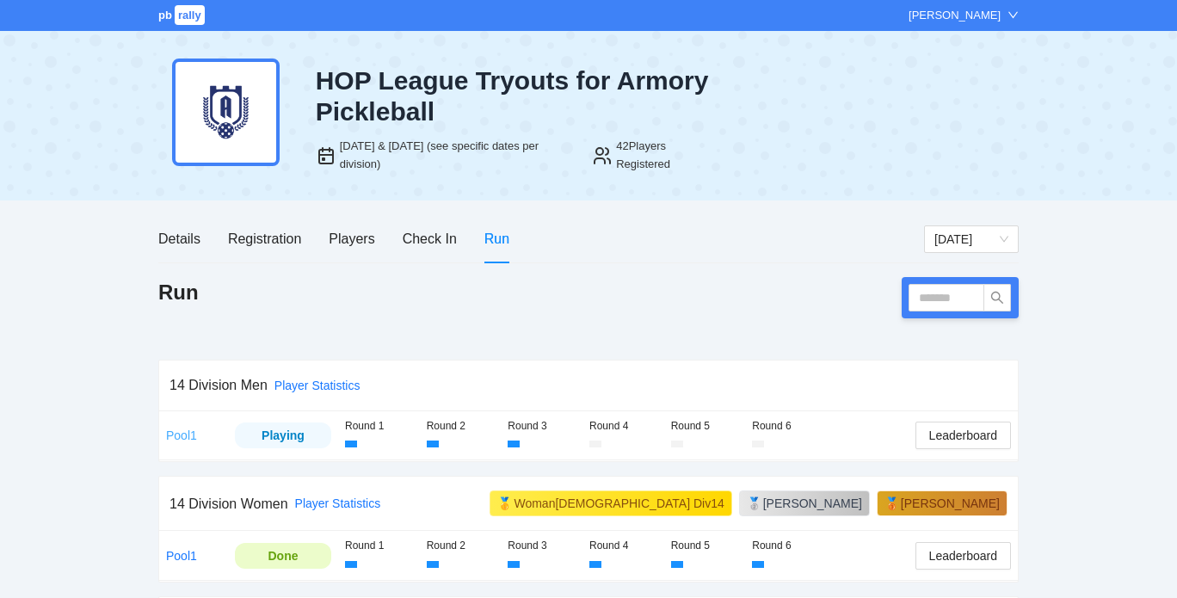
click at [177, 431] on link "Pool1" at bounding box center [181, 435] width 31 height 14
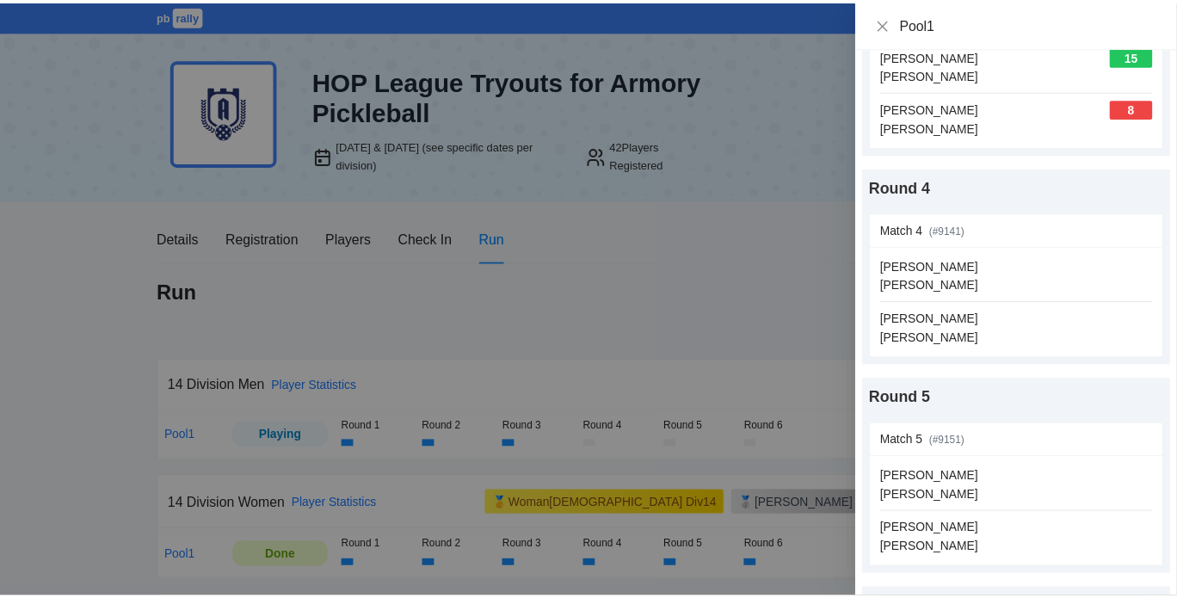
scroll to position [558, 0]
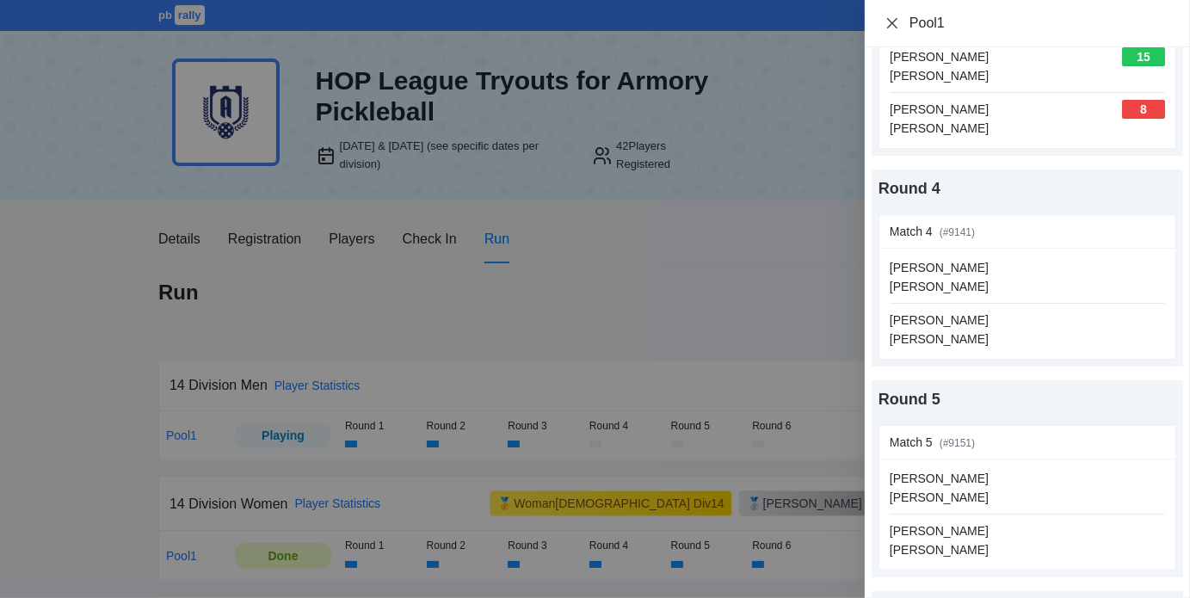
click at [893, 22] on icon "close" at bounding box center [892, 22] width 10 height 10
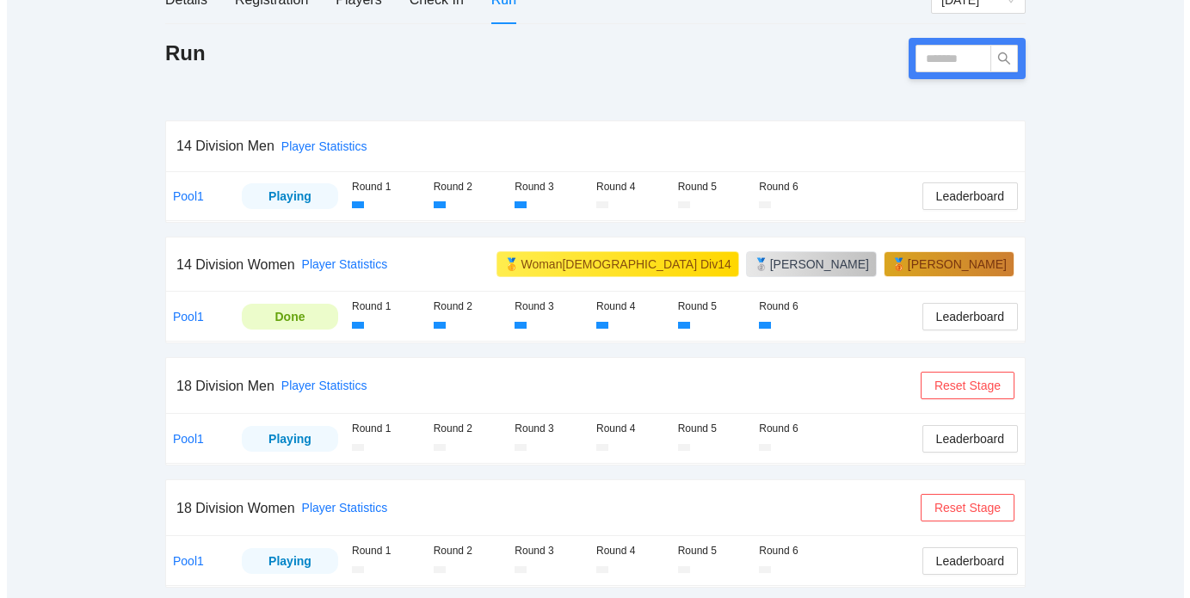
scroll to position [238, 0]
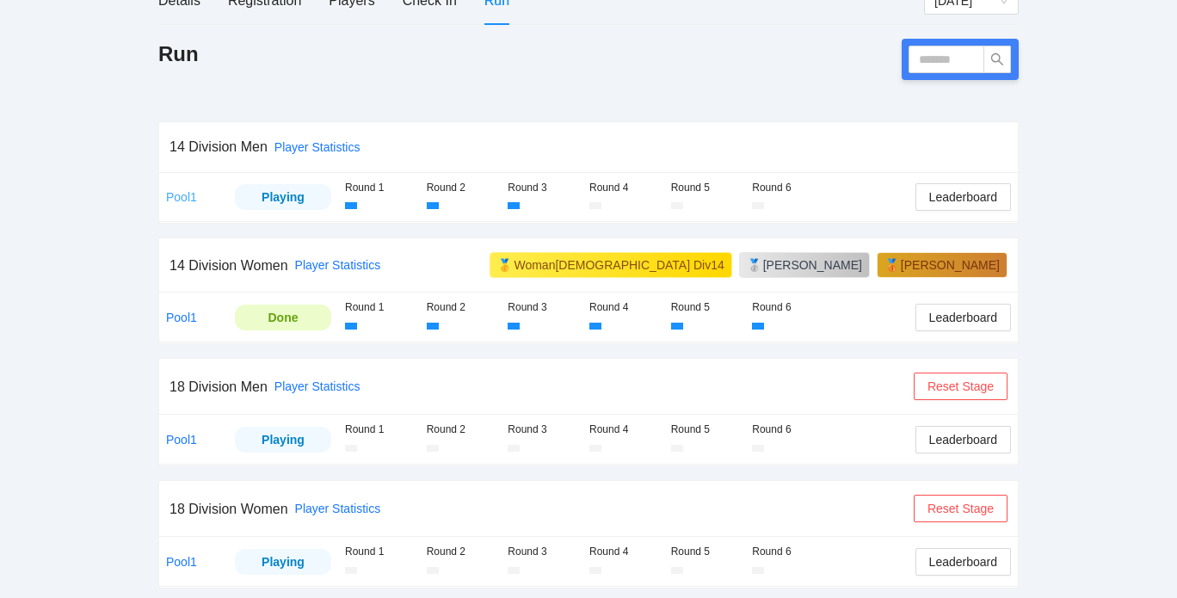
click at [189, 195] on link "Pool1" at bounding box center [181, 197] width 31 height 14
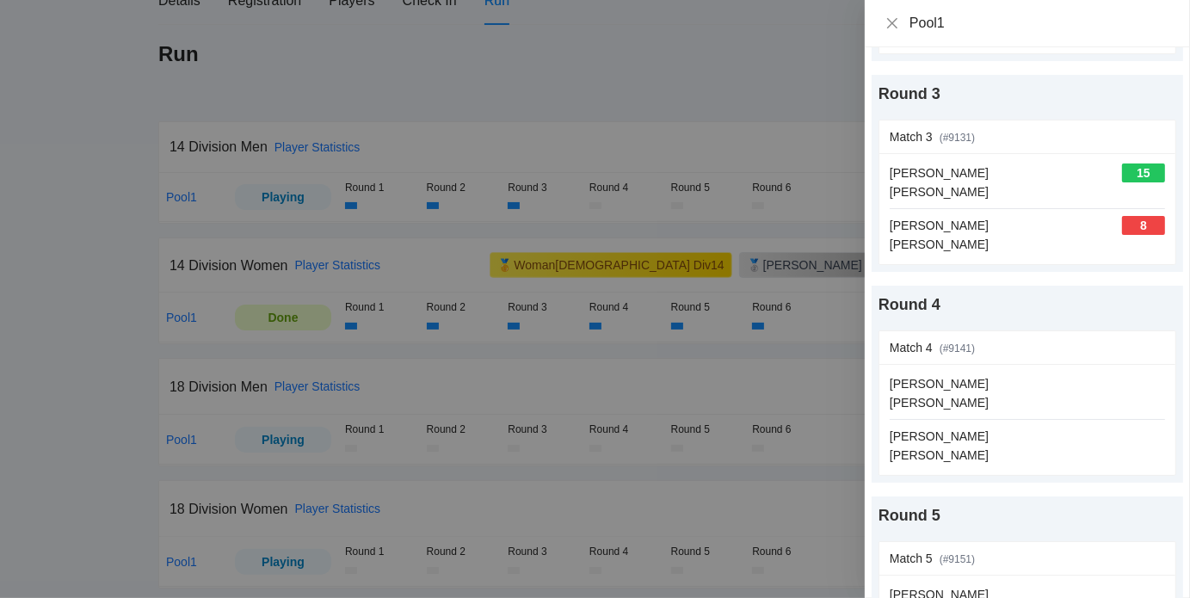
scroll to position [448, 0]
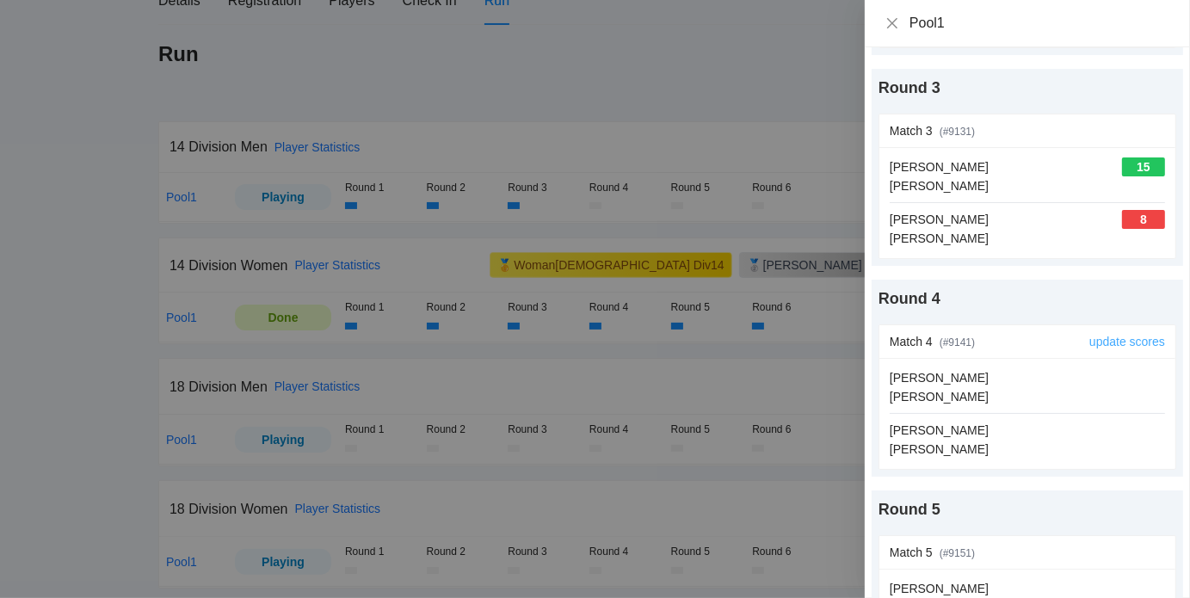
click at [1098, 335] on link "update scores" at bounding box center [1127, 342] width 76 height 14
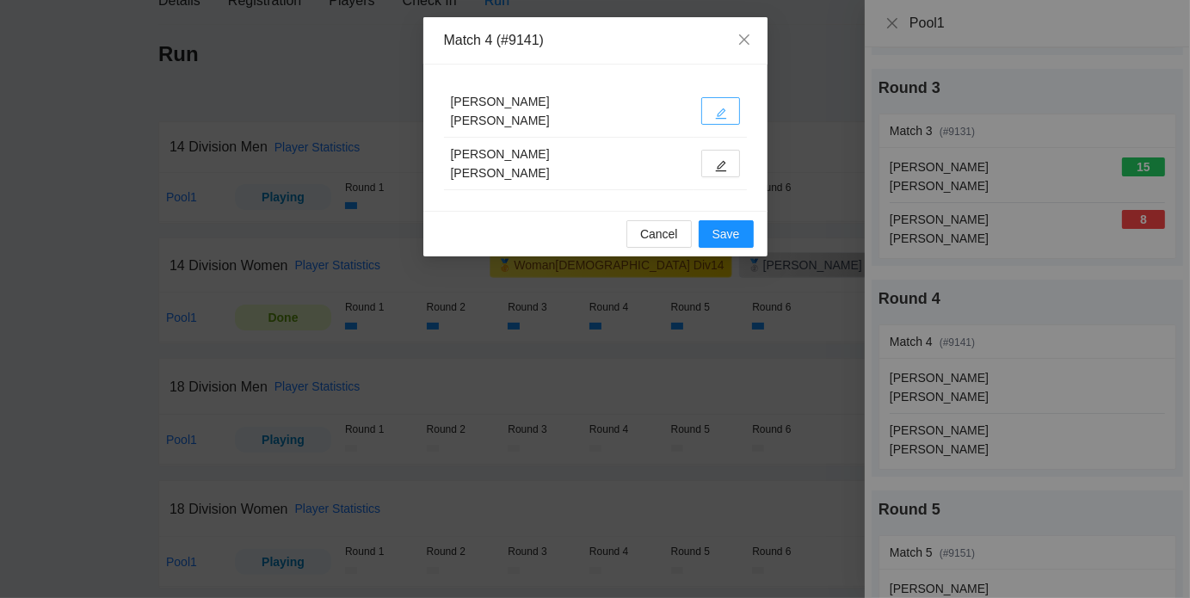
click at [707, 112] on button "button" at bounding box center [720, 111] width 39 height 28
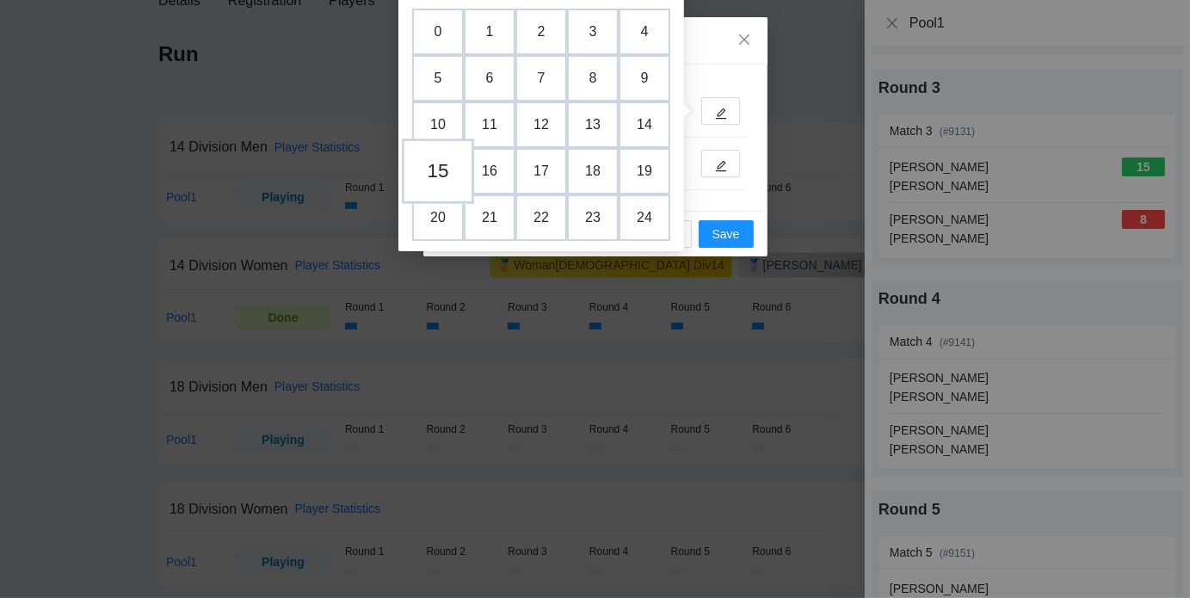
click at [428, 186] on td "15" at bounding box center [438, 170] width 72 height 65
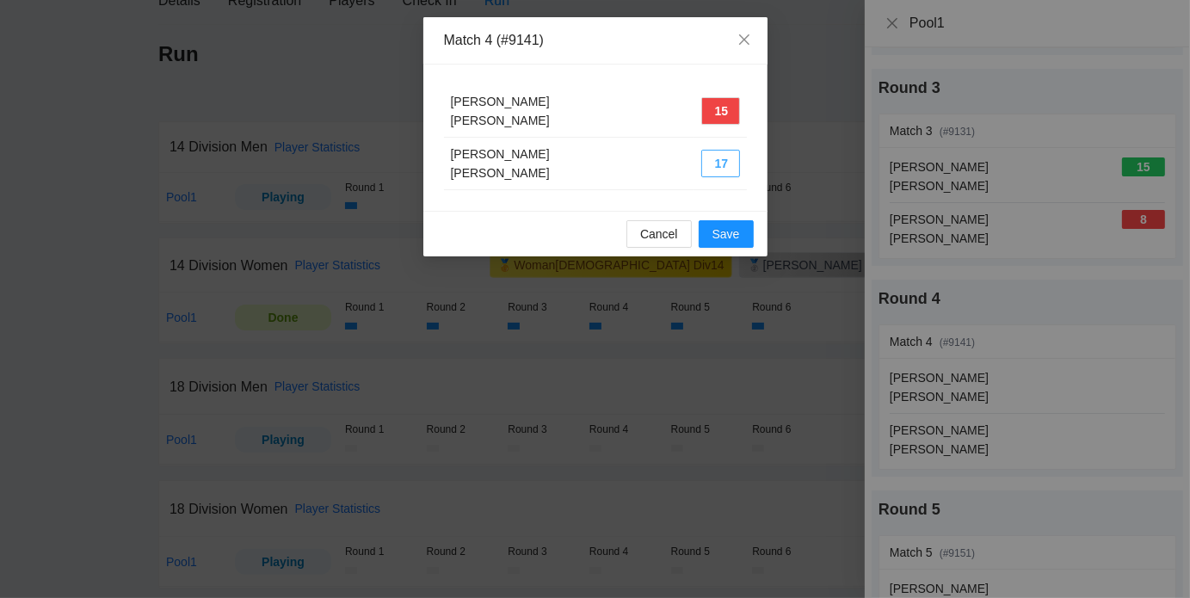
click at [729, 161] on button "17" at bounding box center [720, 164] width 39 height 28
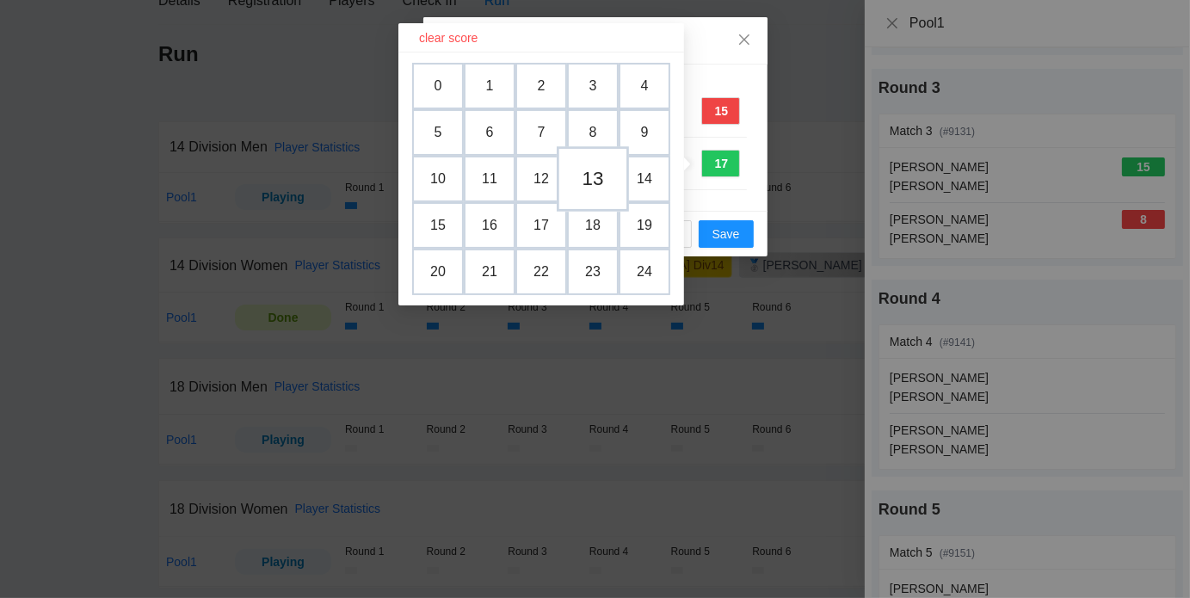
click at [592, 181] on td "13" at bounding box center [592, 178] width 72 height 65
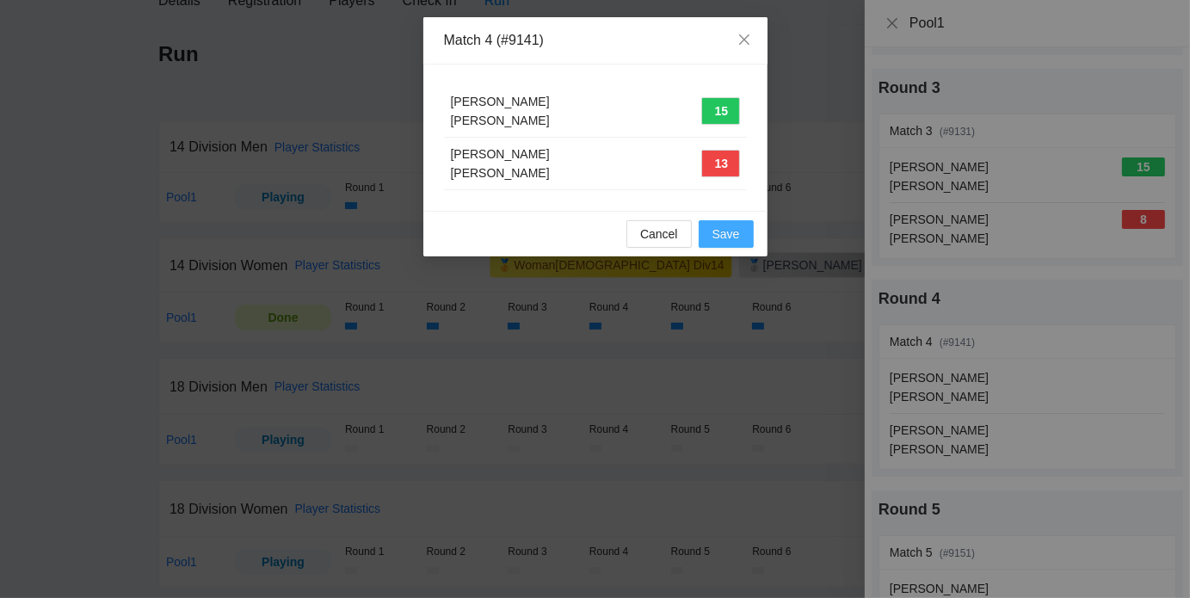
click at [743, 234] on button "Save" at bounding box center [725, 234] width 55 height 28
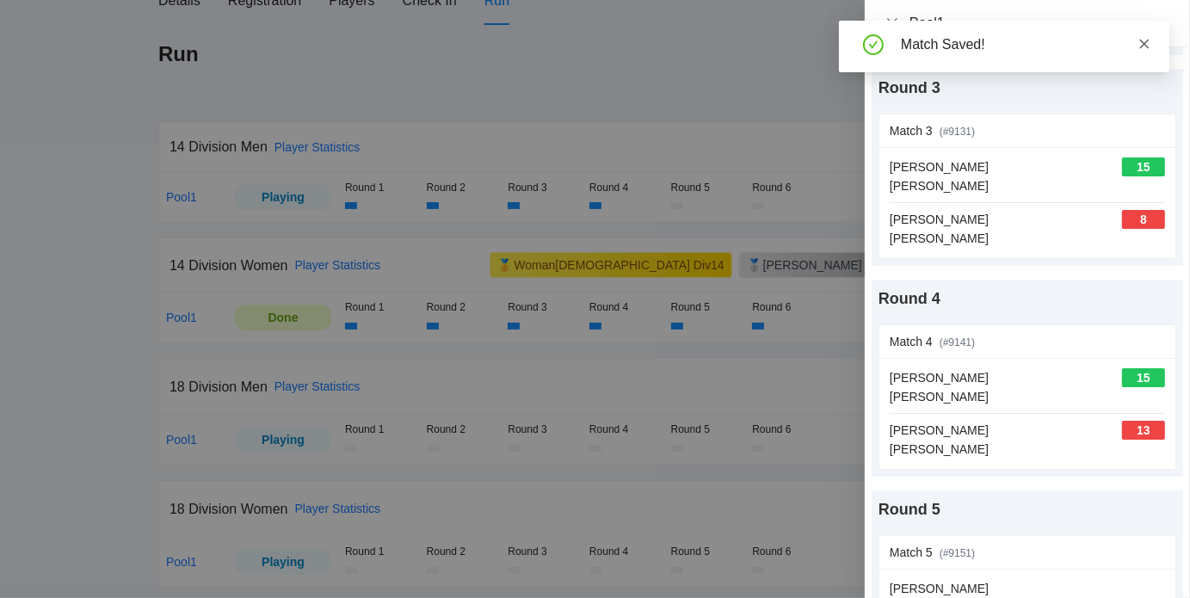
click at [1142, 40] on icon "close" at bounding box center [1144, 44] width 12 height 12
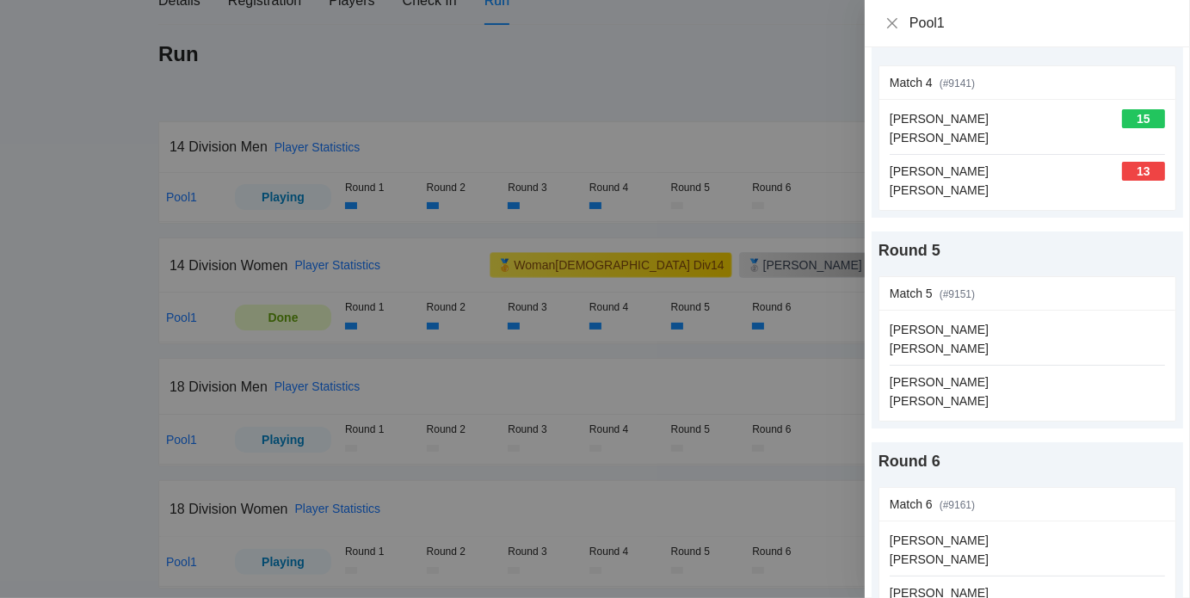
scroll to position [750, 0]
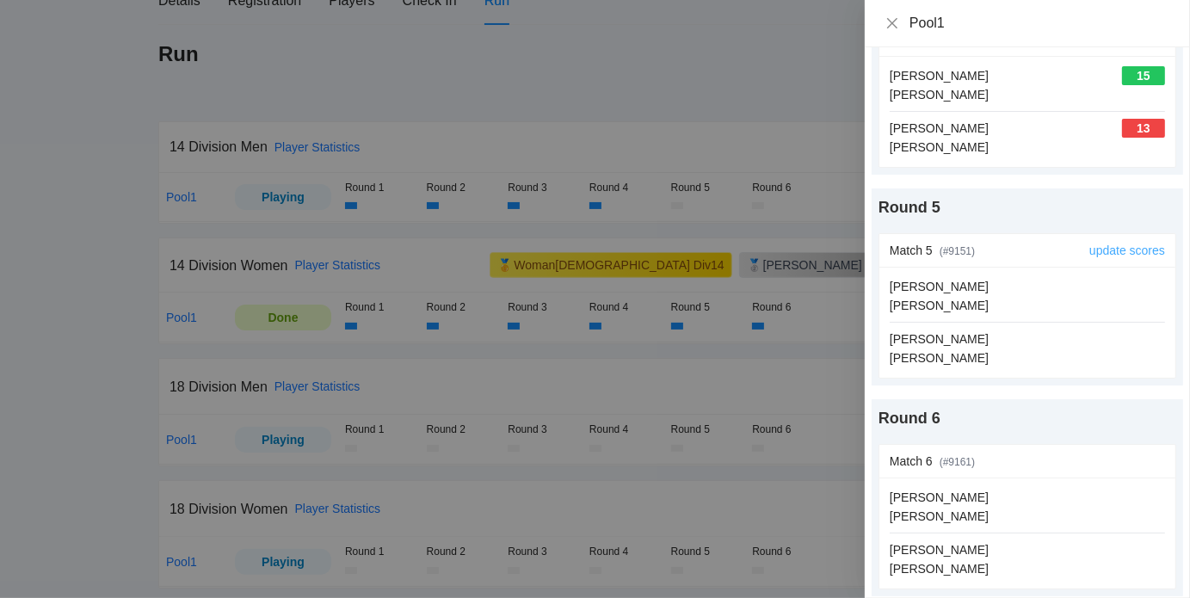
click at [1089, 247] on link "update scores" at bounding box center [1127, 250] width 76 height 14
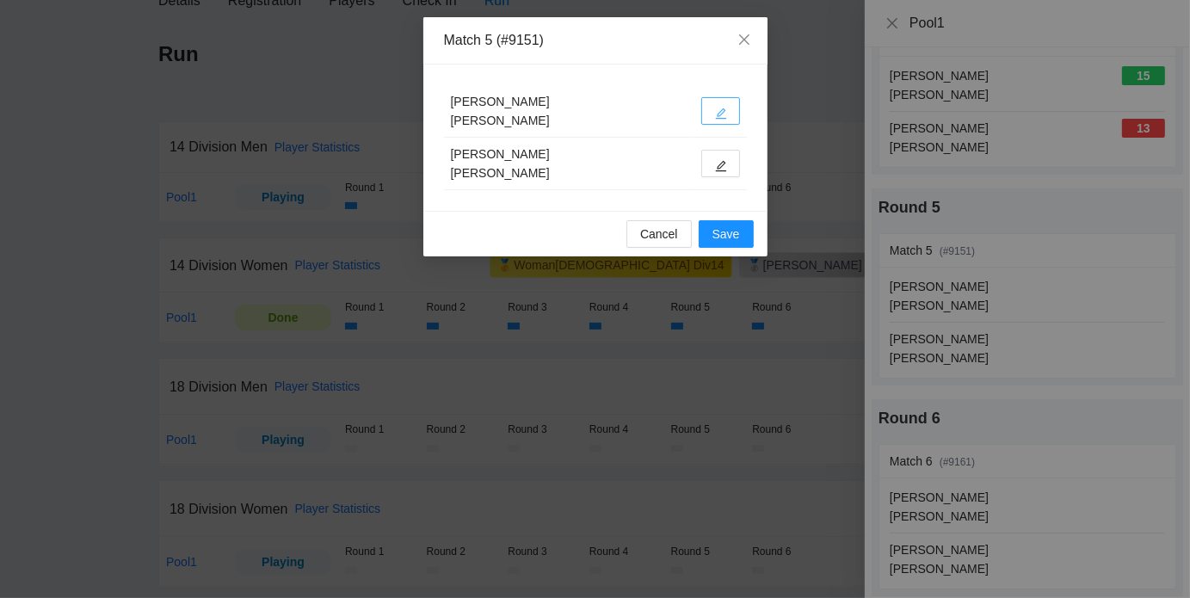
click at [716, 110] on icon "edit" at bounding box center [721, 114] width 12 height 12
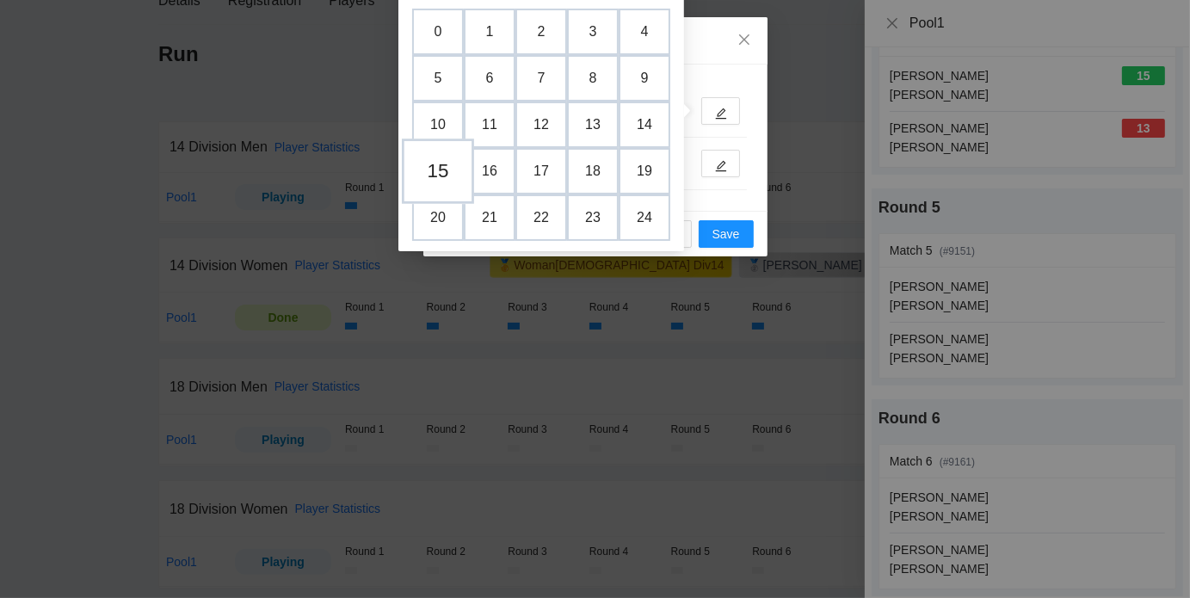
click at [430, 177] on td "15" at bounding box center [438, 170] width 72 height 65
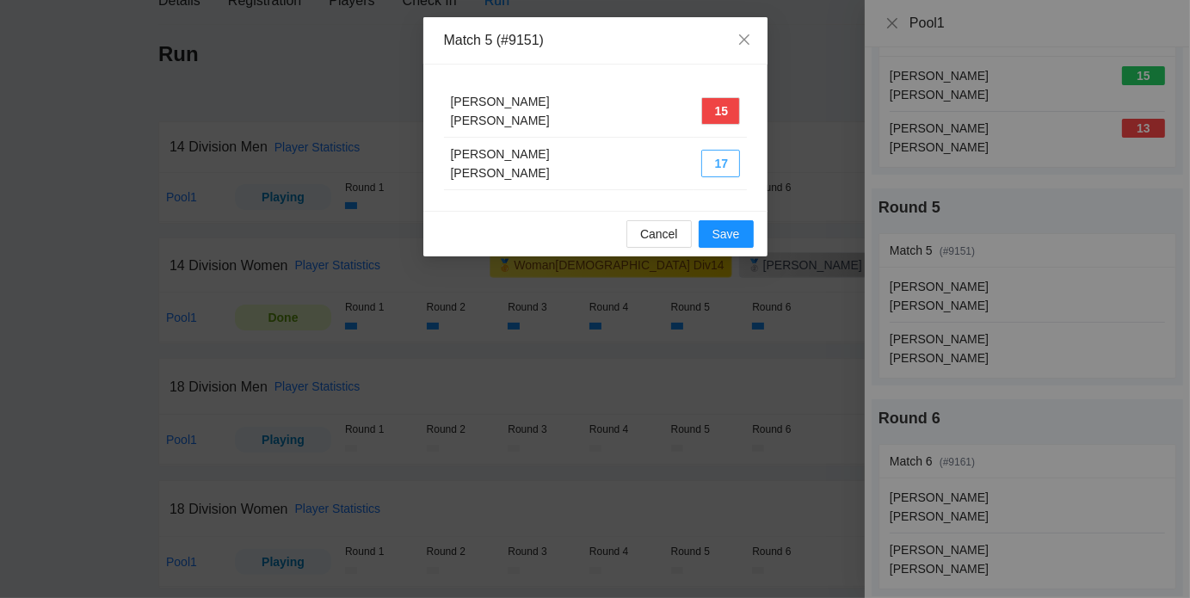
click at [707, 163] on button "17" at bounding box center [720, 164] width 39 height 28
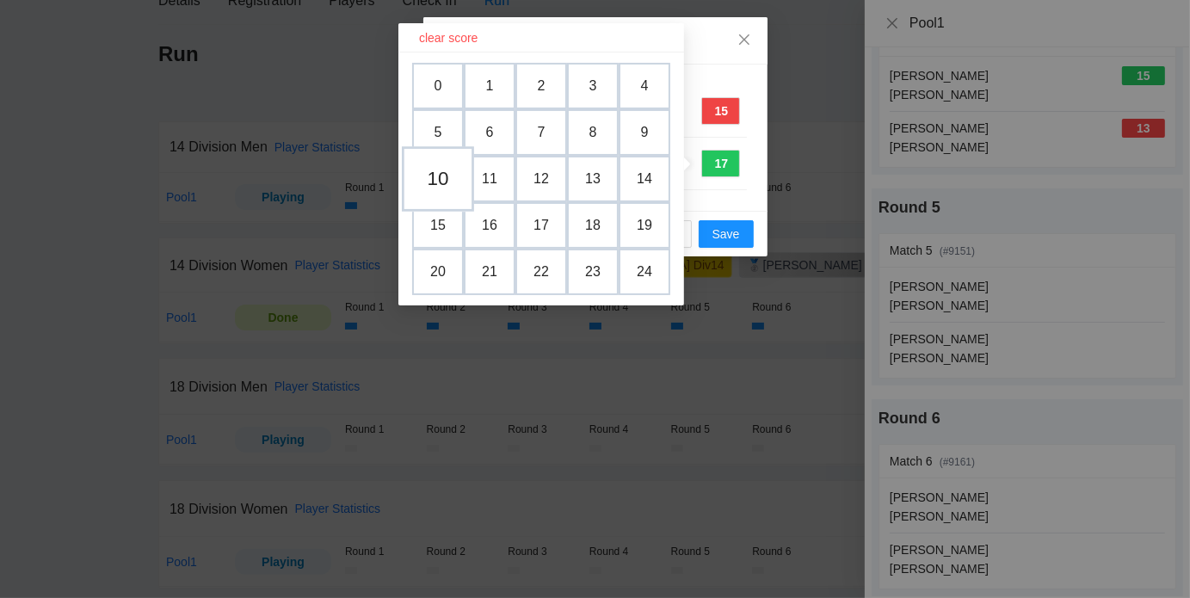
click at [436, 179] on td "10" at bounding box center [438, 178] width 72 height 65
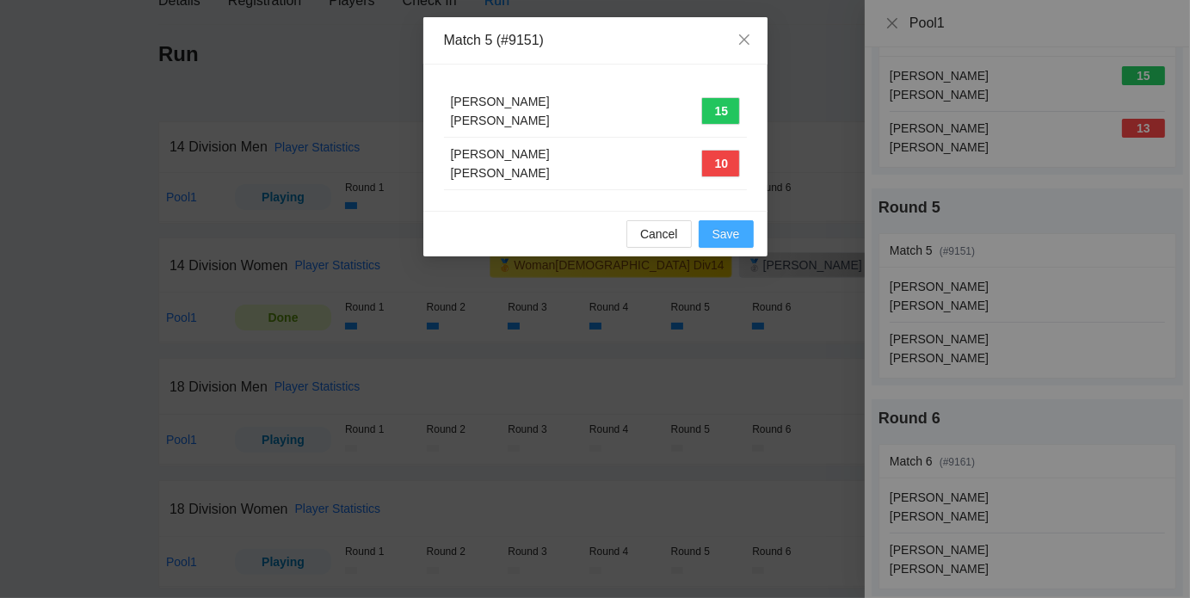
click at [723, 230] on span "Save" at bounding box center [726, 233] width 28 height 19
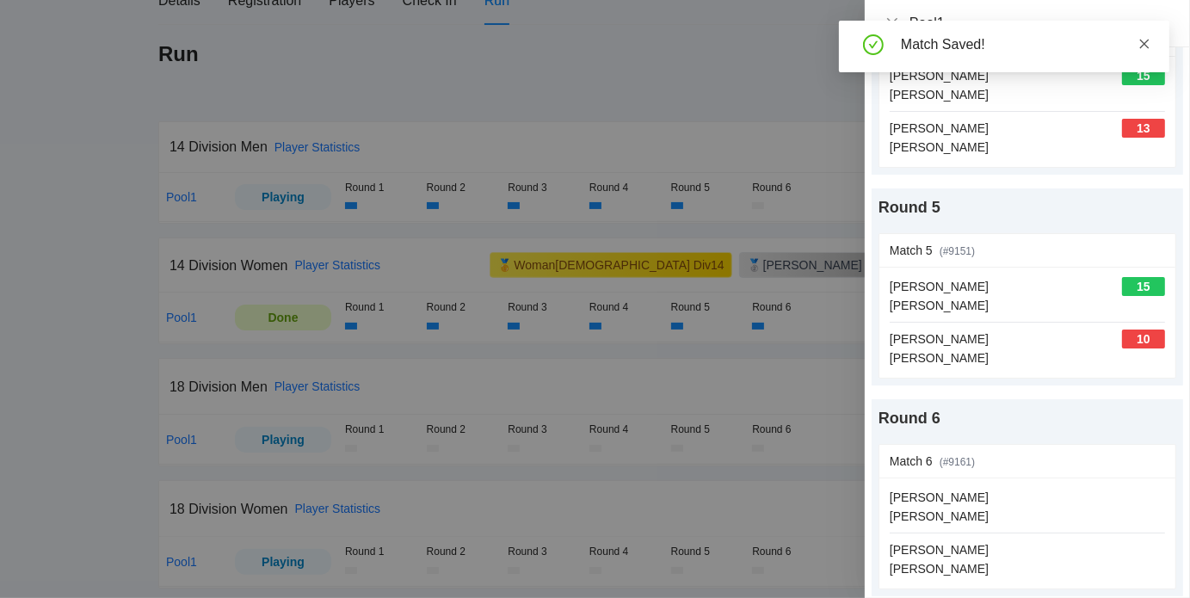
click at [1146, 43] on icon "close" at bounding box center [1144, 44] width 12 height 12
click at [890, 21] on icon "close" at bounding box center [892, 22] width 10 height 10
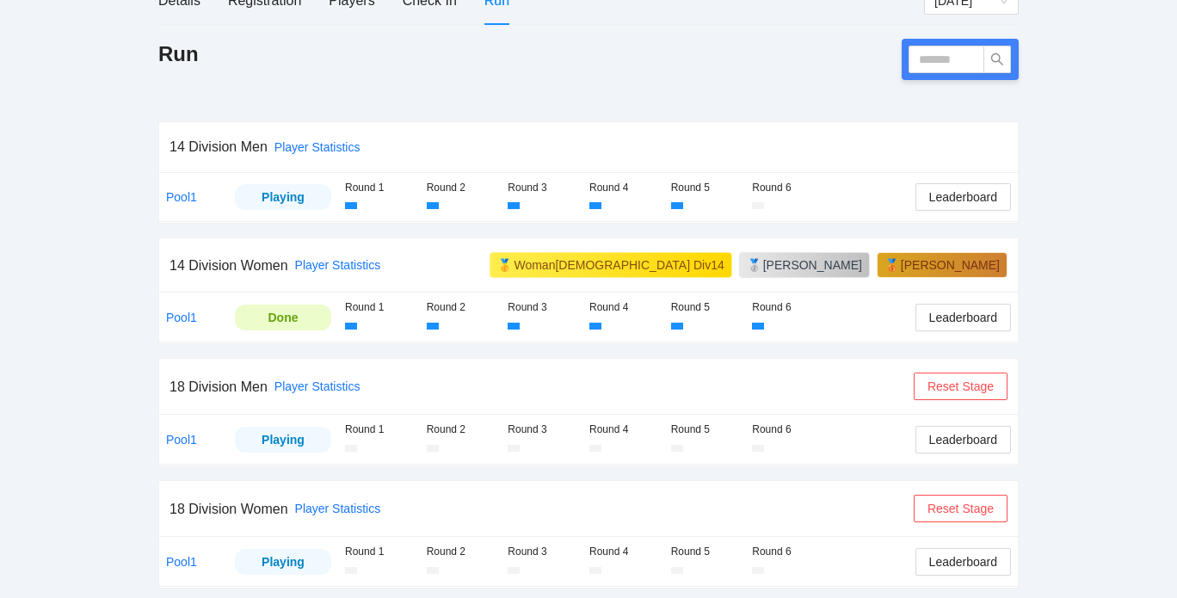
click at [670, 87] on div "Run" at bounding box center [588, 73] width 860 height 69
click at [618, 90] on div "Run" at bounding box center [588, 73] width 860 height 69
click at [589, 104] on div "Run" at bounding box center [588, 73] width 860 height 69
click at [968, 198] on span "Leaderboard" at bounding box center [963, 196] width 68 height 19
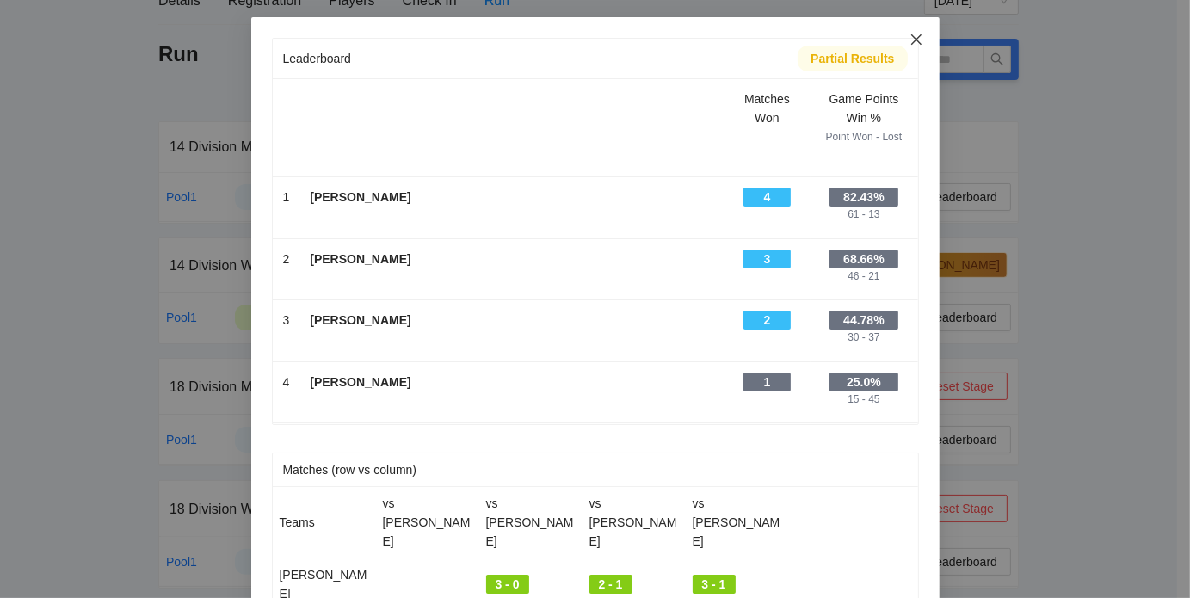
click at [909, 42] on icon "close" at bounding box center [916, 40] width 14 height 14
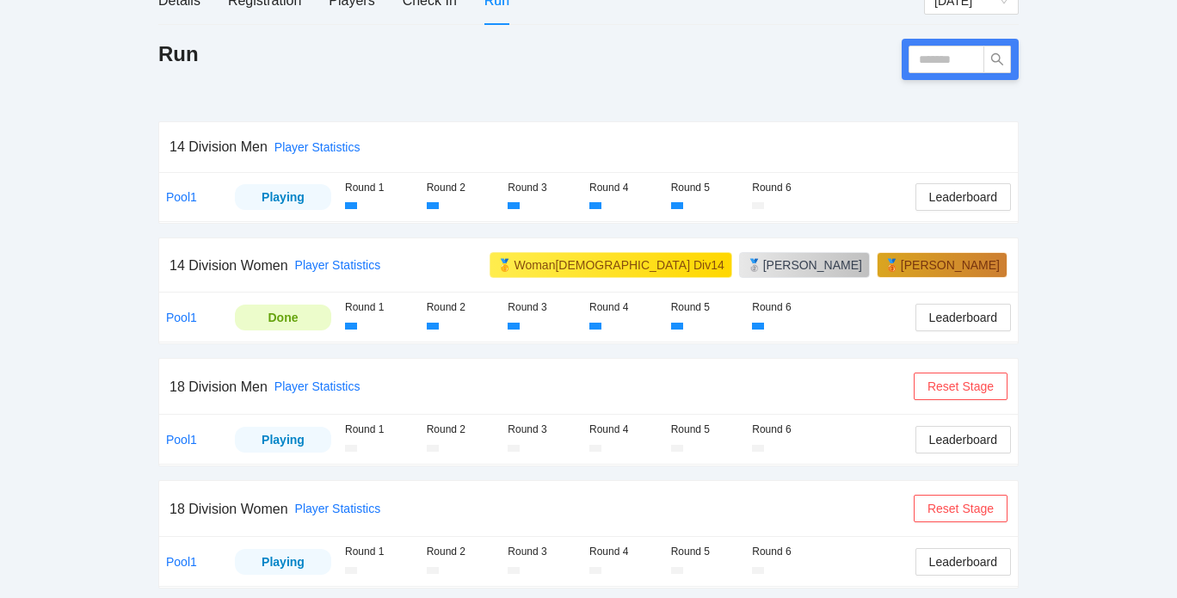
click at [188, 188] on td "Pool1" at bounding box center [193, 197] width 69 height 49
click at [187, 199] on link "Pool1" at bounding box center [181, 197] width 31 height 14
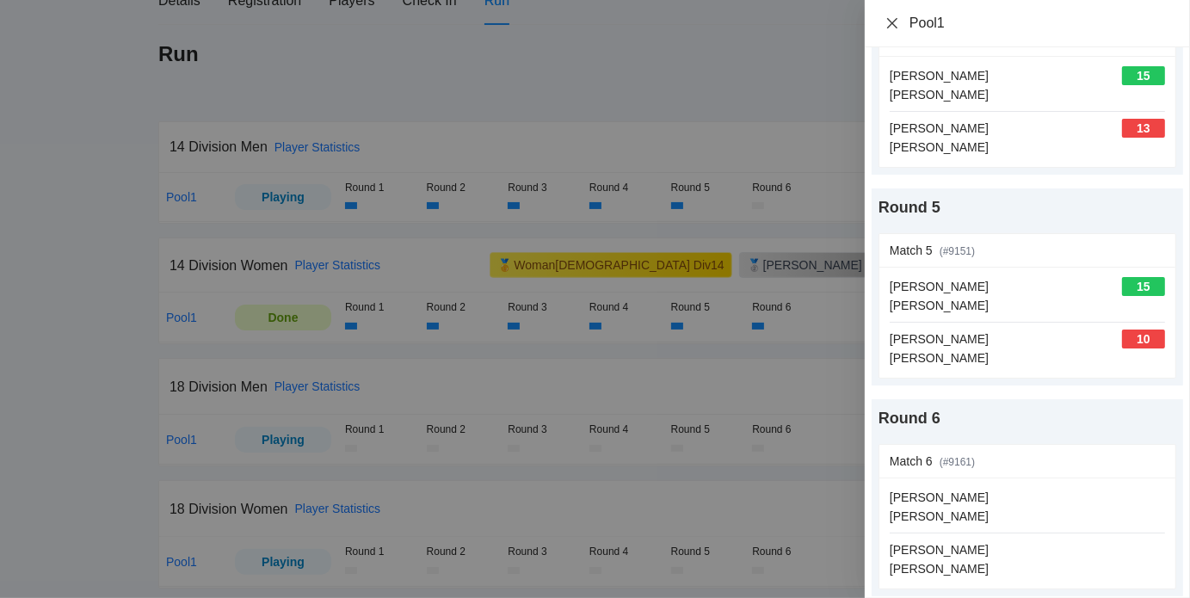
click at [892, 16] on icon "close" at bounding box center [892, 23] width 14 height 14
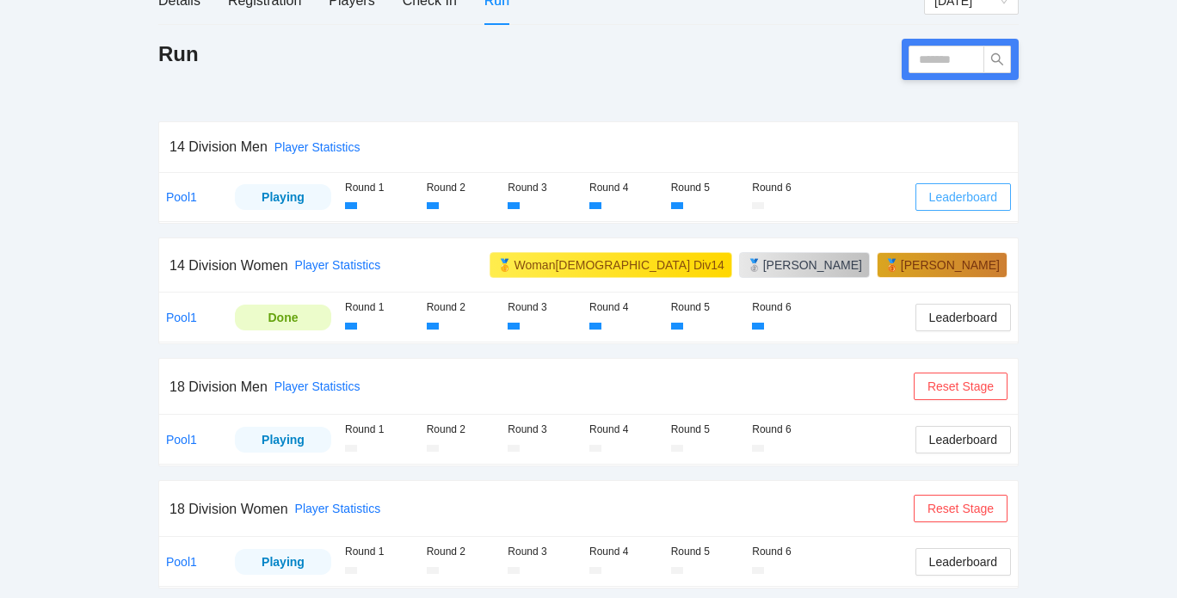
click at [989, 195] on span "Leaderboard" at bounding box center [963, 196] width 68 height 19
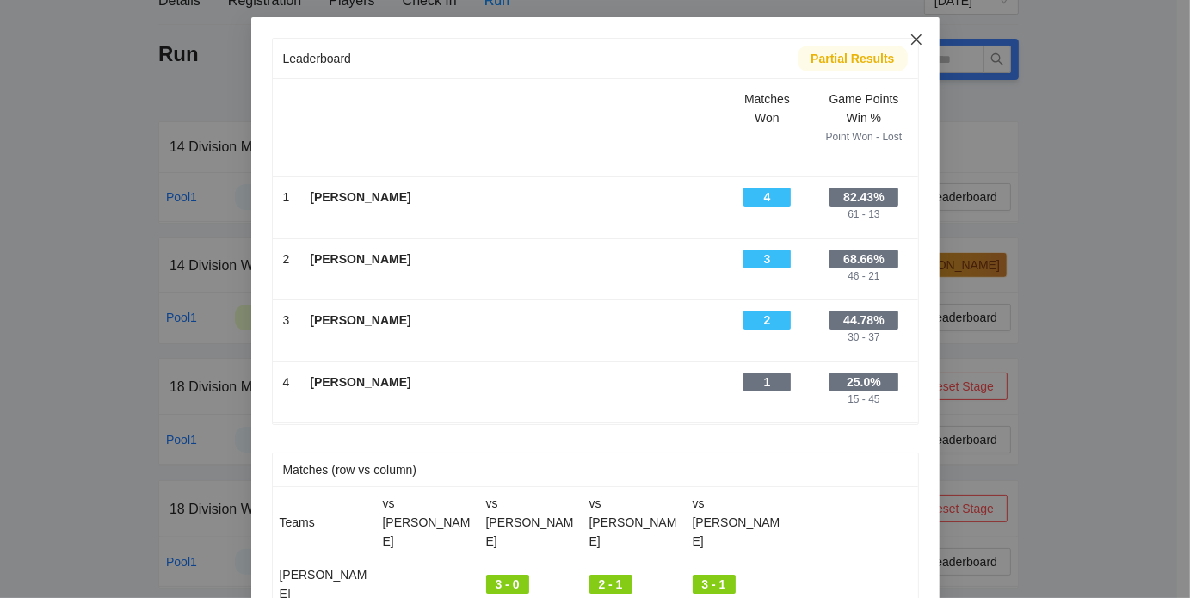
click at [916, 44] on span "Close" at bounding box center [916, 40] width 46 height 46
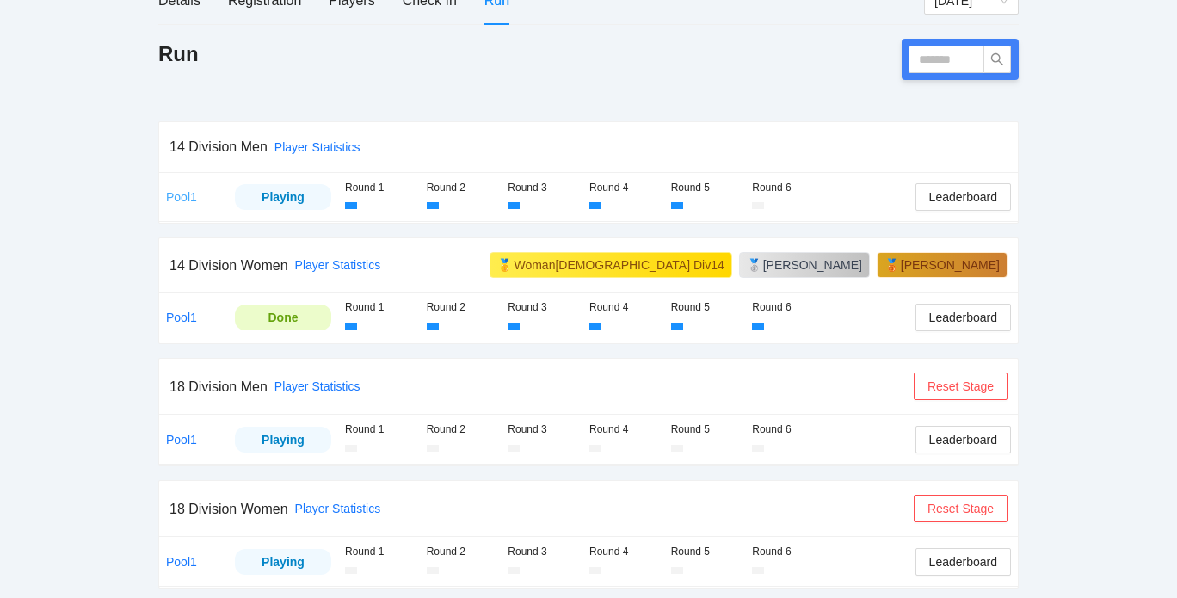
click at [191, 194] on link "Pool1" at bounding box center [181, 197] width 31 height 14
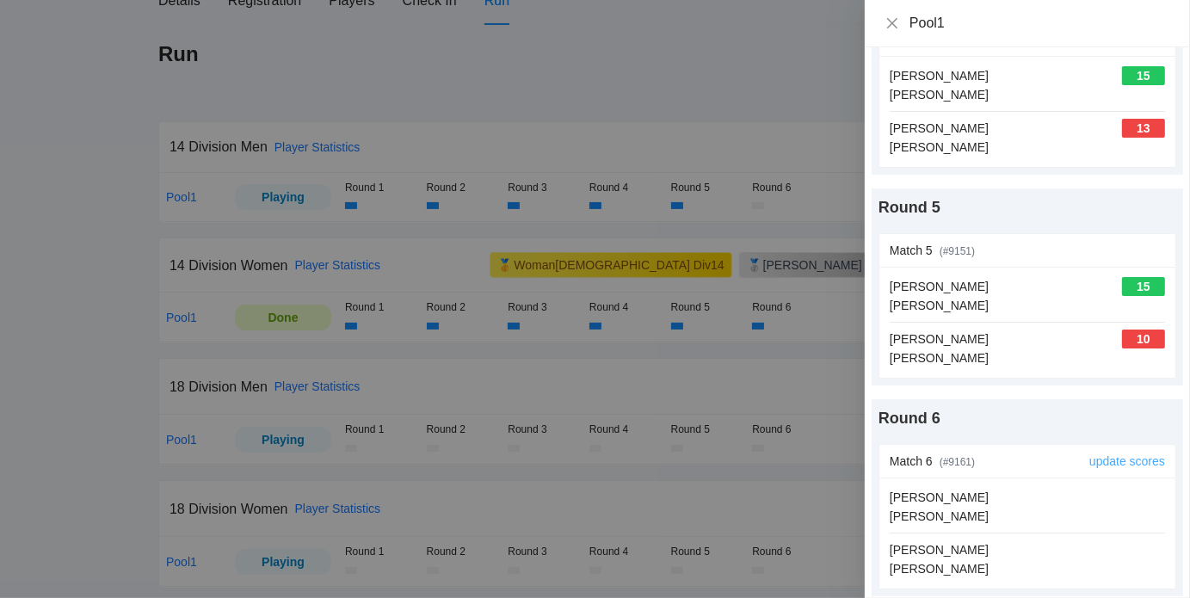
click at [1111, 461] on link "update scores" at bounding box center [1127, 461] width 76 height 14
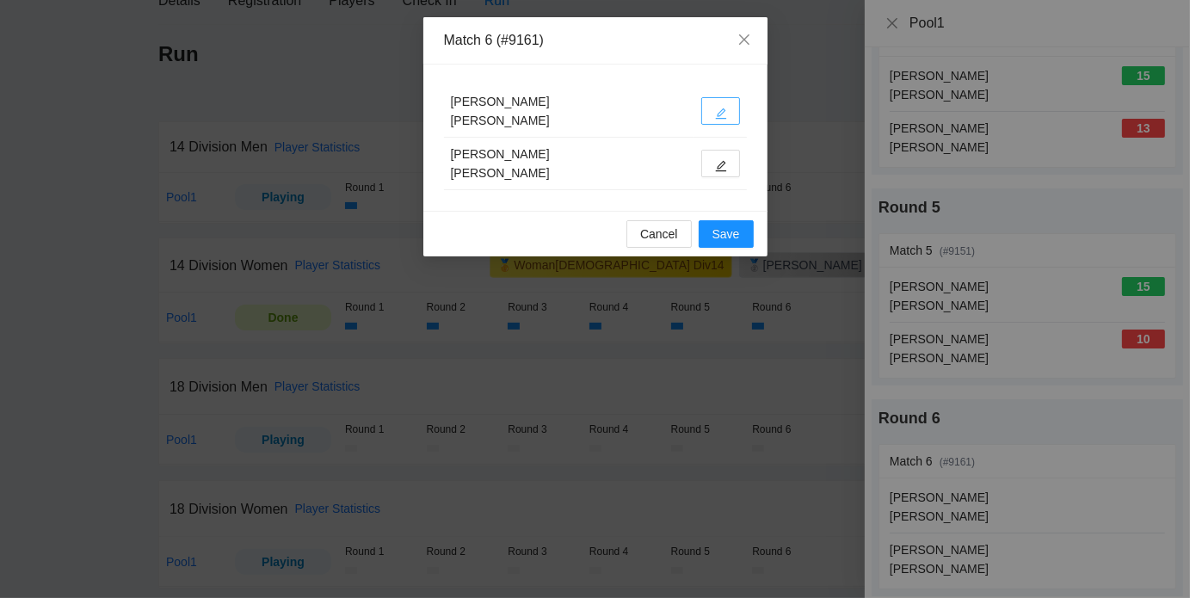
click at [718, 109] on icon "edit" at bounding box center [721, 114] width 12 height 12
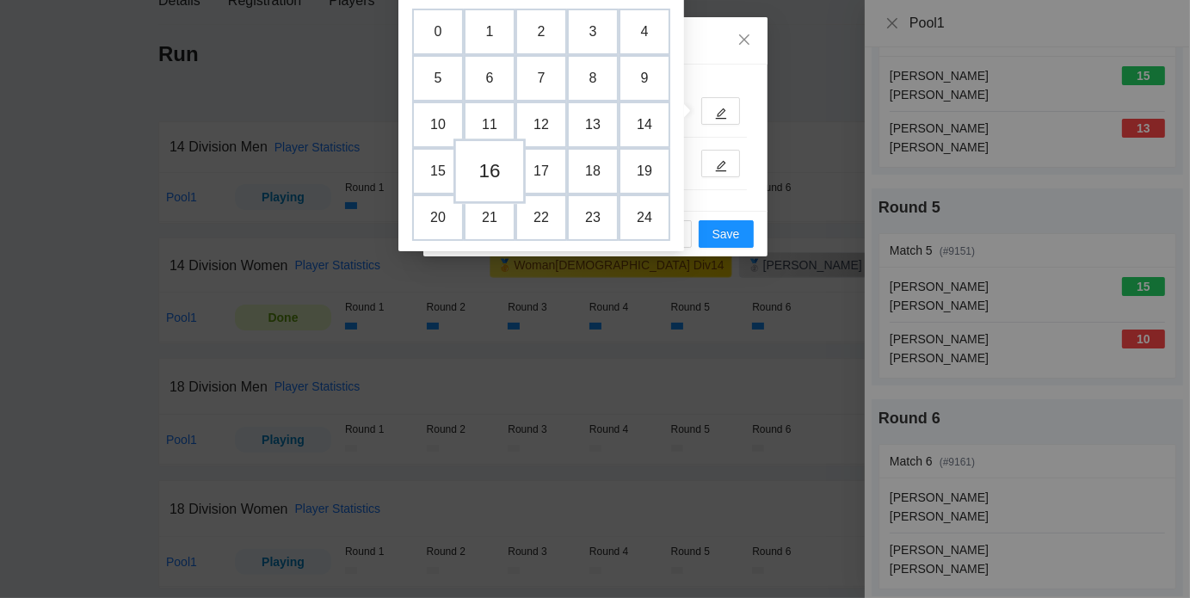
click at [494, 168] on td "16" at bounding box center [489, 170] width 72 height 65
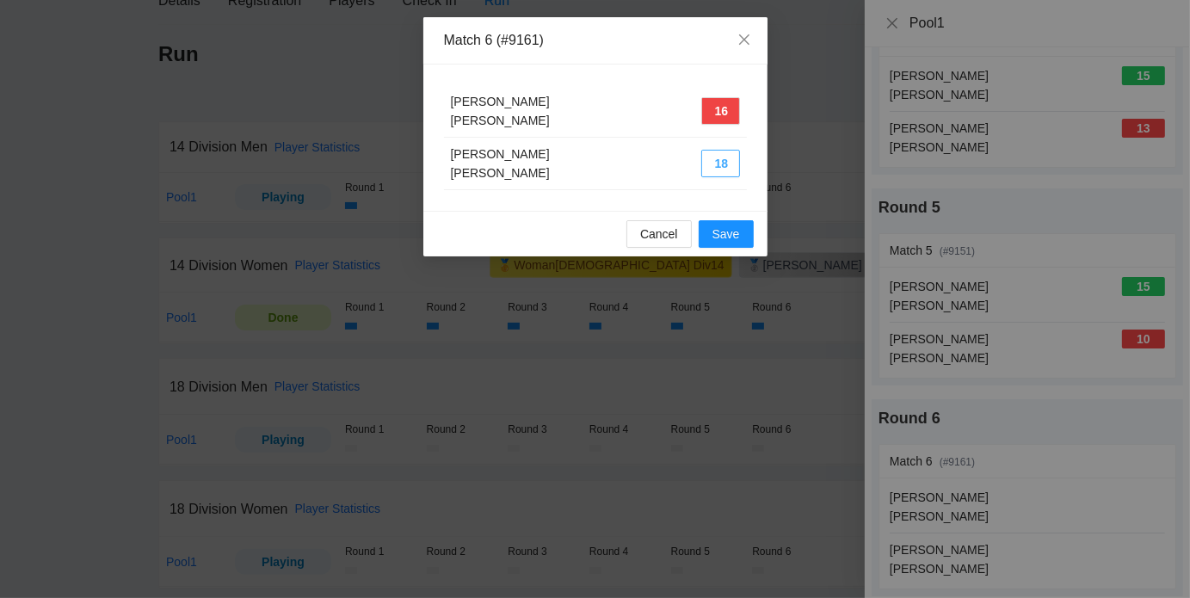
click at [710, 162] on button "18" at bounding box center [720, 164] width 39 height 28
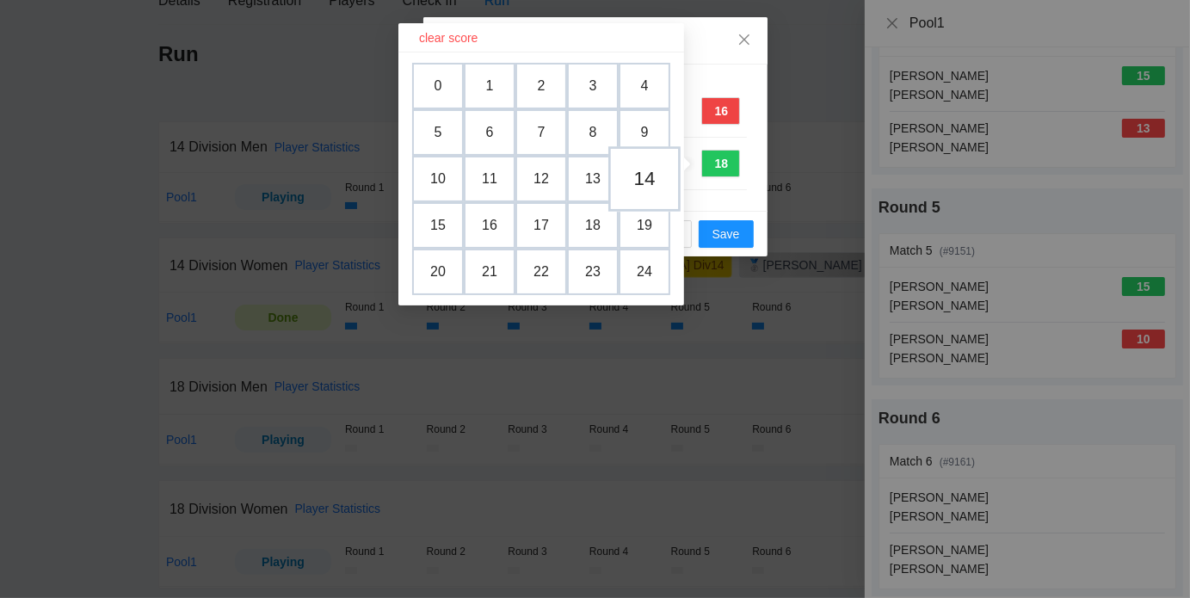
click at [650, 187] on td "14" at bounding box center [644, 178] width 72 height 65
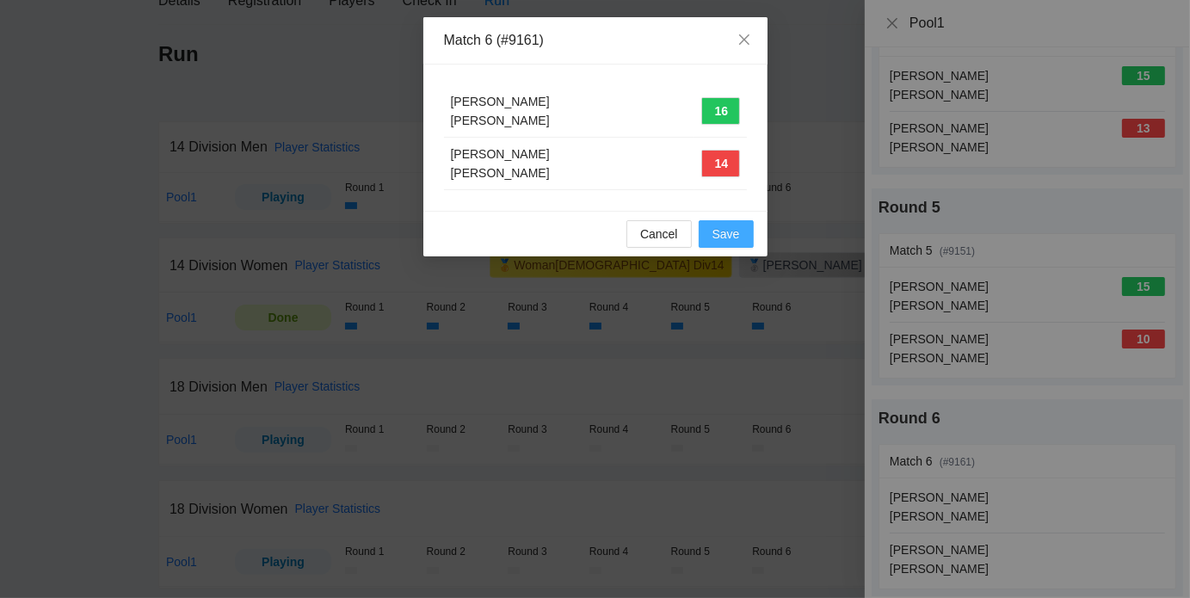
click at [743, 238] on button "Save" at bounding box center [725, 234] width 55 height 28
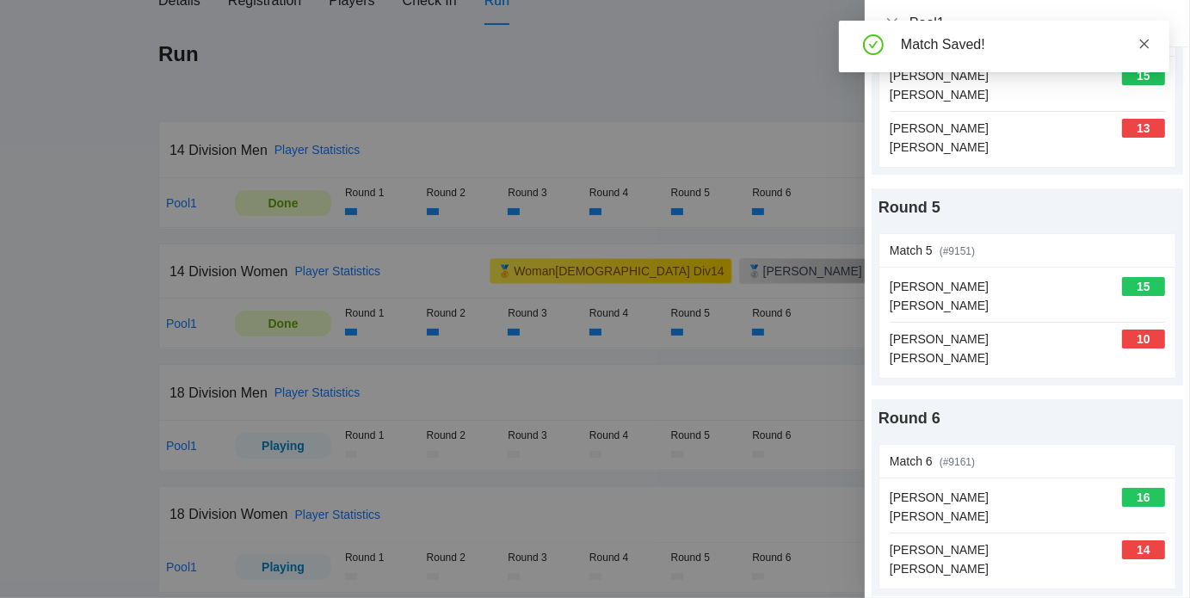
click at [1146, 44] on icon "close" at bounding box center [1144, 44] width 12 height 12
click at [891, 22] on icon "close" at bounding box center [892, 22] width 10 height 10
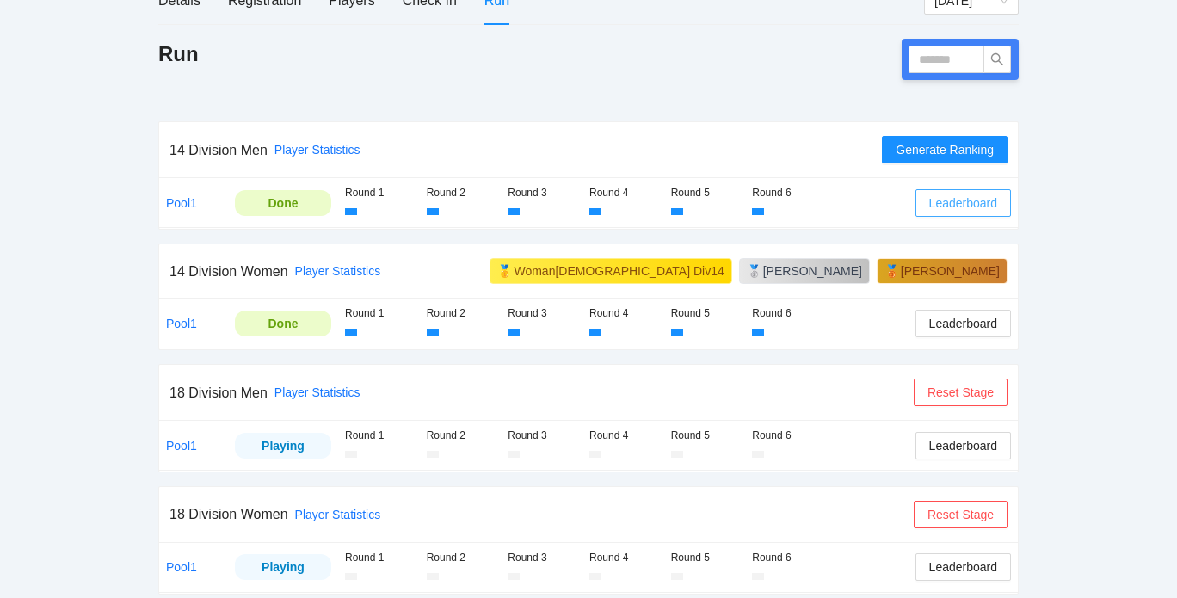
click at [936, 202] on span "Leaderboard" at bounding box center [963, 203] width 68 height 19
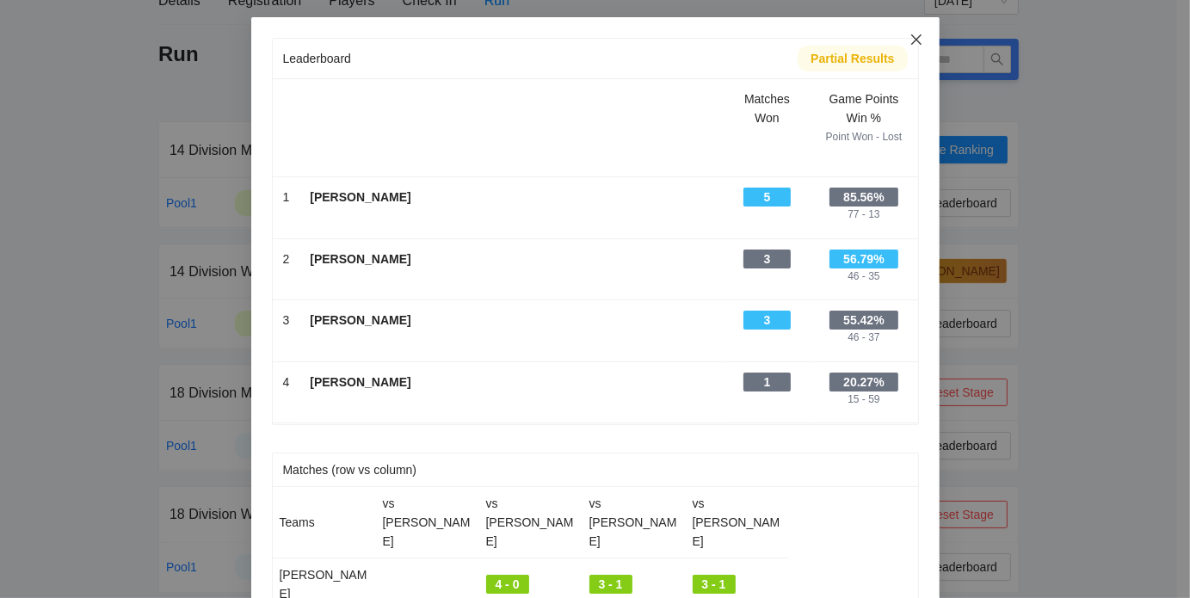
click at [910, 34] on icon "close" at bounding box center [916, 40] width 14 height 14
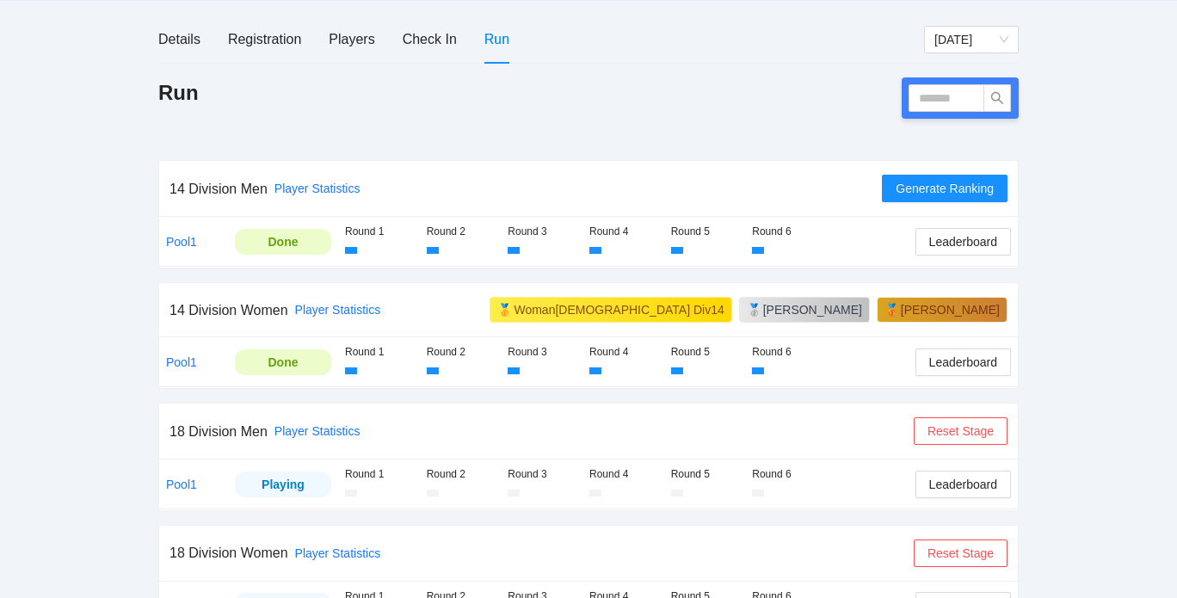
scroll to position [201, 0]
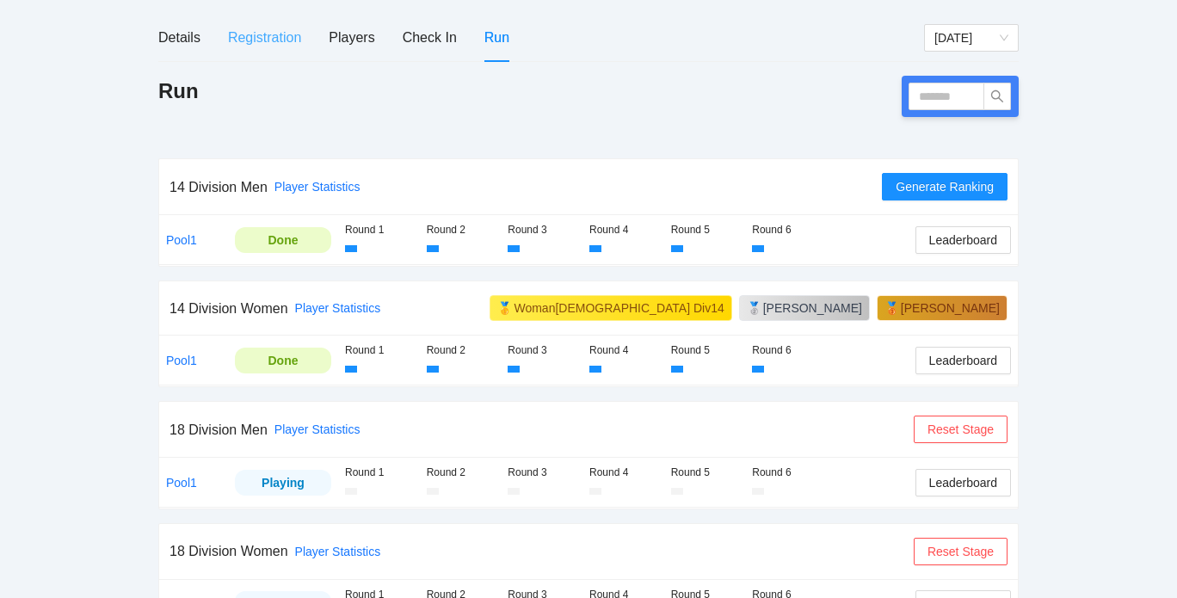
click at [266, 51] on div "Registration" at bounding box center [264, 37] width 73 height 49
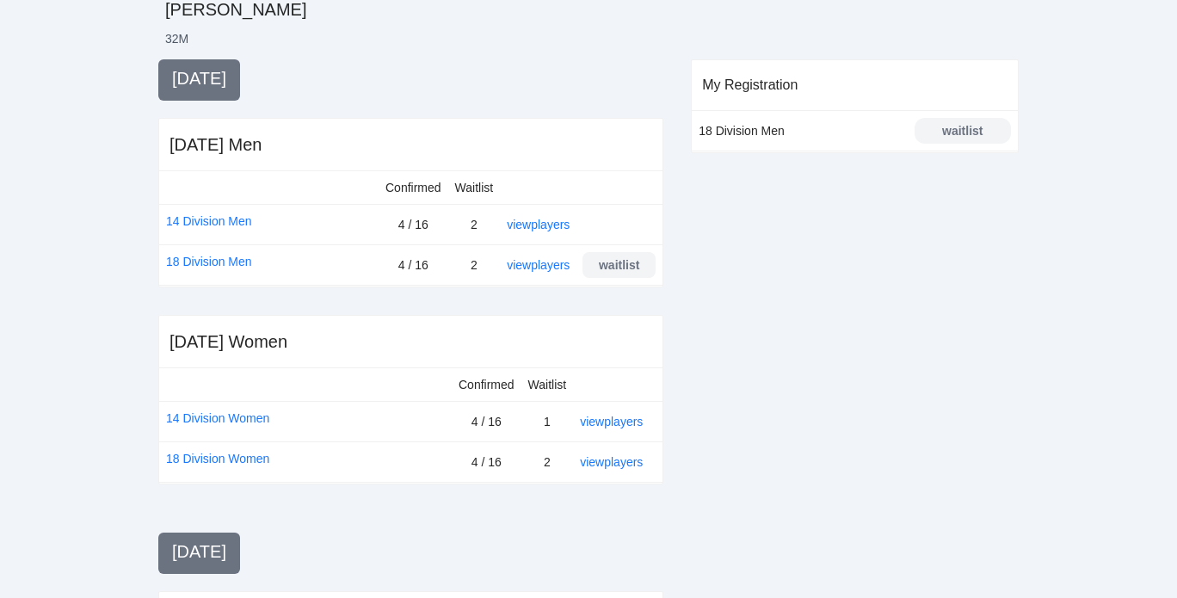
scroll to position [347, 0]
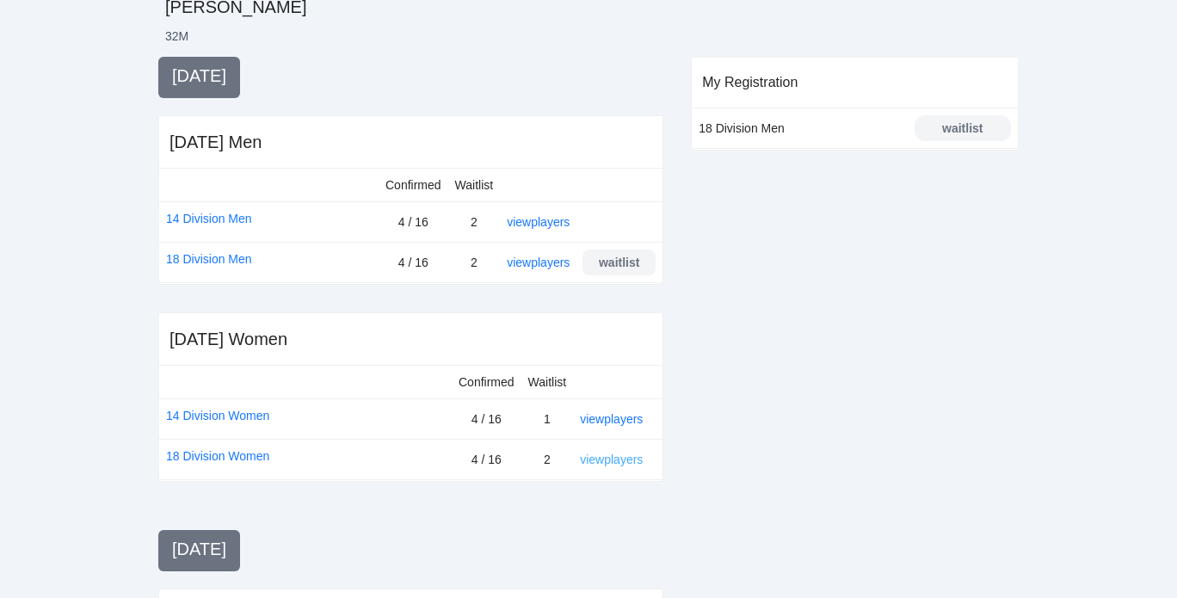
click at [620, 456] on link "view players" at bounding box center [611, 459] width 63 height 14
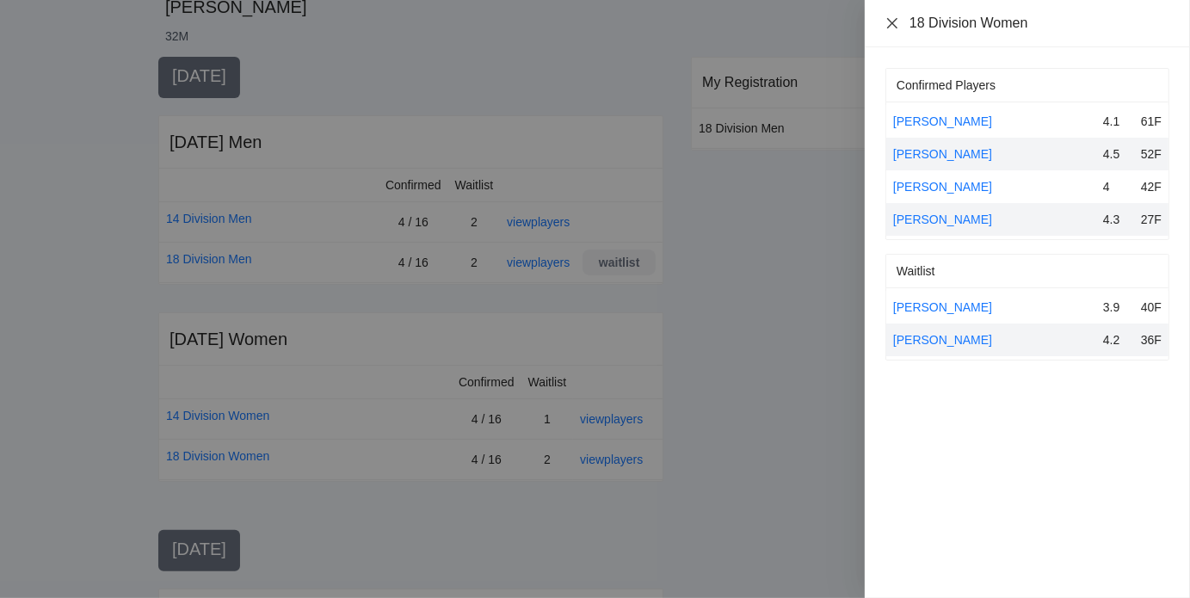
click at [886, 22] on icon "close" at bounding box center [892, 23] width 14 height 14
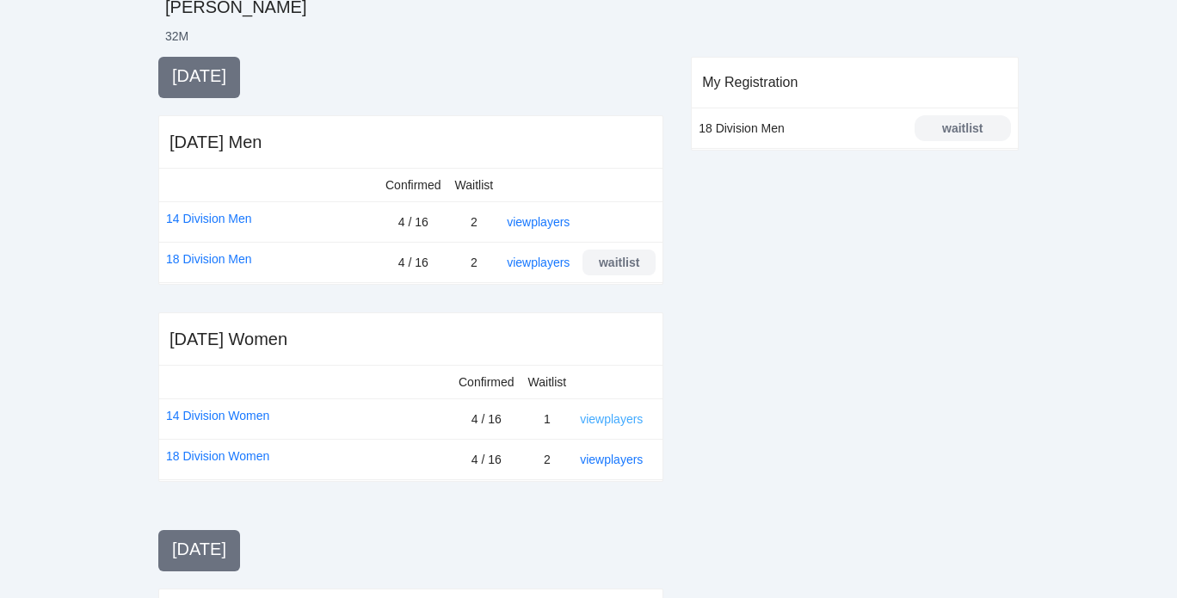
click at [612, 418] on link "view players" at bounding box center [611, 419] width 63 height 14
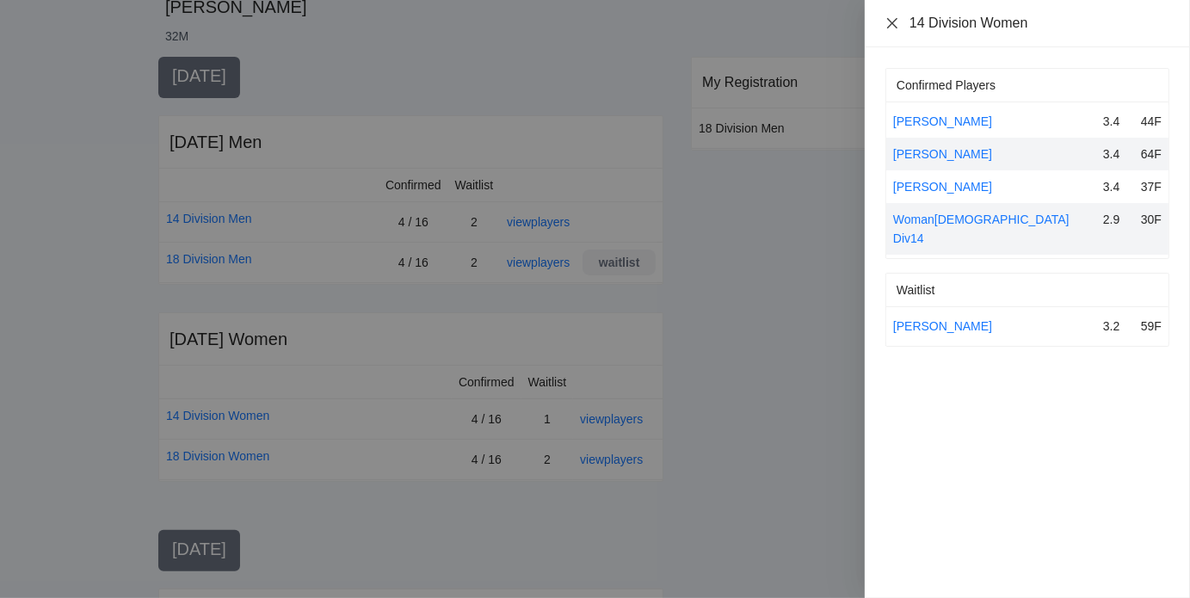
click at [893, 22] on icon "close" at bounding box center [892, 23] width 14 height 14
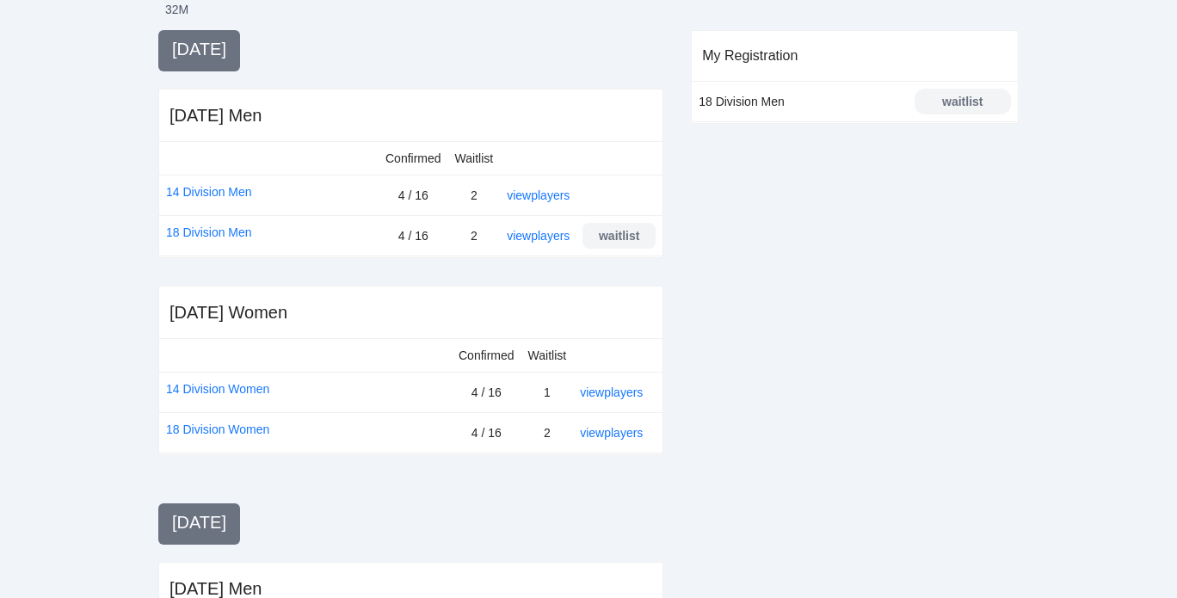
scroll to position [385, 0]
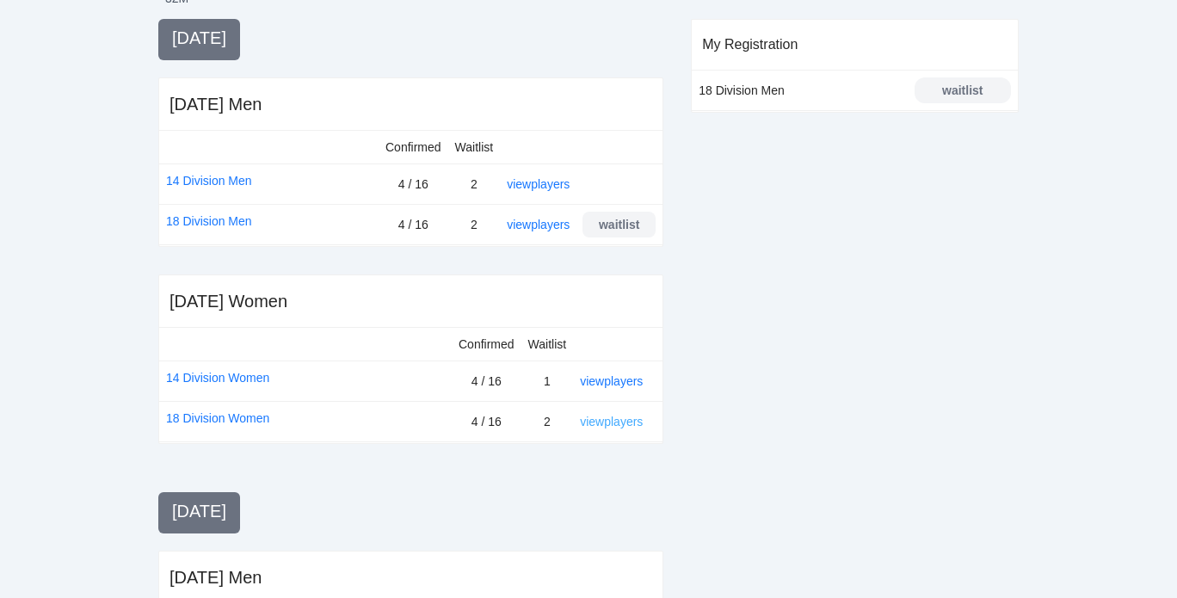
click at [626, 415] on link "view players" at bounding box center [611, 422] width 63 height 14
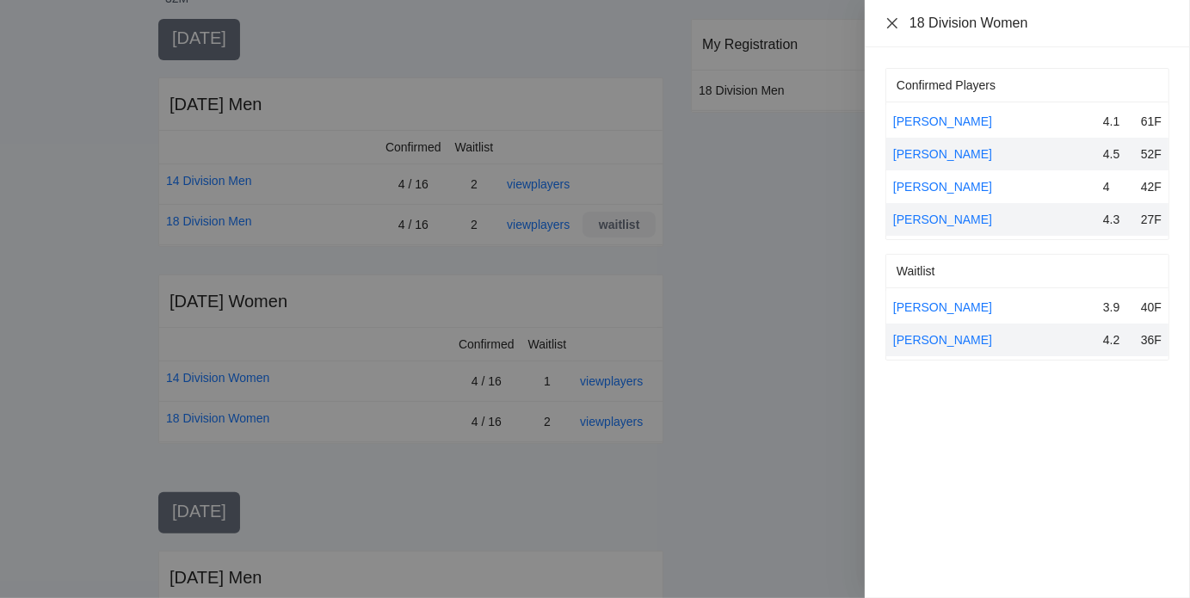
click at [894, 22] on icon "close" at bounding box center [892, 23] width 14 height 14
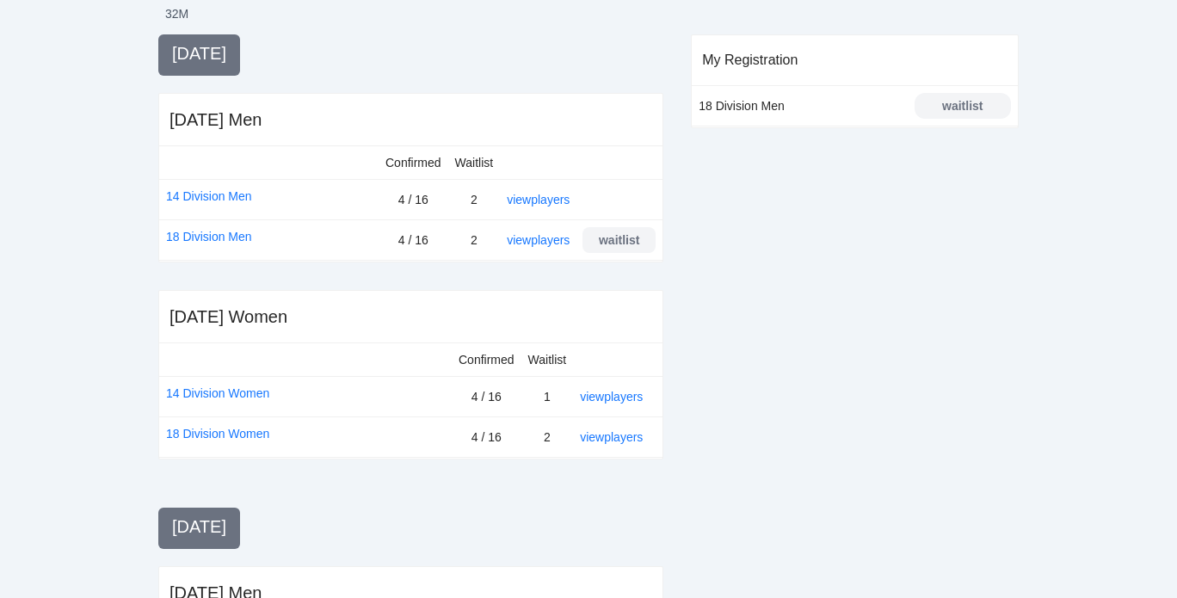
scroll to position [371, 0]
click at [604, 436] on link "view players" at bounding box center [611, 436] width 63 height 14
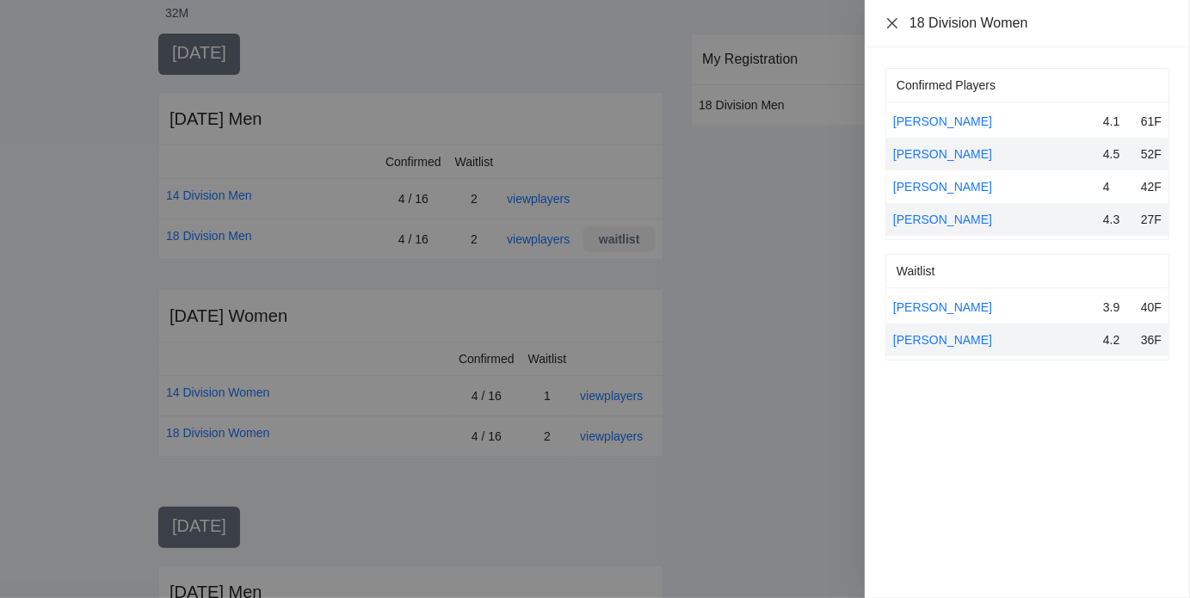
click at [889, 22] on icon "close" at bounding box center [892, 23] width 14 height 14
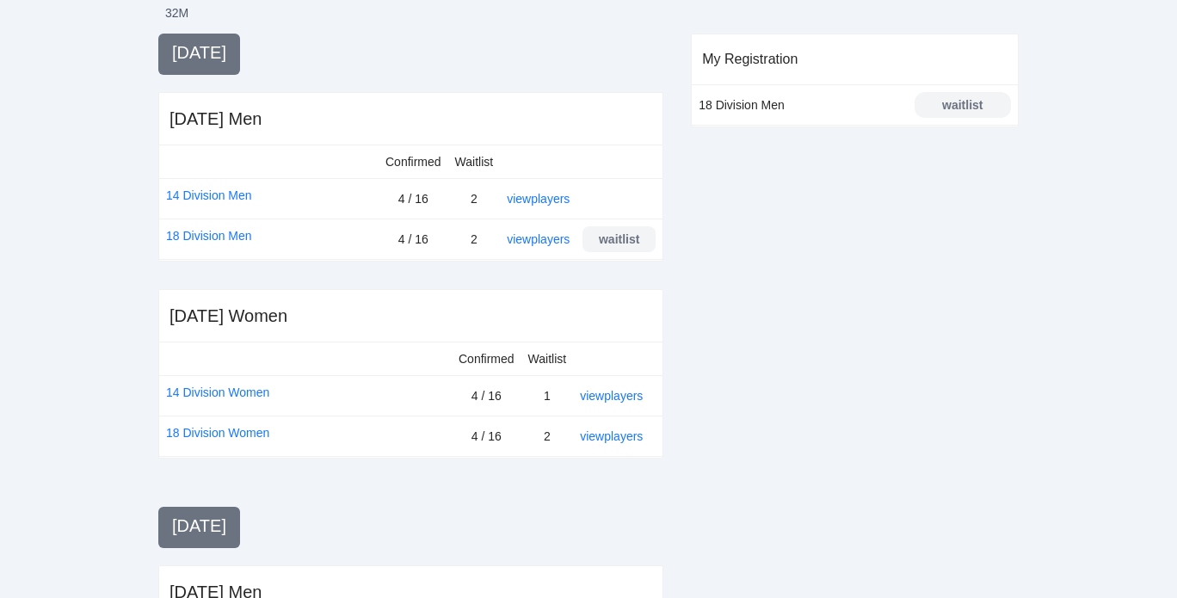
scroll to position [0, 0]
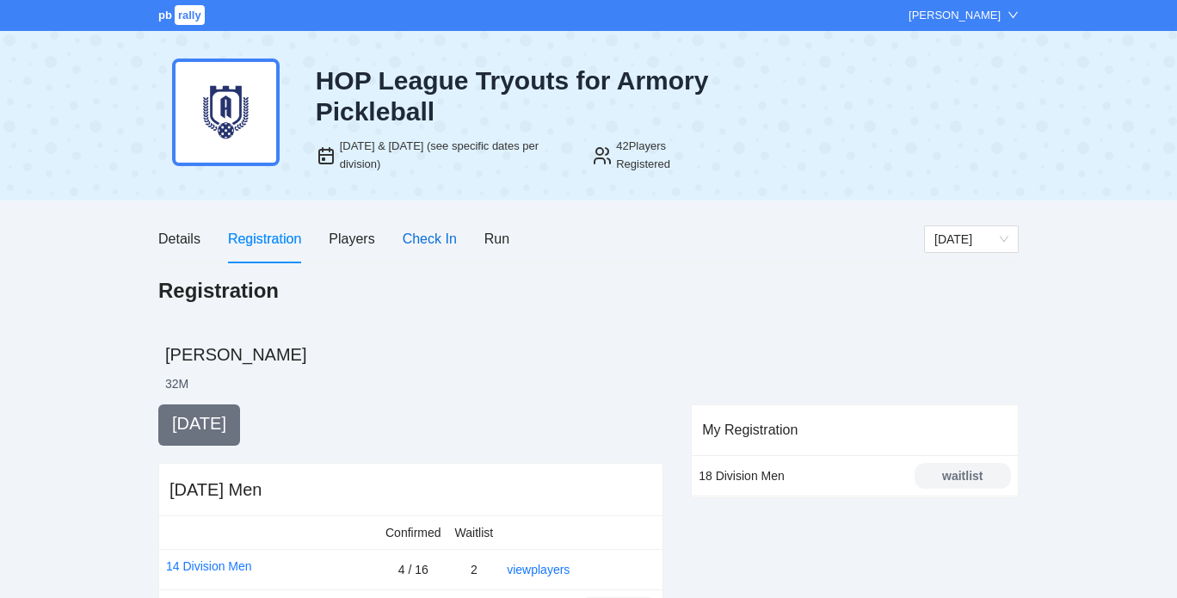
click at [445, 233] on div "Check In" at bounding box center [430, 239] width 54 height 22
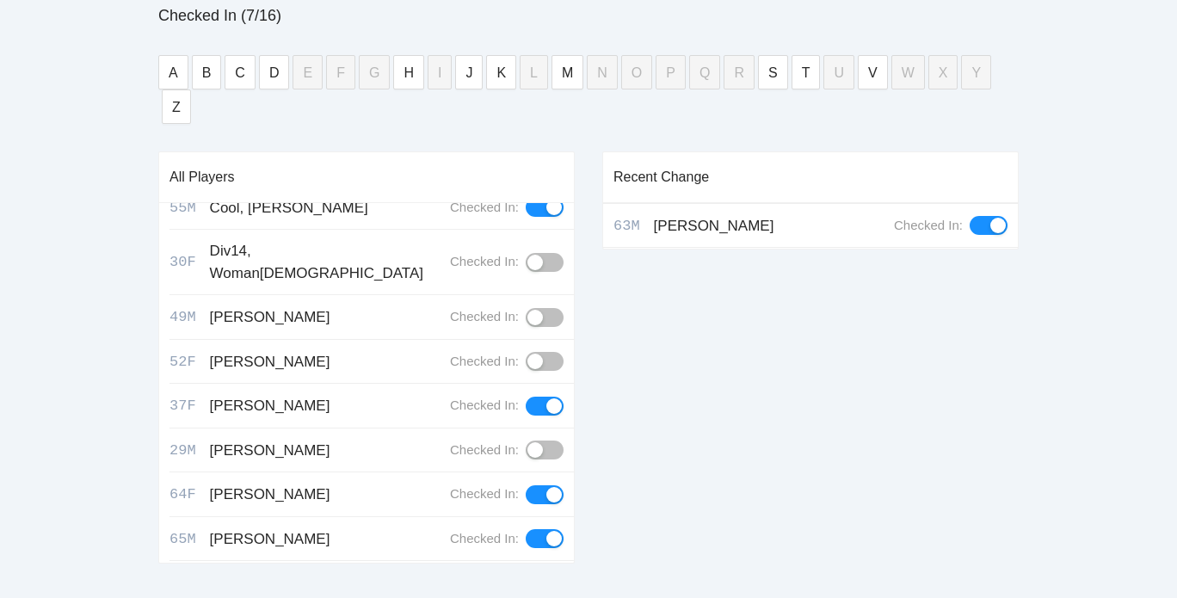
scroll to position [196, 0]
click at [536, 252] on button "button" at bounding box center [545, 261] width 38 height 19
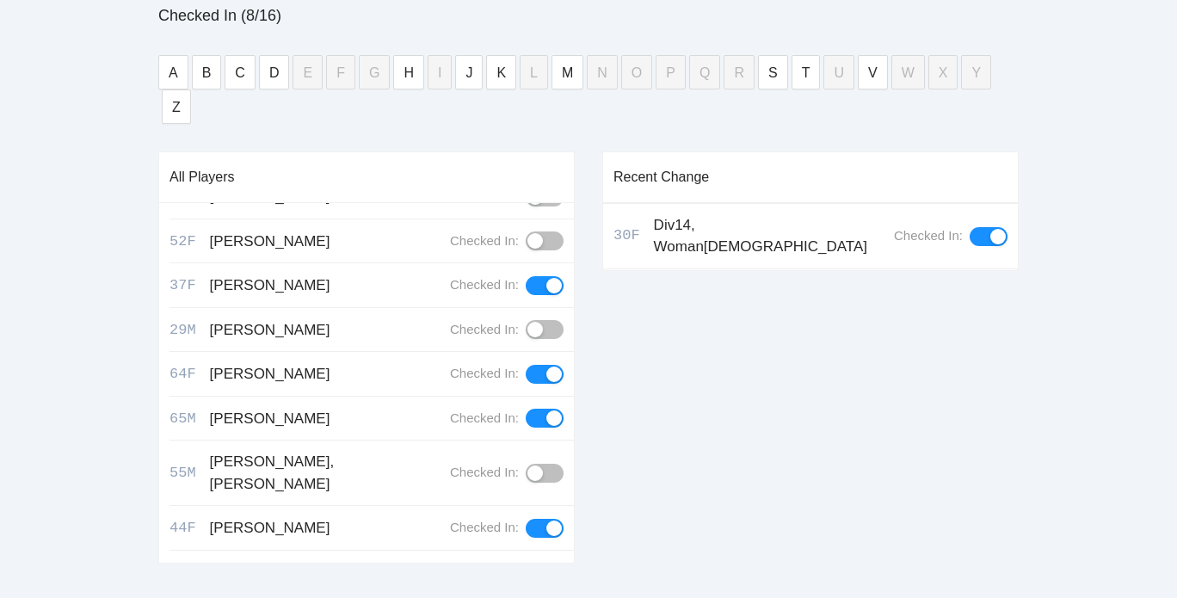
scroll to position [339, 0]
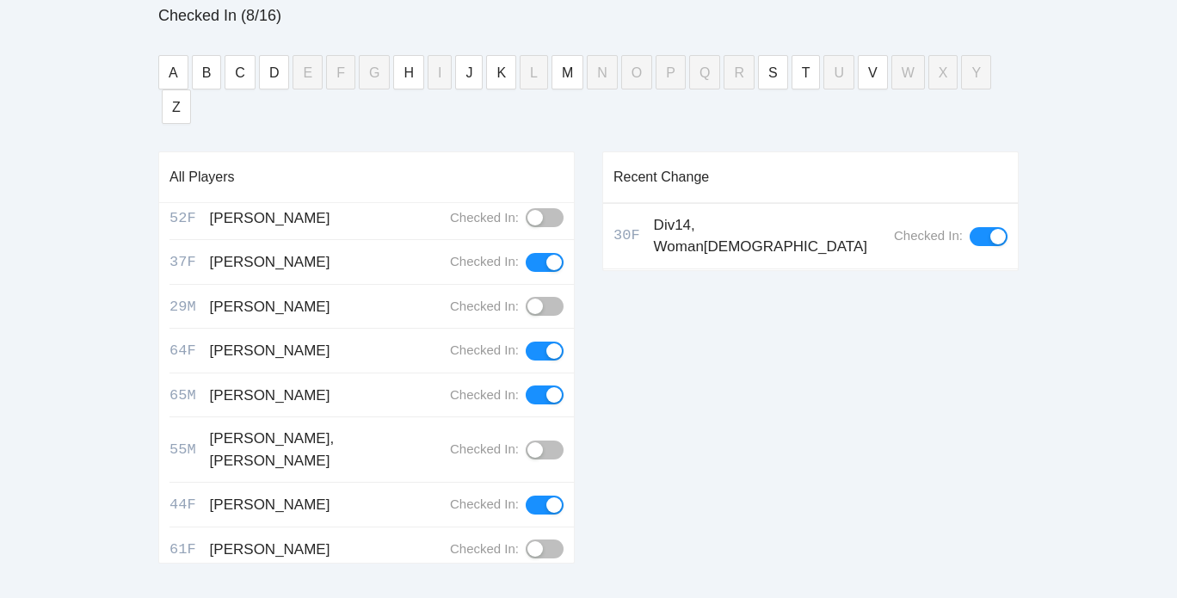
click at [527, 541] on div "button" at bounding box center [534, 548] width 15 height 15
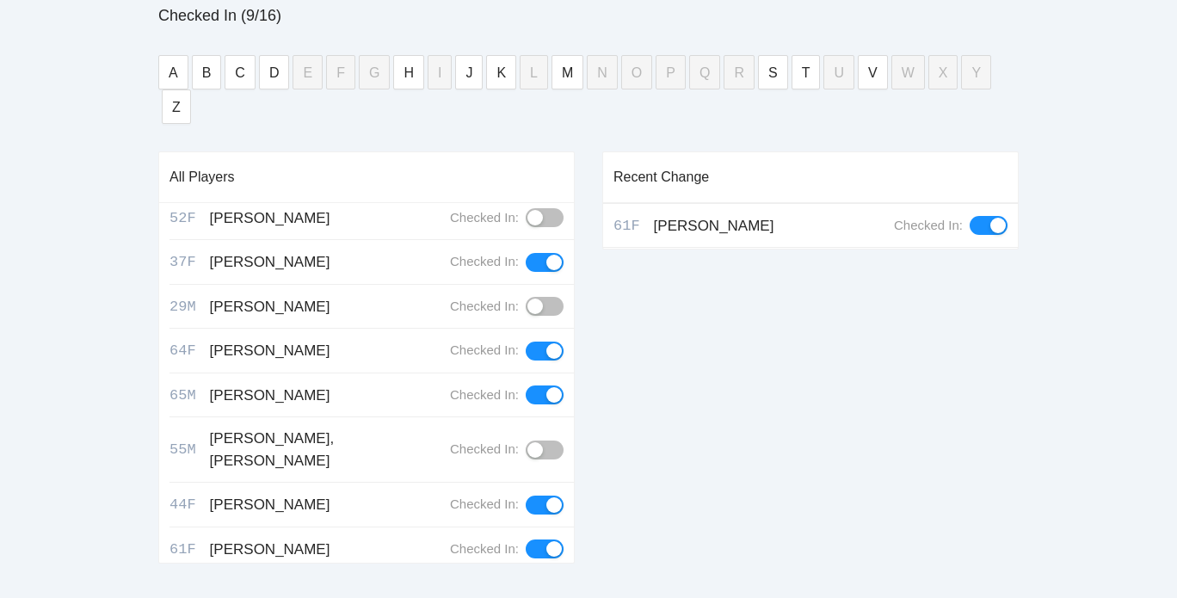
click at [532, 586] on div "button" at bounding box center [534, 593] width 15 height 15
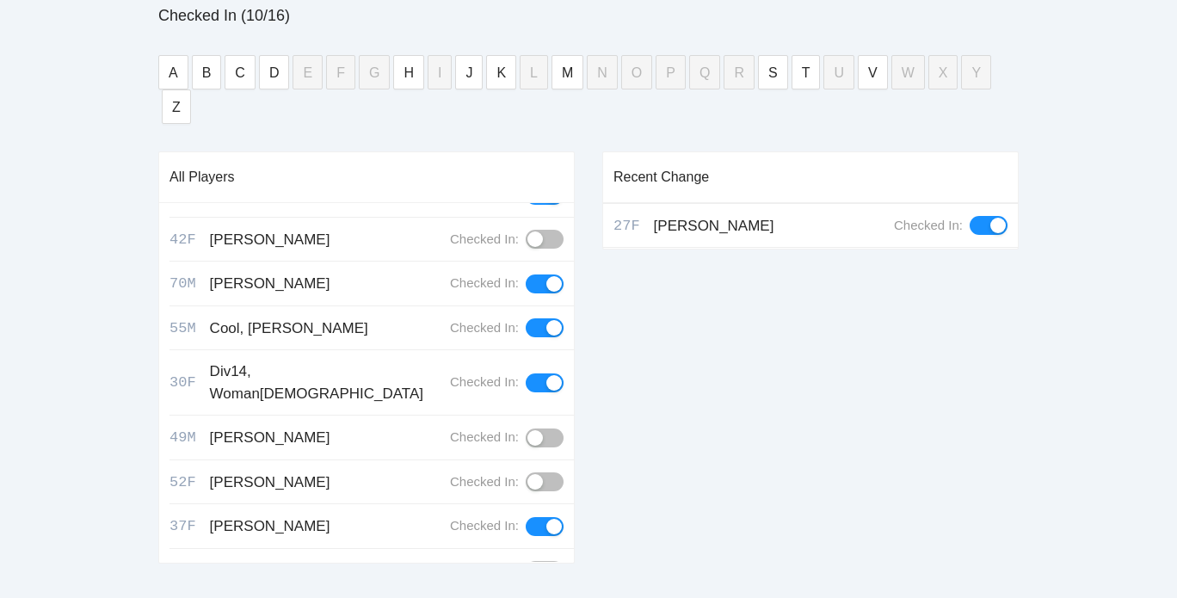
scroll to position [74, 0]
click at [530, 475] on div "button" at bounding box center [534, 482] width 15 height 15
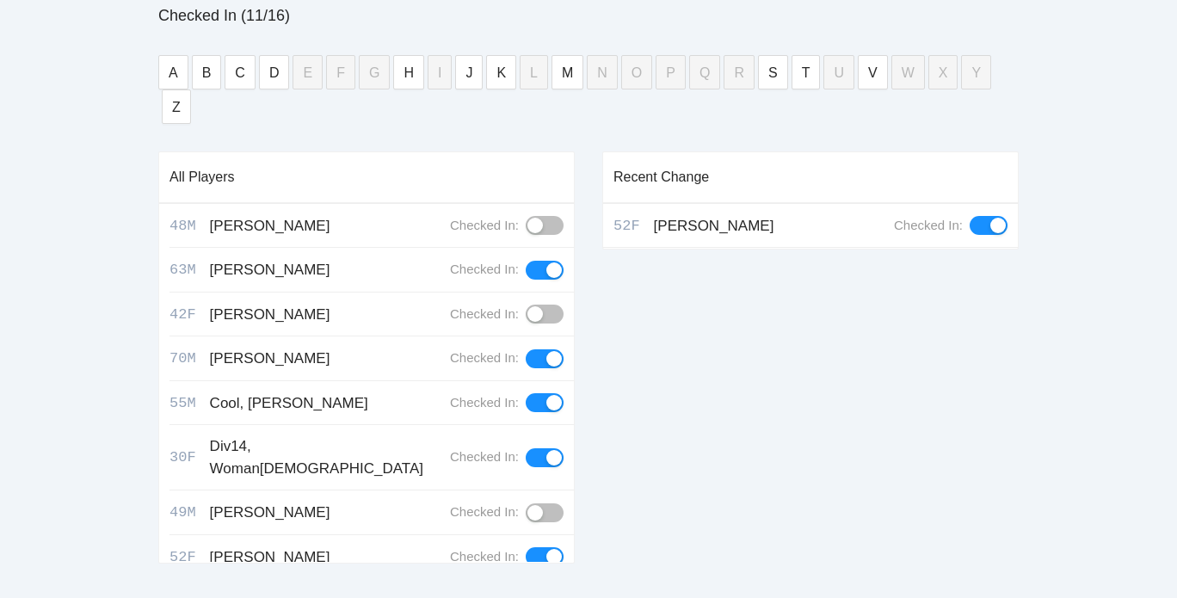
scroll to position [335, 0]
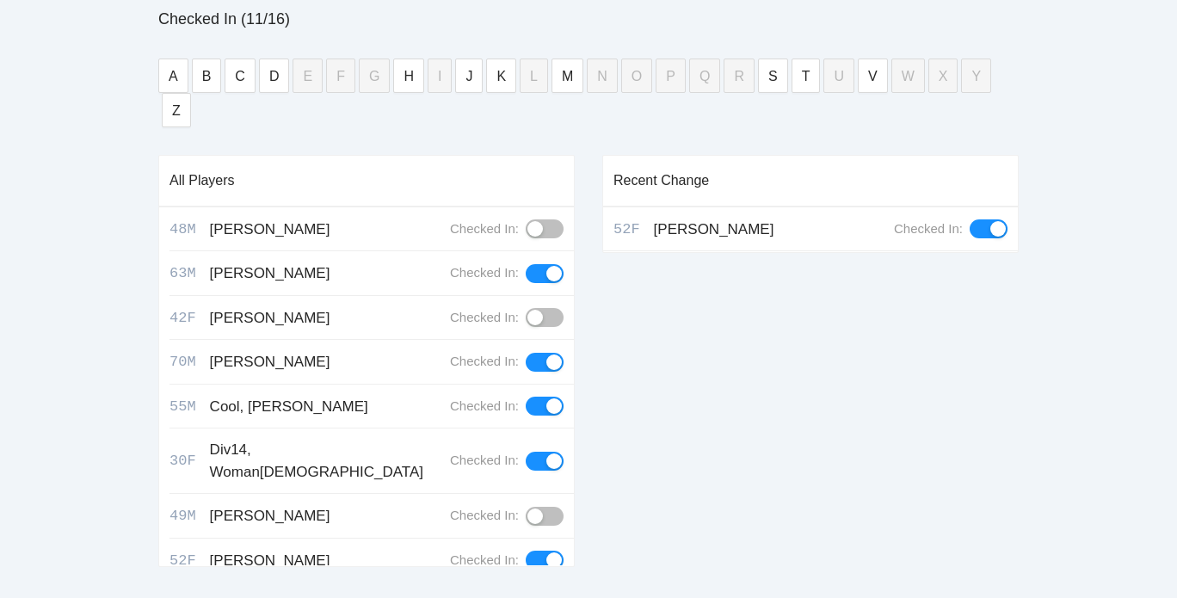
click at [527, 310] on div "button" at bounding box center [534, 317] width 15 height 15
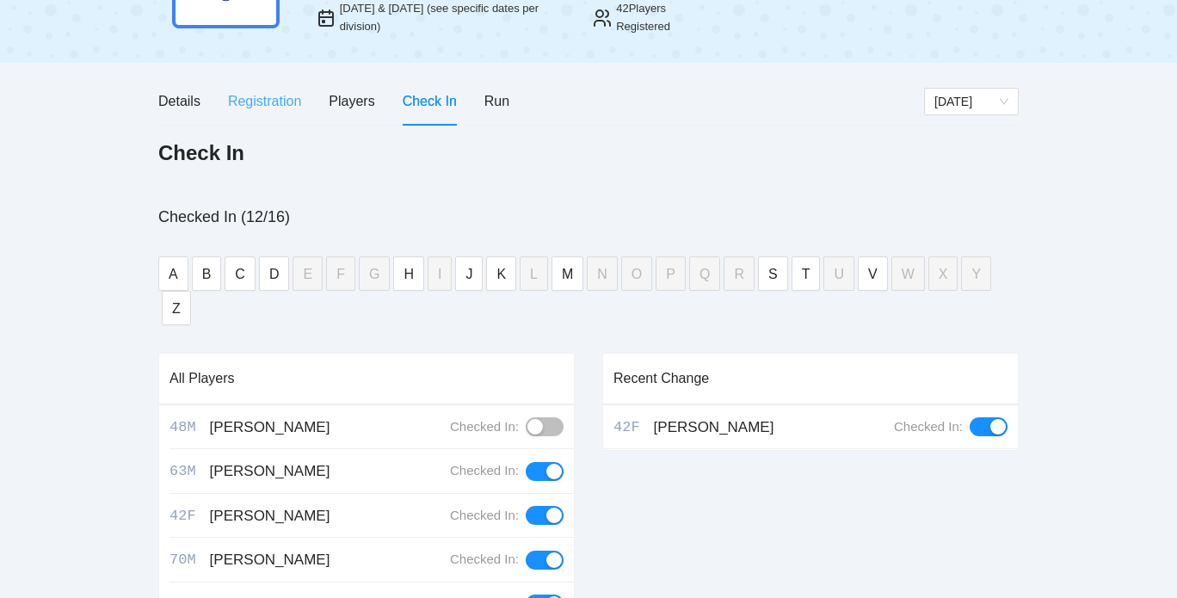
scroll to position [134, 0]
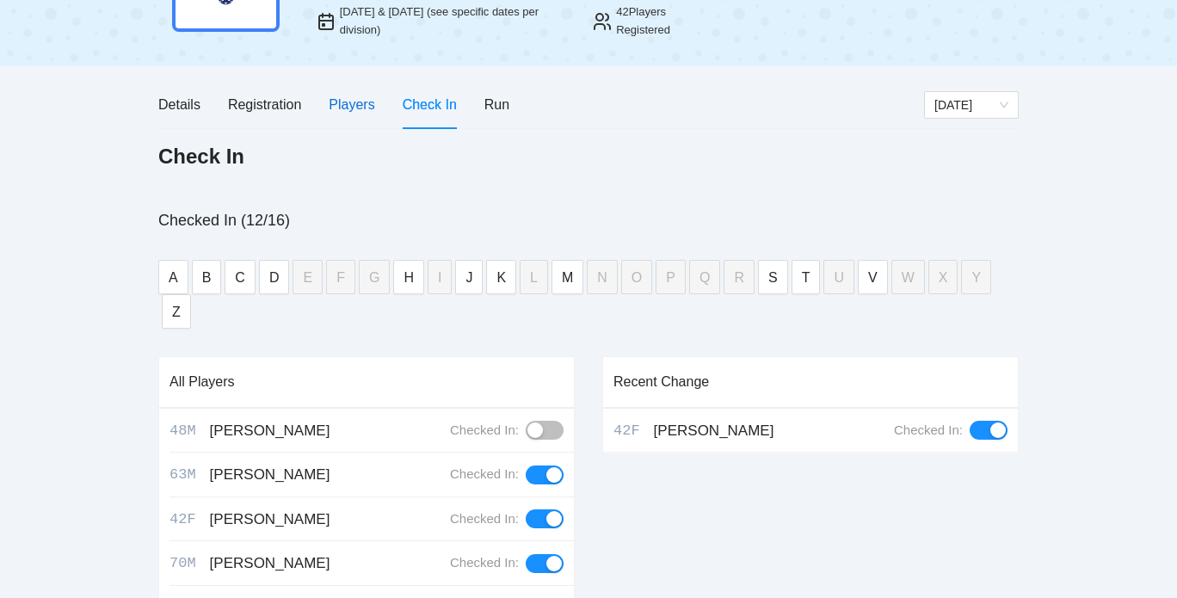
click at [357, 100] on div "Players" at bounding box center [352, 105] width 46 height 22
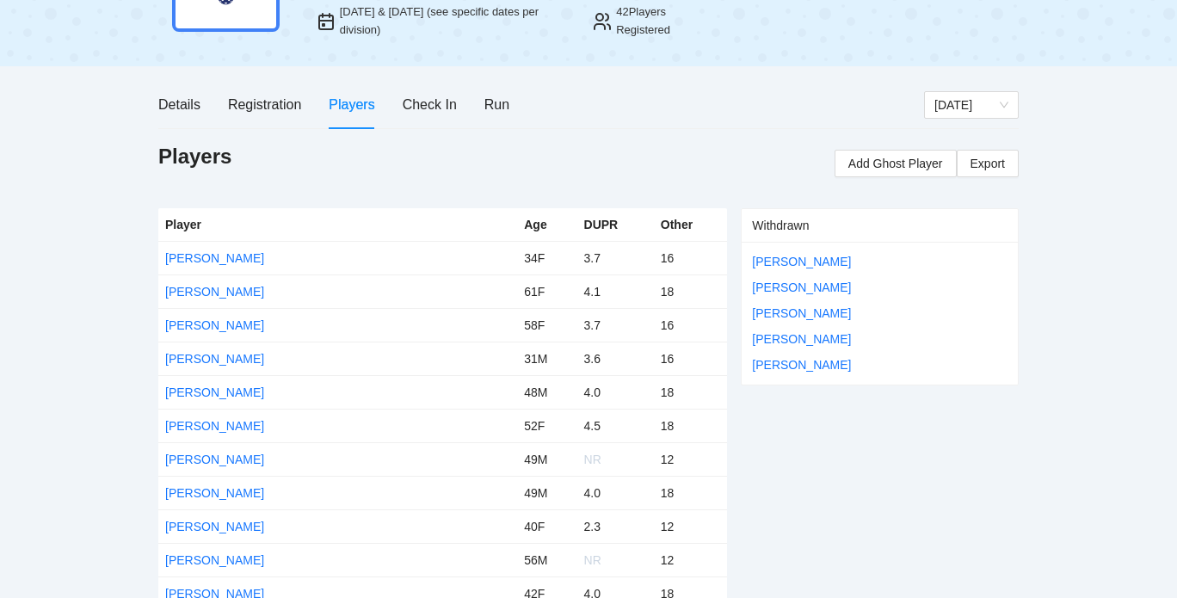
click at [483, 106] on div "Details Registration Players Check In Run" at bounding box center [333, 104] width 351 height 49
click at [494, 105] on div "Run" at bounding box center [496, 105] width 25 height 22
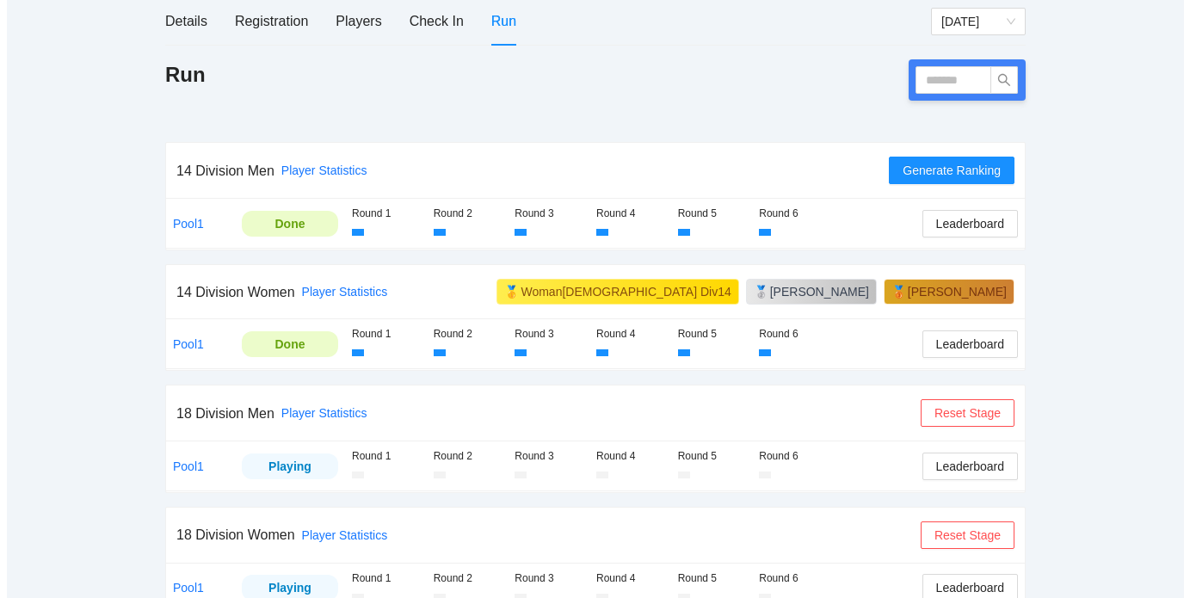
scroll to position [245, 0]
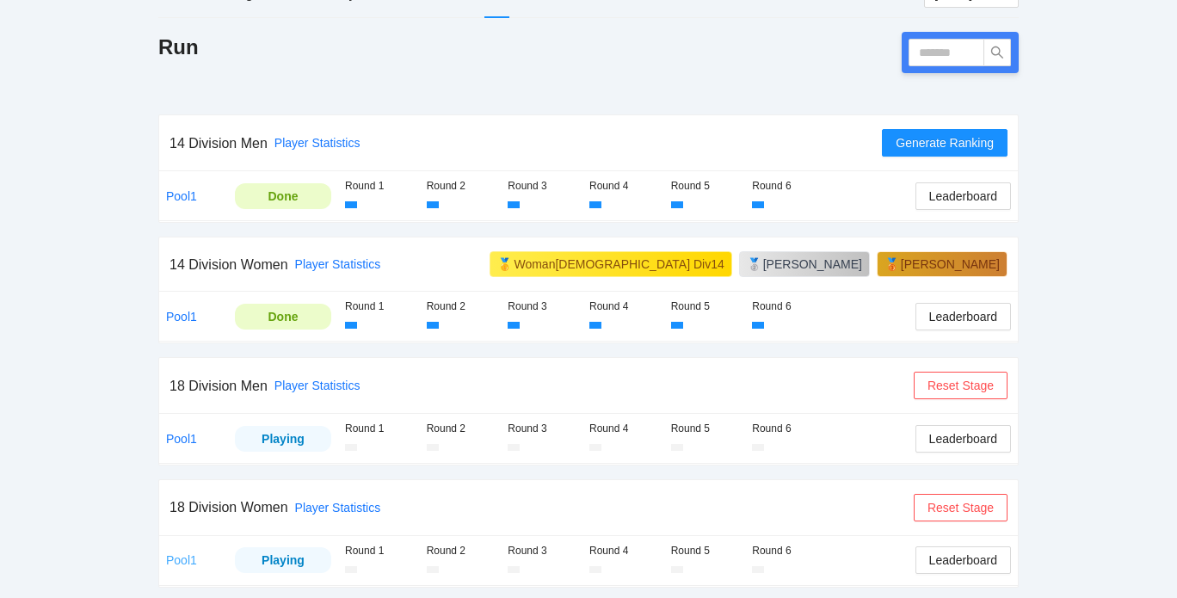
click at [175, 559] on link "Pool1" at bounding box center [181, 560] width 31 height 14
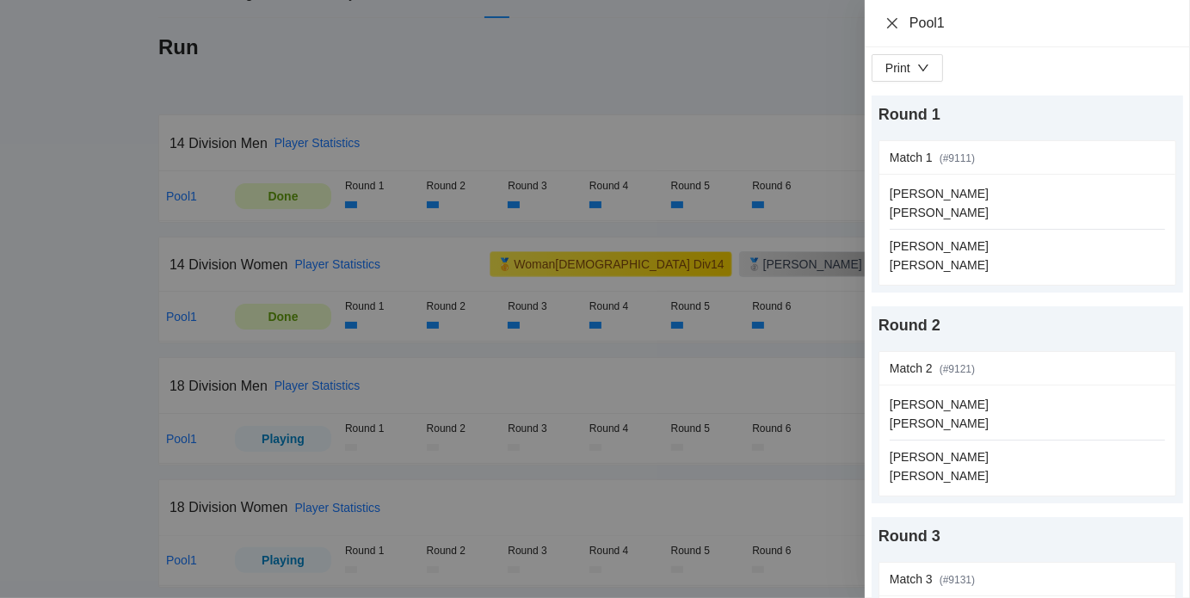
click at [890, 20] on icon "close" at bounding box center [892, 23] width 14 height 14
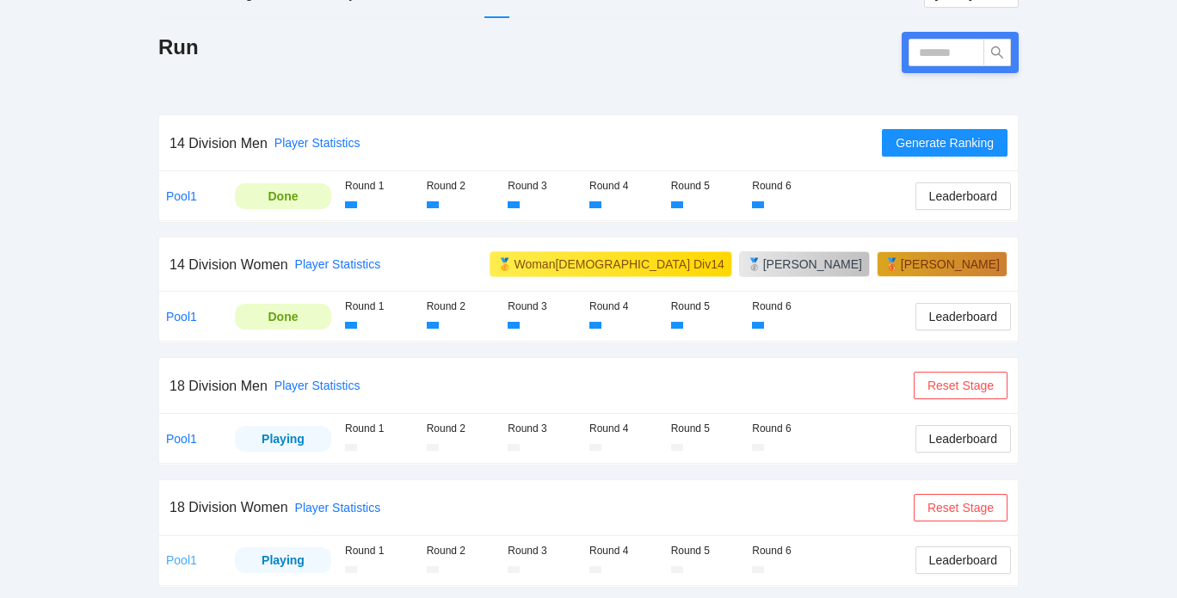
click at [177, 559] on link "Pool1" at bounding box center [181, 560] width 31 height 14
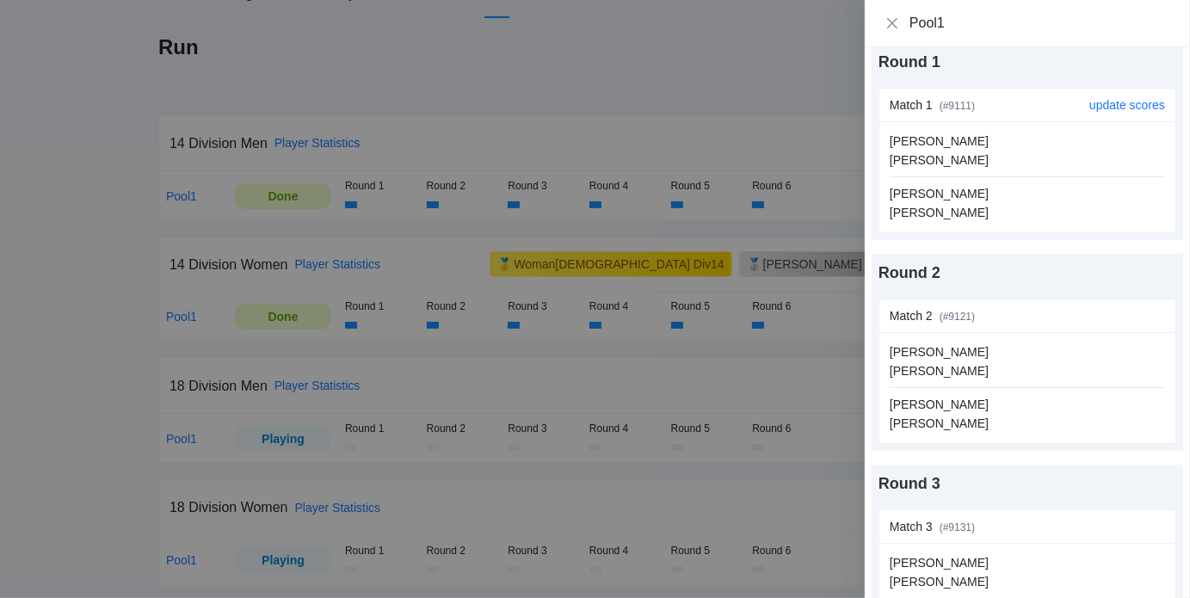
scroll to position [0, 0]
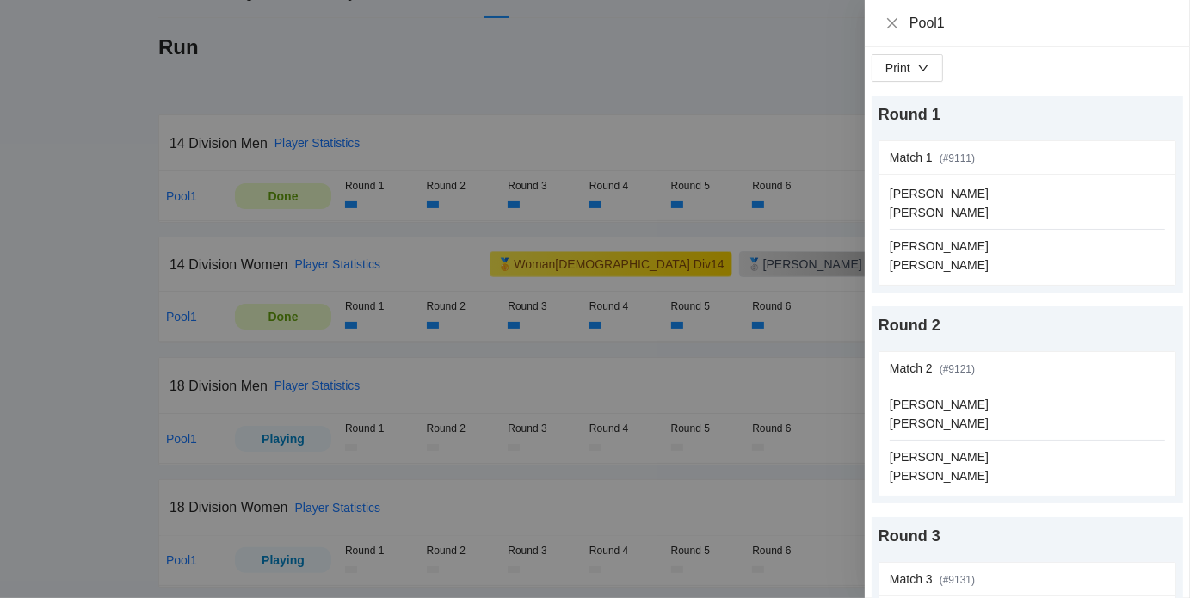
click at [601, 486] on div at bounding box center [595, 299] width 1190 height 598
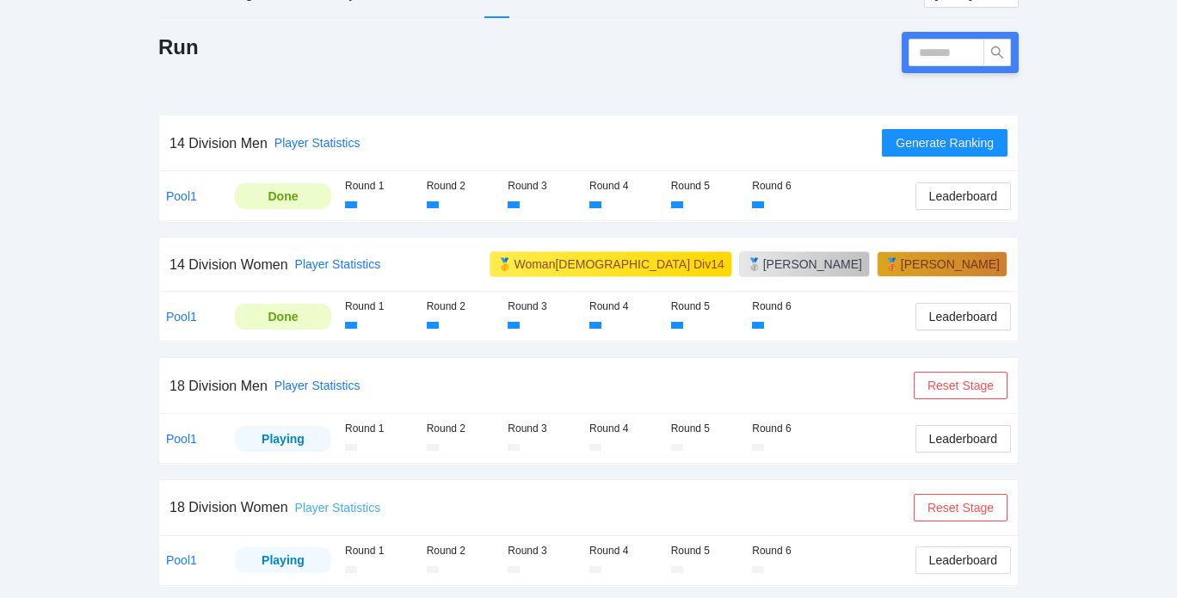
click at [341, 503] on link "Player Statistics" at bounding box center [338, 508] width 86 height 14
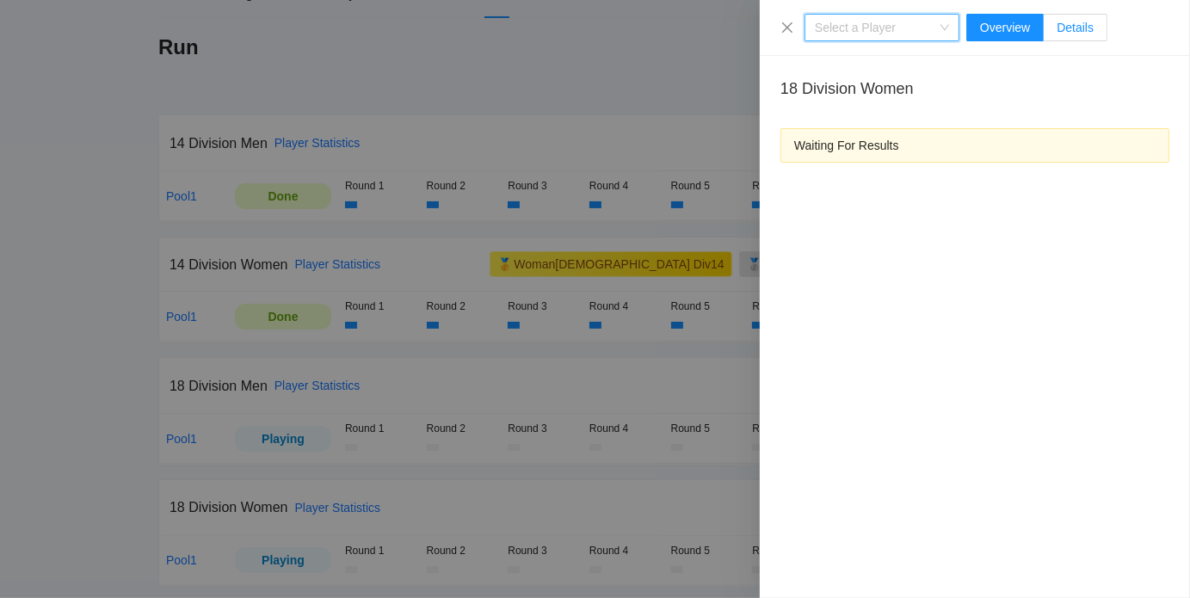
click at [1075, 19] on label "Details" at bounding box center [1075, 28] width 64 height 28
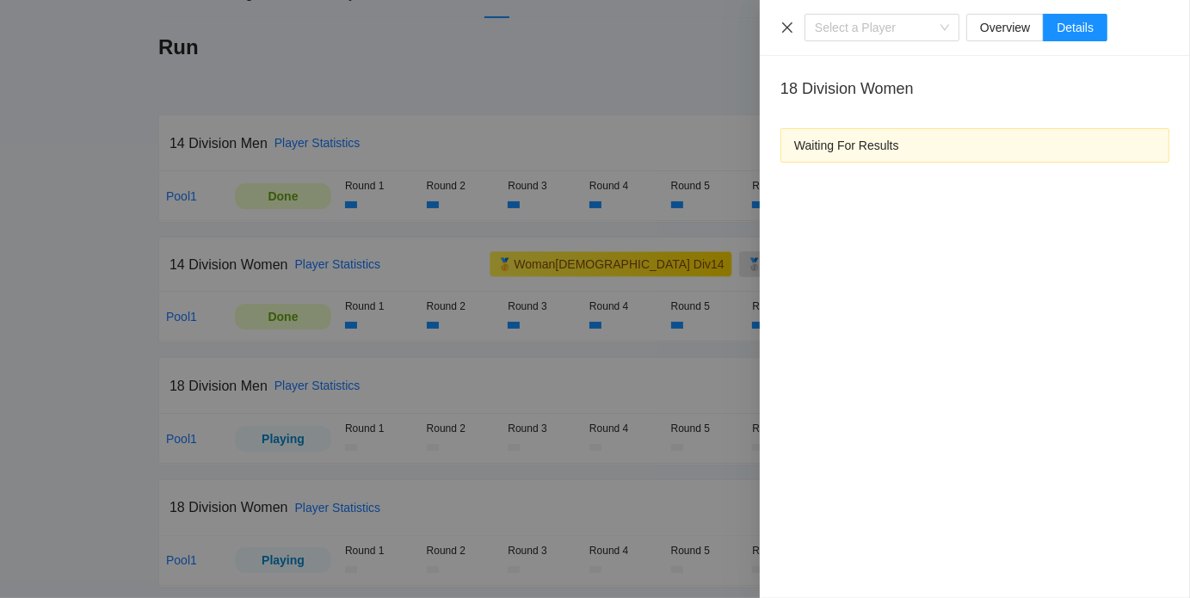
click at [784, 26] on icon "close" at bounding box center [787, 27] width 10 height 10
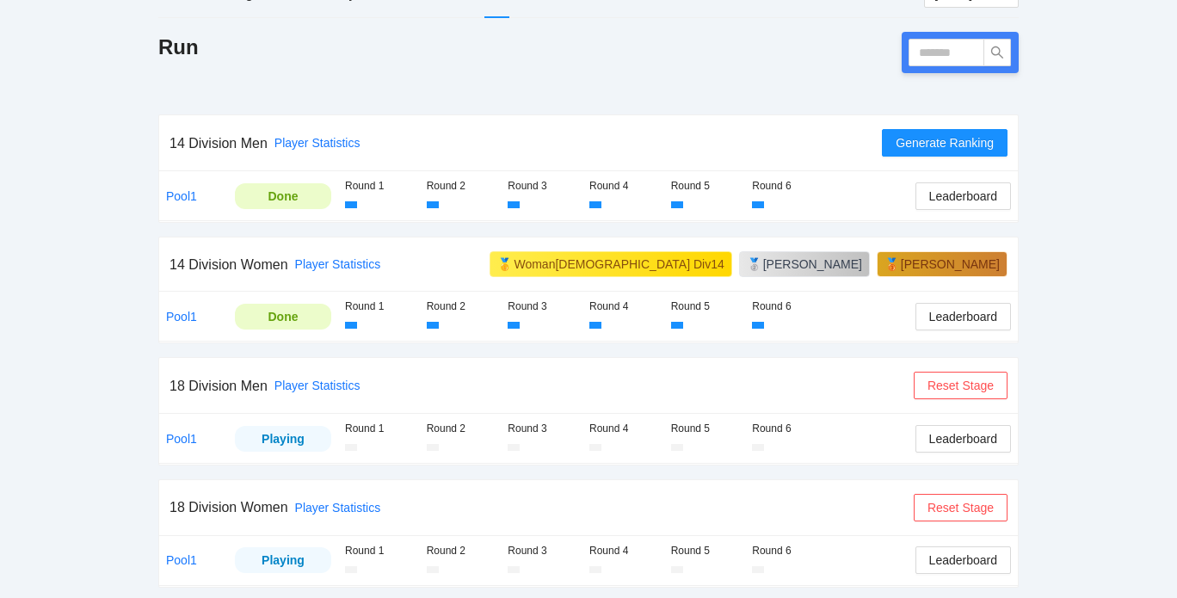
click at [946, 455] on td "Leaderboard" at bounding box center [962, 438] width 109 height 49
click at [334, 503] on link "Player Statistics" at bounding box center [338, 508] width 86 height 14
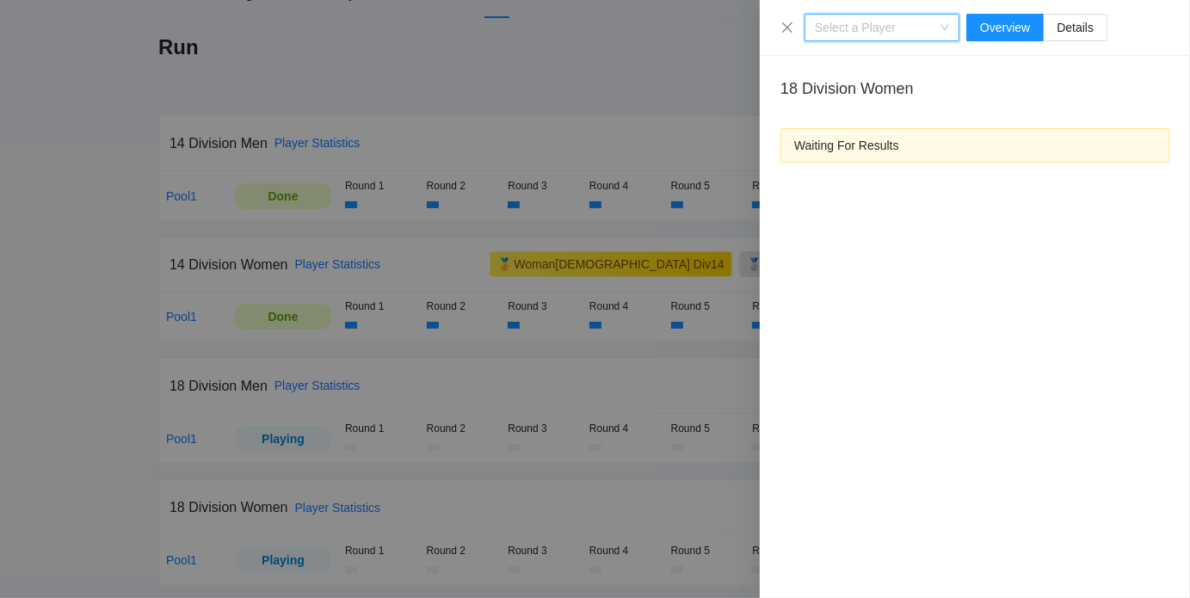
click at [461, 224] on div at bounding box center [595, 299] width 1190 height 598
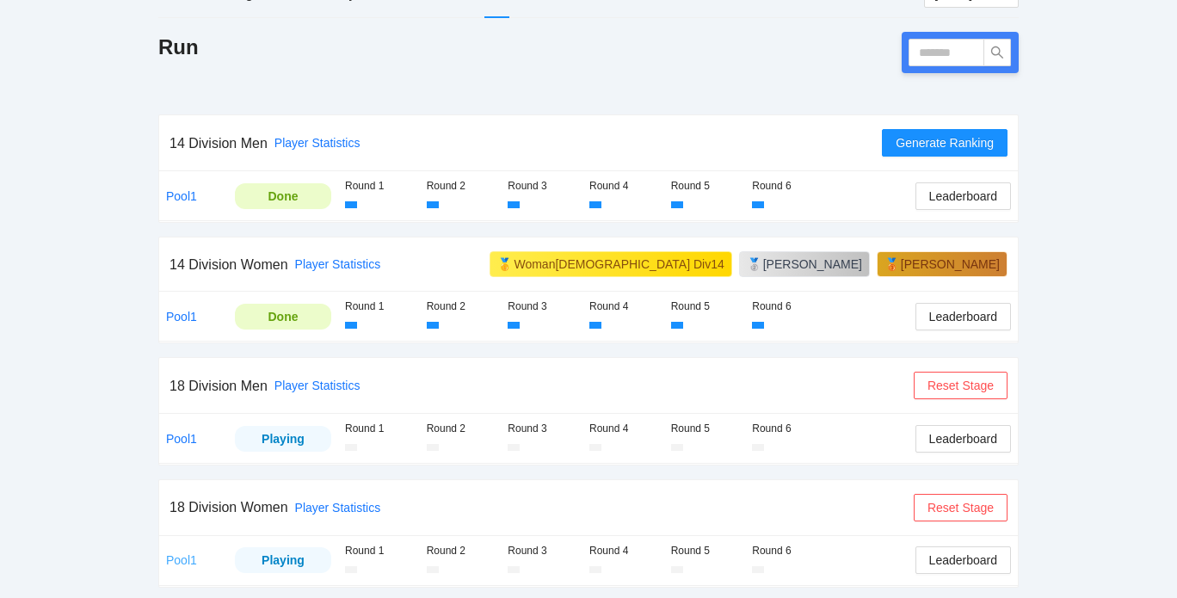
click at [187, 556] on link "Pool1" at bounding box center [181, 560] width 31 height 14
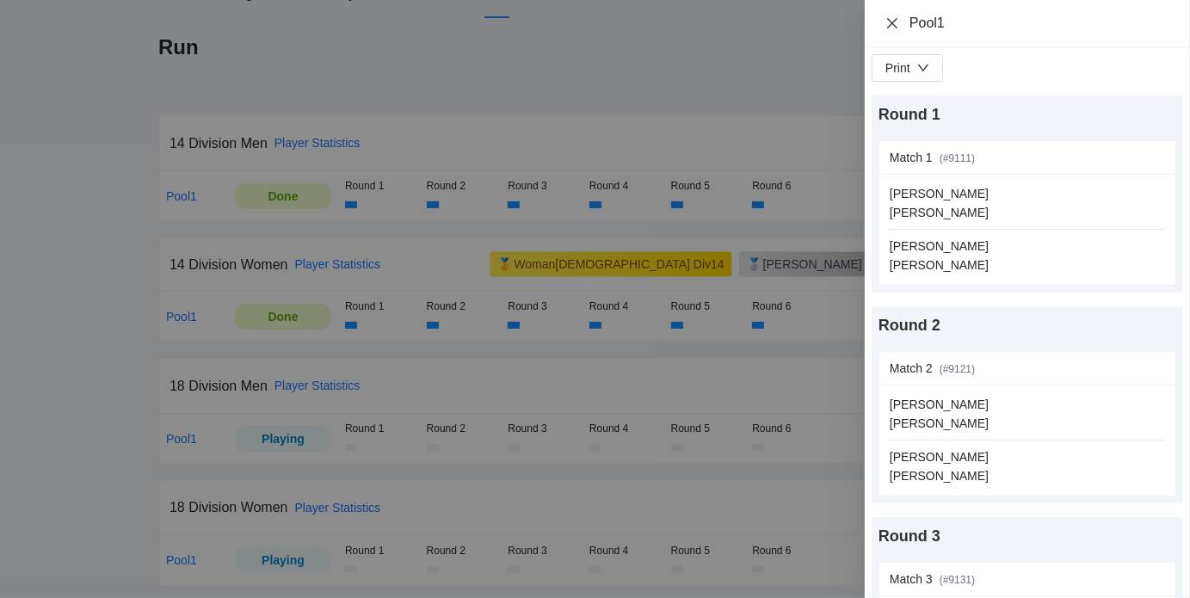
click at [894, 22] on icon "close" at bounding box center [892, 22] width 10 height 10
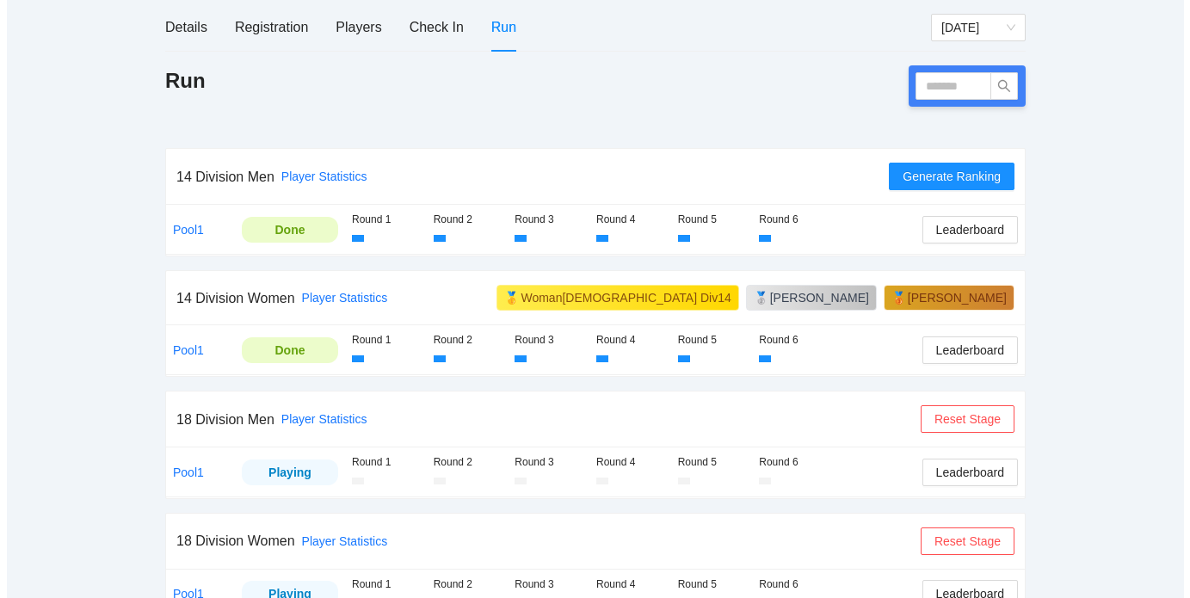
scroll to position [245, 0]
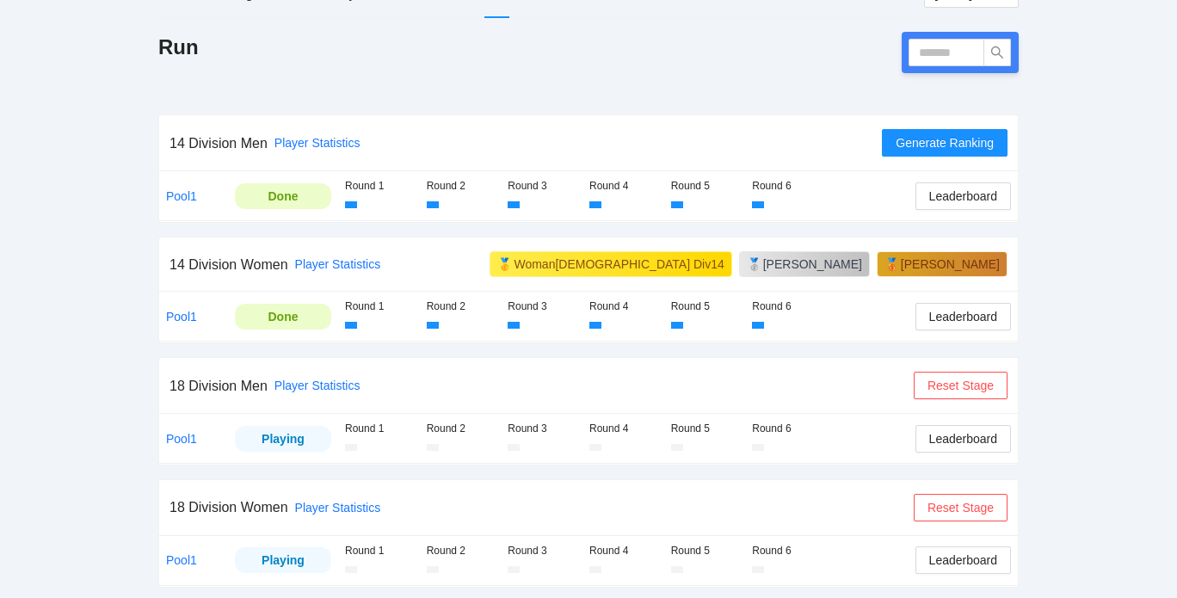
click at [171, 549] on td "Pool1" at bounding box center [193, 560] width 69 height 49
click at [175, 555] on link "Pool1" at bounding box center [181, 560] width 31 height 14
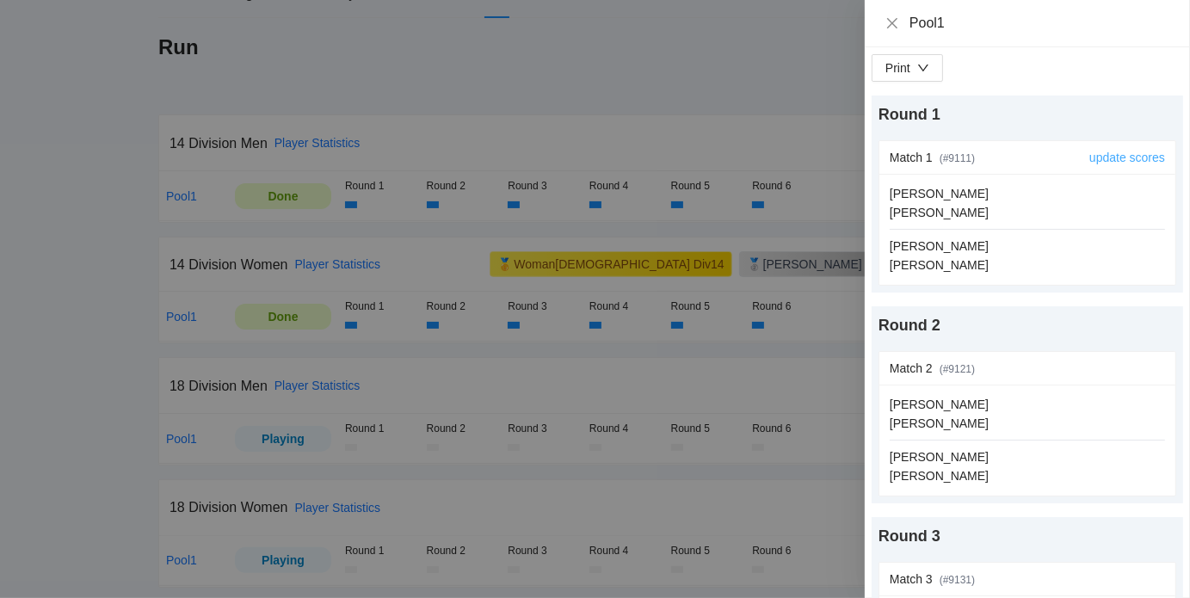
click at [1098, 159] on link "update scores" at bounding box center [1127, 158] width 76 height 14
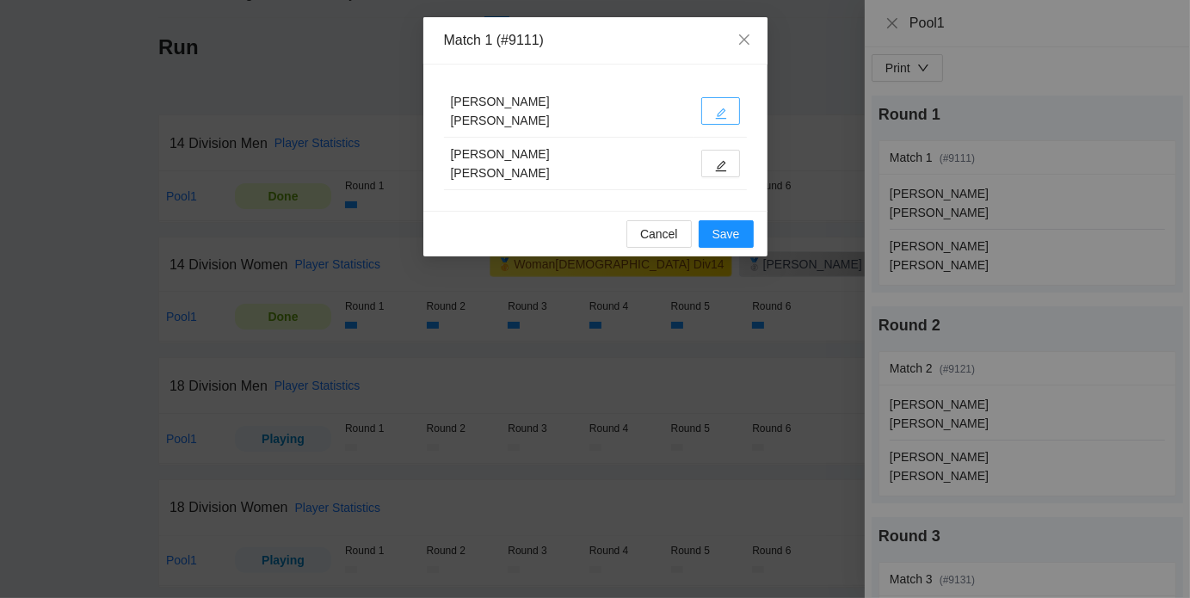
click at [722, 112] on icon "edit" at bounding box center [720, 113] width 11 height 11
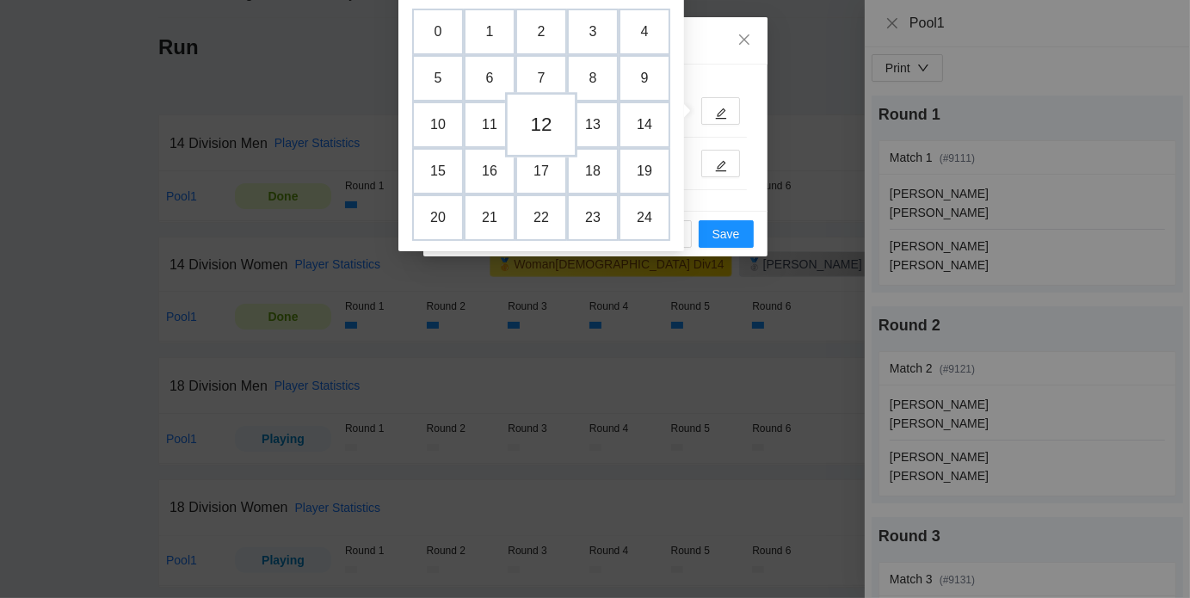
click at [537, 128] on td "12" at bounding box center [541, 124] width 72 height 65
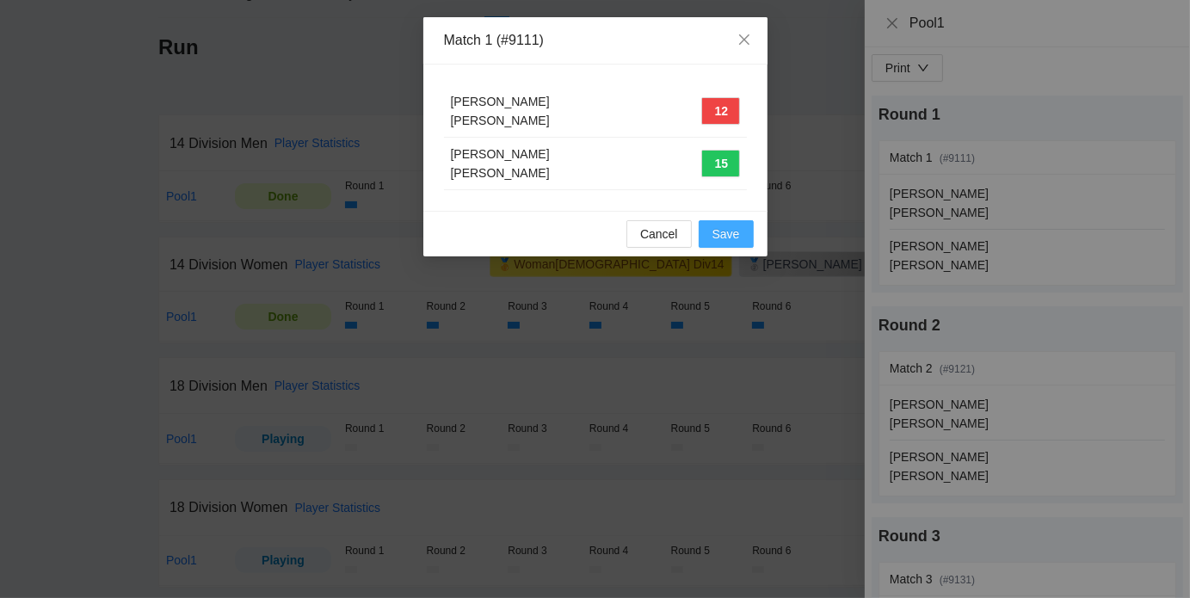
click at [730, 235] on span "Save" at bounding box center [726, 233] width 28 height 19
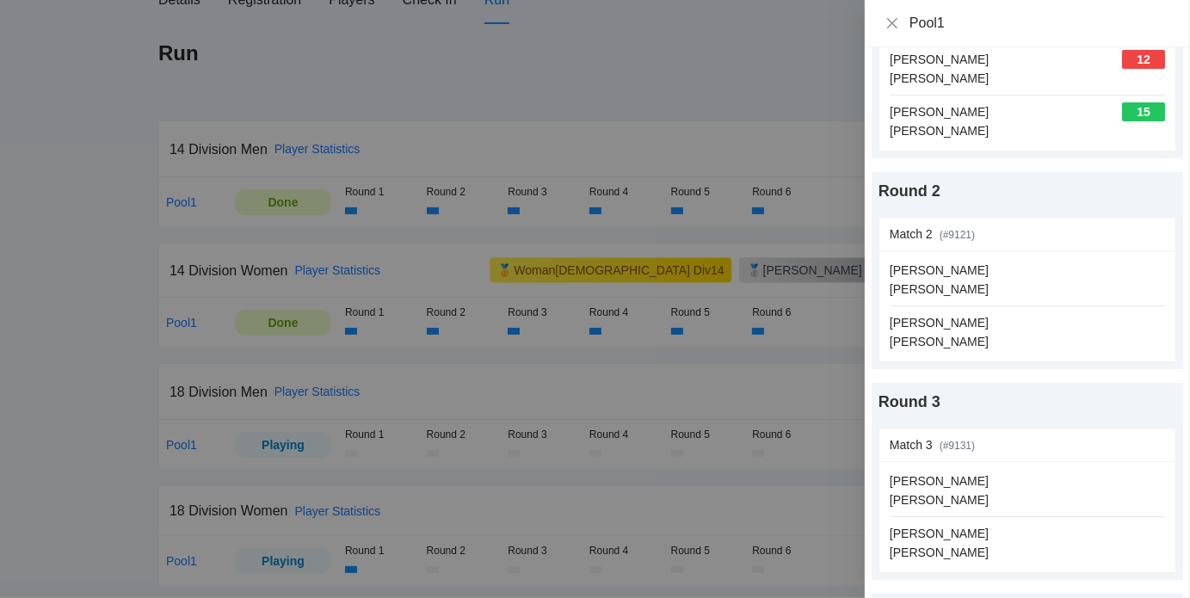
scroll to position [133, 0]
click at [888, 20] on icon "close" at bounding box center [892, 22] width 10 height 10
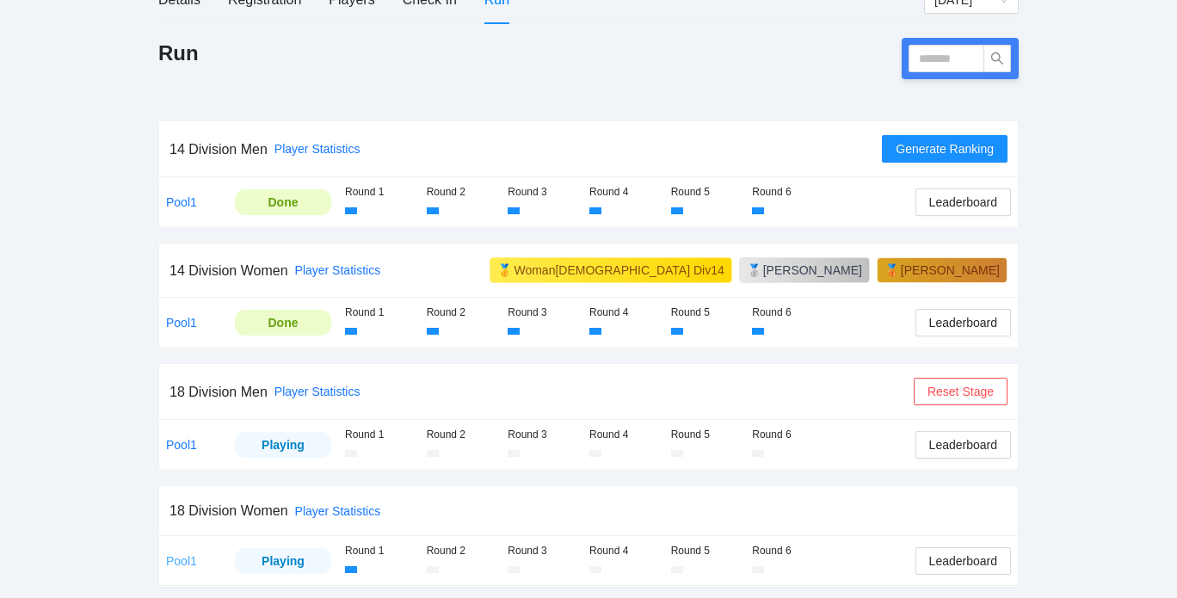
click at [179, 556] on link "Pool1" at bounding box center [181, 561] width 31 height 14
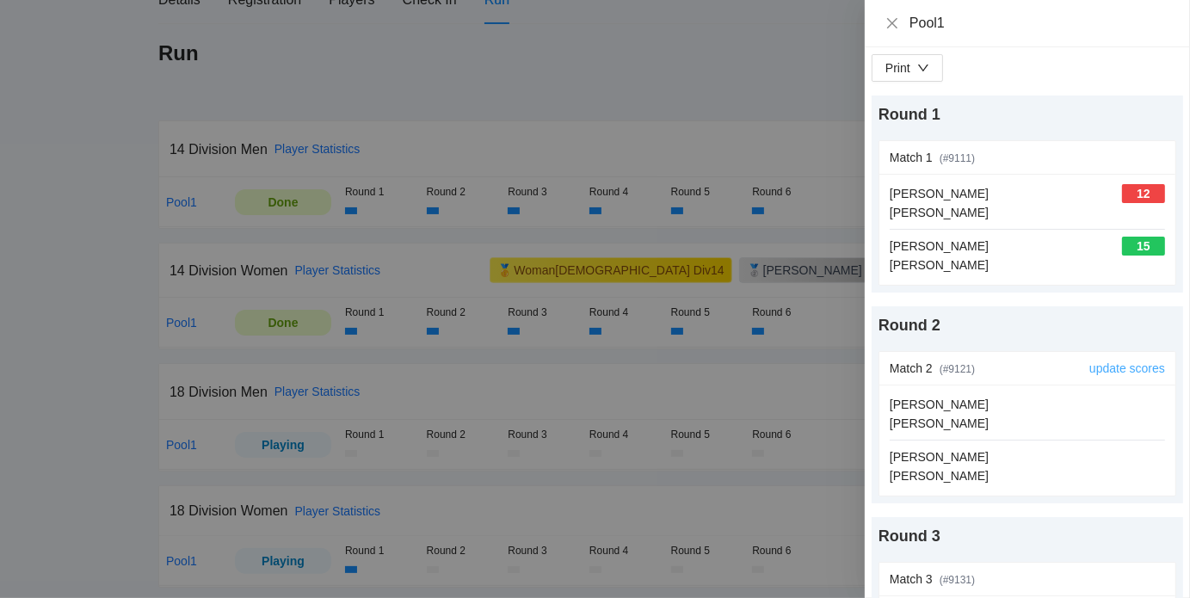
click at [1116, 364] on link "update scores" at bounding box center [1127, 368] width 76 height 14
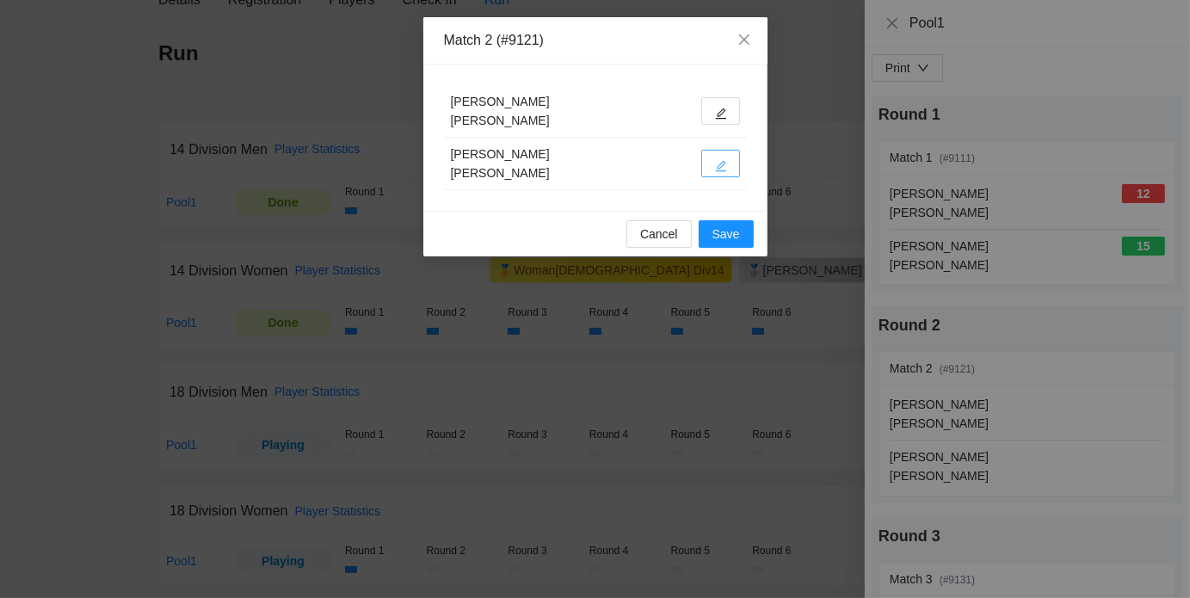
click at [726, 166] on button "button" at bounding box center [720, 164] width 39 height 28
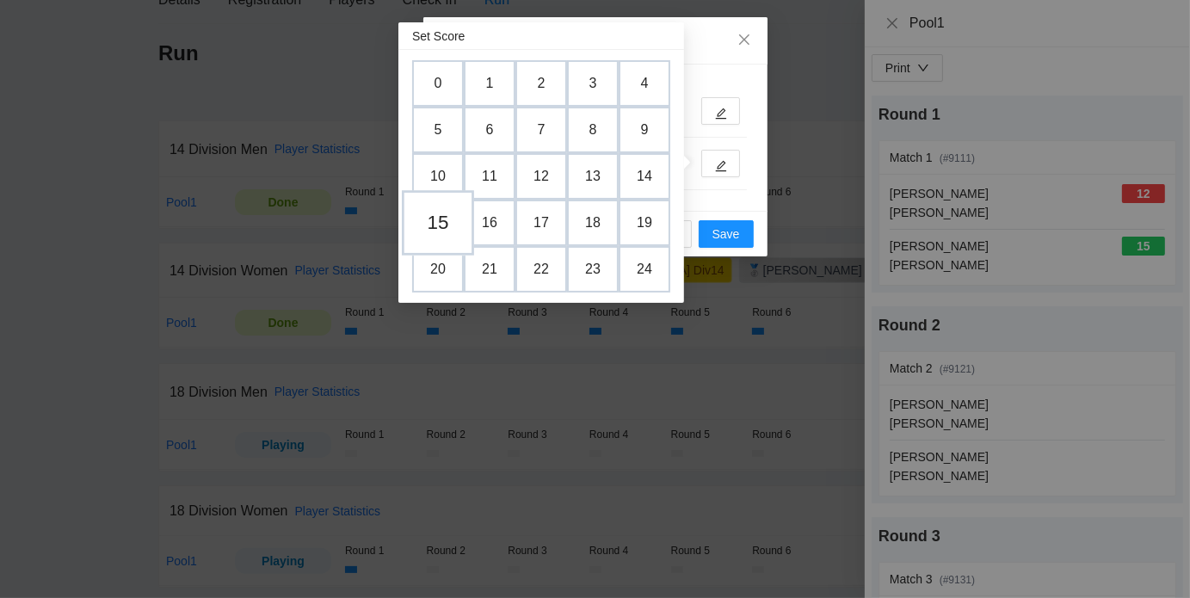
click at [452, 212] on td "15" at bounding box center [438, 222] width 72 height 65
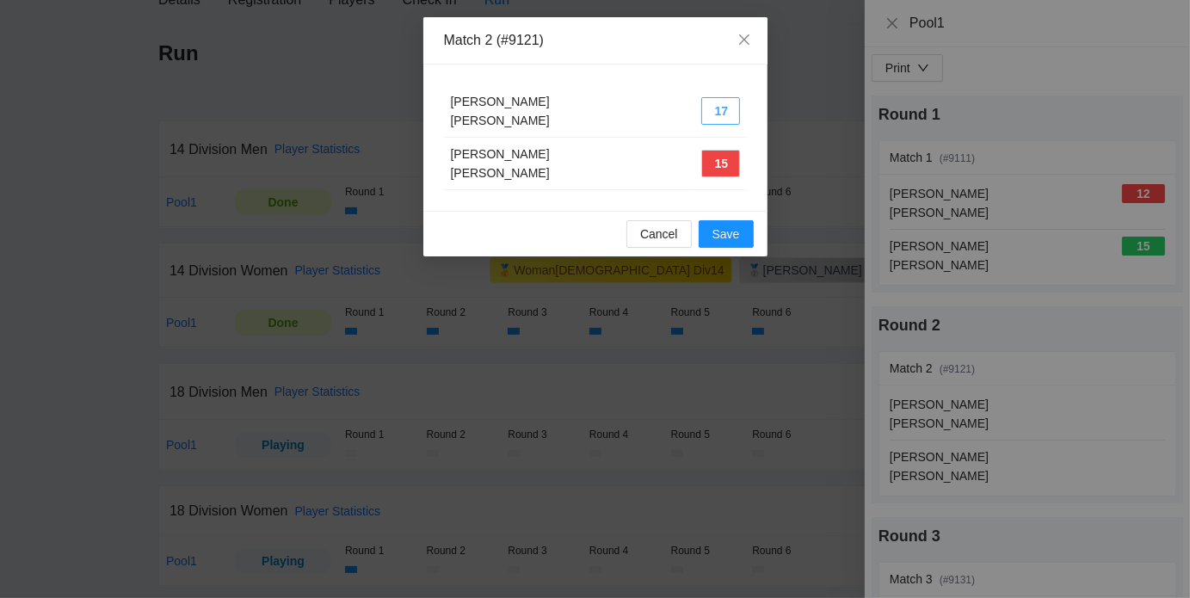
click at [725, 105] on button "17" at bounding box center [720, 111] width 39 height 28
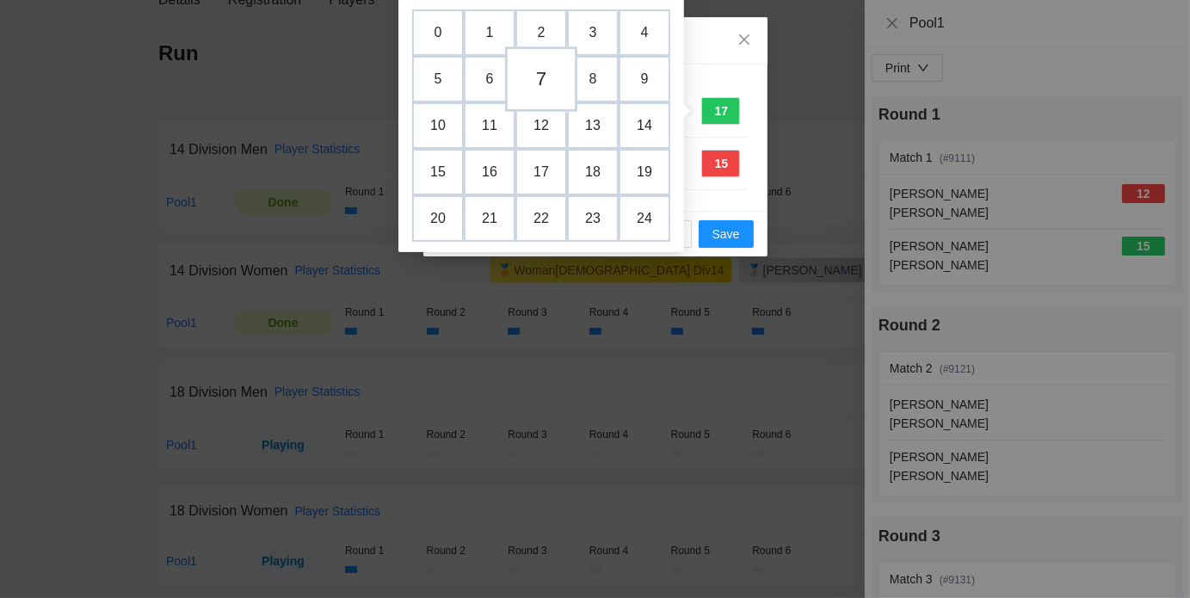
click at [548, 82] on td "7" at bounding box center [541, 78] width 72 height 65
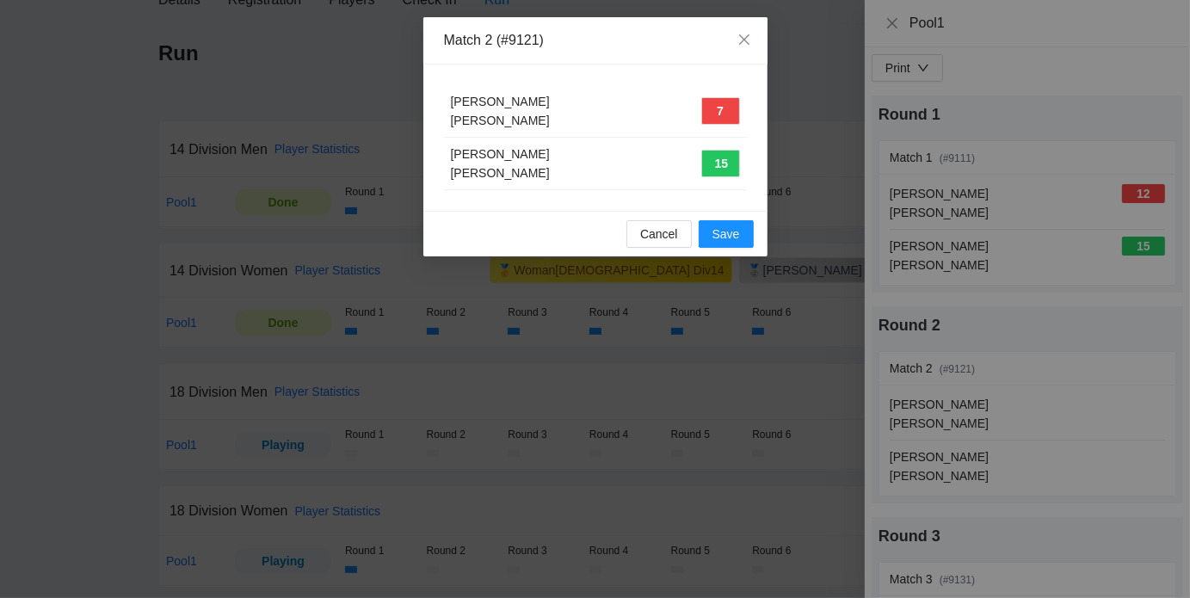
click at [638, 165] on div "[PERSON_NAME]" at bounding box center [569, 172] width 237 height 19
click at [728, 228] on span "Save" at bounding box center [726, 233] width 28 height 19
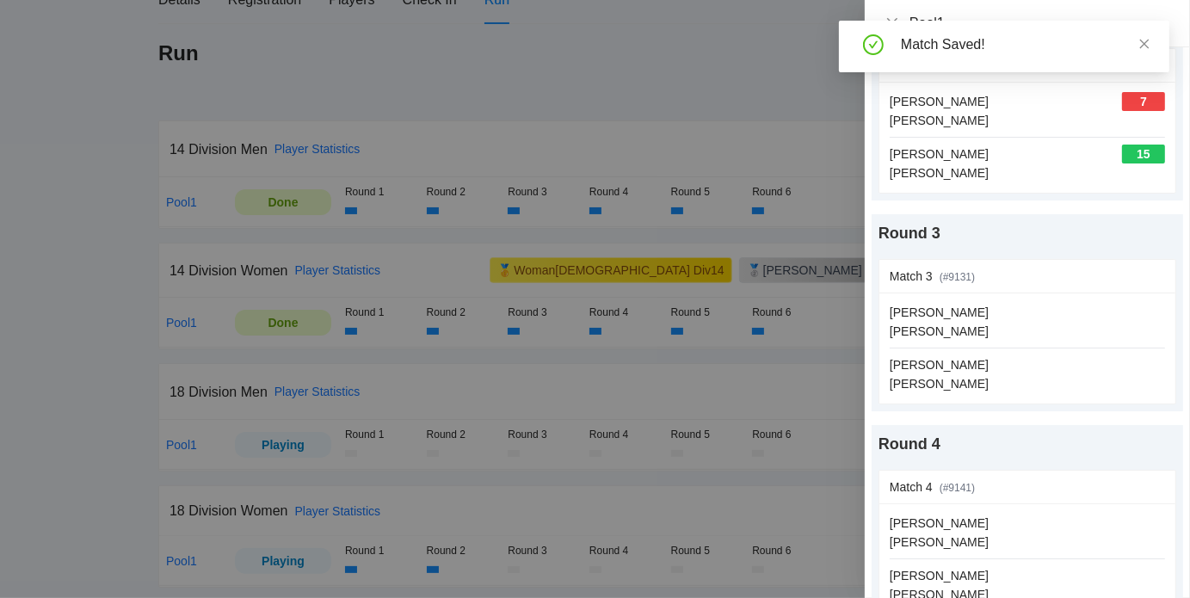
scroll to position [306, 0]
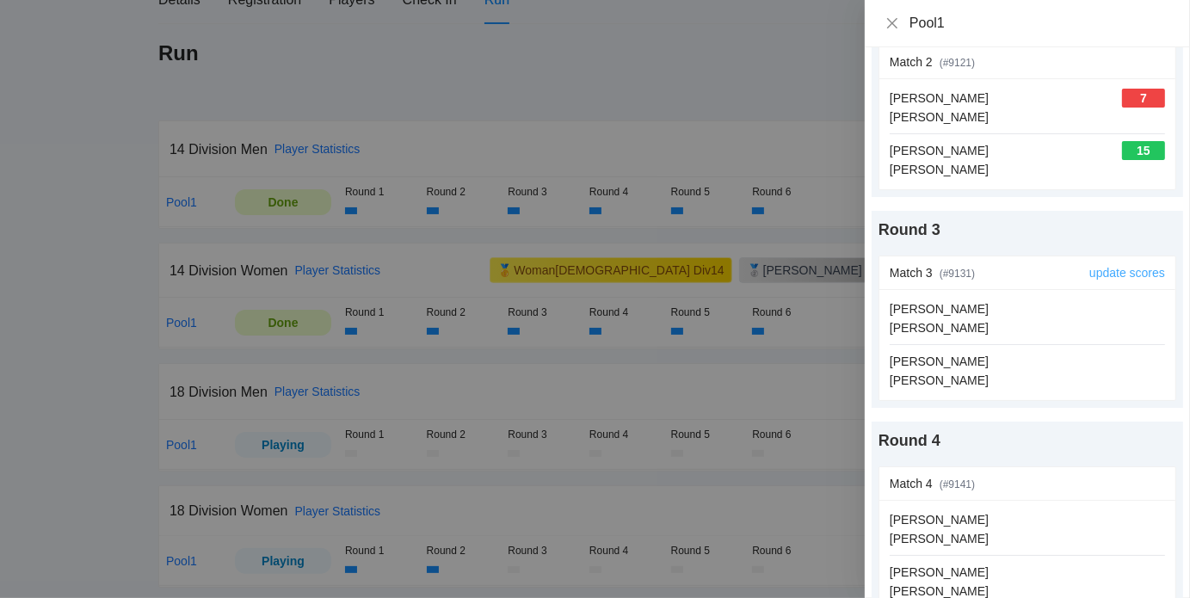
click at [1101, 271] on link "update scores" at bounding box center [1127, 273] width 76 height 14
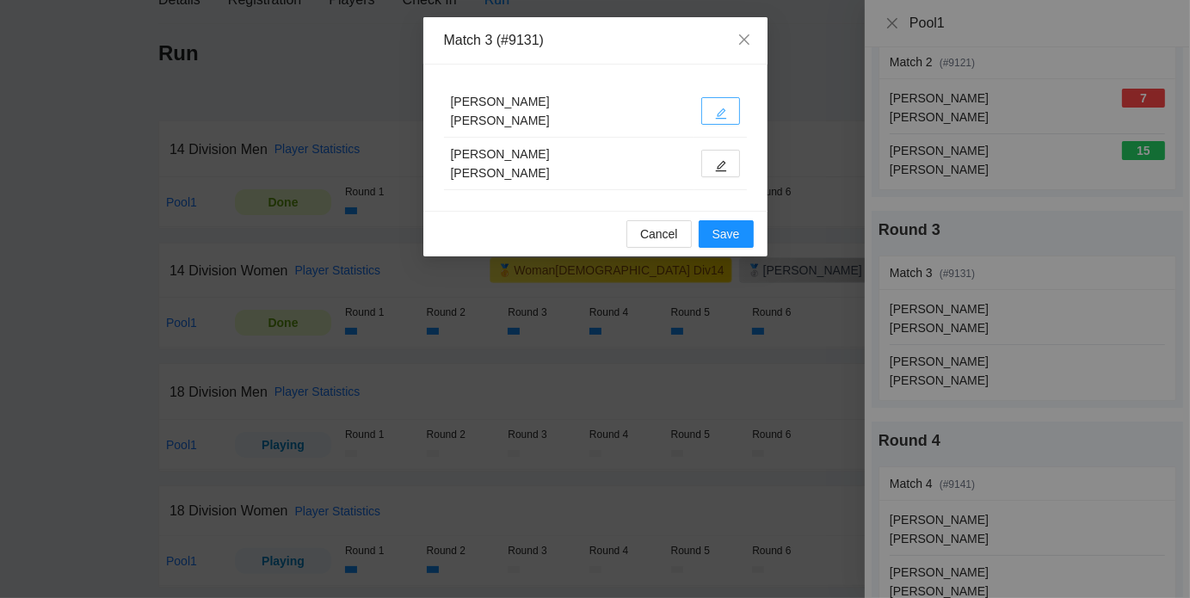
click at [717, 113] on icon "edit" at bounding box center [721, 114] width 12 height 12
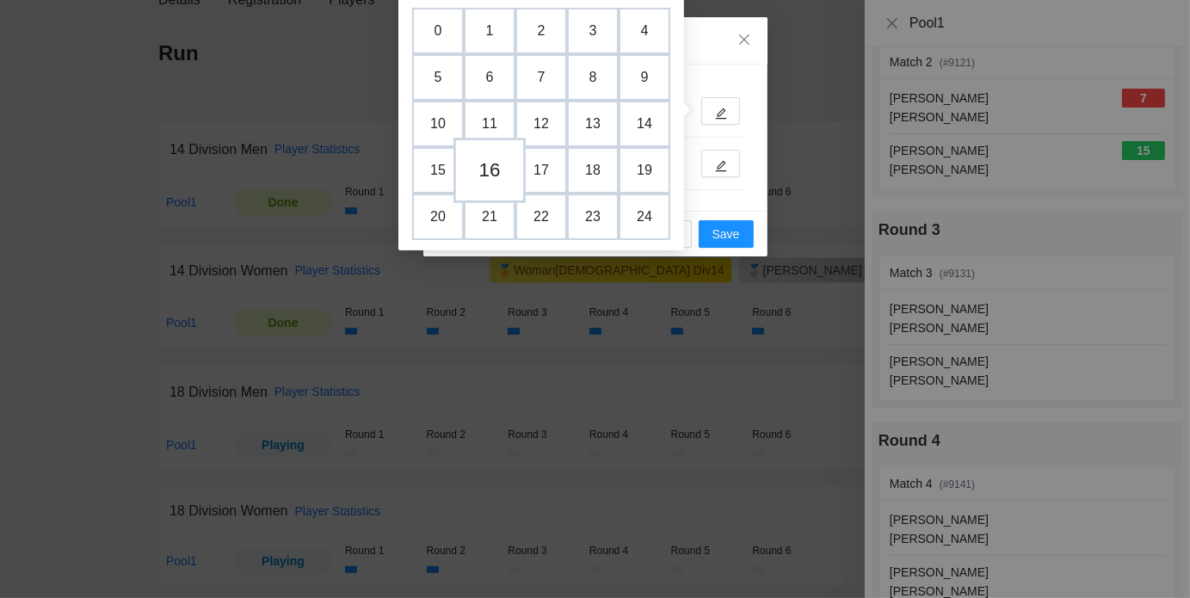
click at [495, 174] on td "16" at bounding box center [489, 170] width 72 height 65
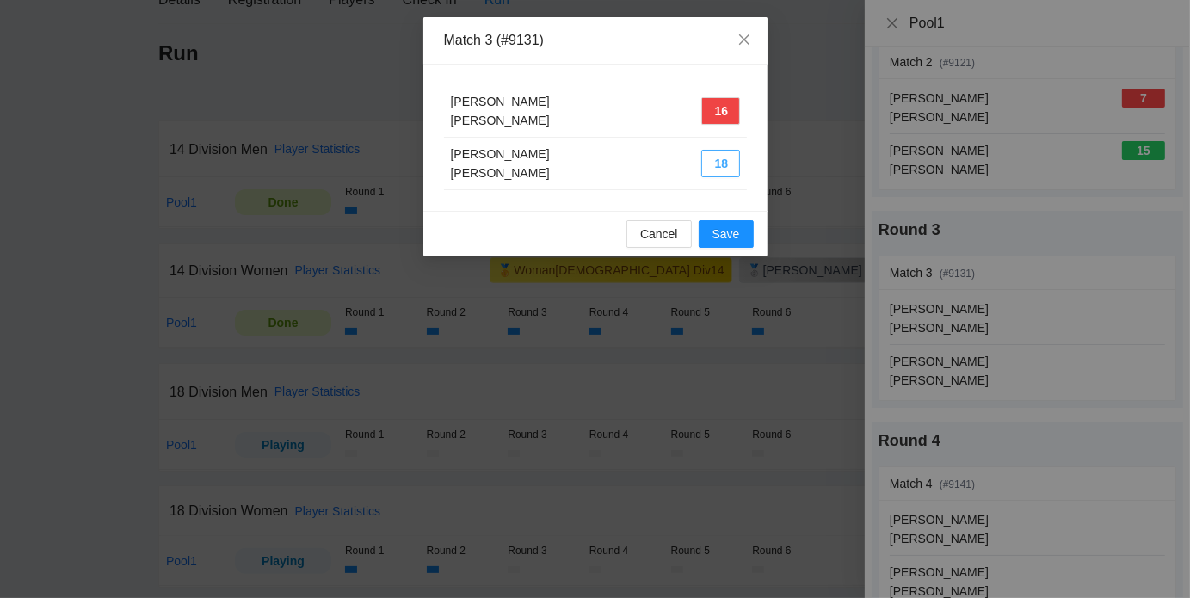
click at [716, 167] on button "18" at bounding box center [720, 164] width 39 height 28
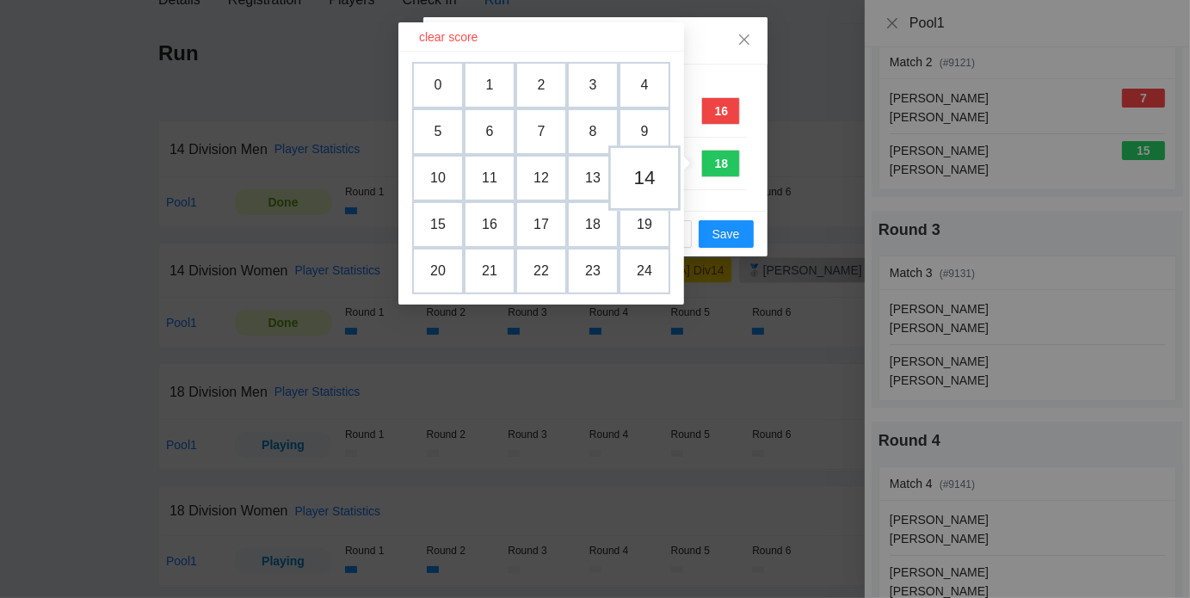
click at [651, 187] on td "14" at bounding box center [644, 177] width 72 height 65
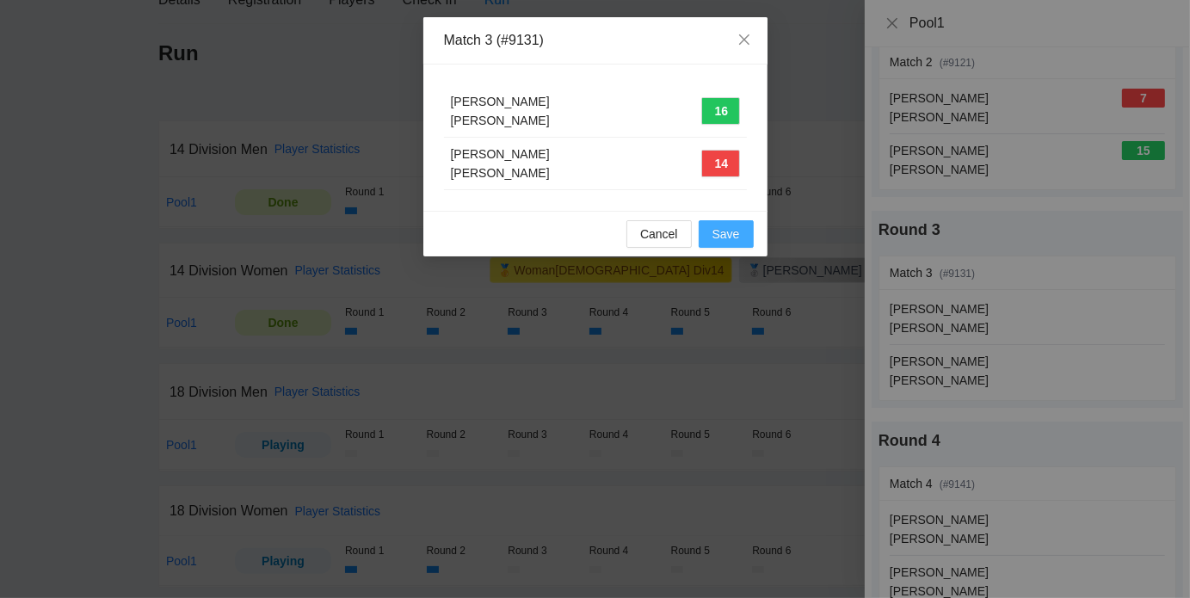
click at [741, 232] on button "Save" at bounding box center [725, 234] width 55 height 28
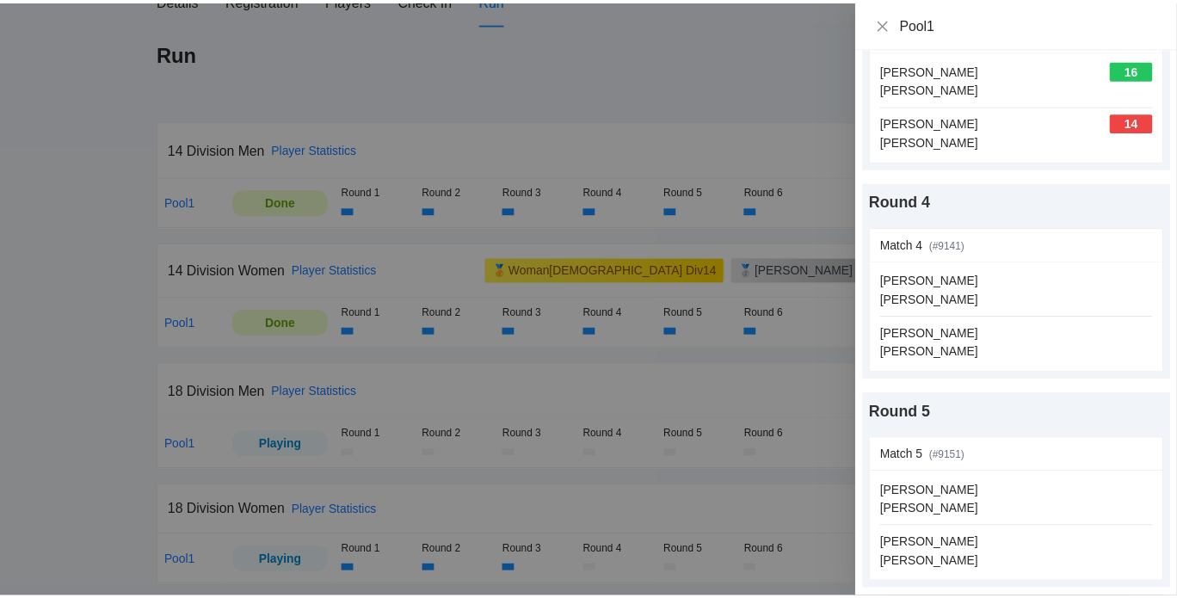
scroll to position [565, 0]
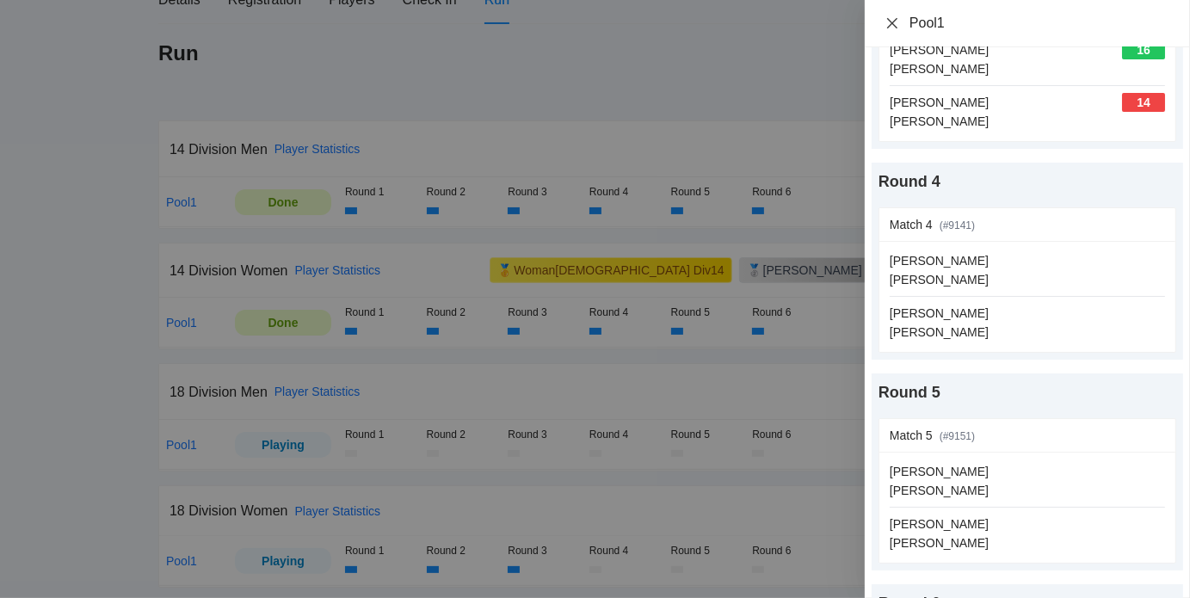
click at [885, 23] on icon "close" at bounding box center [892, 23] width 14 height 14
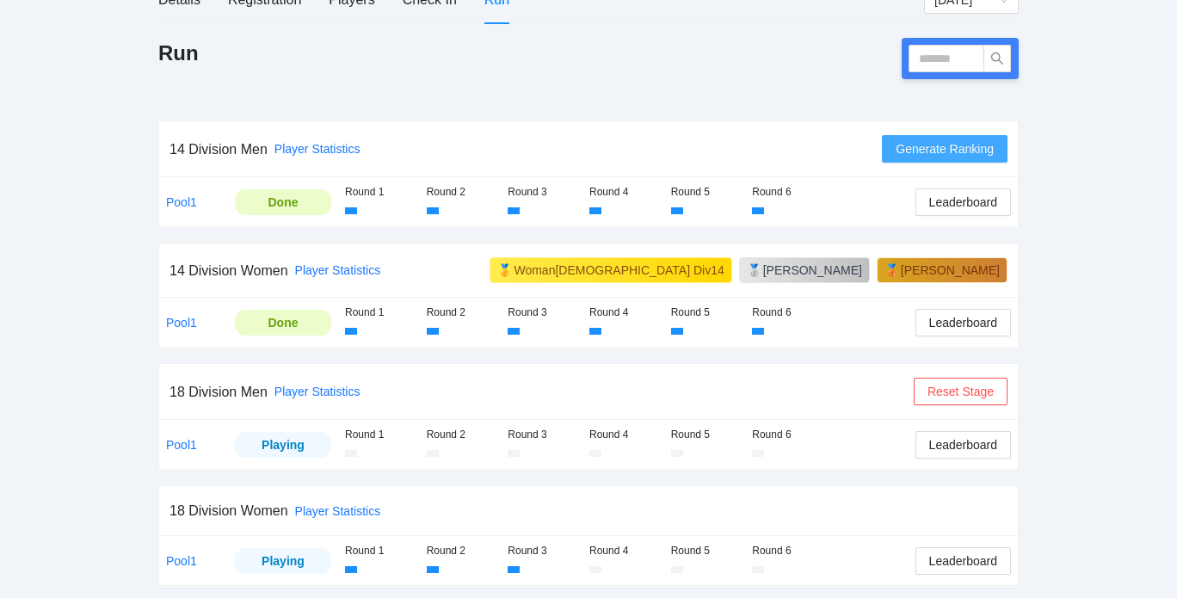
click at [991, 151] on span "Generate Ranking" at bounding box center [944, 148] width 98 height 19
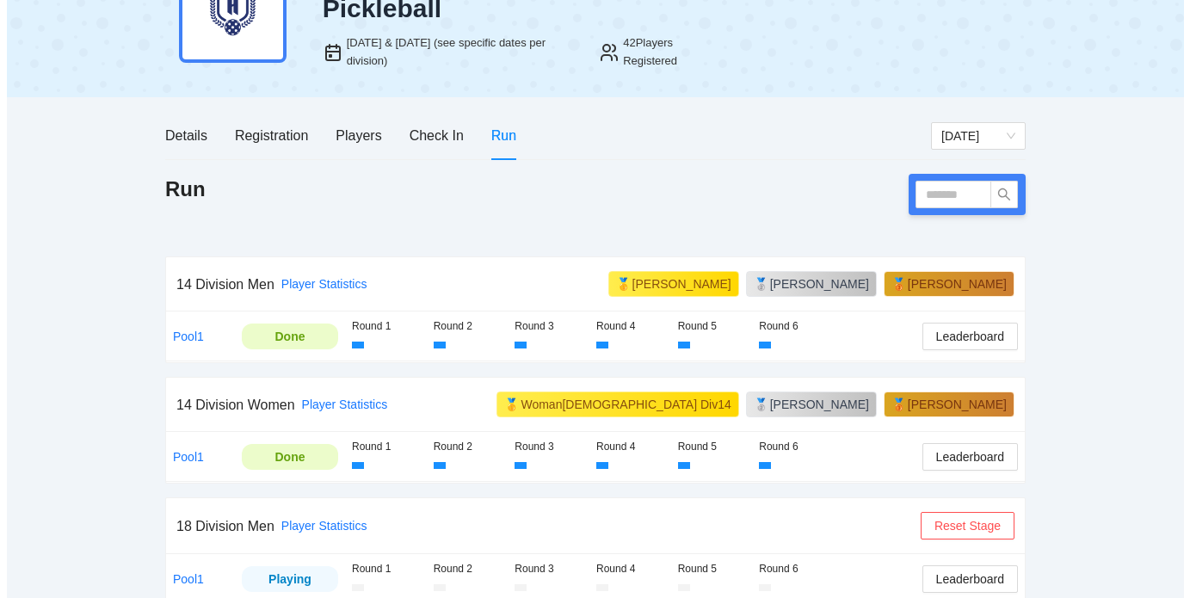
scroll to position [237, 0]
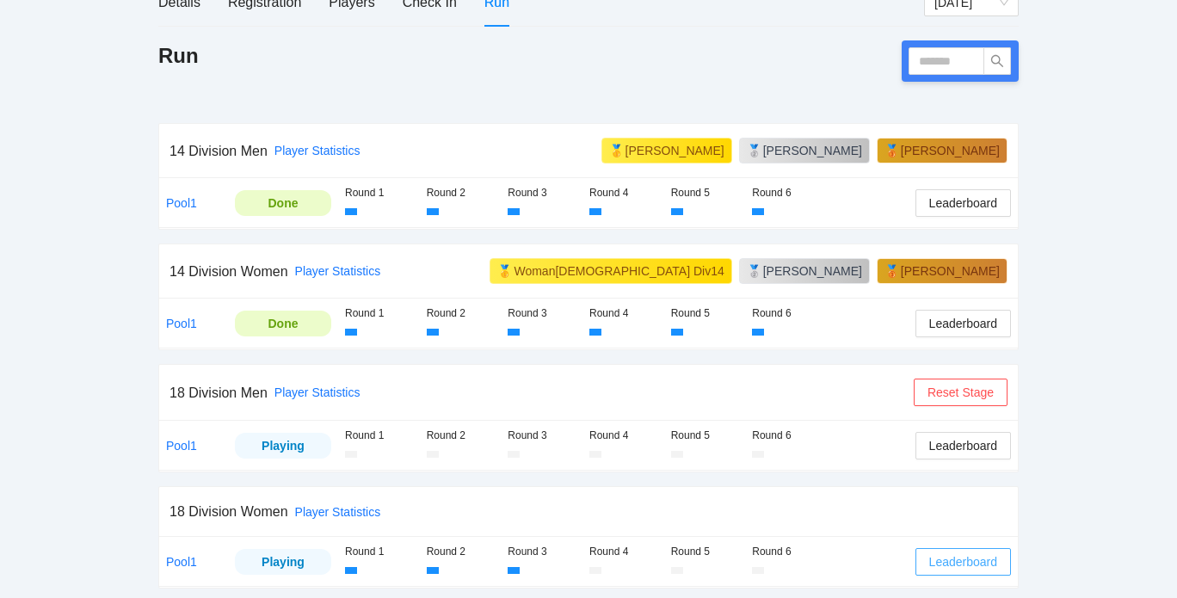
click at [940, 555] on span "Leaderboard" at bounding box center [963, 561] width 68 height 19
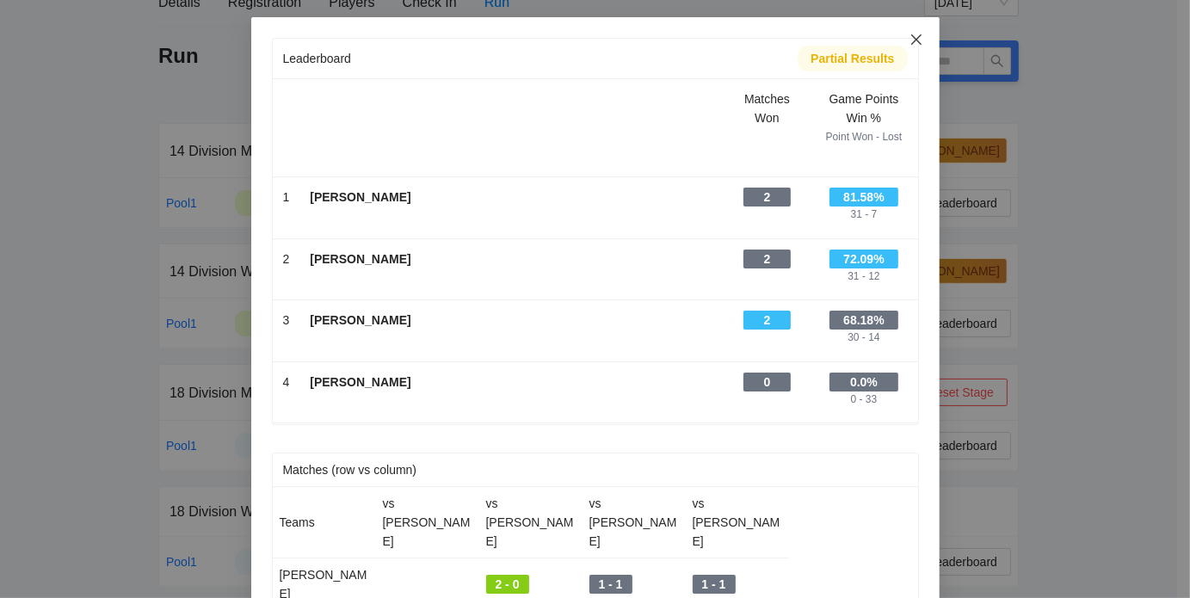
click at [911, 39] on icon "close" at bounding box center [915, 39] width 10 height 10
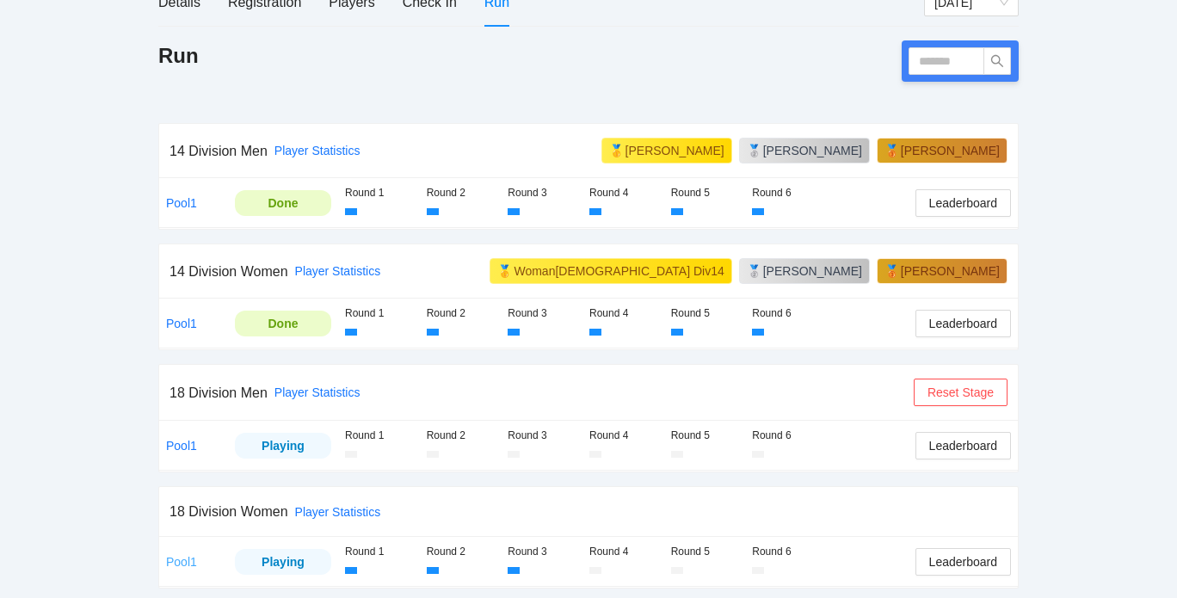
click at [186, 556] on link "Pool1" at bounding box center [181, 562] width 31 height 14
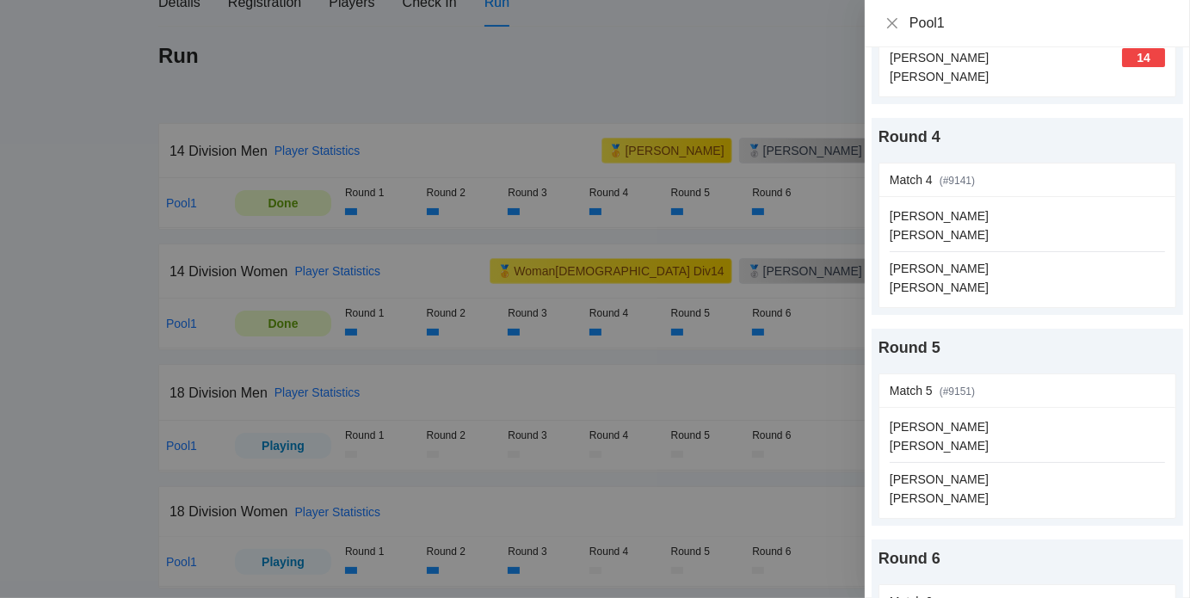
scroll to position [611, 0]
click at [1122, 172] on link "update scores" at bounding box center [1127, 179] width 76 height 14
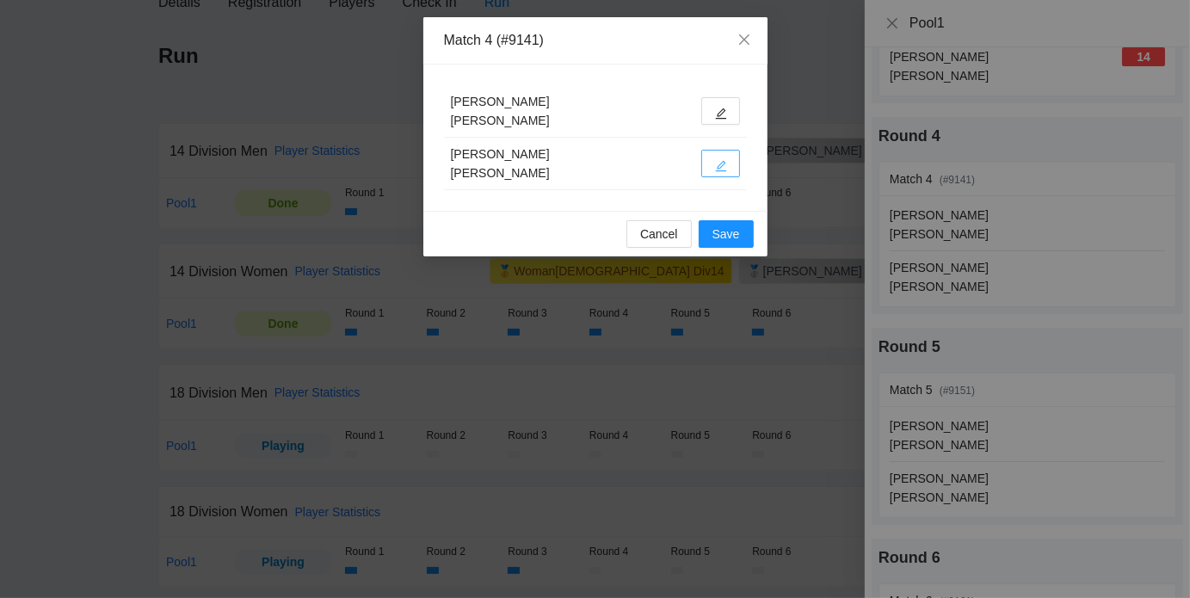
click at [715, 163] on icon "edit" at bounding box center [721, 166] width 12 height 12
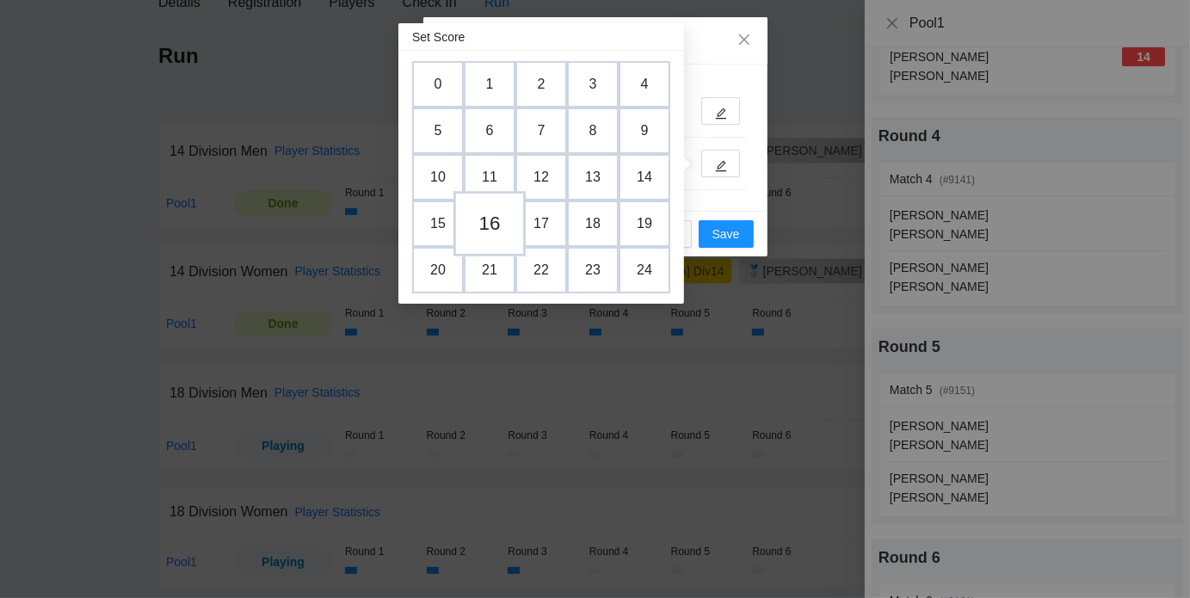
click at [497, 230] on td "16" at bounding box center [489, 224] width 72 height 65
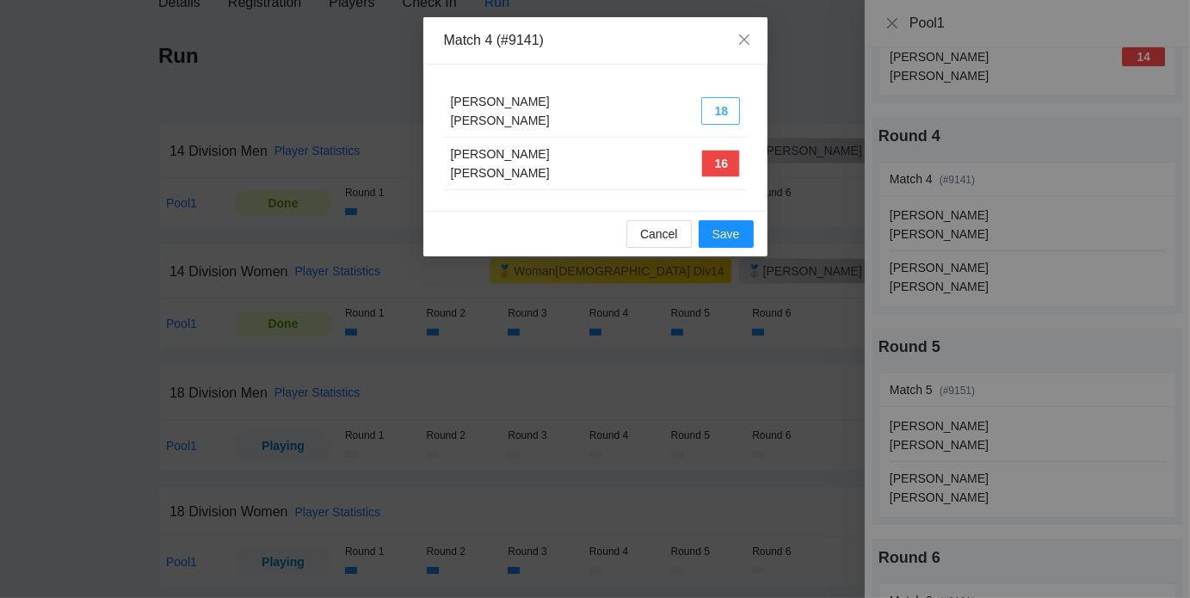
click at [714, 108] on button "18" at bounding box center [720, 111] width 39 height 28
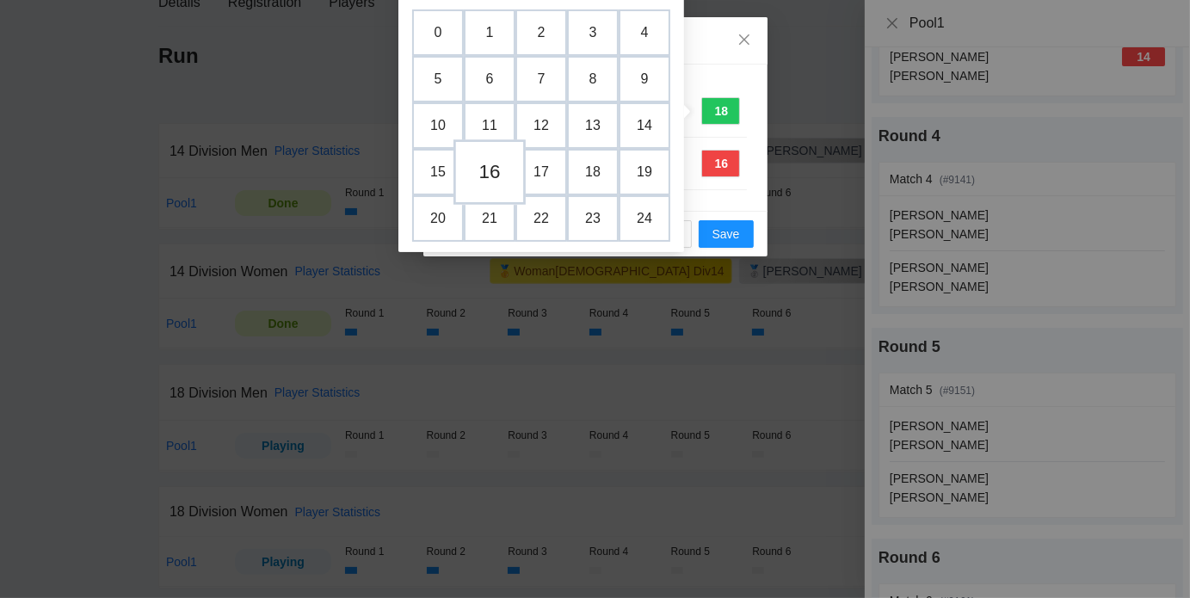
click at [487, 178] on td "16" at bounding box center [489, 172] width 72 height 65
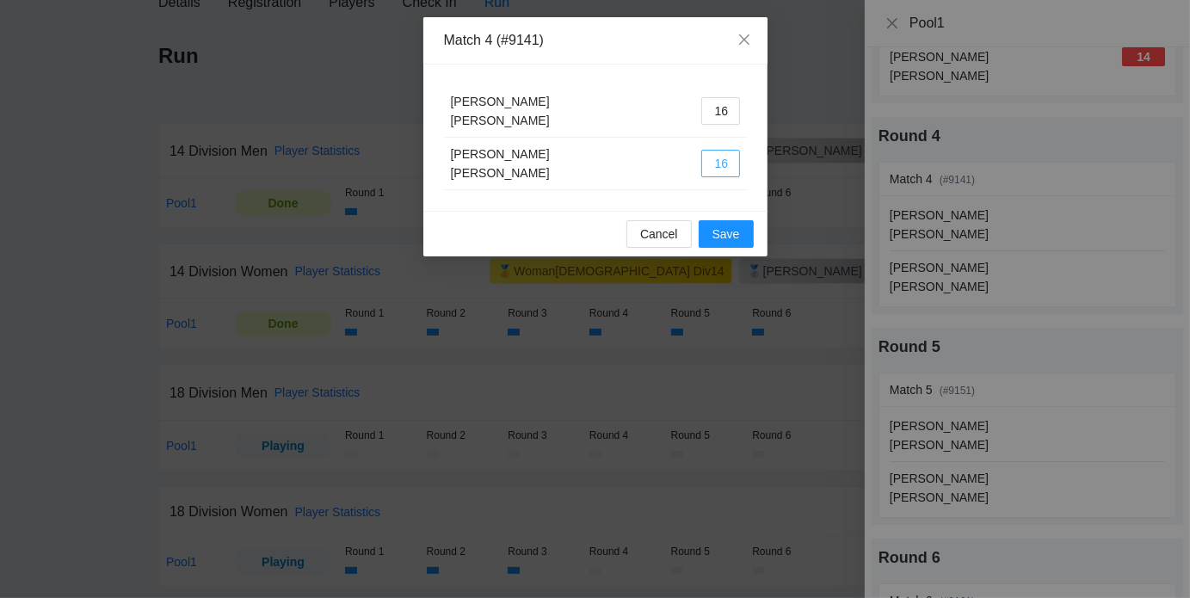
click at [711, 159] on button "16" at bounding box center [720, 164] width 39 height 28
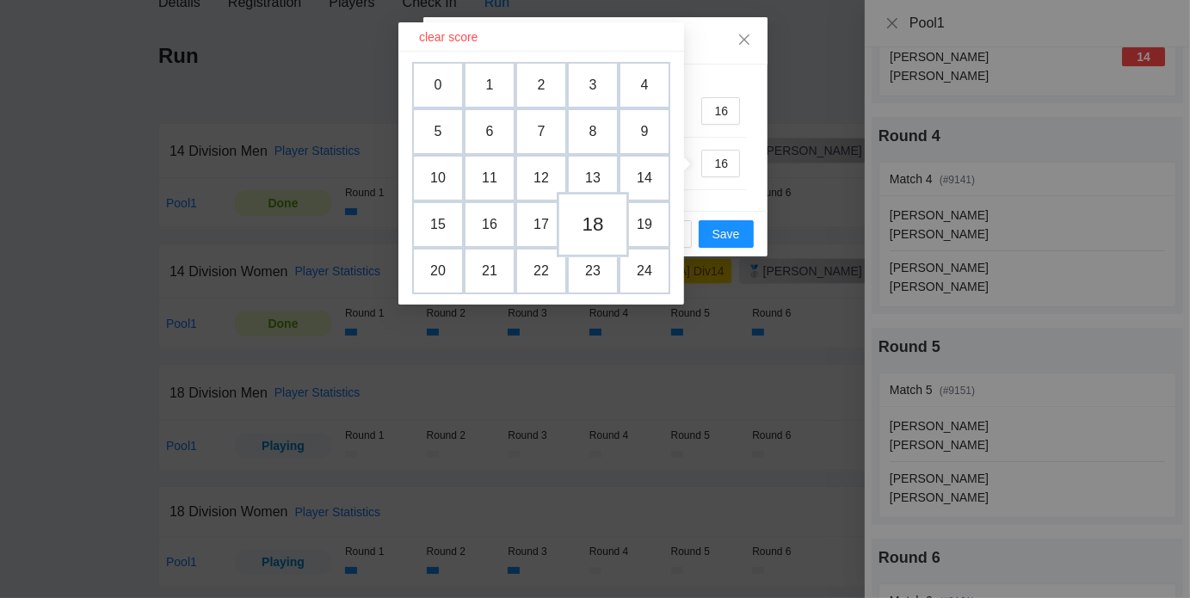
click at [597, 214] on td "18" at bounding box center [592, 225] width 72 height 65
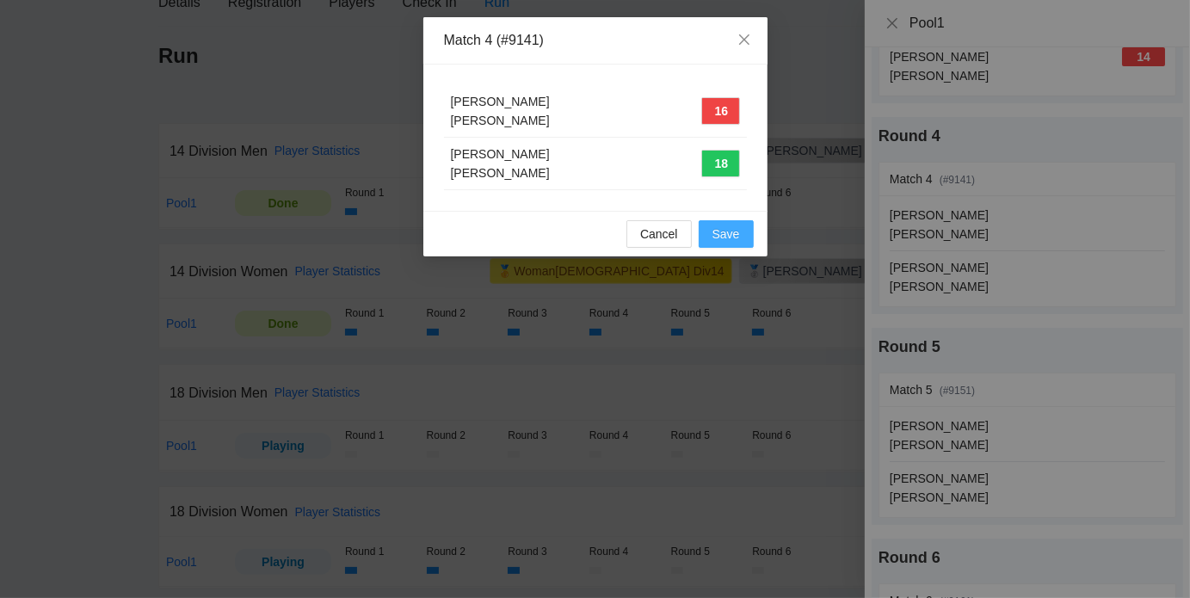
click at [728, 232] on span "Save" at bounding box center [726, 233] width 28 height 19
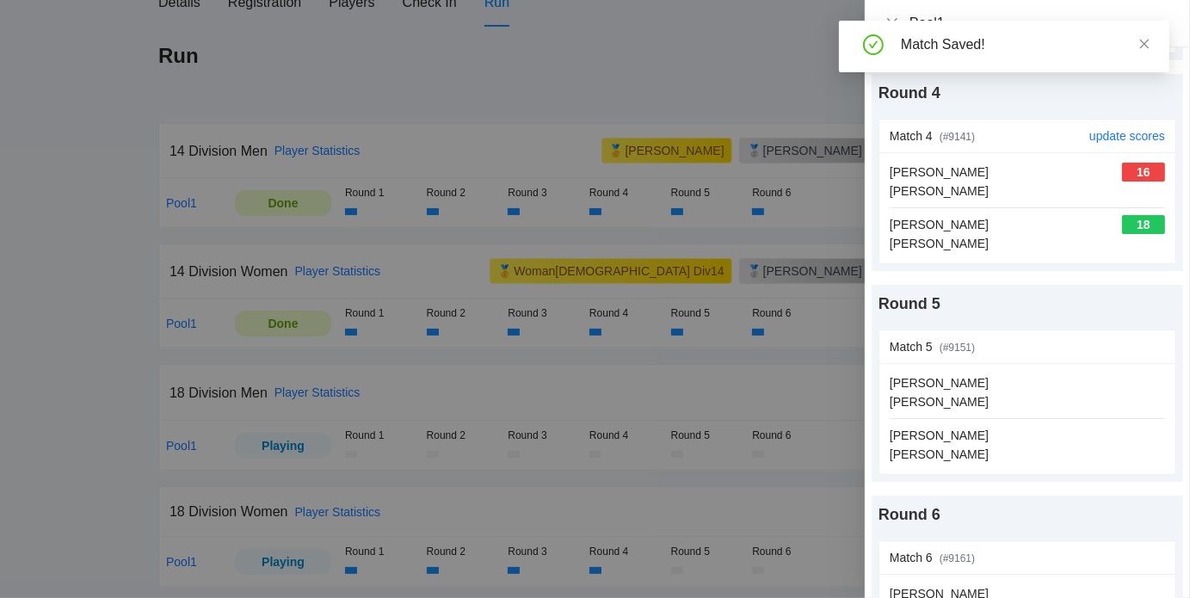
scroll to position [655, 0]
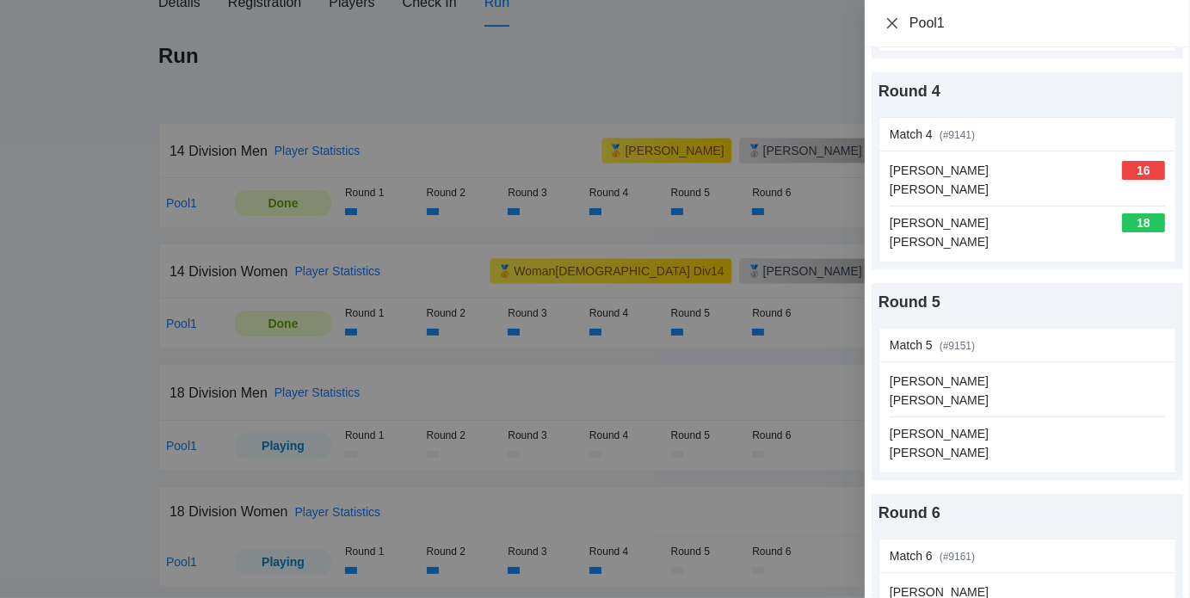
click at [892, 24] on icon "close" at bounding box center [892, 22] width 10 height 10
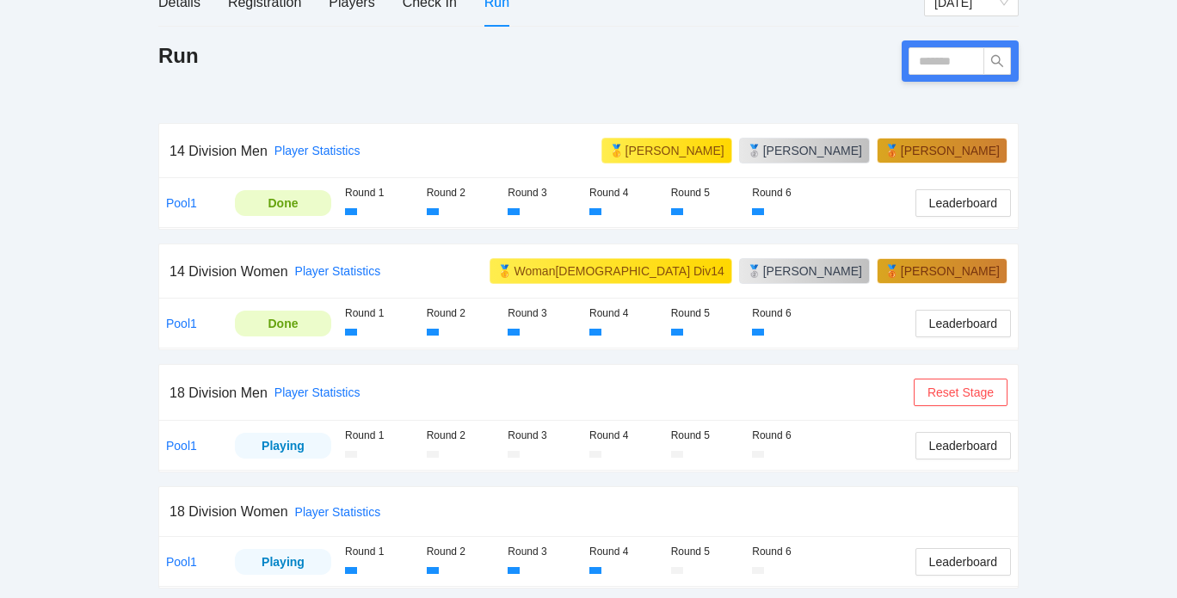
click at [106, 409] on div "pb rally Ryan Skoubo HOP League Tryouts for Armory Pickleball Sep 4 & 6, 2025 (…" at bounding box center [588, 182] width 1177 height 839
click at [974, 568] on button "Leaderboard" at bounding box center [962, 562] width 95 height 28
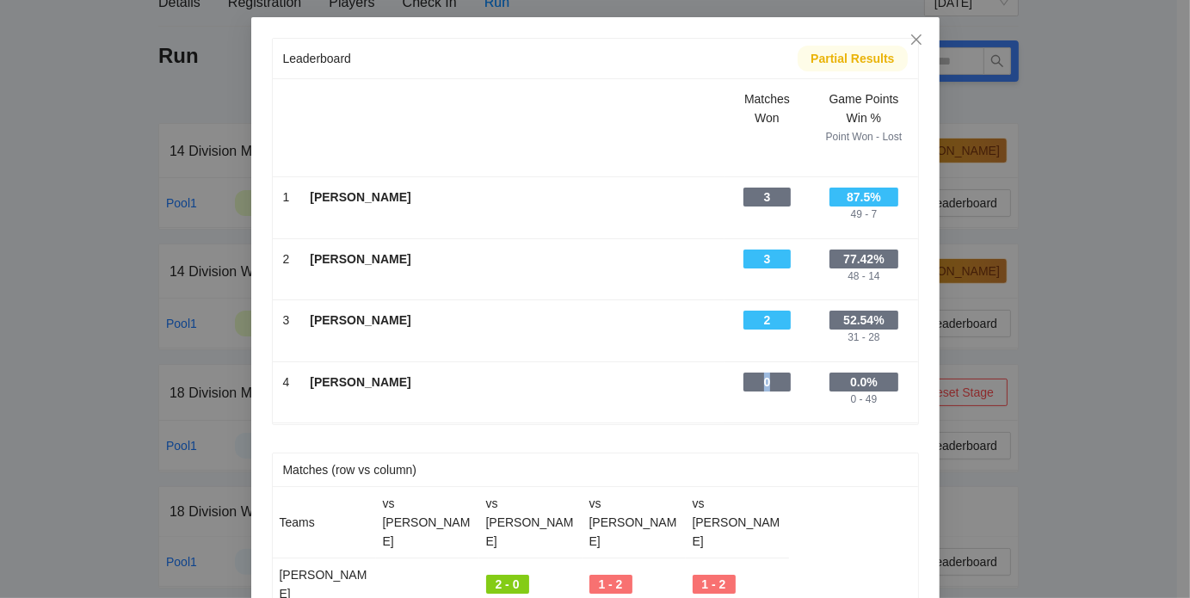
drag, startPoint x: 761, startPoint y: 386, endPoint x: 740, endPoint y: 385, distance: 21.5
click at [743, 385] on div "0" at bounding box center [766, 381] width 47 height 19
click at [707, 373] on td "Courtney Jenkins -" at bounding box center [511, 392] width 424 height 62
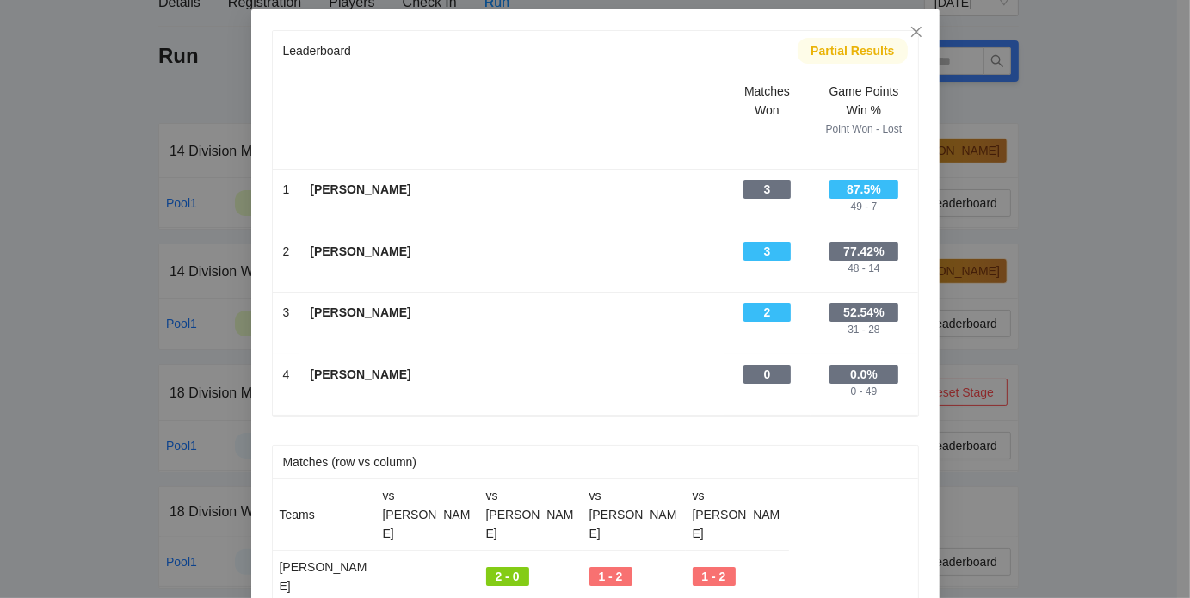
scroll to position [0, 0]
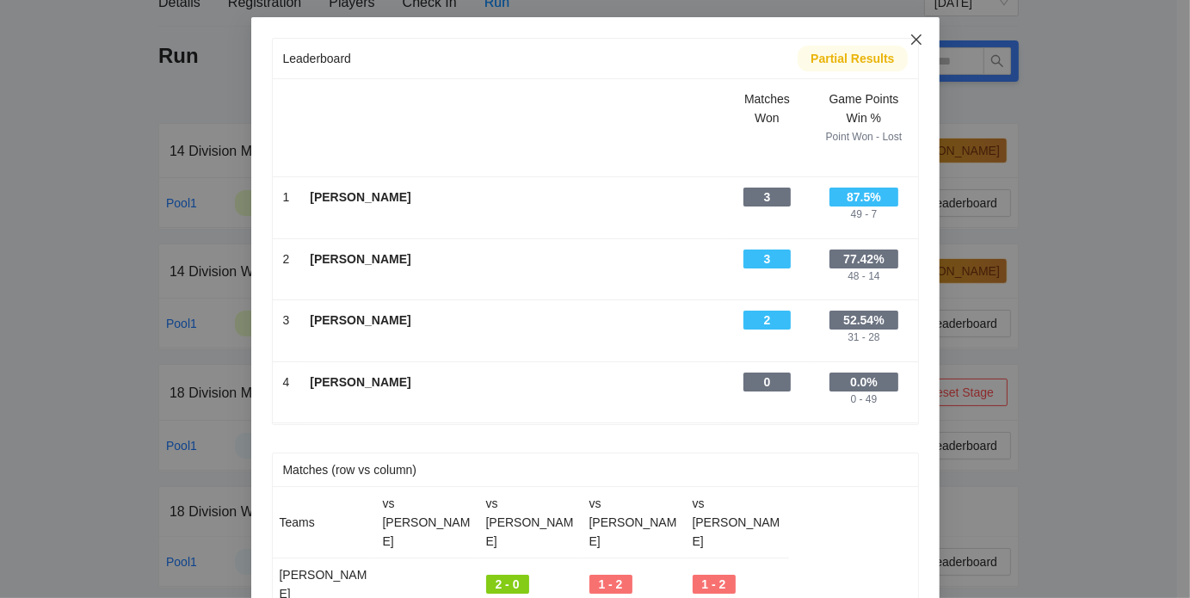
click at [909, 43] on icon "close" at bounding box center [916, 40] width 14 height 14
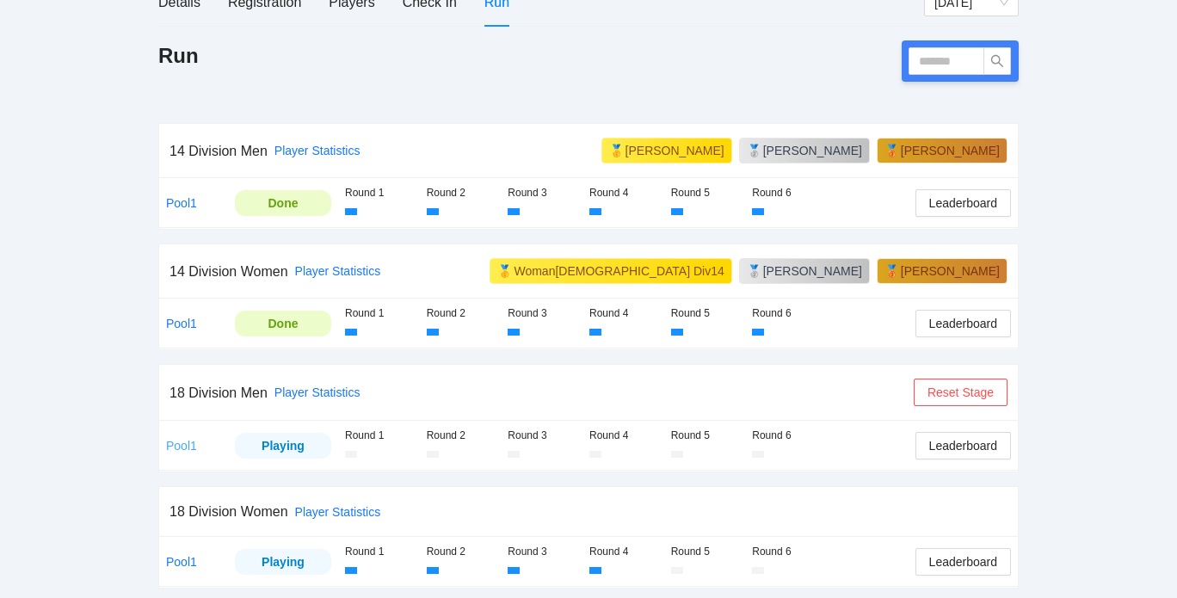
click at [187, 440] on link "Pool1" at bounding box center [181, 446] width 31 height 14
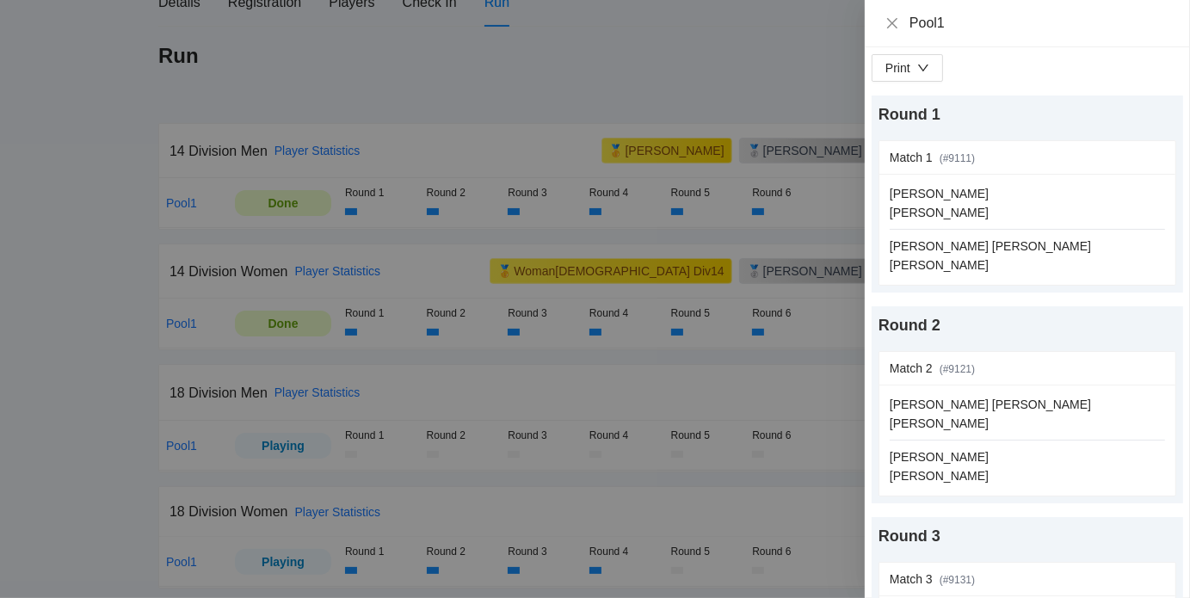
click at [15, 390] on div at bounding box center [595, 299] width 1190 height 598
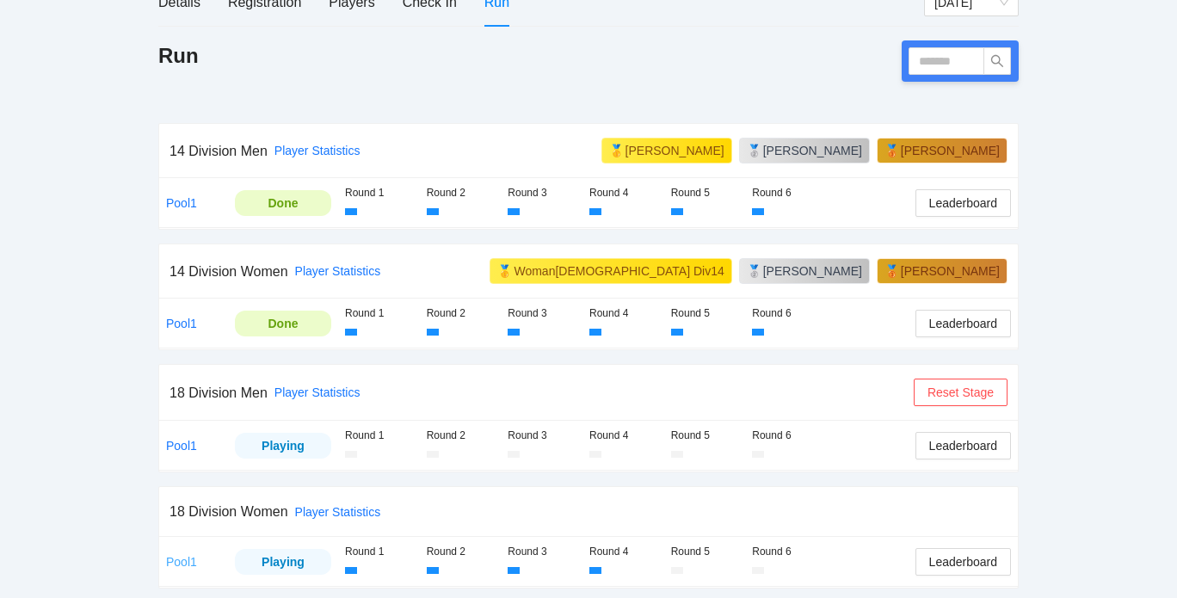
click at [168, 555] on link "Pool1" at bounding box center [181, 562] width 31 height 14
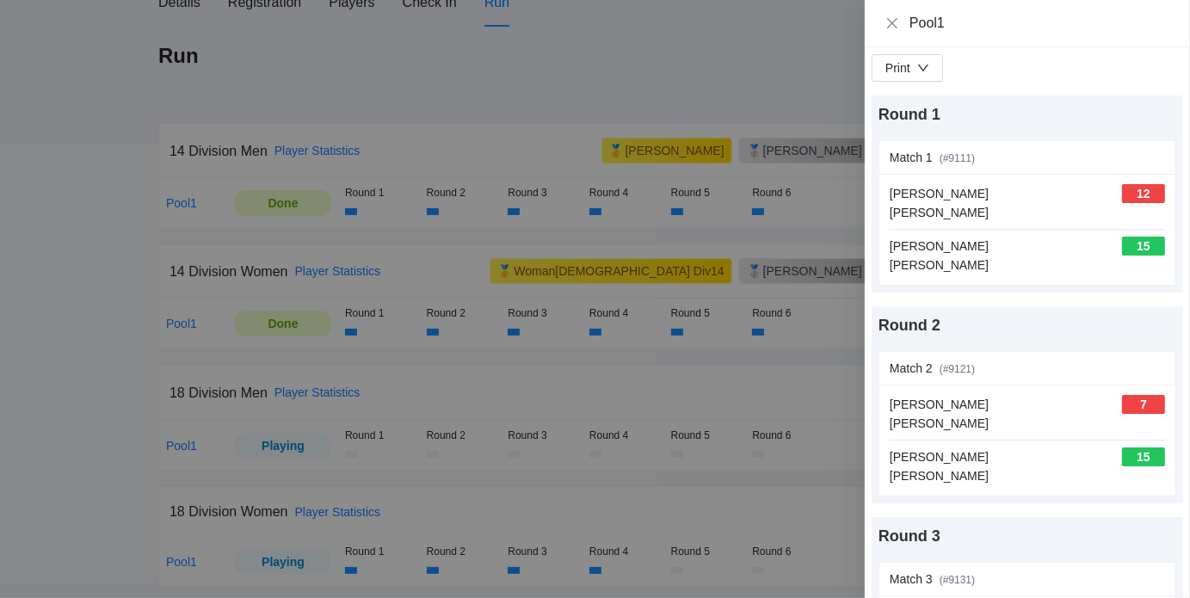
click at [0, 465] on div at bounding box center [595, 299] width 1190 height 598
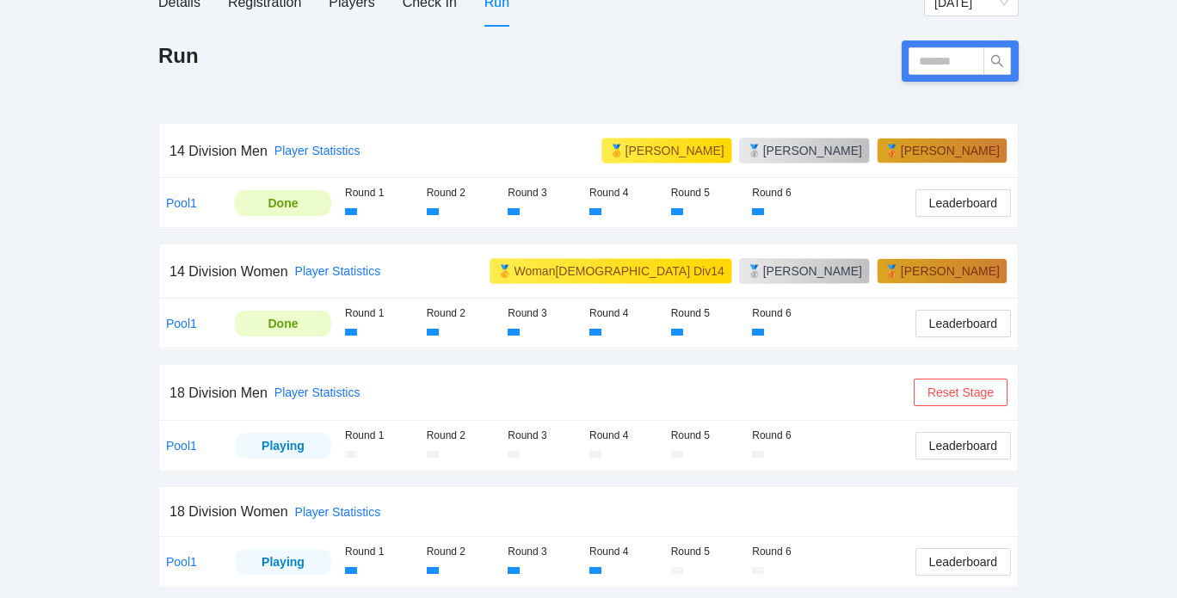
click at [180, 449] on td "Pool1" at bounding box center [193, 445] width 69 height 49
click at [177, 444] on link "Pool1" at bounding box center [181, 446] width 31 height 14
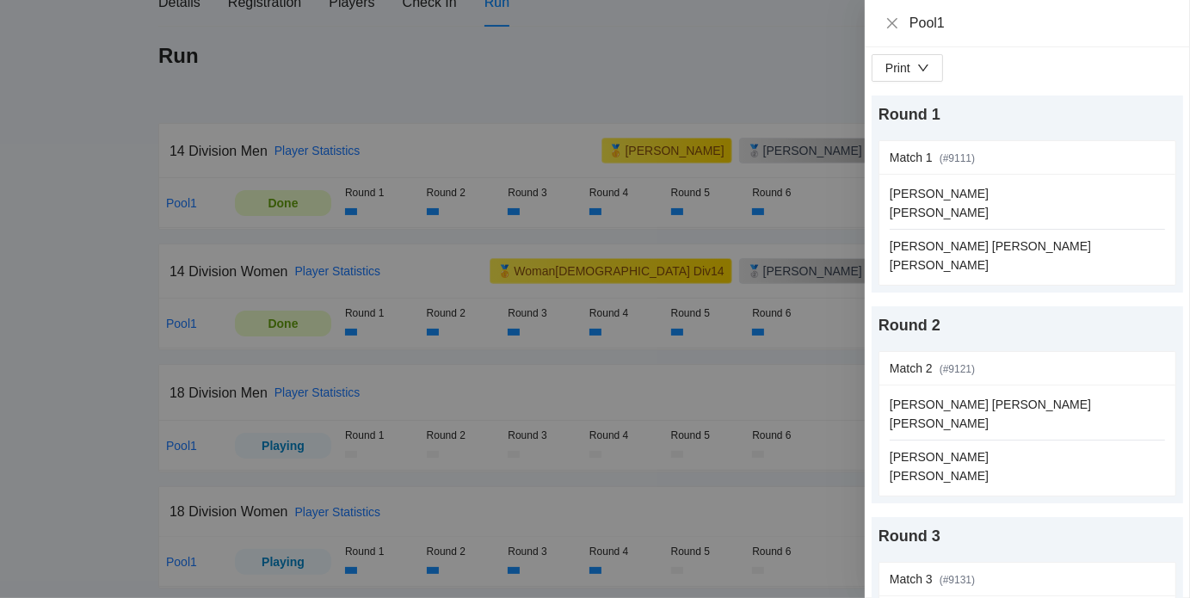
click at [397, 495] on div at bounding box center [595, 299] width 1190 height 598
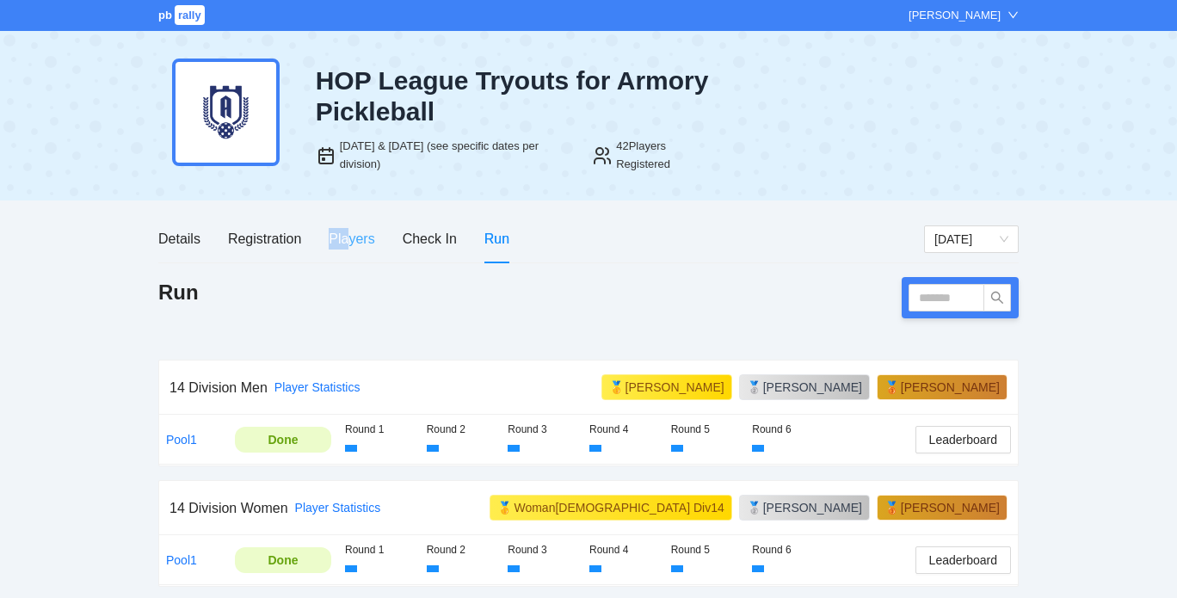
drag, startPoint x: 315, startPoint y: 231, endPoint x: 345, endPoint y: 231, distance: 30.1
click at [345, 231] on div "Details Registration Players Check In Run" at bounding box center [333, 238] width 351 height 49
click at [345, 231] on div "Players" at bounding box center [352, 239] width 46 height 22
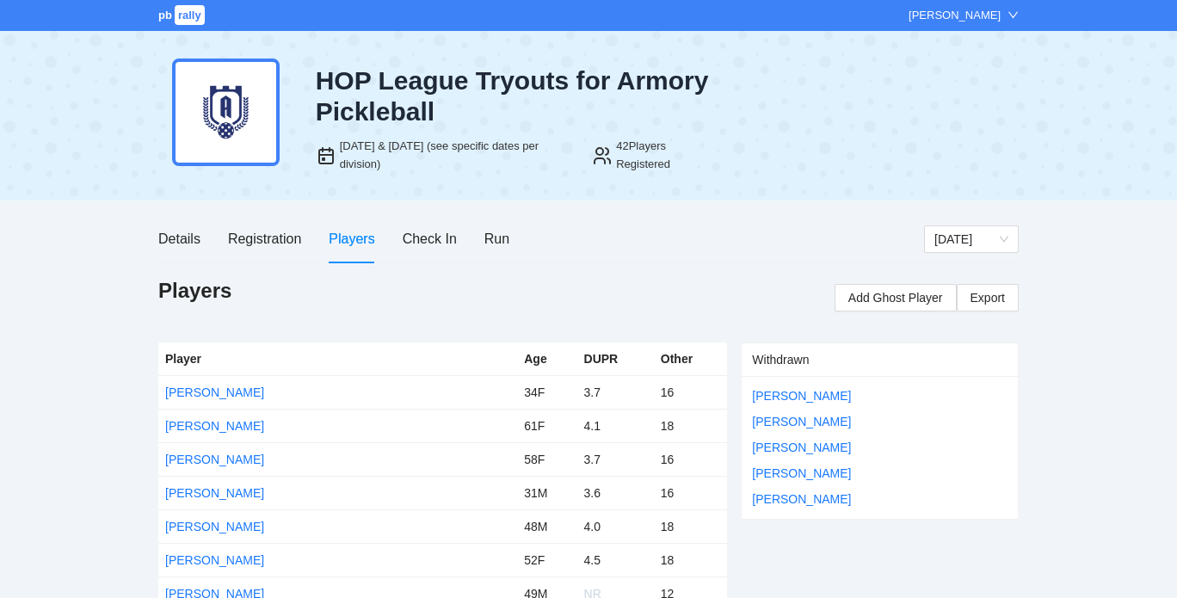
click at [223, 238] on div "Details Registration Players Check In Run" at bounding box center [333, 238] width 351 height 49
click at [178, 241] on div "Details" at bounding box center [179, 239] width 42 height 22
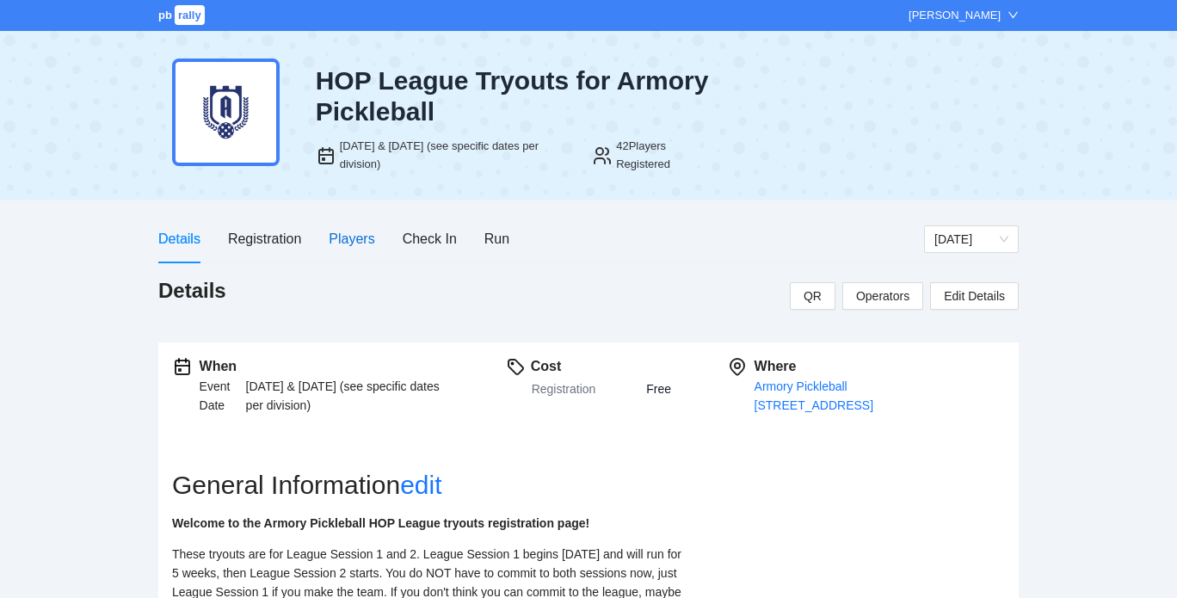
click at [354, 245] on div "Players" at bounding box center [352, 239] width 46 height 22
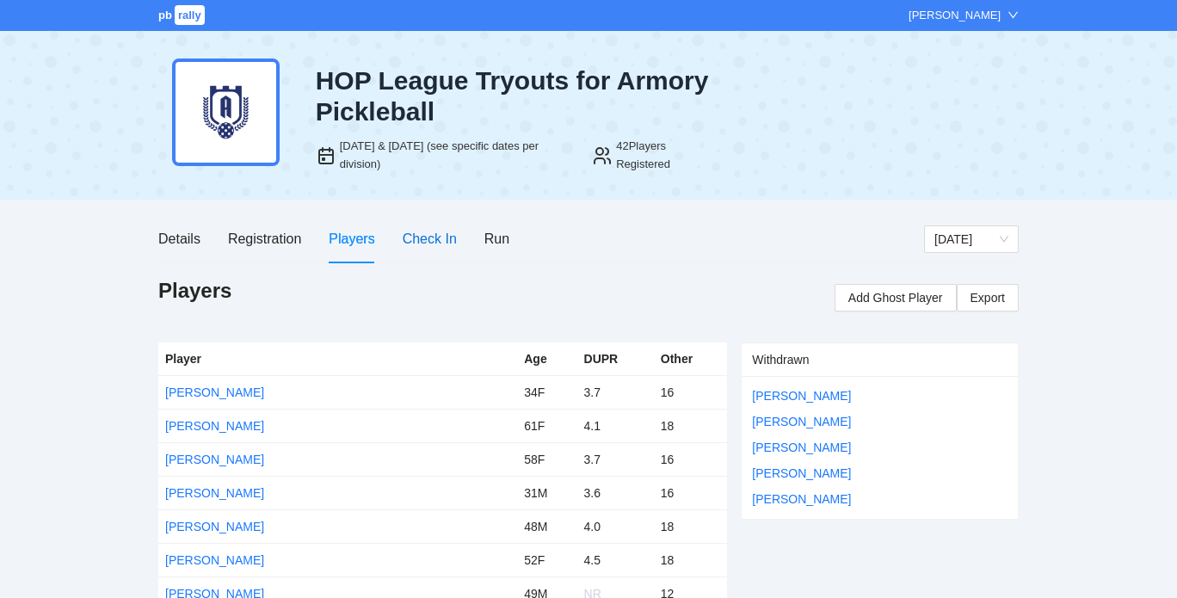
click at [450, 231] on div "Check In" at bounding box center [430, 239] width 54 height 22
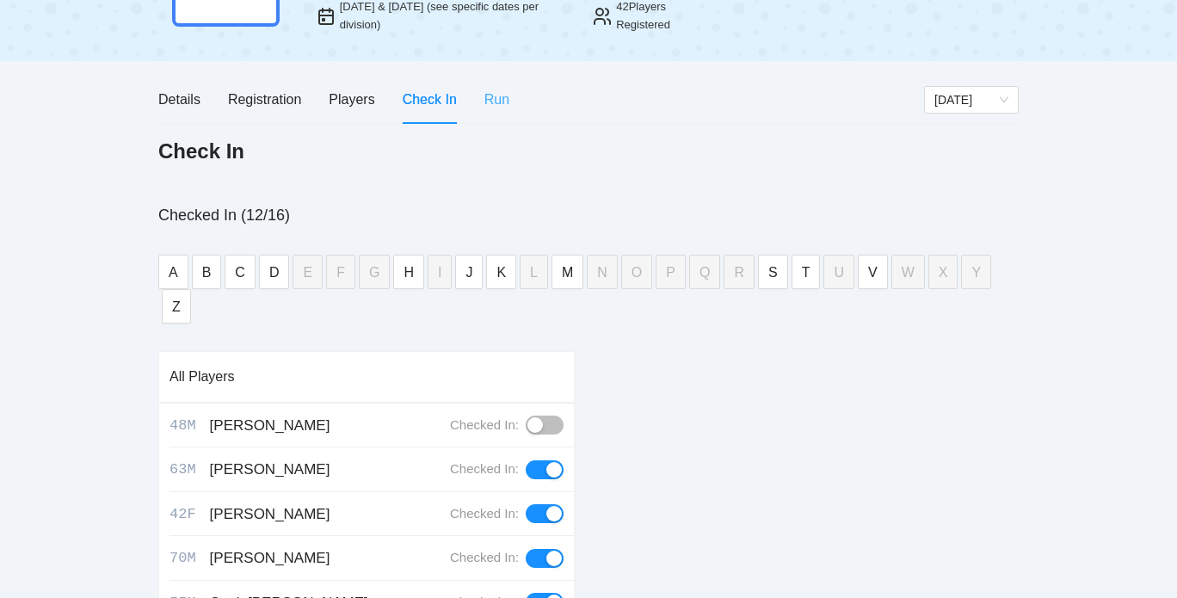
scroll to position [140, 0]
click at [504, 96] on div "Run" at bounding box center [496, 99] width 25 height 22
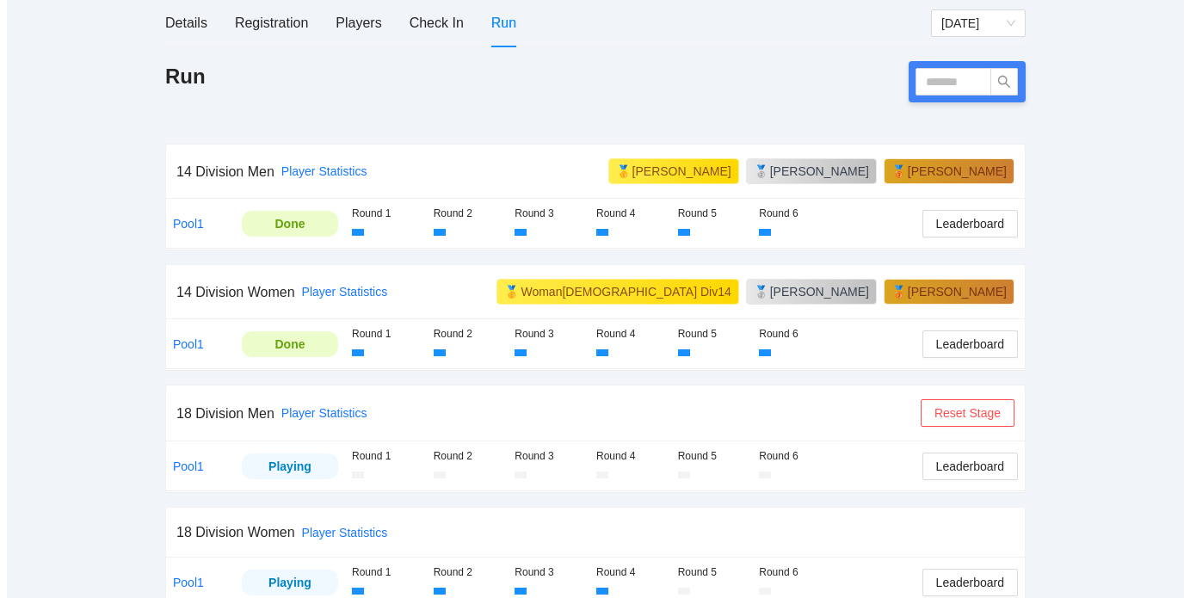
scroll to position [237, 0]
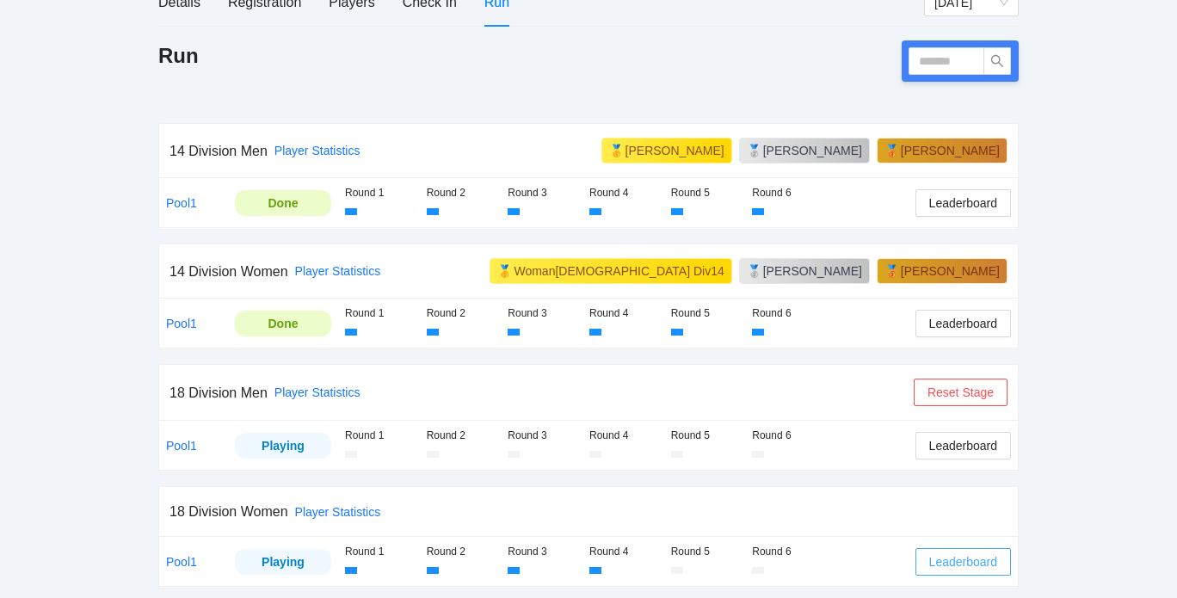
drag, startPoint x: 961, startPoint y: 551, endPoint x: 987, endPoint y: 581, distance: 39.6
click at [987, 581] on td "Leaderboard" at bounding box center [962, 561] width 109 height 49
click at [949, 552] on span "Leaderboard" at bounding box center [963, 561] width 68 height 19
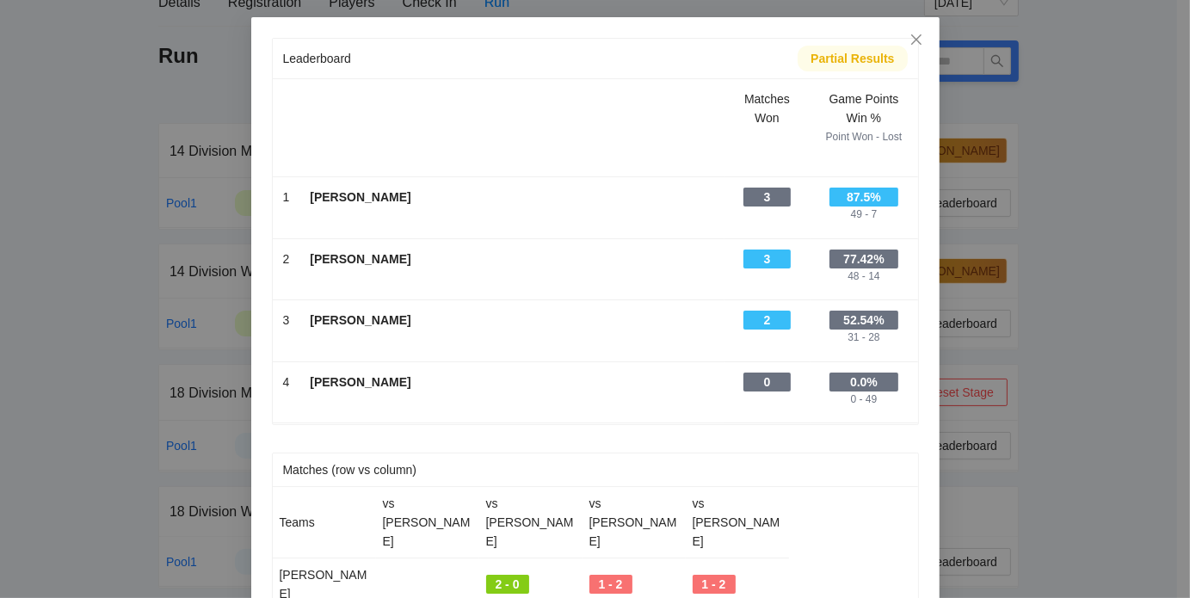
click at [949, 550] on div "Leaderboard Partial Results Scroll right to see all columns → Matches Won Game …" at bounding box center [595, 299] width 1190 height 598
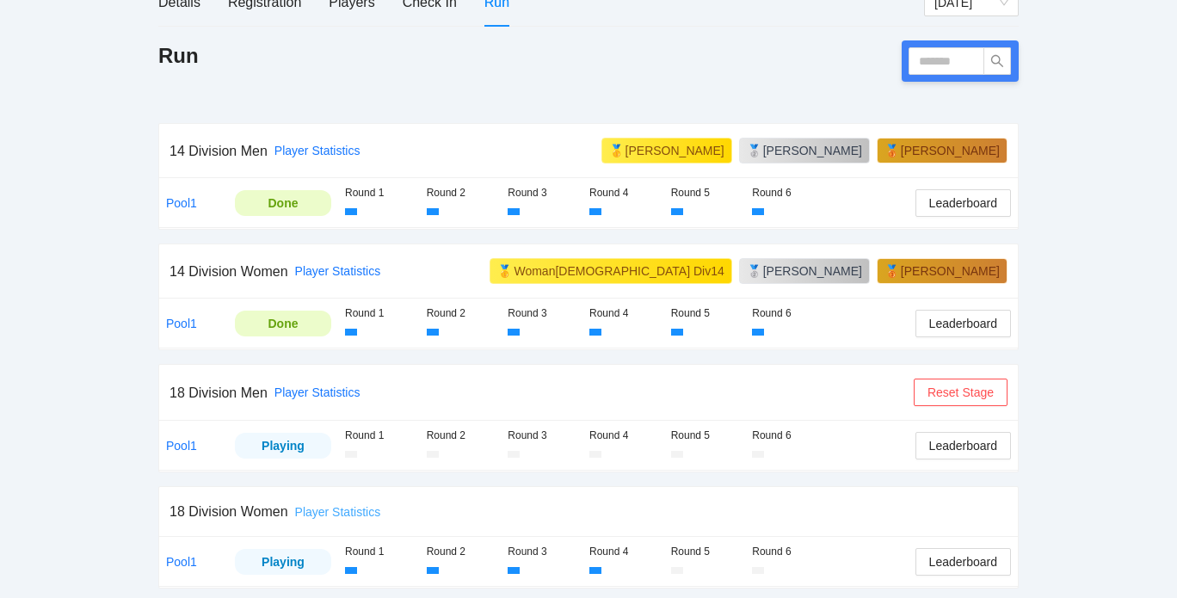
click at [324, 512] on link "Player Statistics" at bounding box center [338, 512] width 86 height 14
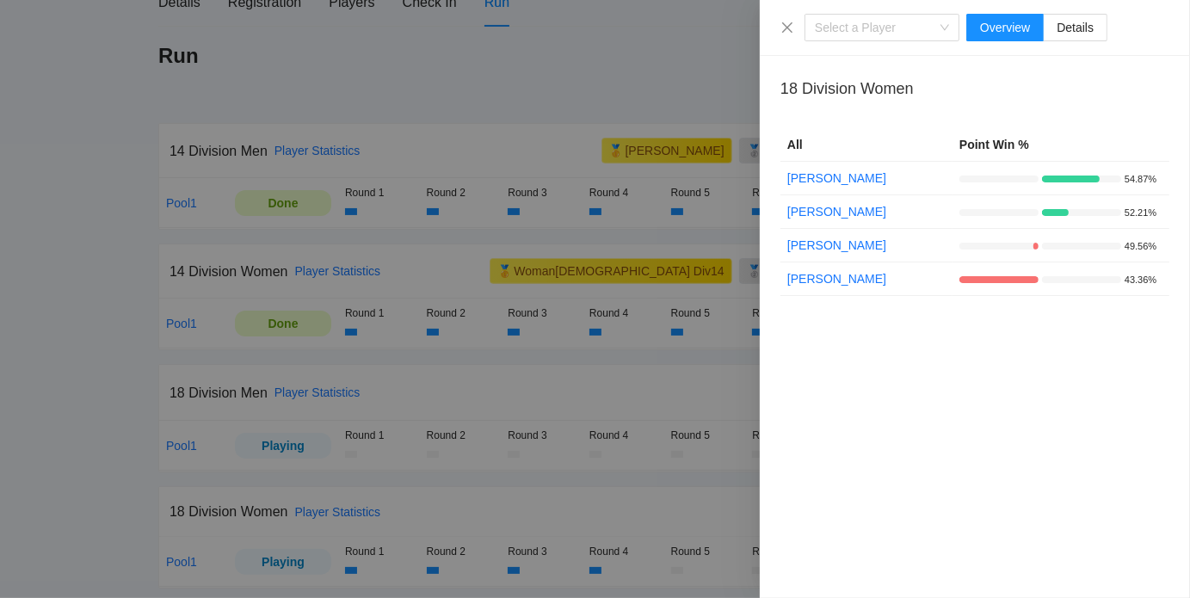
click at [352, 501] on div at bounding box center [595, 299] width 1190 height 598
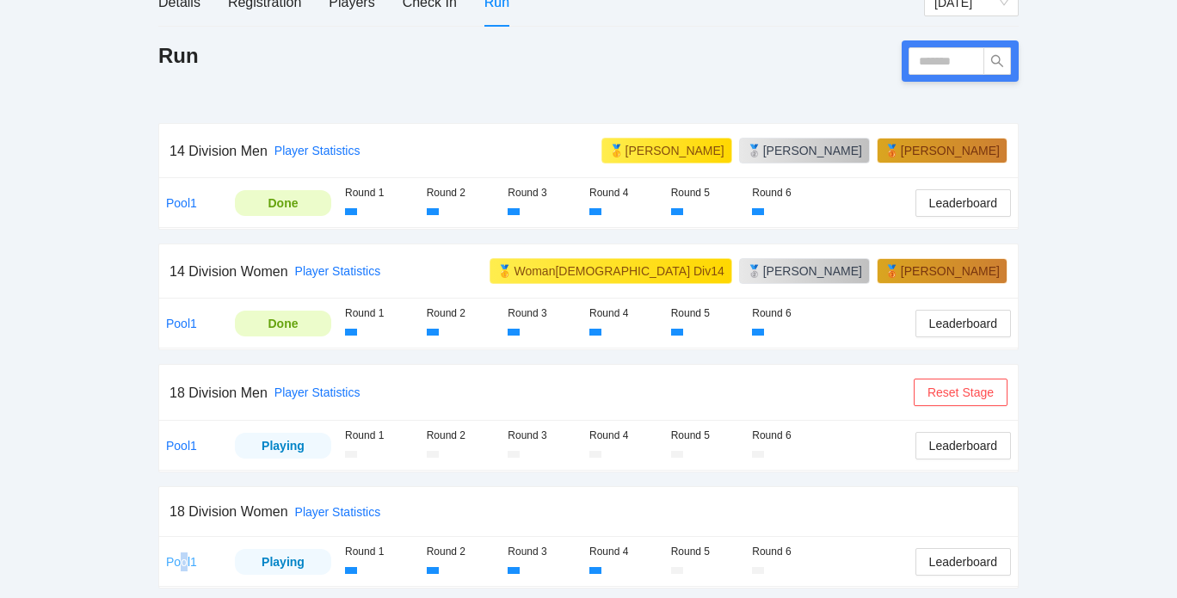
drag, startPoint x: 185, startPoint y: 564, endPoint x: 174, endPoint y: 557, distance: 13.1
click at [174, 557] on td "Pool1" at bounding box center [193, 561] width 69 height 49
click at [174, 557] on link "Pool1" at bounding box center [181, 562] width 31 height 14
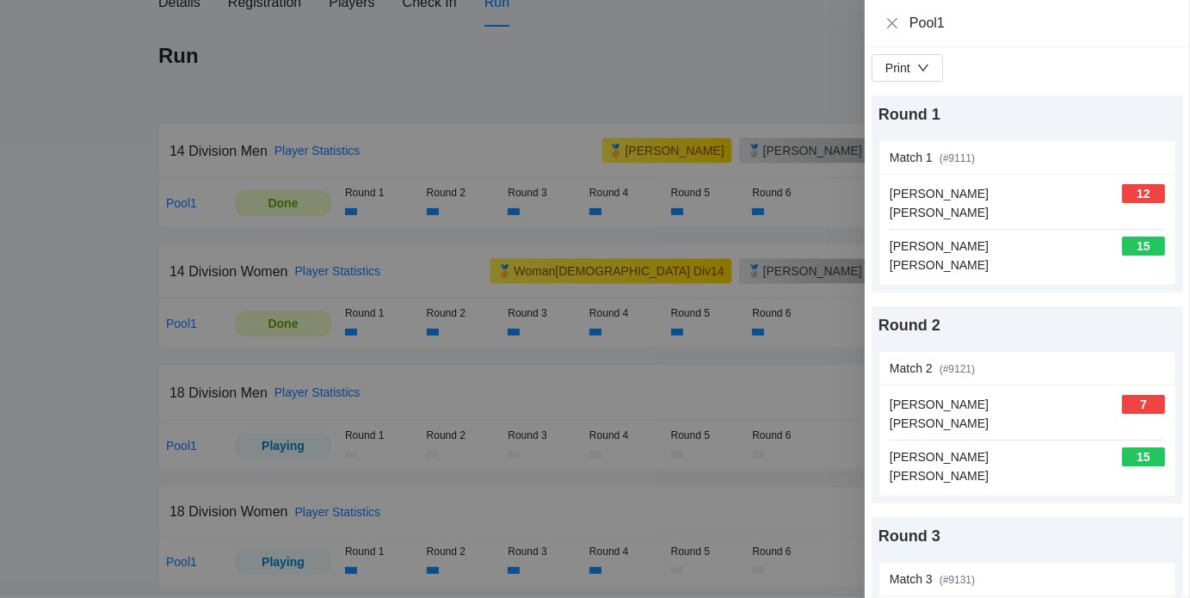
click at [460, 265] on div at bounding box center [595, 299] width 1190 height 598
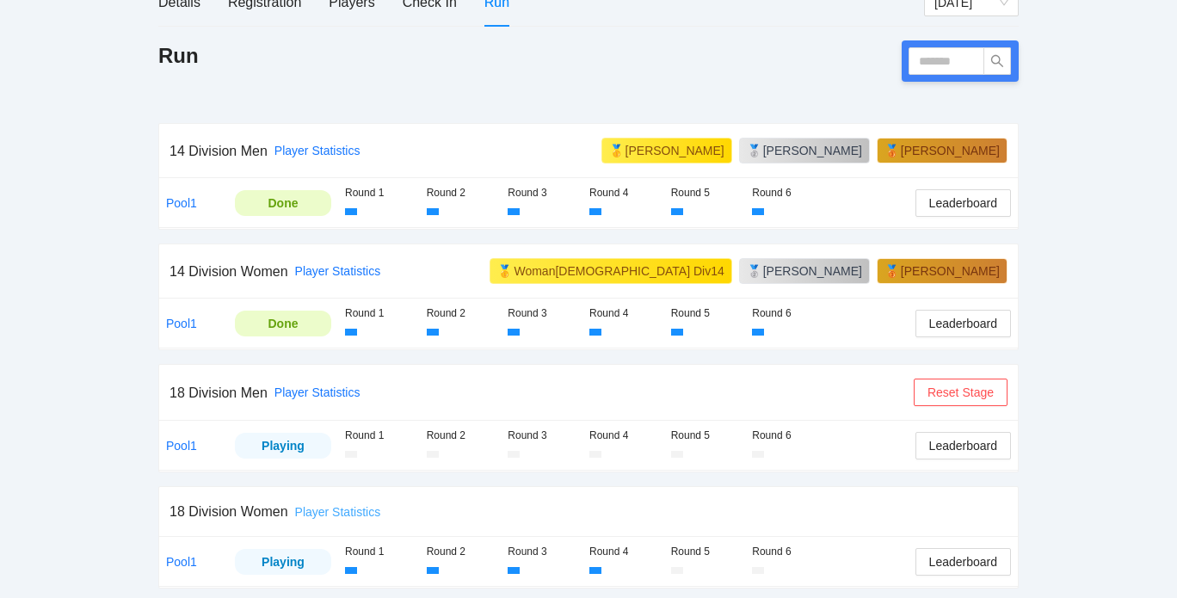
click at [348, 508] on link "Player Statistics" at bounding box center [338, 512] width 86 height 14
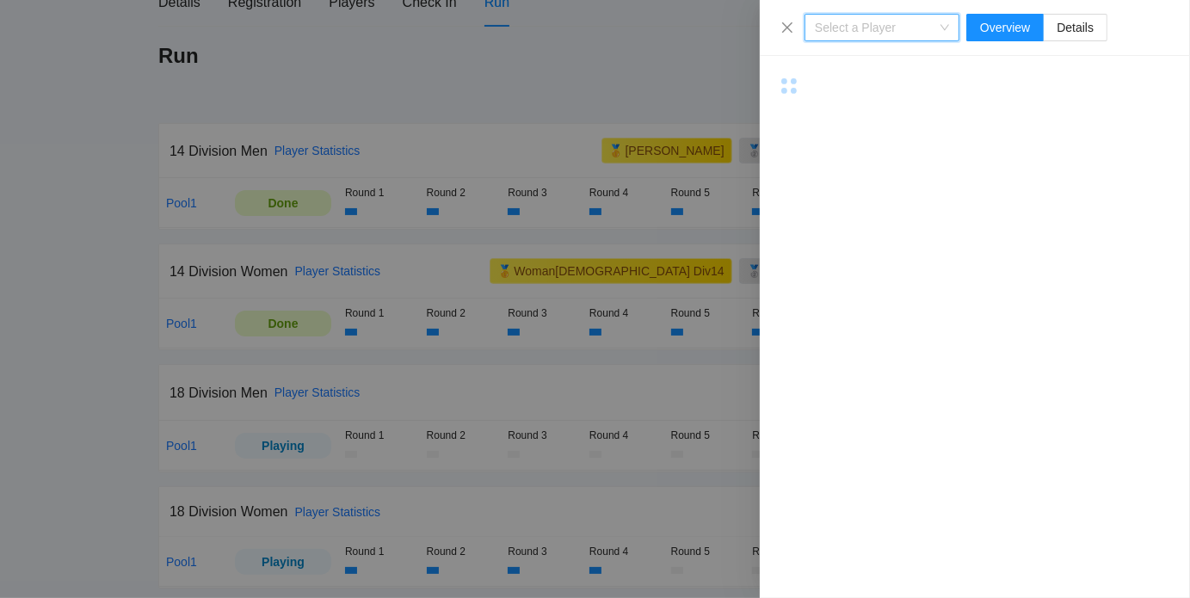
click at [349, 507] on div at bounding box center [595, 299] width 1190 height 598
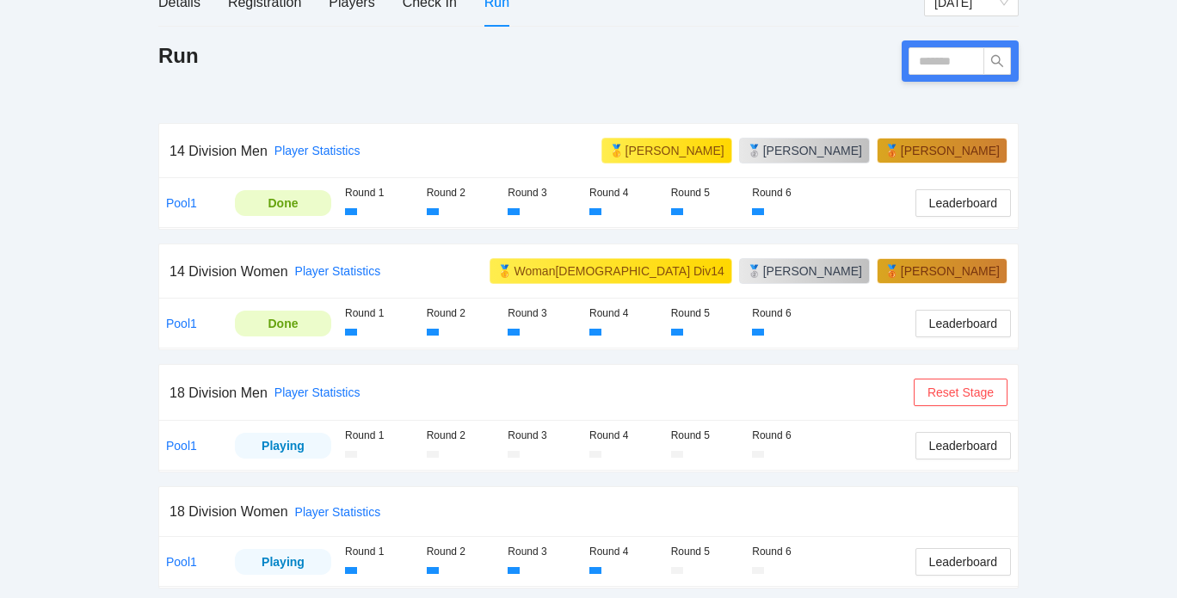
click at [186, 565] on td "Pool1" at bounding box center [193, 561] width 69 height 49
click at [186, 561] on td "Pool1" at bounding box center [193, 561] width 69 height 49
drag, startPoint x: 186, startPoint y: 561, endPoint x: 163, endPoint y: 559, distance: 22.4
click at [163, 559] on td "Pool1" at bounding box center [193, 561] width 69 height 49
click at [184, 546] on td "Pool1" at bounding box center [193, 561] width 69 height 49
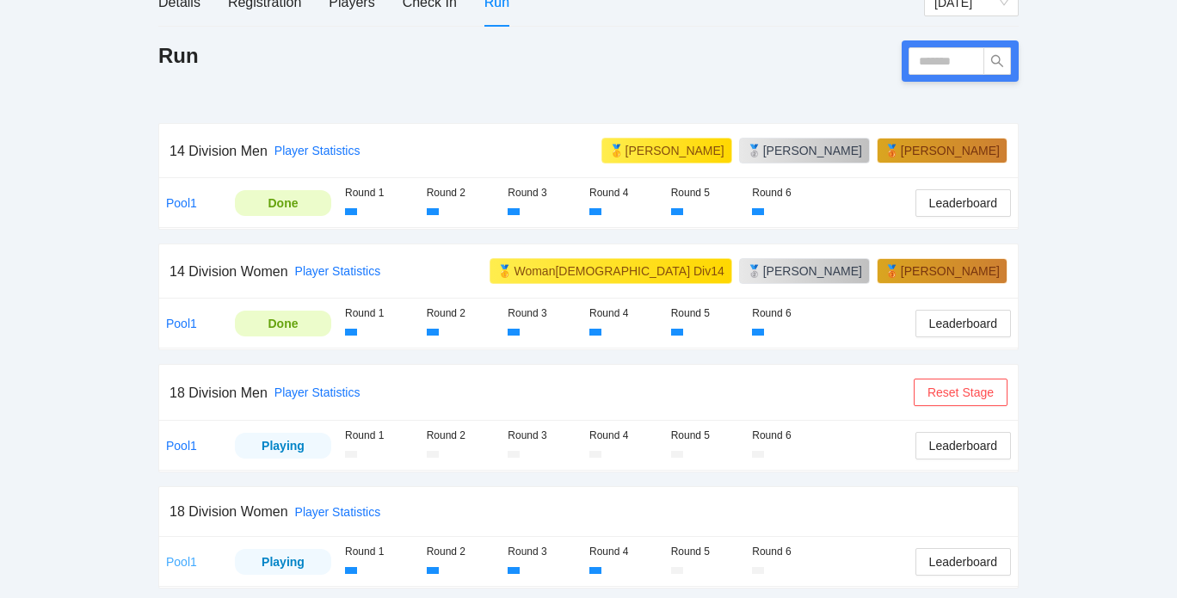
click at [182, 558] on link "Pool1" at bounding box center [181, 562] width 31 height 14
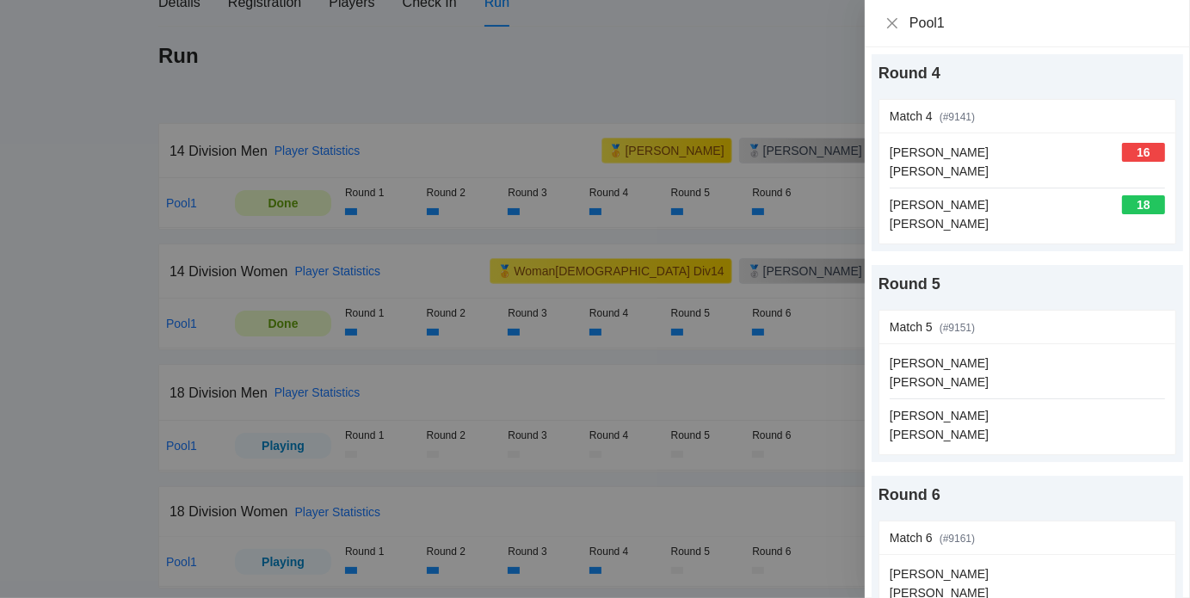
scroll to position [750, 0]
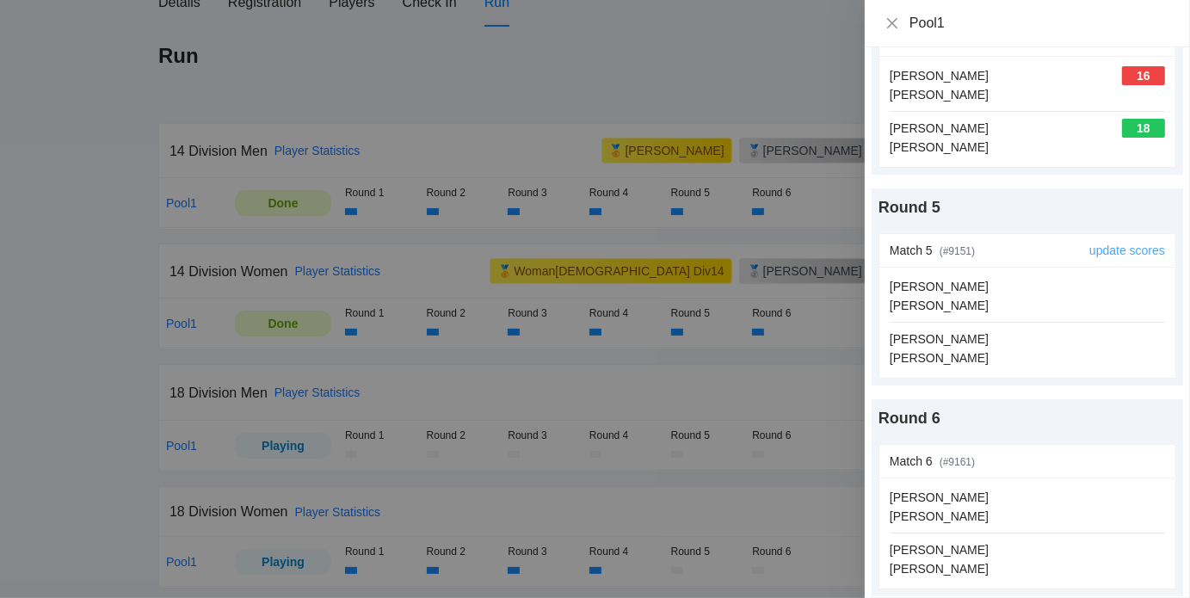
click at [1129, 243] on link "update scores" at bounding box center [1127, 250] width 76 height 14
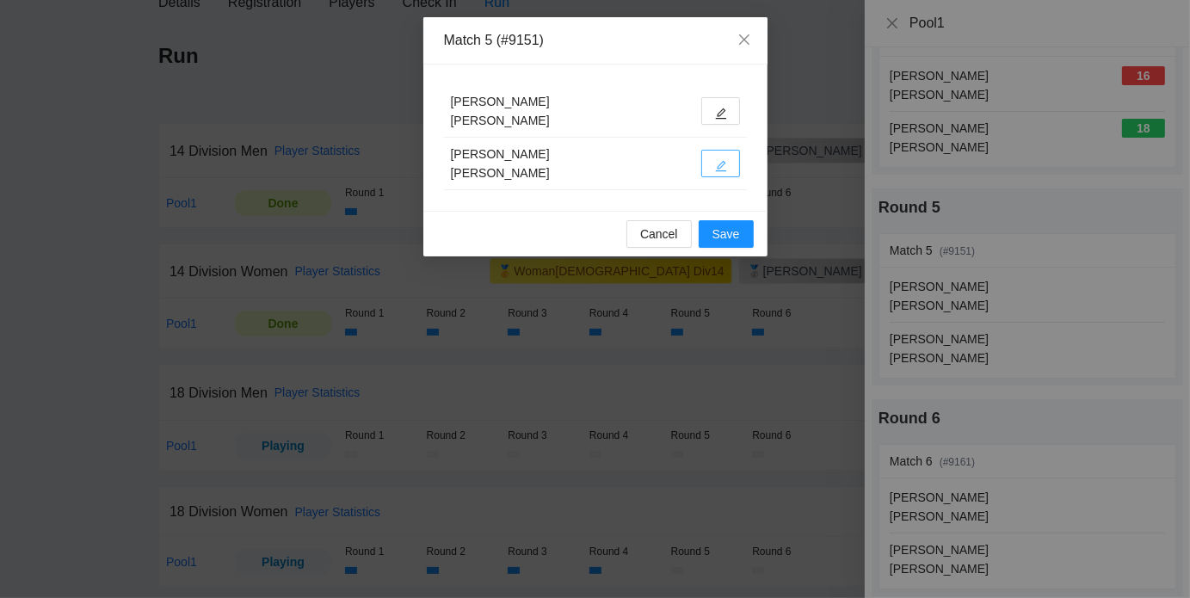
click at [718, 156] on button "button" at bounding box center [720, 164] width 39 height 28
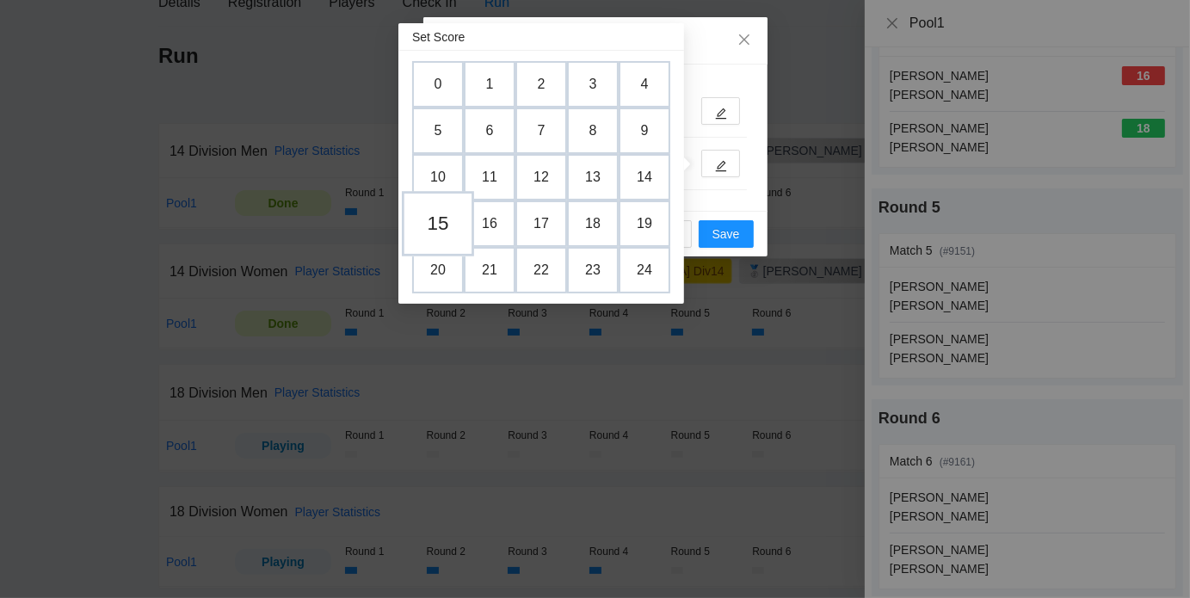
click at [440, 218] on td "15" at bounding box center [438, 224] width 72 height 65
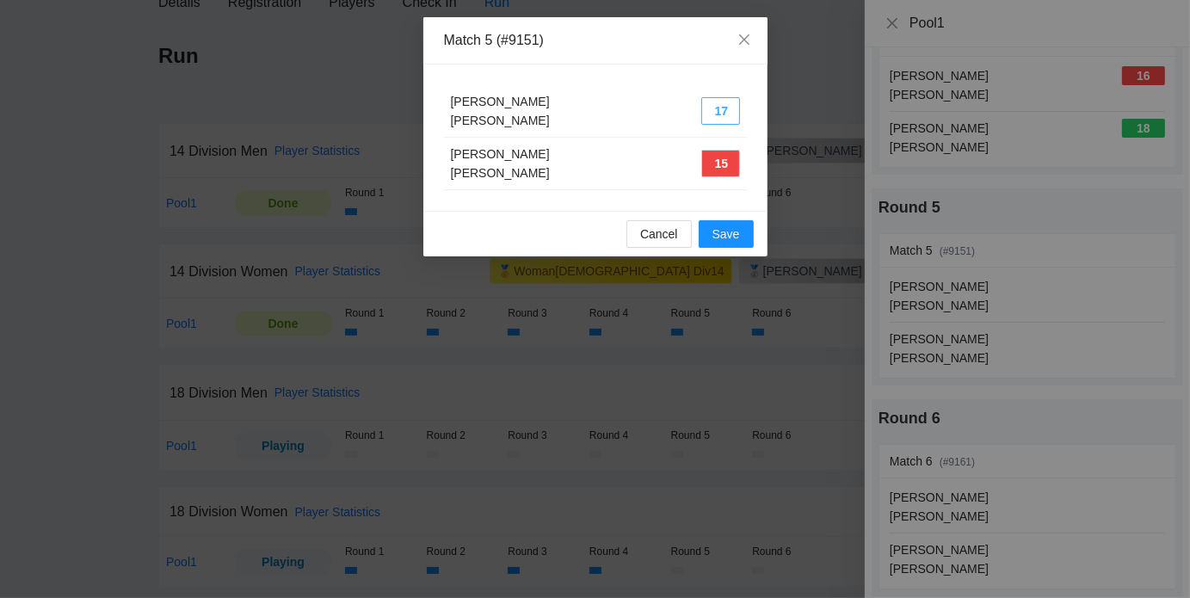
click at [716, 106] on button "17" at bounding box center [720, 111] width 39 height 28
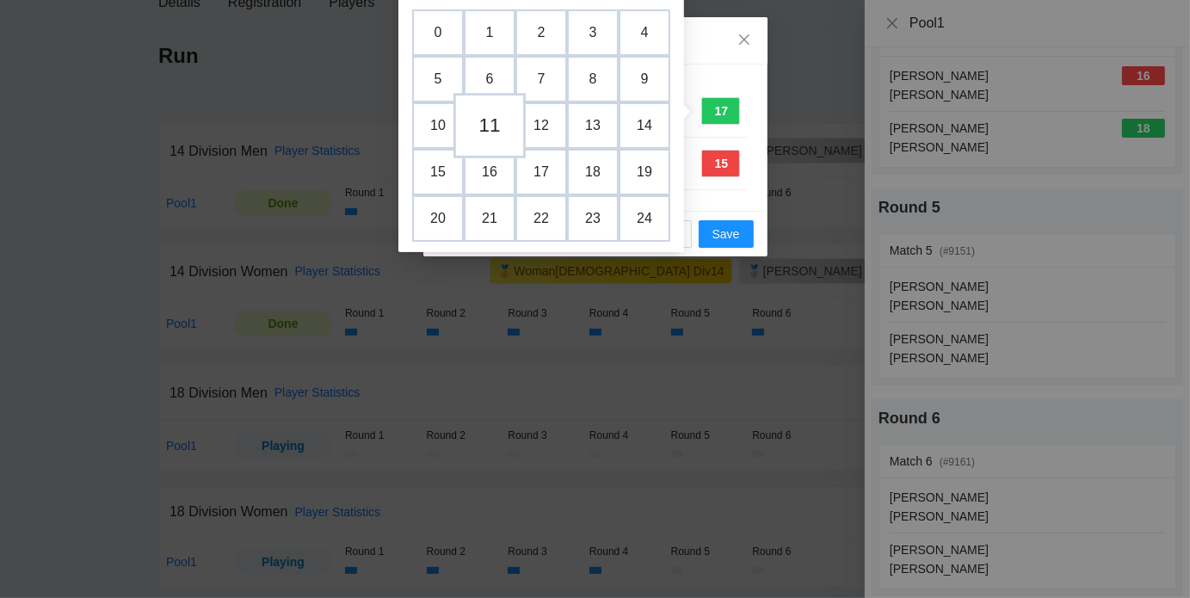
click at [494, 120] on td "11" at bounding box center [489, 126] width 72 height 65
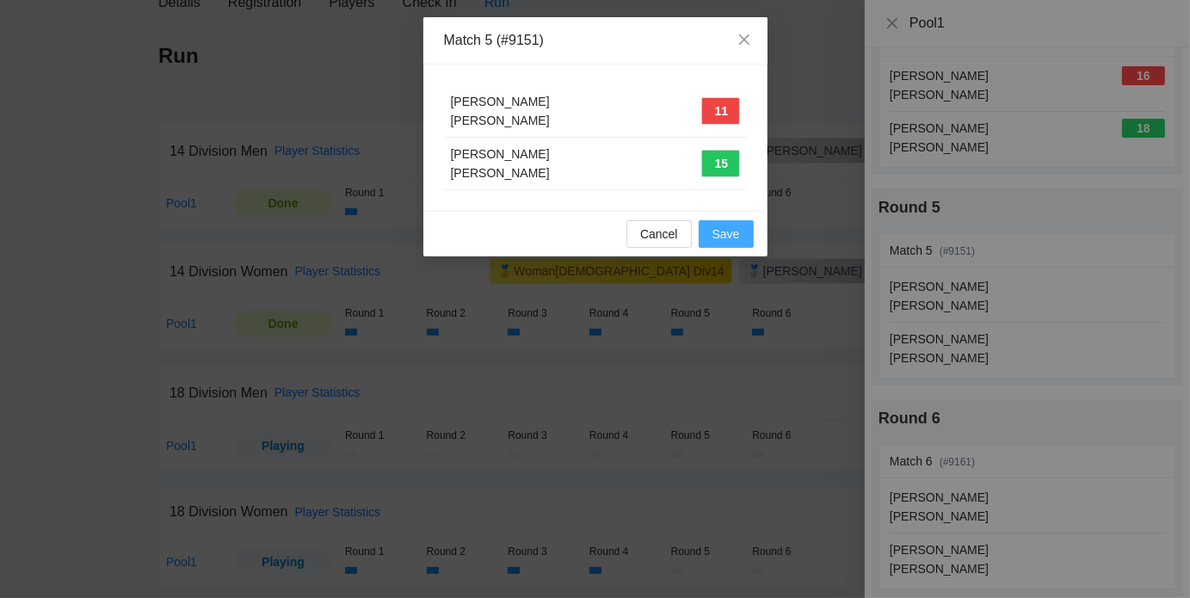
click at [724, 228] on span "Save" at bounding box center [726, 233] width 28 height 19
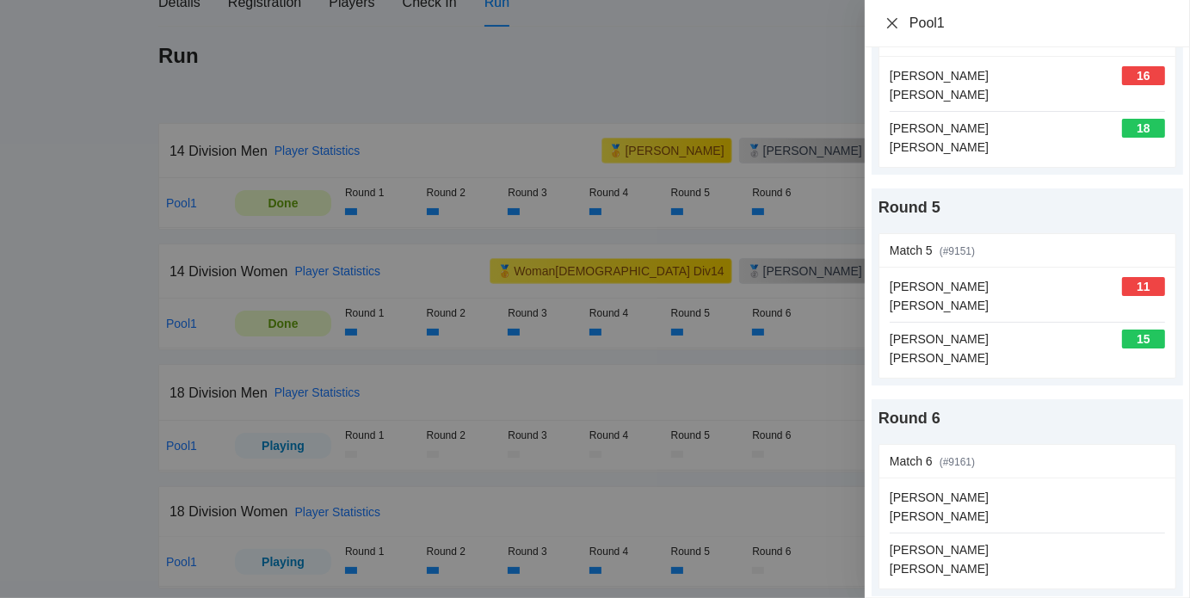
click at [887, 17] on icon "close" at bounding box center [892, 23] width 14 height 14
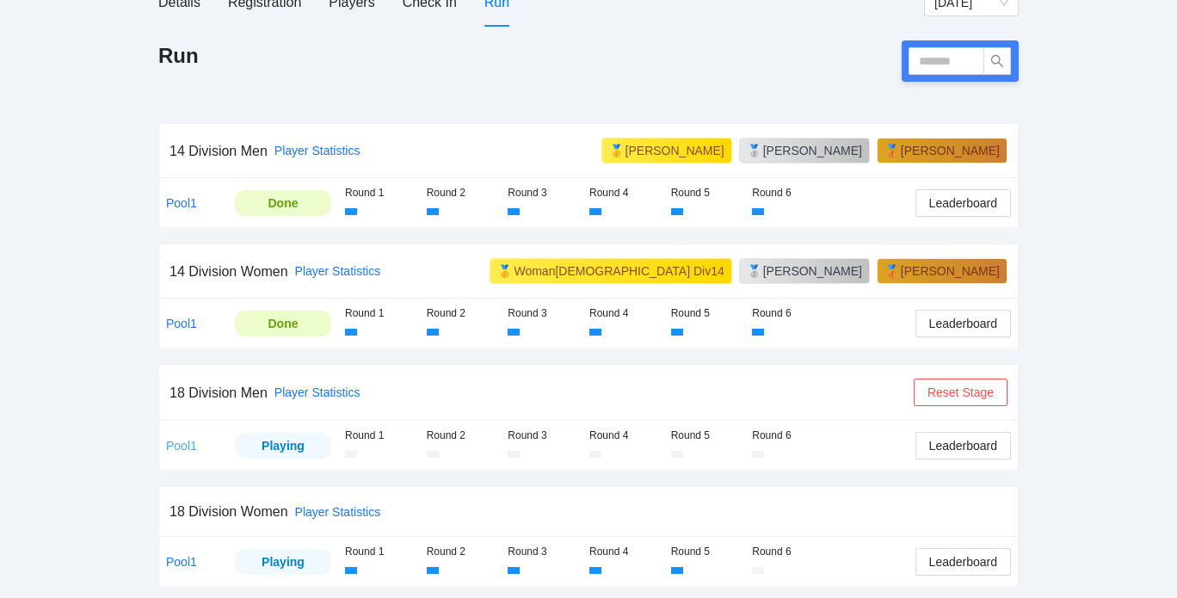
click at [177, 441] on link "Pool1" at bounding box center [181, 446] width 31 height 14
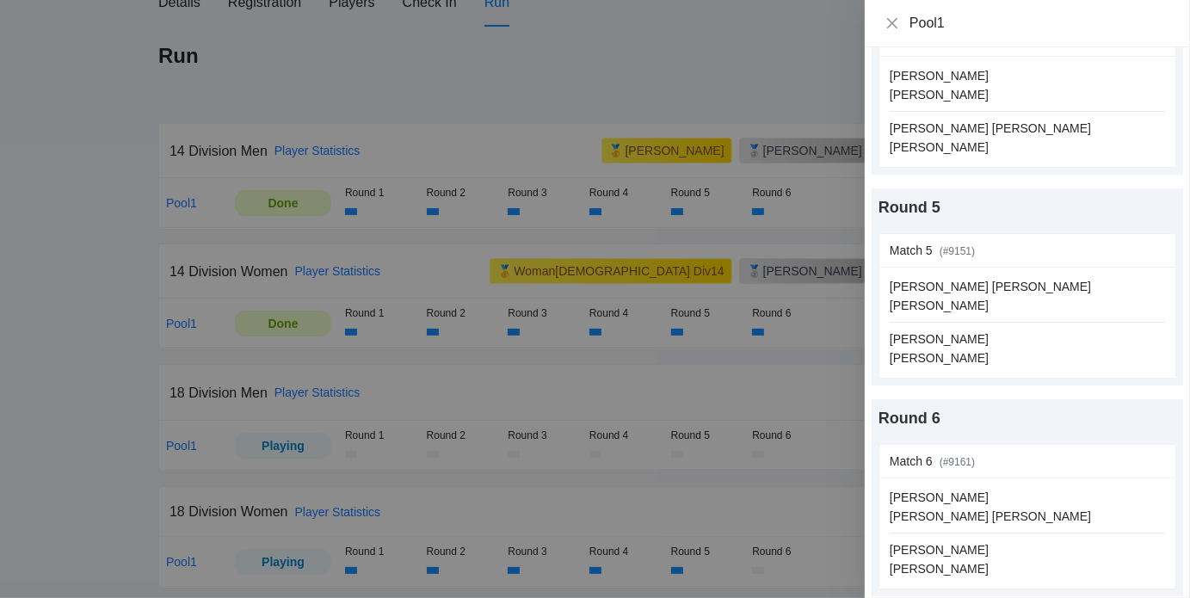
click at [146, 470] on div at bounding box center [595, 299] width 1190 height 598
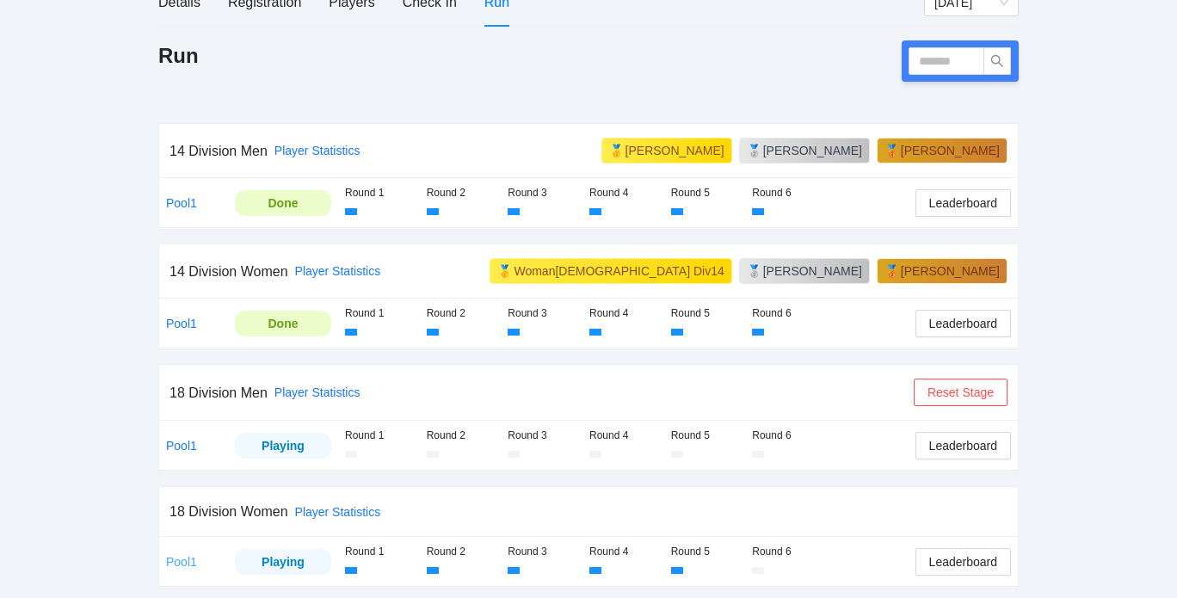
click at [192, 563] on link "Pool1" at bounding box center [181, 562] width 31 height 14
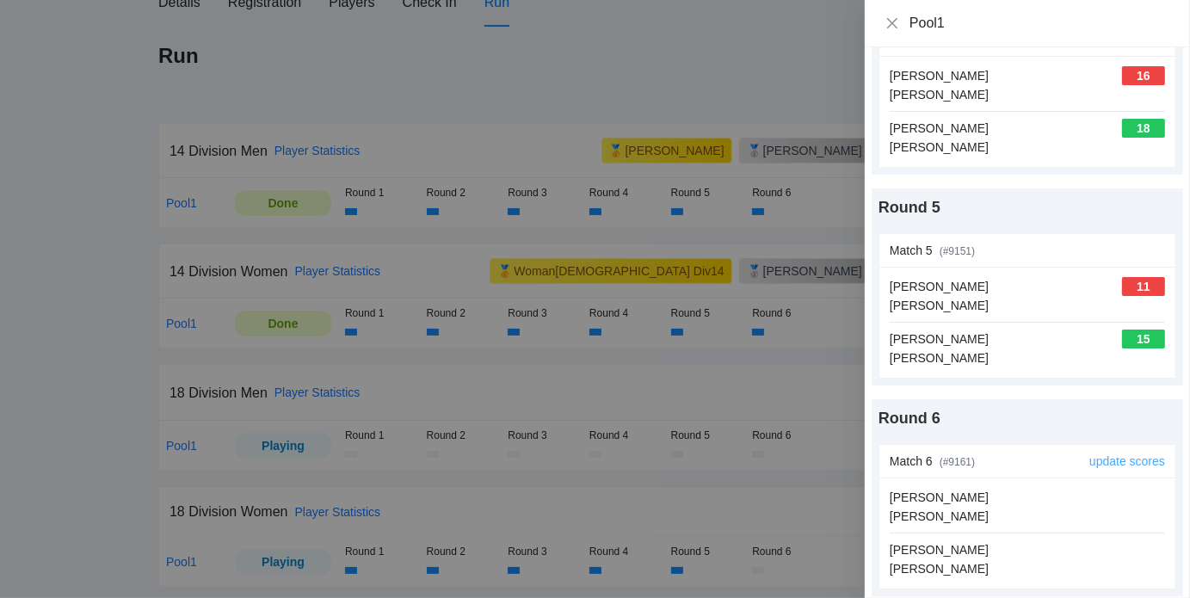
click at [1097, 455] on link "update scores" at bounding box center [1127, 461] width 76 height 14
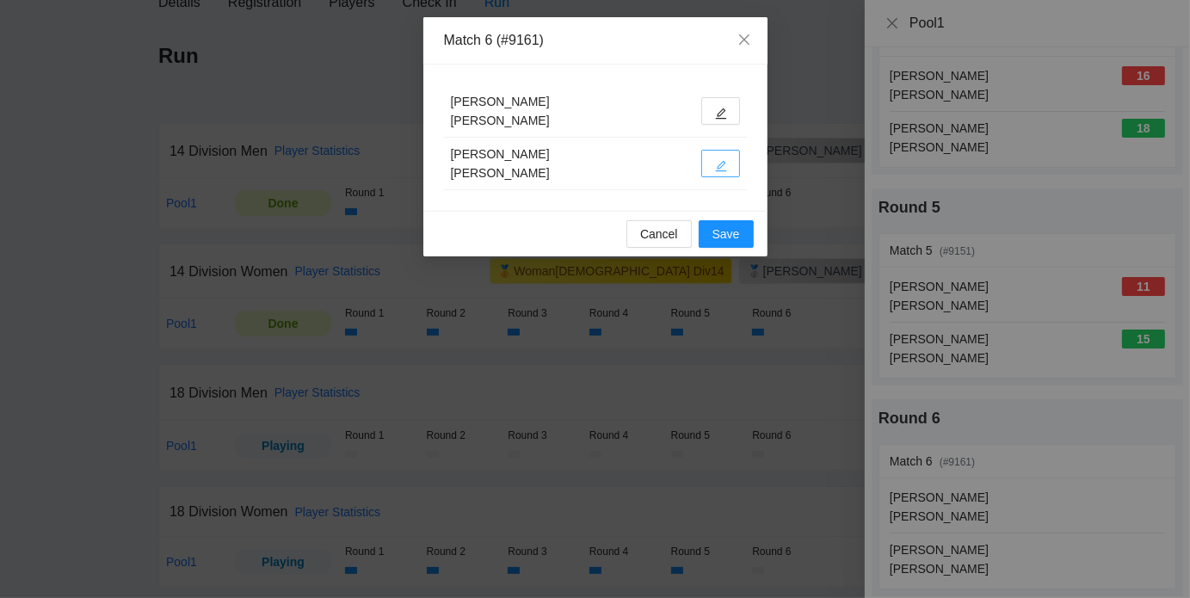
click at [716, 163] on icon "edit" at bounding box center [721, 166] width 12 height 12
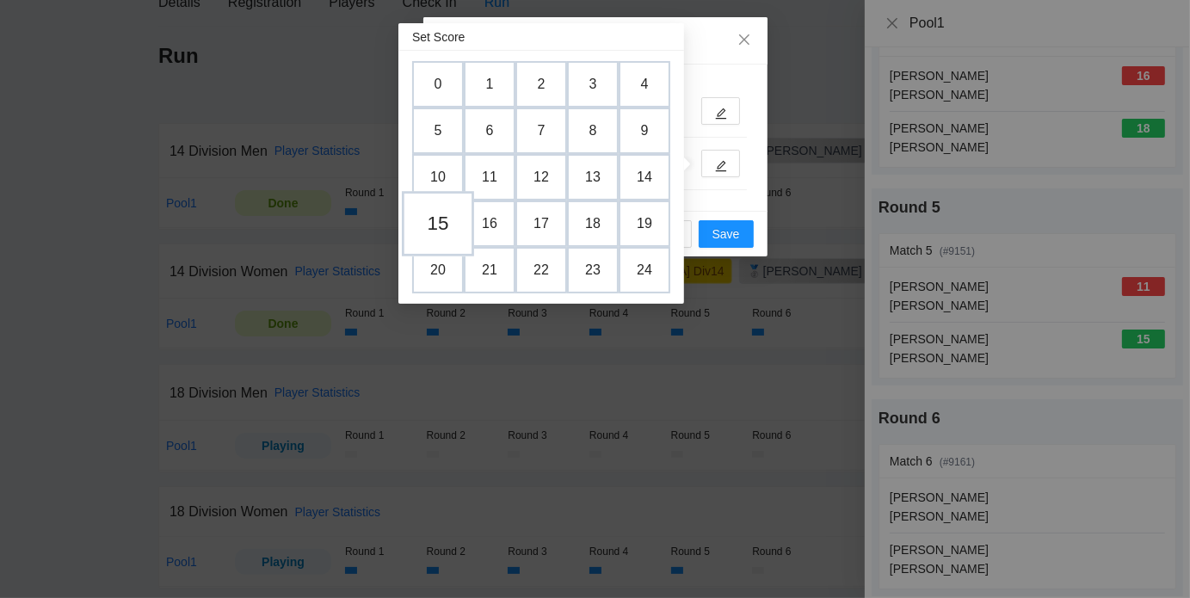
click at [440, 219] on td "15" at bounding box center [438, 224] width 72 height 65
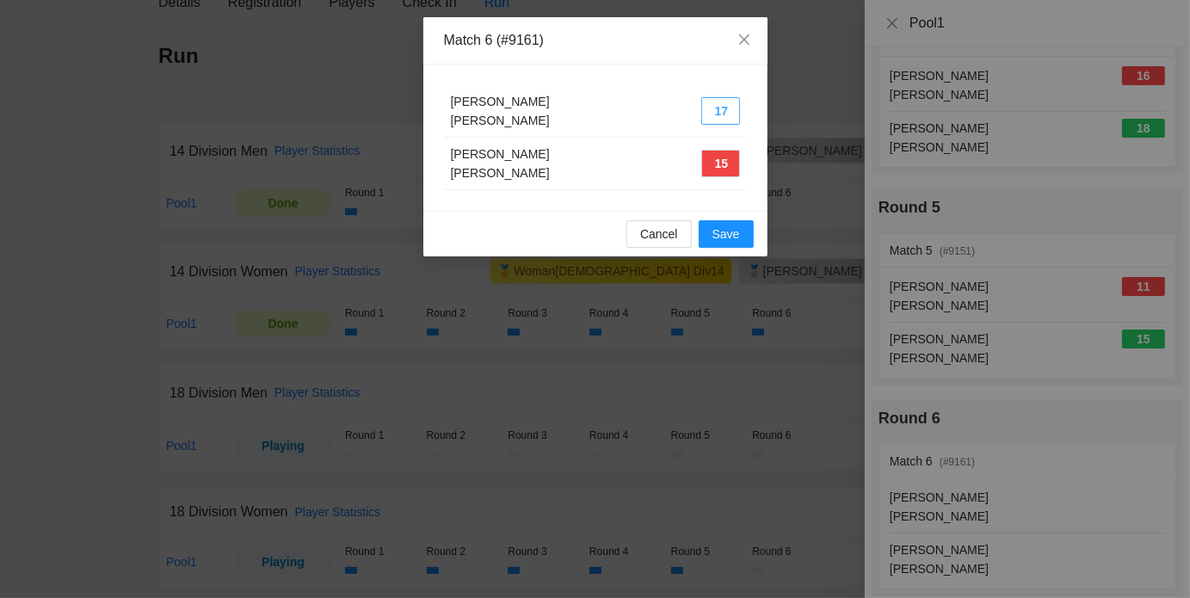
click at [724, 106] on button "17" at bounding box center [720, 111] width 39 height 28
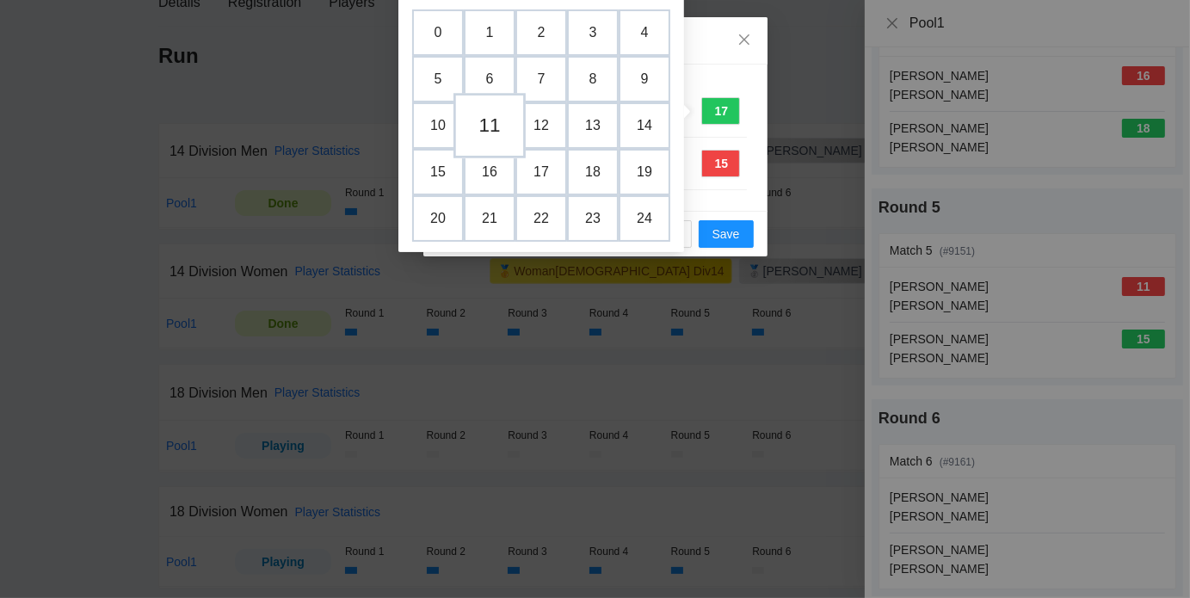
click at [495, 125] on td "11" at bounding box center [489, 126] width 72 height 65
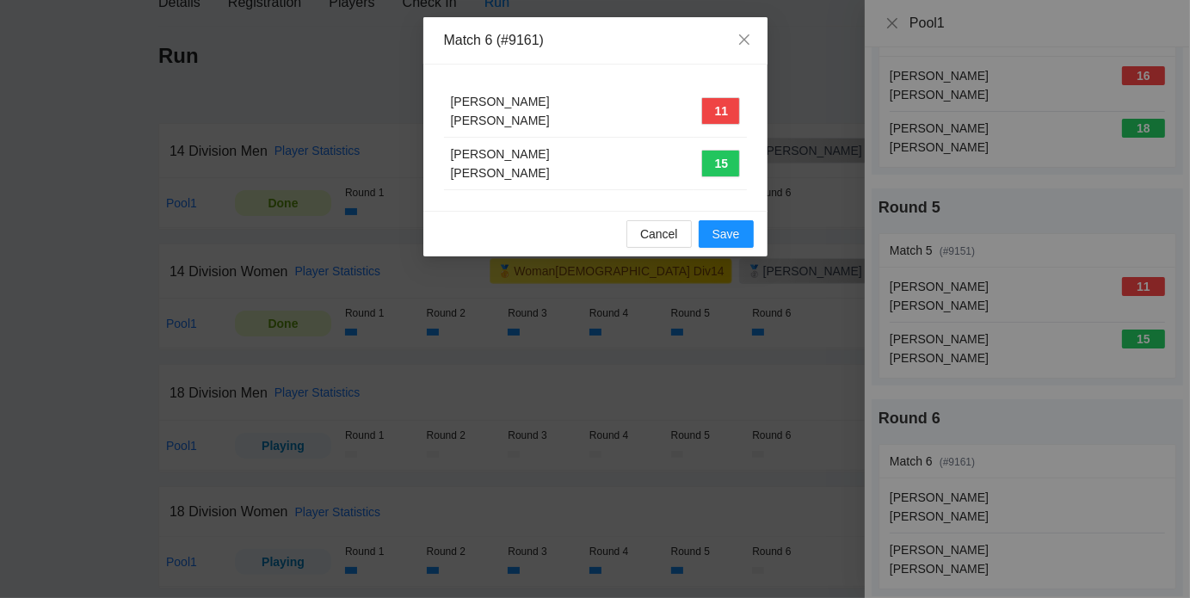
click at [605, 59] on div "Match 6 (#9161)" at bounding box center [595, 40] width 344 height 47
click at [736, 226] on span "Save" at bounding box center [726, 233] width 28 height 19
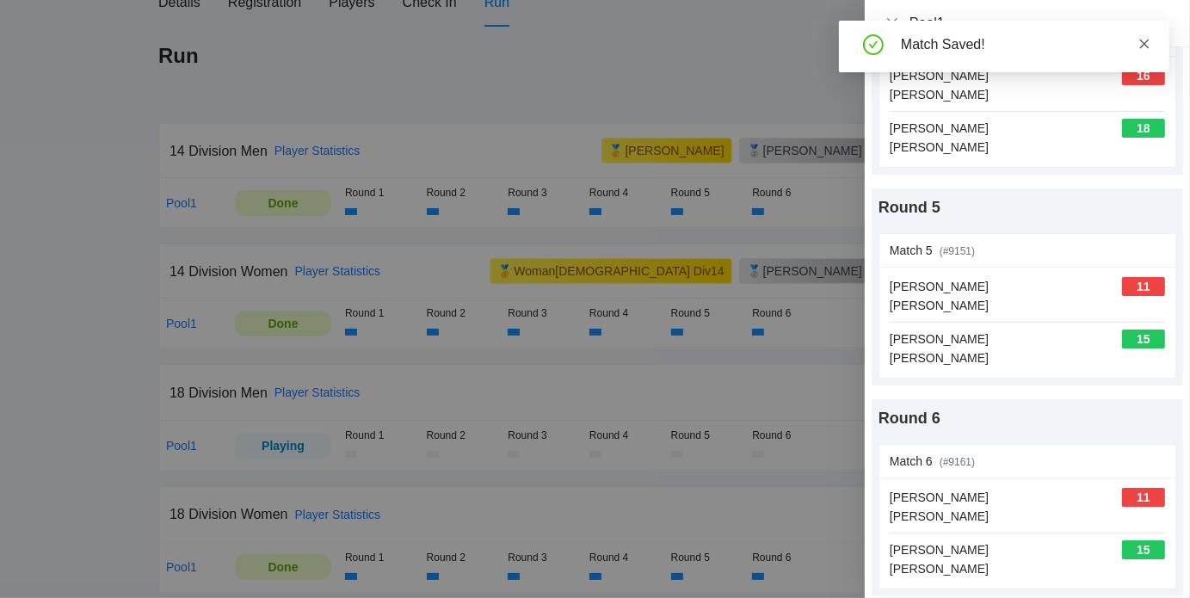
click at [1140, 39] on icon "close" at bounding box center [1144, 44] width 12 height 12
click at [891, 24] on icon "close" at bounding box center [892, 22] width 10 height 10
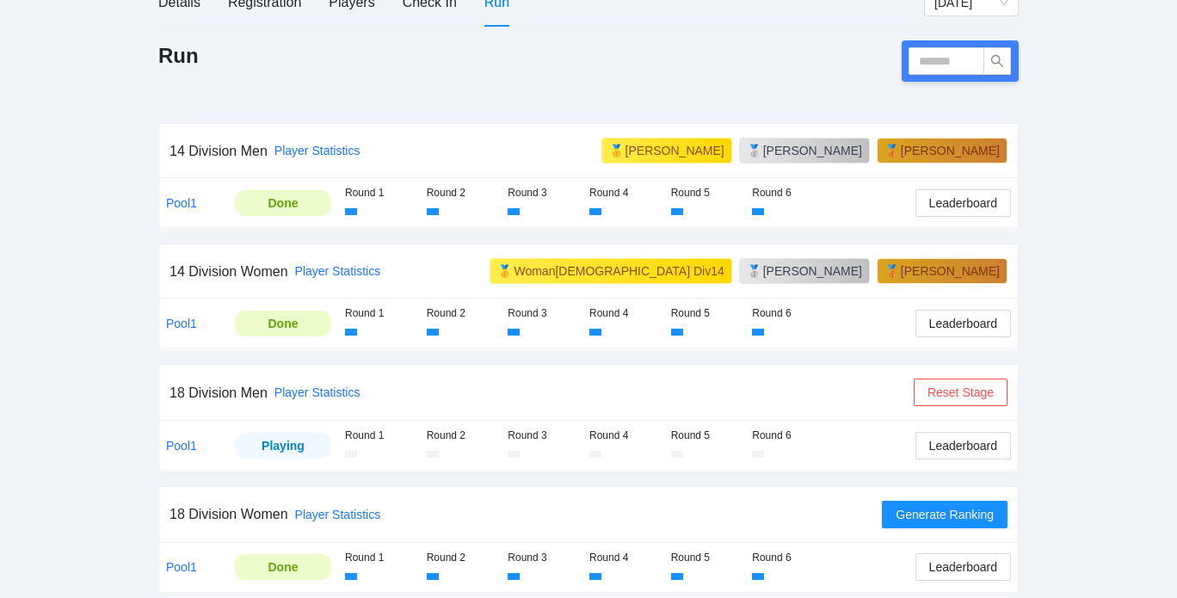
click at [61, 182] on div "pb rally Ryan Skoubo HOP League Tryouts for Armory Pickleball Sep 4 & 6, 2025 (…" at bounding box center [588, 185] width 1177 height 845
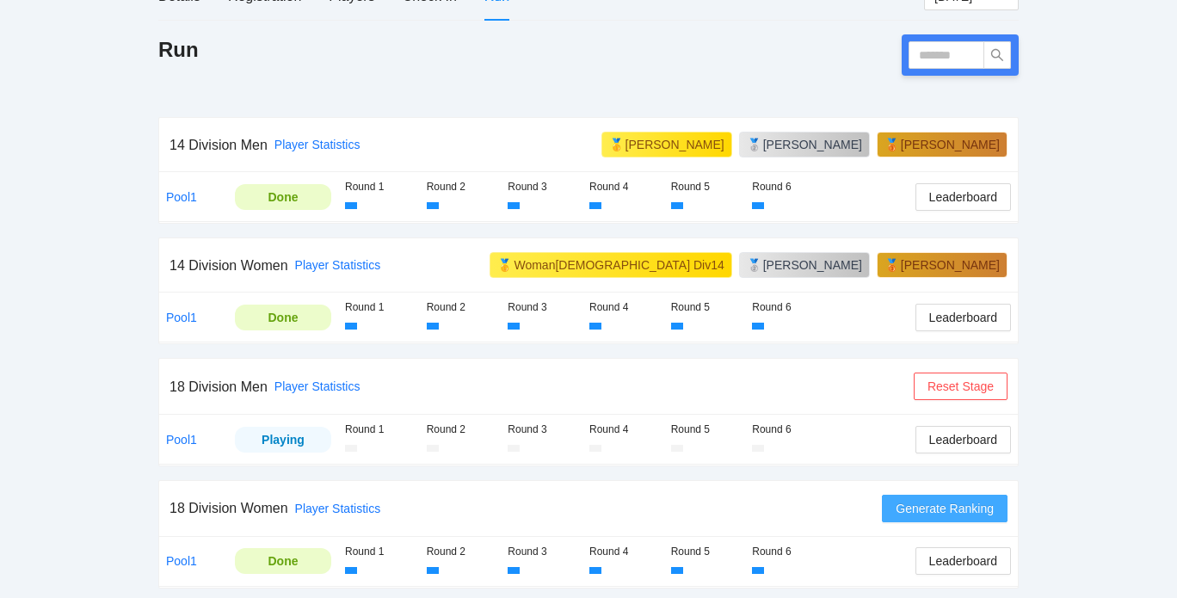
click at [967, 508] on span "Generate Ranking" at bounding box center [944, 508] width 98 height 19
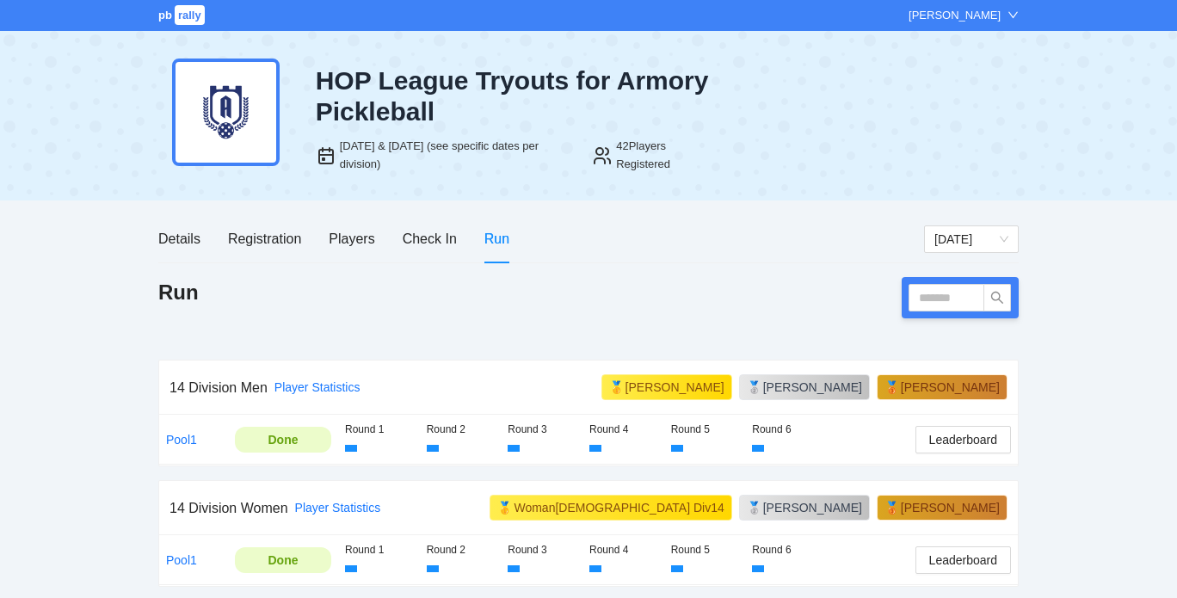
scroll to position [241, 0]
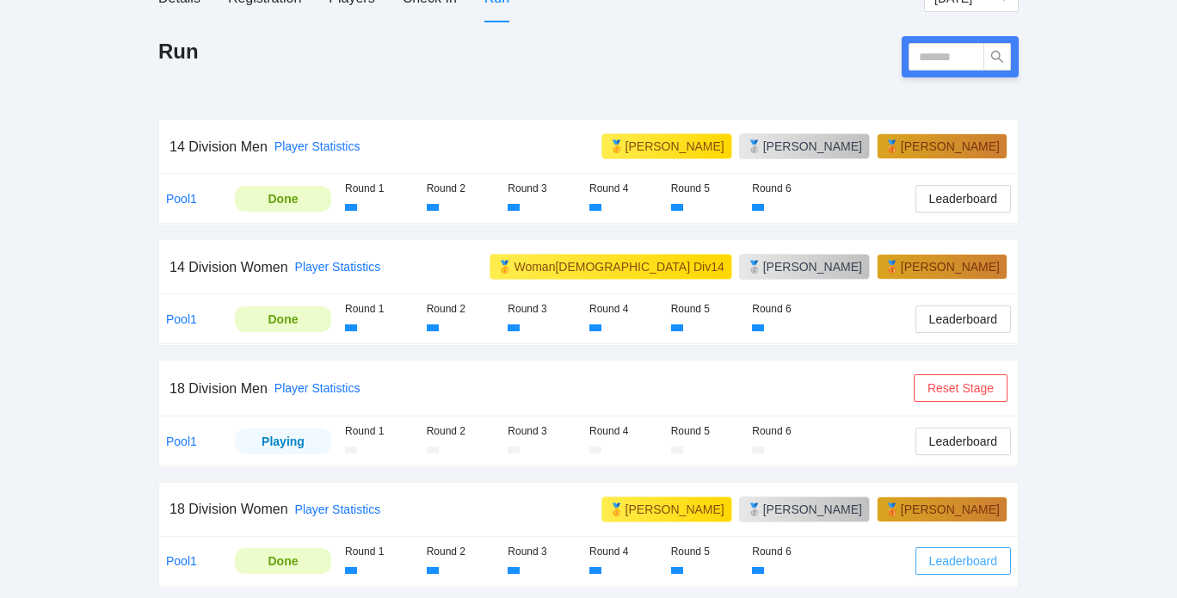
click at [953, 560] on span "Leaderboard" at bounding box center [963, 560] width 68 height 19
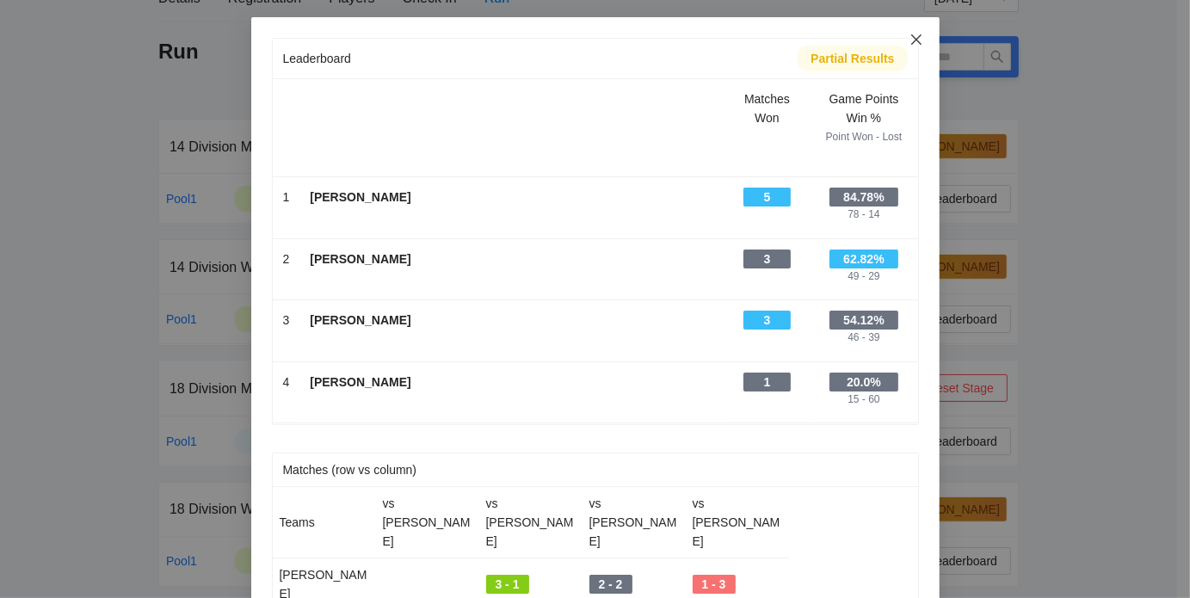
click at [915, 35] on icon "close" at bounding box center [916, 40] width 14 height 14
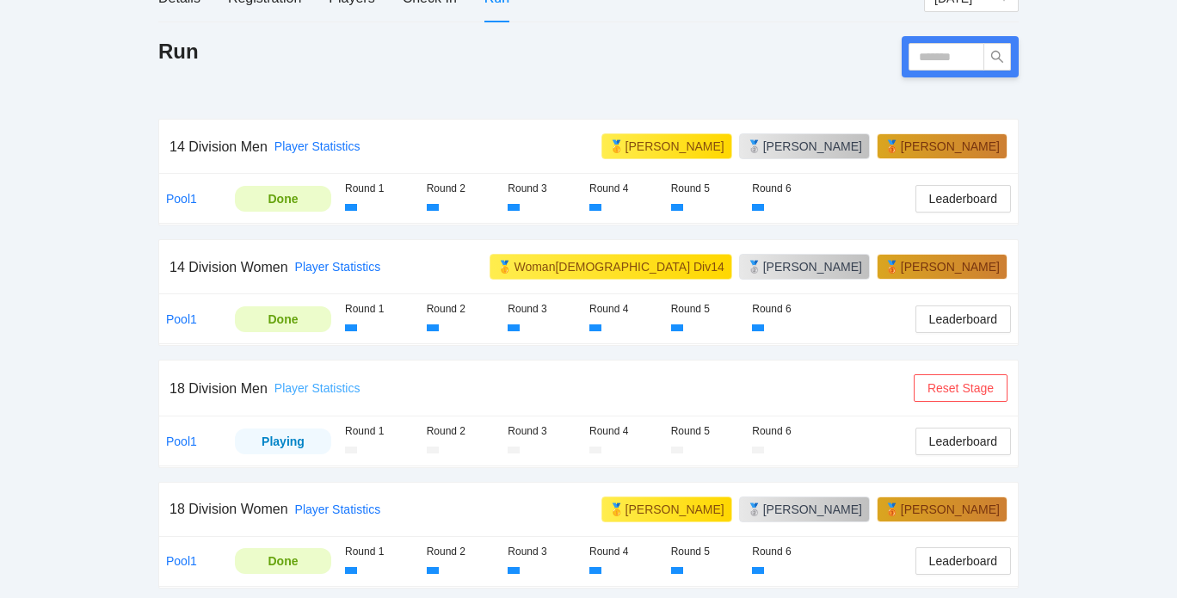
click at [312, 381] on link "Player Statistics" at bounding box center [317, 388] width 86 height 14
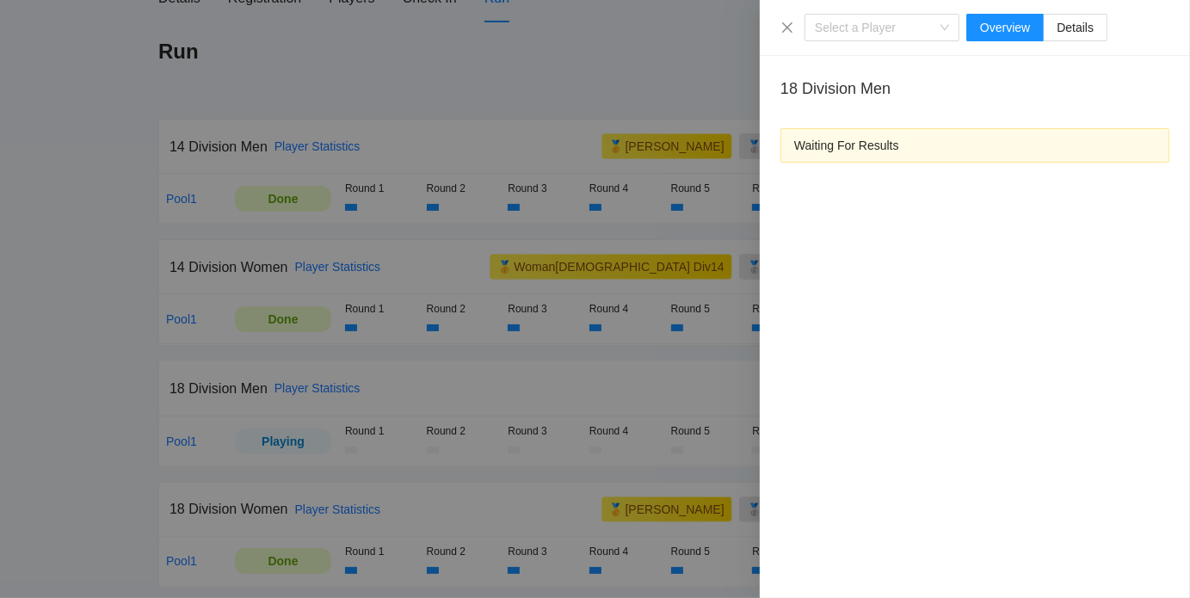
click at [131, 461] on div at bounding box center [595, 299] width 1190 height 598
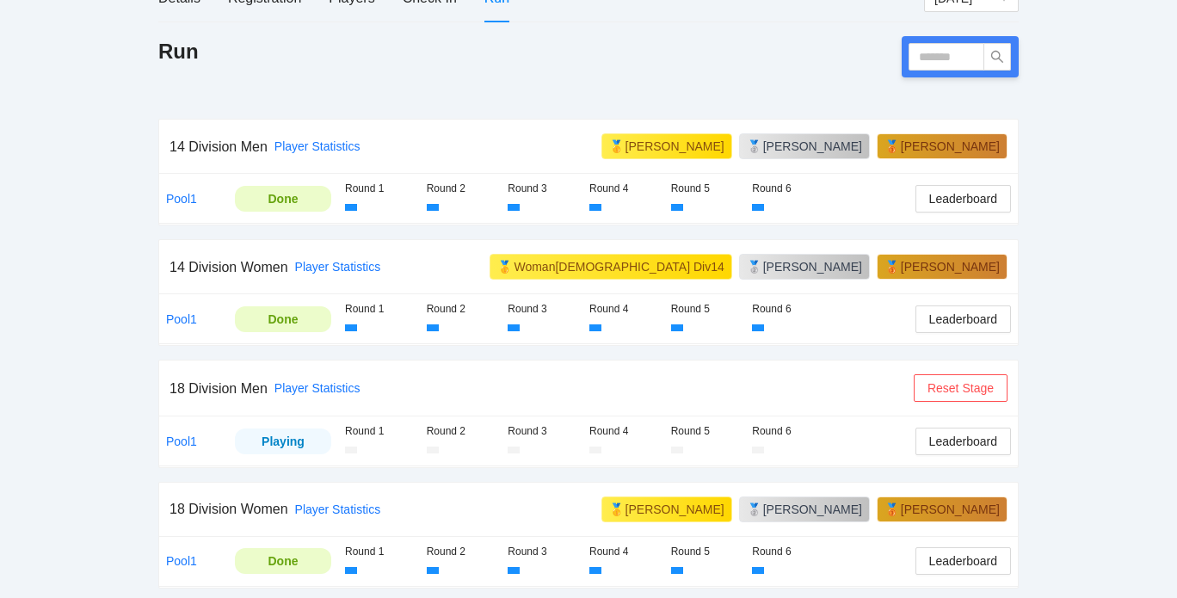
click at [169, 434] on link "Pool1" at bounding box center [181, 441] width 31 height 14
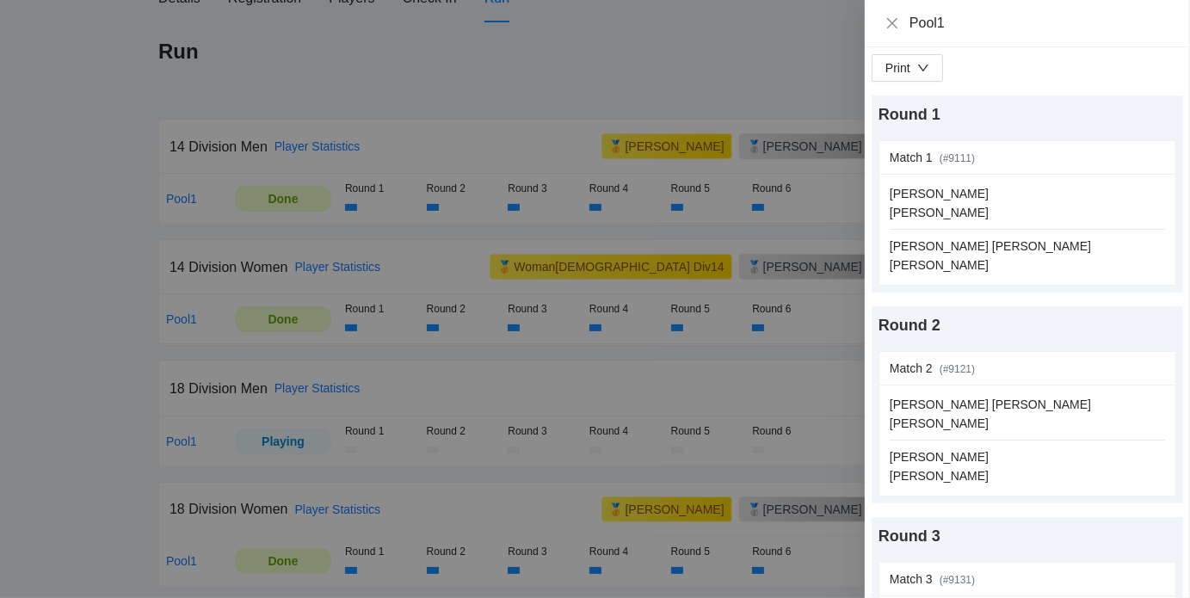
click at [805, 364] on div at bounding box center [595, 299] width 1190 height 598
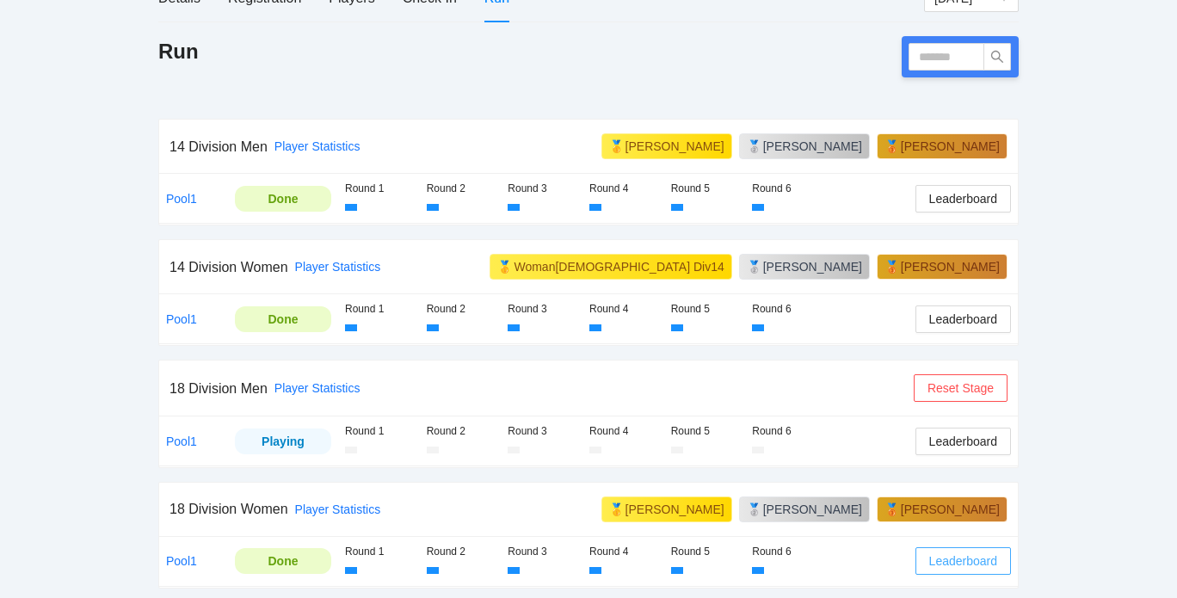
click at [980, 551] on span "Leaderboard" at bounding box center [963, 560] width 68 height 19
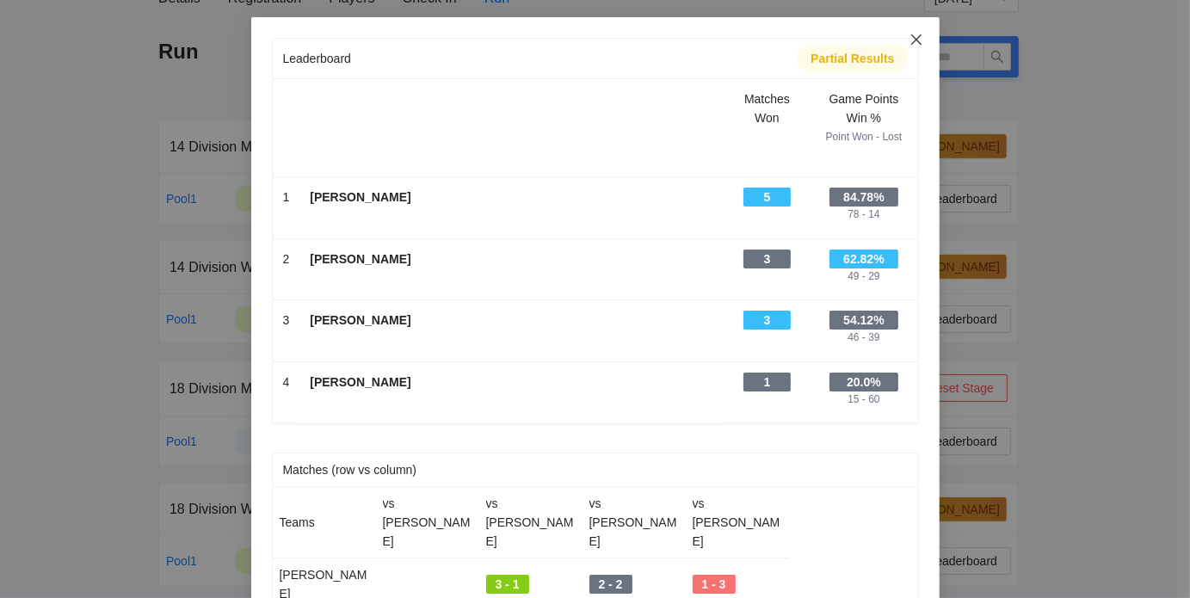
click at [910, 37] on icon "close" at bounding box center [916, 40] width 14 height 14
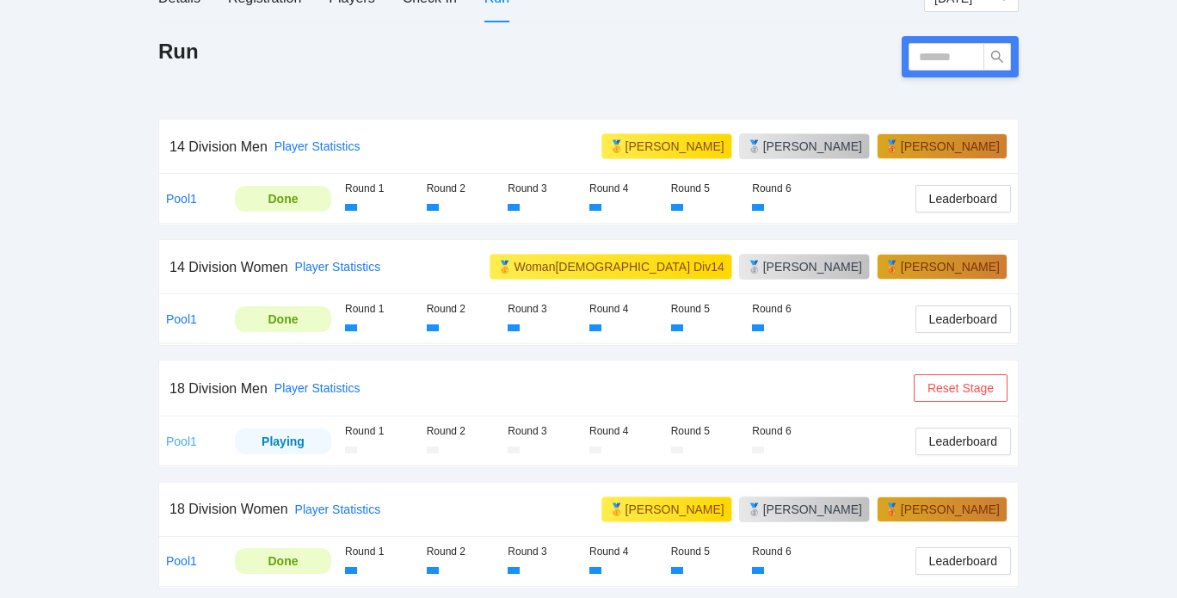
click at [177, 434] on link "Pool1" at bounding box center [181, 441] width 31 height 14
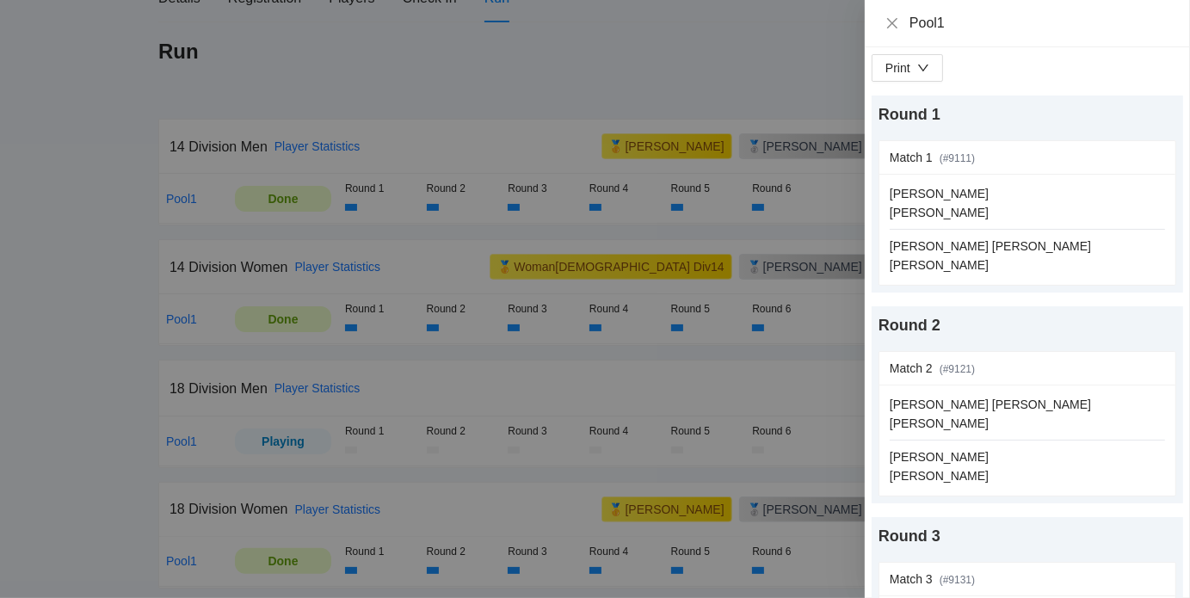
click at [900, 16] on div "Pool1" at bounding box center [1027, 23] width 284 height 19
click at [898, 25] on icon "close" at bounding box center [892, 23] width 14 height 14
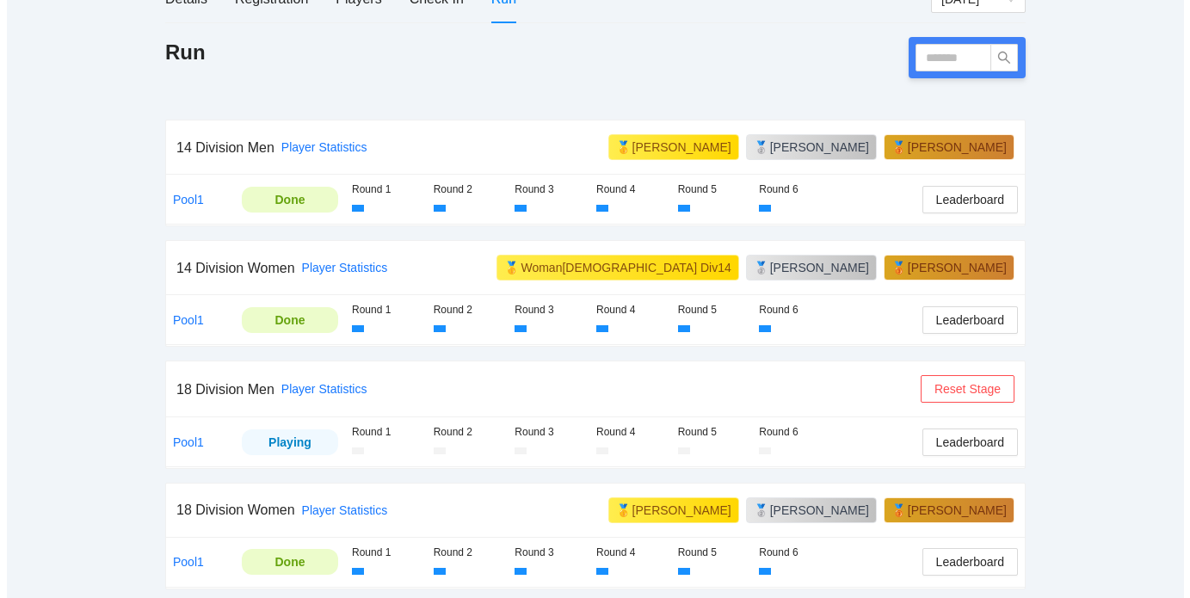
scroll to position [241, 0]
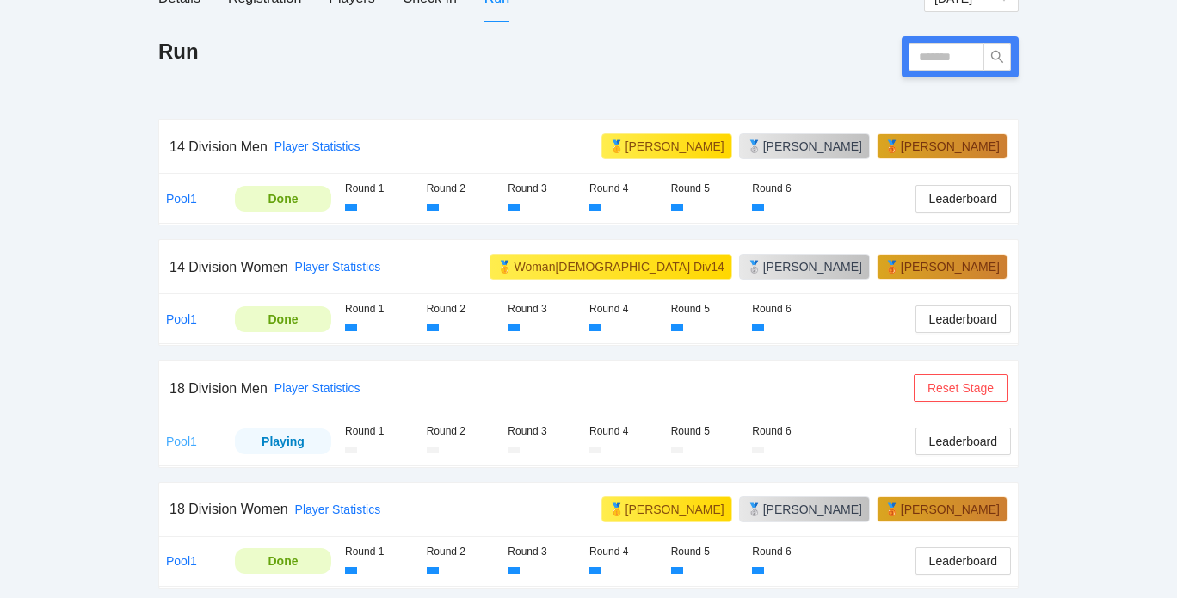
click at [180, 438] on link "Pool1" at bounding box center [181, 441] width 31 height 14
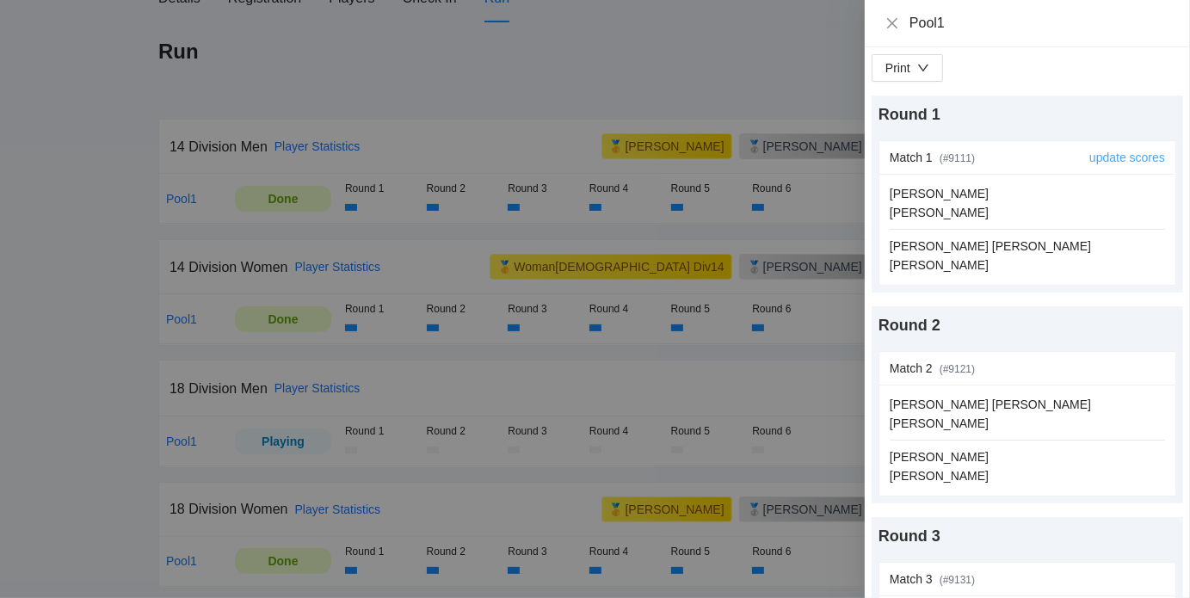
click at [1098, 158] on link "update scores" at bounding box center [1127, 158] width 76 height 14
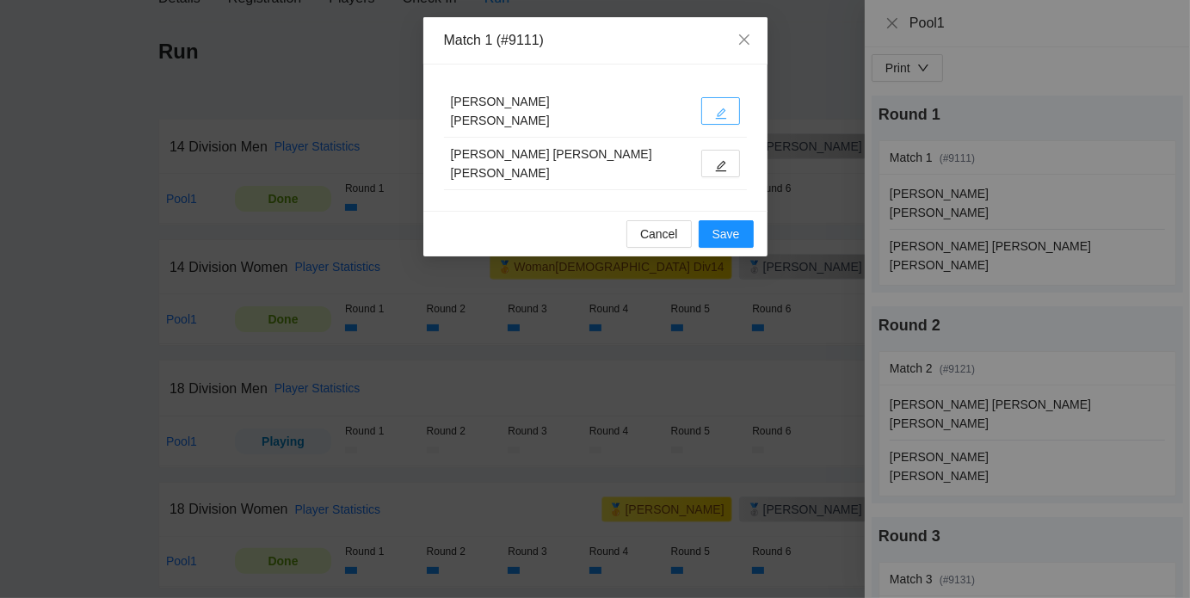
click at [718, 111] on icon "edit" at bounding box center [721, 114] width 12 height 12
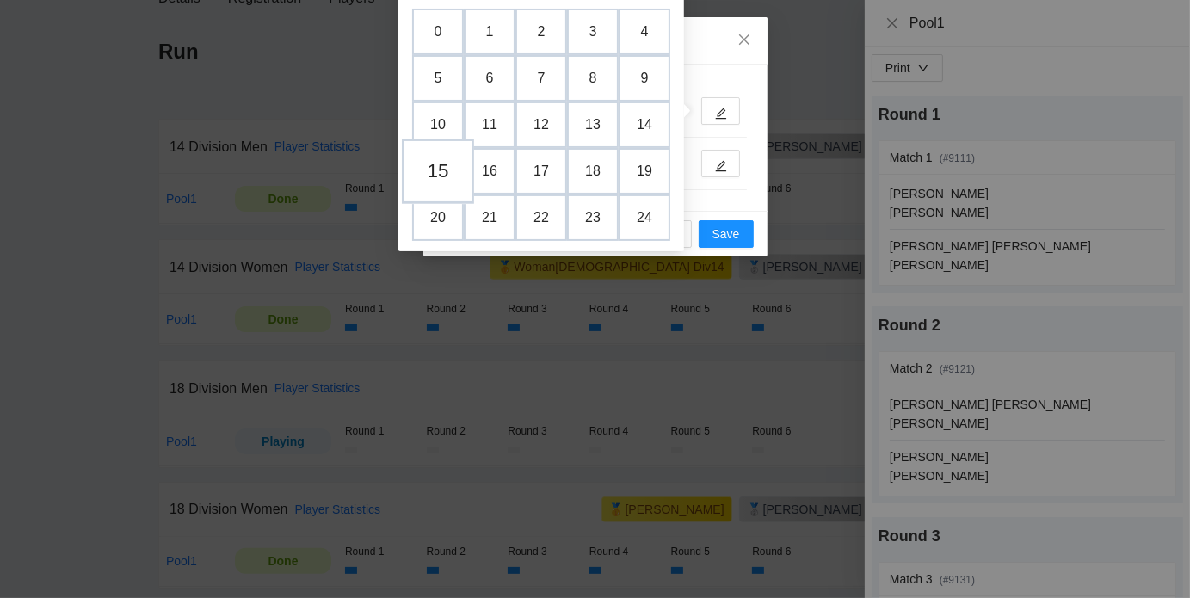
click at [427, 175] on td "15" at bounding box center [438, 170] width 72 height 65
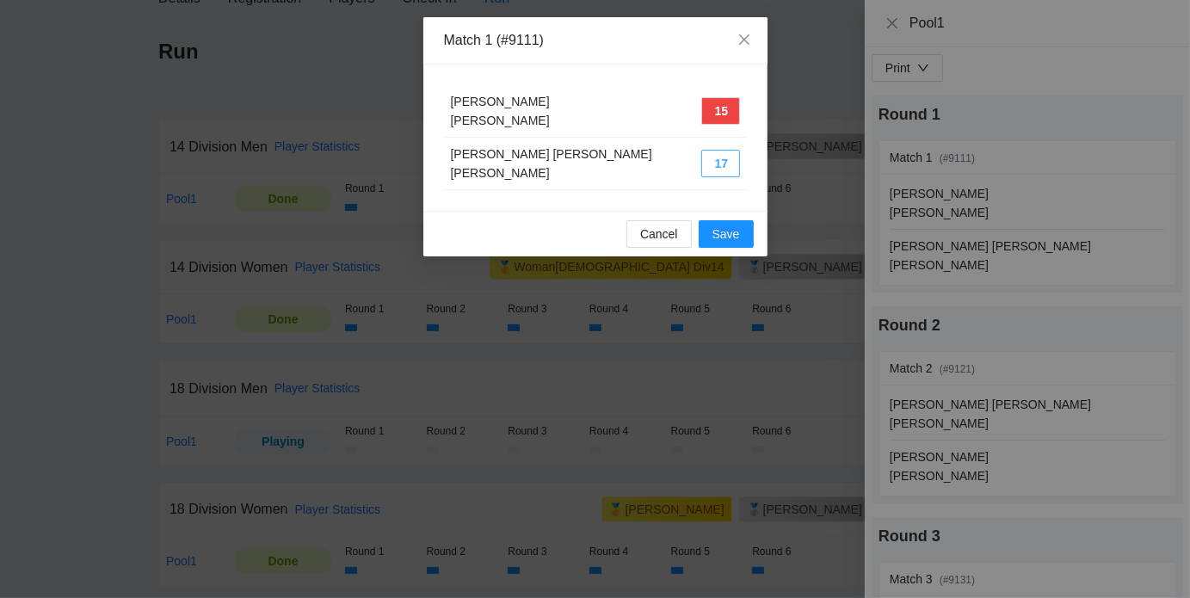
click at [719, 165] on button "17" at bounding box center [720, 164] width 39 height 28
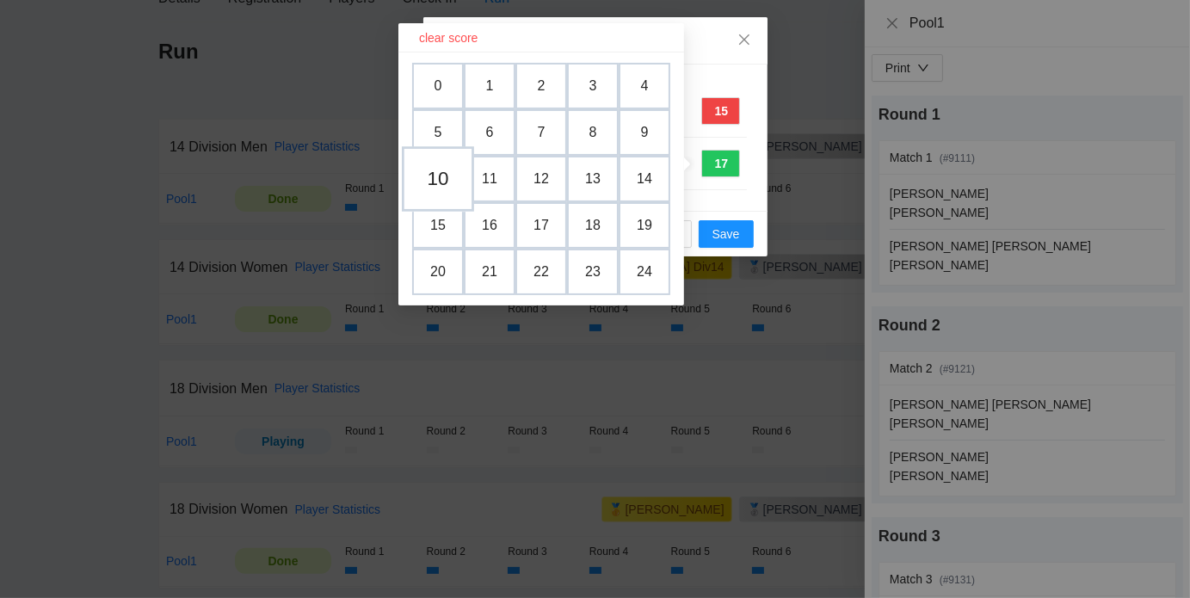
click at [447, 181] on td "10" at bounding box center [438, 178] width 72 height 65
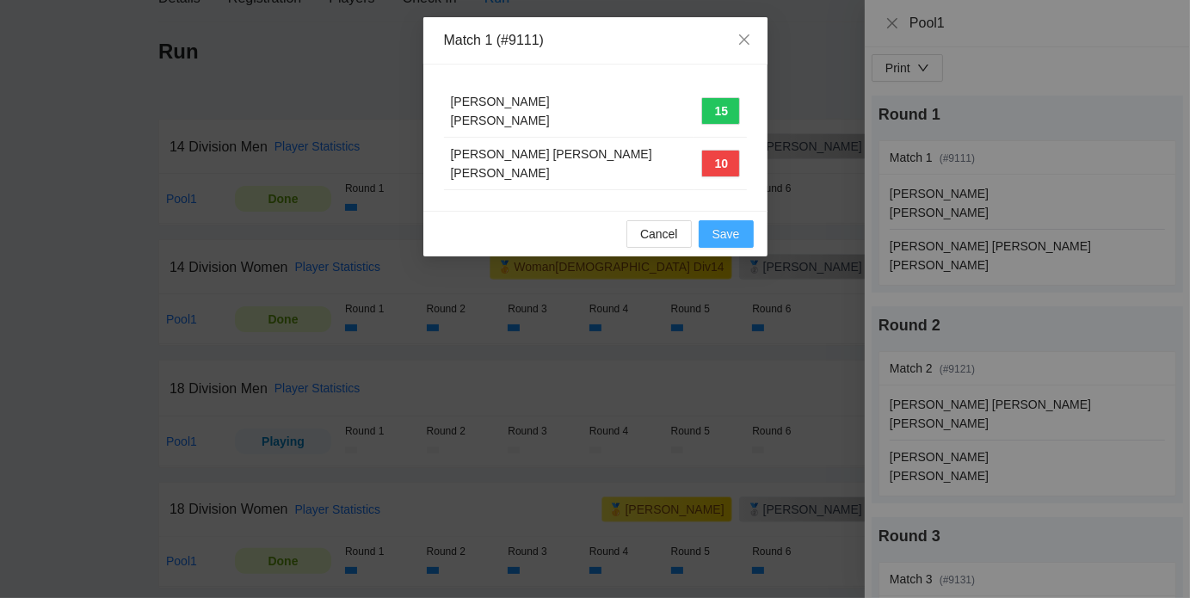
click at [731, 237] on span "Save" at bounding box center [726, 233] width 28 height 19
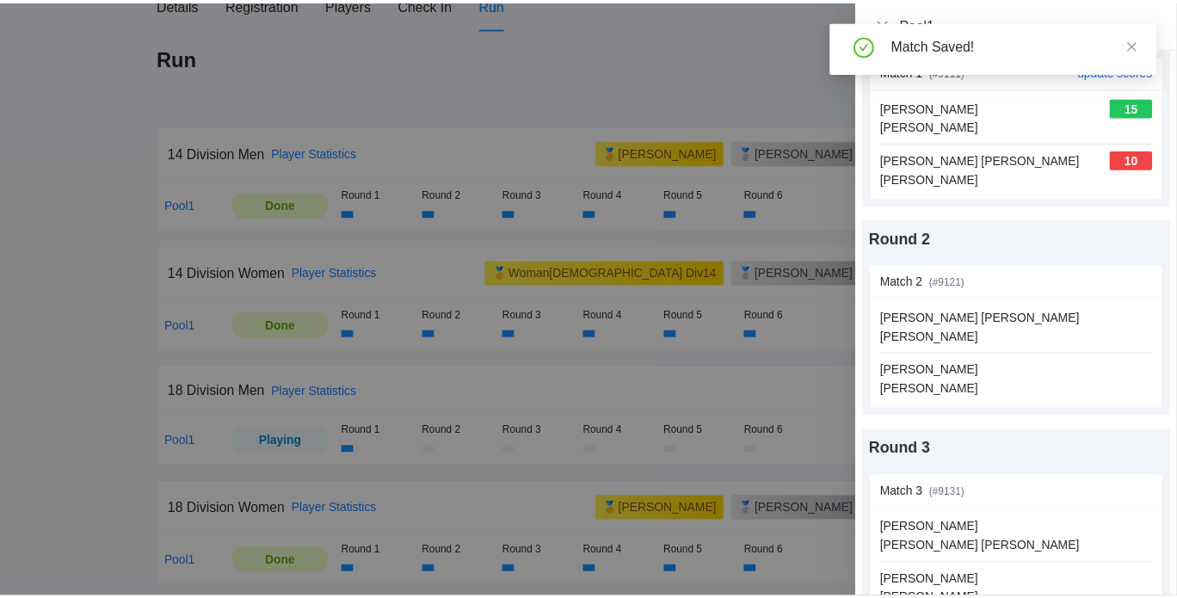
scroll to position [94, 0]
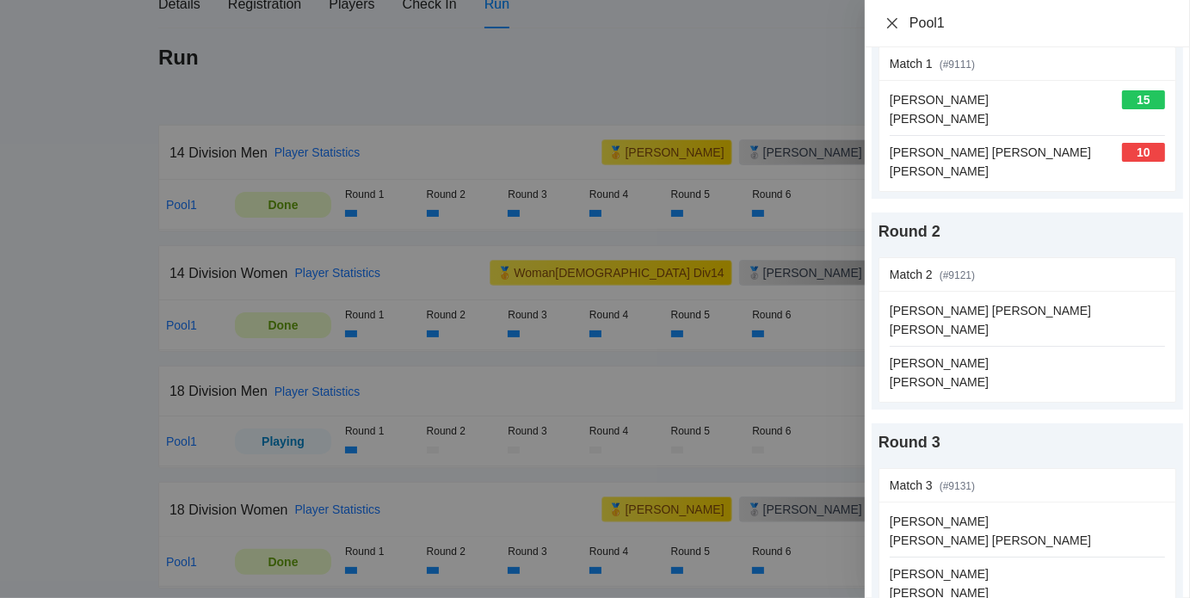
click at [890, 18] on icon "close" at bounding box center [892, 23] width 14 height 14
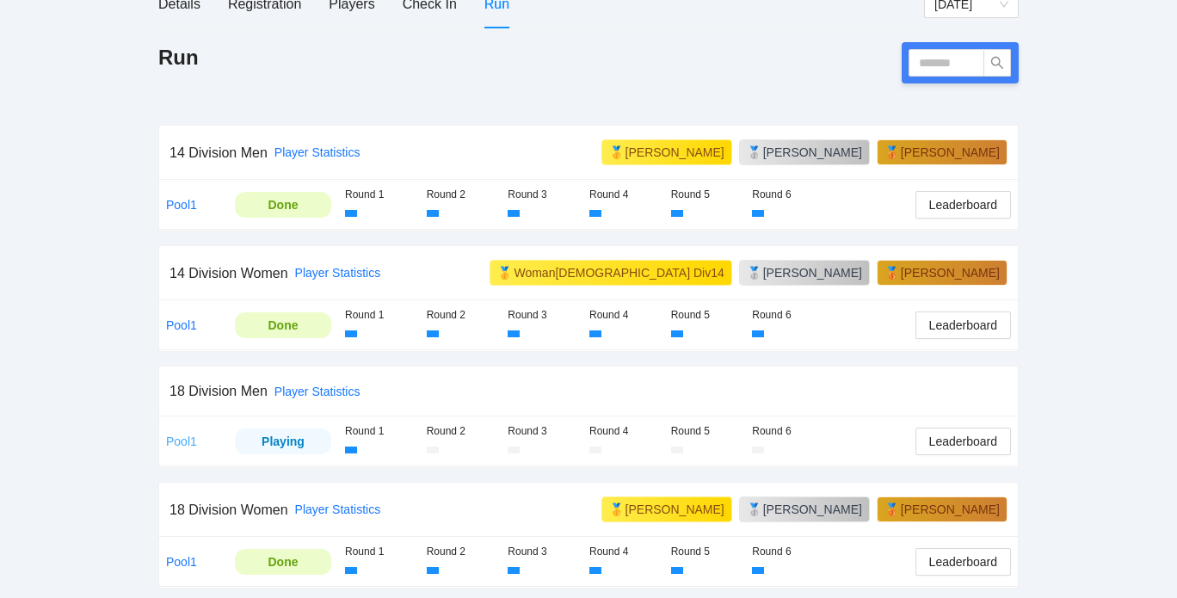
click at [181, 440] on link "Pool1" at bounding box center [181, 441] width 31 height 14
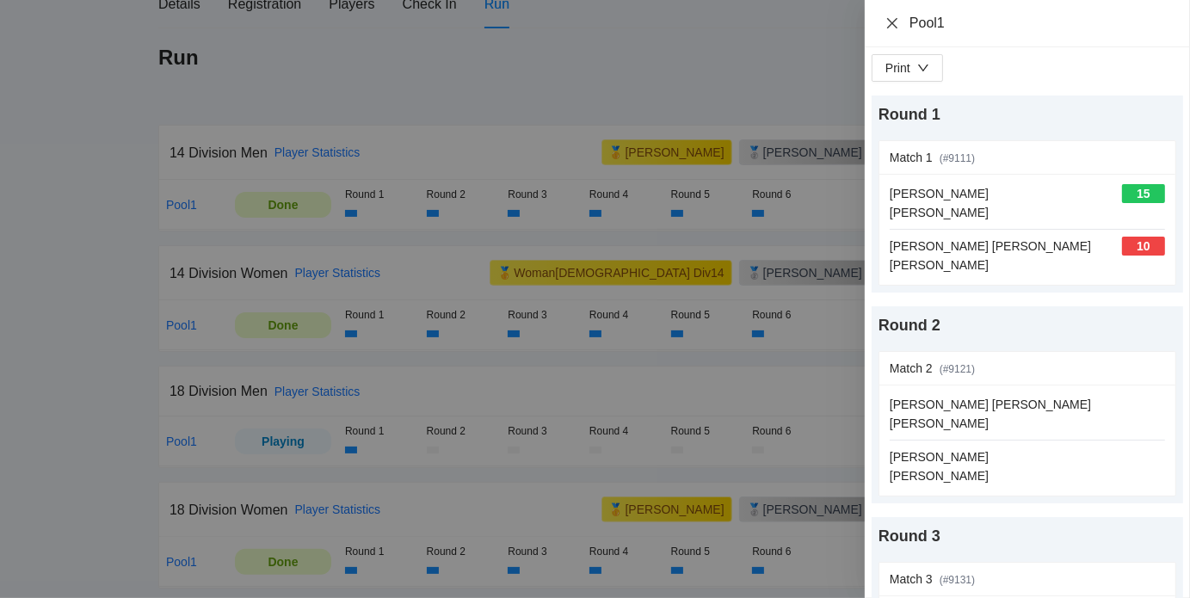
click at [887, 20] on icon "close" at bounding box center [892, 23] width 14 height 14
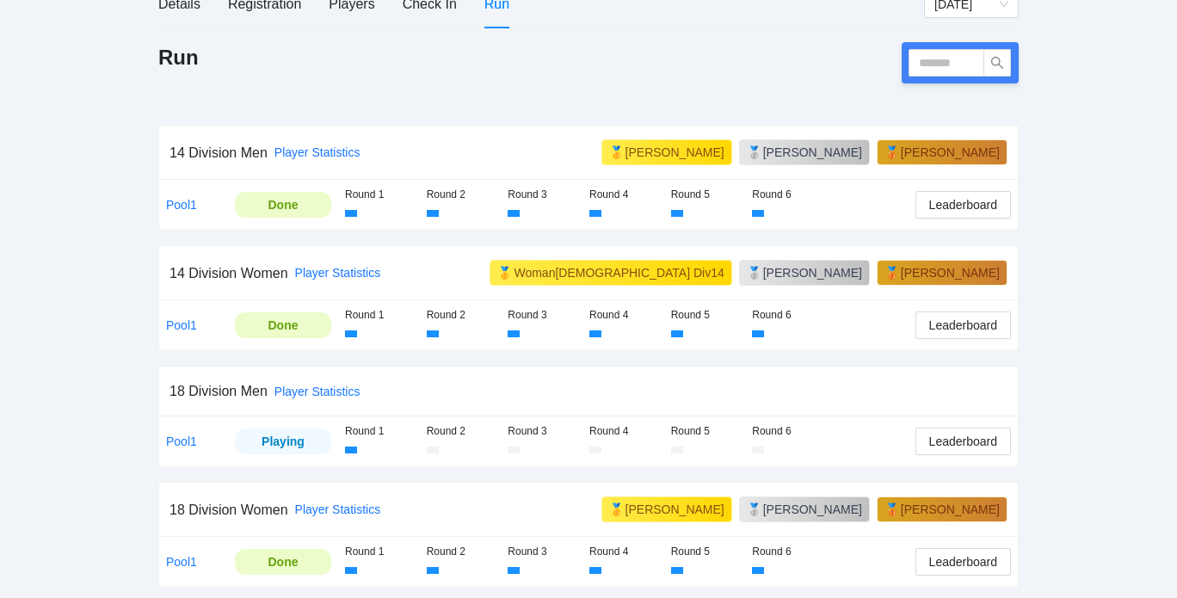
click at [718, 59] on div "Run" at bounding box center [588, 62] width 860 height 41
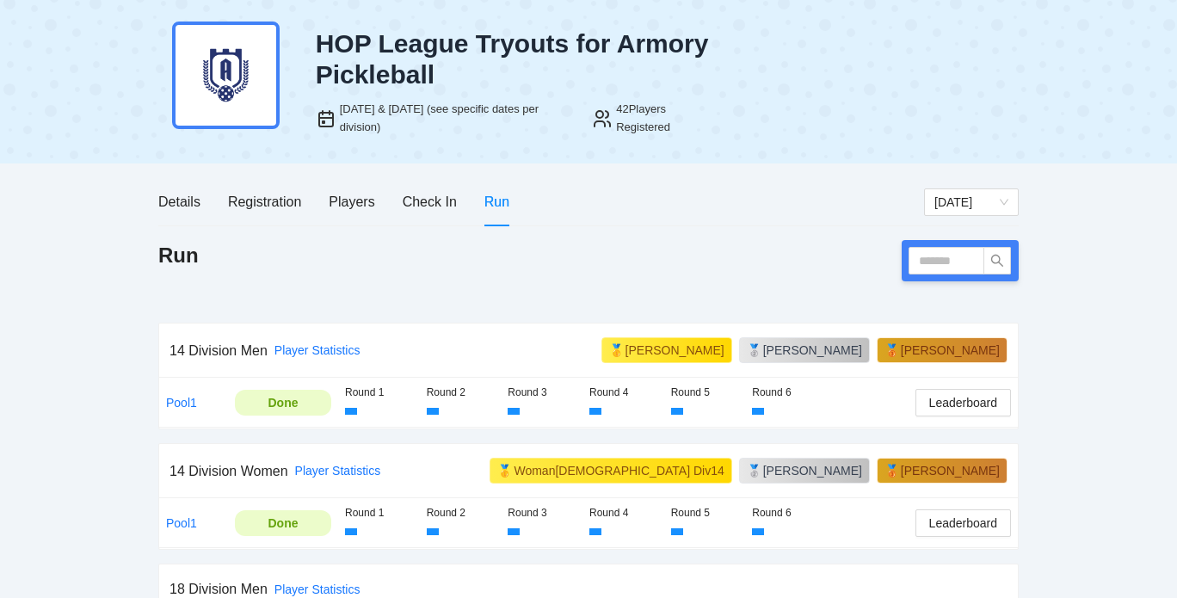
scroll to position [0, 0]
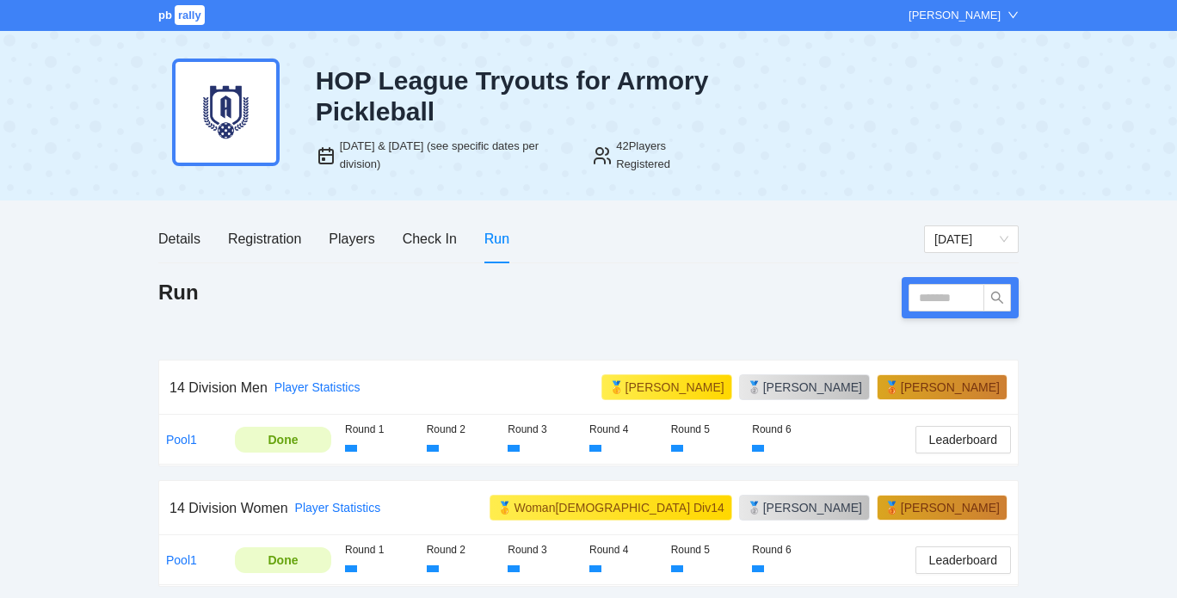
click at [999, 22] on div "[PERSON_NAME]" at bounding box center [954, 15] width 92 height 17
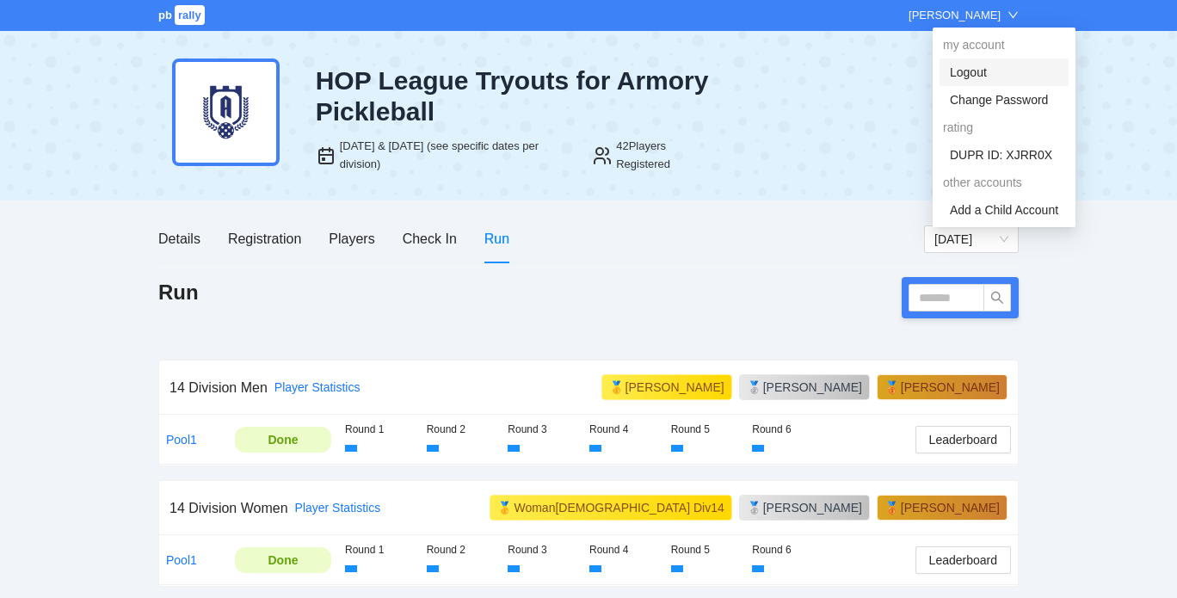
click at [978, 70] on link "Logout" at bounding box center [968, 72] width 37 height 14
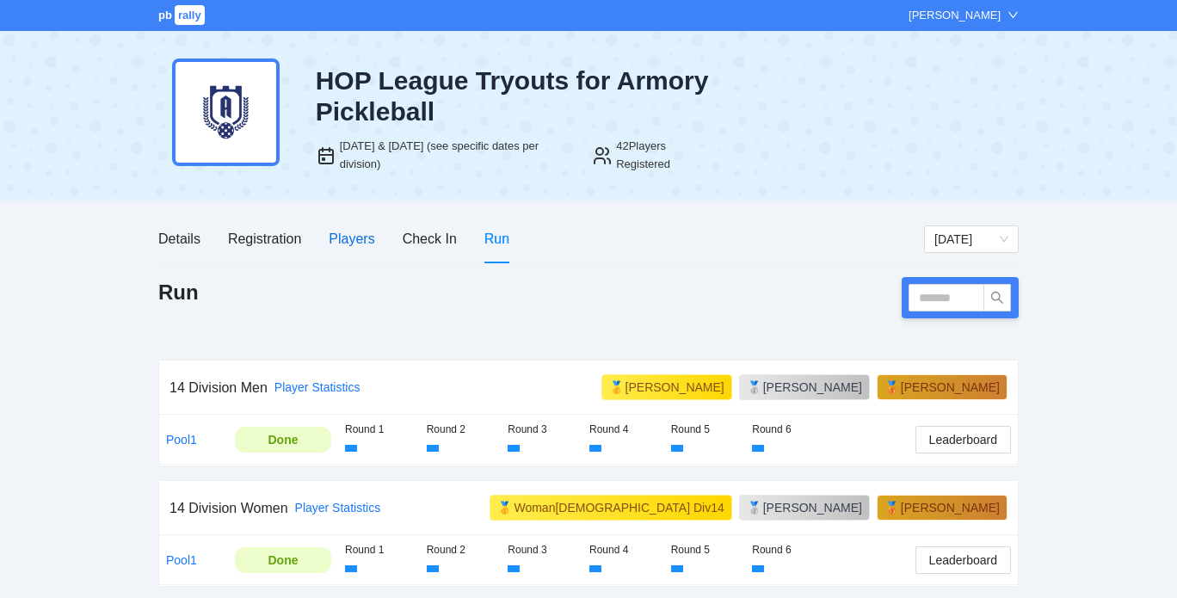
click at [370, 240] on div "Players" at bounding box center [352, 239] width 46 height 22
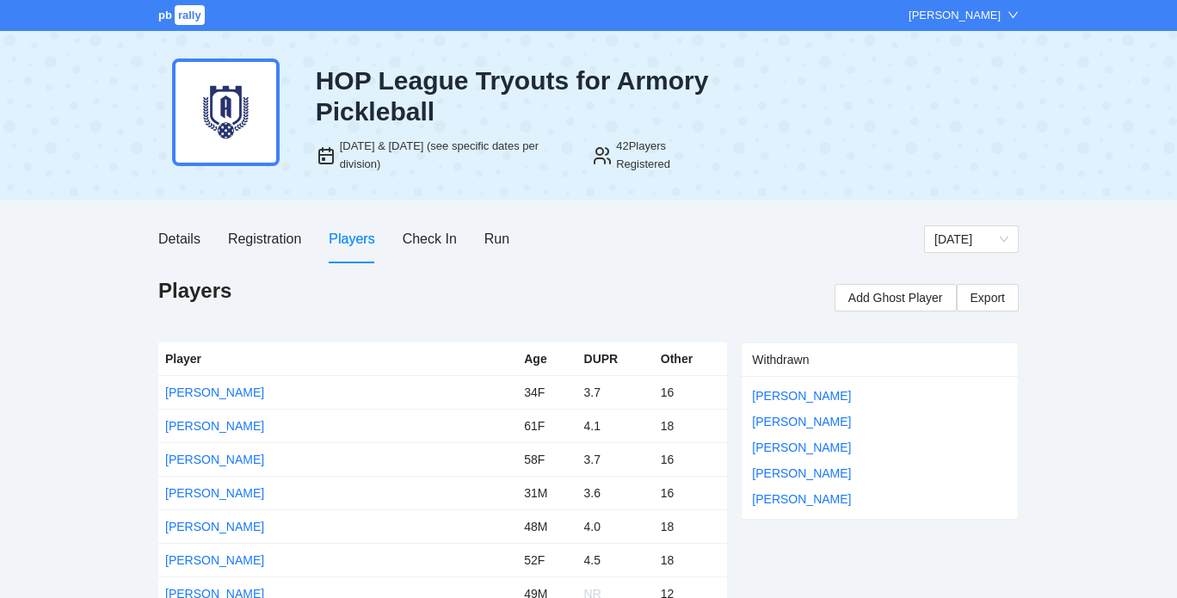
click at [996, 27] on div "pb rally Ryan Skoubo" at bounding box center [588, 15] width 1177 height 31
click at [1000, 18] on div "[PERSON_NAME]" at bounding box center [963, 15] width 110 height 17
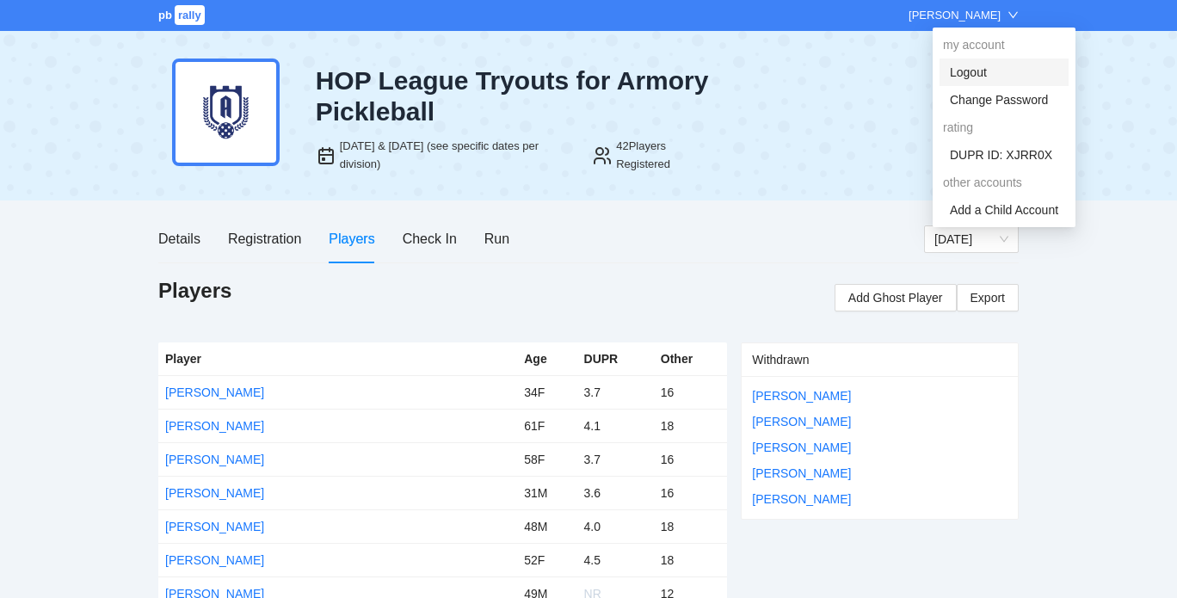
click at [987, 78] on link "Logout" at bounding box center [968, 72] width 37 height 14
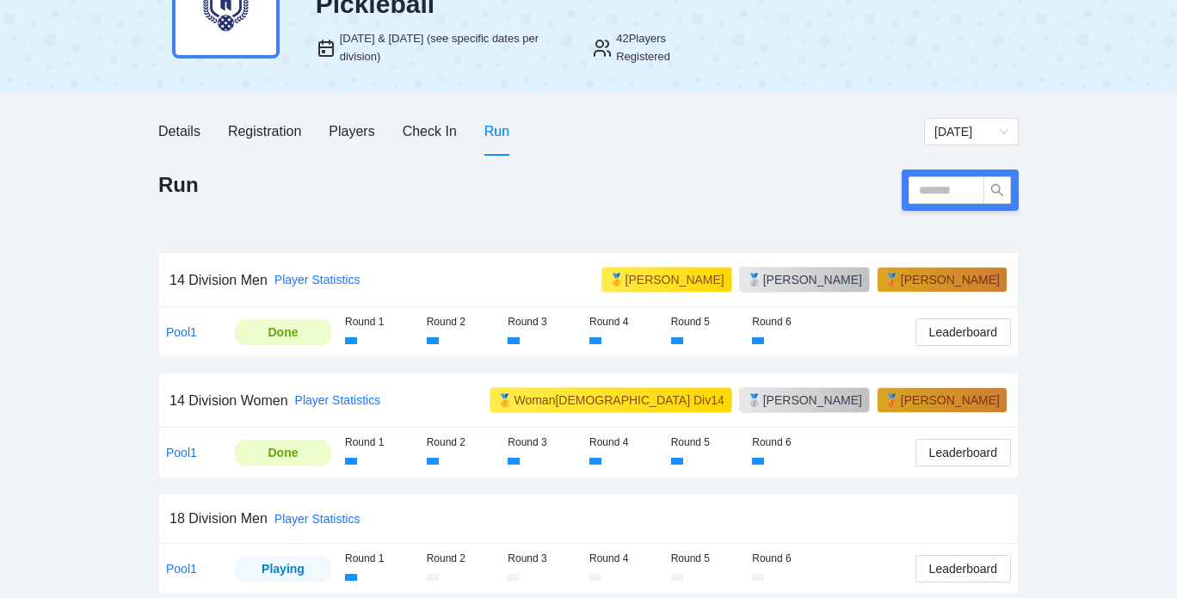
scroll to position [101, 0]
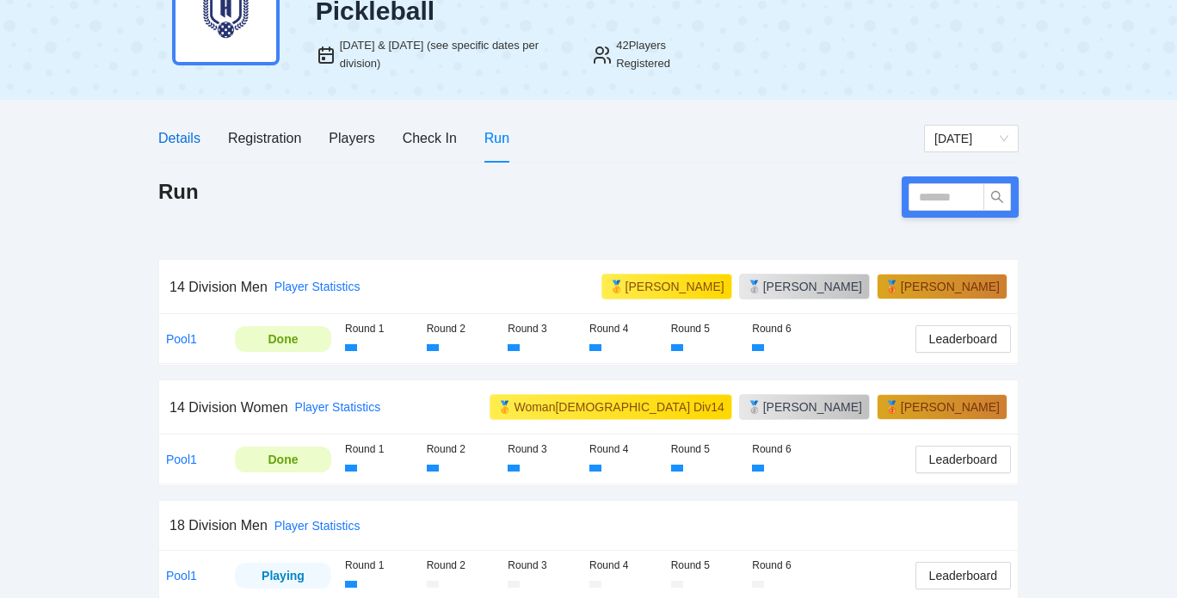
click at [200, 131] on div "Details" at bounding box center [179, 138] width 42 height 22
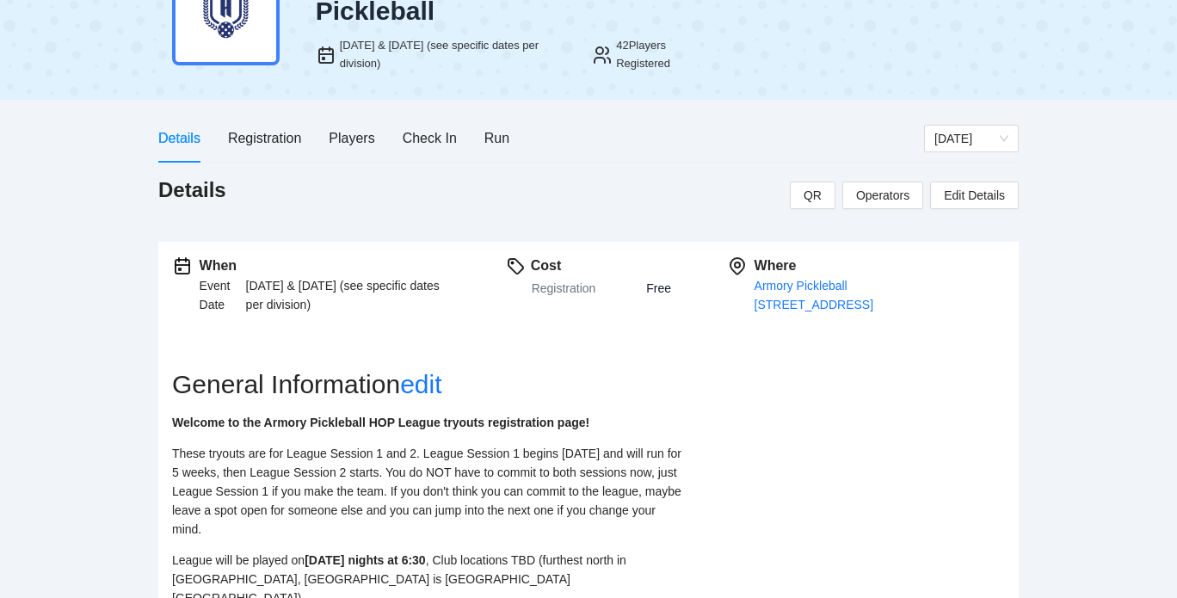
click at [634, 44] on div "42 Players Registered" at bounding box center [666, 54] width 101 height 35
click at [354, 133] on div "Players" at bounding box center [352, 138] width 46 height 22
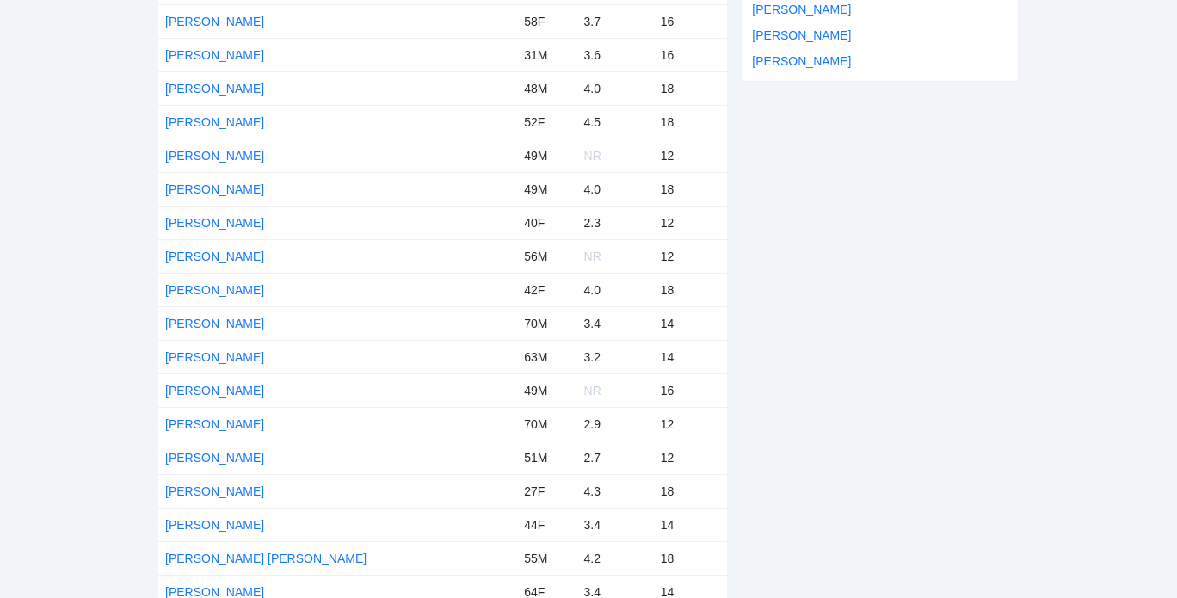
scroll to position [0, 0]
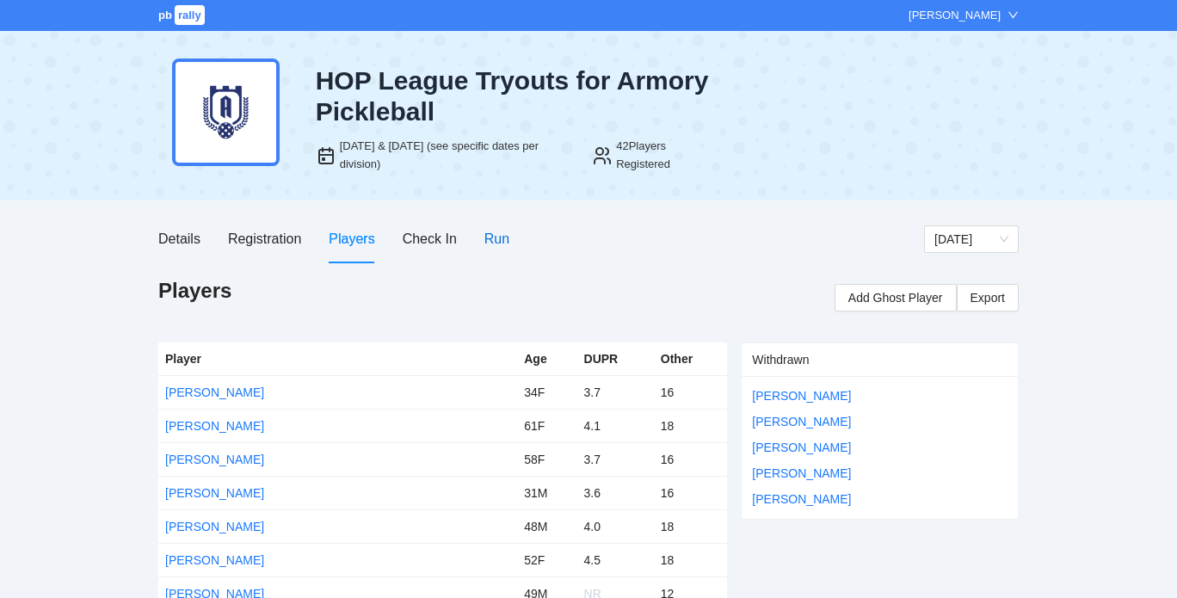
click at [491, 231] on div "Run" at bounding box center [496, 239] width 25 height 22
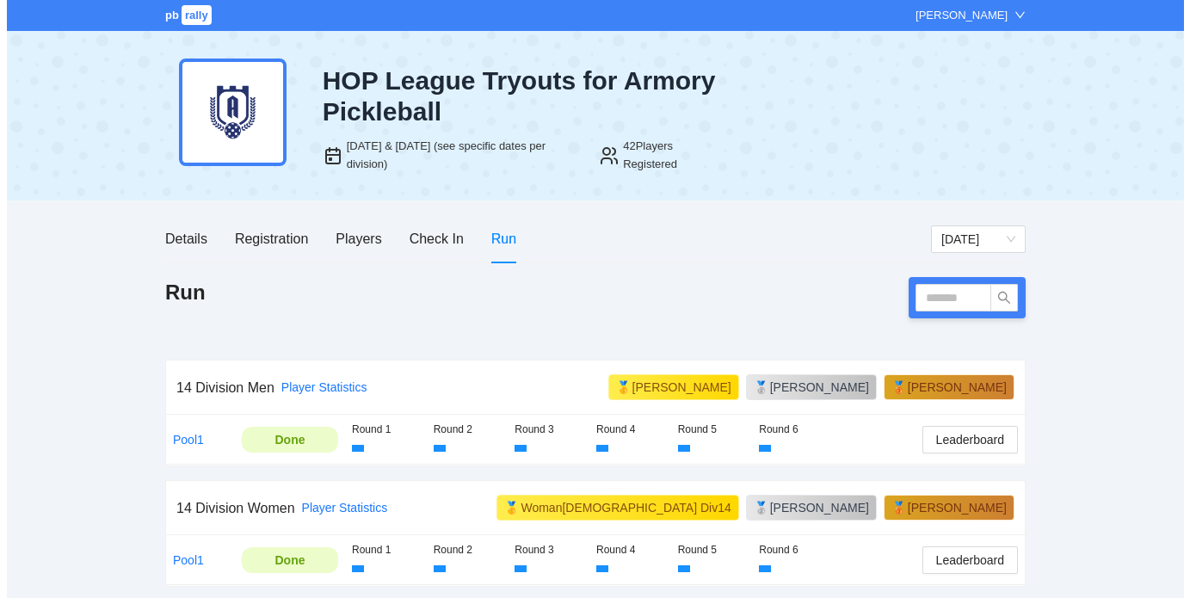
scroll to position [235, 0]
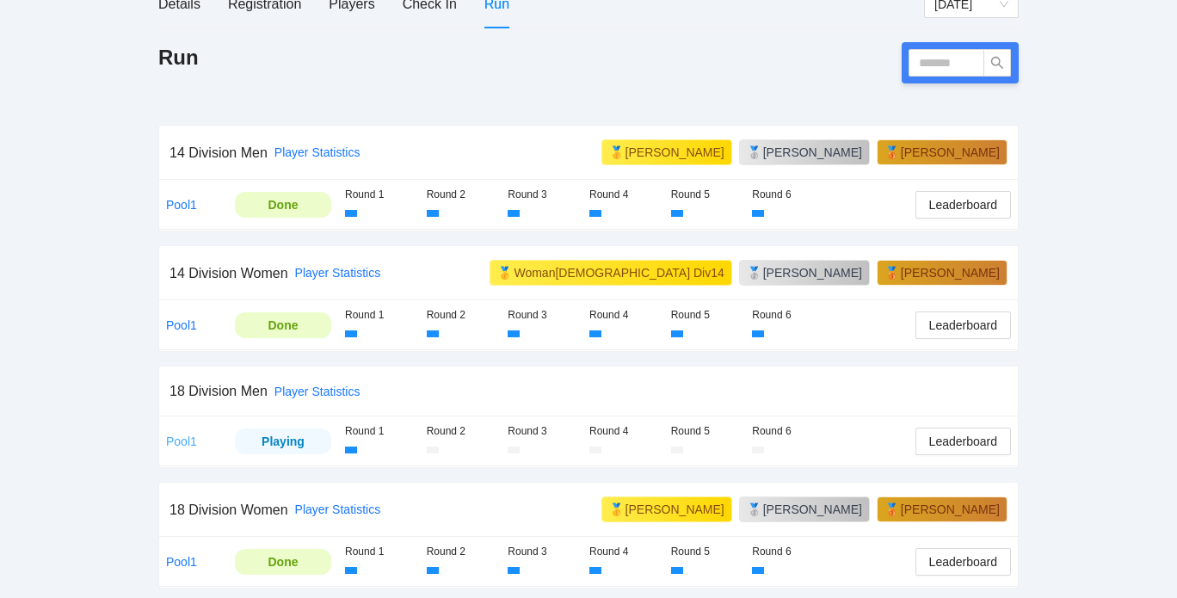
click at [187, 435] on link "Pool1" at bounding box center [181, 441] width 31 height 14
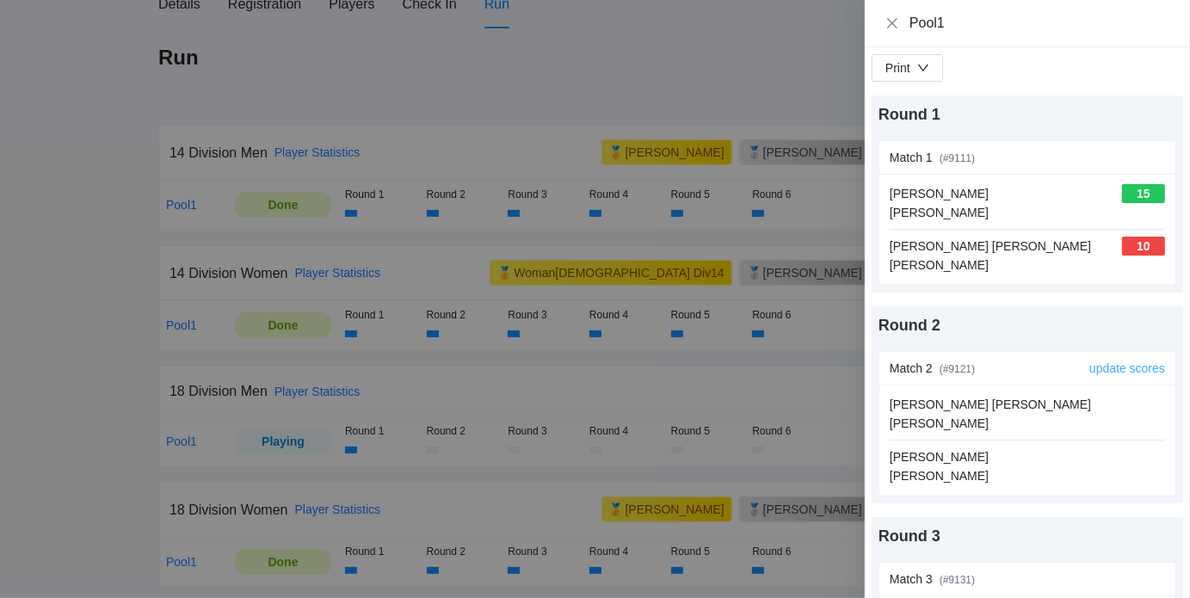
click at [1139, 366] on link "update scores" at bounding box center [1127, 368] width 76 height 14
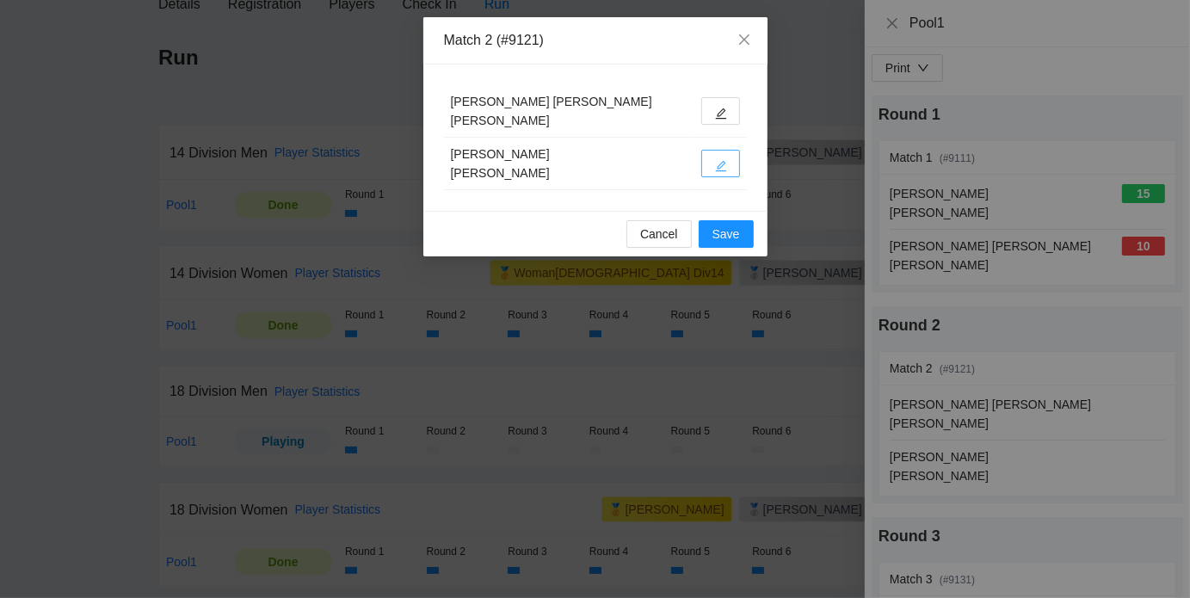
click at [722, 164] on icon "edit" at bounding box center [721, 166] width 12 height 12
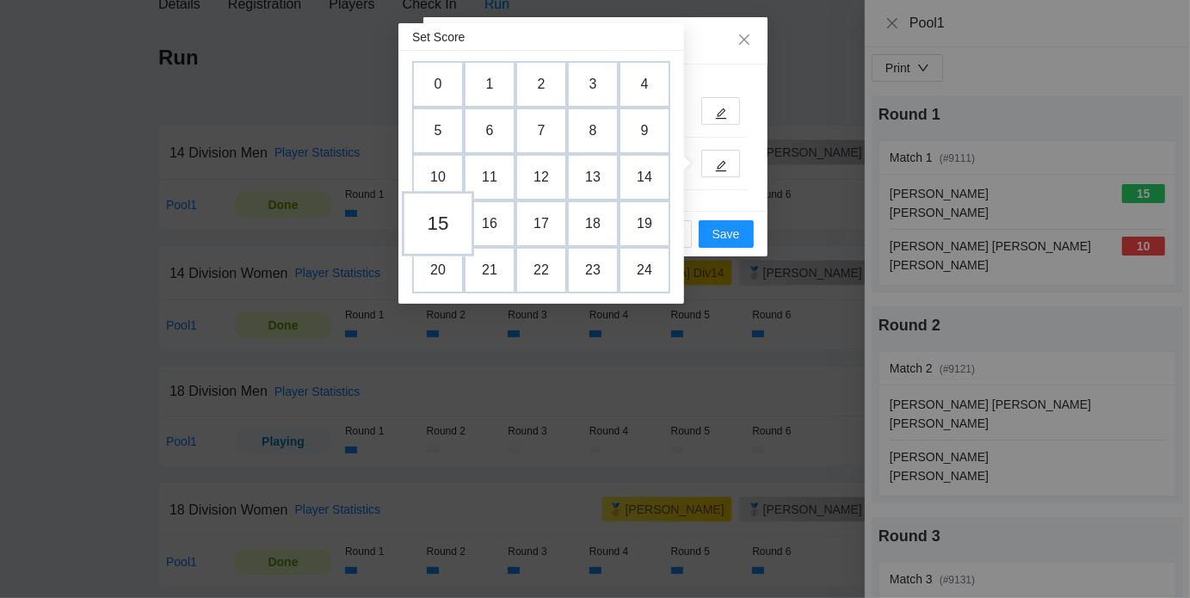
click at [449, 220] on td "15" at bounding box center [438, 223] width 72 height 65
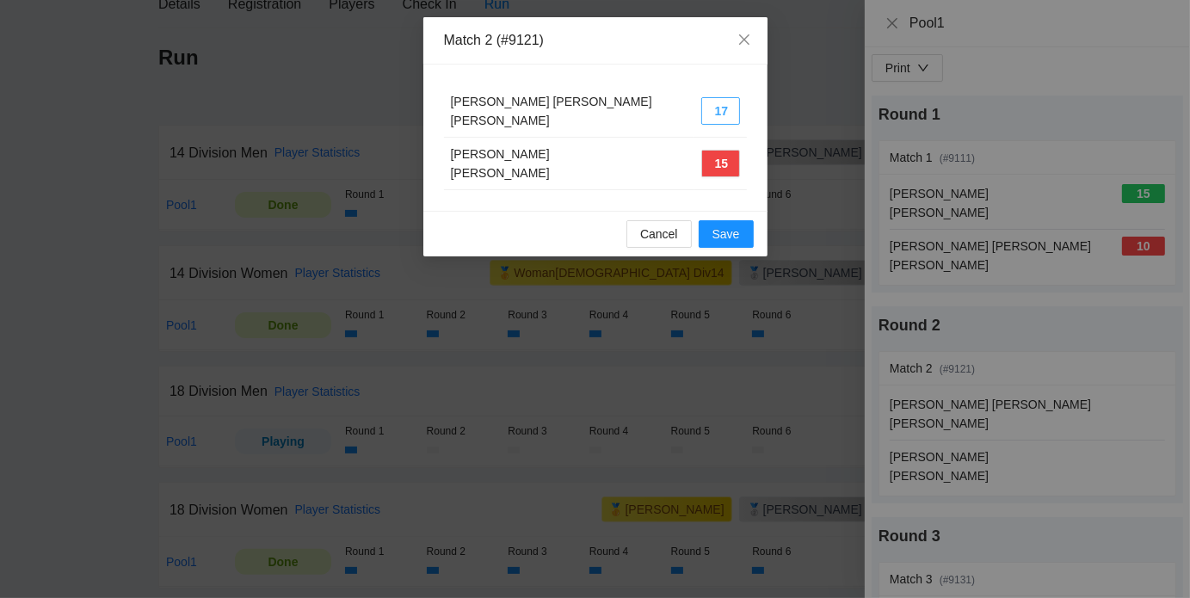
click at [721, 108] on button "17" at bounding box center [720, 111] width 39 height 28
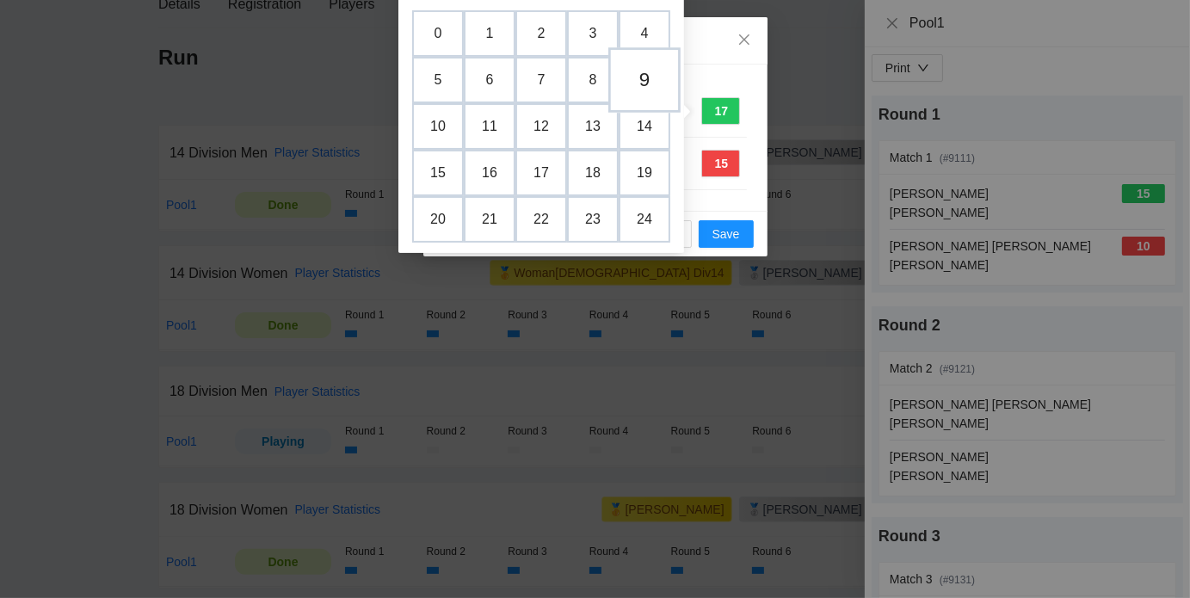
click at [642, 71] on td "9" at bounding box center [644, 79] width 72 height 65
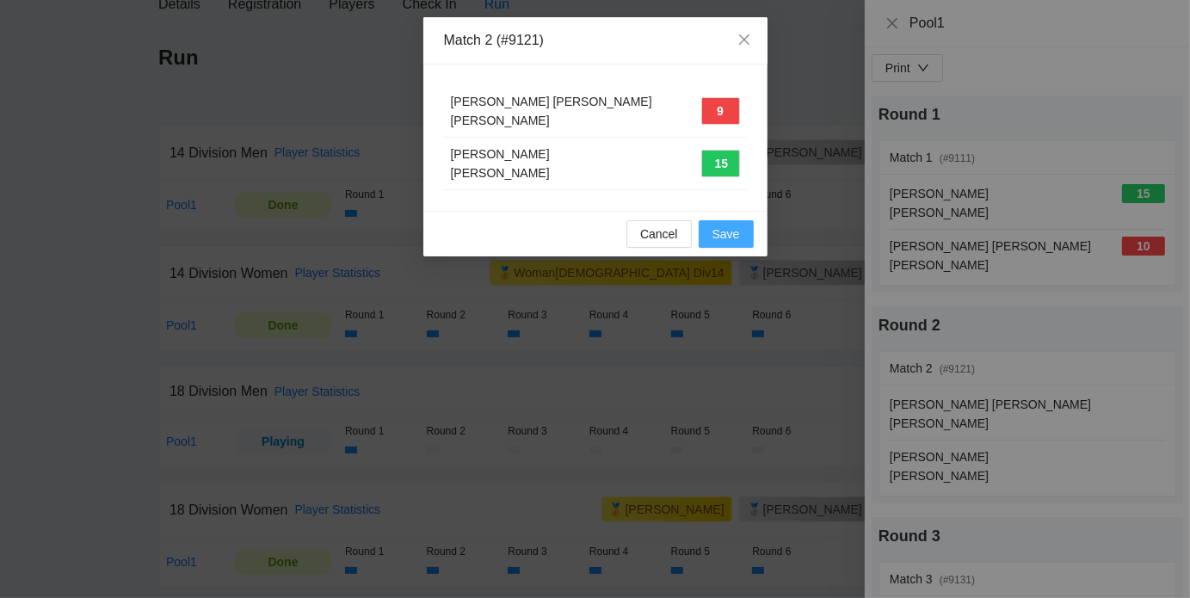
click at [723, 236] on span "Save" at bounding box center [726, 233] width 28 height 19
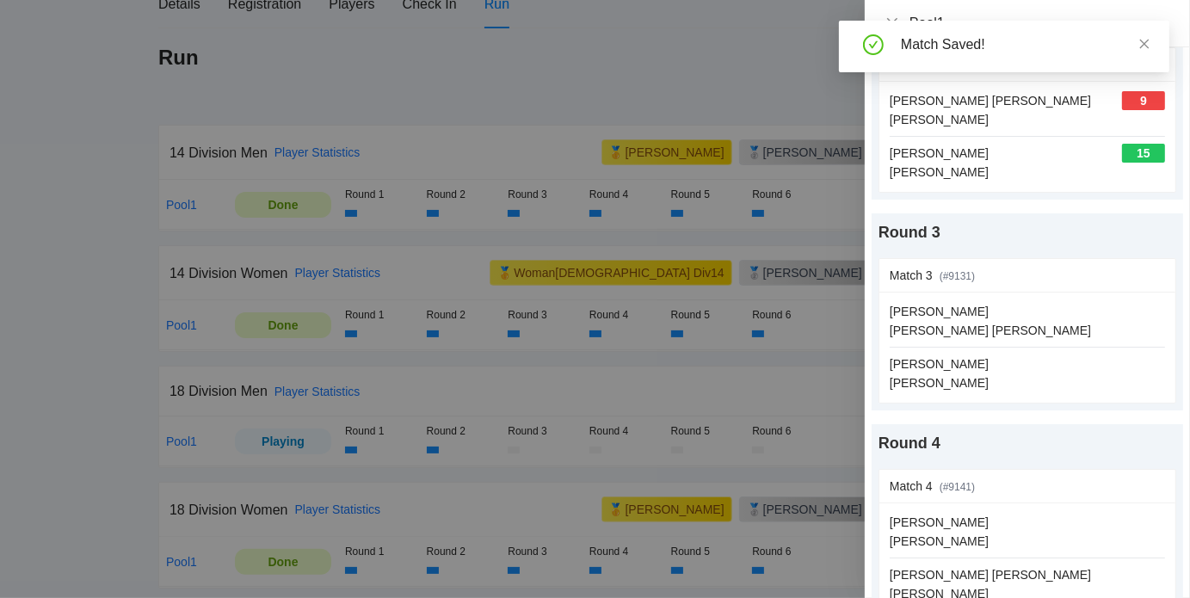
scroll to position [303, 0]
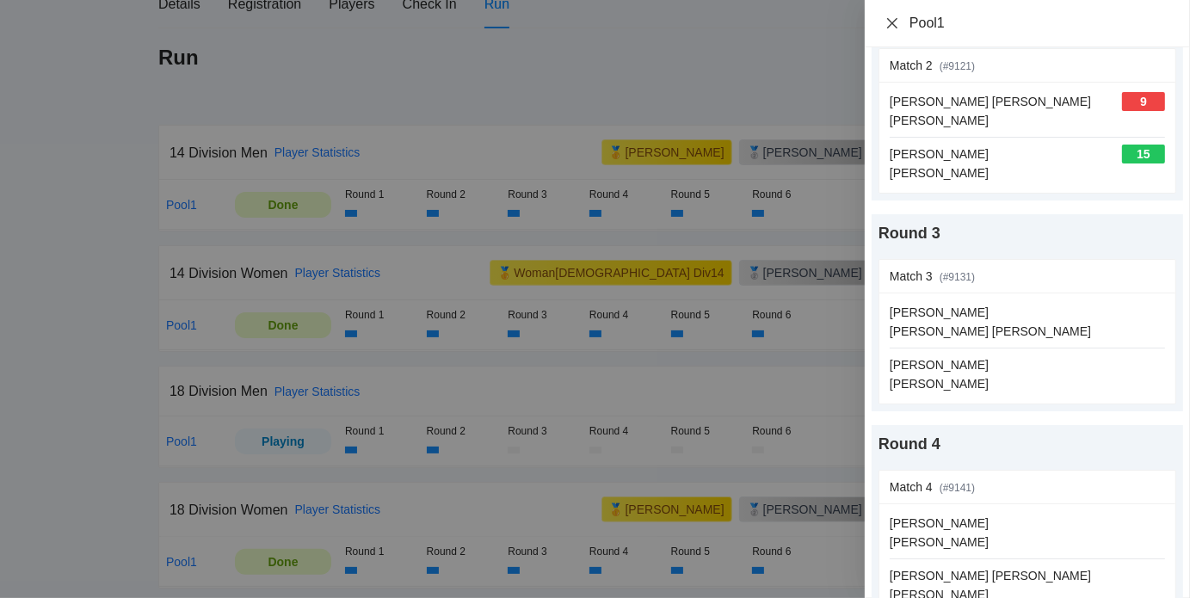
click at [896, 22] on icon "close" at bounding box center [892, 23] width 14 height 14
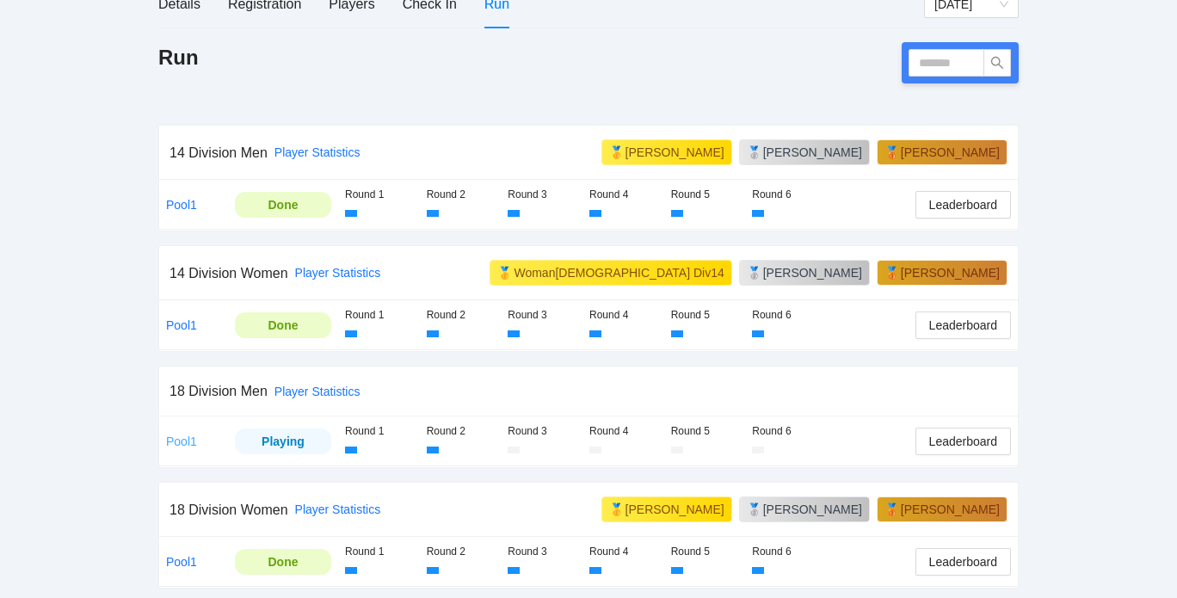
click at [181, 435] on link "Pool1" at bounding box center [181, 441] width 31 height 14
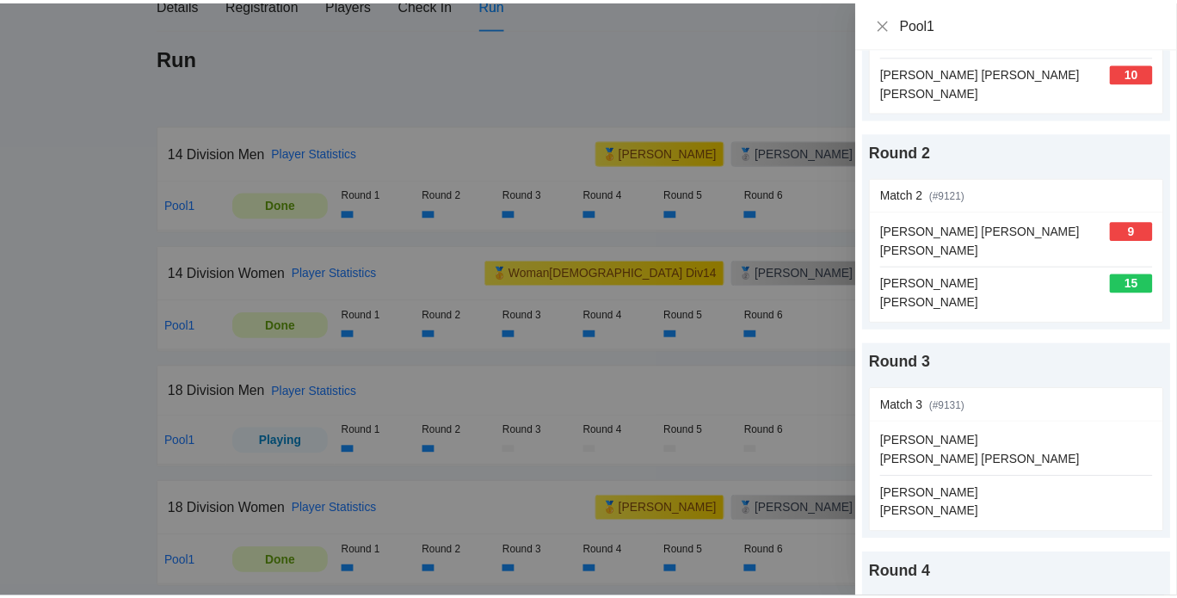
scroll to position [186, 0]
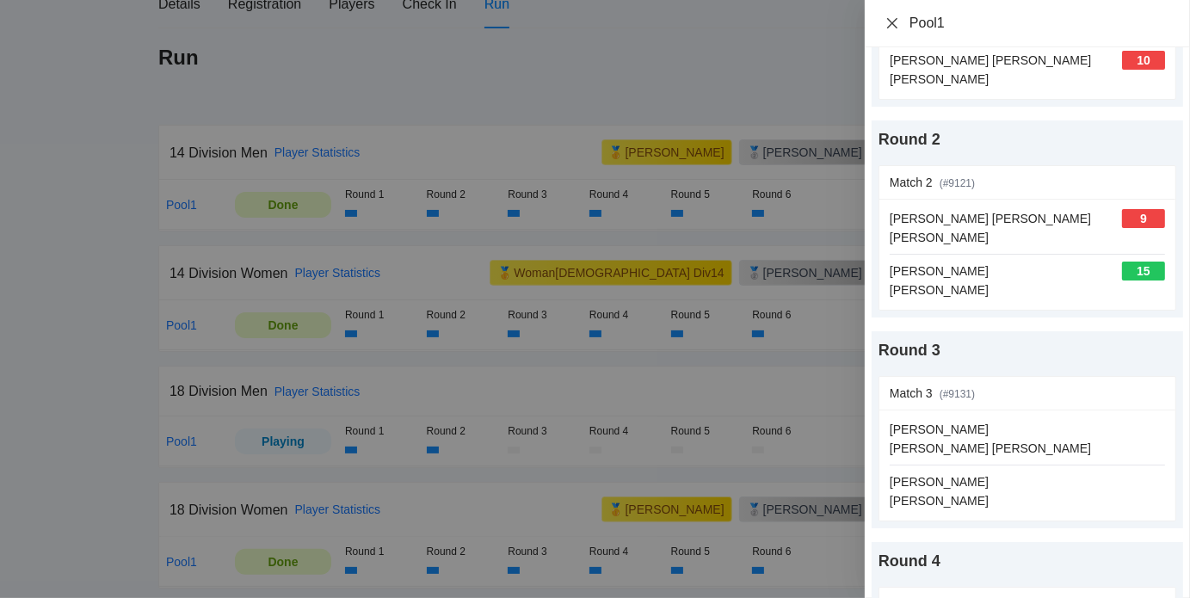
click at [897, 22] on icon "close" at bounding box center [892, 23] width 14 height 14
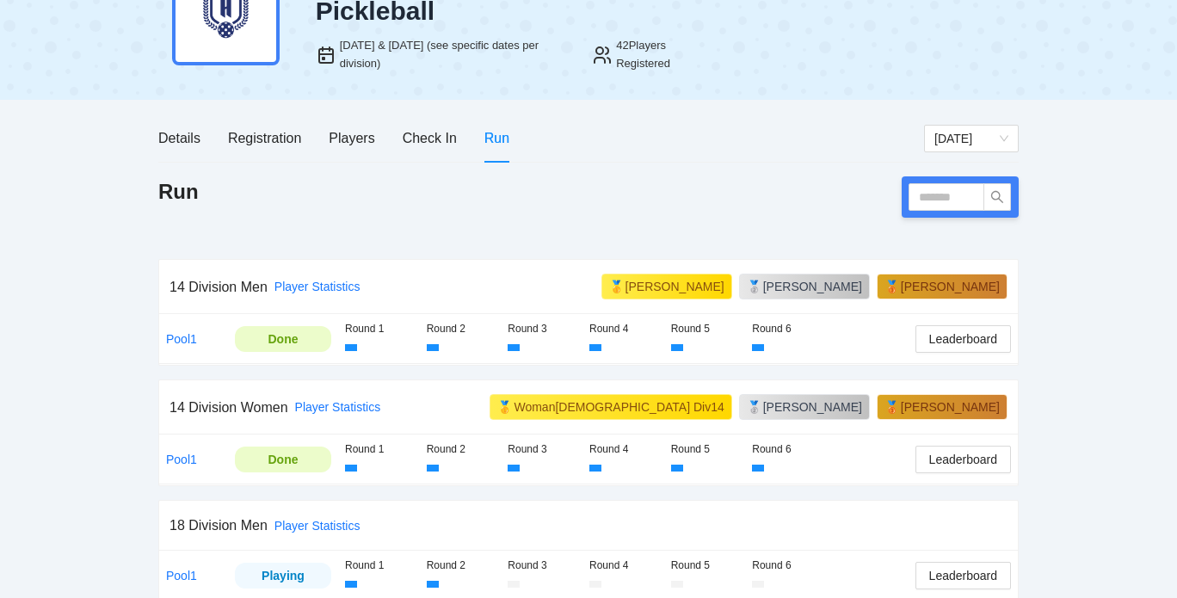
scroll to position [95, 0]
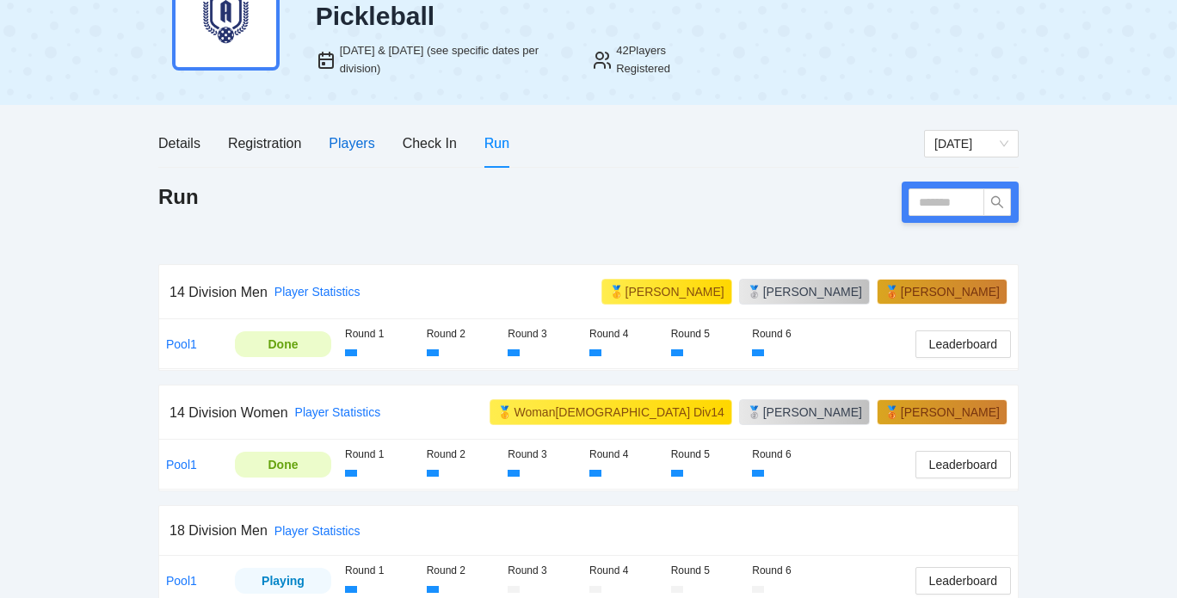
click at [338, 150] on div "Players" at bounding box center [352, 143] width 46 height 22
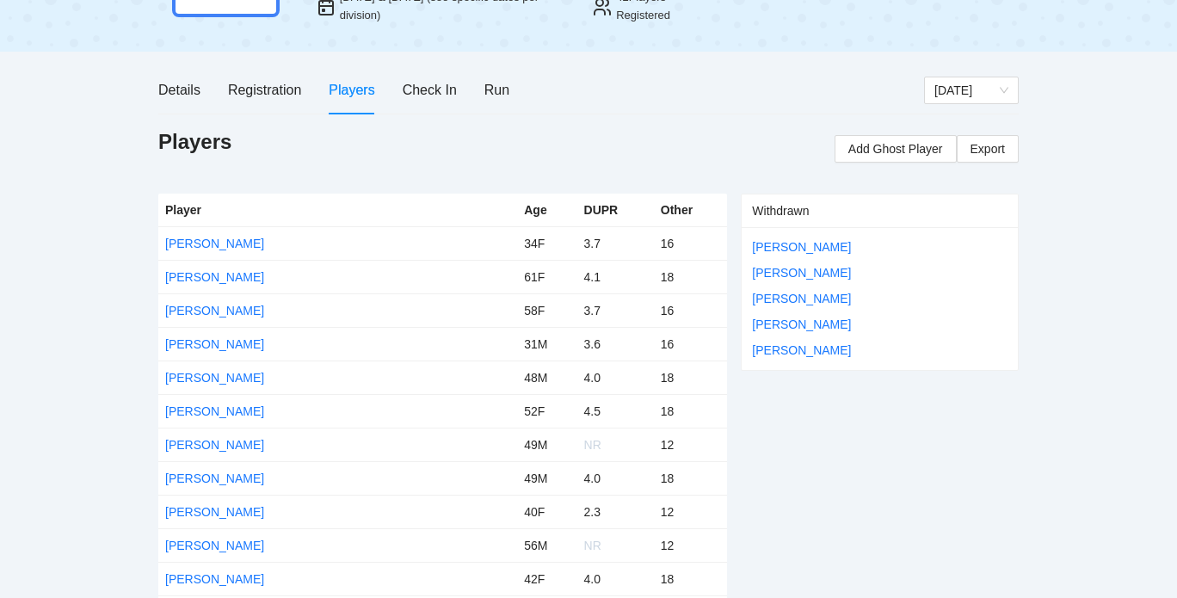
scroll to position [146, 0]
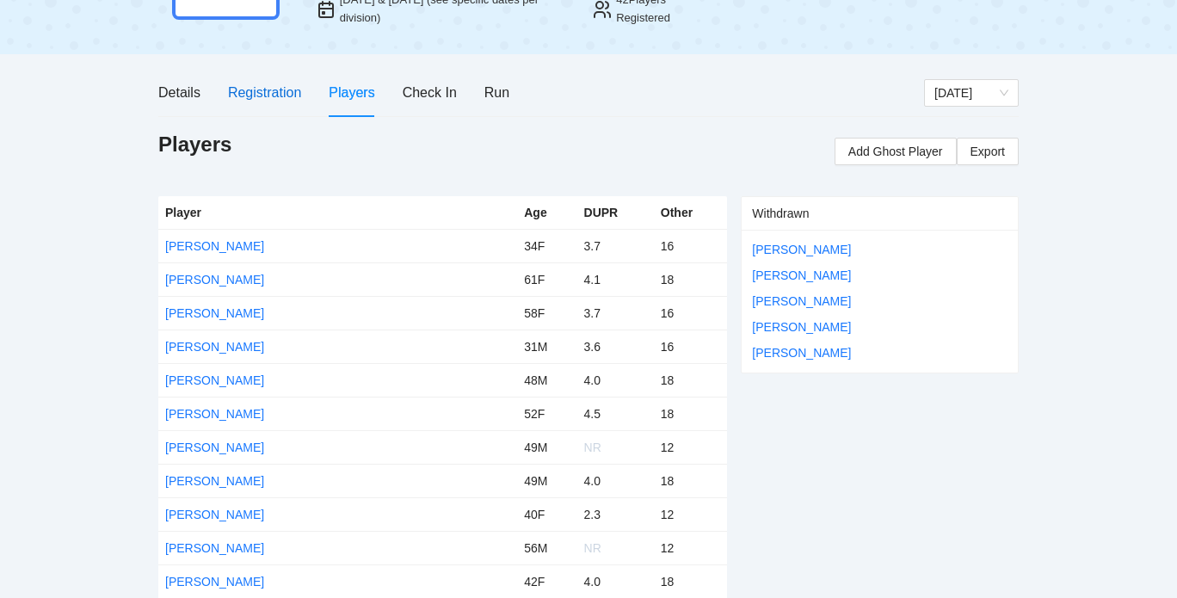
click at [263, 91] on div "Registration" at bounding box center [264, 93] width 73 height 22
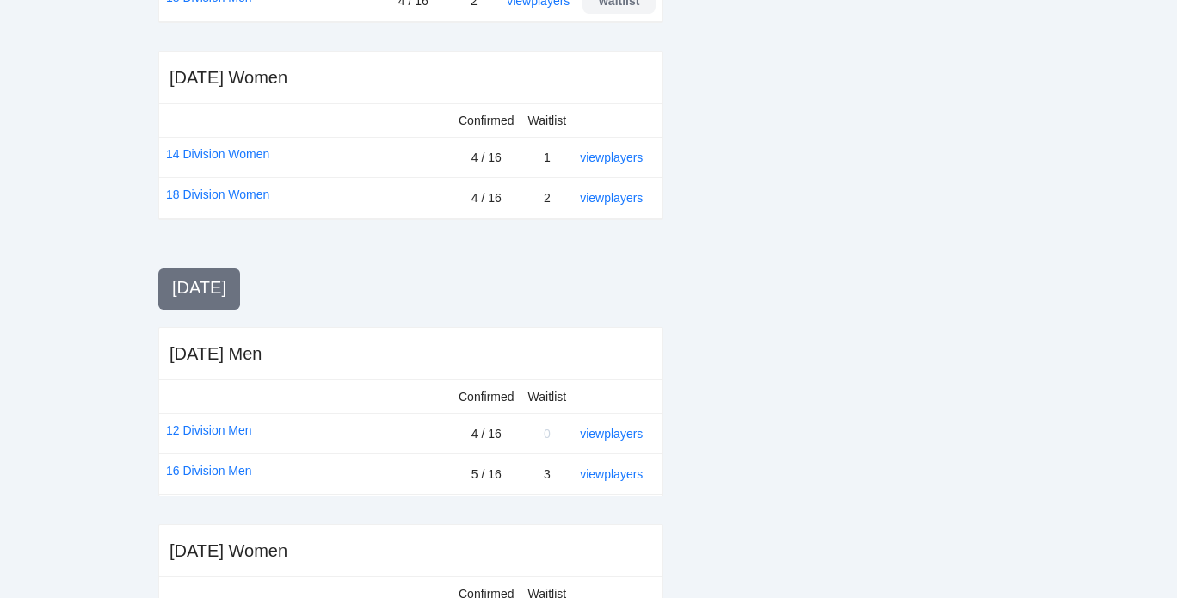
scroll to position [728, 0]
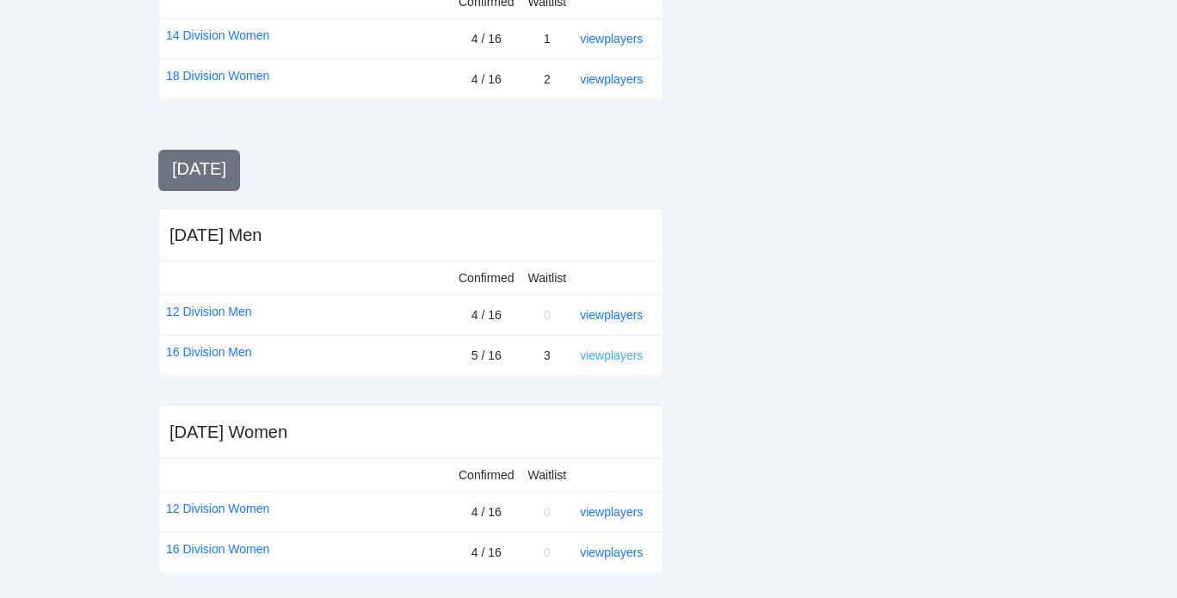
click at [606, 353] on link "view players" at bounding box center [611, 355] width 63 height 14
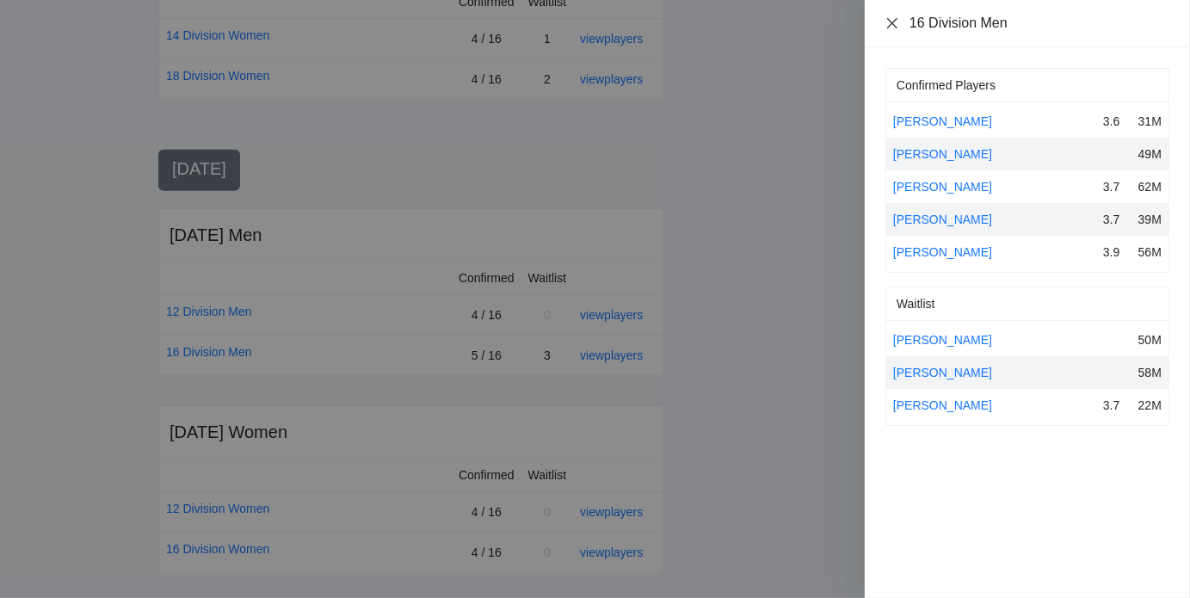
click at [893, 25] on icon "close" at bounding box center [892, 22] width 10 height 10
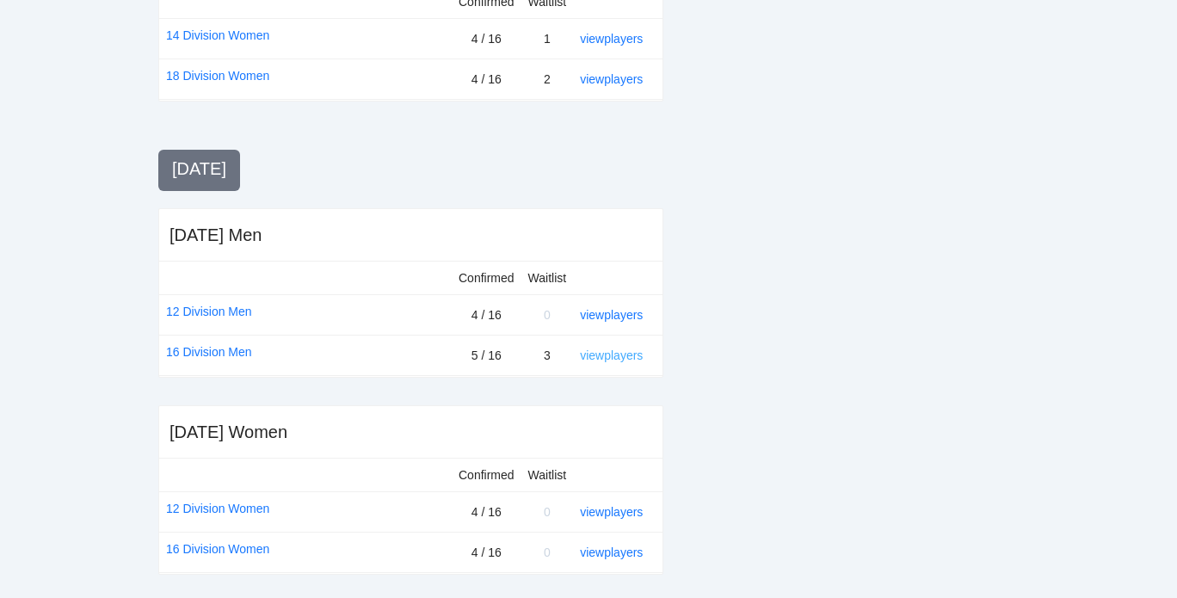
click at [591, 355] on link "view players" at bounding box center [611, 355] width 63 height 14
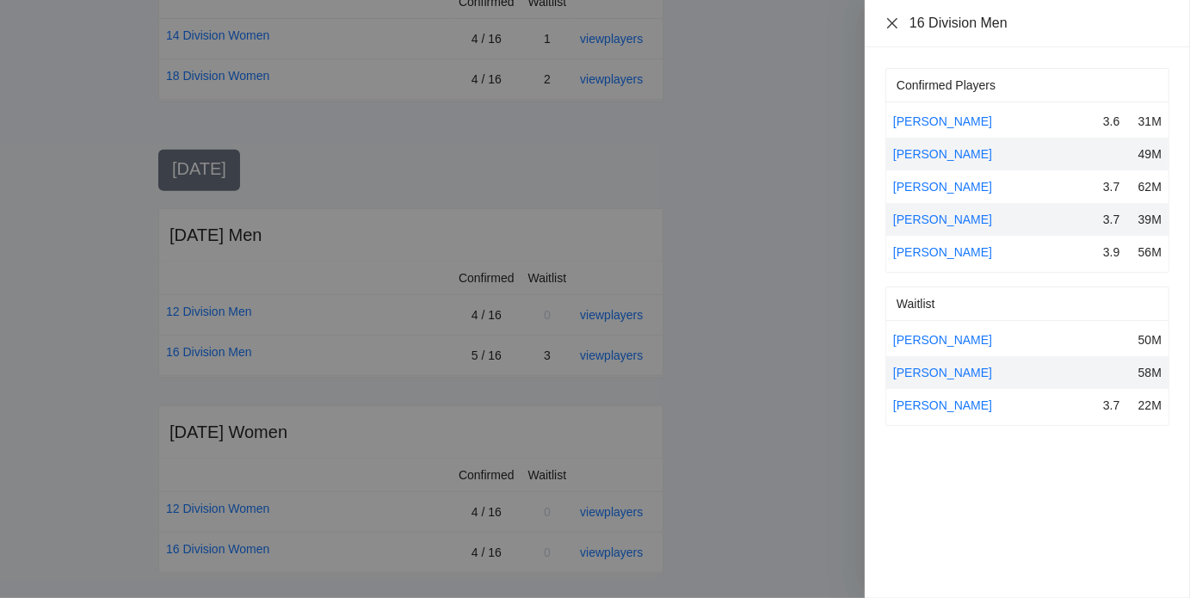
click at [890, 25] on icon "close" at bounding box center [892, 22] width 10 height 10
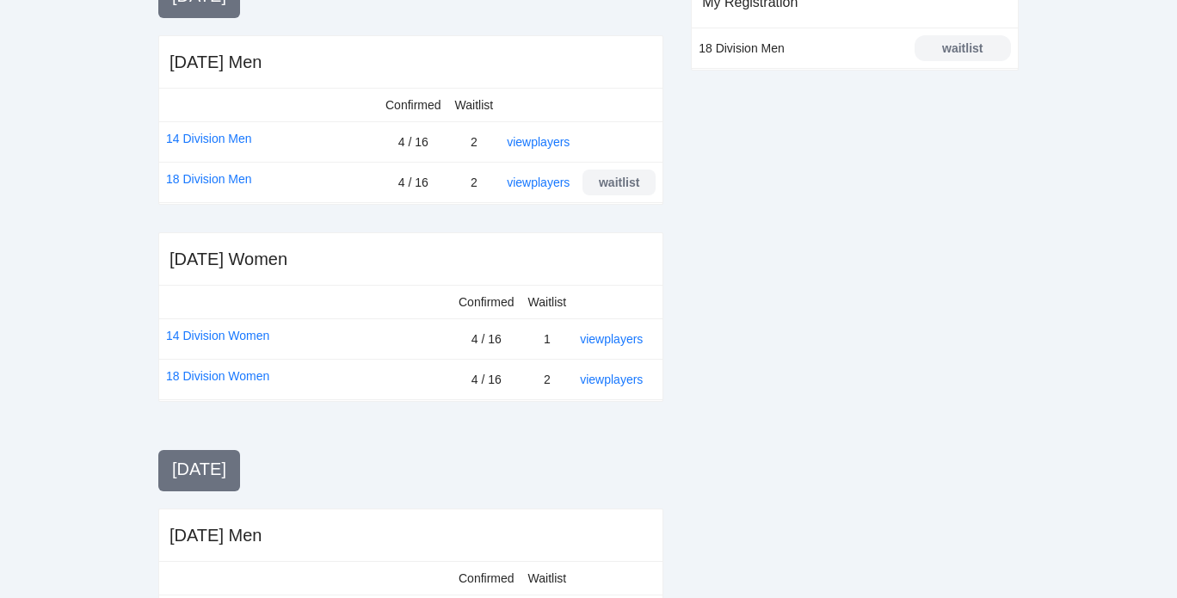
scroll to position [0, 0]
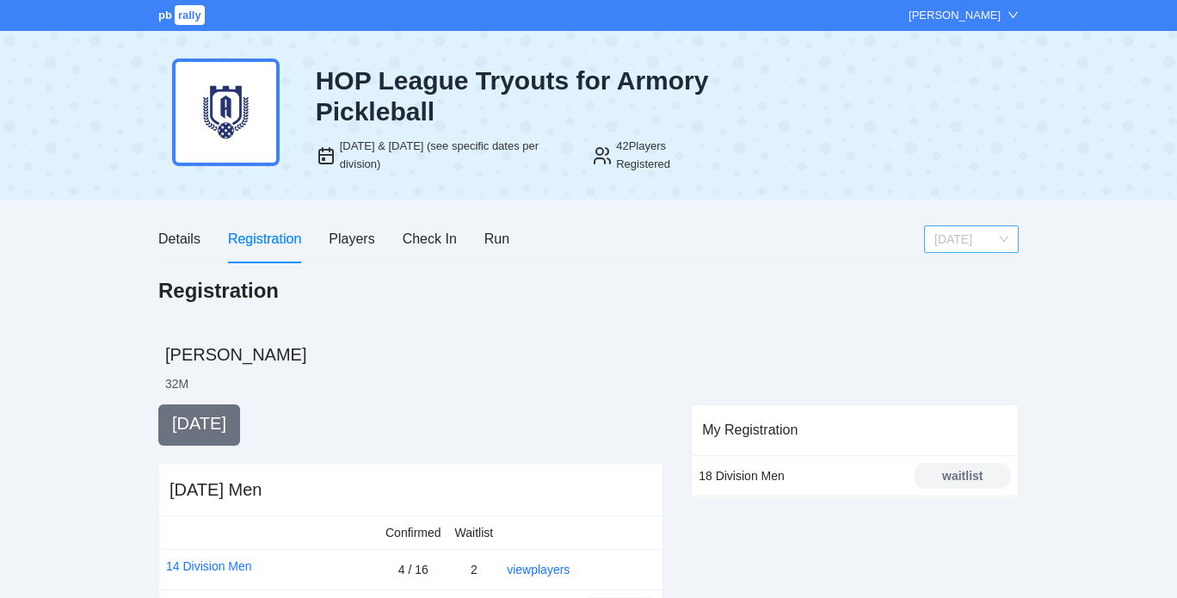
click at [973, 237] on span "[DATE]" at bounding box center [971, 239] width 74 height 26
click at [944, 304] on div "Saturday" at bounding box center [971, 300] width 74 height 19
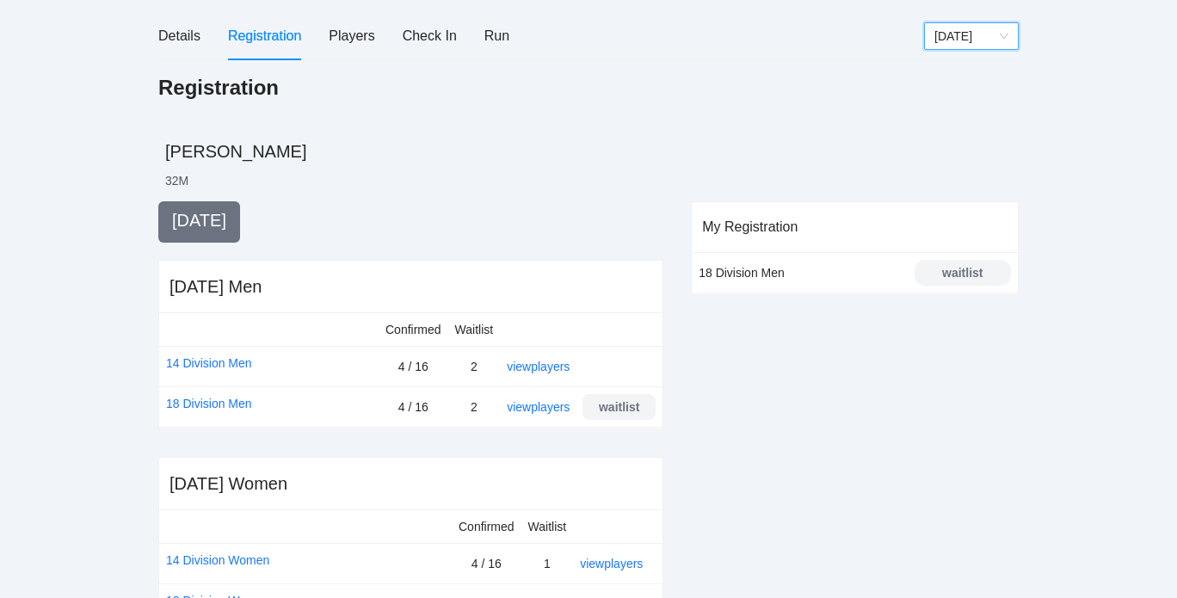
scroll to position [204, 0]
click at [944, 274] on div "waitlist" at bounding box center [962, 271] width 93 height 19
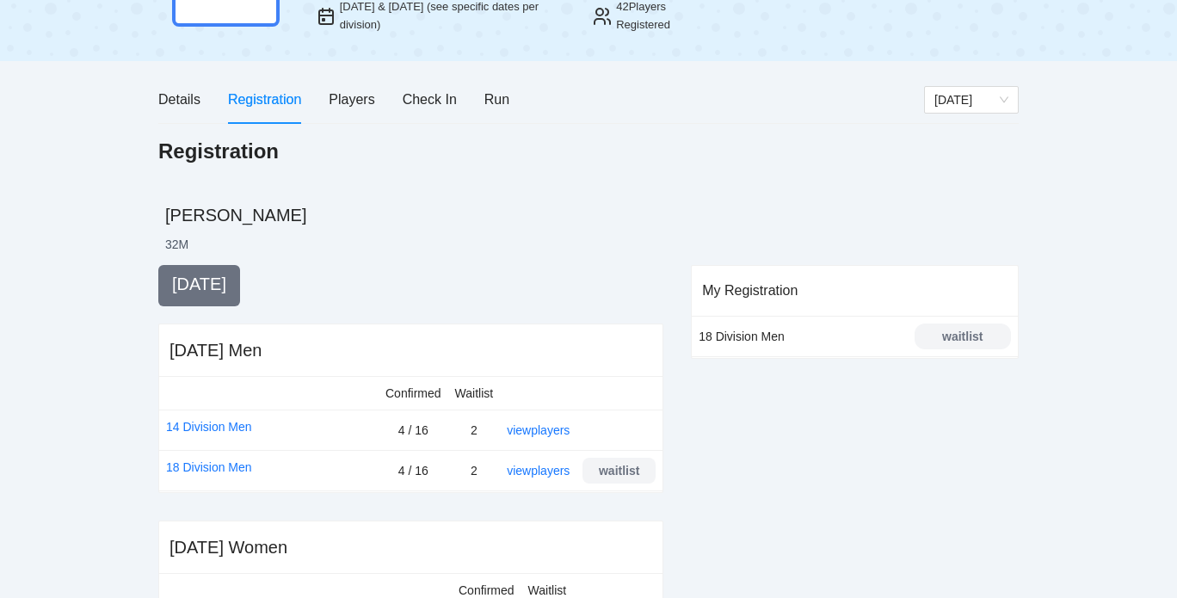
scroll to position [141, 0]
click at [365, 94] on div "Players" at bounding box center [352, 98] width 46 height 22
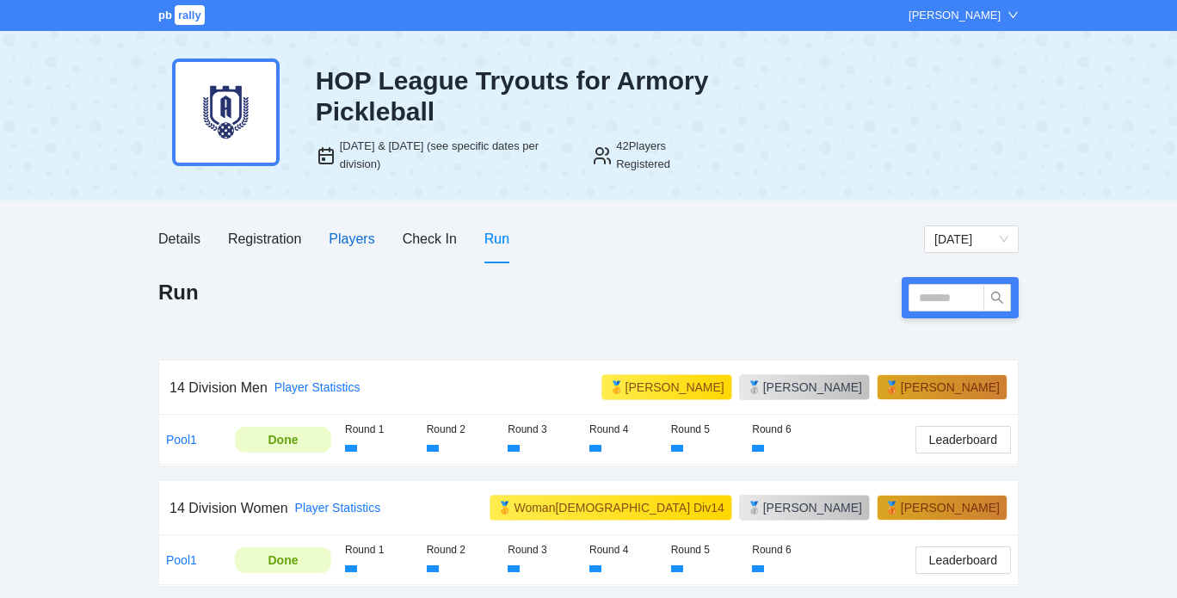
click at [344, 235] on div "Players" at bounding box center [352, 239] width 46 height 22
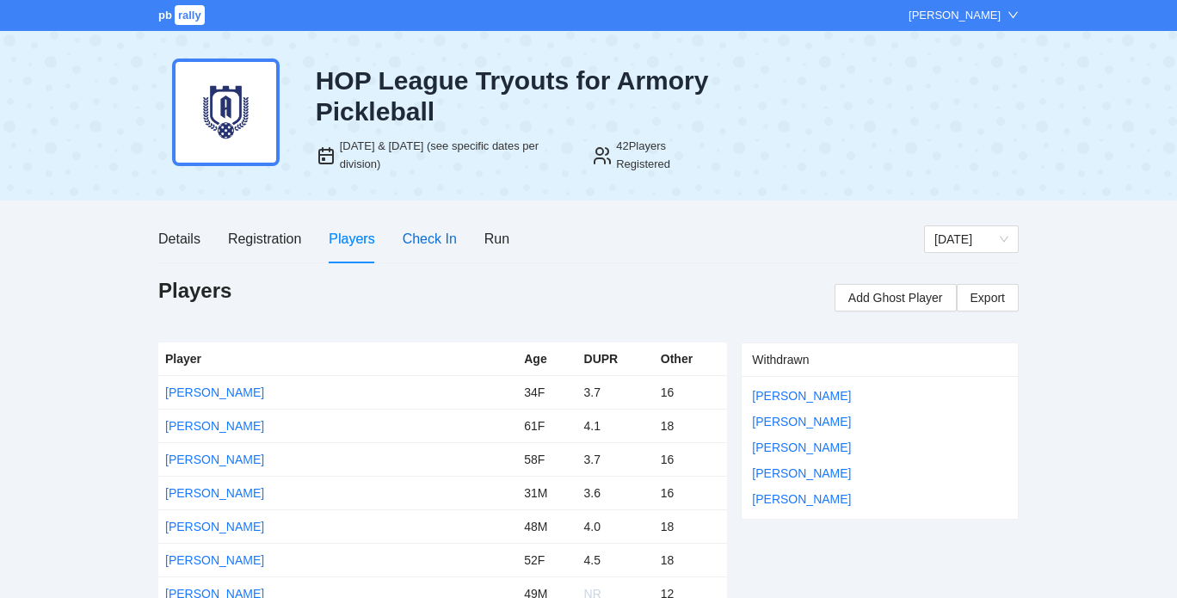
click at [433, 247] on div "Check In" at bounding box center [430, 239] width 54 height 22
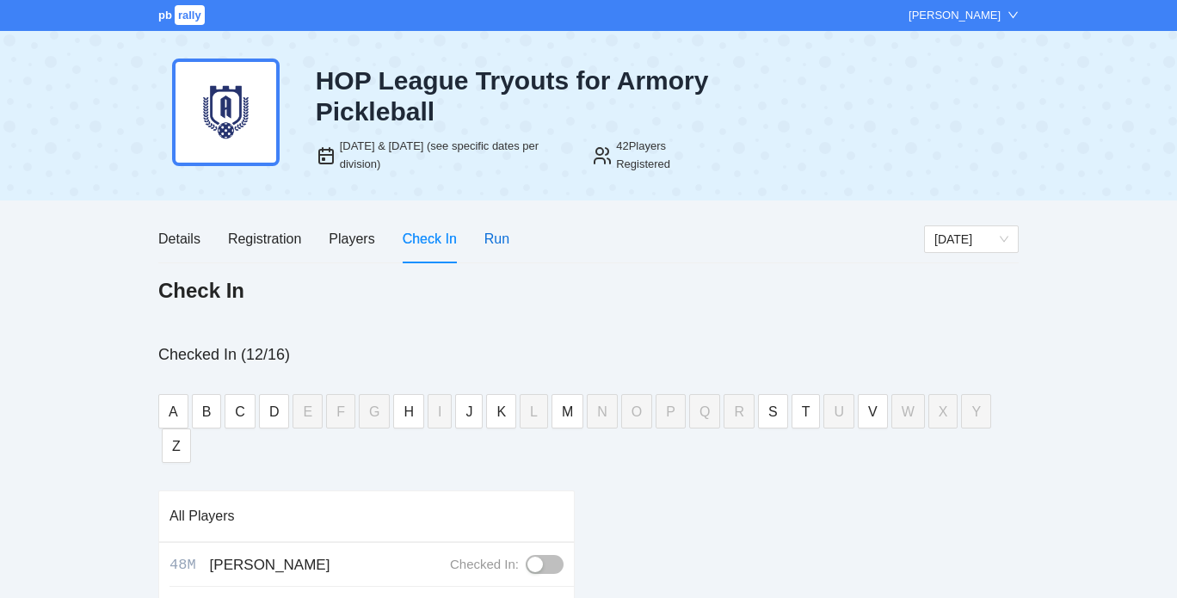
click at [499, 240] on div "Run" at bounding box center [496, 239] width 25 height 22
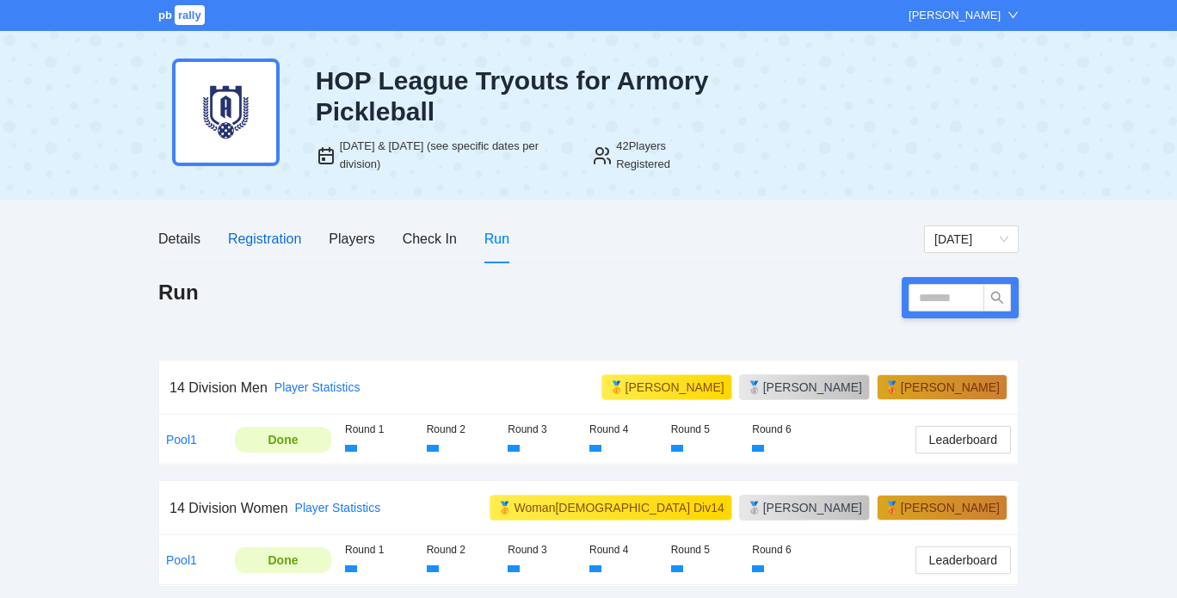
click at [243, 233] on div "Registration" at bounding box center [264, 239] width 73 height 22
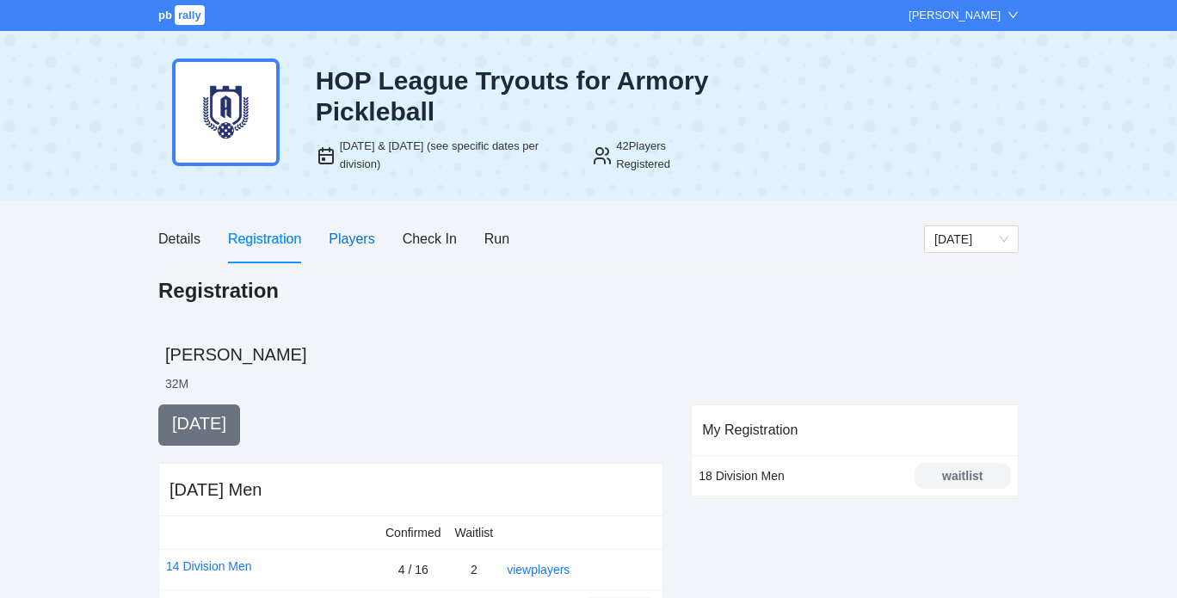
click at [339, 241] on div "Players" at bounding box center [352, 239] width 46 height 22
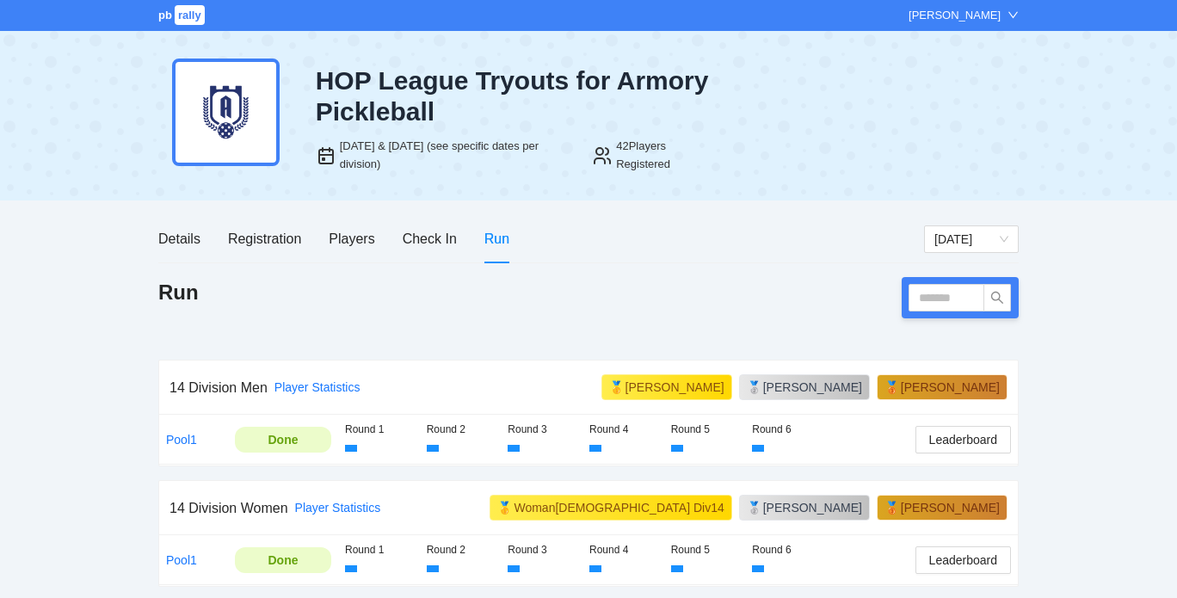
click at [974, 7] on div "[PERSON_NAME]" at bounding box center [954, 15] width 92 height 17
click at [638, 218] on div "Details Registration Players Check In Run" at bounding box center [540, 238] width 765 height 49
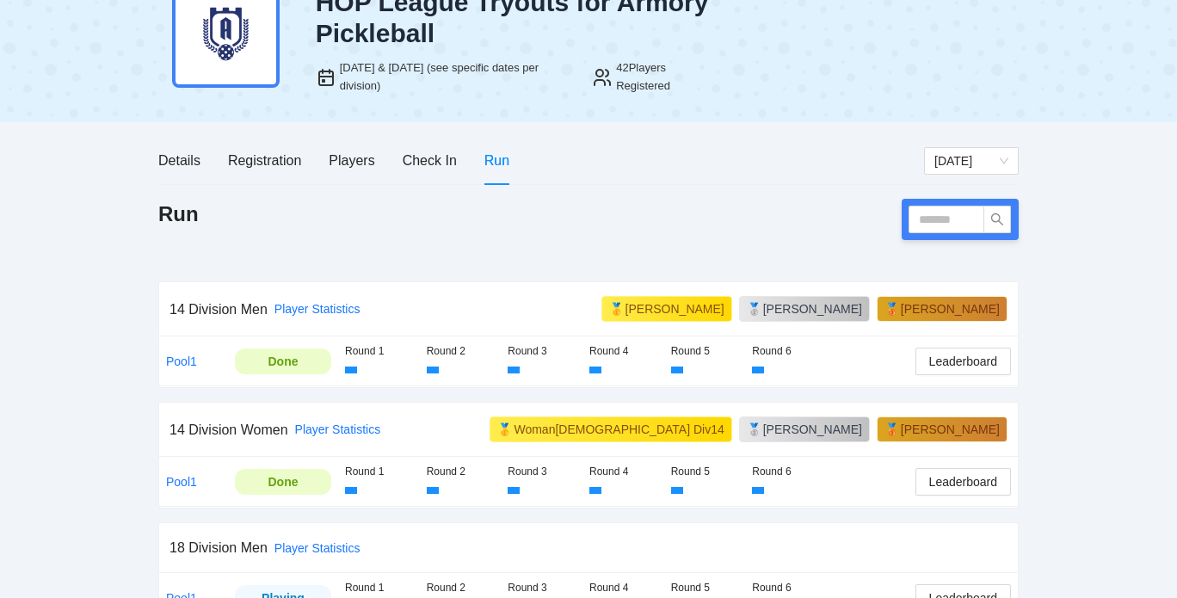
scroll to position [79, 0]
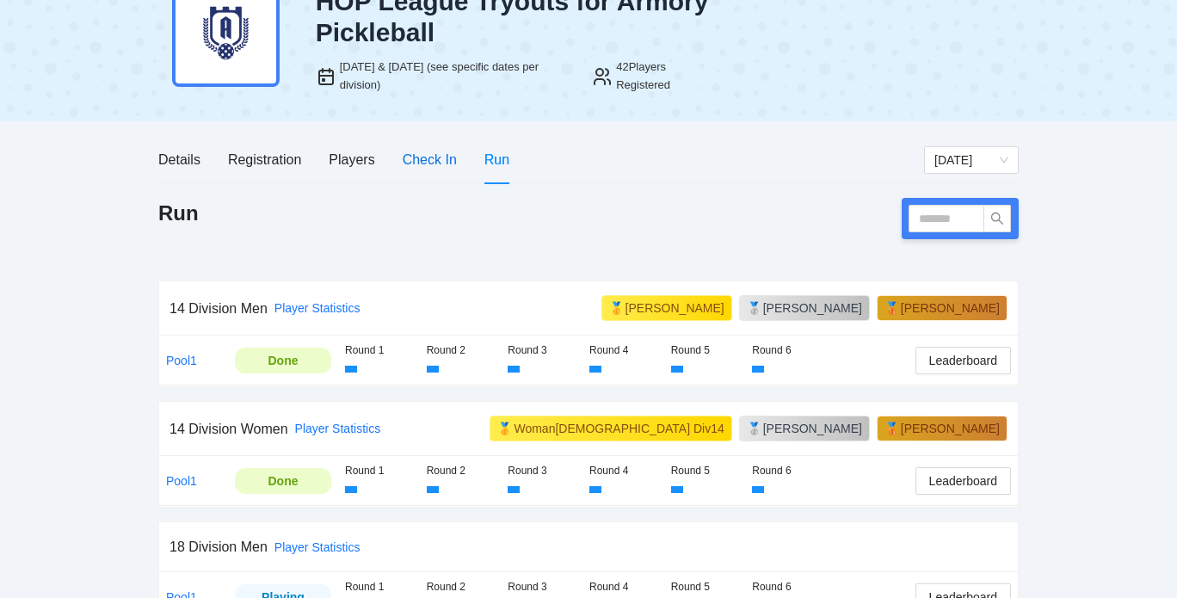
click at [443, 158] on div "Check In" at bounding box center [430, 160] width 54 height 22
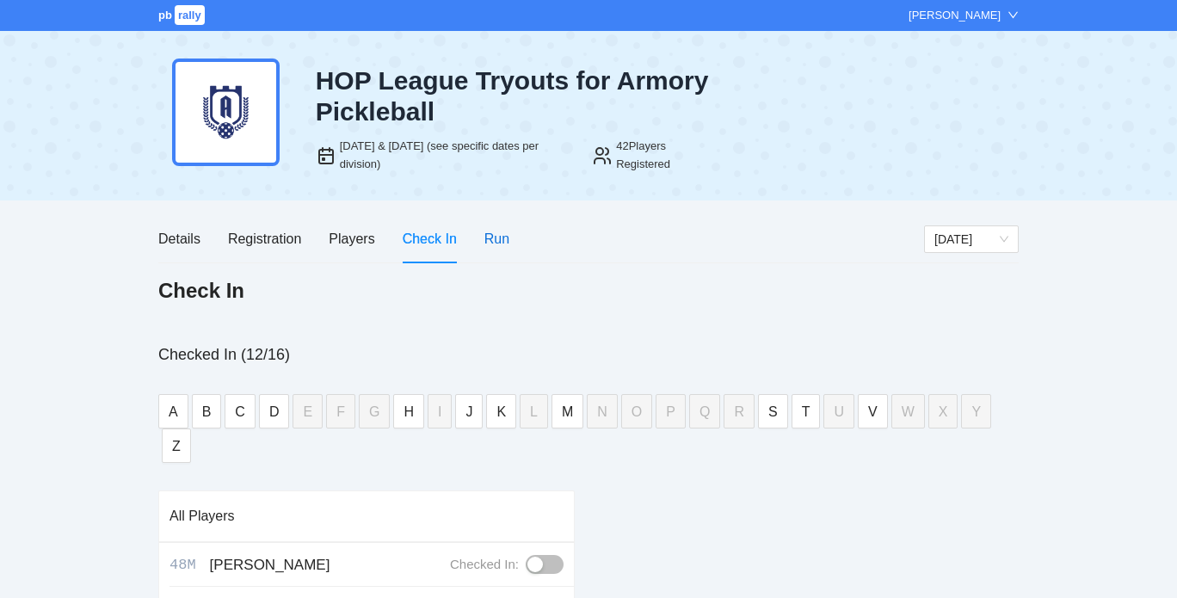
click at [484, 237] on div "Run" at bounding box center [496, 239] width 25 height 22
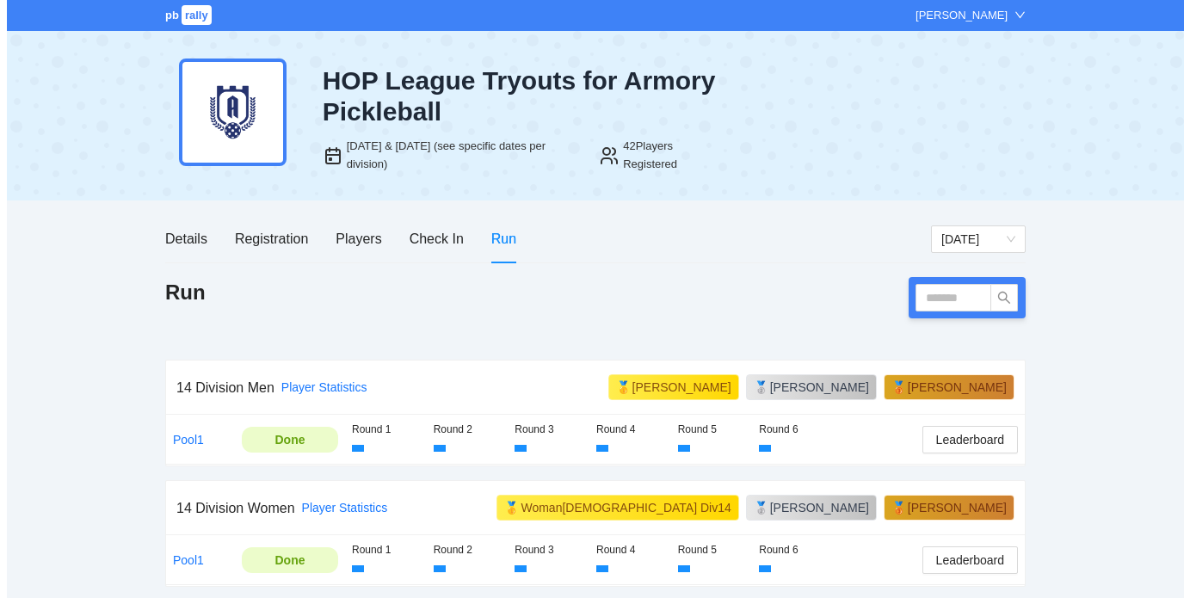
scroll to position [235, 0]
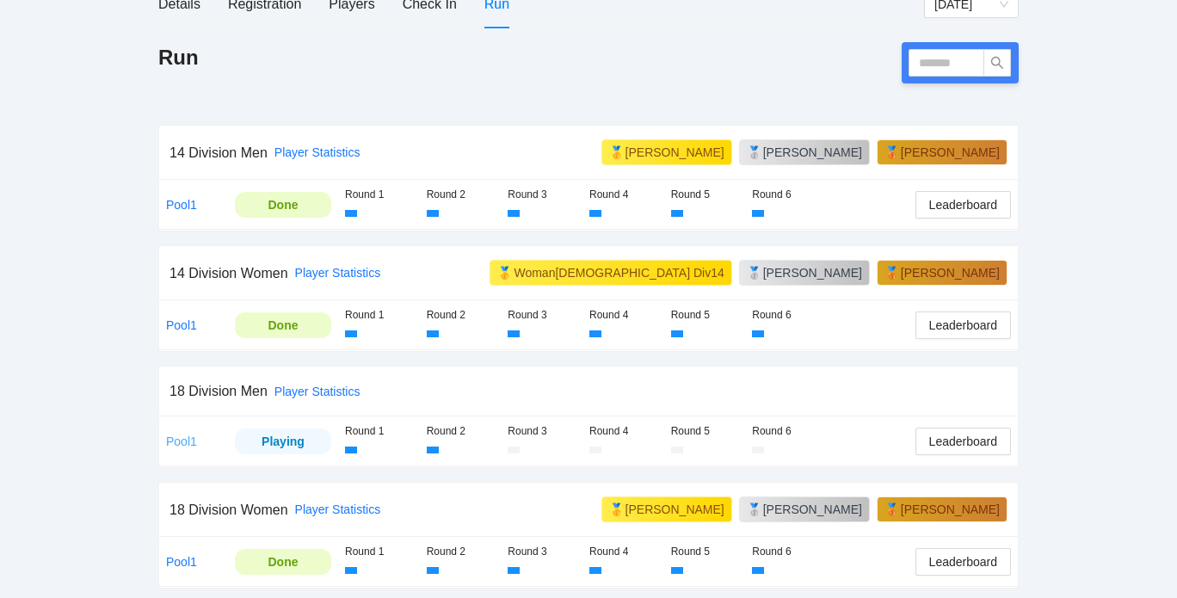
click at [183, 435] on link "Pool1" at bounding box center [181, 441] width 31 height 14
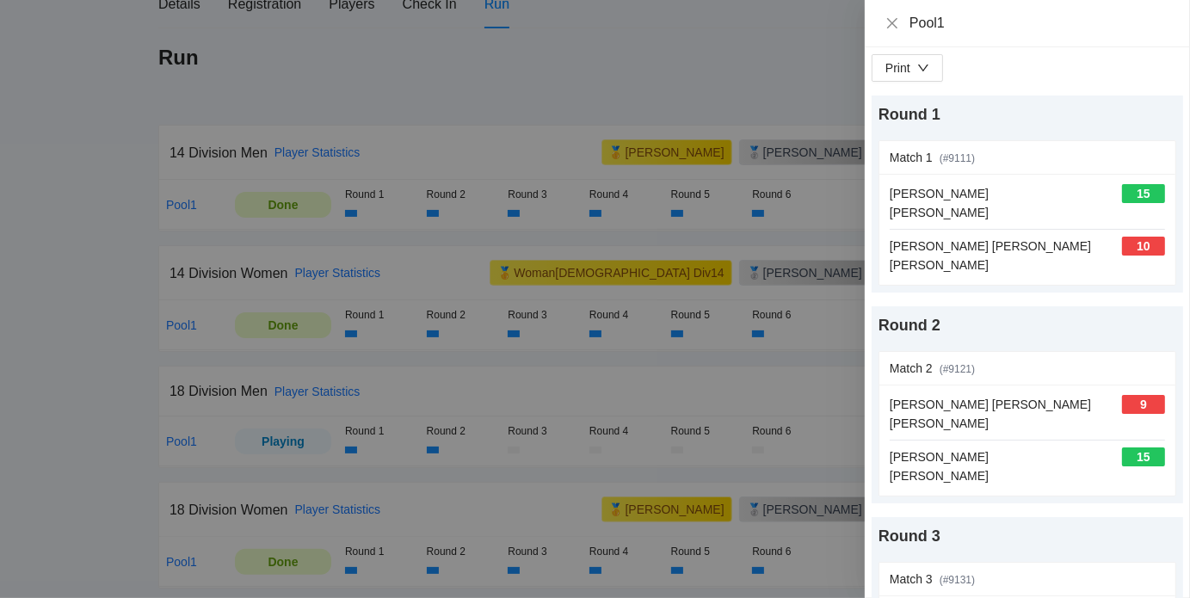
click at [728, 362] on div at bounding box center [595, 299] width 1190 height 598
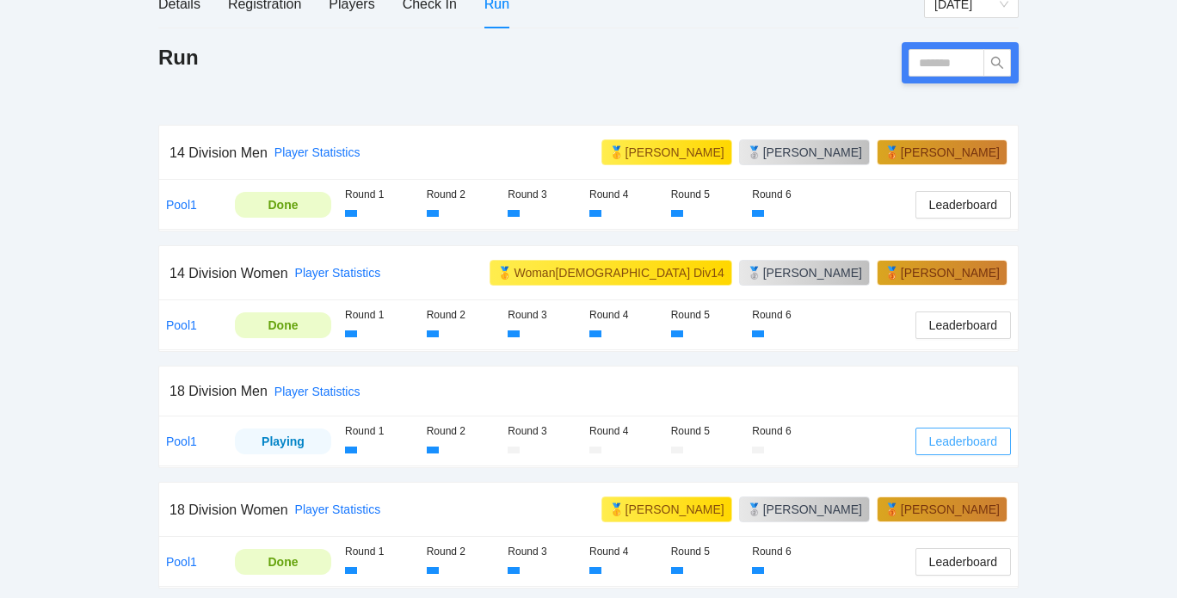
click at [952, 433] on span "Leaderboard" at bounding box center [963, 441] width 68 height 19
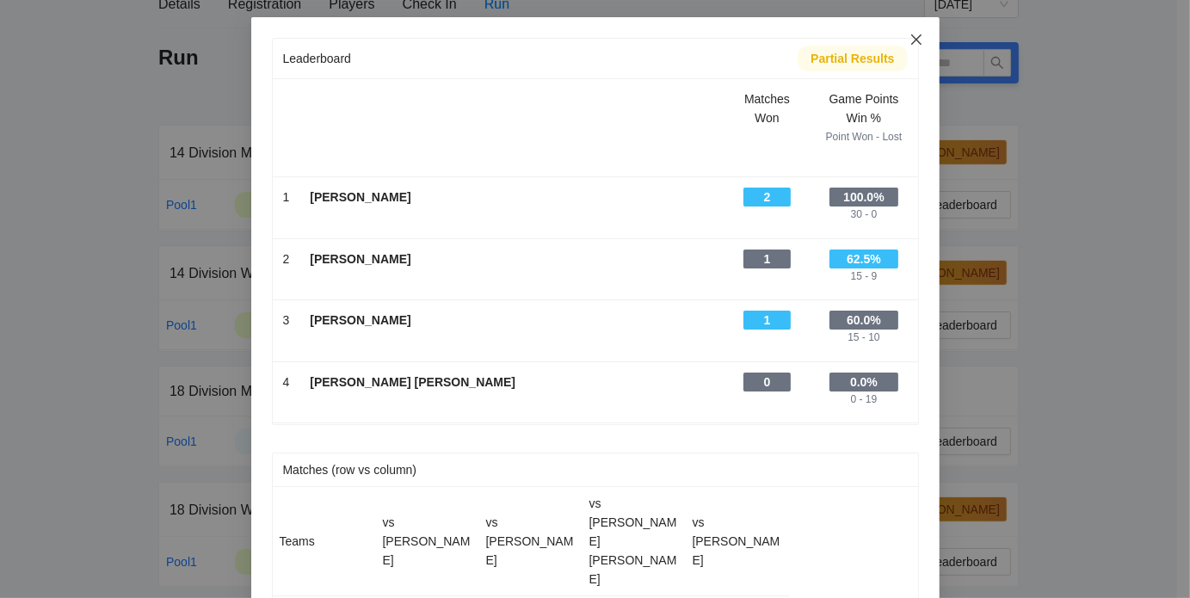
click at [914, 42] on icon "close" at bounding box center [916, 40] width 14 height 14
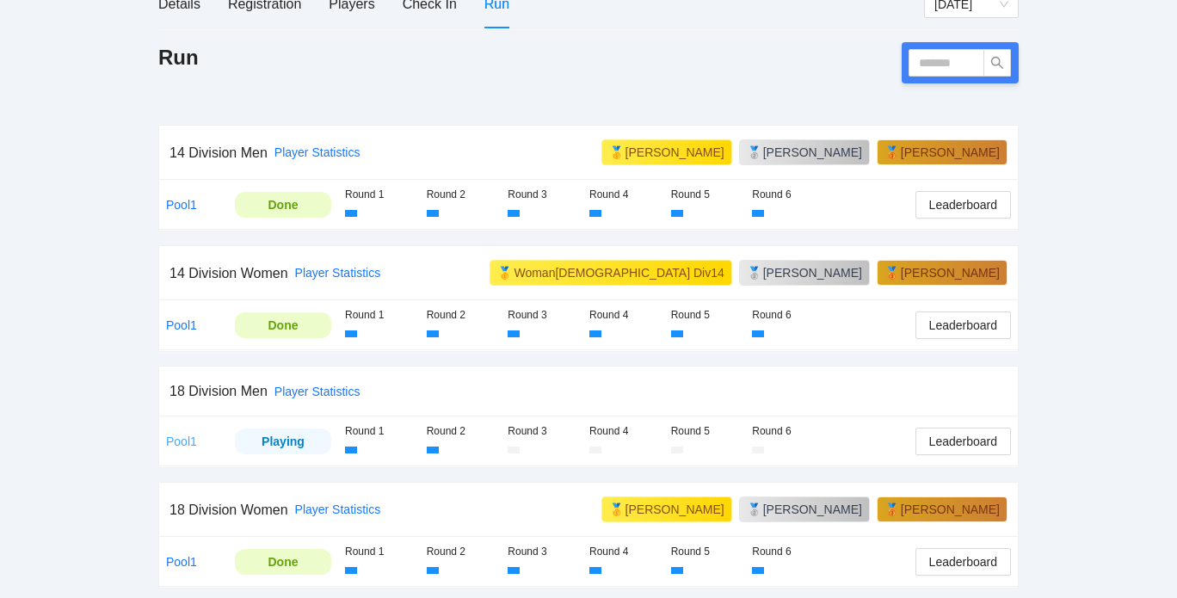
click at [175, 437] on link "Pool1" at bounding box center [181, 441] width 31 height 14
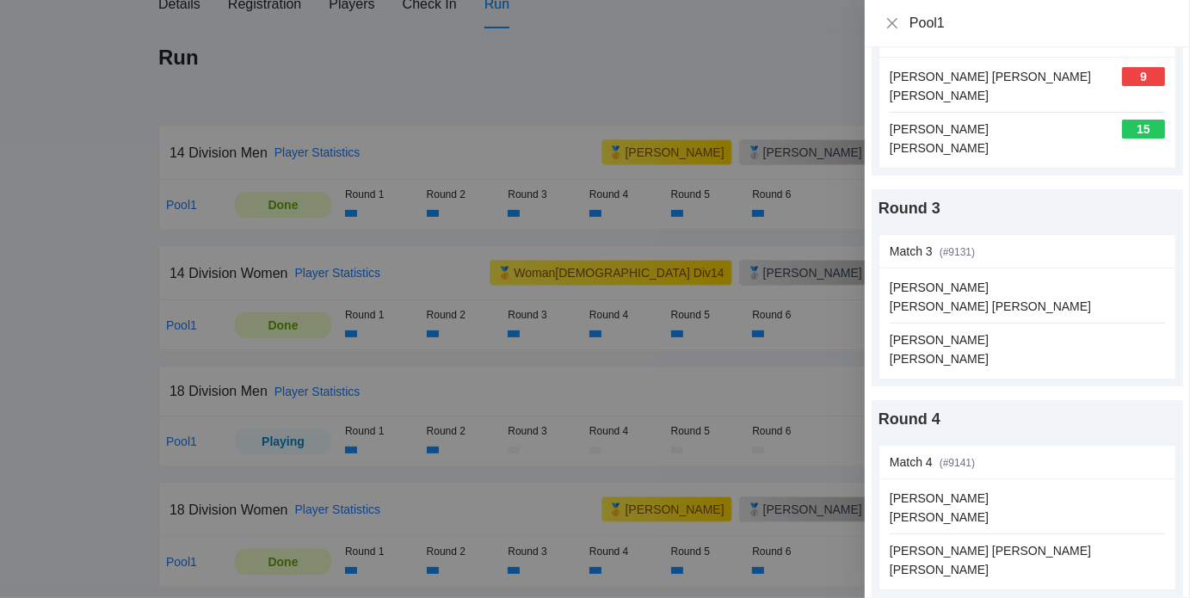
scroll to position [329, 0]
click at [1105, 254] on link "update scores" at bounding box center [1127, 250] width 76 height 14
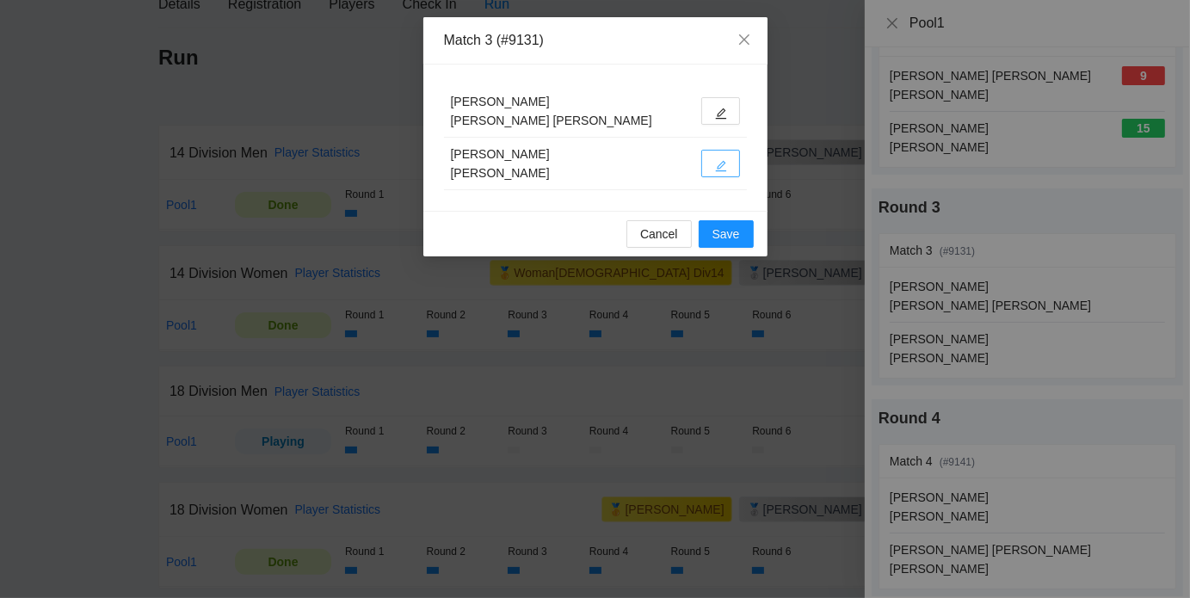
click at [735, 159] on button "button" at bounding box center [720, 164] width 39 height 28
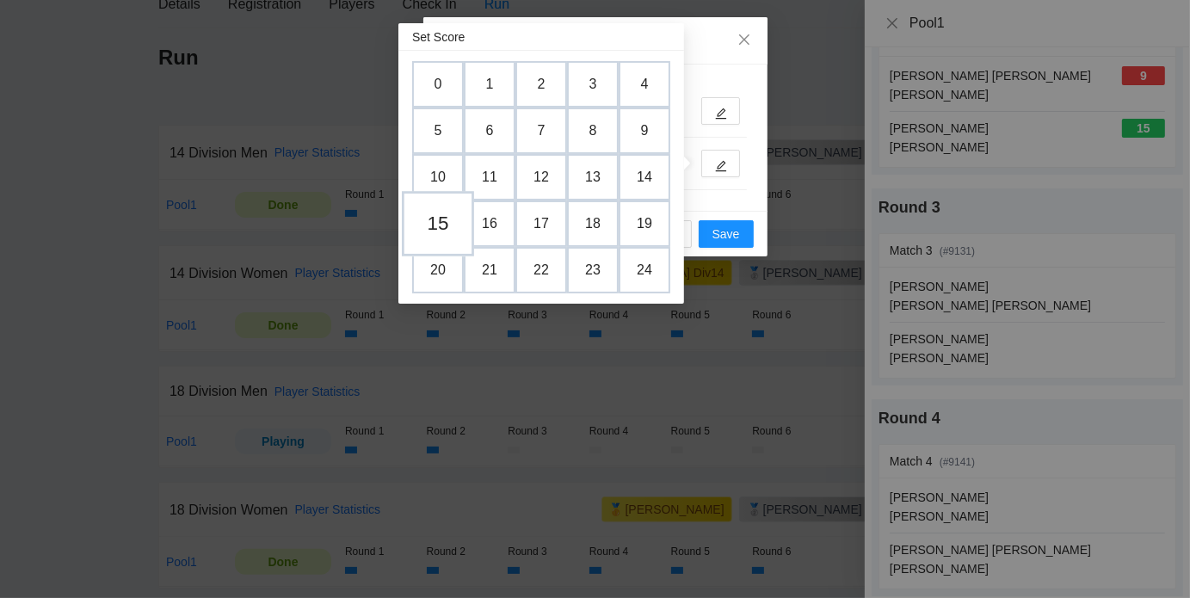
click at [447, 219] on td "15" at bounding box center [438, 223] width 72 height 65
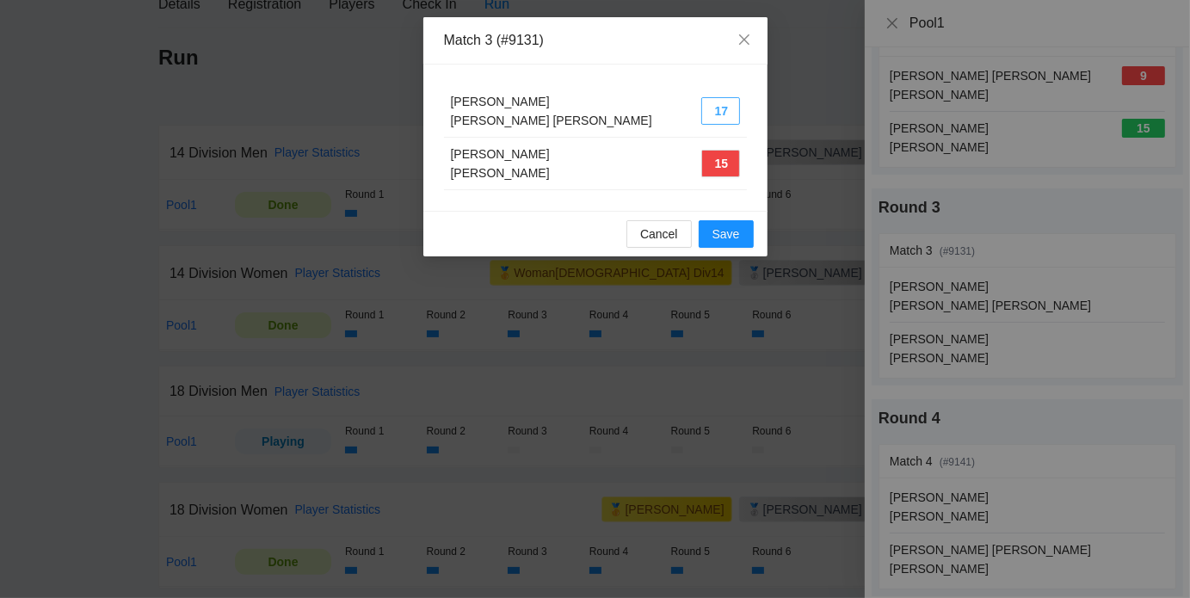
click at [724, 108] on button "17" at bounding box center [720, 111] width 39 height 28
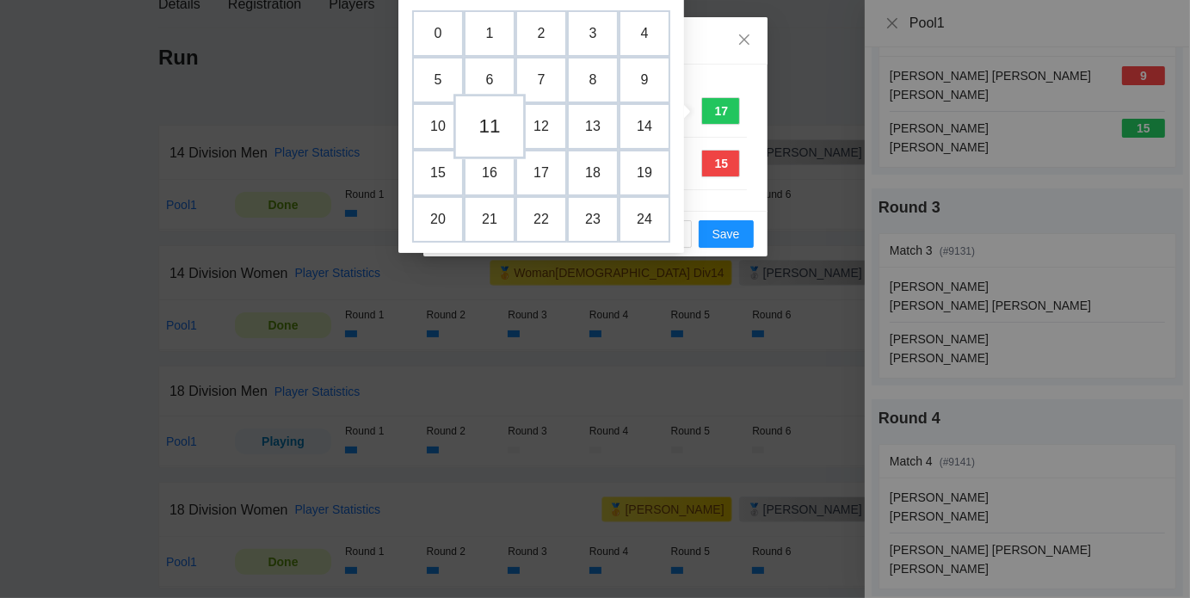
click at [489, 129] on td "11" at bounding box center [489, 126] width 72 height 65
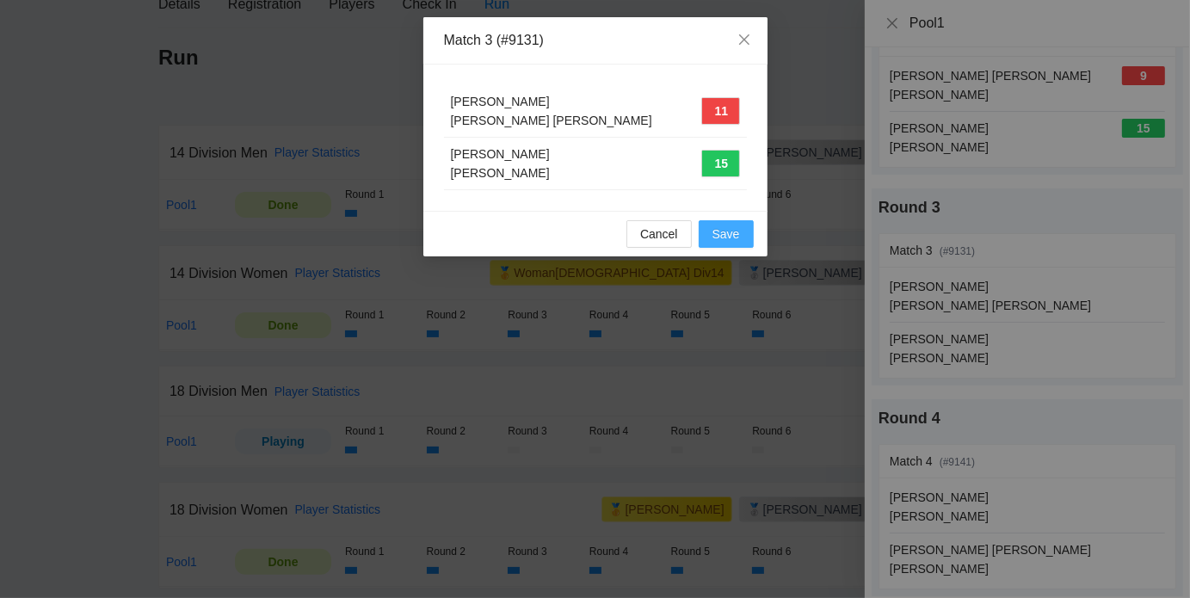
click at [731, 231] on span "Save" at bounding box center [726, 233] width 28 height 19
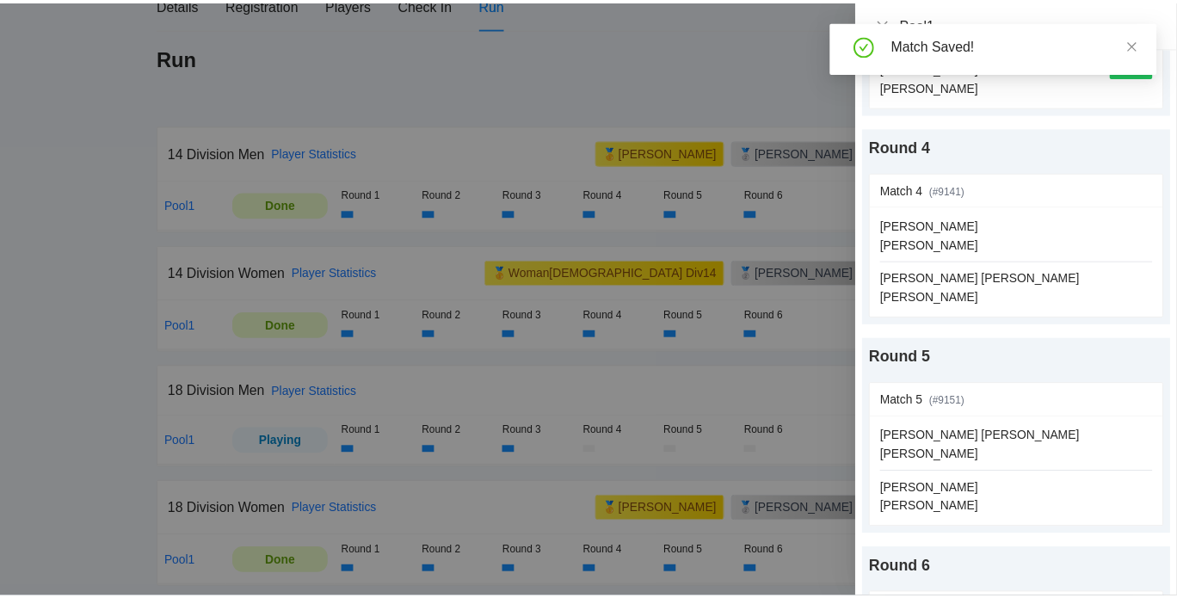
scroll to position [602, 0]
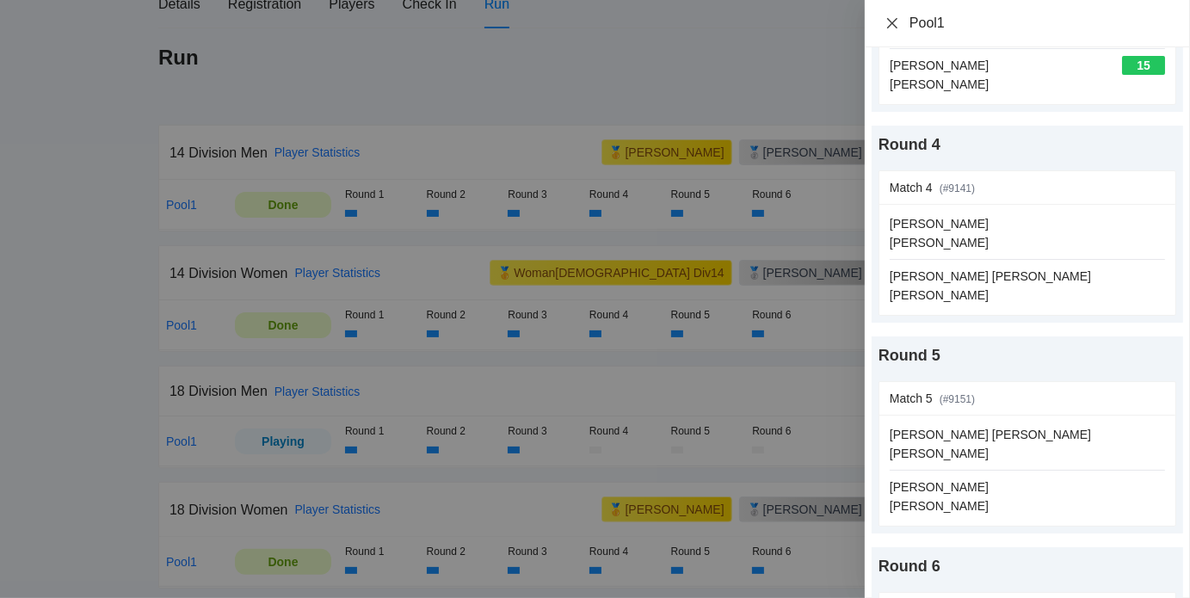
click at [892, 24] on icon "close" at bounding box center [892, 23] width 14 height 14
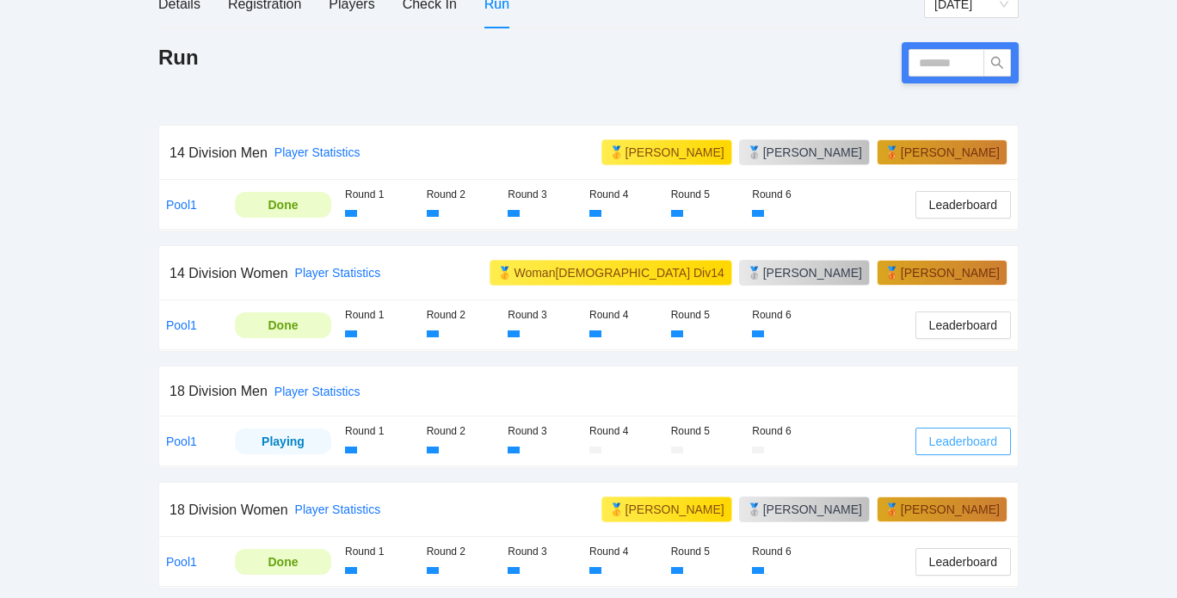
click at [941, 432] on span "Leaderboard" at bounding box center [963, 441] width 68 height 19
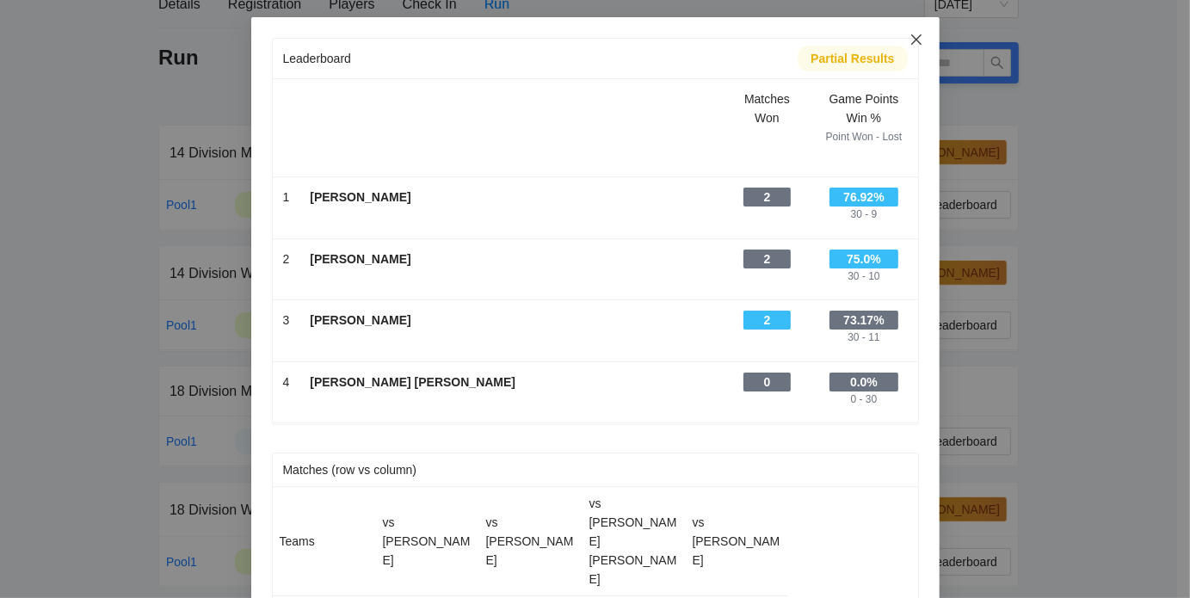
click at [909, 36] on icon "close" at bounding box center [916, 40] width 14 height 14
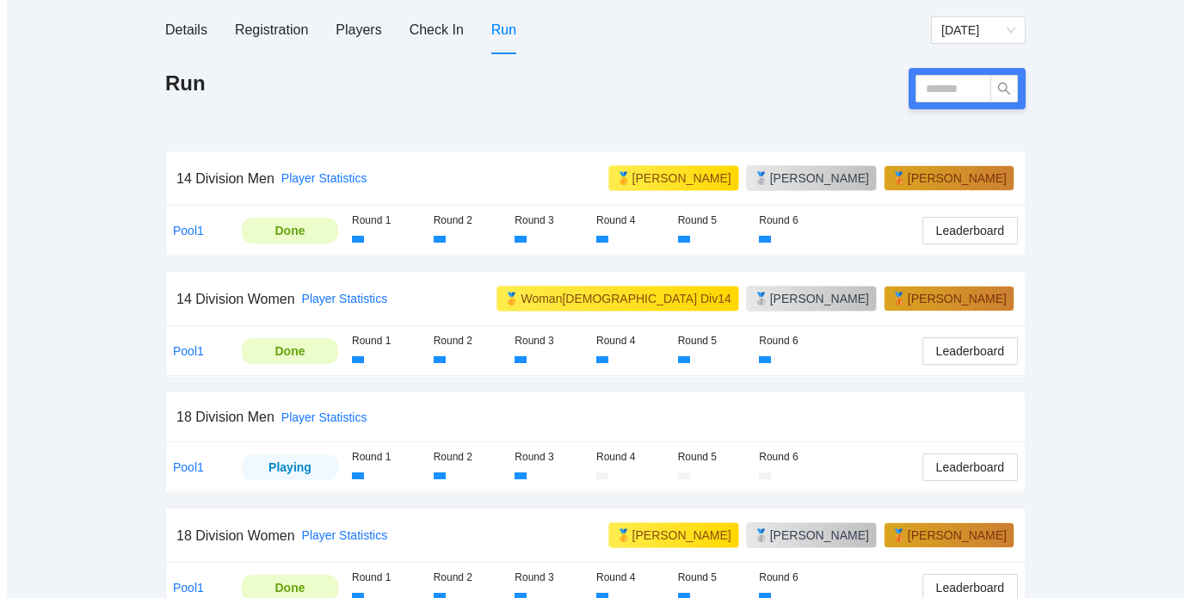
scroll to position [235, 0]
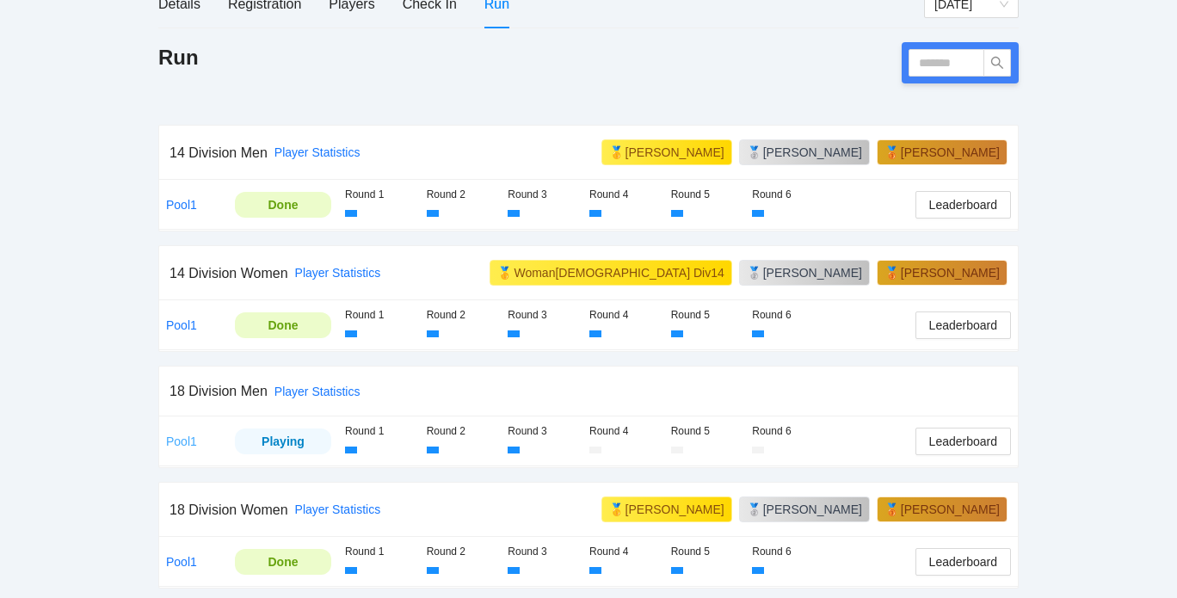
click at [180, 435] on link "Pool1" at bounding box center [181, 441] width 31 height 14
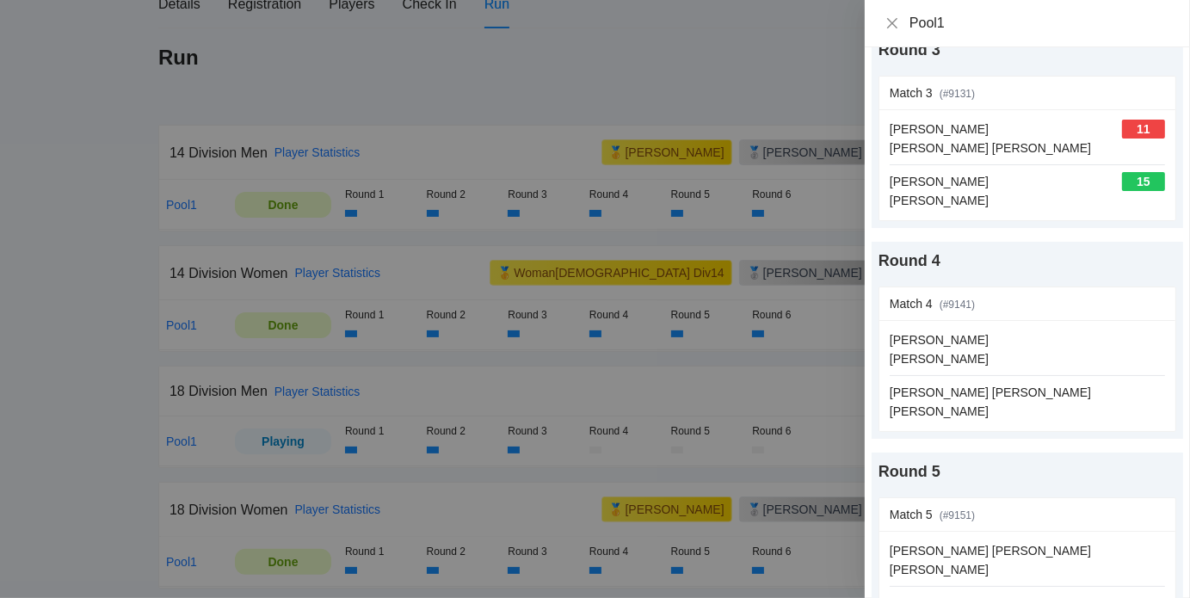
scroll to position [489, 0]
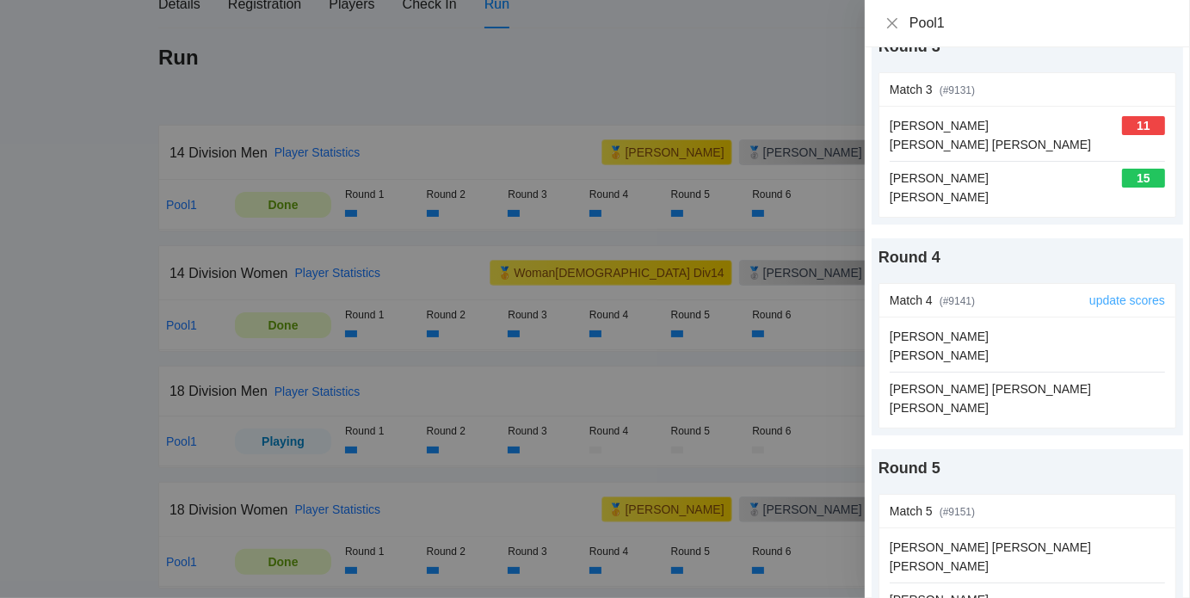
click at [1106, 300] on link "update scores" at bounding box center [1127, 300] width 76 height 14
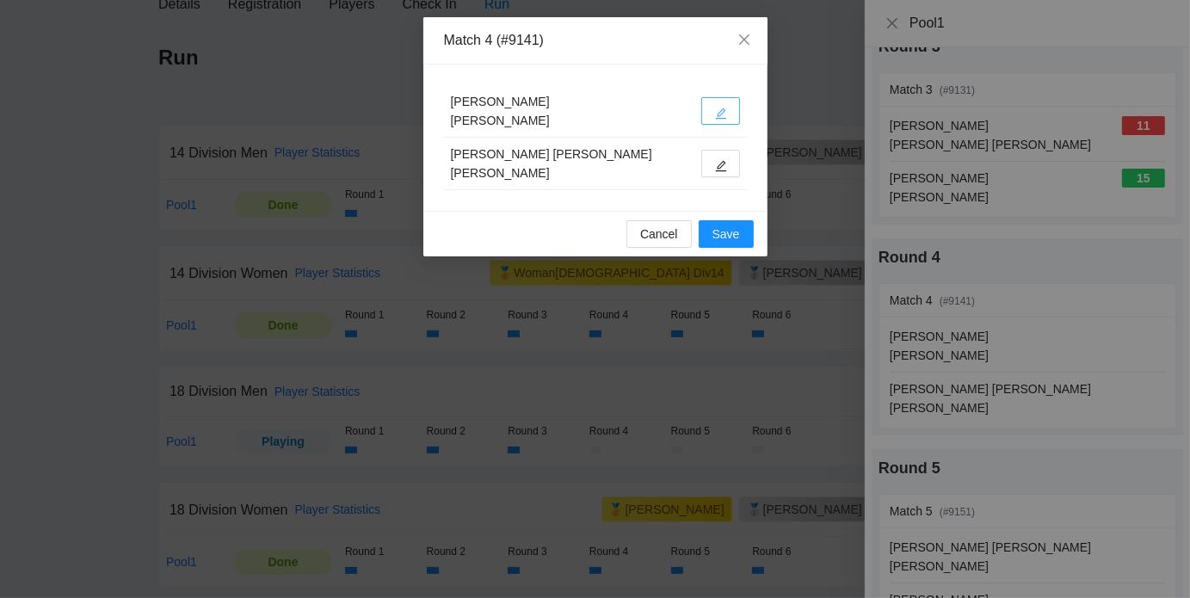
click at [722, 115] on icon "edit" at bounding box center [721, 114] width 12 height 12
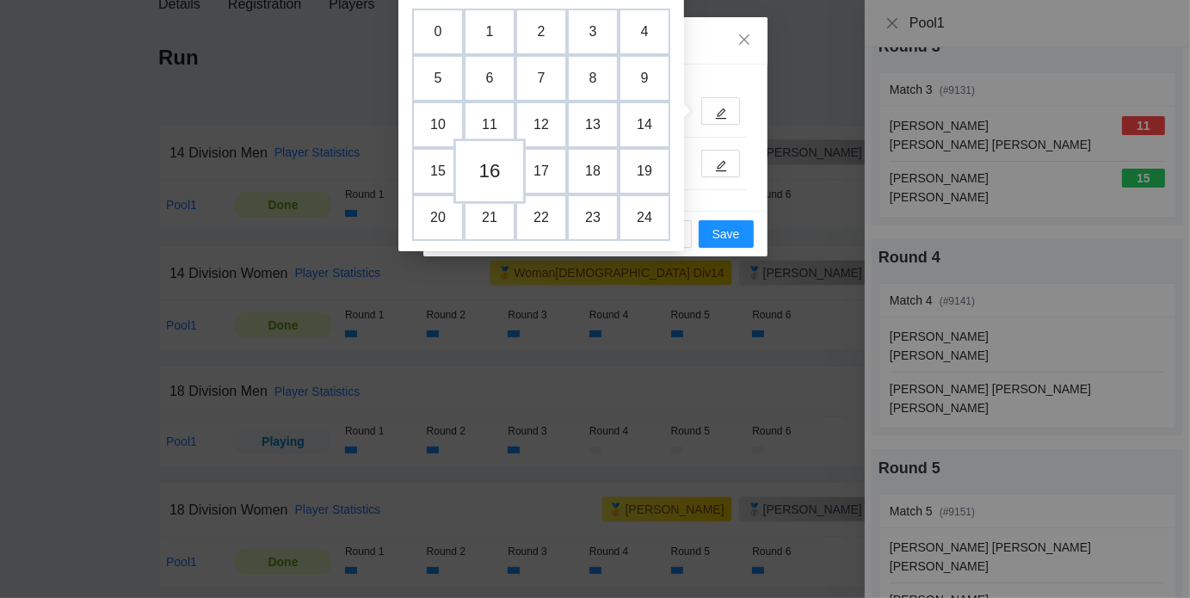
click at [482, 161] on td "16" at bounding box center [489, 170] width 72 height 65
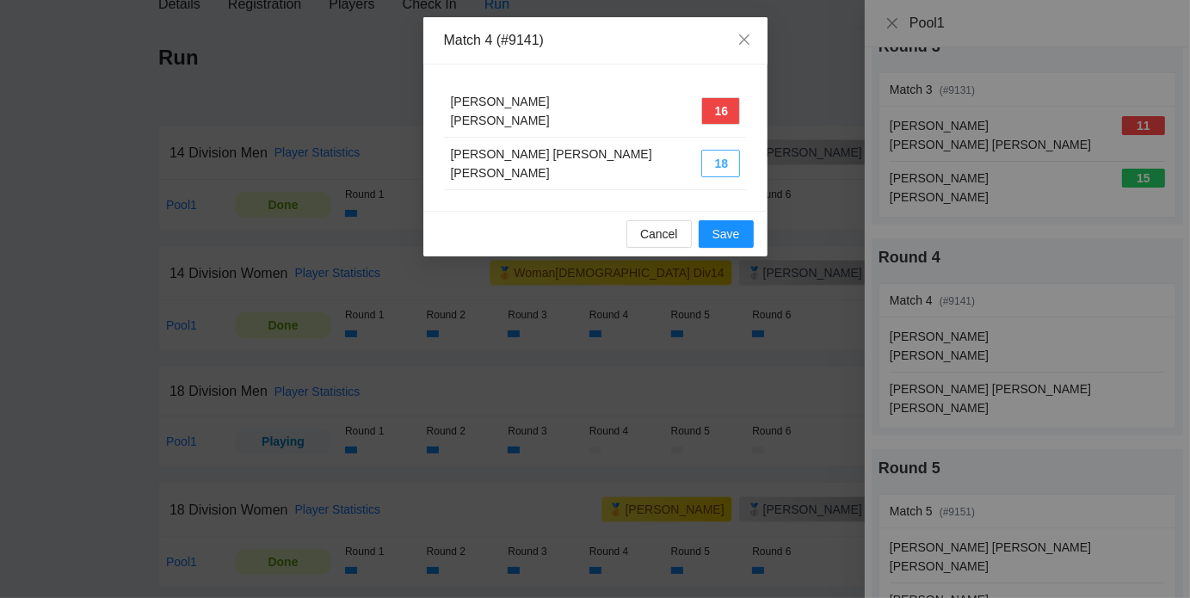
click at [707, 168] on button "18" at bounding box center [720, 164] width 39 height 28
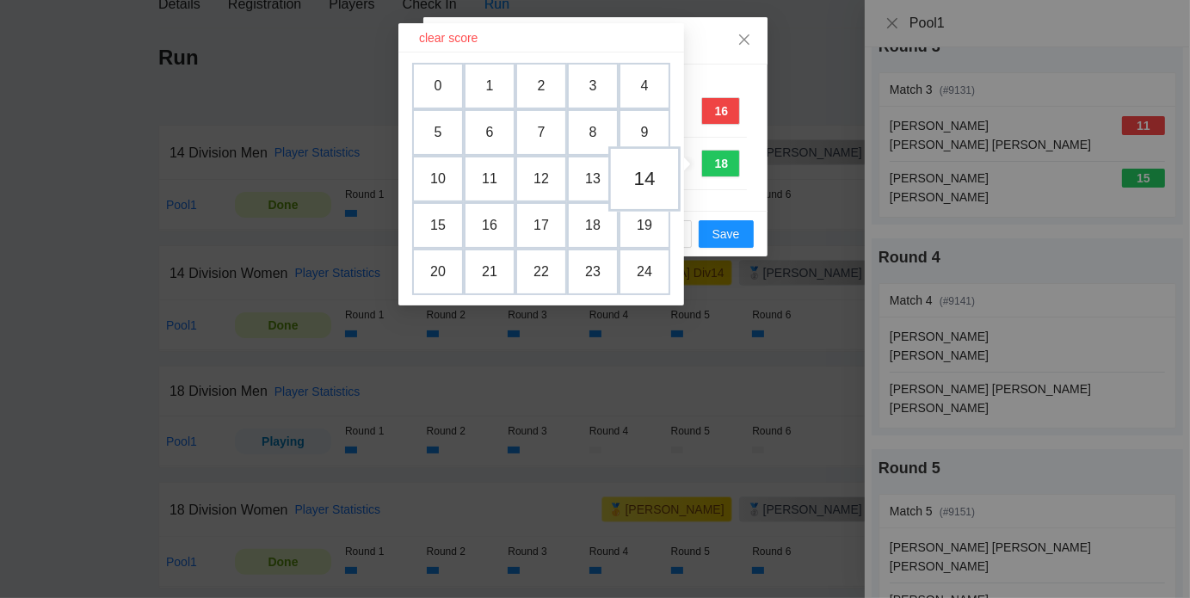
click at [655, 176] on td "14" at bounding box center [644, 178] width 72 height 65
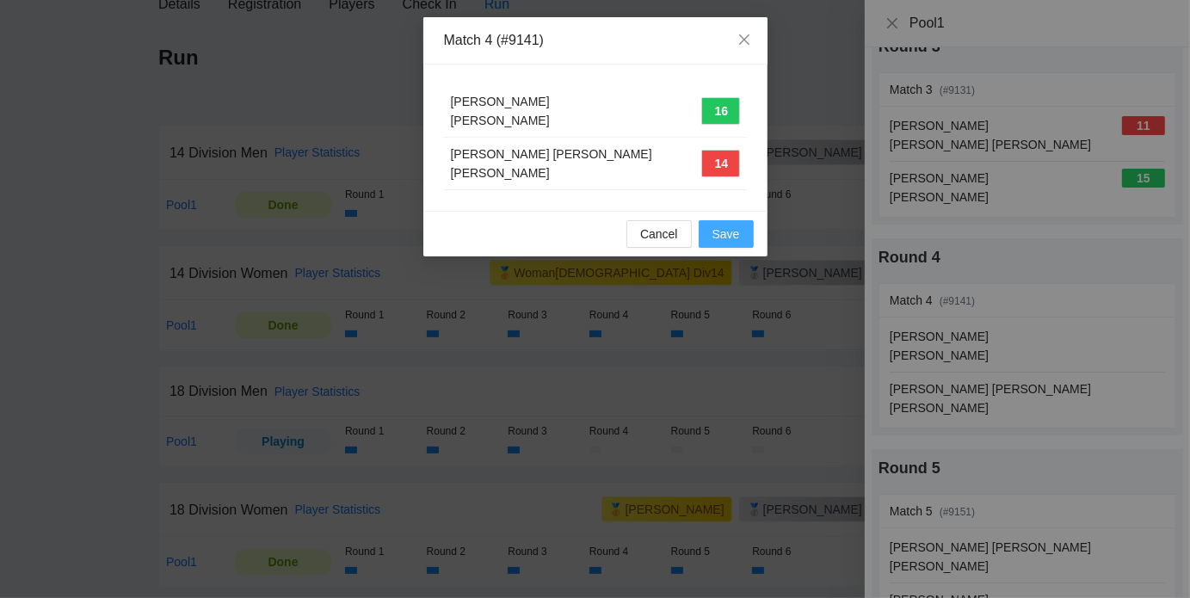
click at [736, 230] on span "Save" at bounding box center [726, 233] width 28 height 19
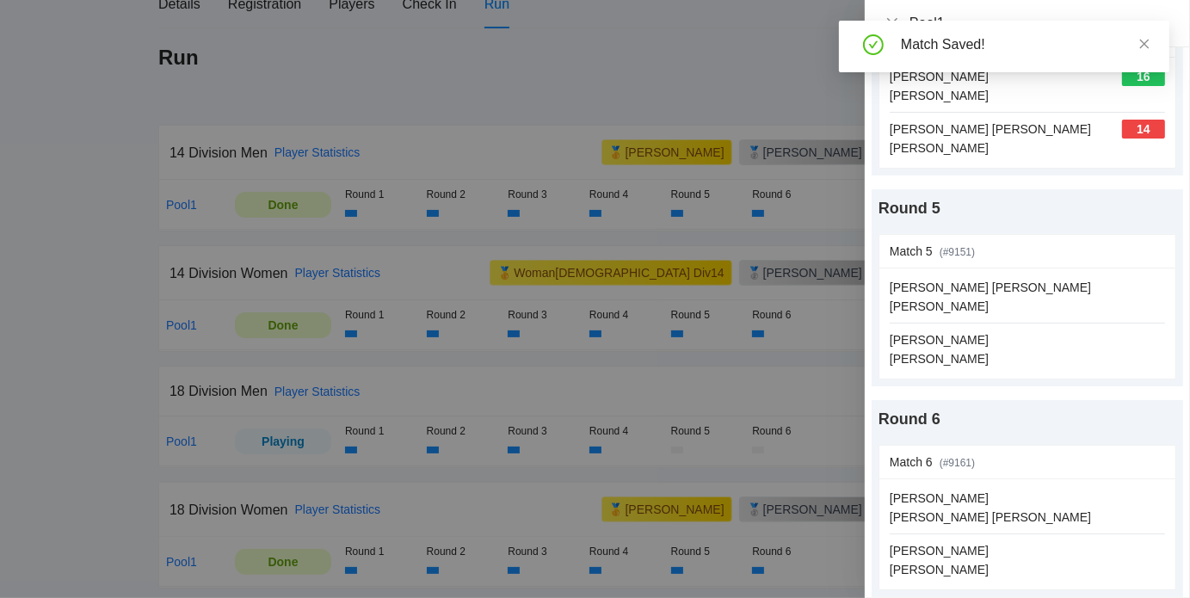
scroll to position [750, 0]
click at [1143, 43] on icon "close" at bounding box center [1144, 43] width 9 height 9
click at [888, 25] on icon "close" at bounding box center [892, 23] width 14 height 14
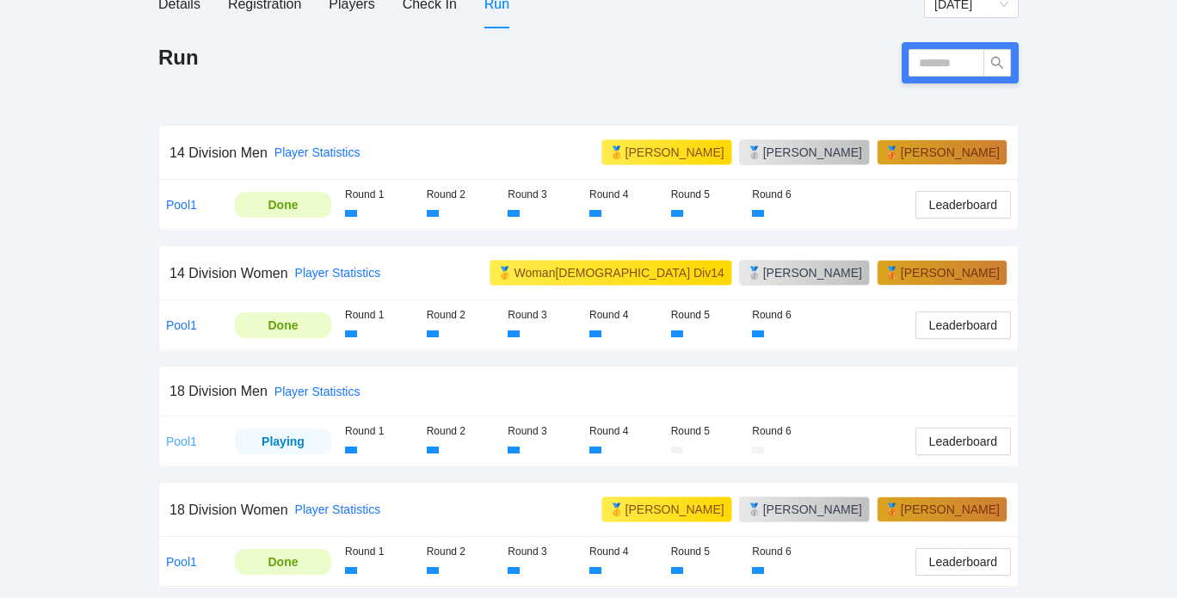
click at [181, 434] on link "Pool1" at bounding box center [181, 441] width 31 height 14
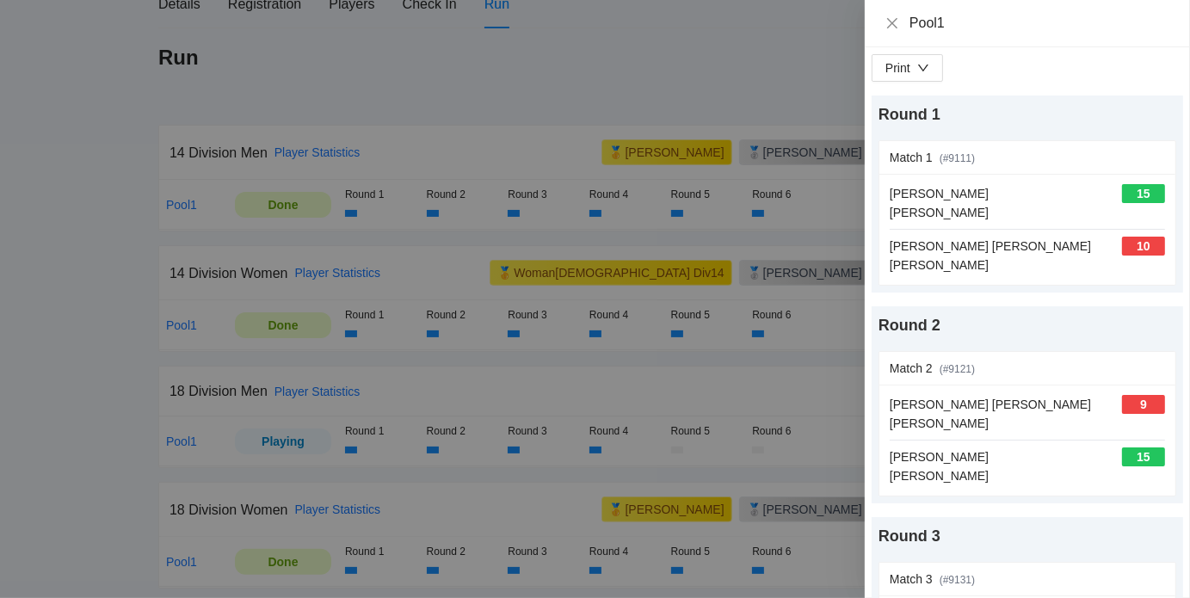
click at [116, 415] on div at bounding box center [595, 299] width 1190 height 598
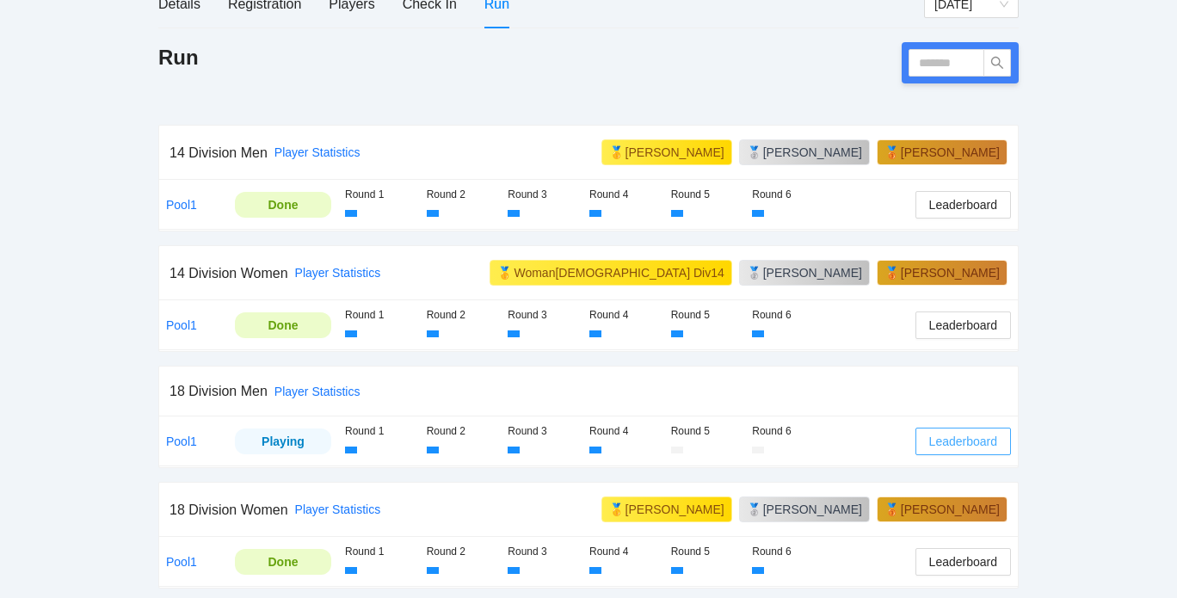
click at [951, 443] on span "Leaderboard" at bounding box center [963, 441] width 68 height 19
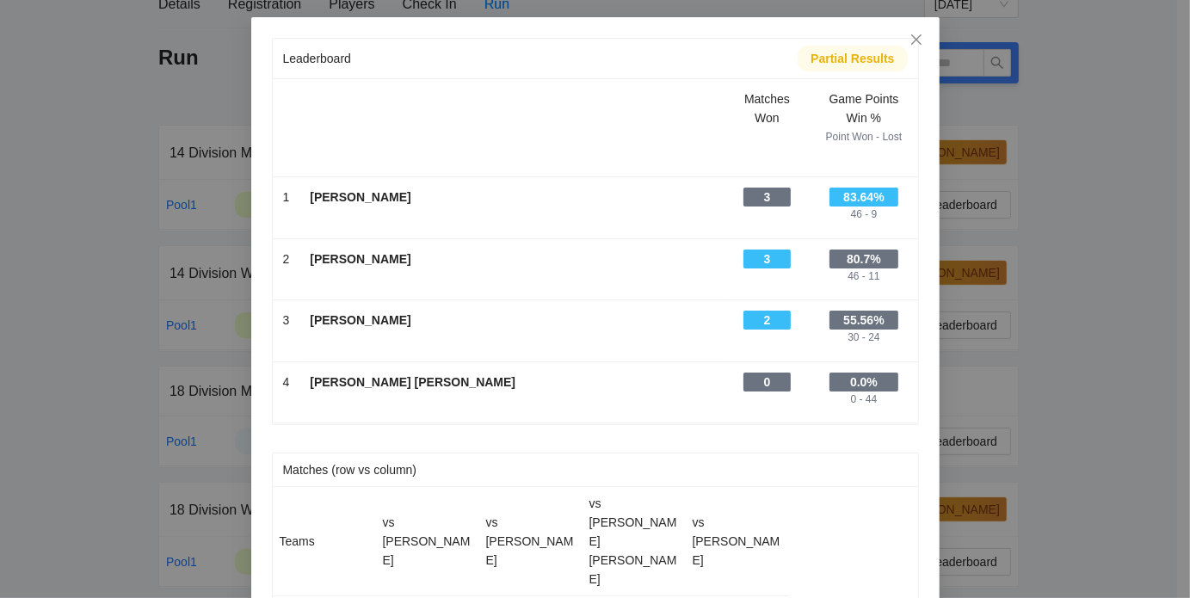
scroll to position [1, 0]
click at [909, 40] on icon "close" at bounding box center [916, 39] width 14 height 14
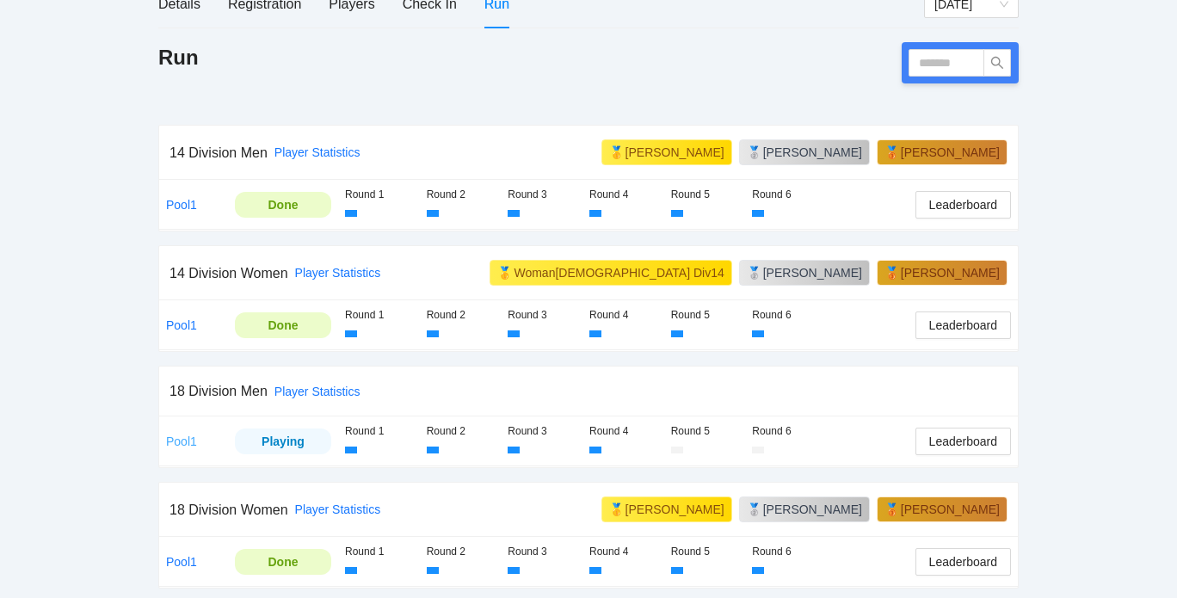
click at [176, 434] on link "Pool1" at bounding box center [181, 441] width 31 height 14
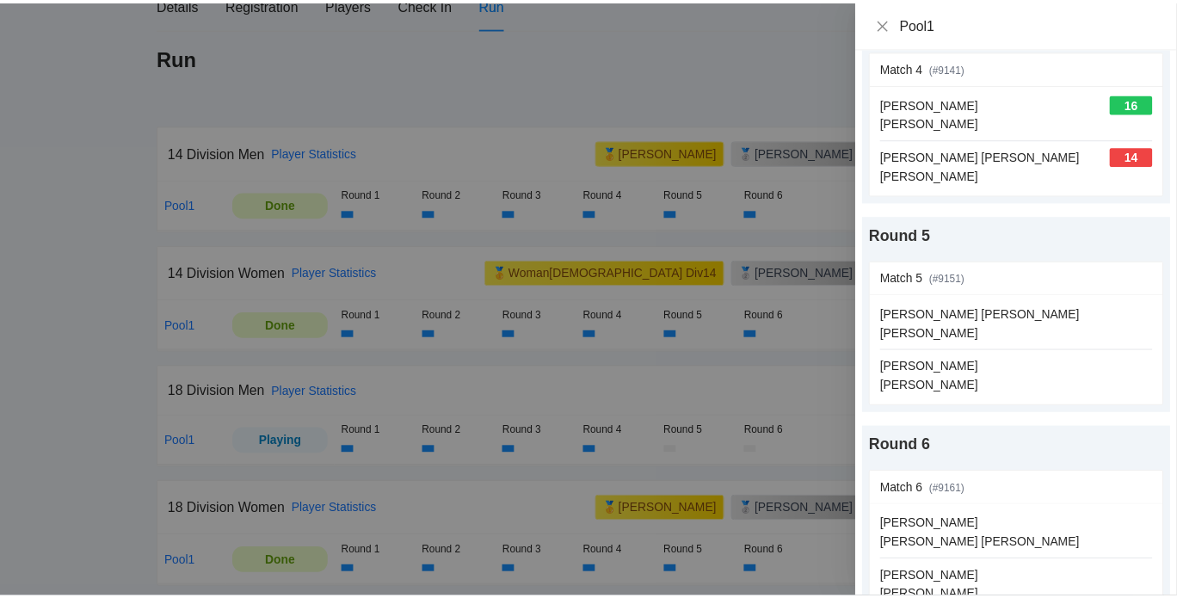
scroll to position [750, 0]
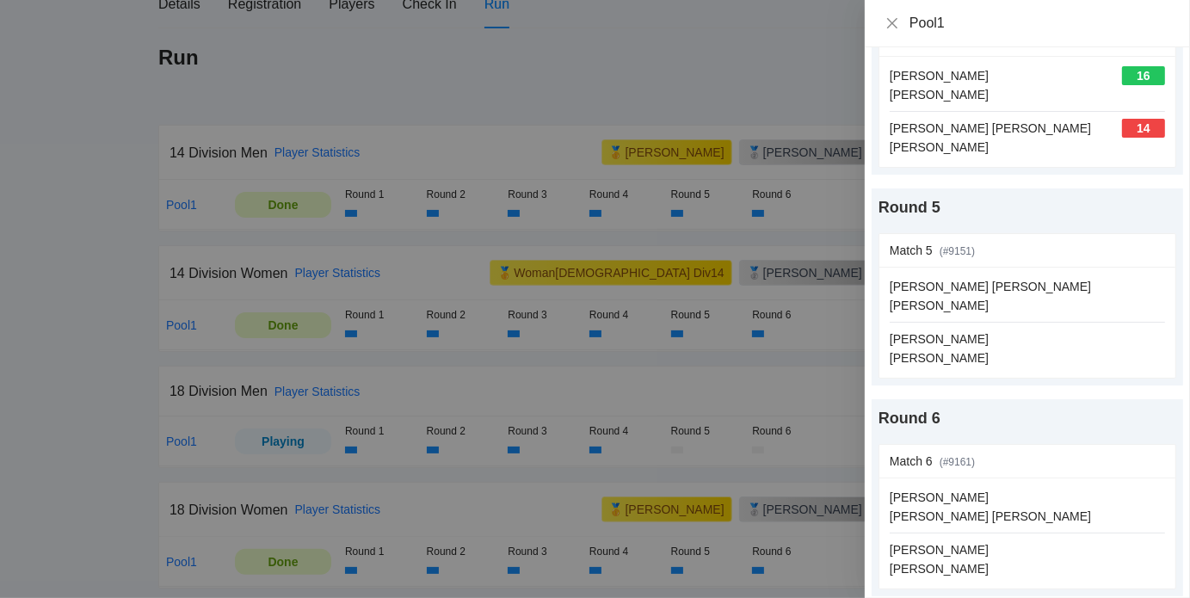
click at [57, 312] on div at bounding box center [595, 299] width 1190 height 598
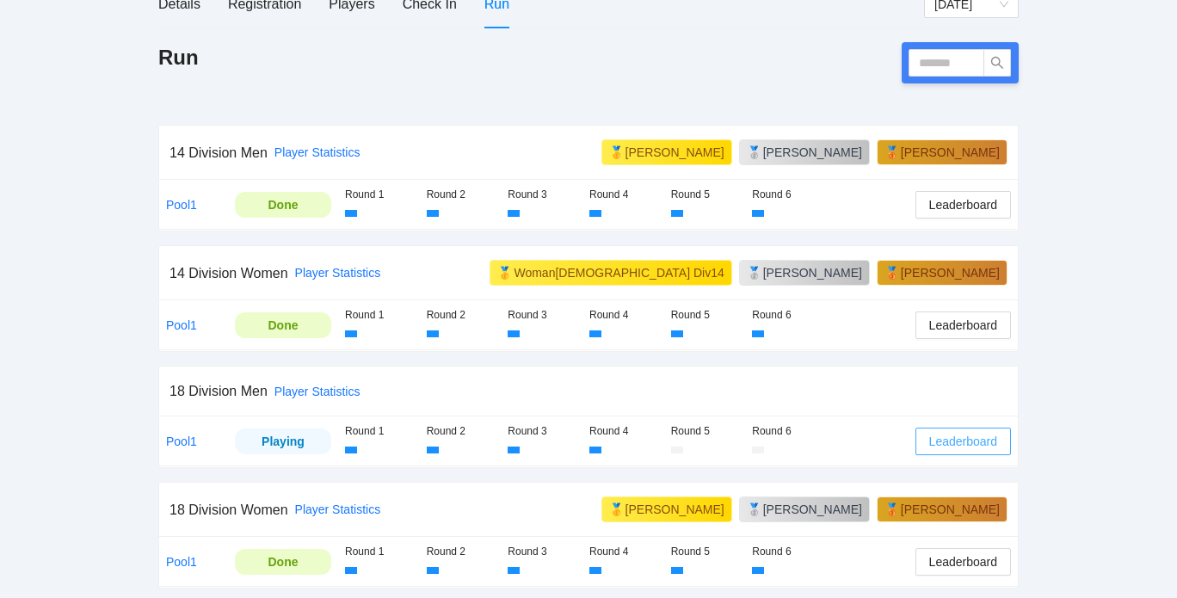
click at [944, 436] on span "Leaderboard" at bounding box center [963, 441] width 68 height 19
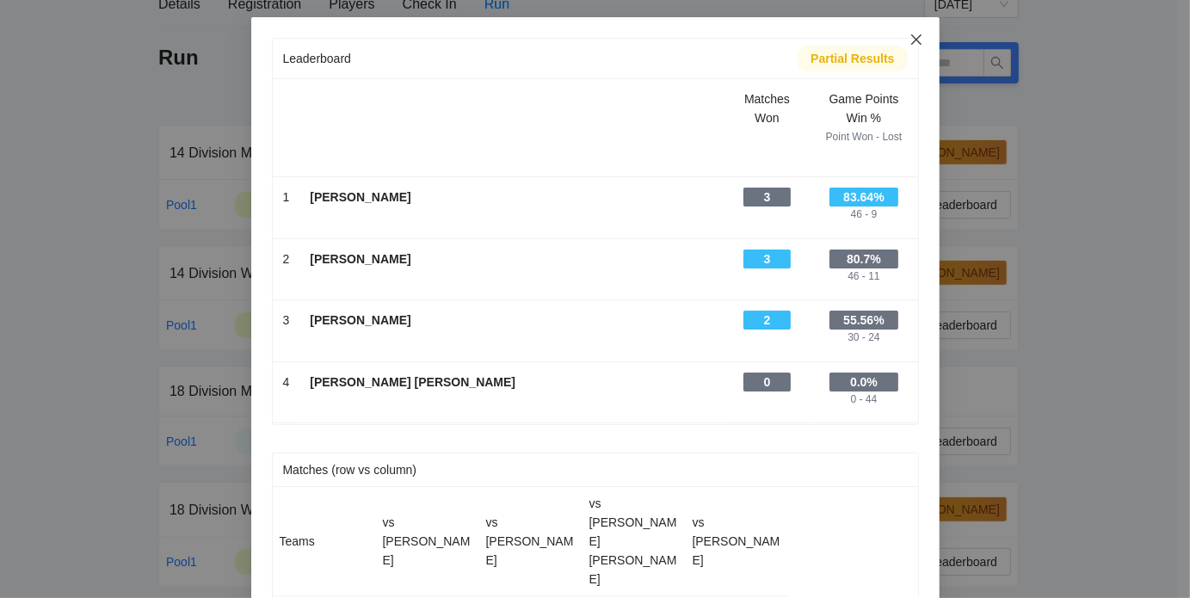
click at [910, 38] on icon "close" at bounding box center [915, 39] width 10 height 10
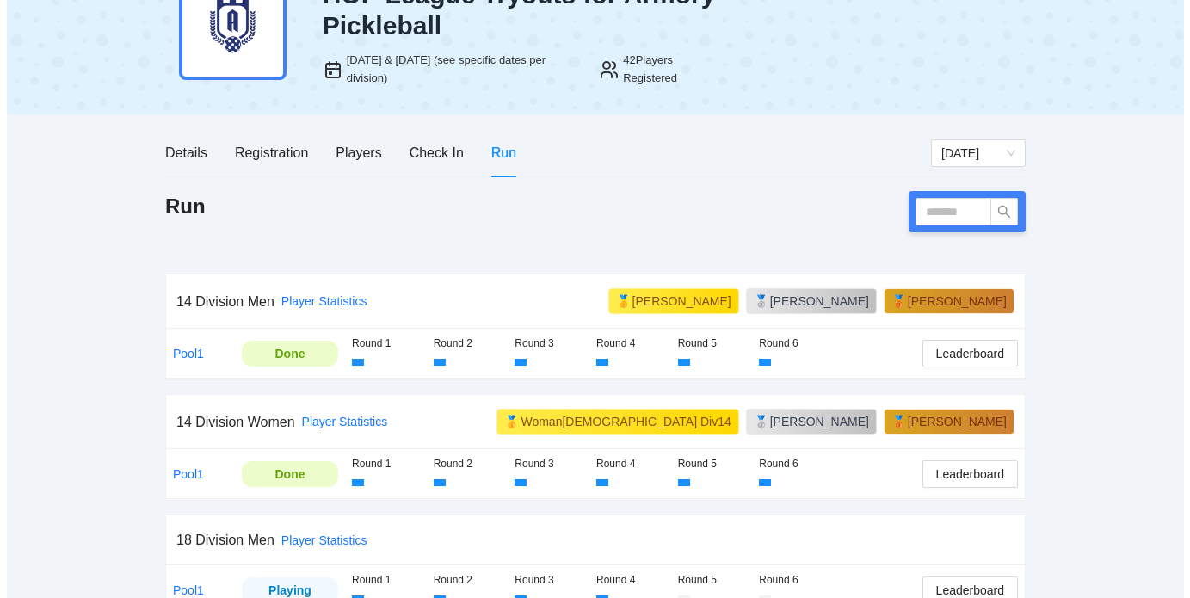
scroll to position [235, 0]
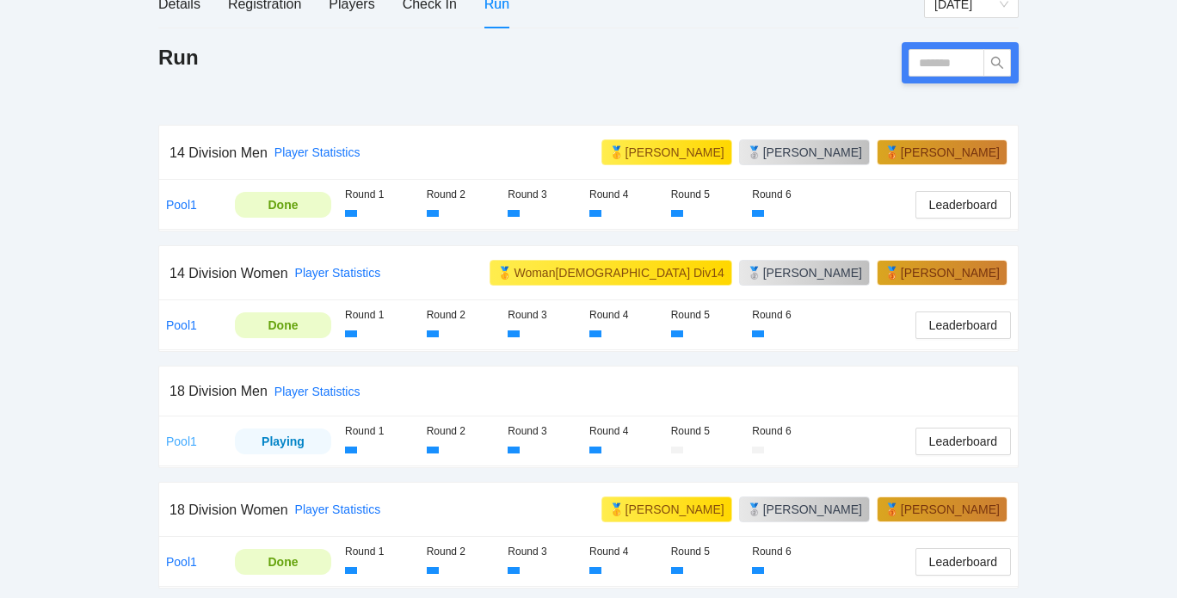
click at [174, 434] on link "Pool1" at bounding box center [181, 441] width 31 height 14
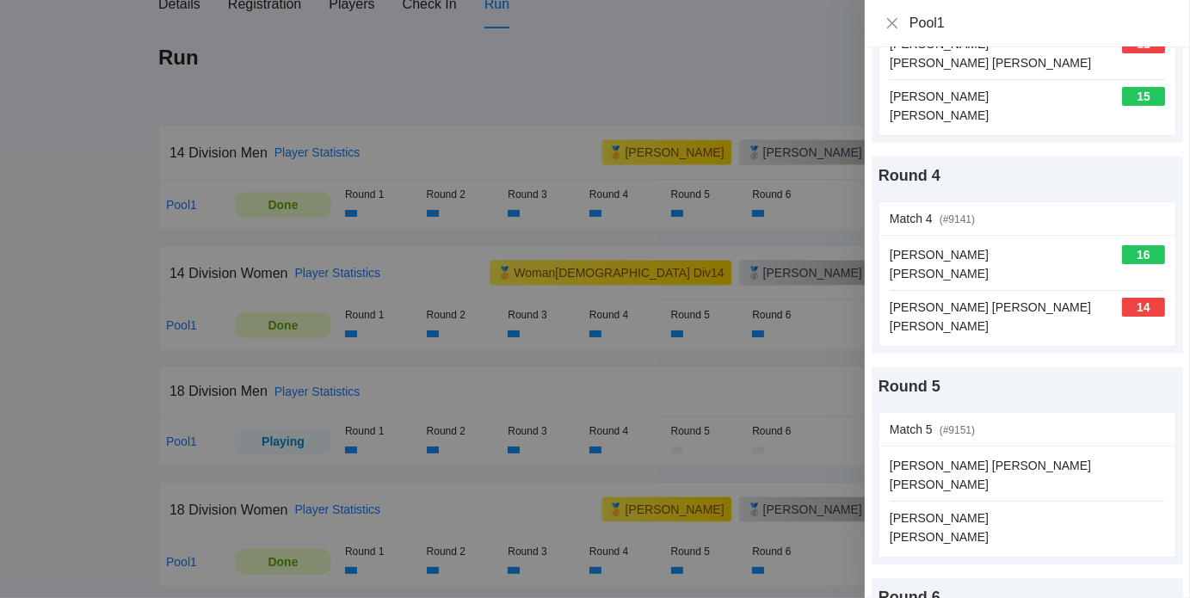
scroll to position [618, 0]
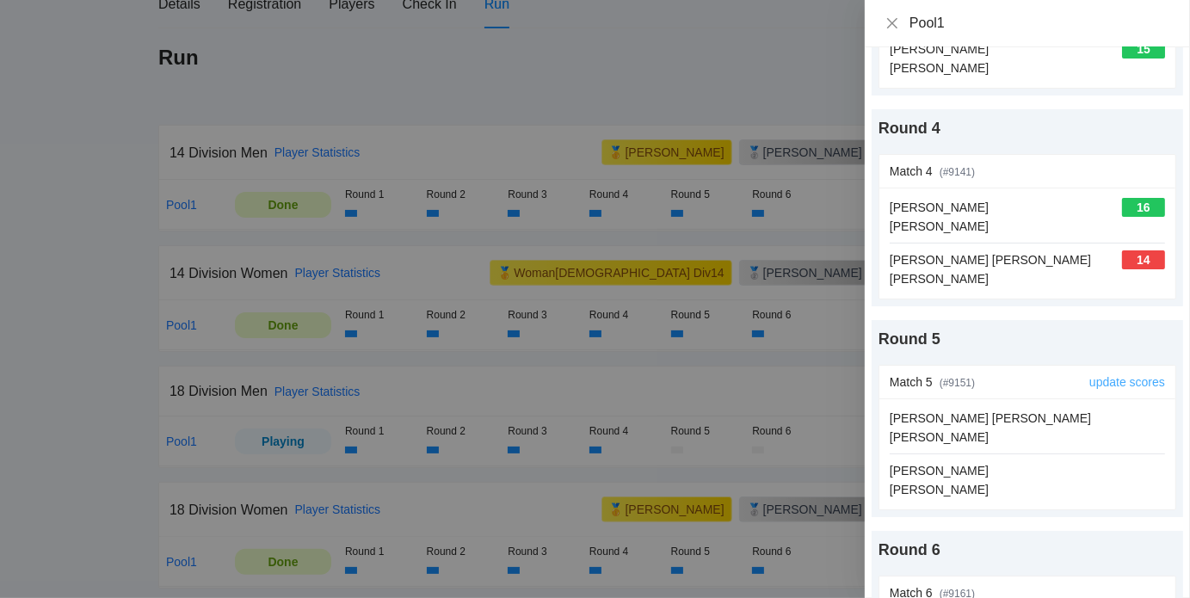
click at [1113, 379] on link "update scores" at bounding box center [1127, 382] width 76 height 14
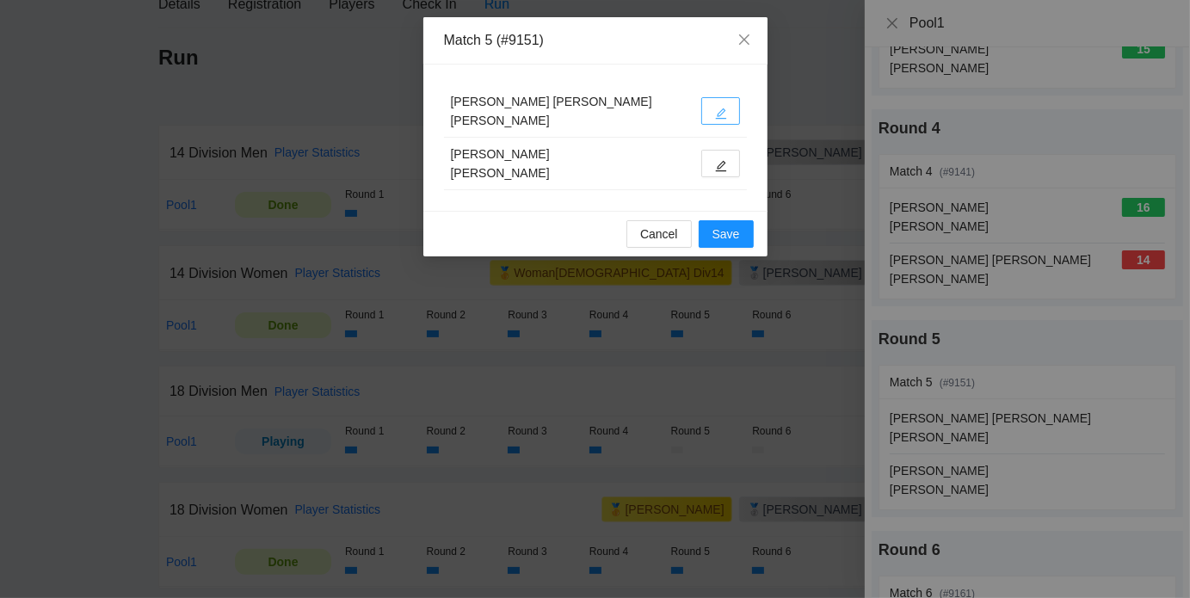
click at [721, 111] on icon "edit" at bounding box center [720, 113] width 11 height 11
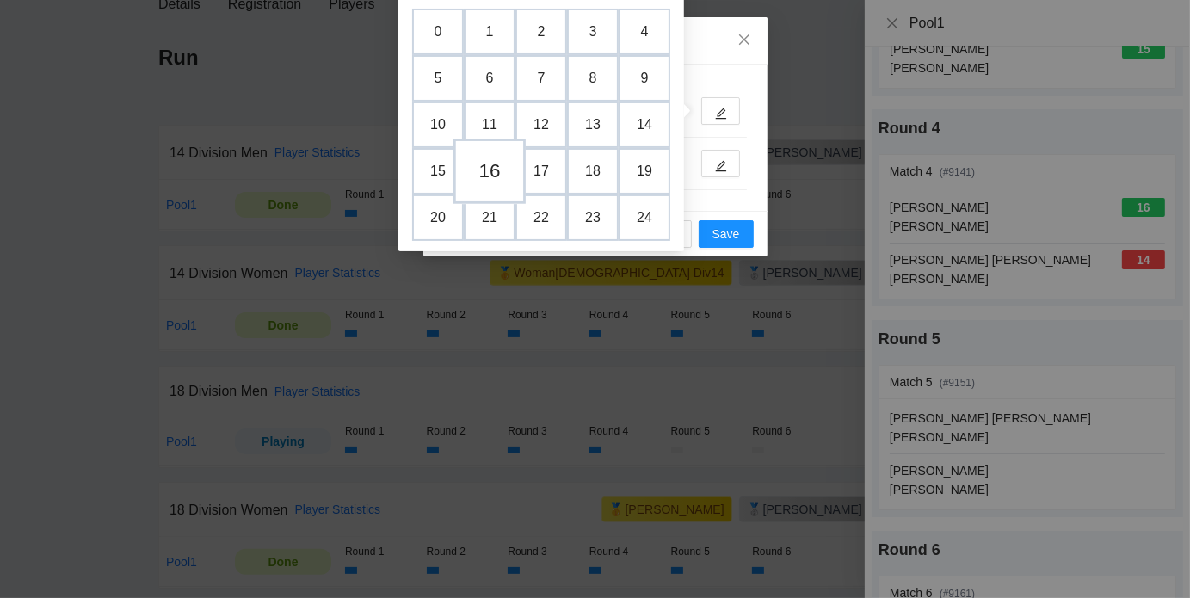
click at [495, 165] on td "16" at bounding box center [489, 170] width 72 height 65
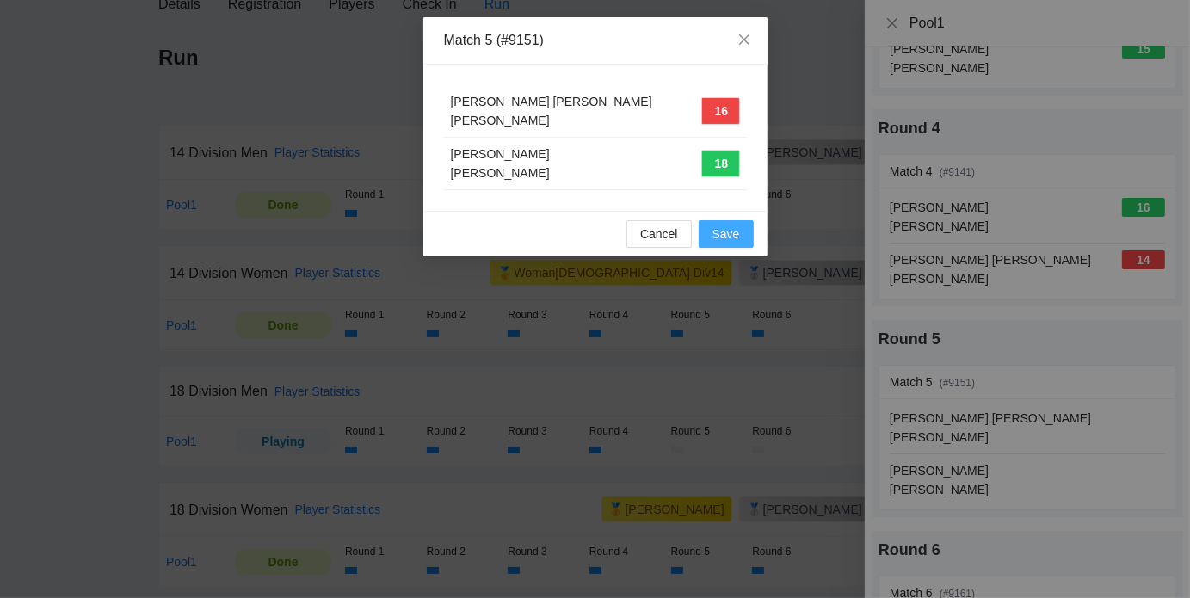
click at [726, 234] on span "Save" at bounding box center [726, 233] width 28 height 19
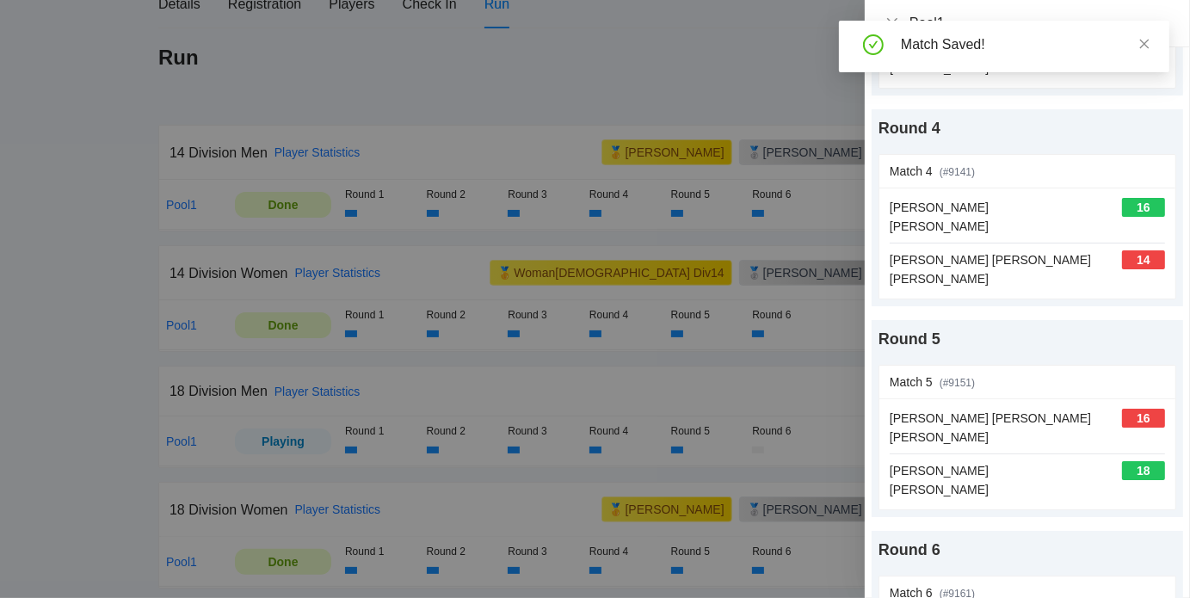
scroll to position [750, 0]
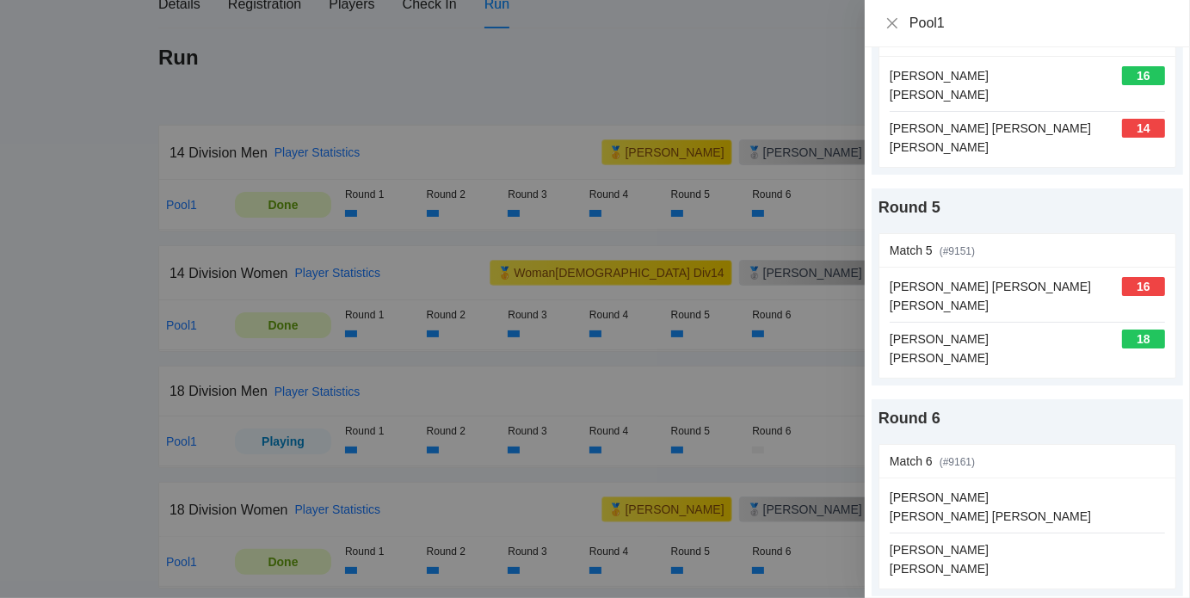
click at [723, 82] on div at bounding box center [595, 299] width 1190 height 598
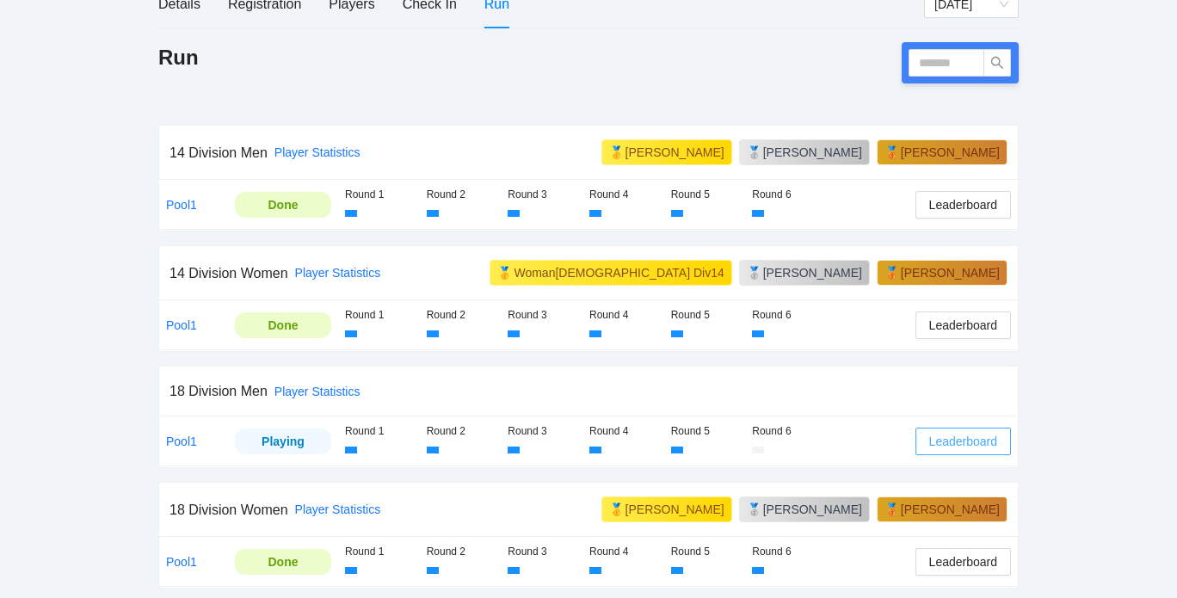
click at [948, 440] on span "Leaderboard" at bounding box center [963, 441] width 68 height 19
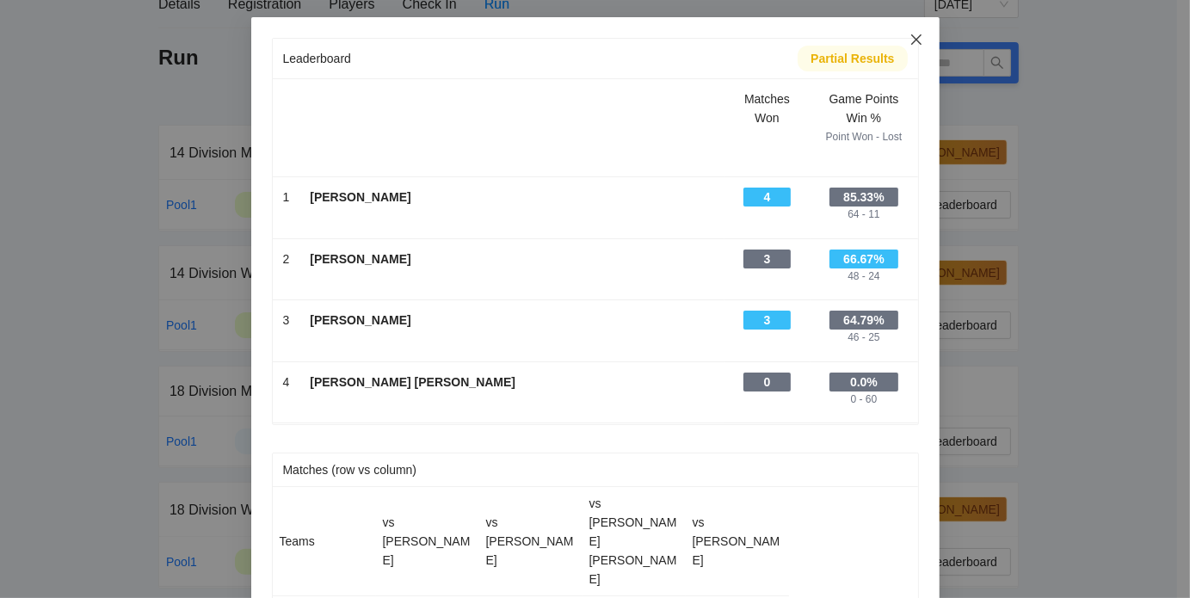
click at [912, 36] on icon "close" at bounding box center [916, 40] width 14 height 14
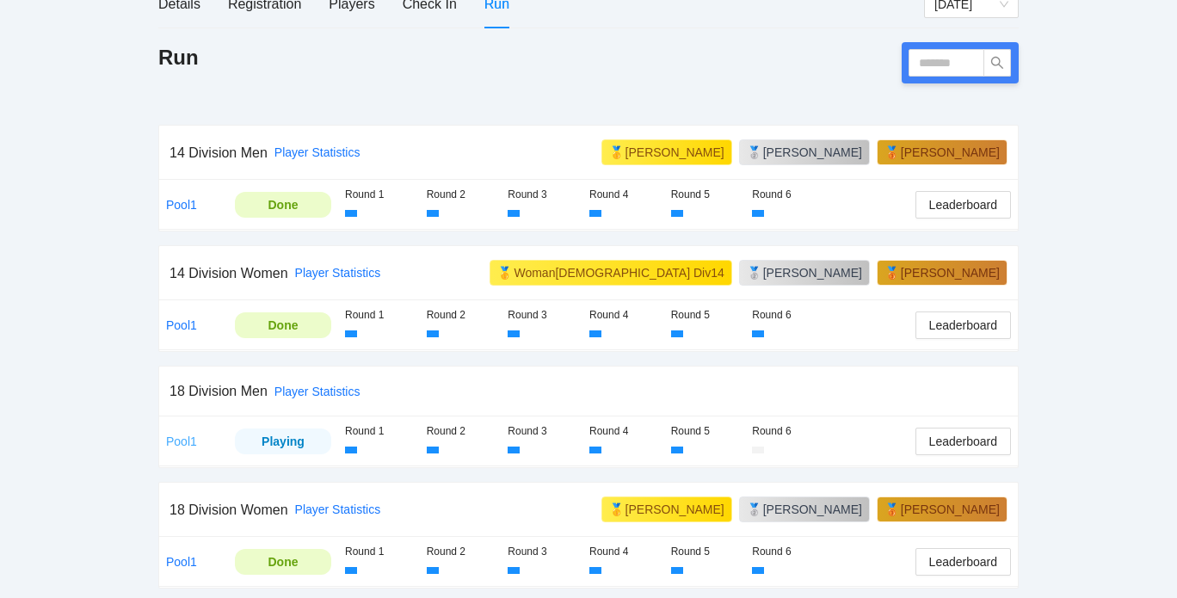
click at [188, 440] on link "Pool1" at bounding box center [181, 441] width 31 height 14
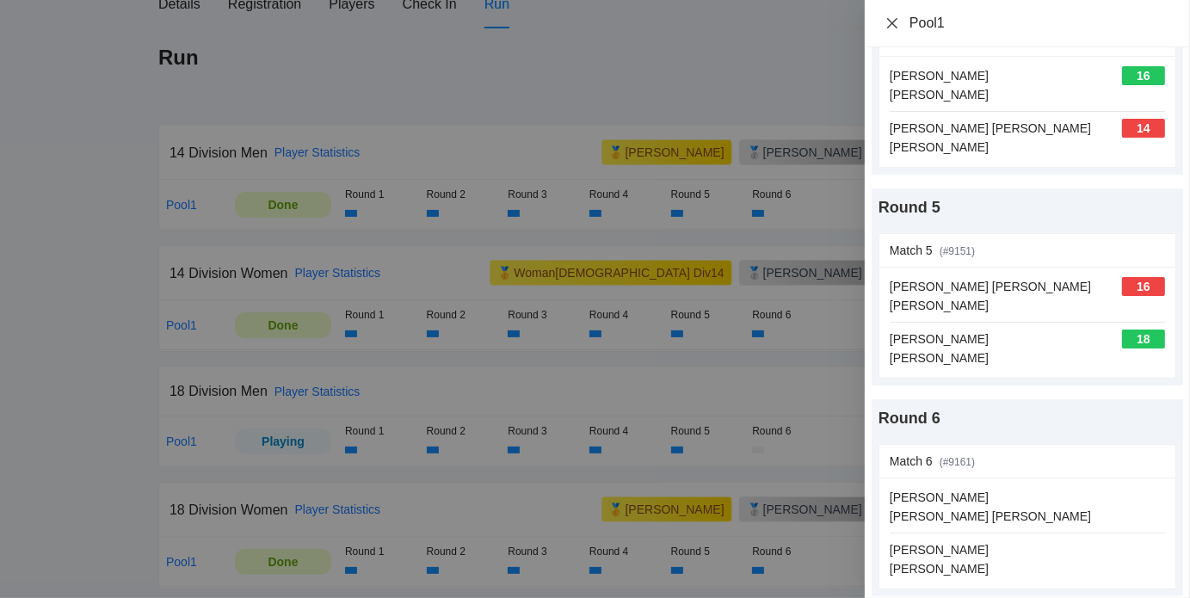
click at [894, 26] on icon "close" at bounding box center [892, 22] width 10 height 10
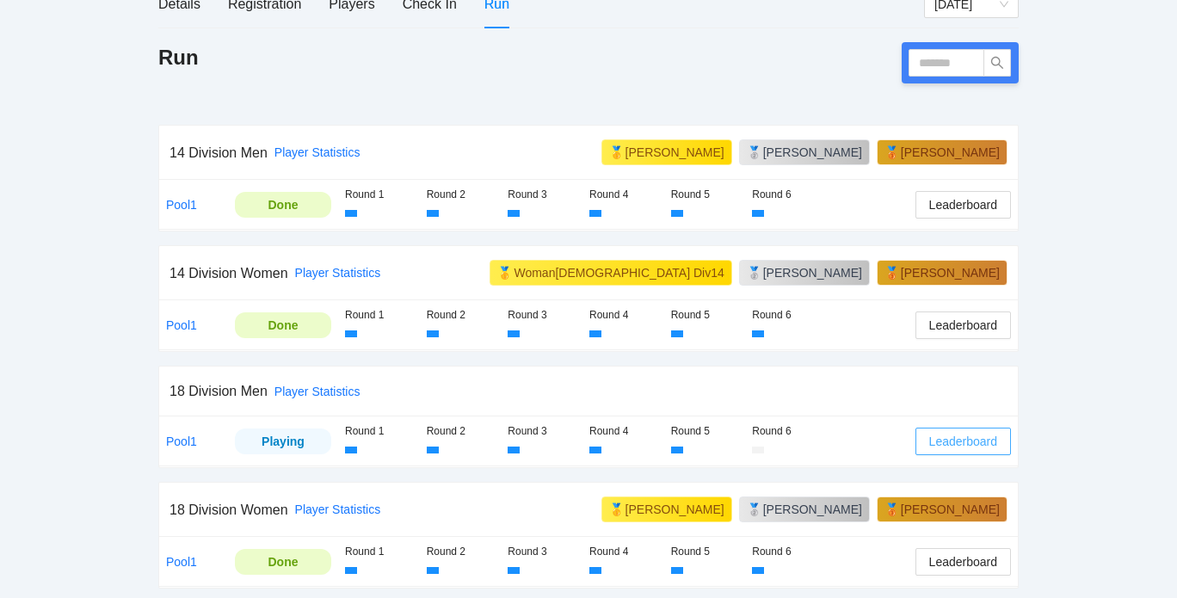
click at [953, 437] on span "Leaderboard" at bounding box center [963, 441] width 68 height 19
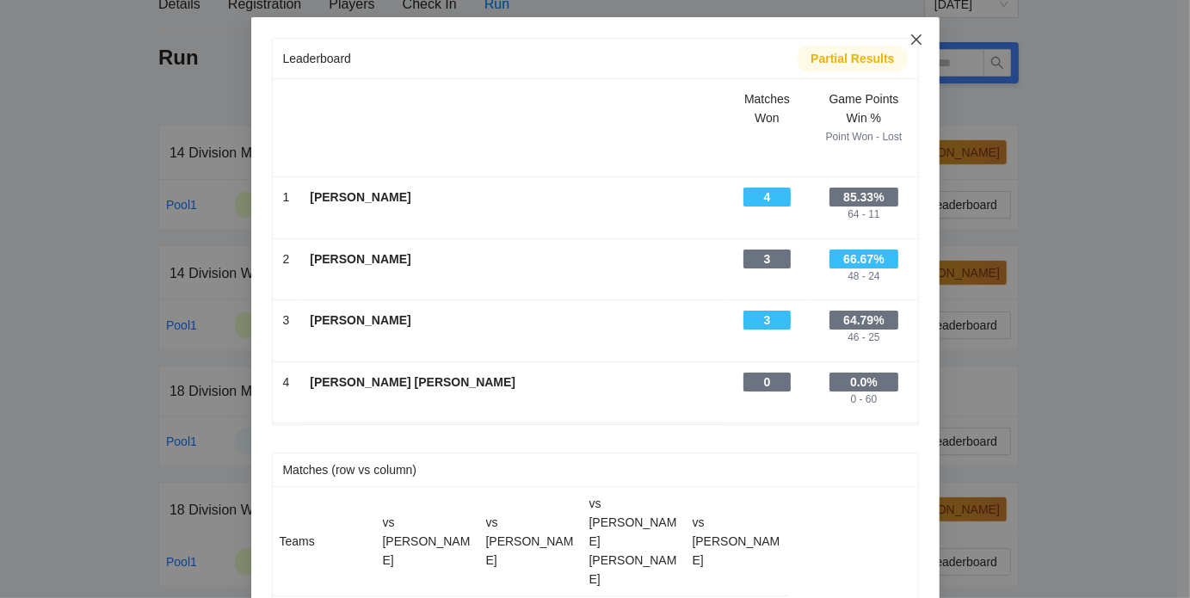
click at [913, 33] on icon "close" at bounding box center [916, 40] width 14 height 14
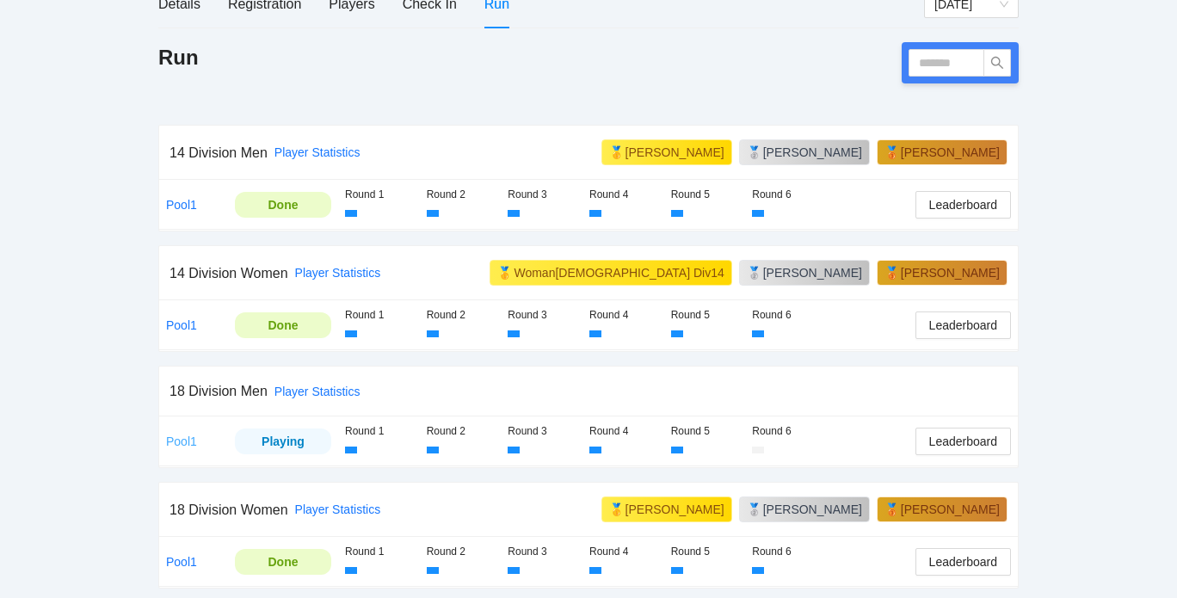
click at [175, 438] on link "Pool1" at bounding box center [181, 441] width 31 height 14
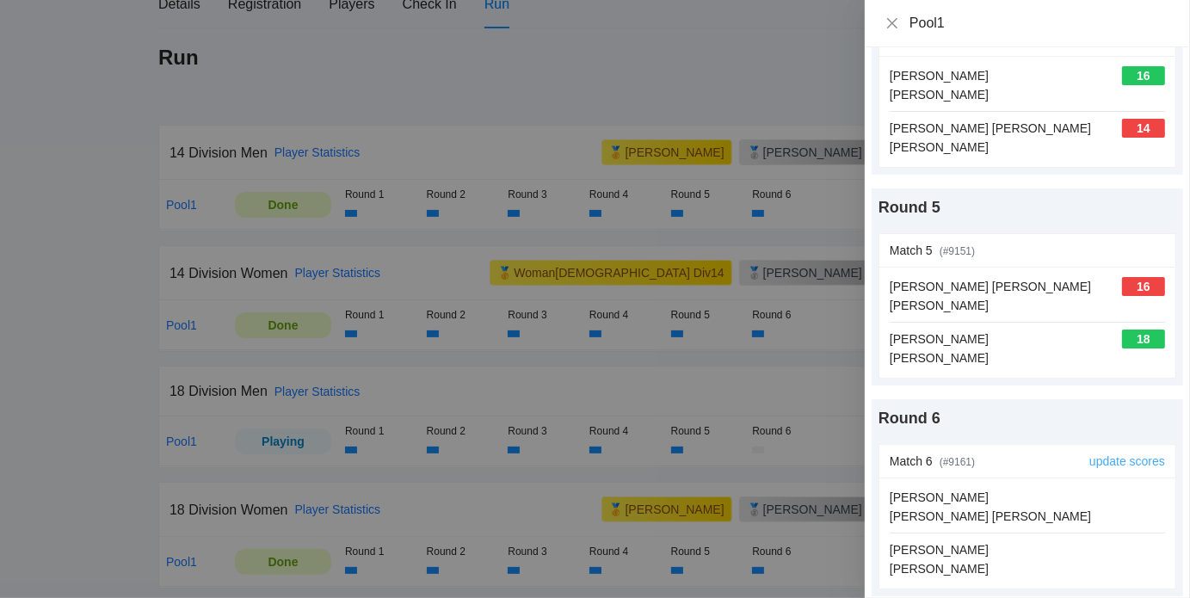
click at [1110, 454] on link "update scores" at bounding box center [1127, 461] width 76 height 14
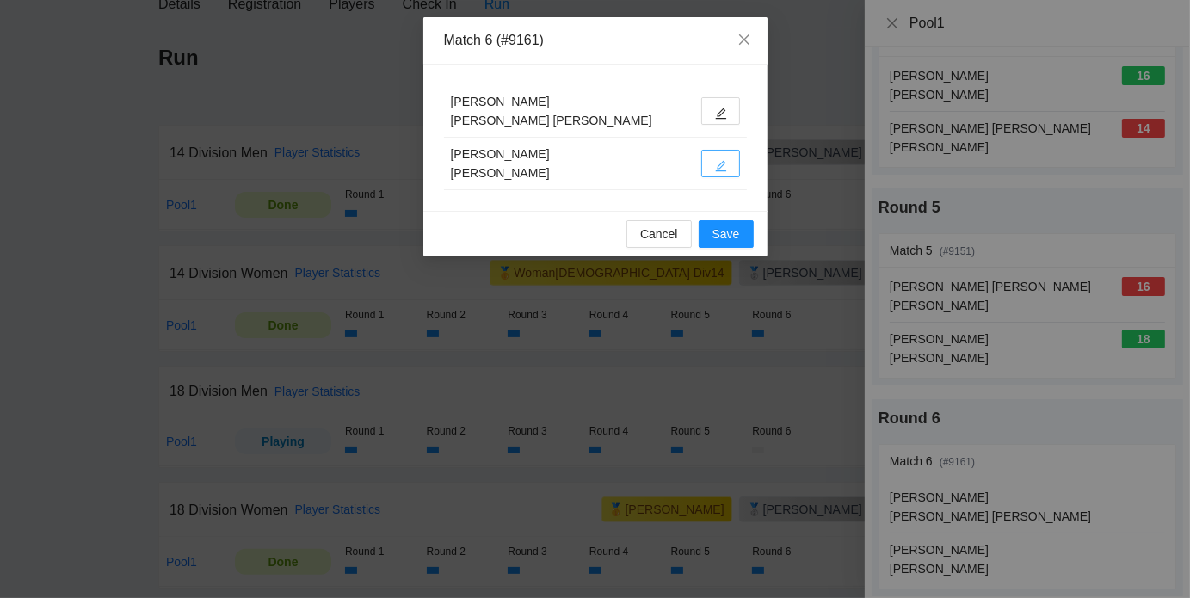
click at [716, 160] on icon "edit" at bounding box center [721, 166] width 12 height 12
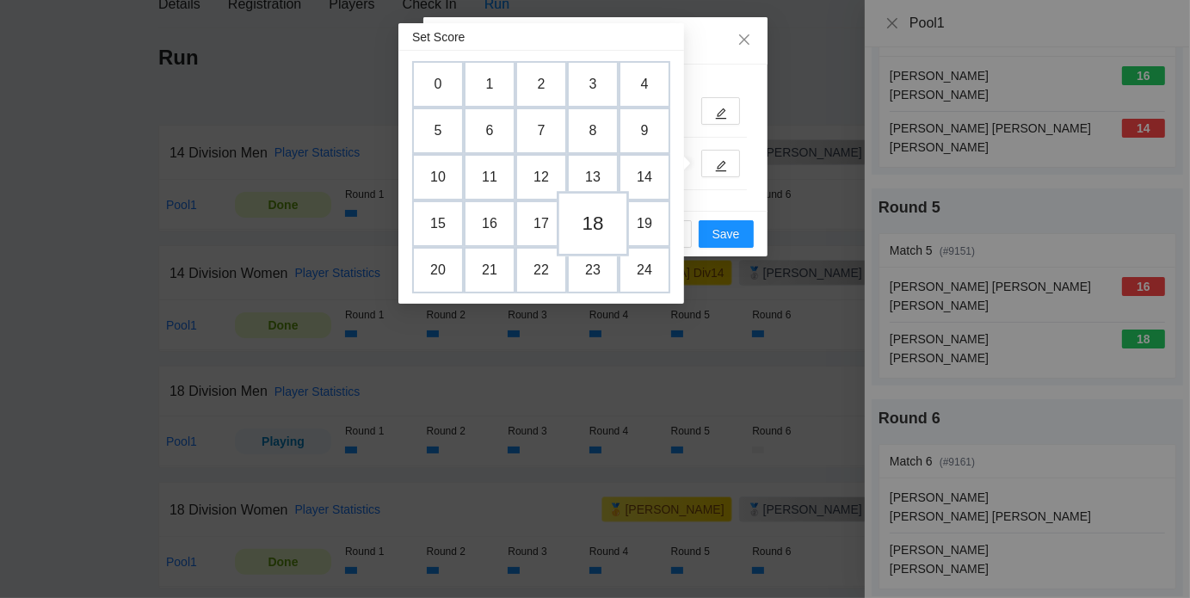
click at [582, 231] on td "18" at bounding box center [592, 223] width 72 height 65
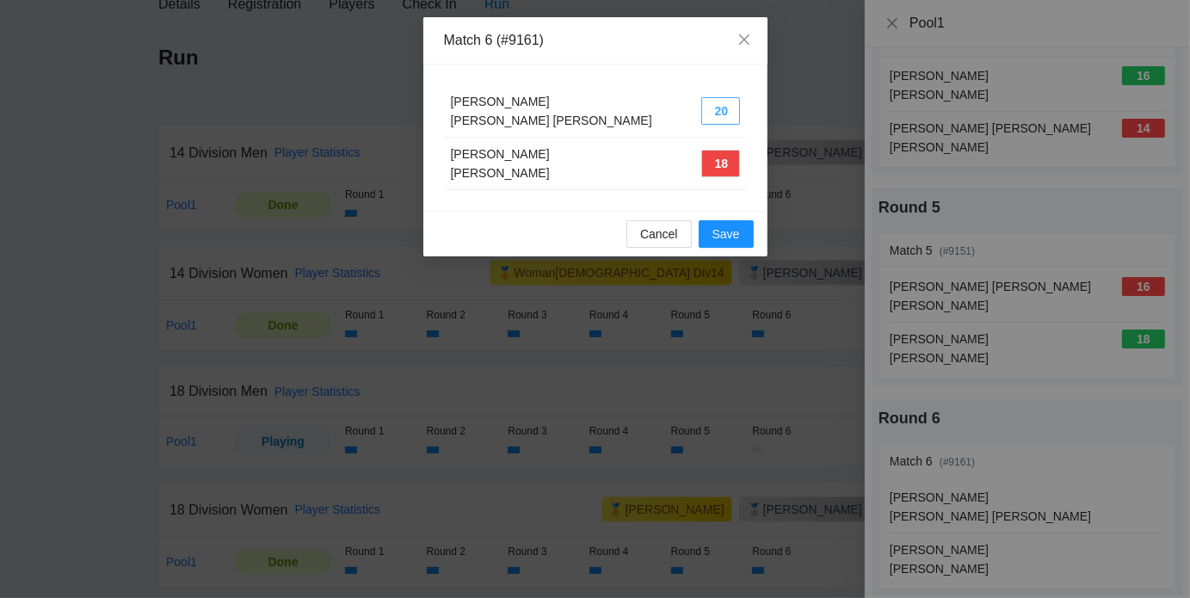
click at [714, 116] on button "20" at bounding box center [720, 111] width 39 height 28
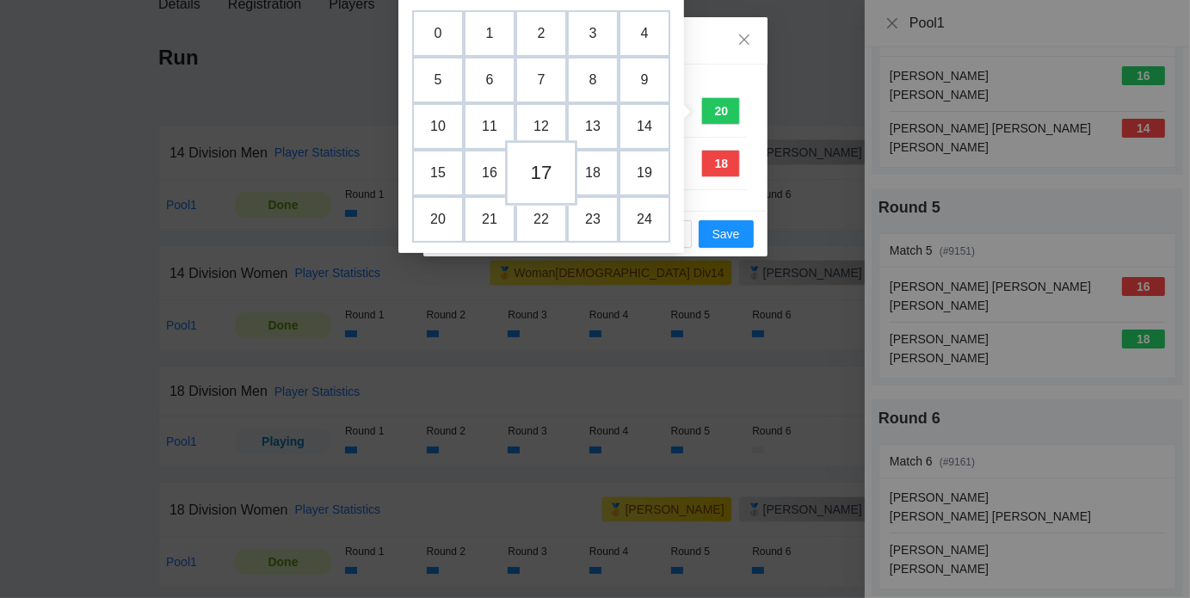
click at [541, 163] on td "17" at bounding box center [541, 172] width 72 height 65
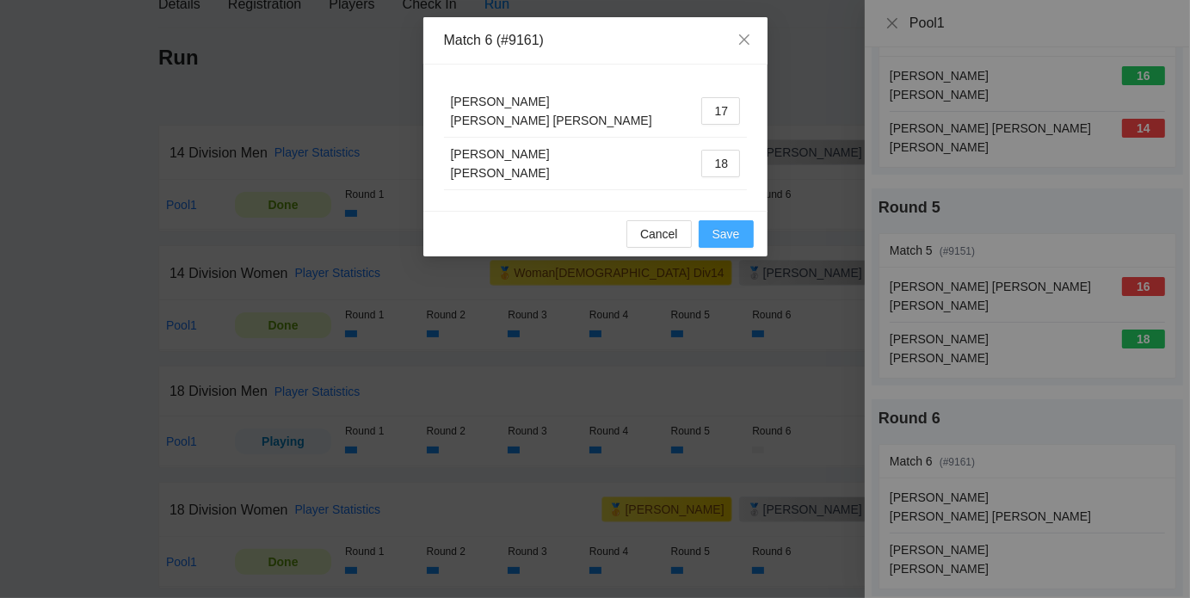
click at [718, 227] on span "Save" at bounding box center [726, 233] width 28 height 19
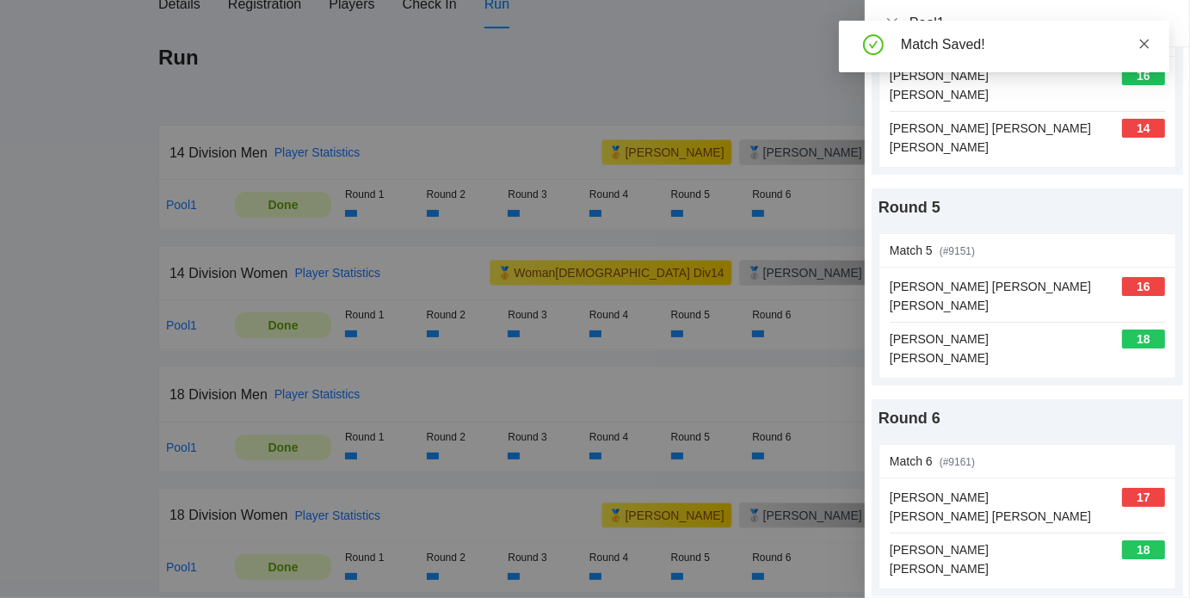
click at [1140, 44] on icon "close" at bounding box center [1144, 44] width 12 height 12
click at [897, 26] on icon "close" at bounding box center [892, 23] width 14 height 14
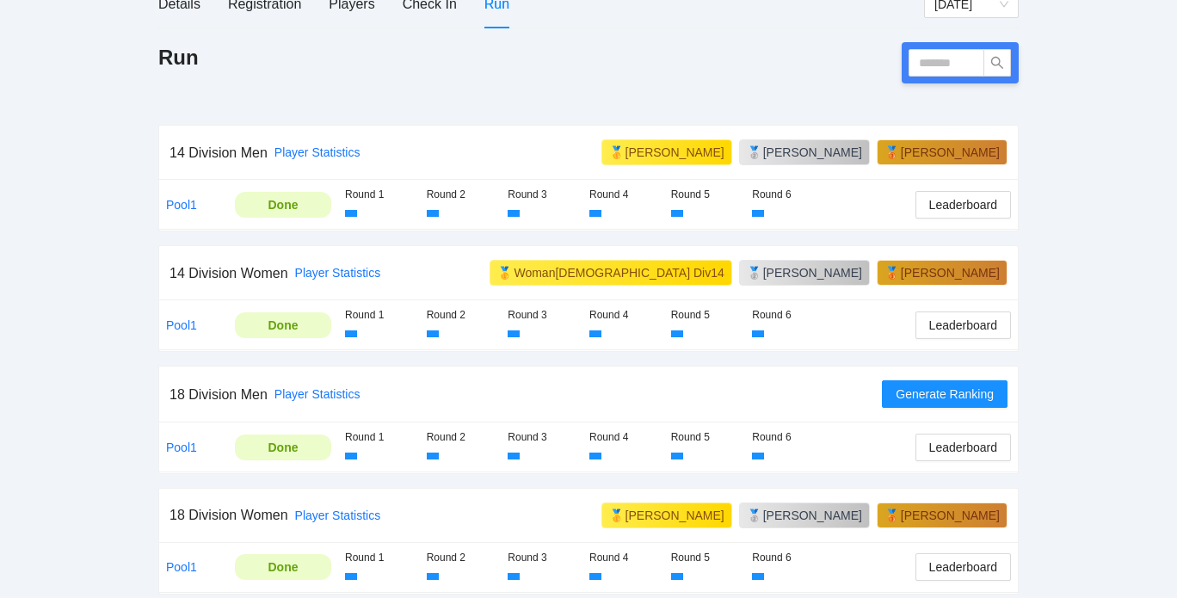
scroll to position [241, 0]
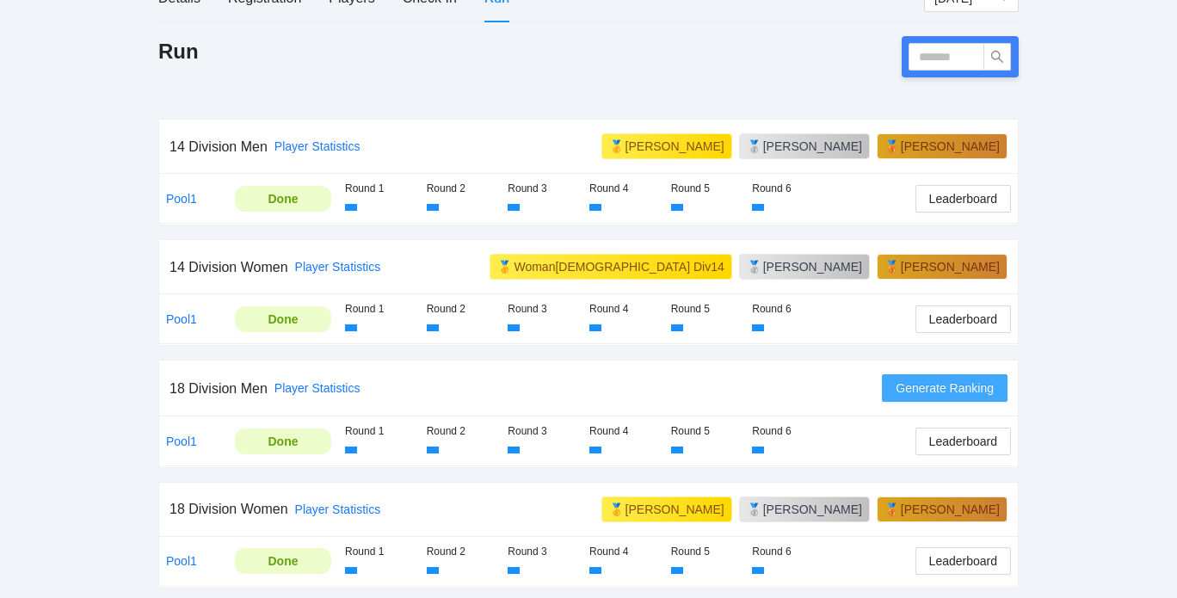
click at [925, 389] on span "Generate Ranking" at bounding box center [944, 387] width 98 height 19
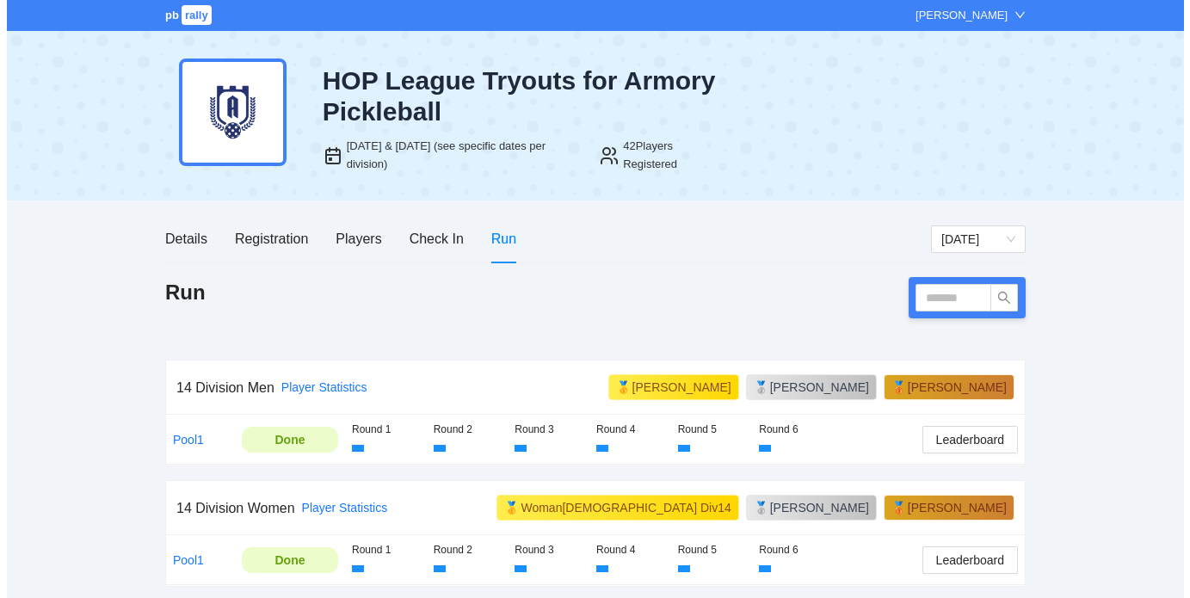
scroll to position [239, 0]
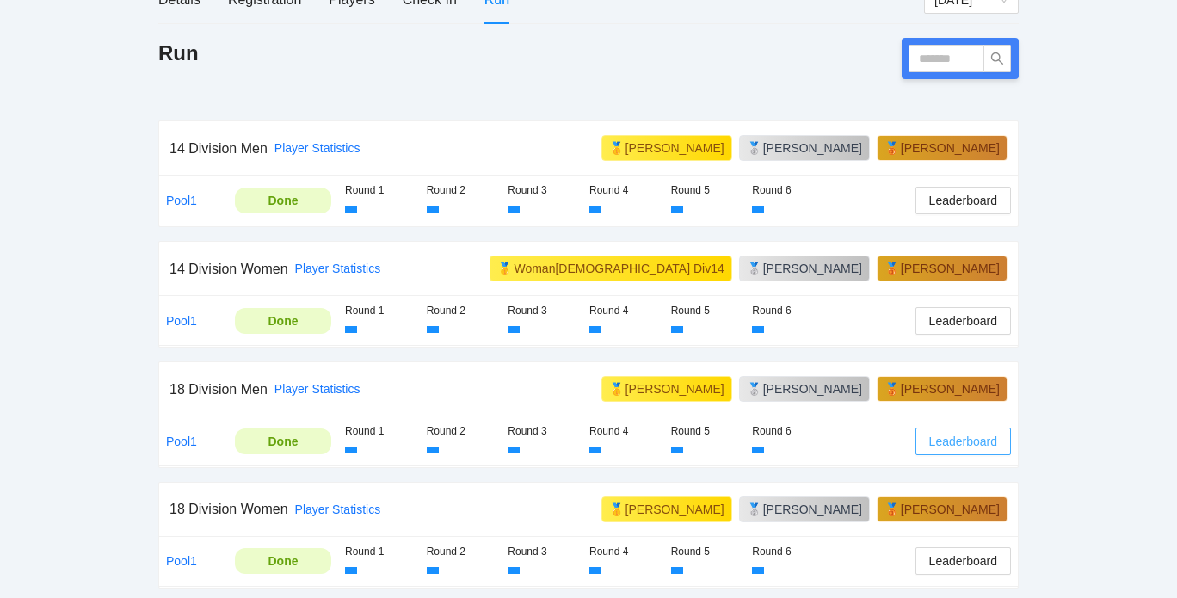
click at [944, 440] on span "Leaderboard" at bounding box center [963, 441] width 68 height 19
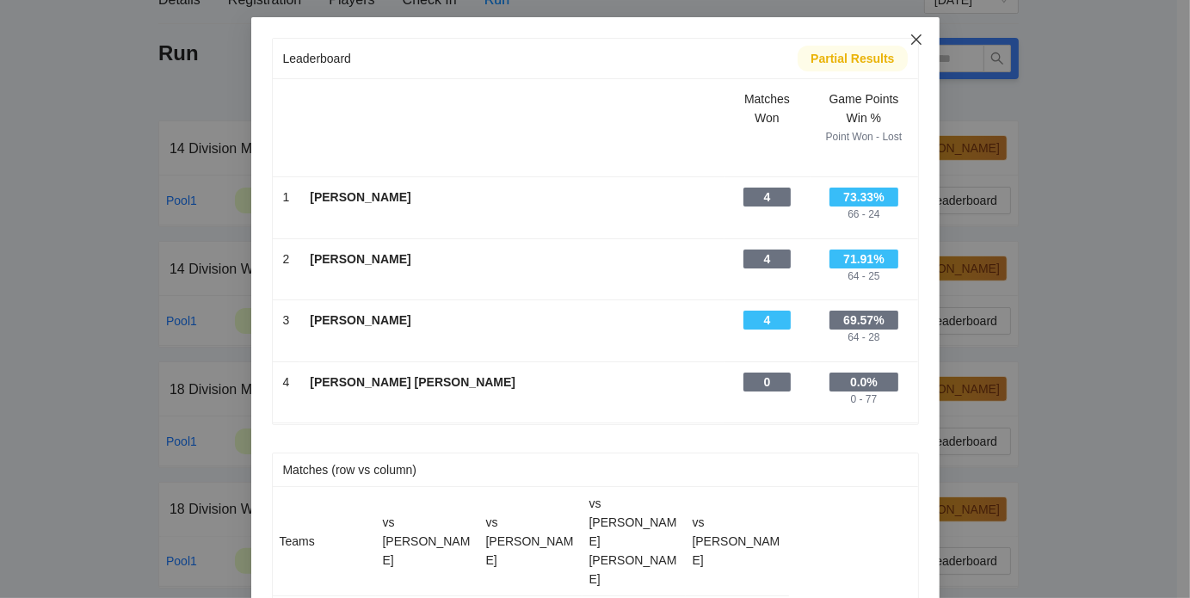
click at [913, 42] on icon "close" at bounding box center [915, 39] width 10 height 10
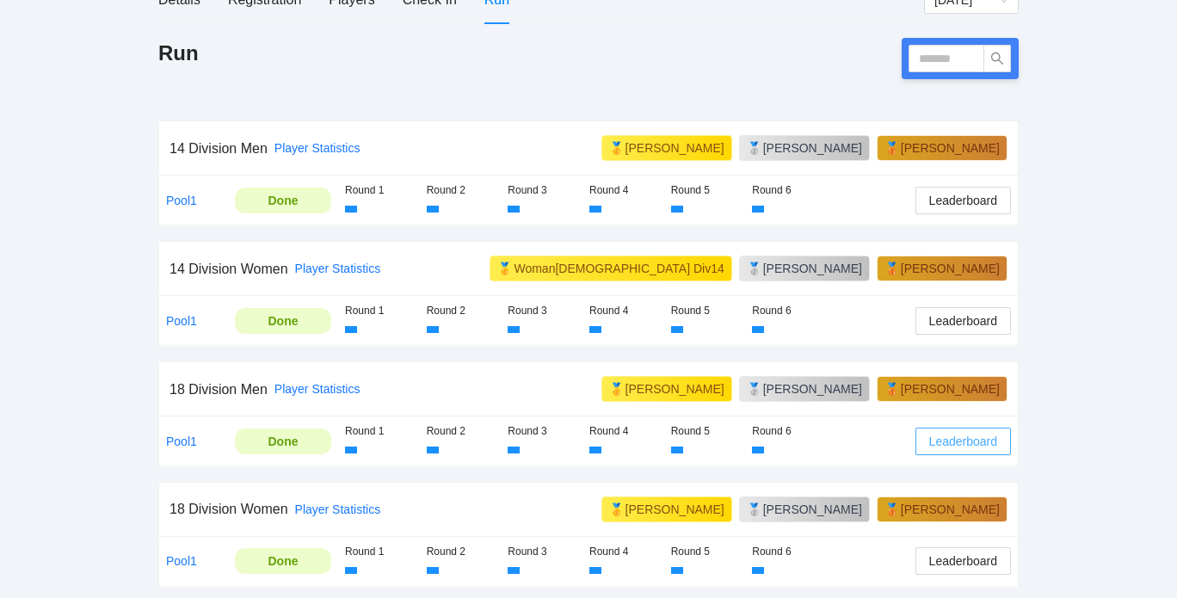
click at [943, 432] on span "Leaderboard" at bounding box center [963, 441] width 68 height 19
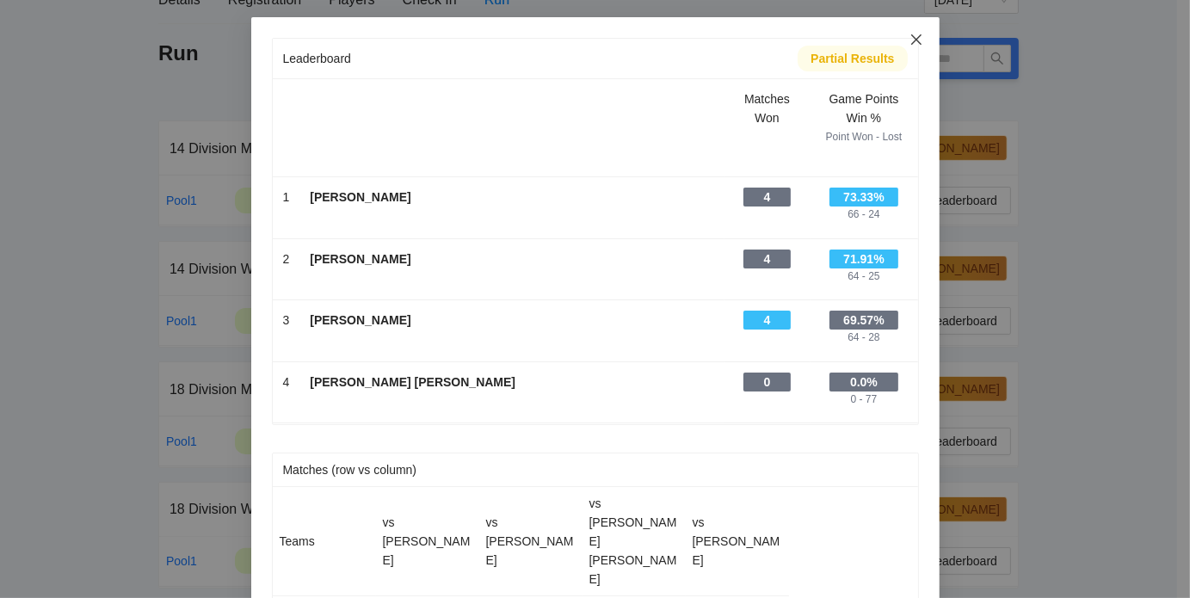
click at [910, 37] on icon "close" at bounding box center [916, 40] width 14 height 14
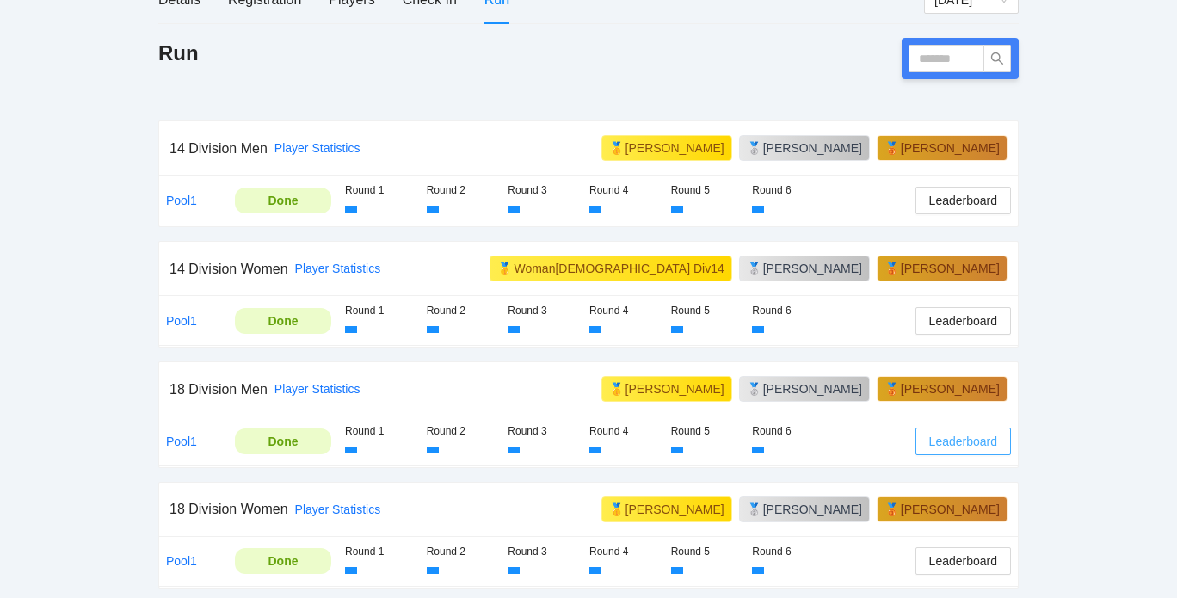
click at [954, 439] on span "Leaderboard" at bounding box center [963, 441] width 68 height 19
